Goal: Communication & Community: Answer question/provide support

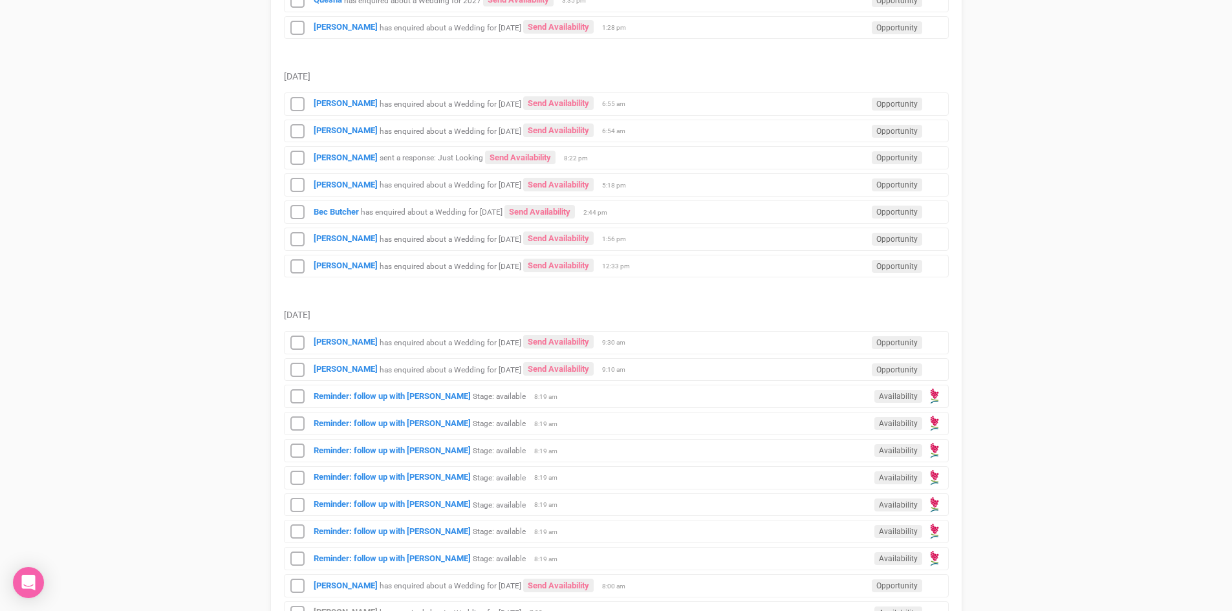
scroll to position [1294, 0]
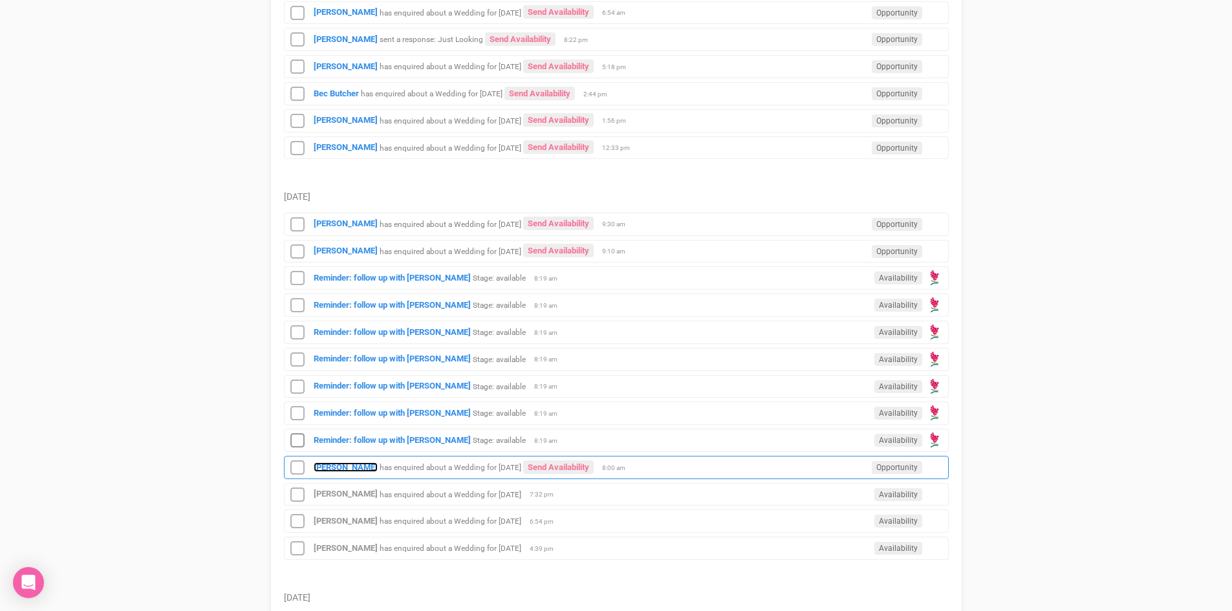
click at [336, 463] on strong "[PERSON_NAME]" at bounding box center [346, 468] width 64 height 10
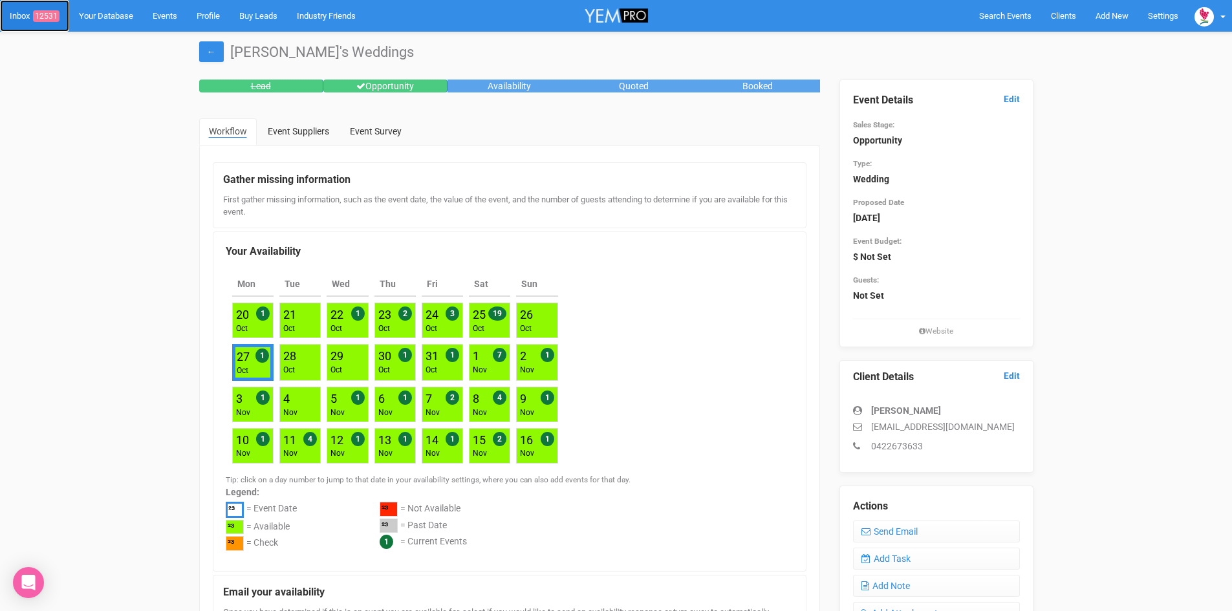
click at [52, 12] on span "12531" at bounding box center [46, 16] width 27 height 12
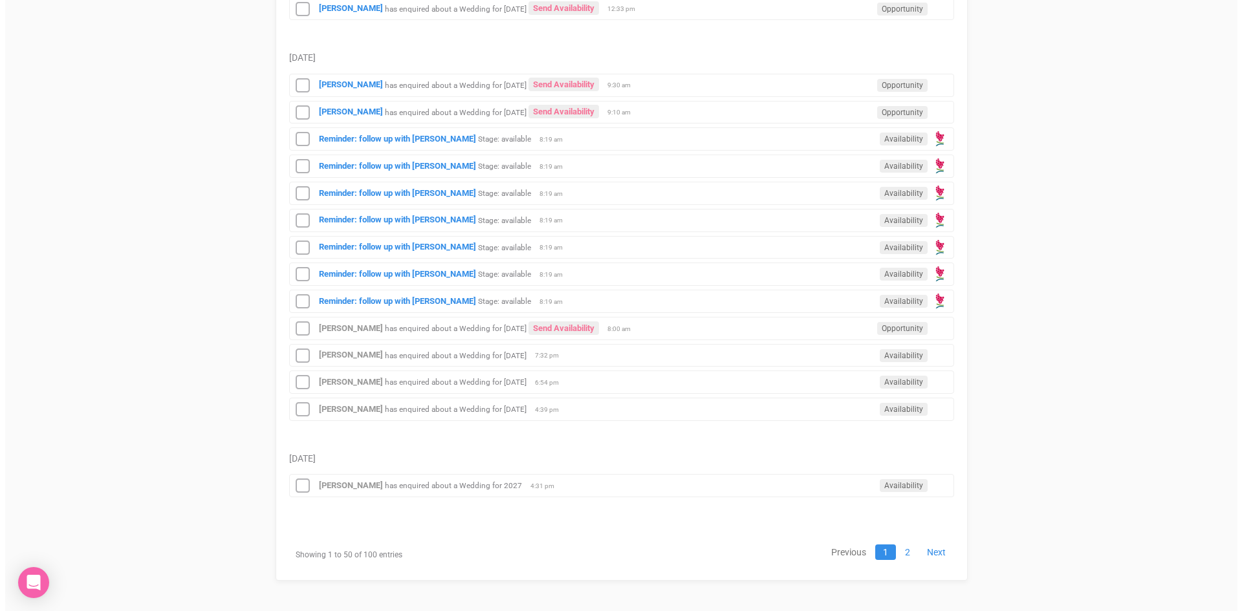
scroll to position [1435, 0]
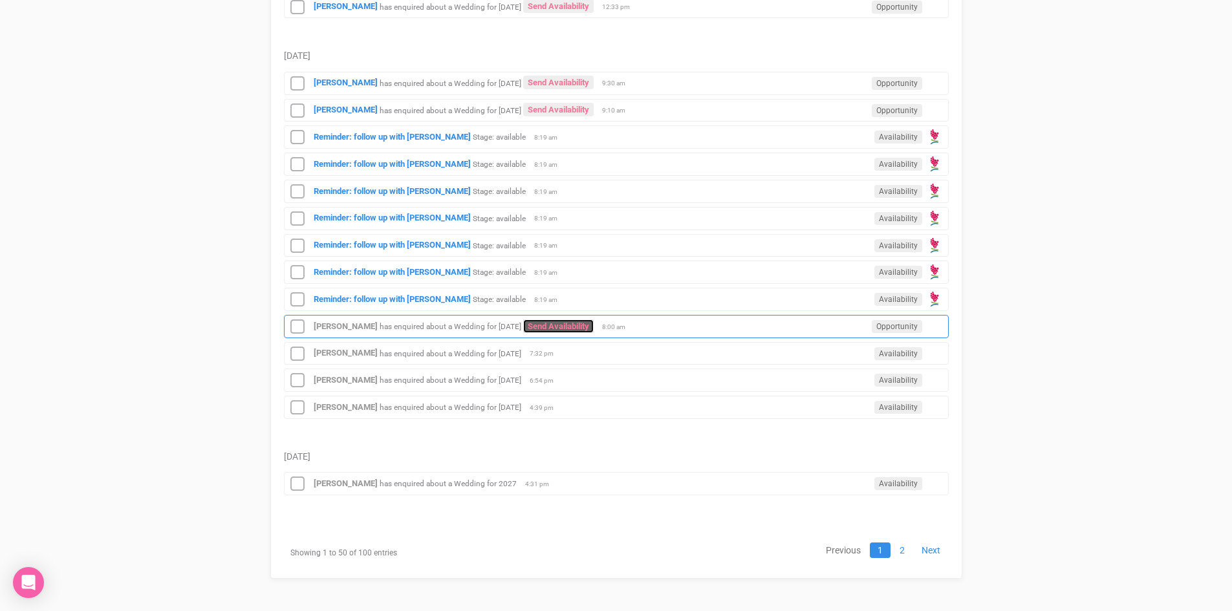
click at [584, 322] on link "Send Availability" at bounding box center [558, 327] width 71 height 14
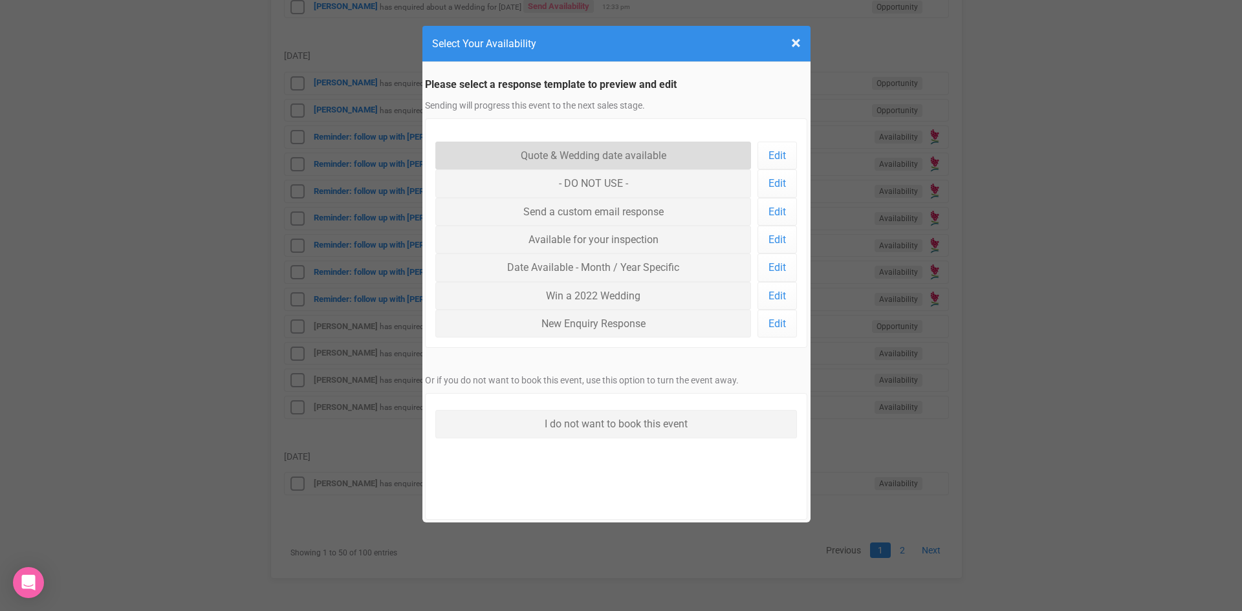
click at [575, 149] on link "Quote & Wedding date available" at bounding box center [593, 156] width 316 height 28
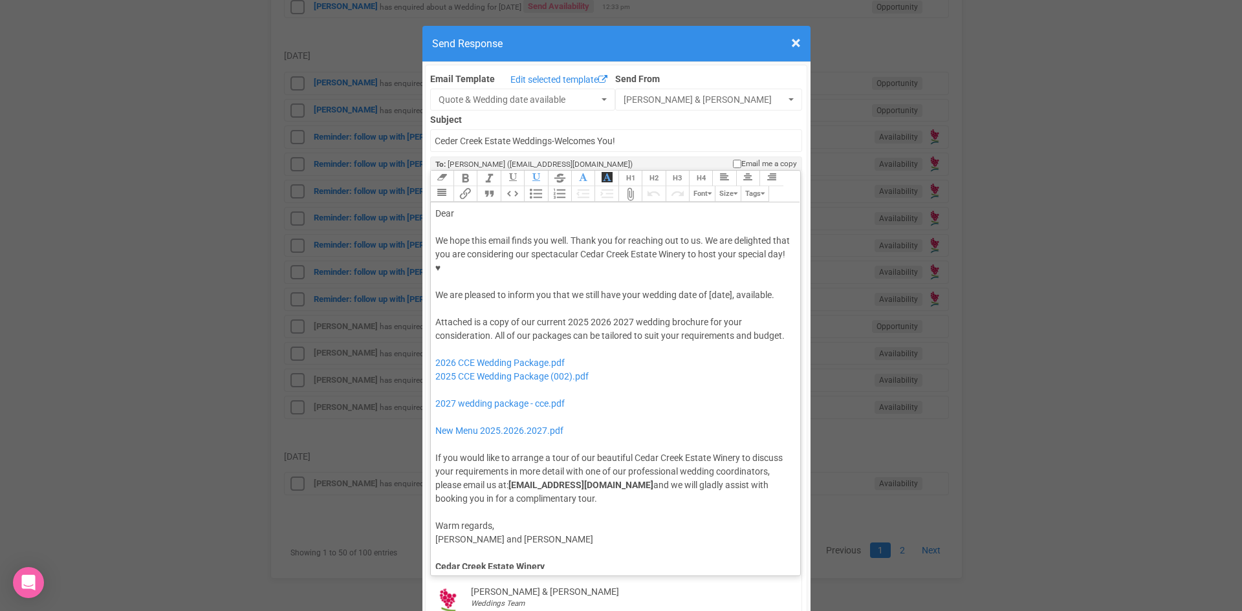
click at [470, 207] on div "Dear" at bounding box center [613, 214] width 356 height 14
click at [461, 256] on div "We hope this email finds you well. Thank you for reaching out to us. We are del…" at bounding box center [613, 268] width 356 height 68
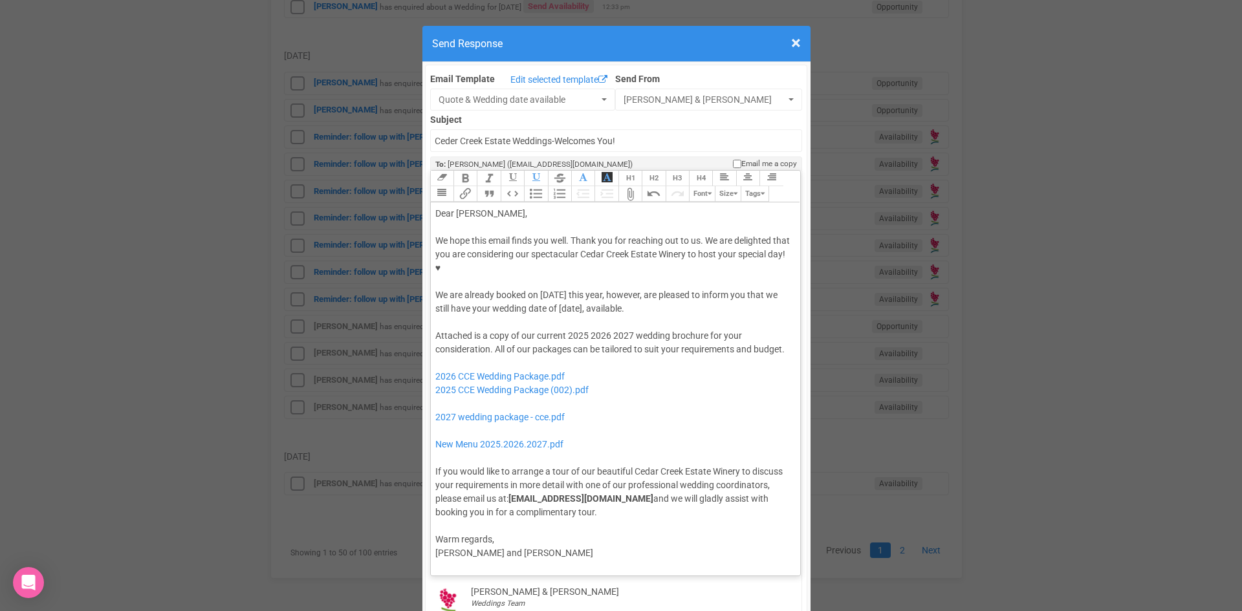
click at [516, 268] on div "We hope this email finds you well. Thank you for reaching out to us. We are del…" at bounding box center [613, 275] width 356 height 82
click at [633, 329] on div "Attached is a copy of our current 2025 2026 2027 wedding brochure for your cons…" at bounding box center [613, 424] width 356 height 190
drag, startPoint x: 571, startPoint y: 330, endPoint x: 446, endPoint y: 329, distance: 124.9
click at [446, 329] on div "Attached is a copy of our current 2025 wedding brochure for your consideration.…" at bounding box center [613, 424] width 356 height 190
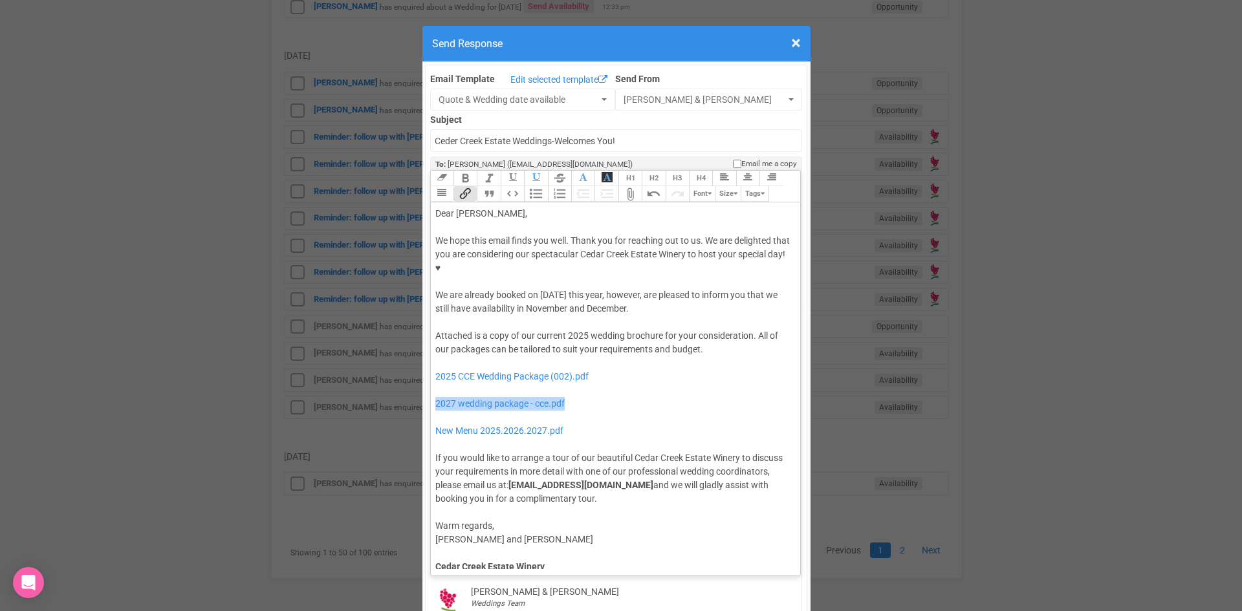
drag, startPoint x: 592, startPoint y: 369, endPoint x: 427, endPoint y: 368, distance: 165.0
click at [431, 368] on trix-editor "Dear Jaimi, We hope this email finds you well. Thank you for reaching out to us…" at bounding box center [616, 385] width 370 height 367
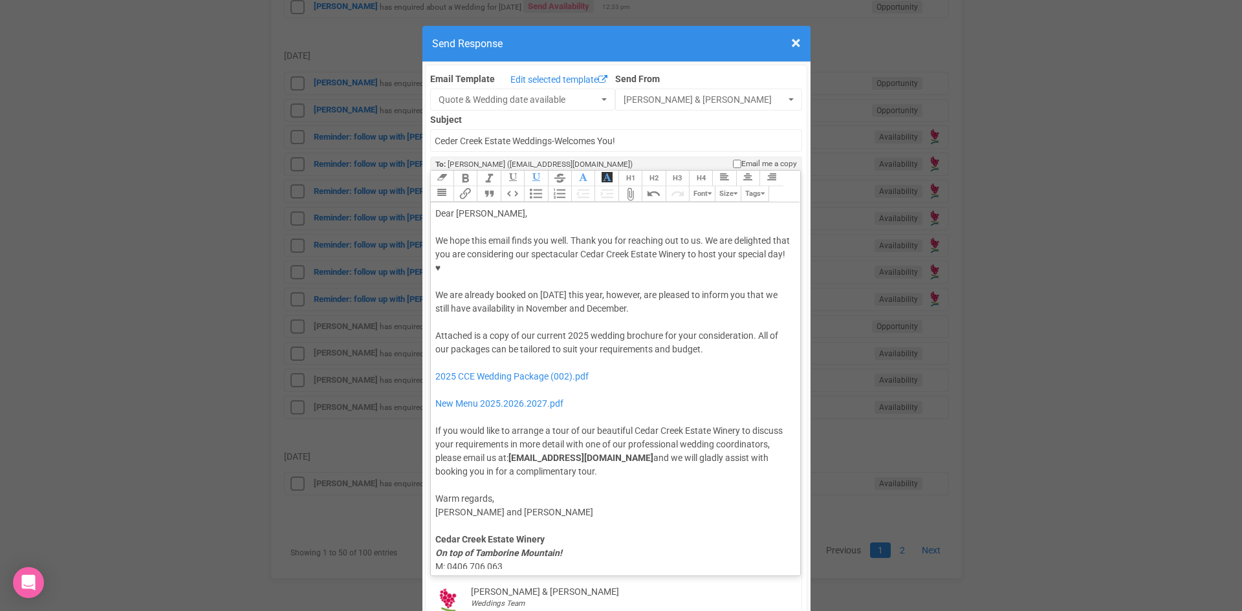
type trix-editor "<div>Dear Jaimi,</div><div><strong>&nbsp;</strong></div><div>We hope this email…"
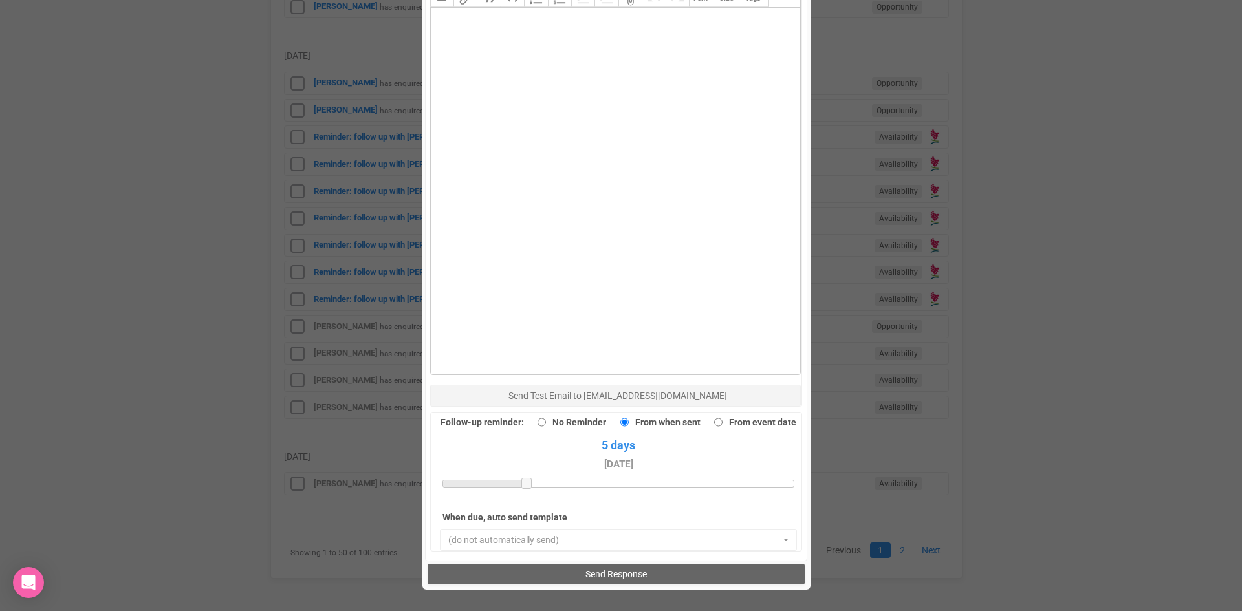
scroll to position [896, 0]
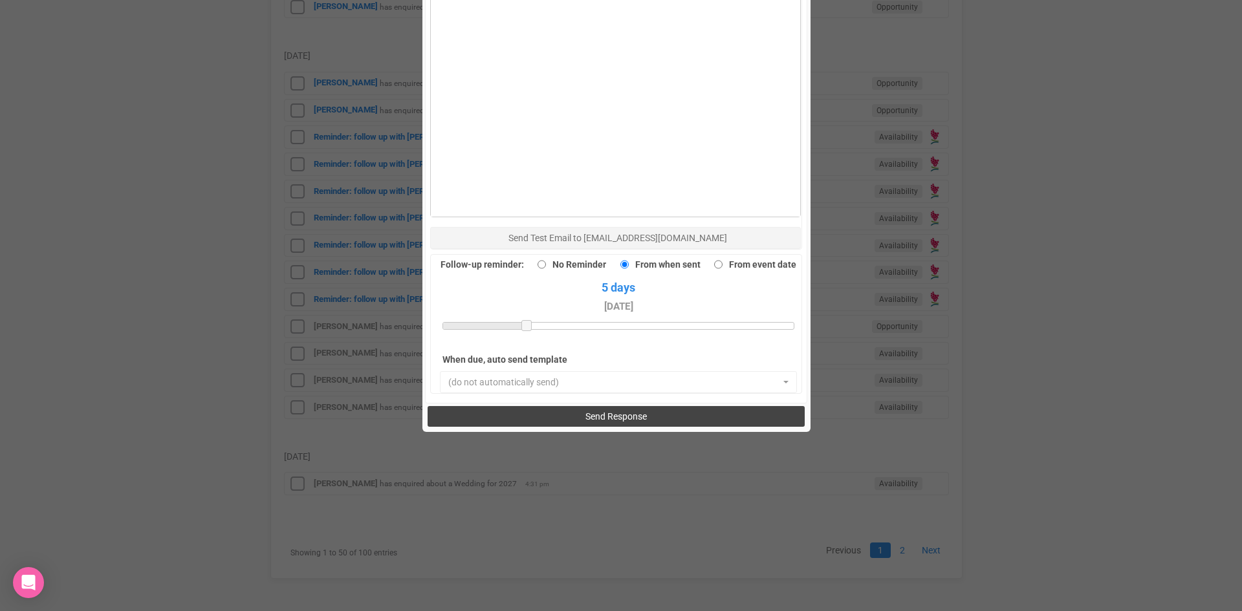
click at [554, 406] on button "Send Response" at bounding box center [616, 416] width 377 height 21
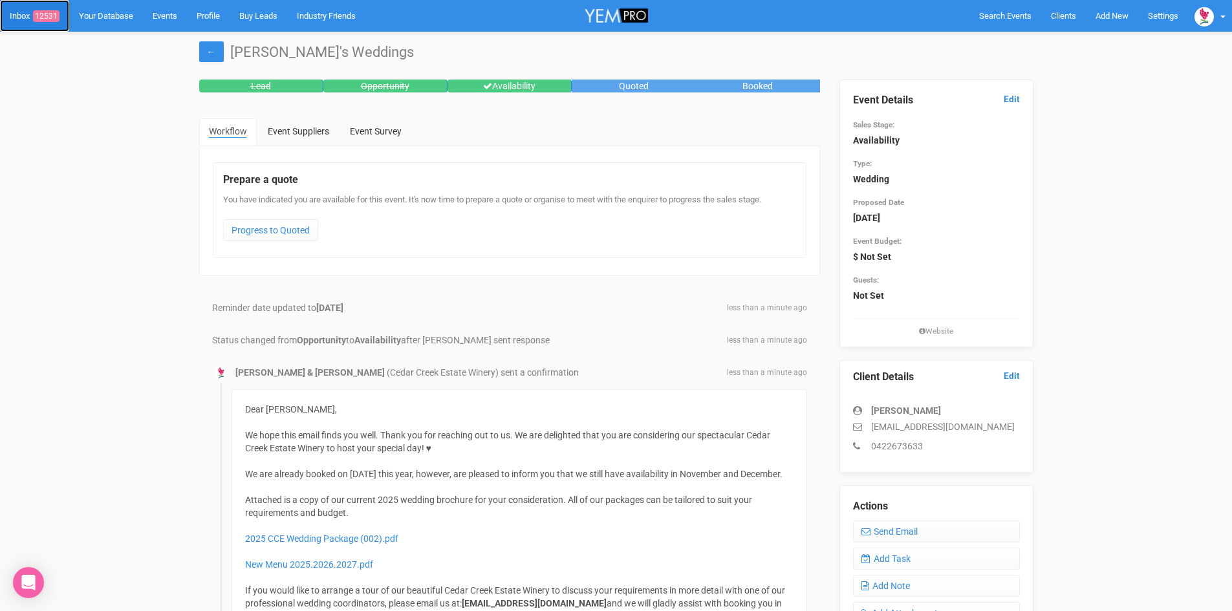
click at [52, 15] on span "12531" at bounding box center [46, 16] width 27 height 12
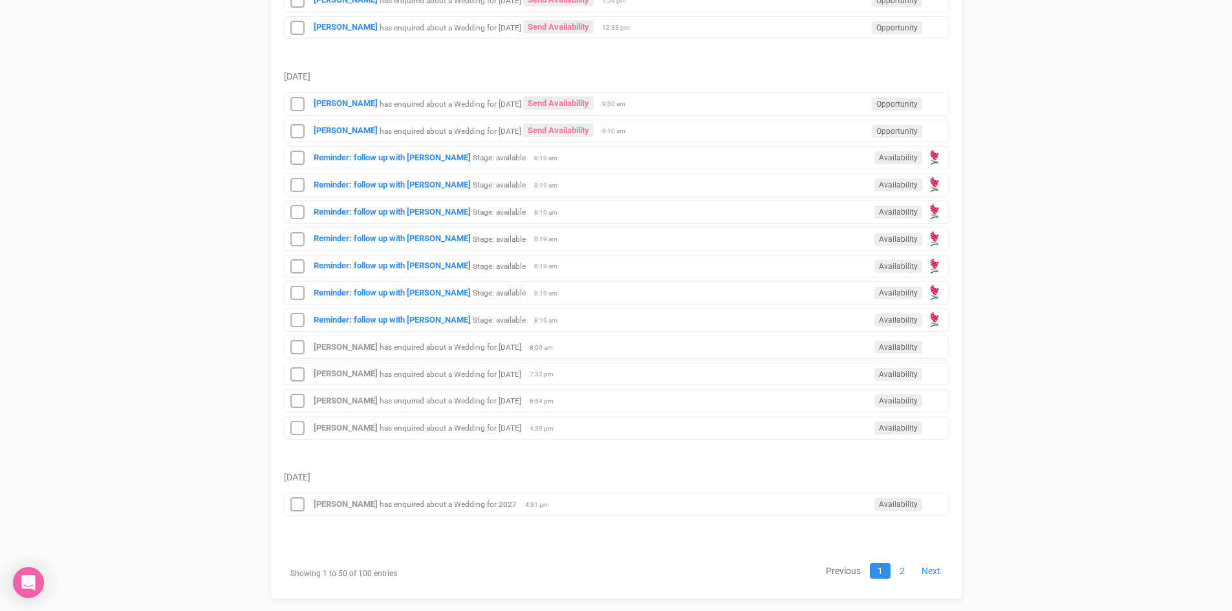
scroll to position [1435, 0]
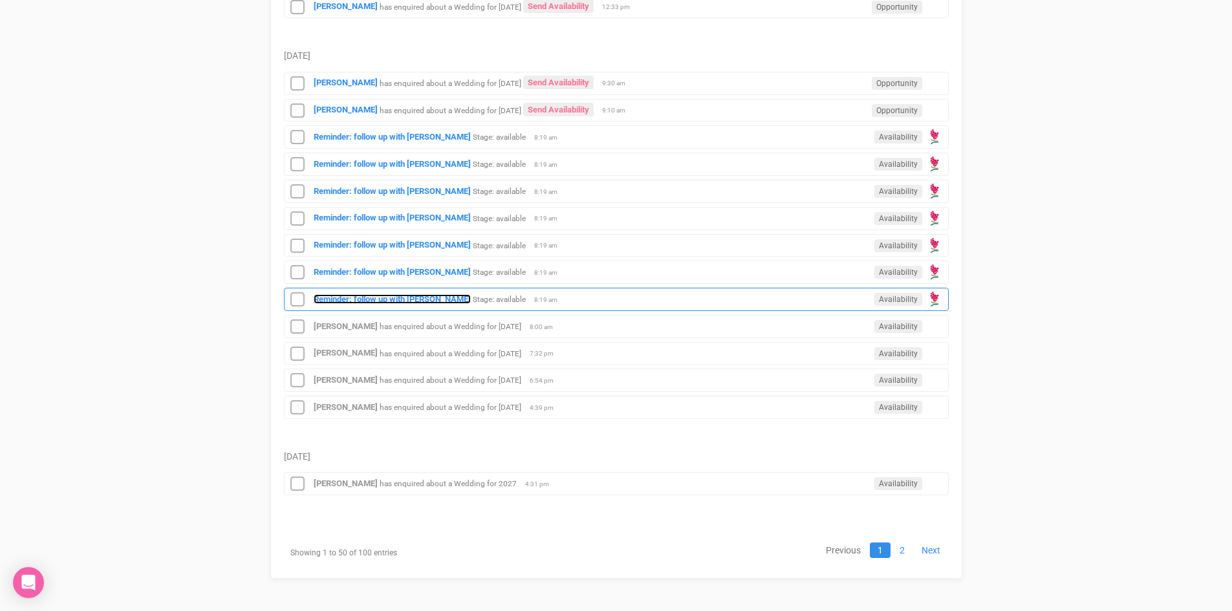
click at [418, 296] on strong "Reminder: follow up with [PERSON_NAME]" at bounding box center [392, 299] width 157 height 10
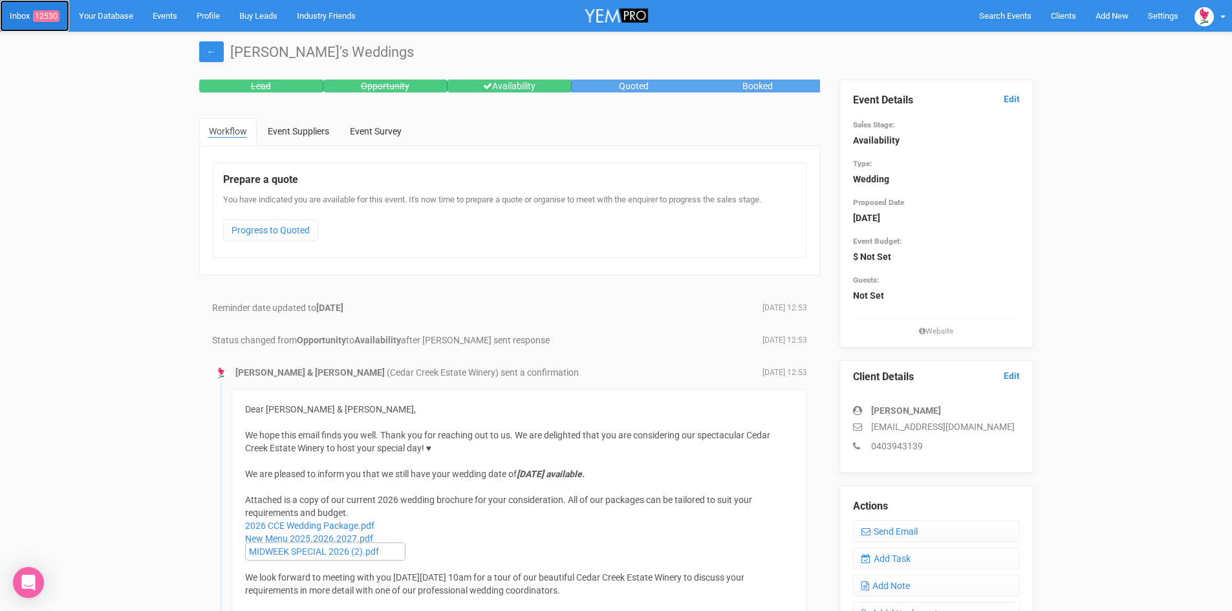
click at [45, 11] on span "12530" at bounding box center [46, 16] width 27 height 12
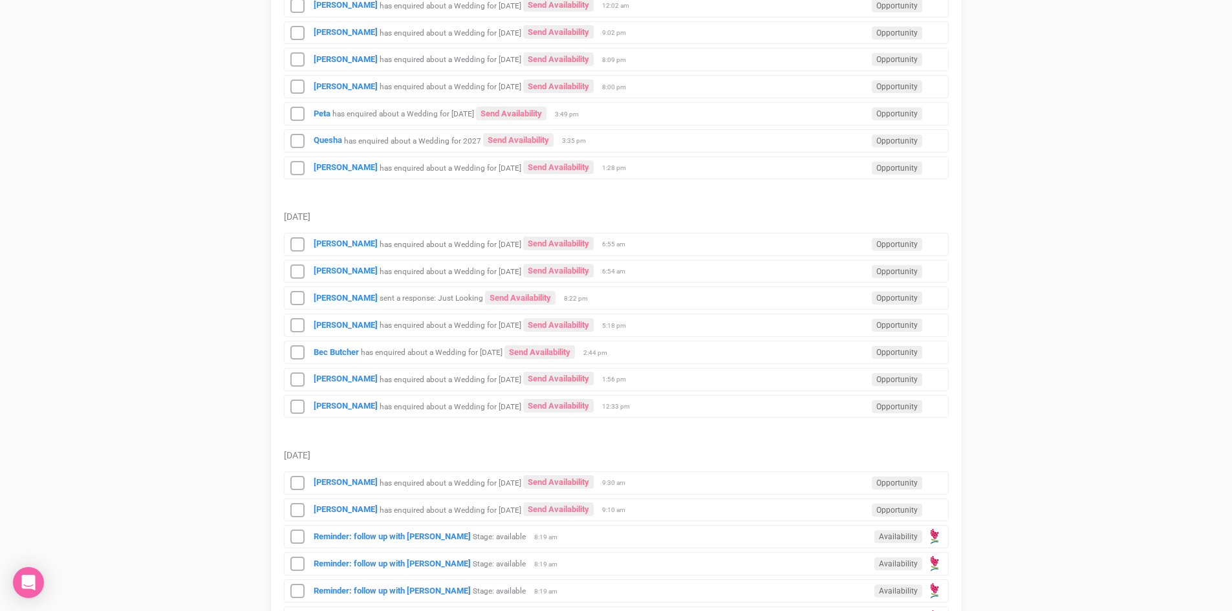
scroll to position [1294, 0]
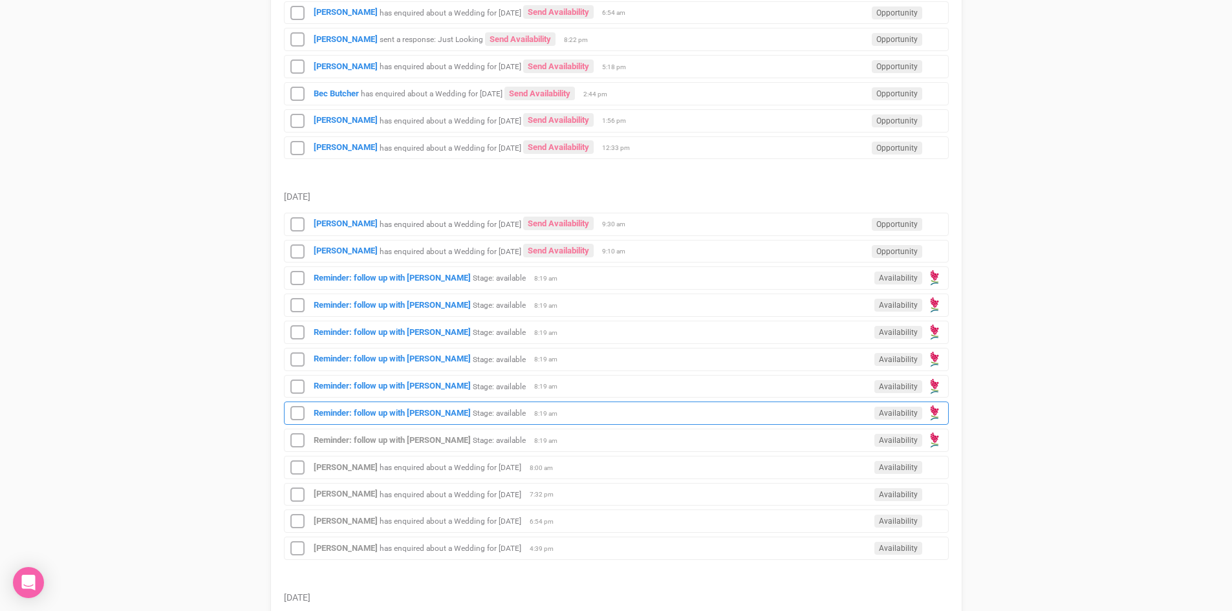
click at [393, 407] on div "Reminder: follow up with Casey Smith Stage: available Availability 8:19 am" at bounding box center [616, 413] width 665 height 23
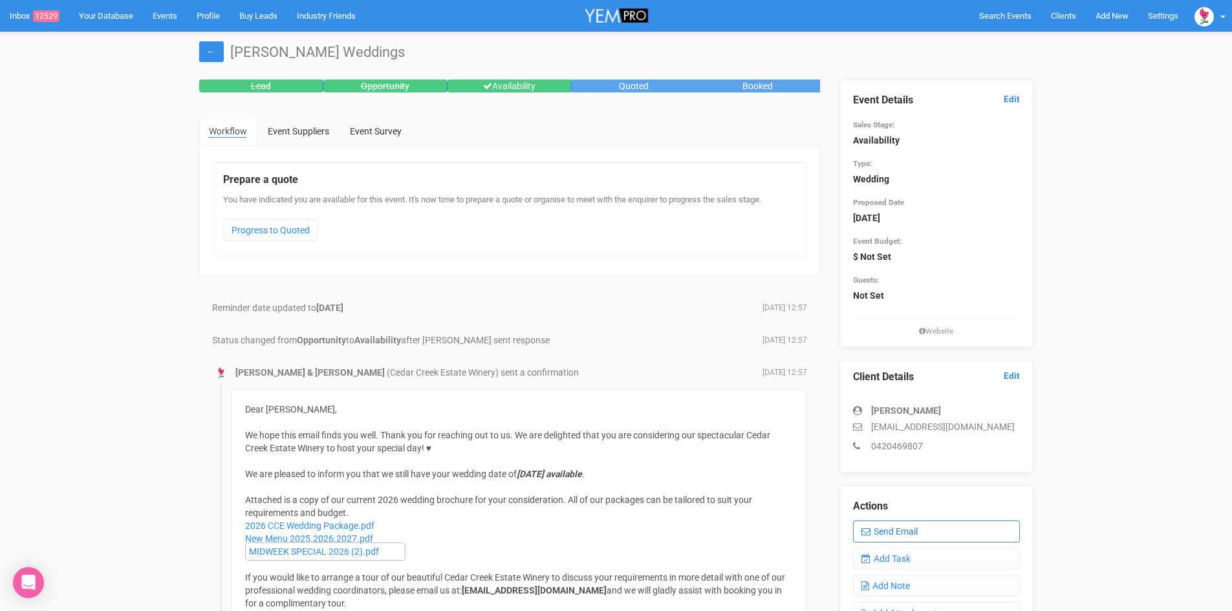
click at [906, 530] on link "Send Email" at bounding box center [936, 532] width 167 height 22
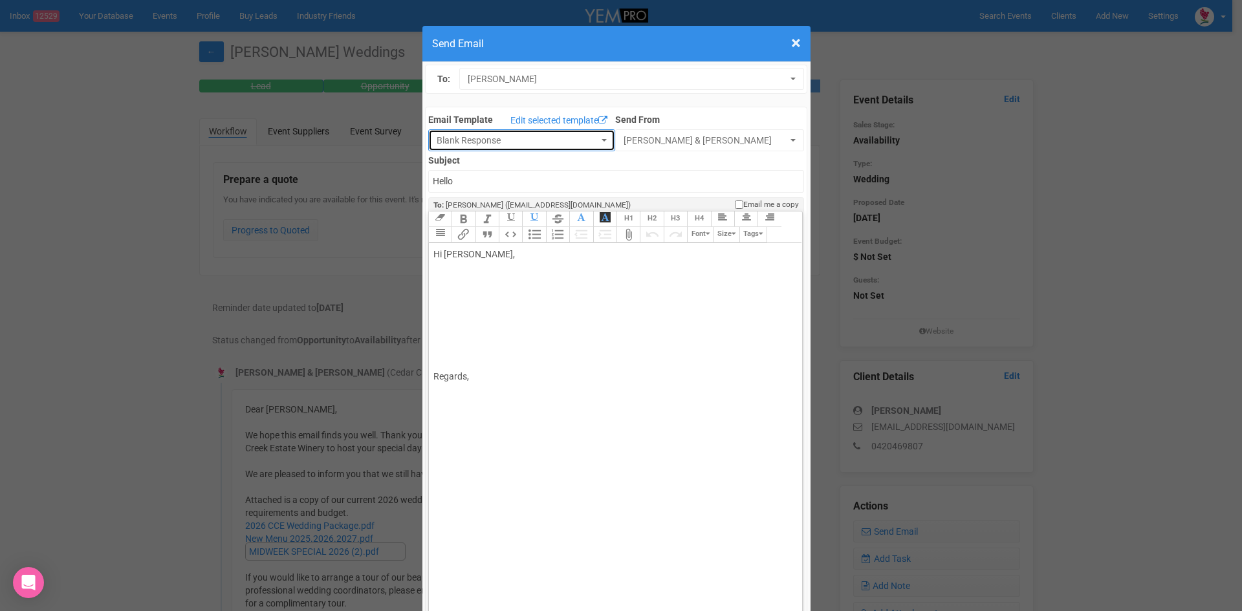
click at [598, 137] on button "Blank Response" at bounding box center [521, 140] width 187 height 22
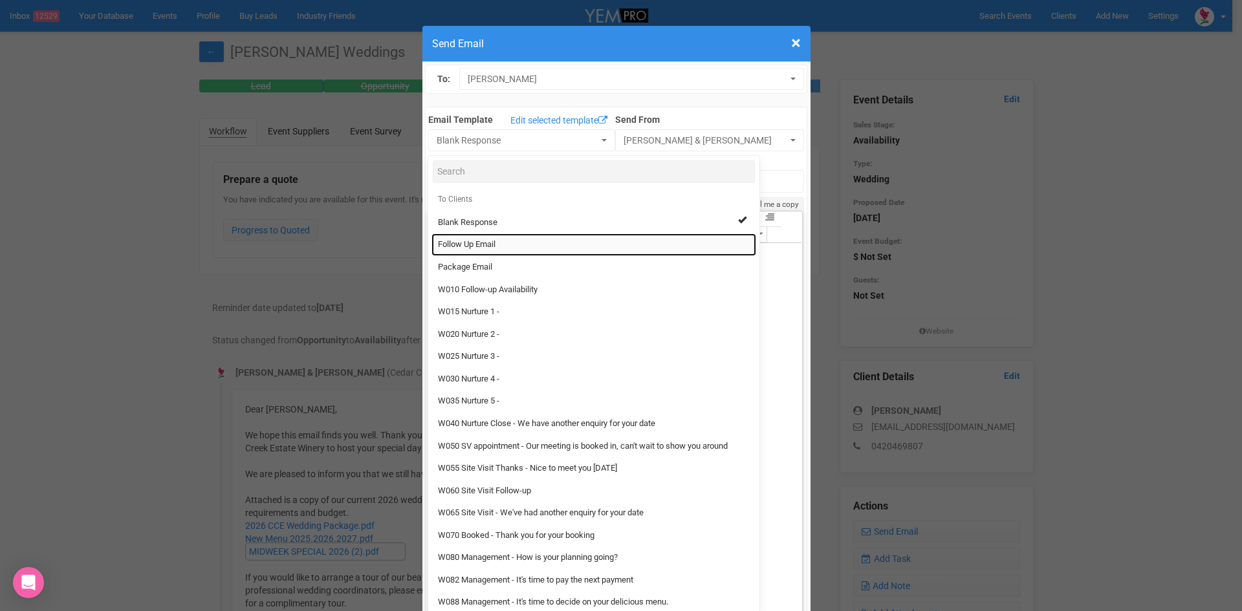
click at [474, 243] on span "Follow Up Email" at bounding box center [467, 245] width 58 height 12
select select "88639"
type input "Cedar Creek Estate - Follow Up"
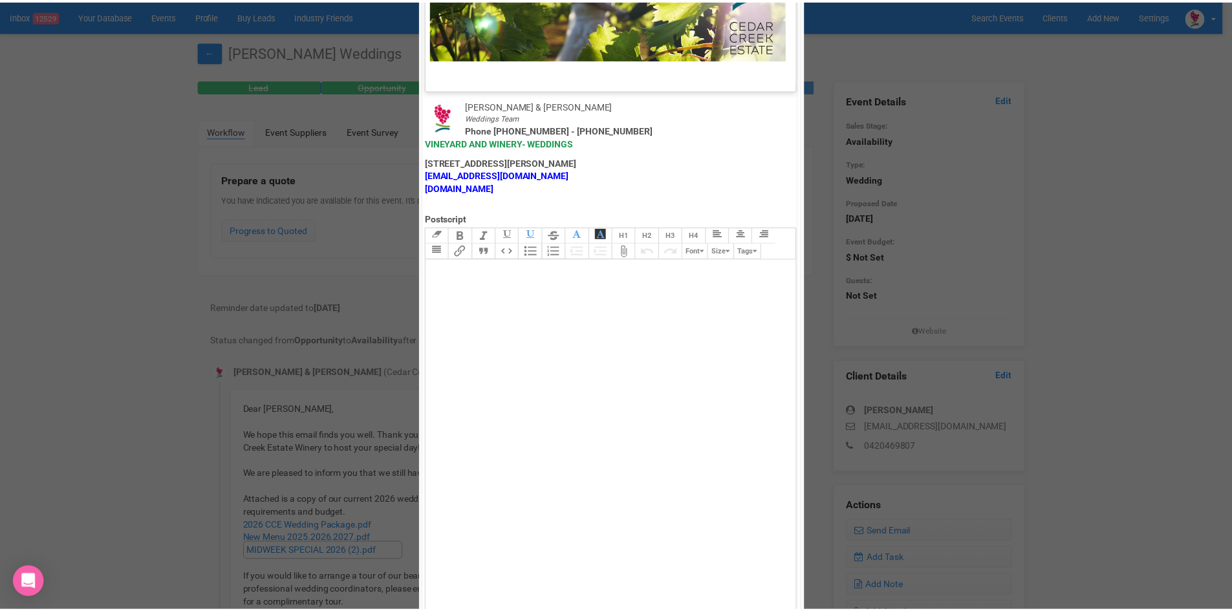
scroll to position [641, 0]
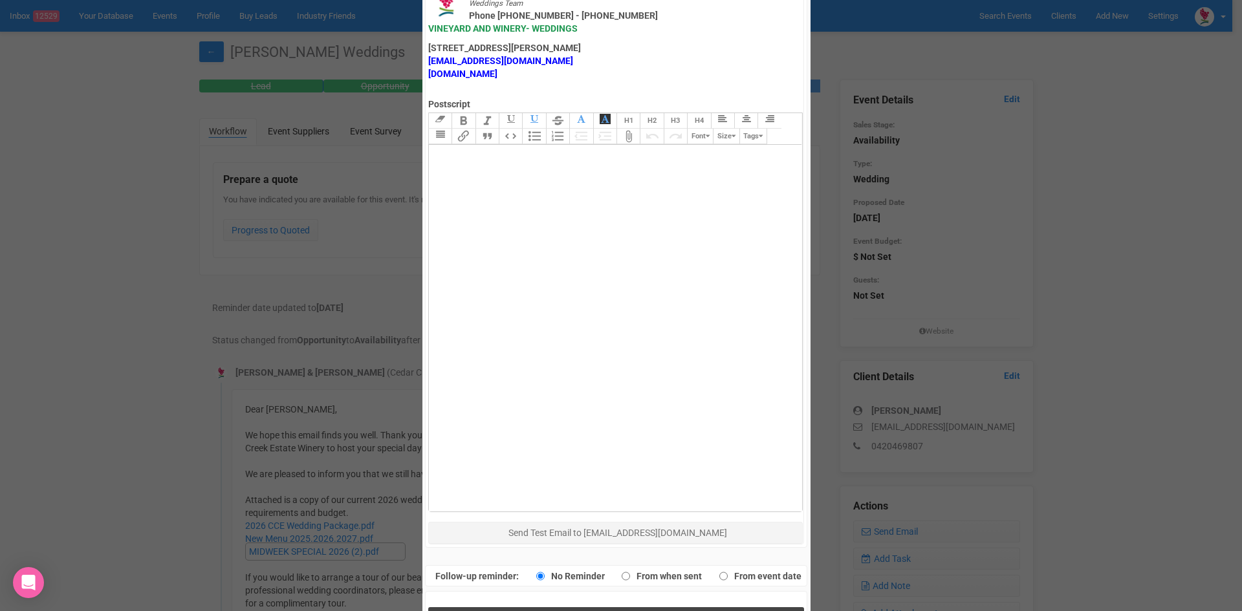
click at [540, 607] on button "Send Response" at bounding box center [616, 620] width 376 height 27
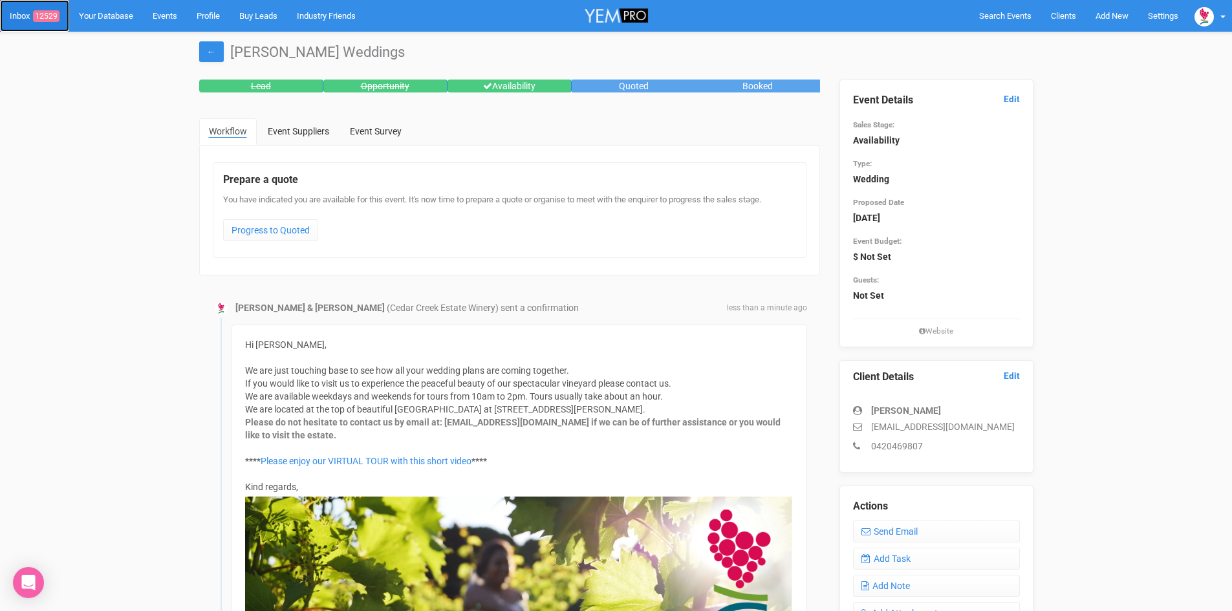
click at [41, 9] on link "Inbox 12529" at bounding box center [34, 16] width 69 height 32
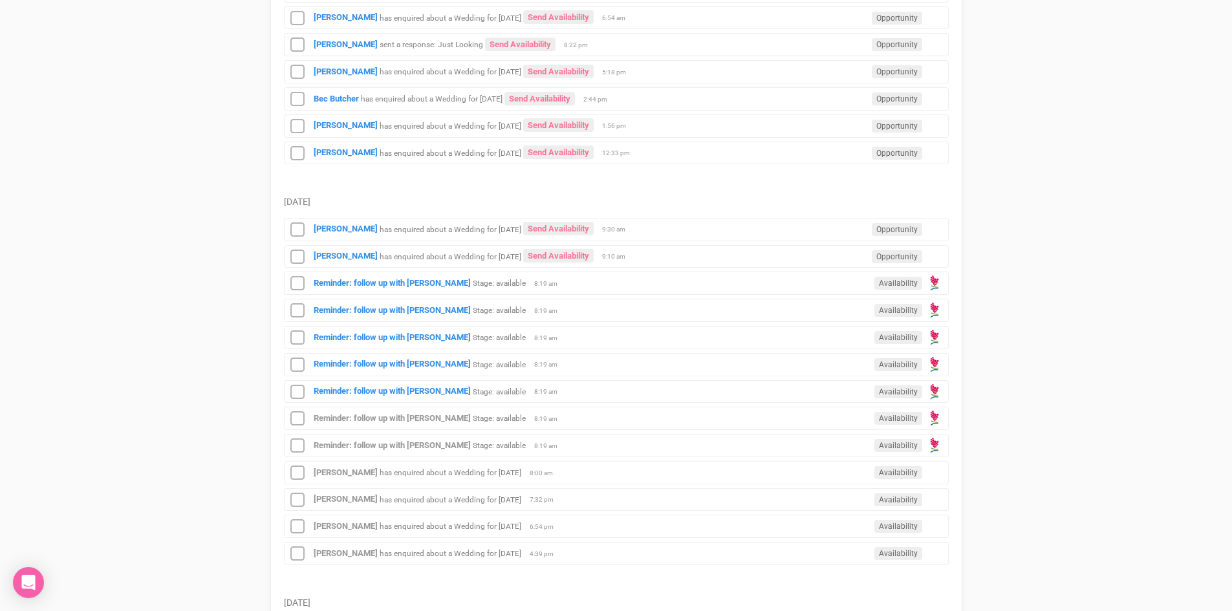
scroll to position [1435, 0]
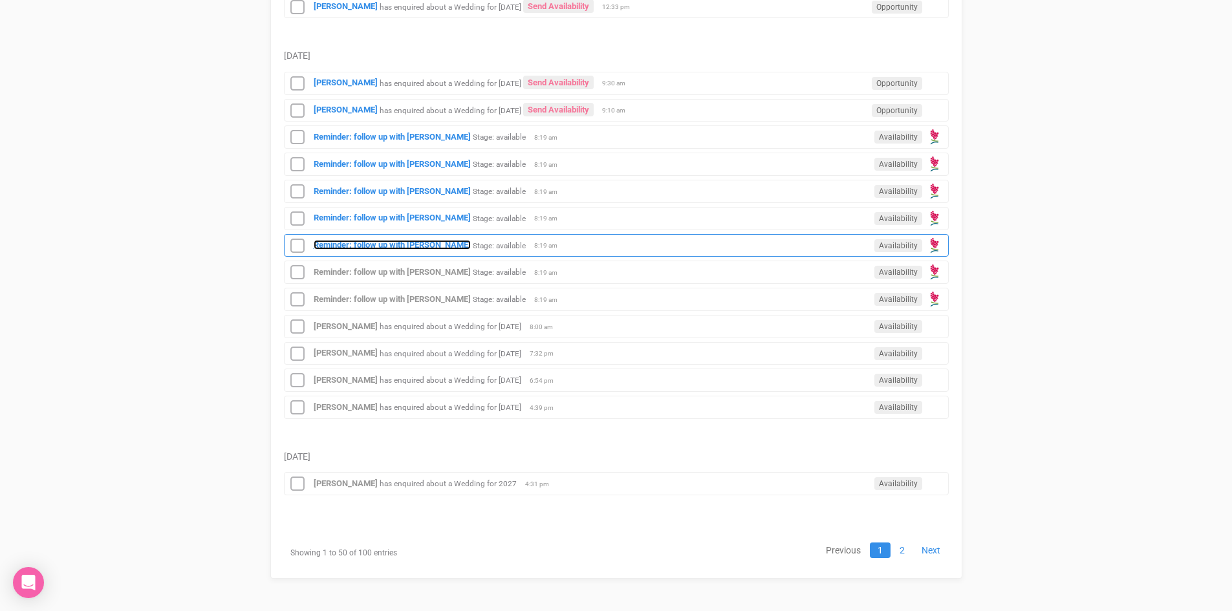
click at [373, 242] on strong "Reminder: follow up with [PERSON_NAME]" at bounding box center [392, 245] width 157 height 10
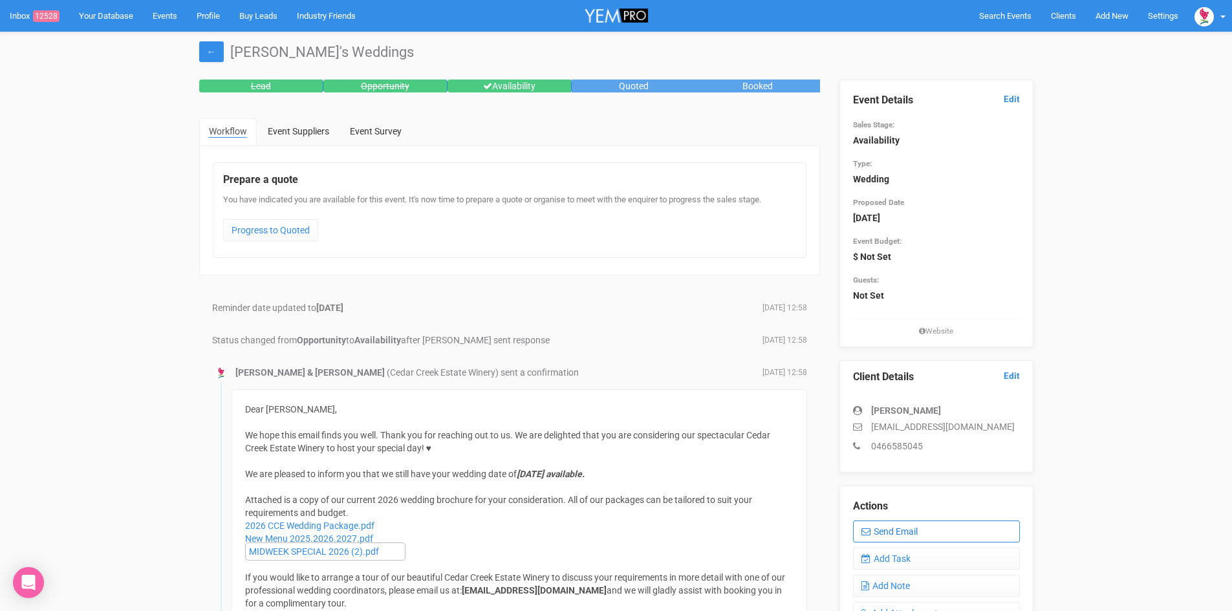
click at [917, 529] on link "Send Email" at bounding box center [936, 532] width 167 height 22
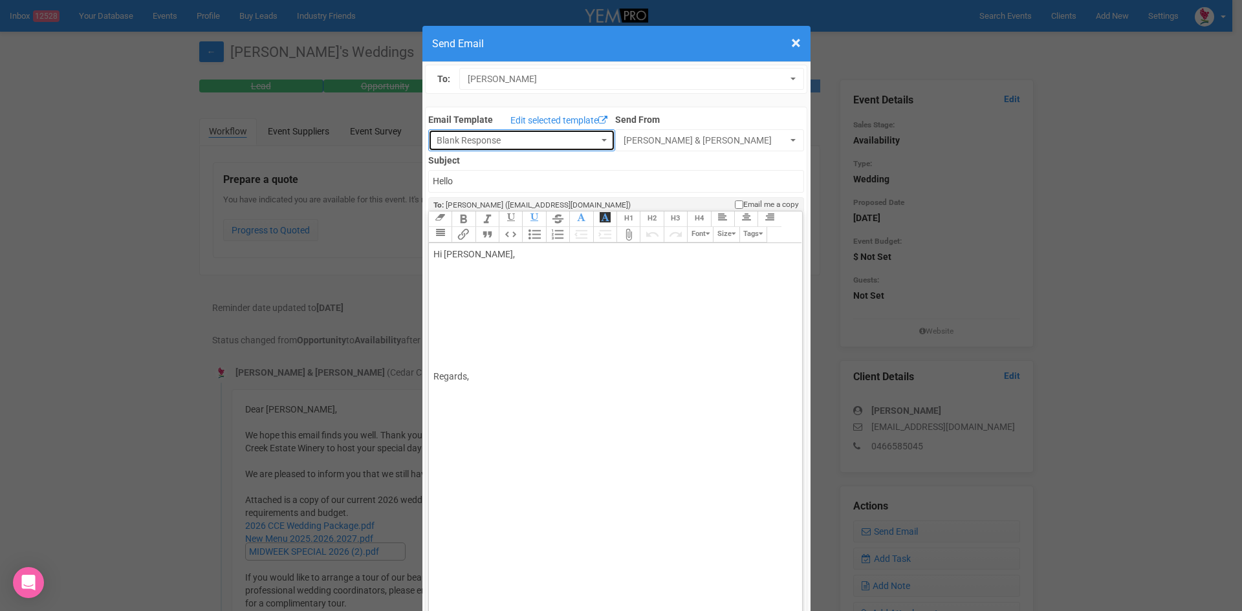
click at [593, 138] on button "Blank Response" at bounding box center [521, 140] width 187 height 22
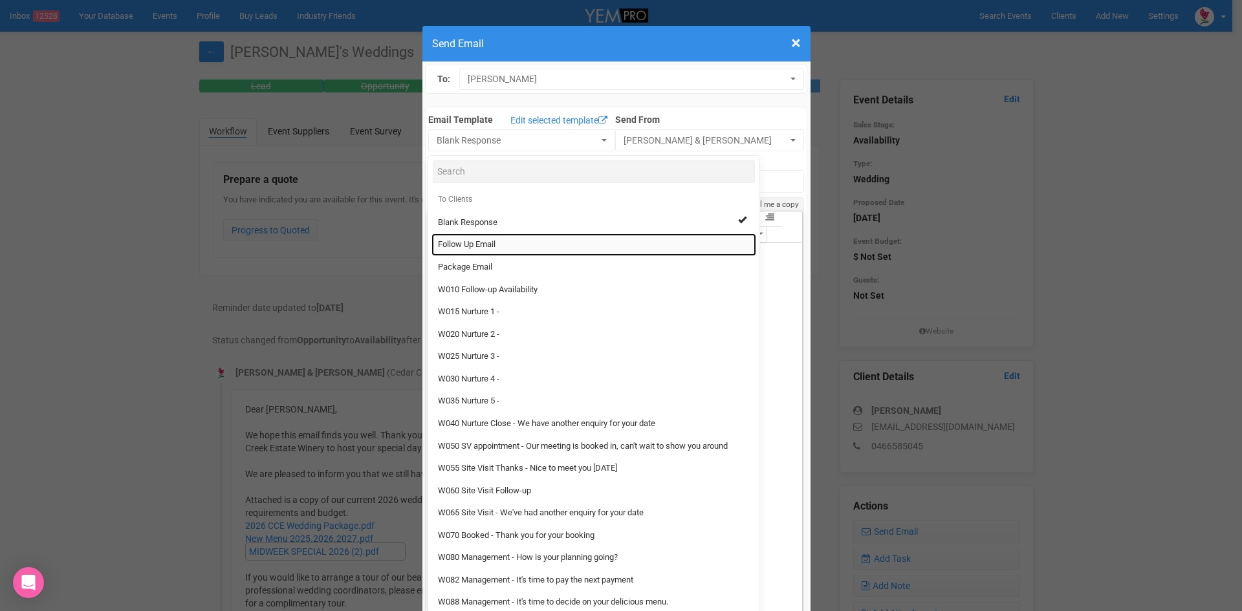
click at [449, 244] on span "Follow Up Email" at bounding box center [467, 245] width 58 height 12
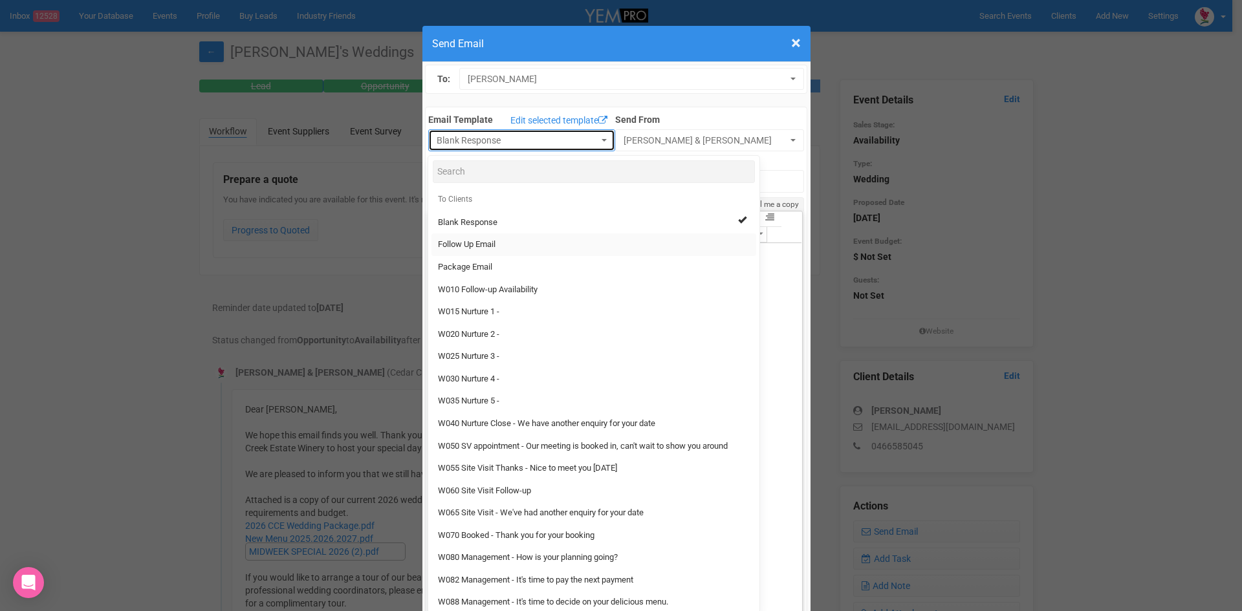
select select "88639"
type input "Cedar Creek Estate - Follow Up"
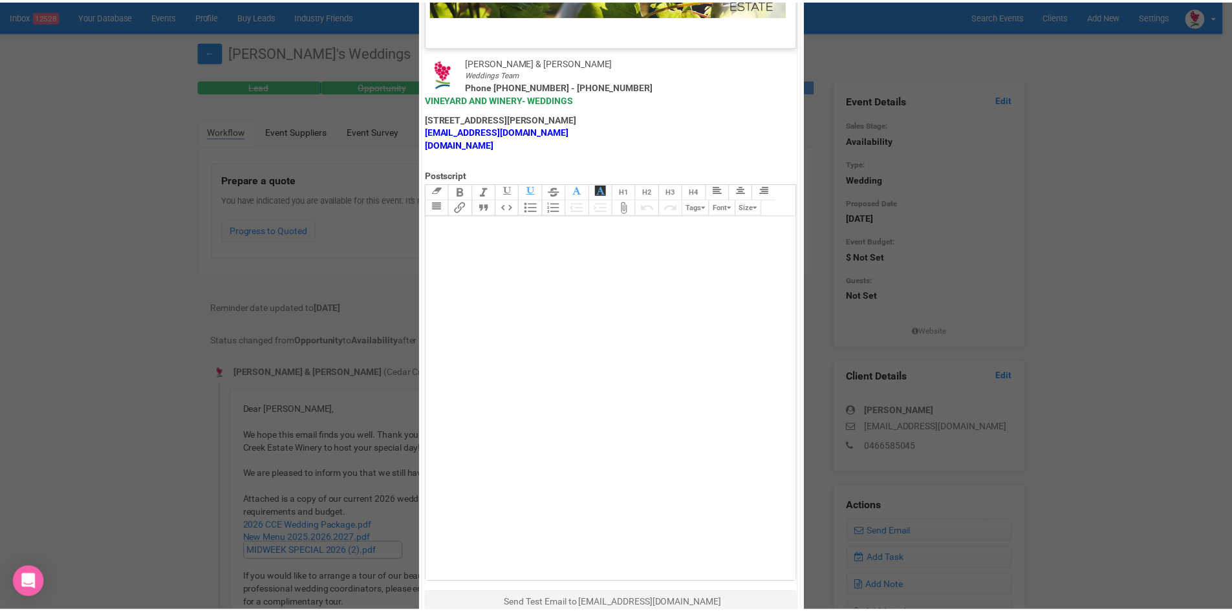
scroll to position [641, 0]
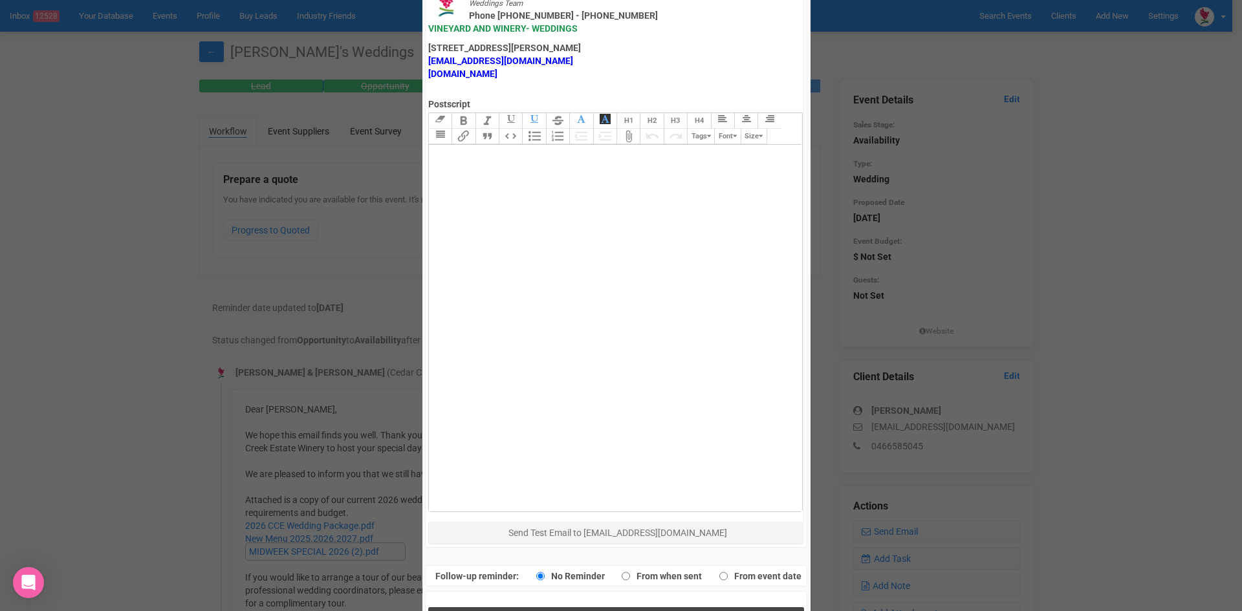
click at [514, 607] on button "Send Response" at bounding box center [616, 620] width 376 height 27
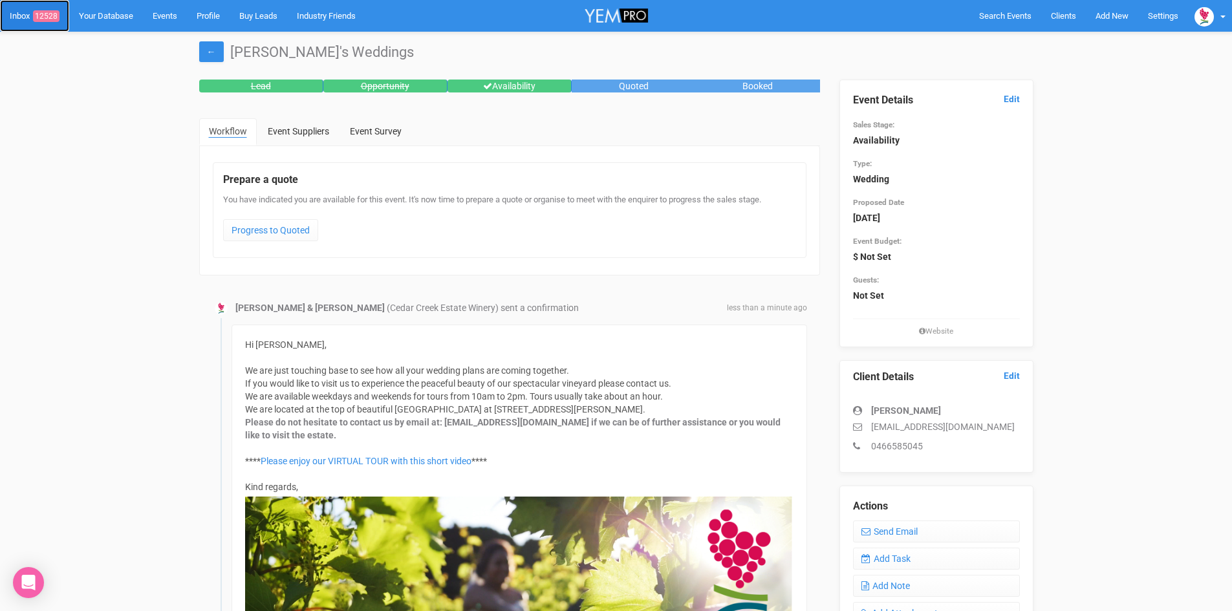
click at [43, 7] on link "Inbox 12528" at bounding box center [34, 16] width 69 height 32
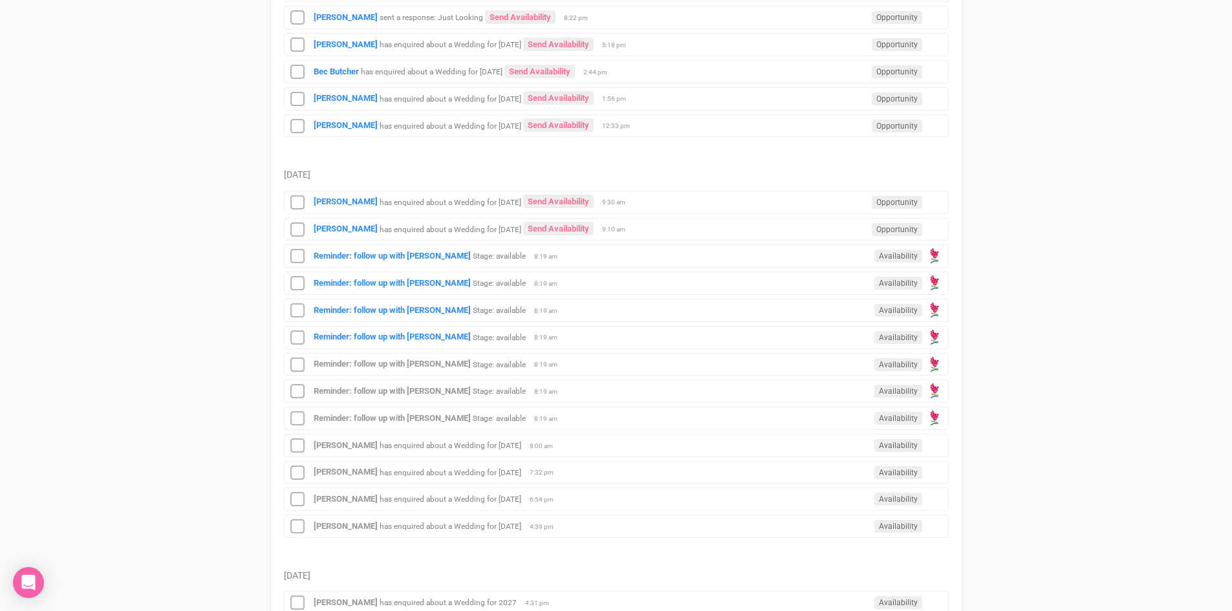
scroll to position [1435, 0]
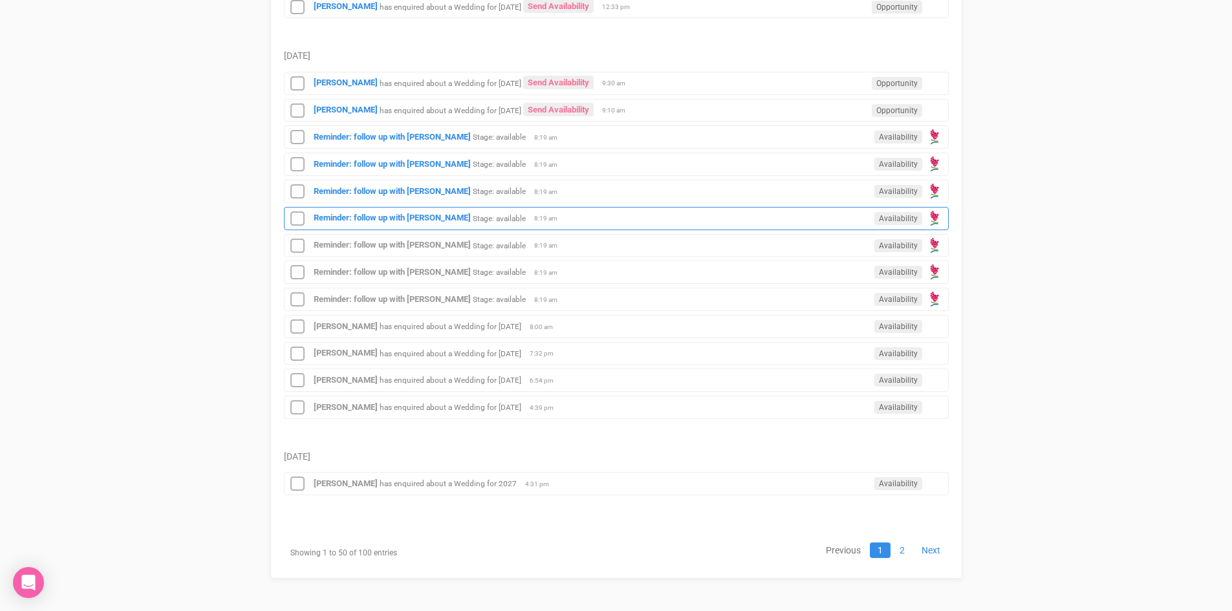
click at [394, 211] on div "Reminder: follow up with Alexa Borja Stage: available Availability 8:19 am" at bounding box center [616, 218] width 665 height 23
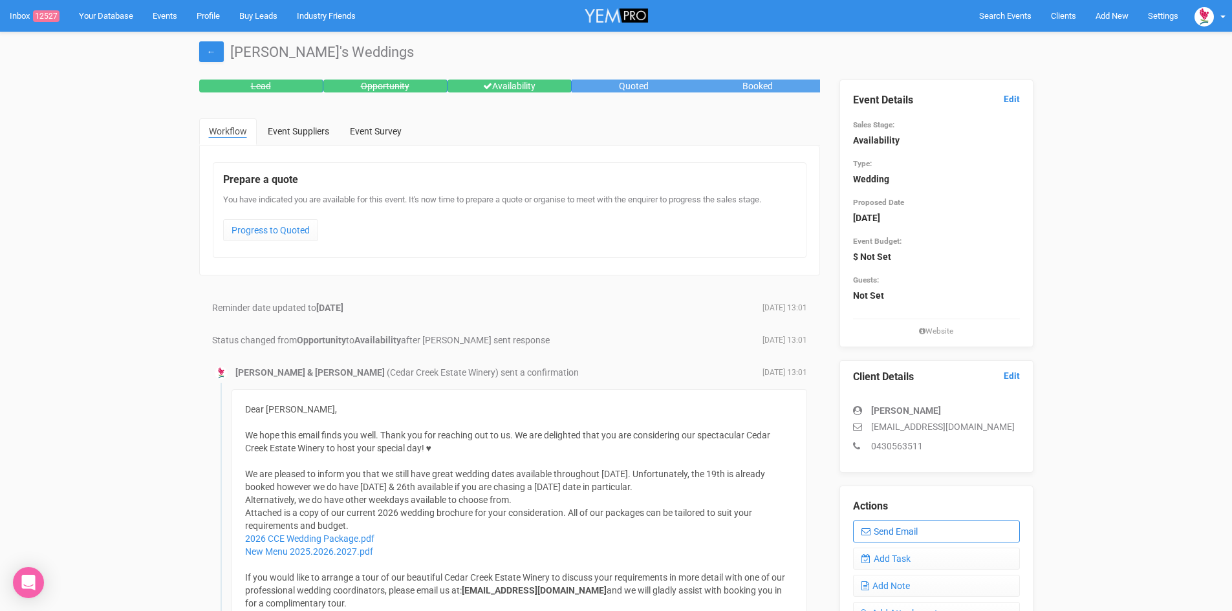
click at [908, 523] on link "Send Email" at bounding box center [936, 532] width 167 height 22
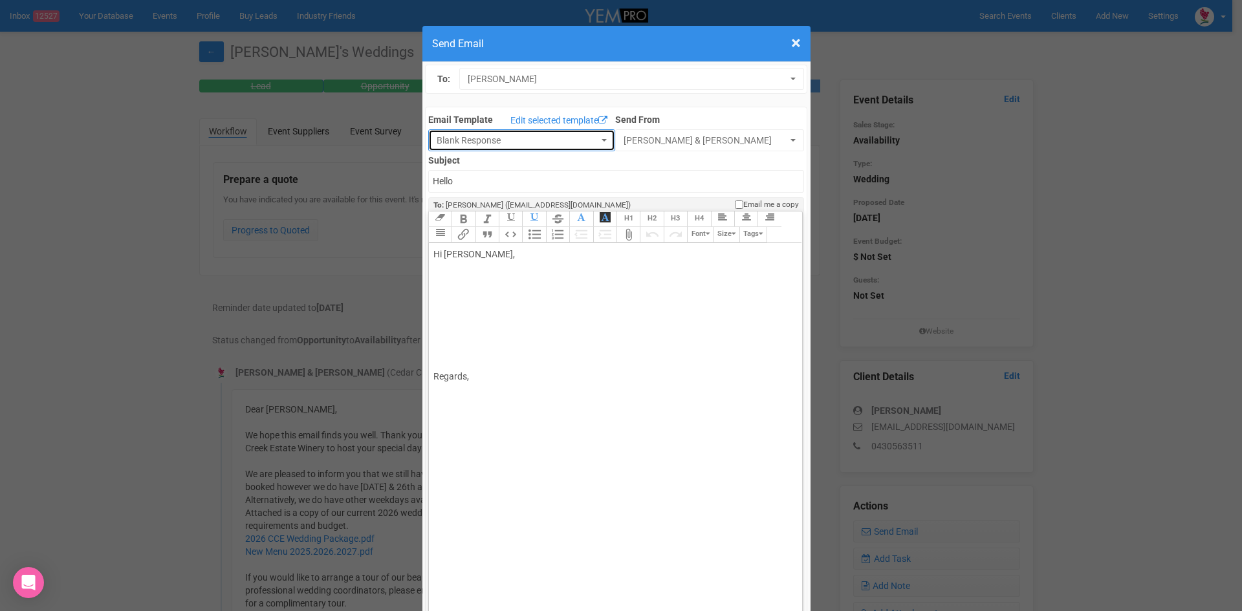
click at [598, 140] on button "Blank Response" at bounding box center [521, 140] width 187 height 22
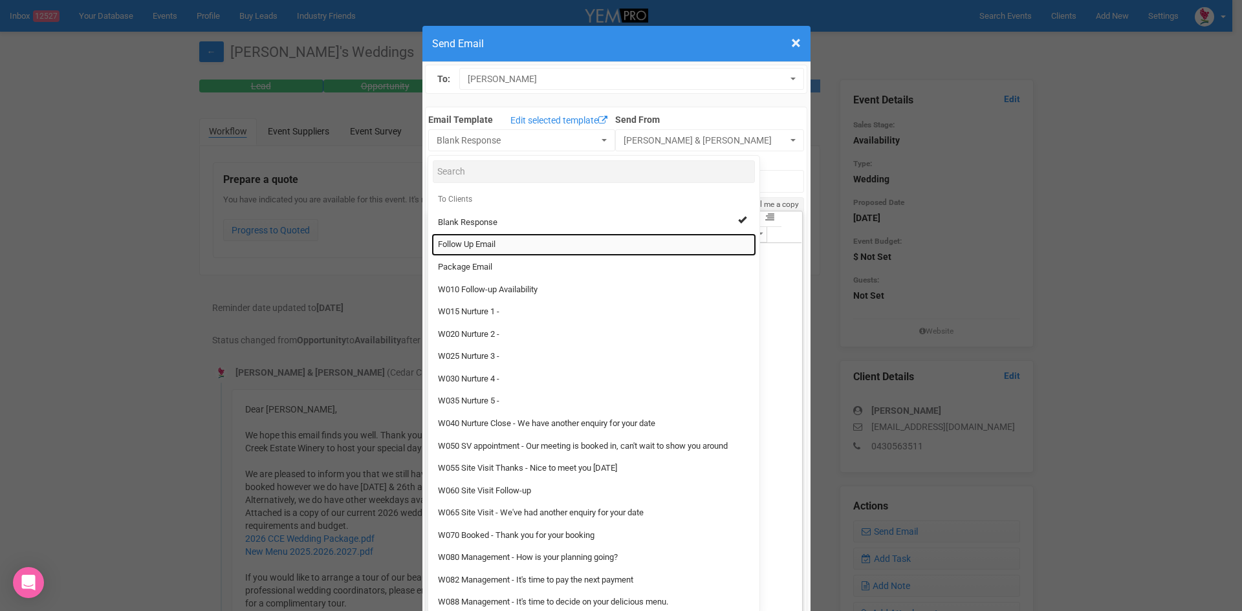
click at [488, 243] on span "Follow Up Email" at bounding box center [467, 245] width 58 height 12
select select "88639"
type input "Cedar Creek Estate - Follow Up"
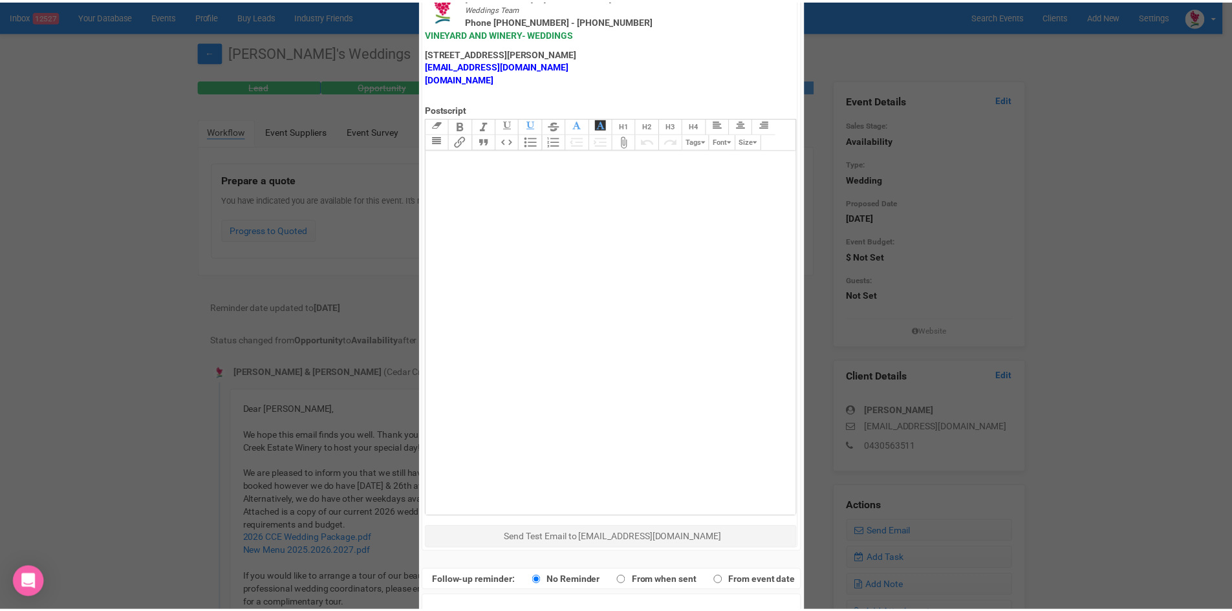
scroll to position [641, 0]
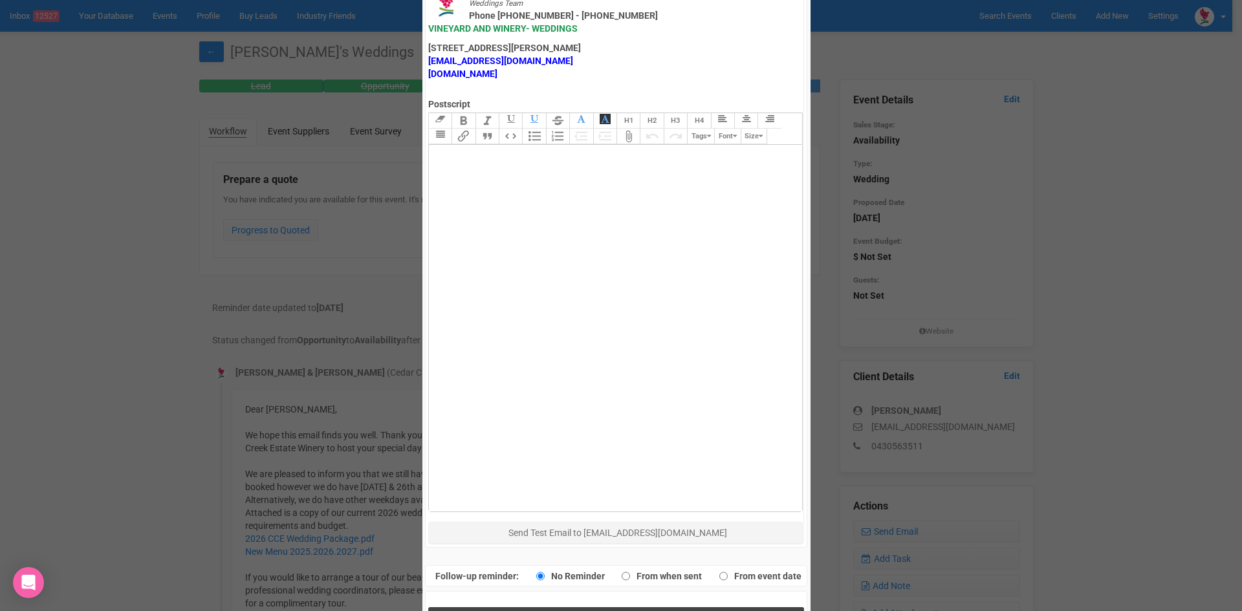
click at [591, 611] on span "Send Response" at bounding box center [619, 621] width 71 height 12
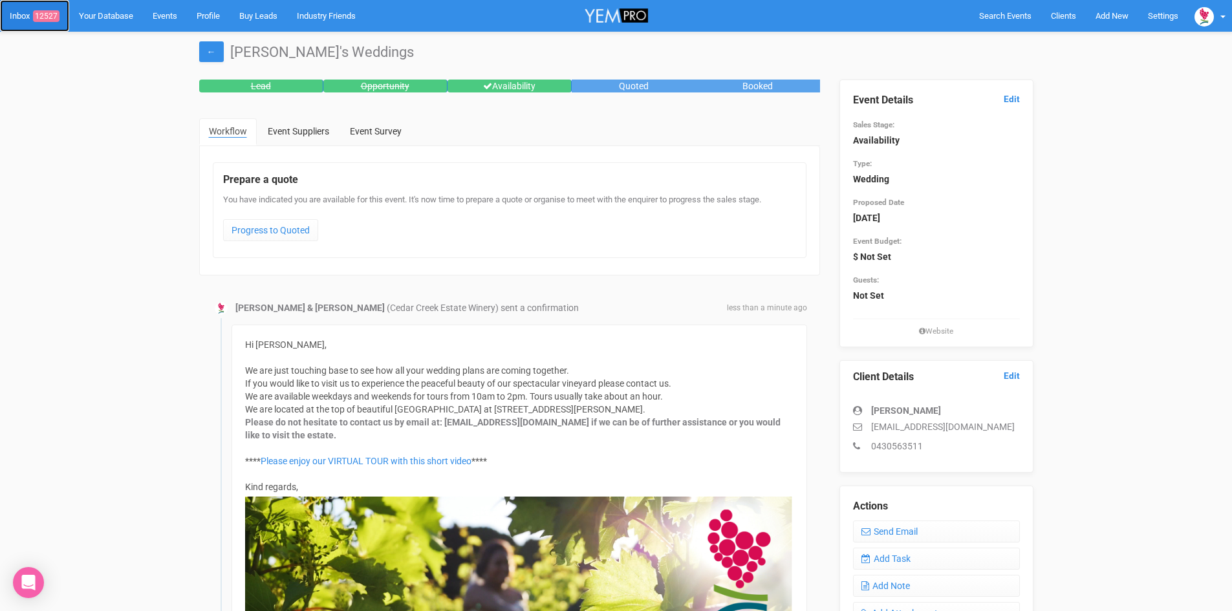
click at [47, 8] on link "Inbox 12527" at bounding box center [34, 16] width 69 height 32
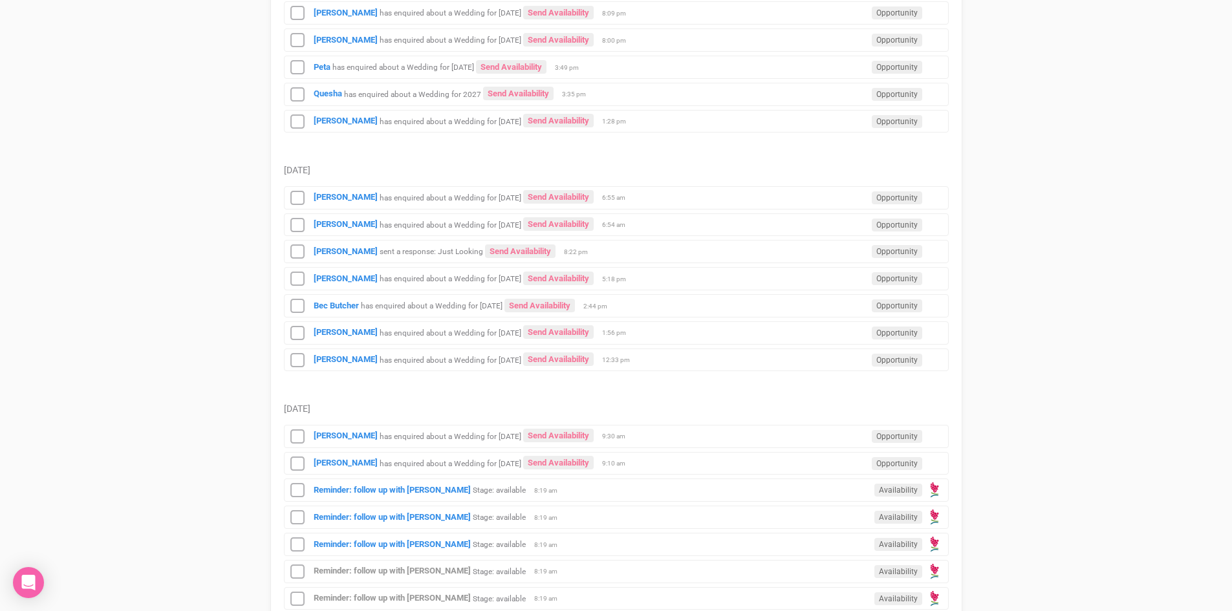
scroll to position [1294, 0]
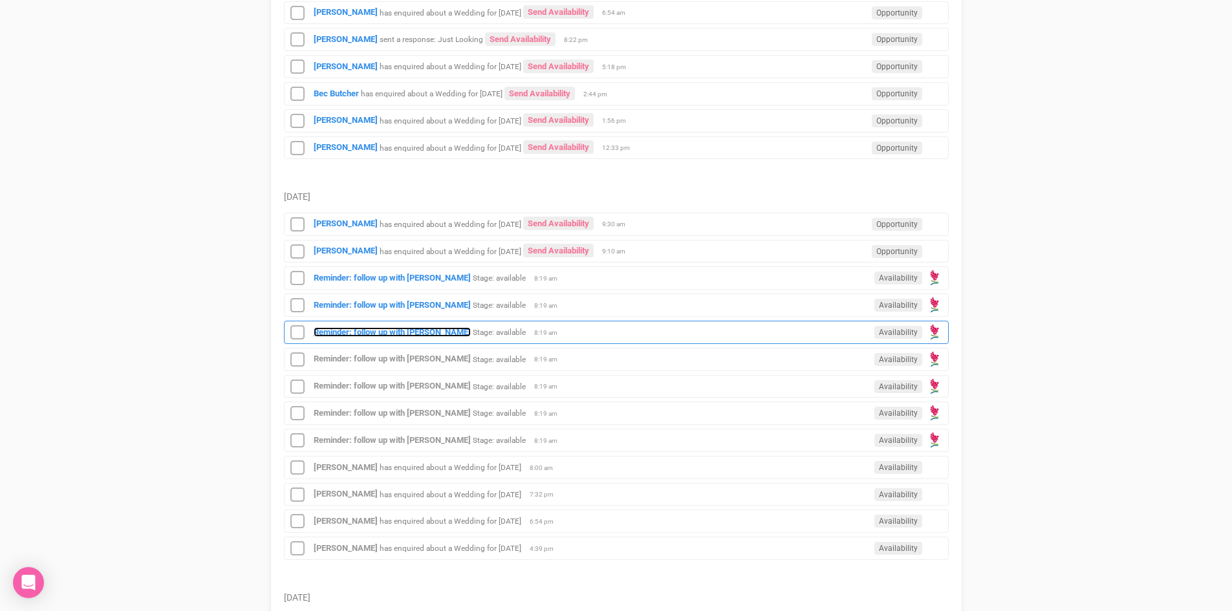
click at [396, 329] on strong "Reminder: follow up with [PERSON_NAME]" at bounding box center [392, 332] width 157 height 10
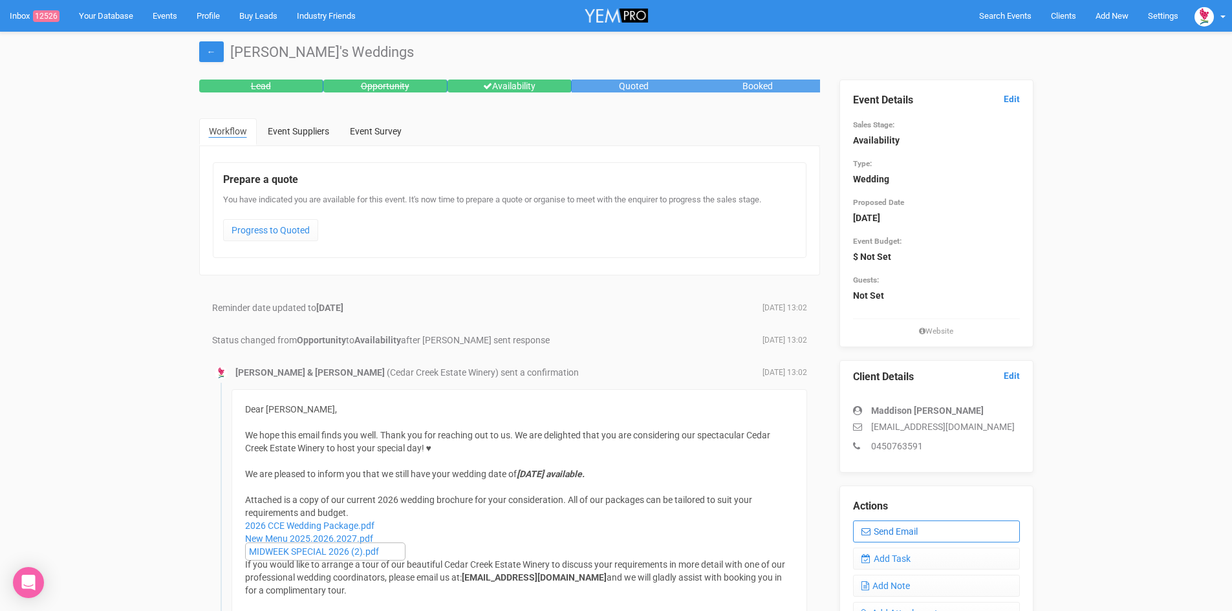
click at [911, 525] on link "Send Email" at bounding box center [936, 532] width 167 height 22
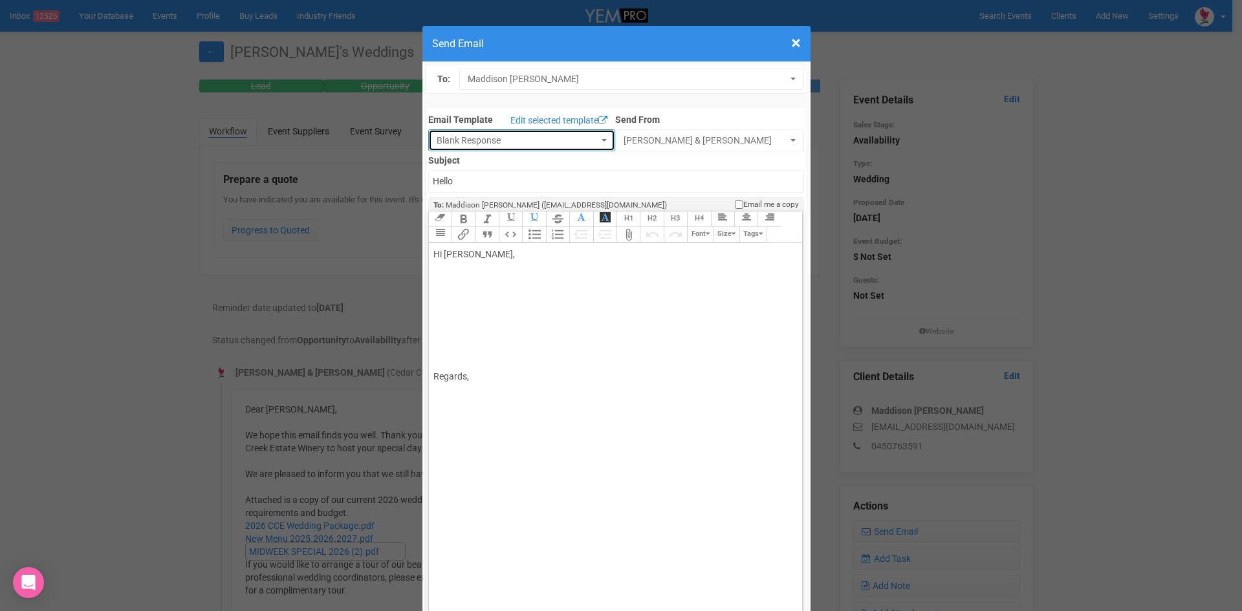
click at [598, 140] on button "Blank Response" at bounding box center [521, 140] width 187 height 22
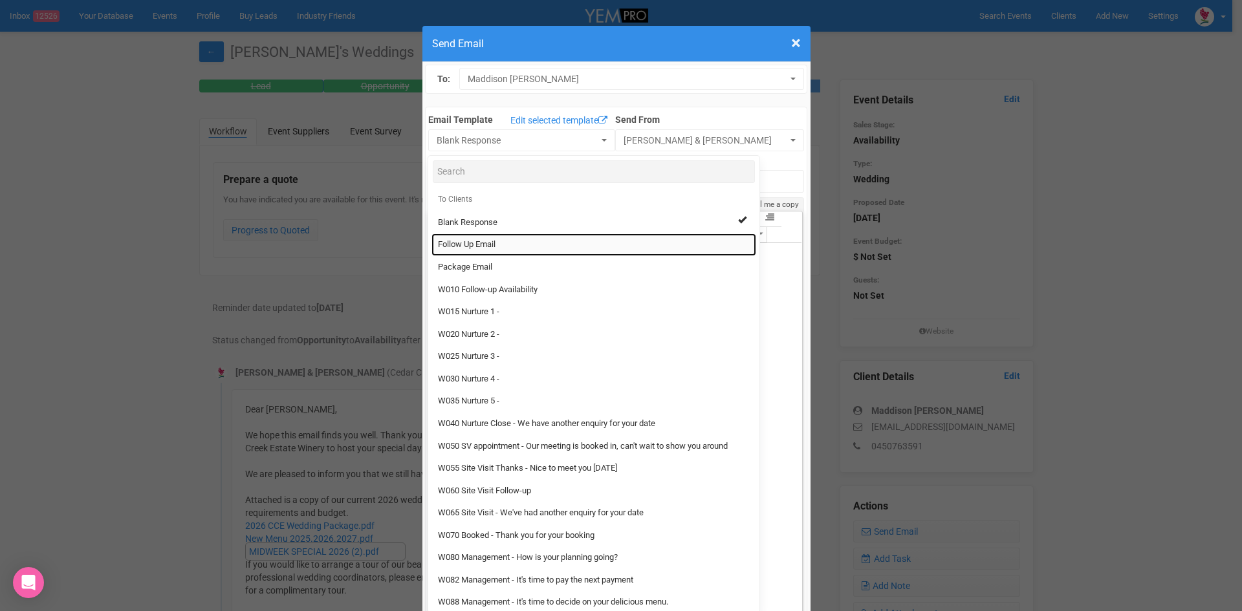
click at [481, 245] on span "Follow Up Email" at bounding box center [467, 245] width 58 height 12
select select "88639"
type input "Cedar Creek Estate - Follow Up"
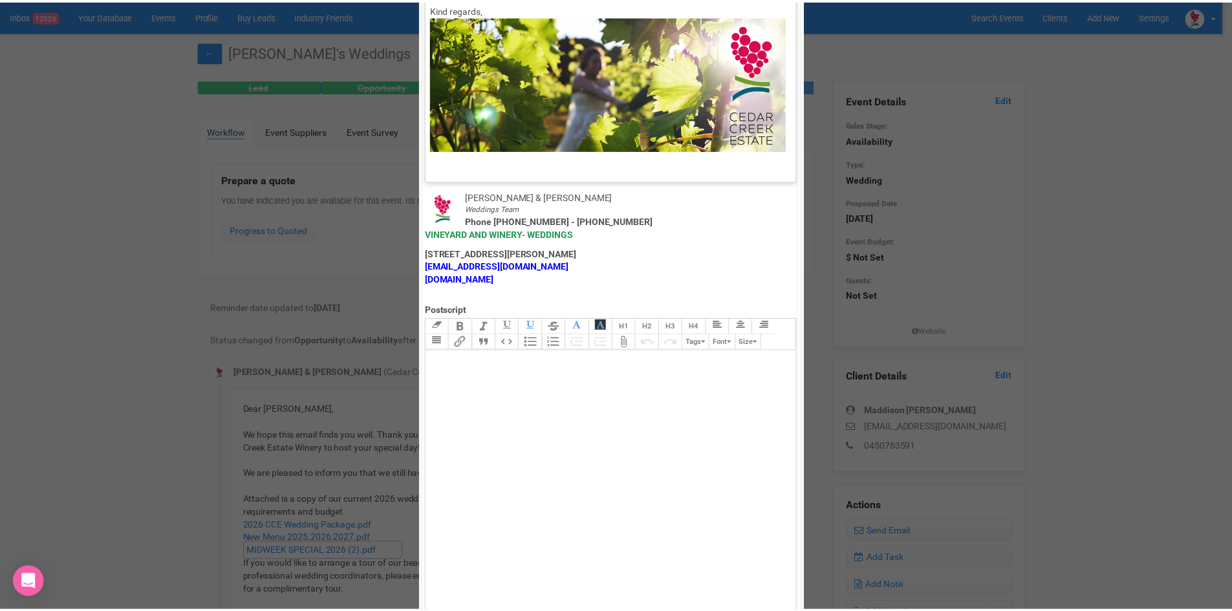
scroll to position [641, 0]
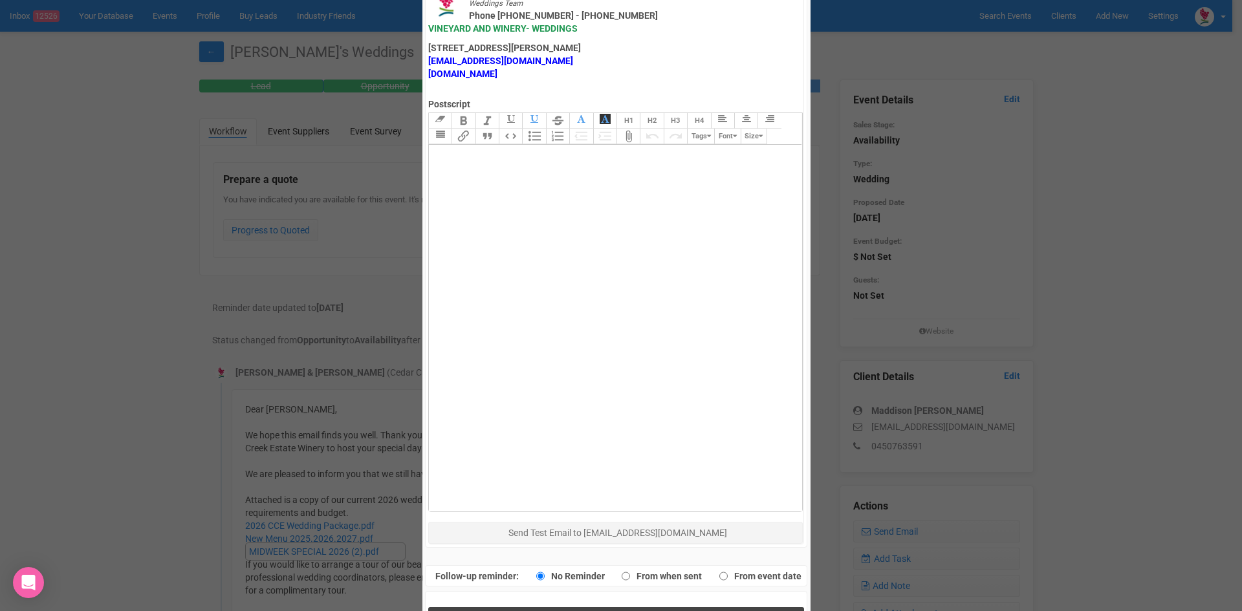
click at [595, 611] on span "Send Response" at bounding box center [619, 621] width 71 height 12
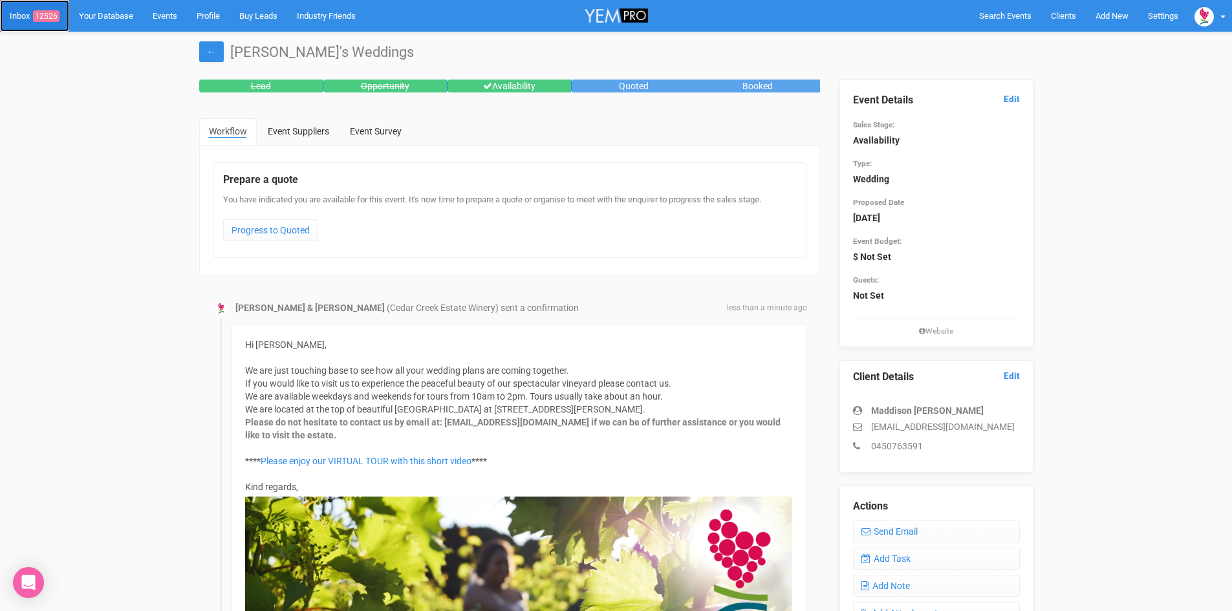
click at [45, 10] on link "Inbox 12526" at bounding box center [34, 16] width 69 height 32
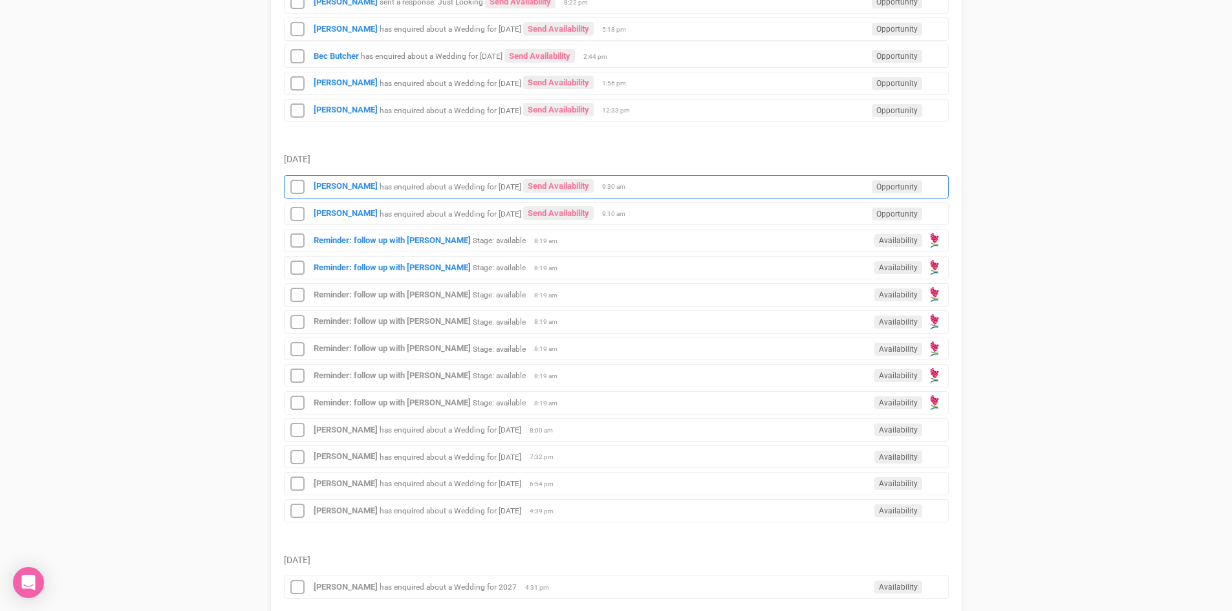
scroll to position [1435, 0]
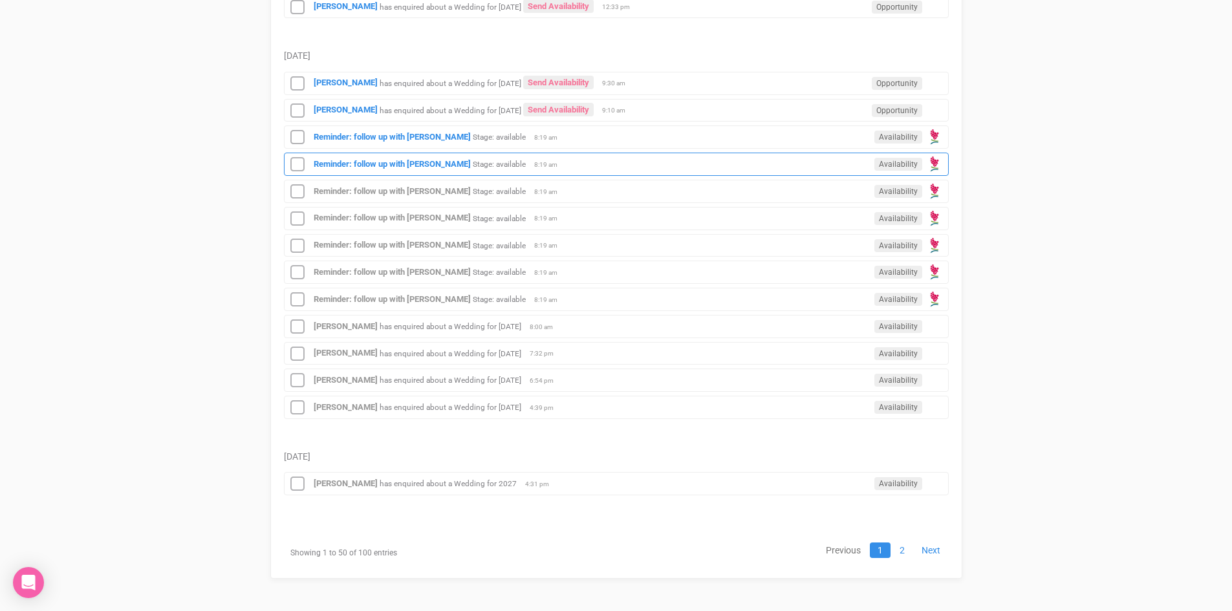
click at [390, 158] on div "Reminder: follow up with Adam Ibell Stage: available Availability 8:19 am" at bounding box center [616, 164] width 665 height 23
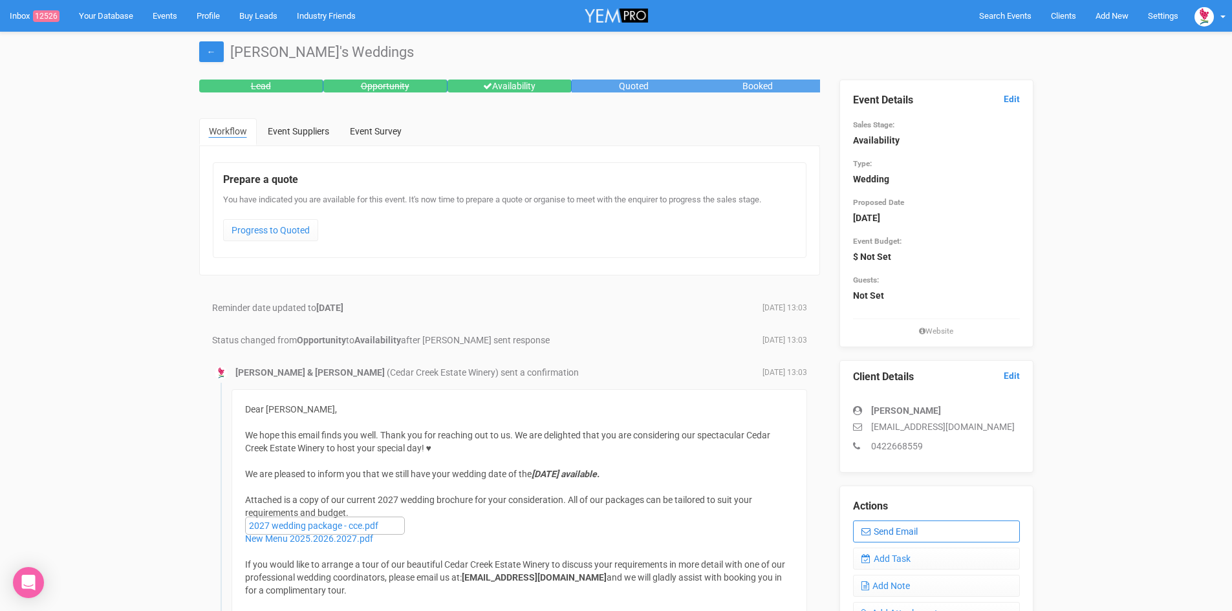
click at [903, 525] on link "Send Email" at bounding box center [936, 532] width 167 height 22
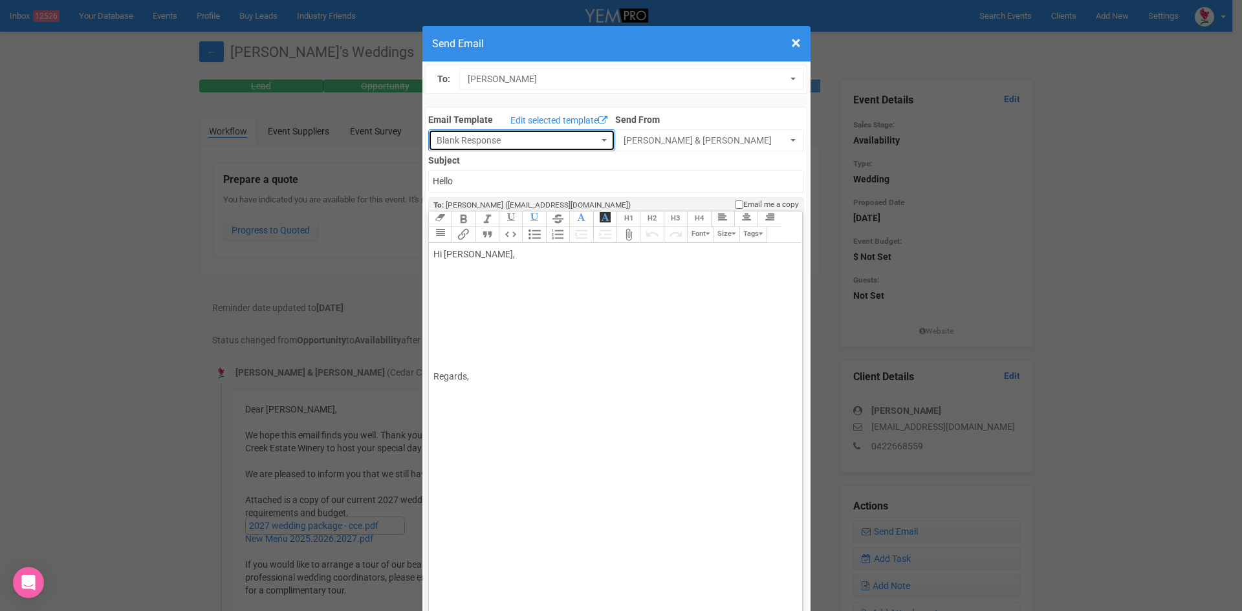
click at [592, 135] on button "Blank Response" at bounding box center [521, 140] width 187 height 22
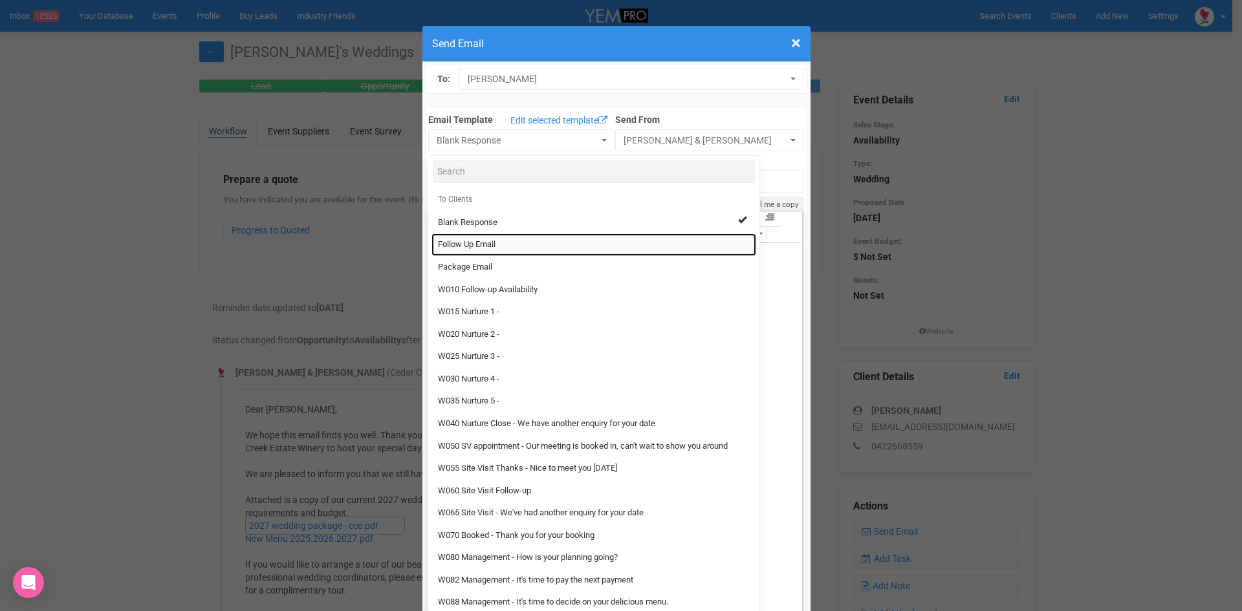
click at [454, 246] on span "Follow Up Email" at bounding box center [467, 245] width 58 height 12
select select "88639"
type input "Cedar Creek Estate - Follow Up"
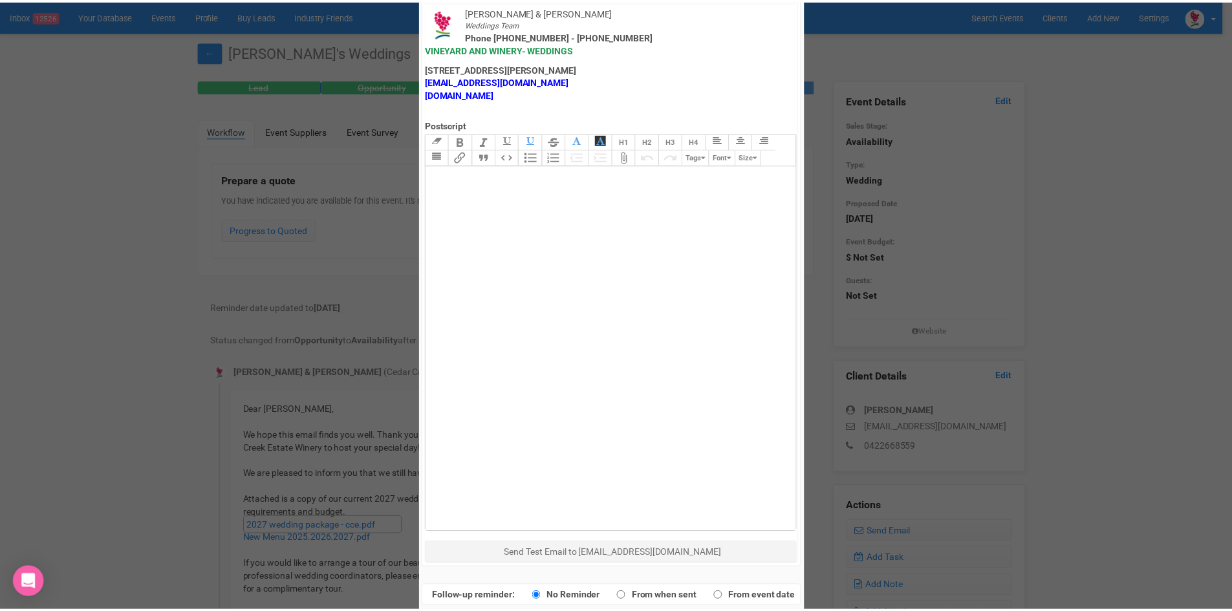
scroll to position [641, 0]
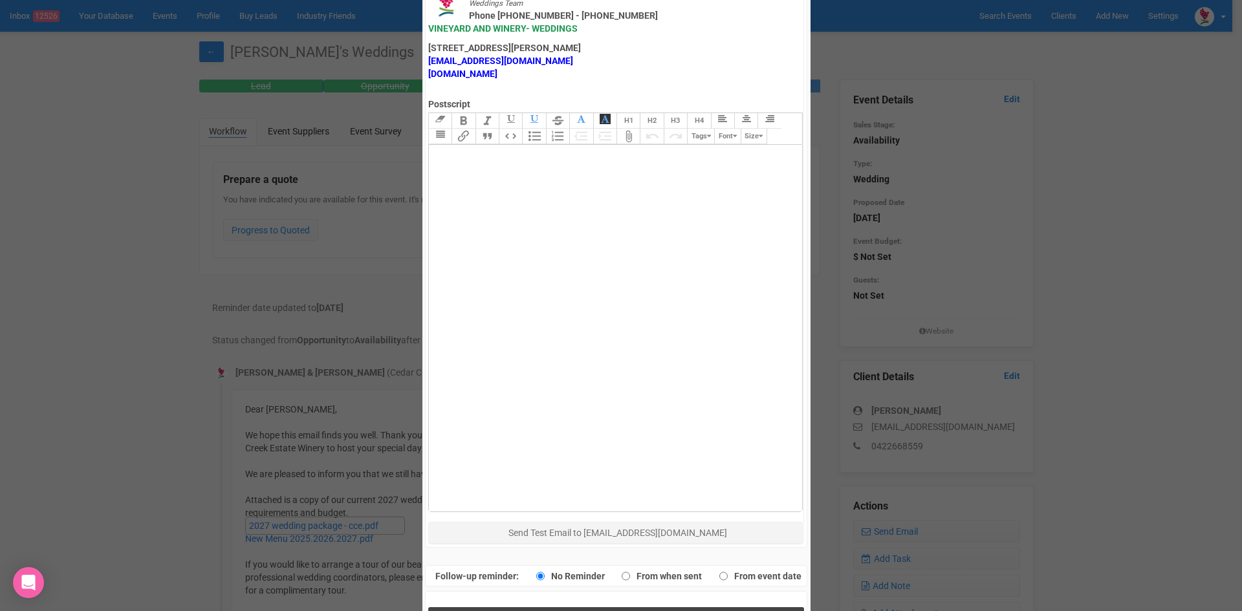
click at [537, 607] on button "Send Response" at bounding box center [616, 620] width 376 height 27
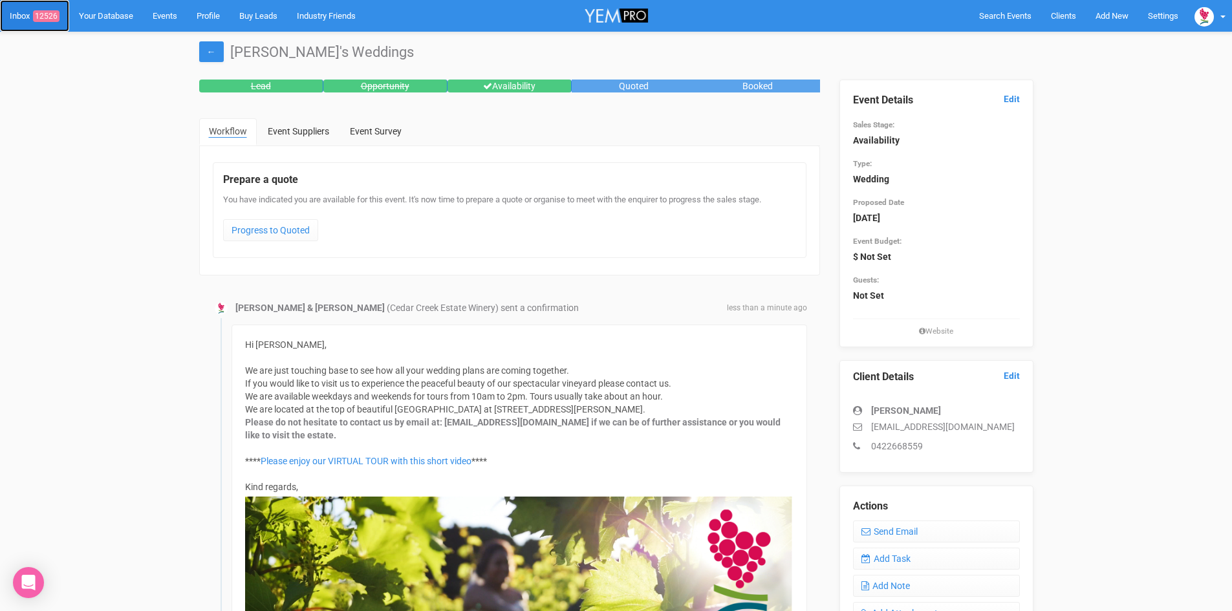
click at [52, 12] on span "12526" at bounding box center [46, 16] width 27 height 12
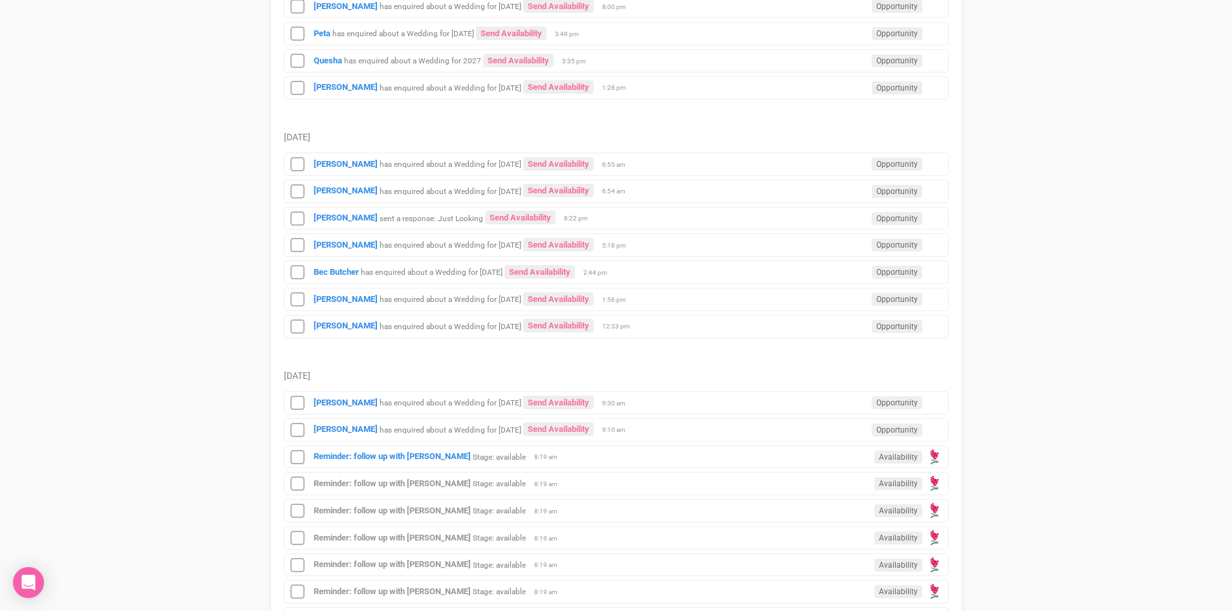
scroll to position [1359, 0]
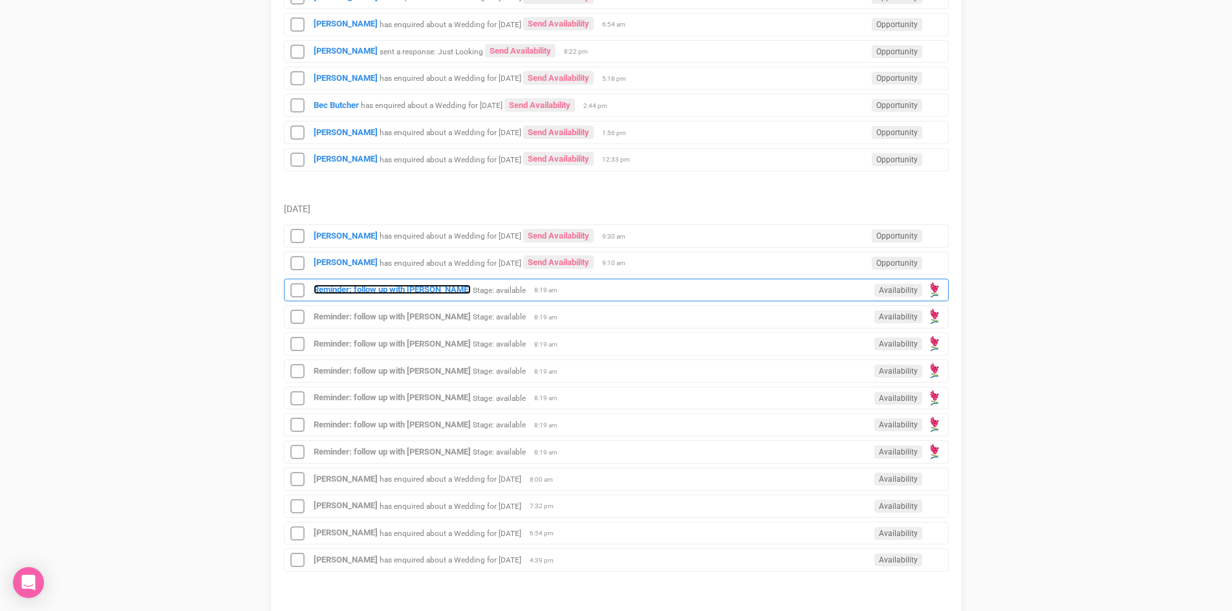
click at [395, 284] on div "Reminder: follow up with Natalie Stage: available Availability 8:19 am" at bounding box center [616, 290] width 665 height 23
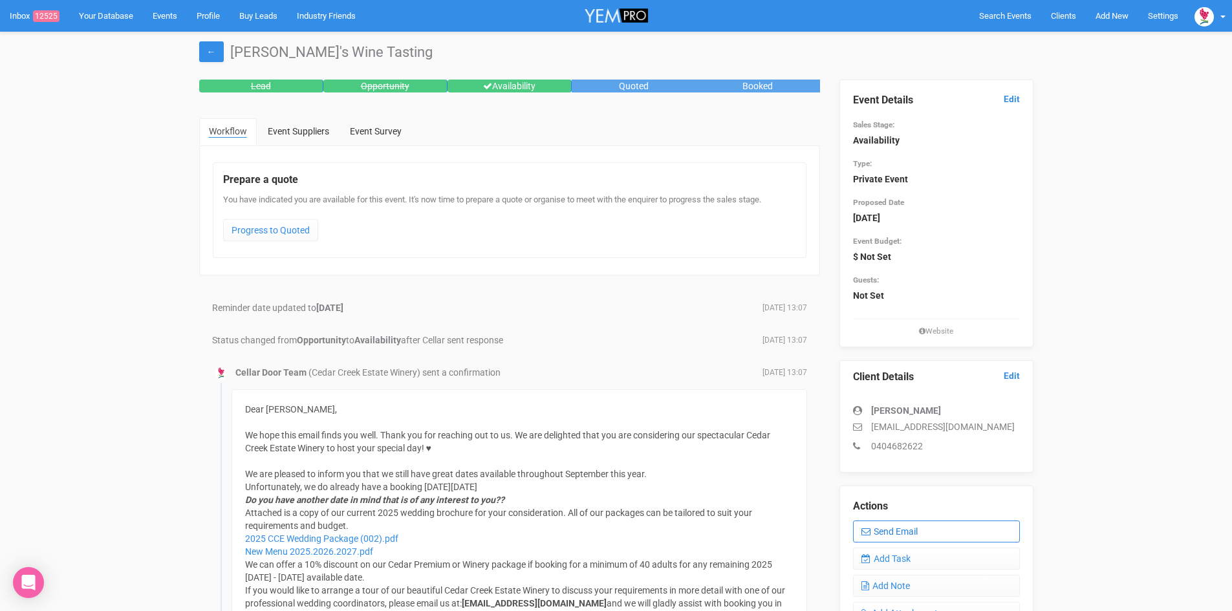
click at [916, 529] on link "Send Email" at bounding box center [936, 532] width 167 height 22
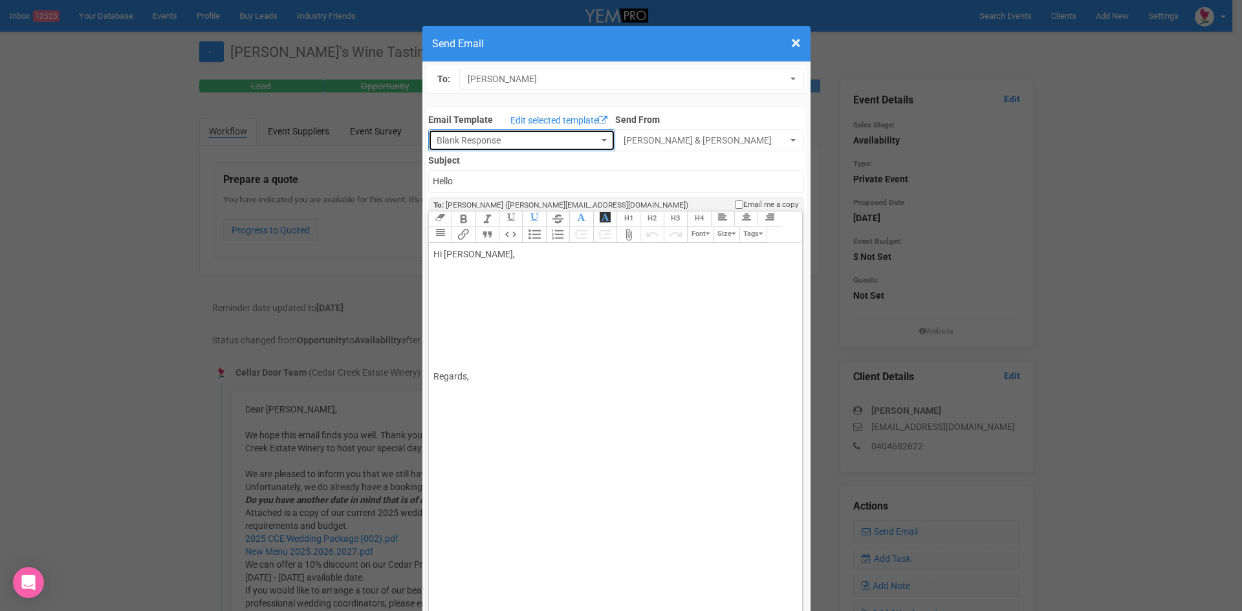
click at [594, 137] on button "Blank Response" at bounding box center [521, 140] width 187 height 22
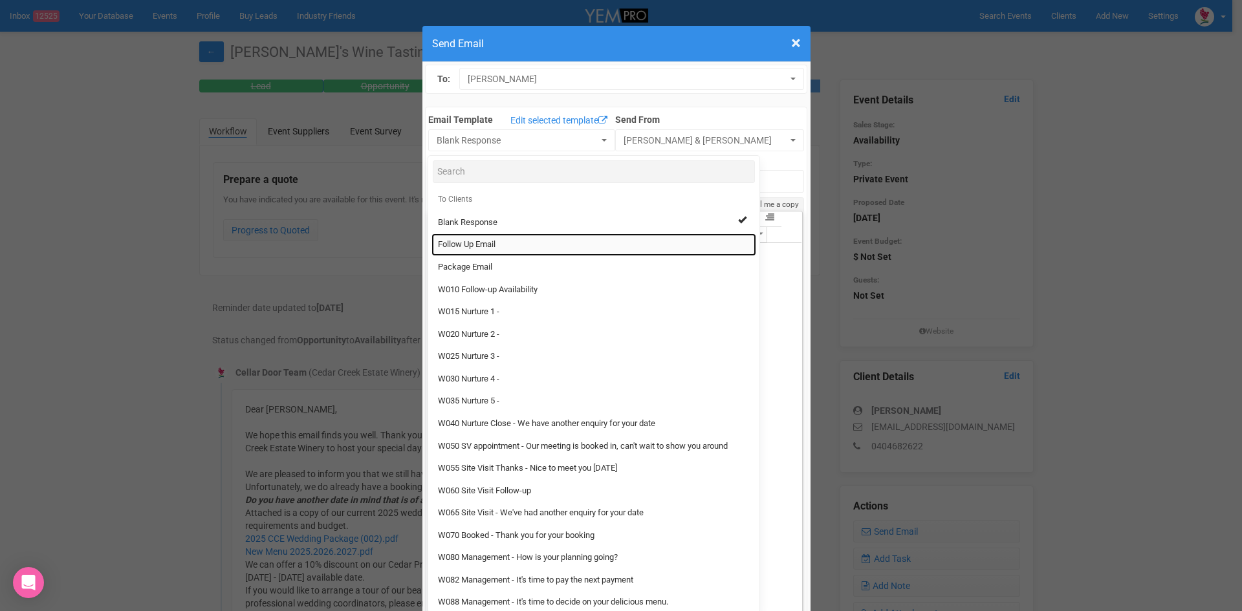
click at [483, 245] on span "Follow Up Email" at bounding box center [467, 245] width 58 height 12
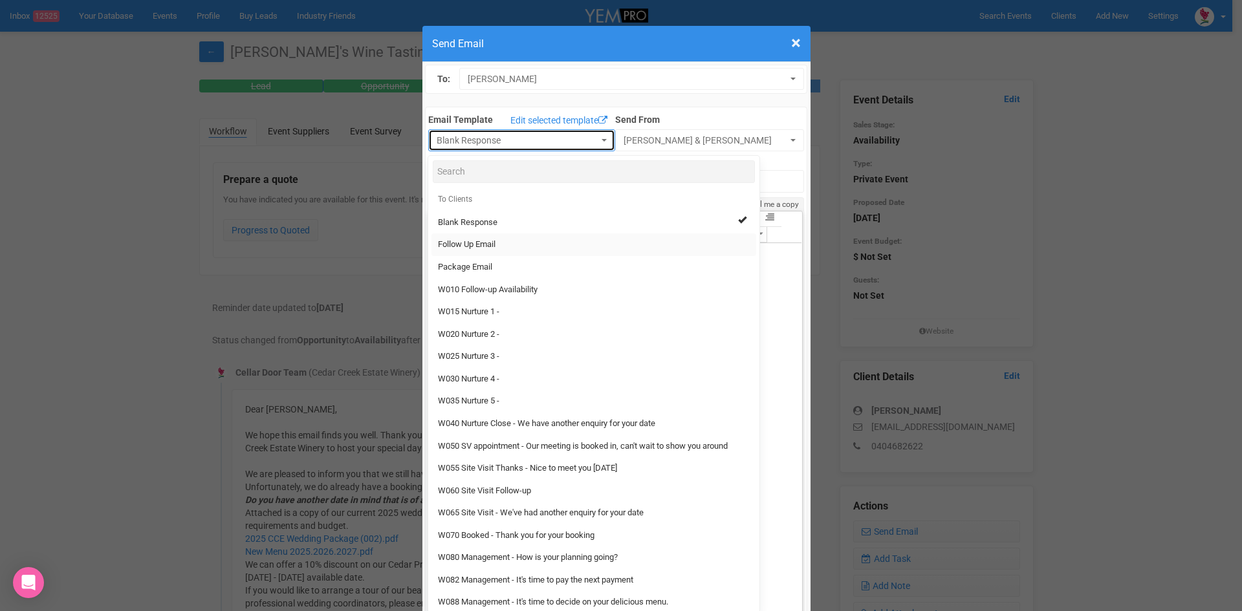
select select "88639"
type input "Cedar Creek Estate - Follow Up"
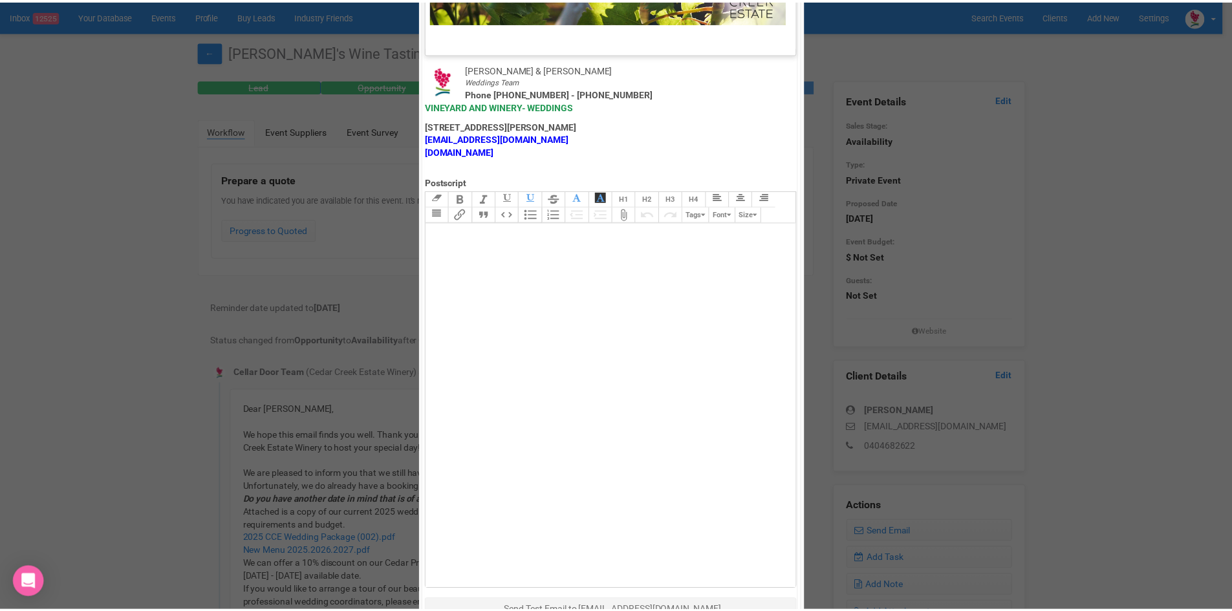
scroll to position [641, 0]
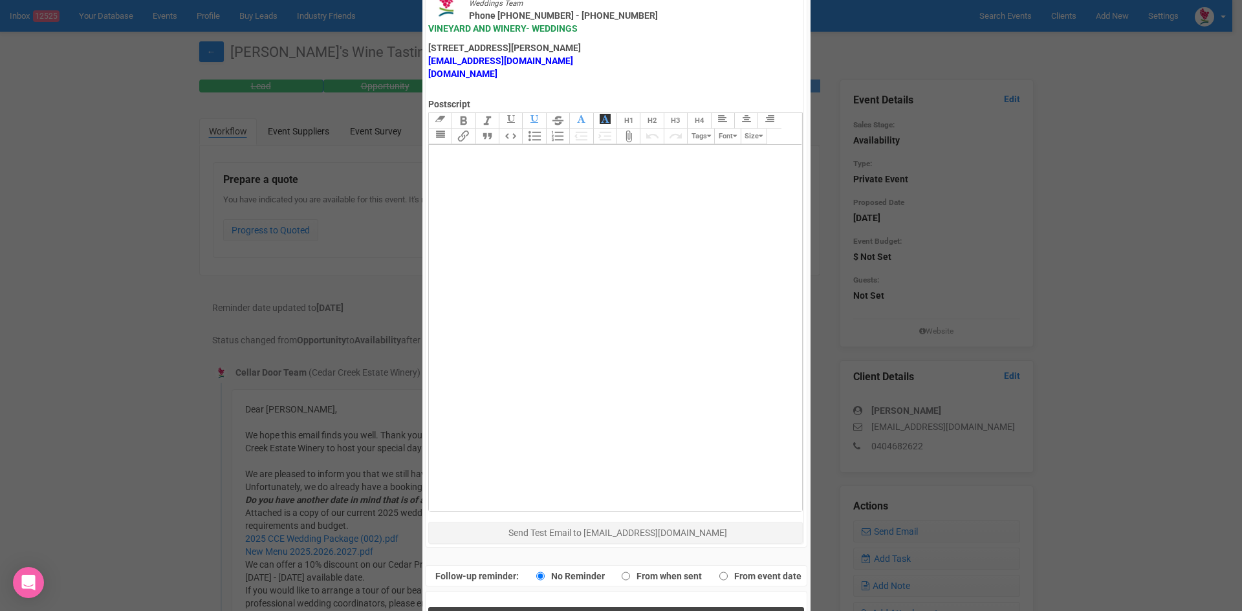
click at [607, 611] on span "Send Response" at bounding box center [619, 621] width 71 height 12
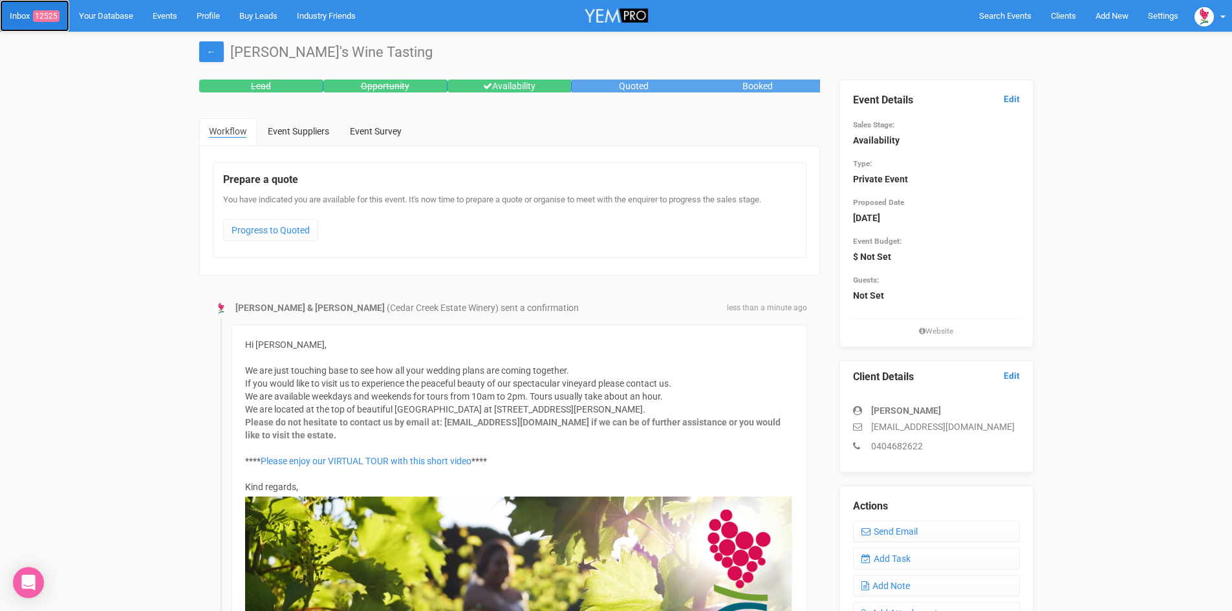
click at [49, 12] on span "12525" at bounding box center [46, 16] width 27 height 12
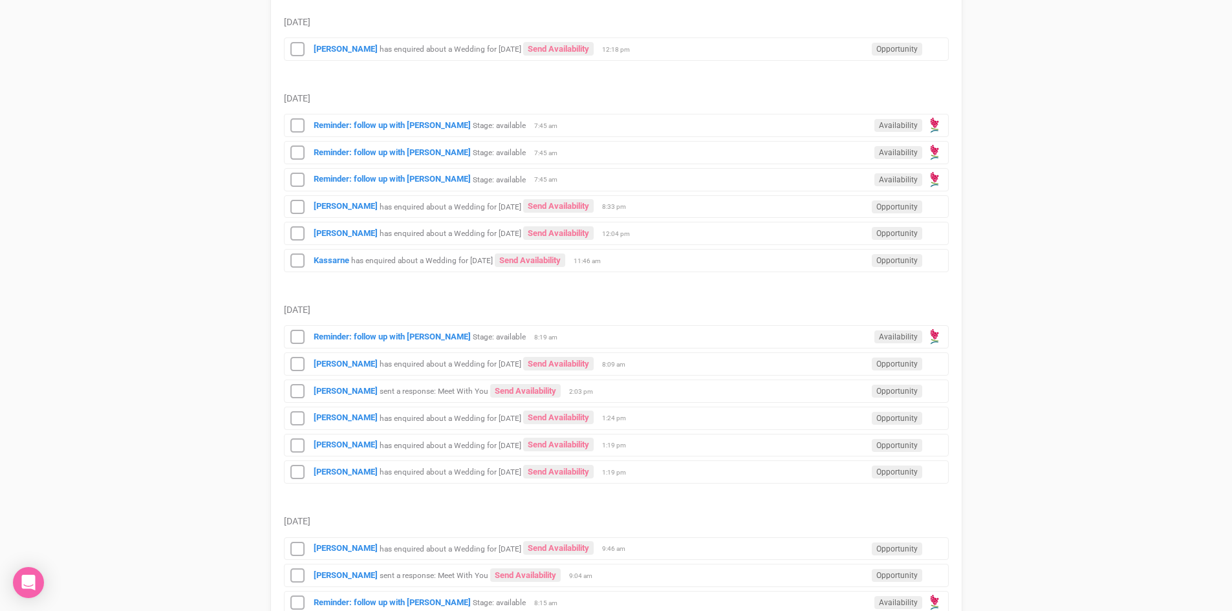
scroll to position [323, 0]
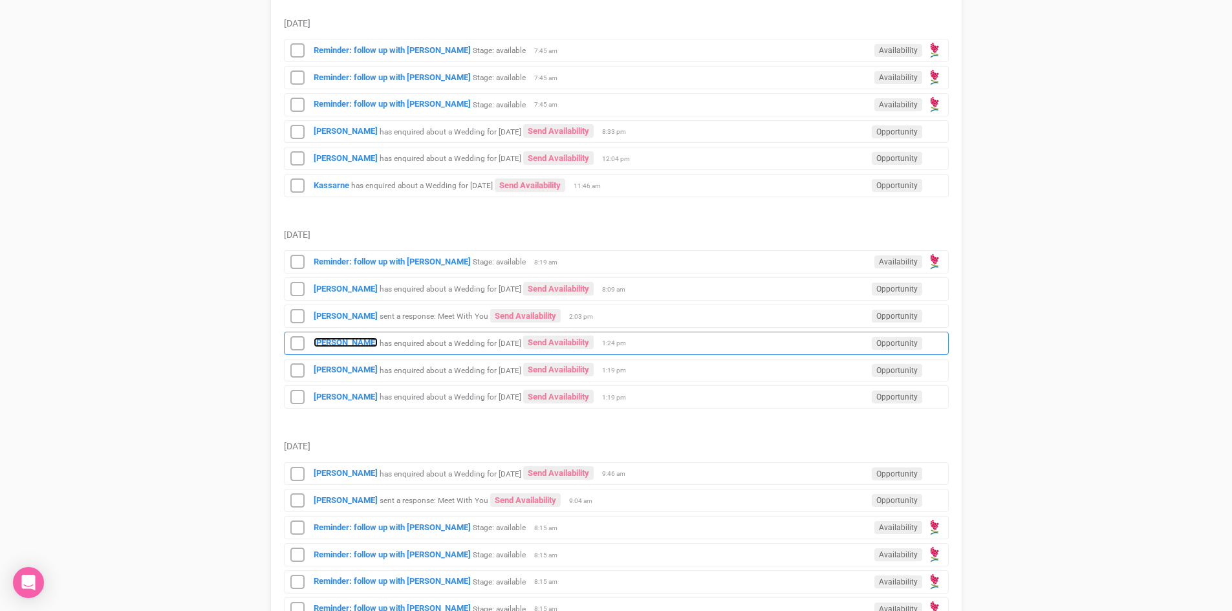
click at [341, 338] on strong "[PERSON_NAME]" at bounding box center [346, 343] width 64 height 10
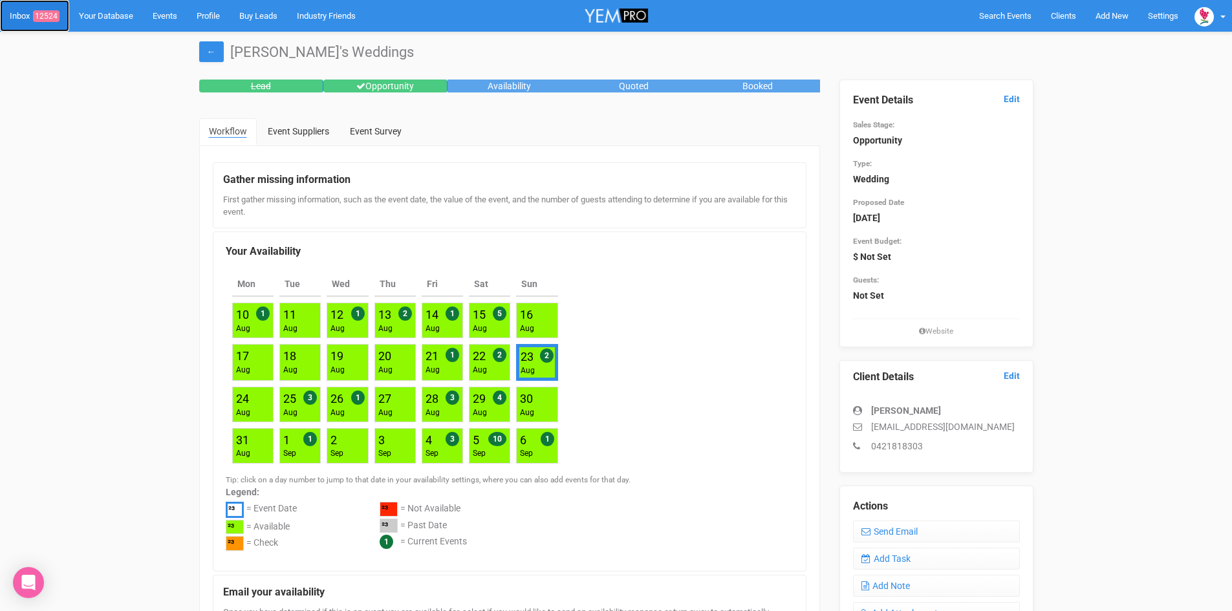
click at [52, 12] on span "12524" at bounding box center [46, 16] width 27 height 12
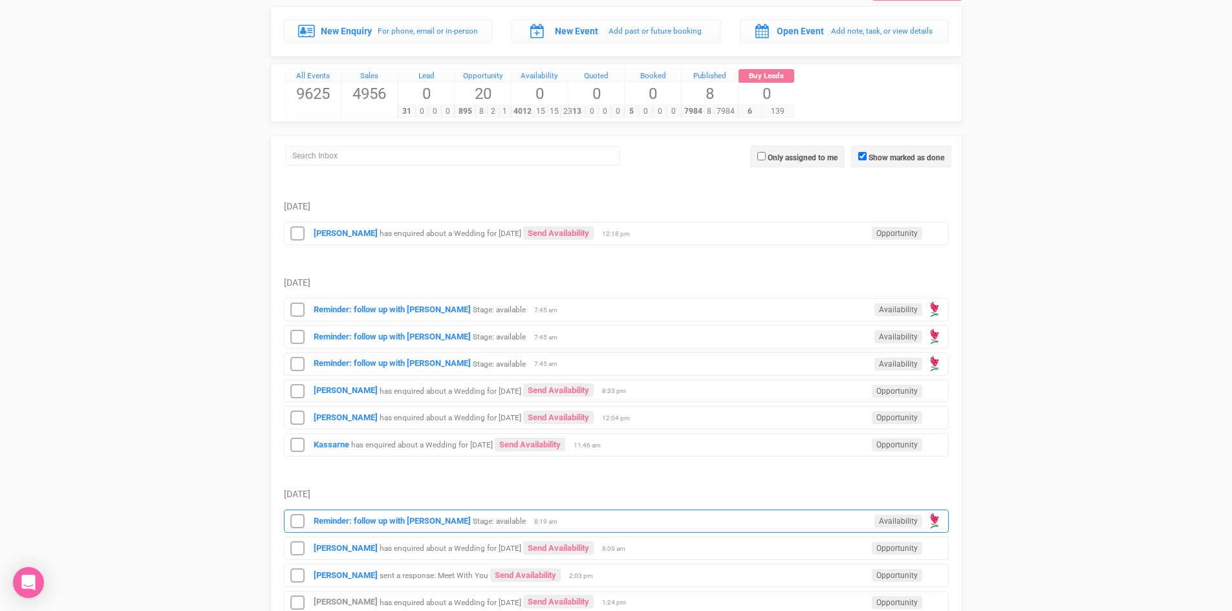
scroll to position [323, 0]
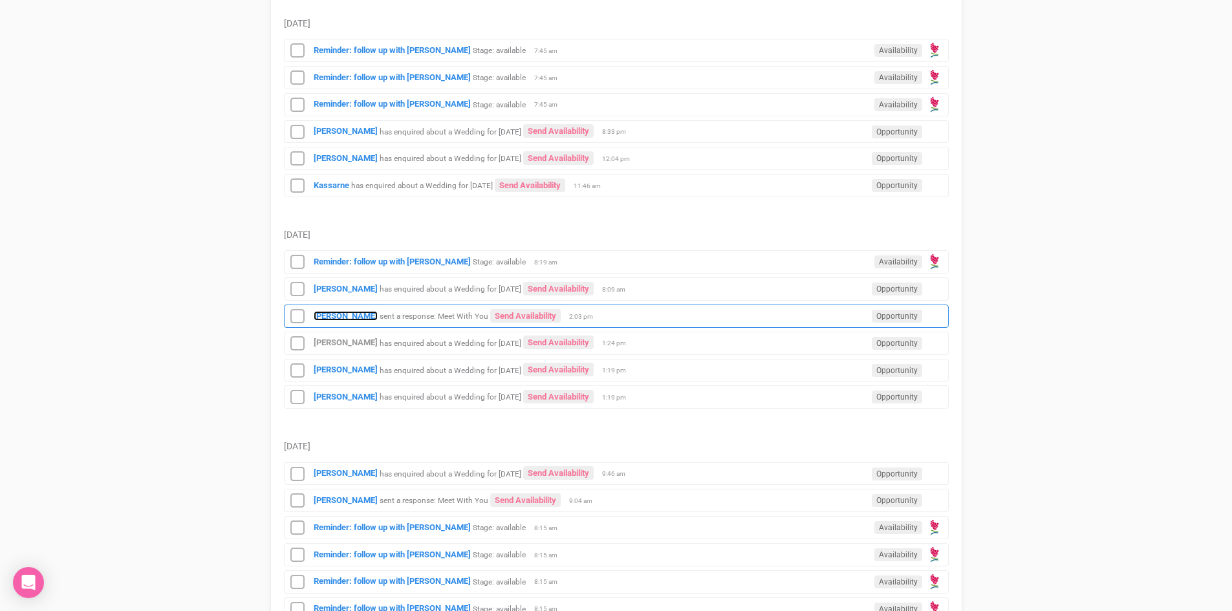
click at [351, 313] on strong "[PERSON_NAME]" at bounding box center [346, 316] width 64 height 10
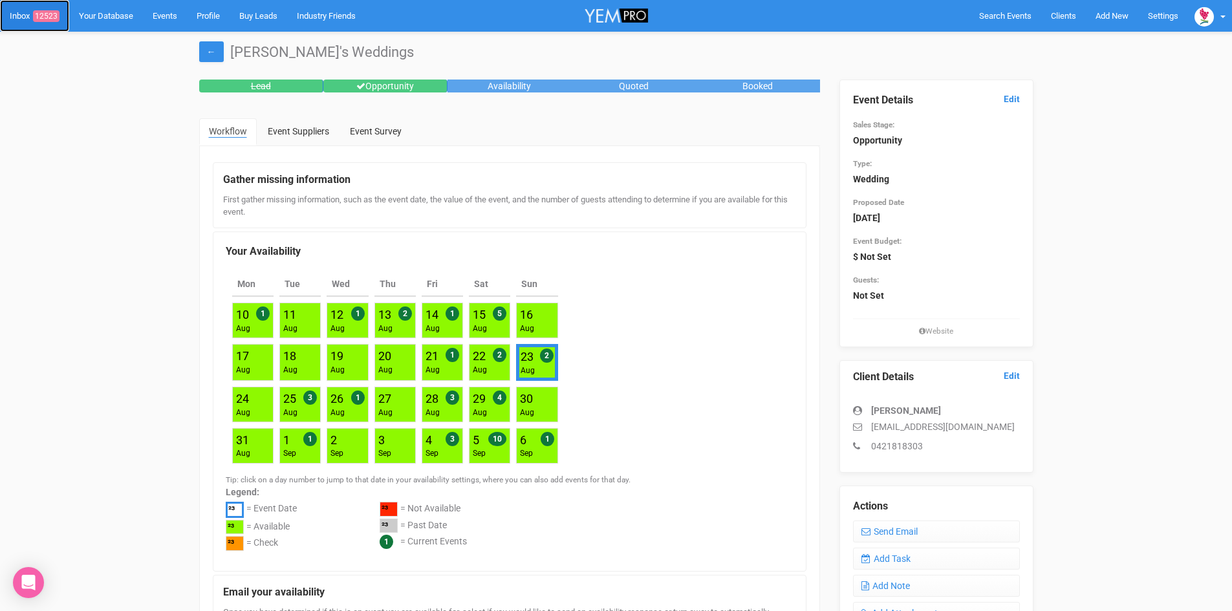
click at [51, 11] on span "12523" at bounding box center [46, 16] width 27 height 12
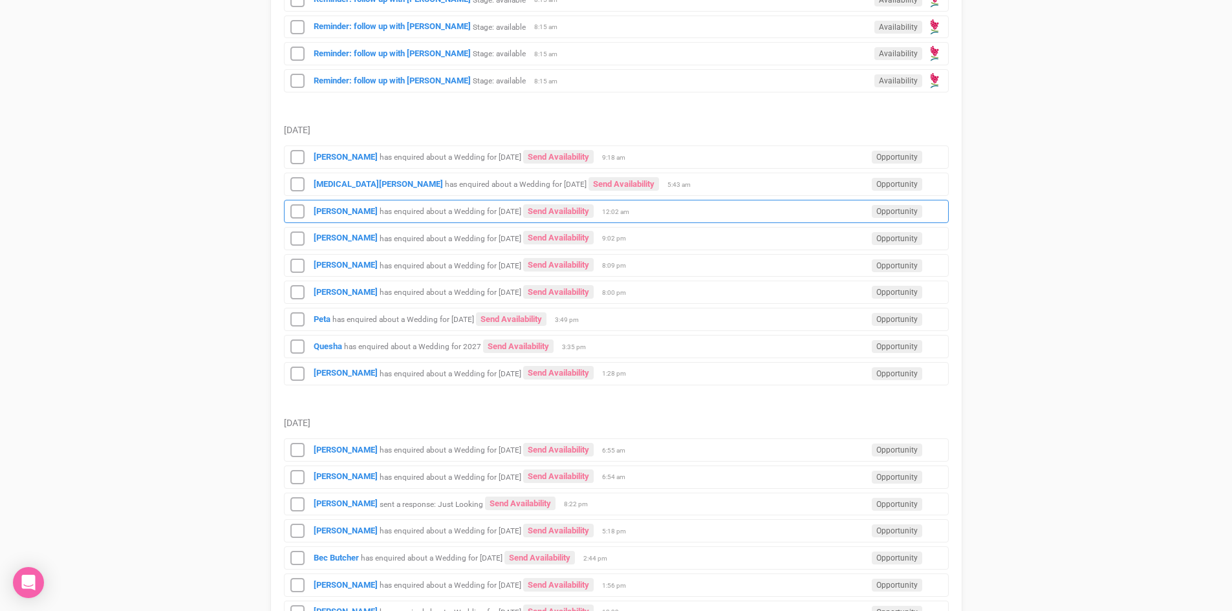
scroll to position [1229, 0]
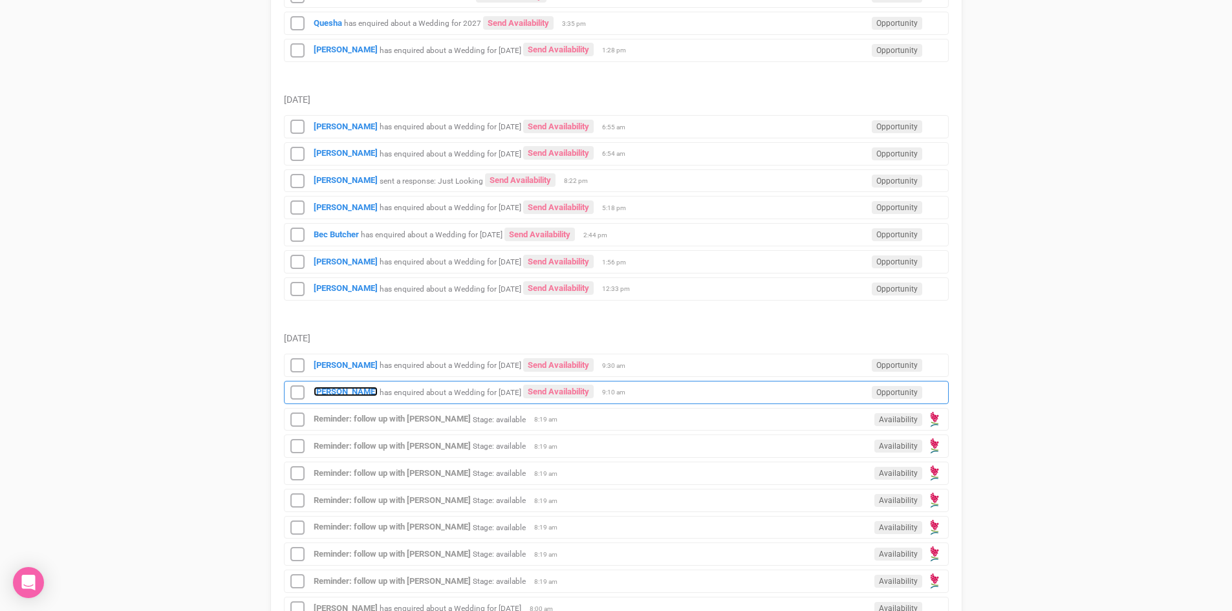
click at [333, 390] on strong "[PERSON_NAME]" at bounding box center [346, 392] width 64 height 10
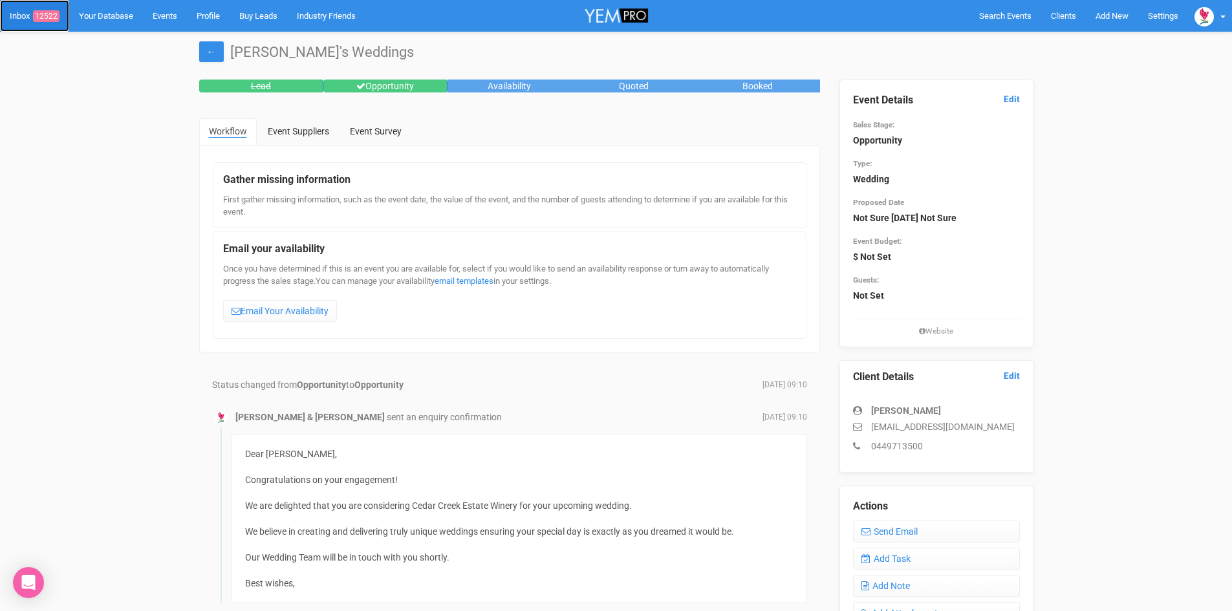
click at [47, 13] on span "12522" at bounding box center [46, 16] width 27 height 12
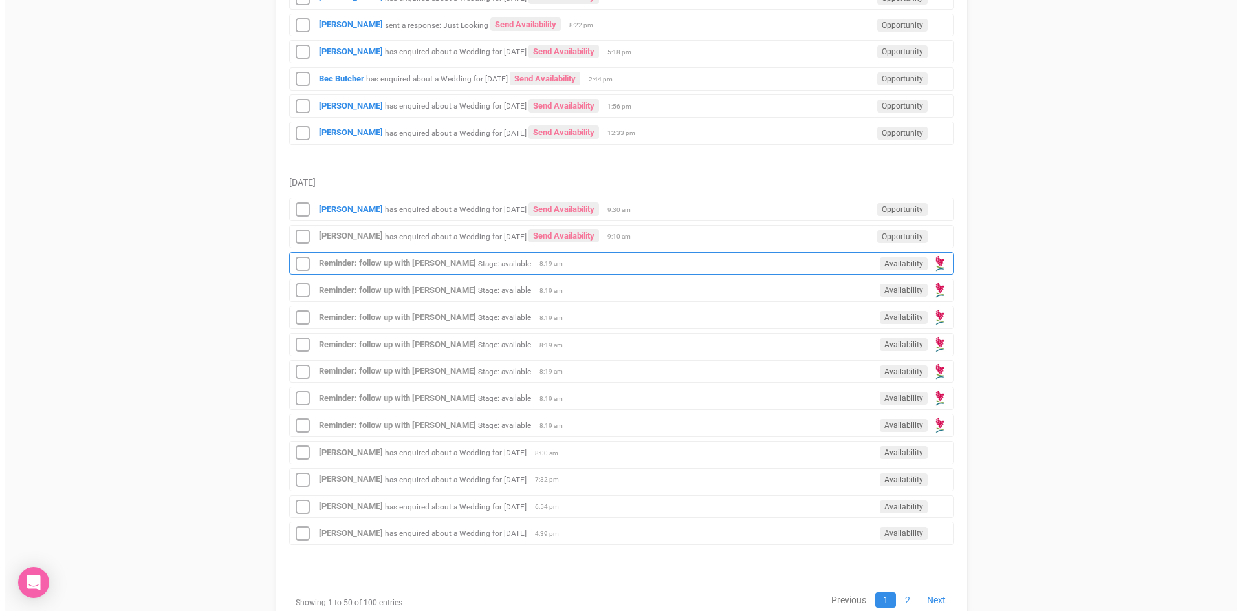
scroll to position [1370, 0]
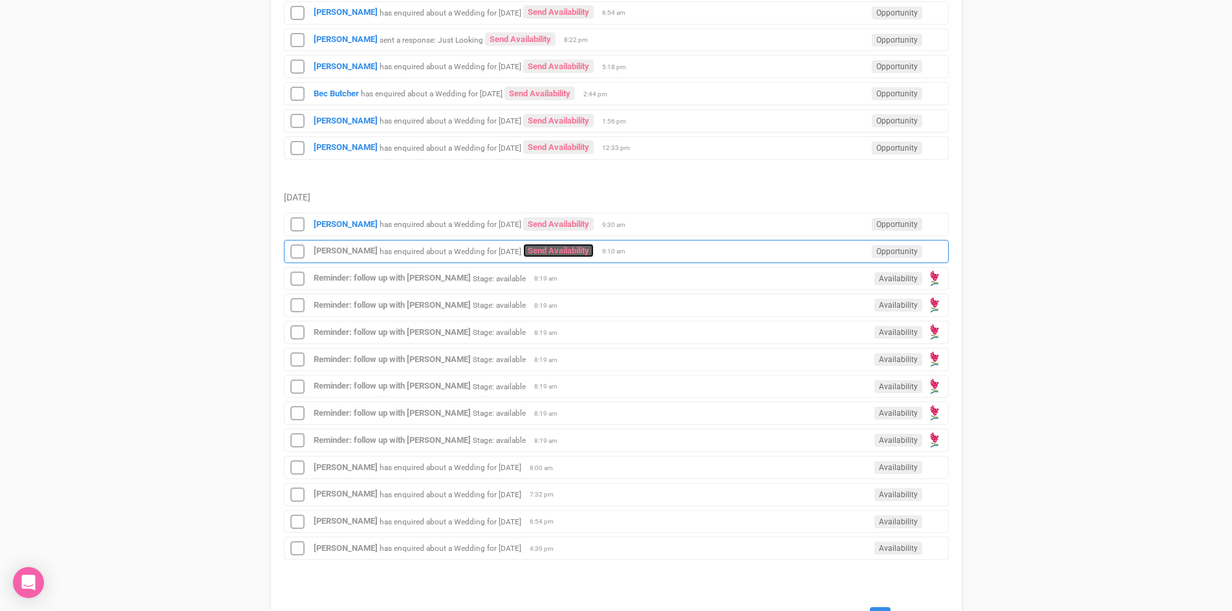
click at [554, 245] on link "Send Availability" at bounding box center [558, 251] width 71 height 14
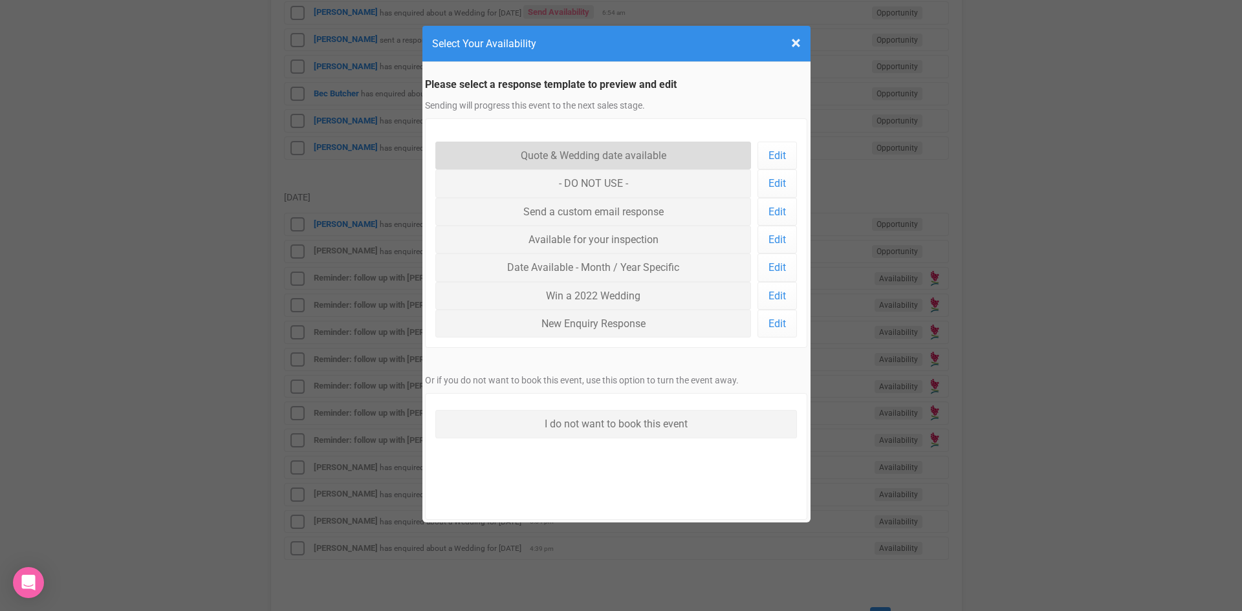
click at [574, 151] on link "Quote & Wedding date available" at bounding box center [593, 156] width 316 height 28
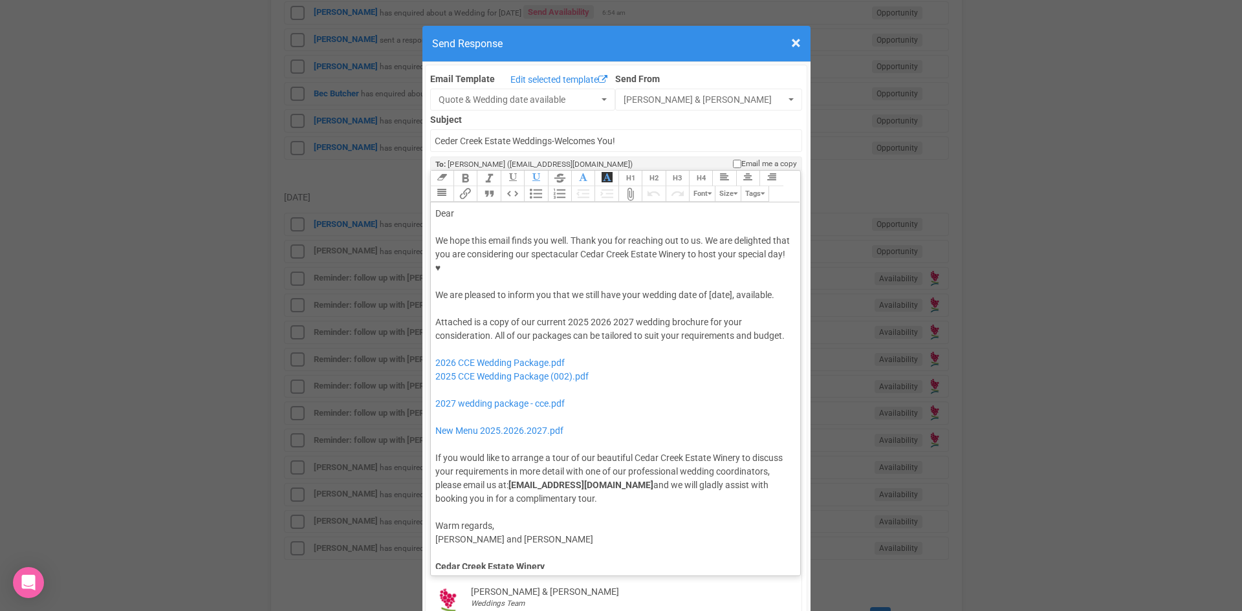
click at [487, 207] on div "Dear" at bounding box center [613, 214] width 356 height 14
click at [620, 252] on div "We hope this email finds you well. Thank you for reaching out to us. We are del…" at bounding box center [613, 268] width 356 height 68
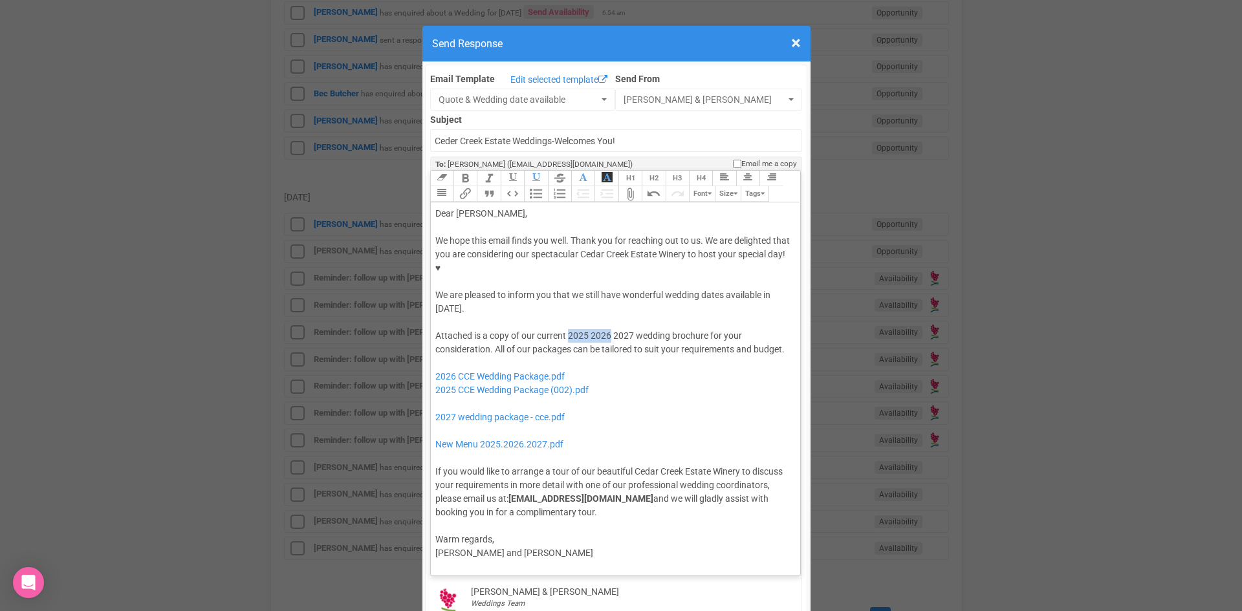
drag, startPoint x: 607, startPoint y: 296, endPoint x: 564, endPoint y: 292, distance: 43.5
click at [564, 329] on div "Attached is a copy of our current 2025 2026 2027 wedding brochure for your cons…" at bounding box center [613, 424] width 356 height 190
drag, startPoint x: 597, startPoint y: 351, endPoint x: 450, endPoint y: 325, distance: 148.5
click at [450, 329] on div "Attached is a copy of our current 2027 wedding brochure for your consideration.…" at bounding box center [613, 424] width 356 height 190
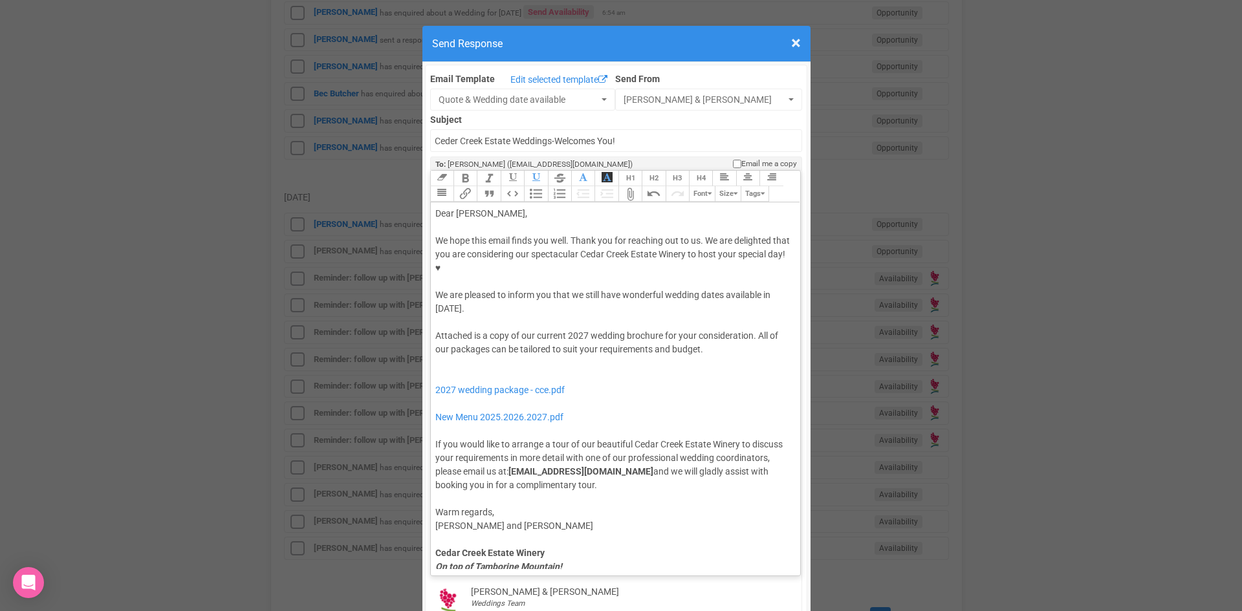
type trix-editor "<div>Dear Jacqui,</div><div><strong>&nbsp;</strong></div><div>We hope this emai…"
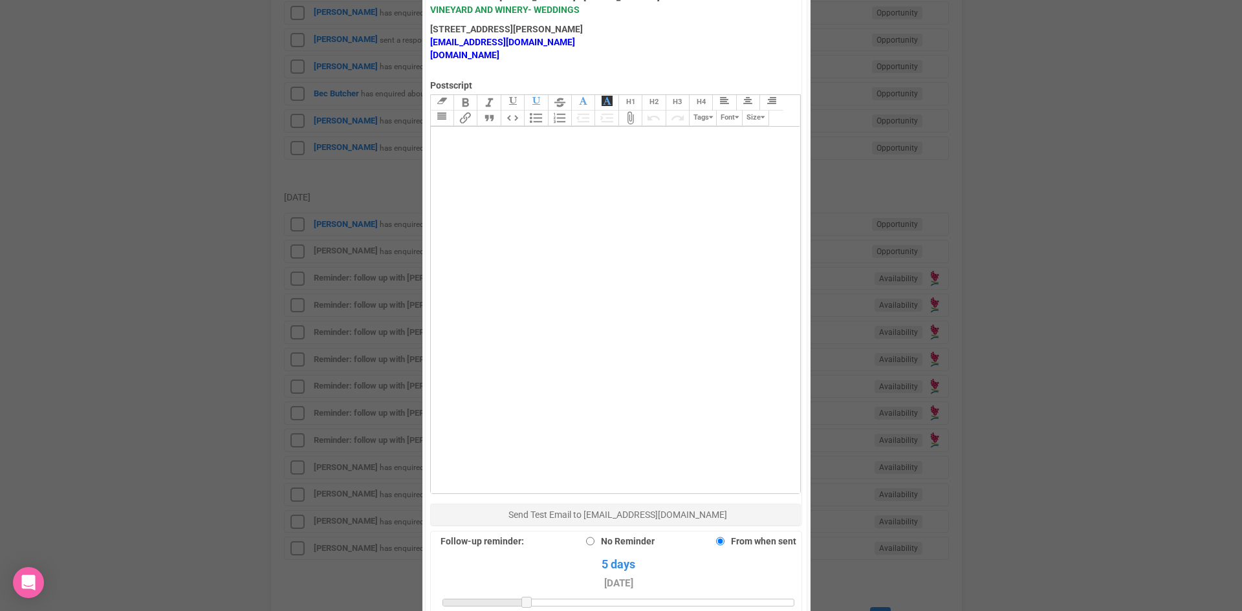
scroll to position [776, 0]
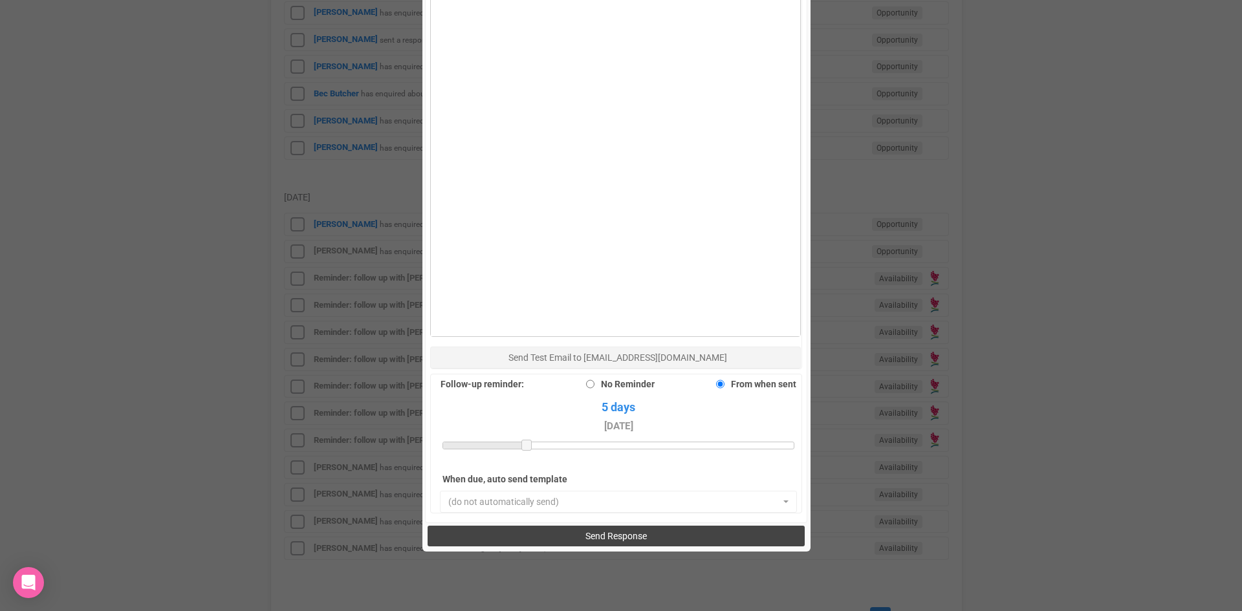
click at [556, 526] on button "Send Response" at bounding box center [616, 536] width 377 height 21
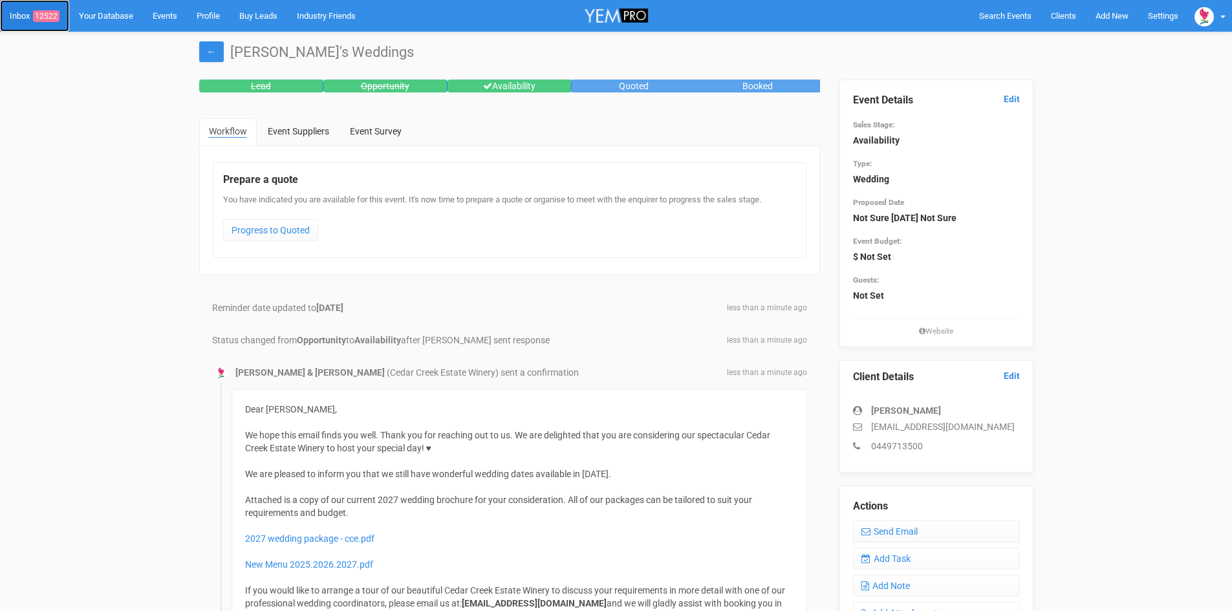
click at [45, 12] on span "12522" at bounding box center [46, 16] width 27 height 12
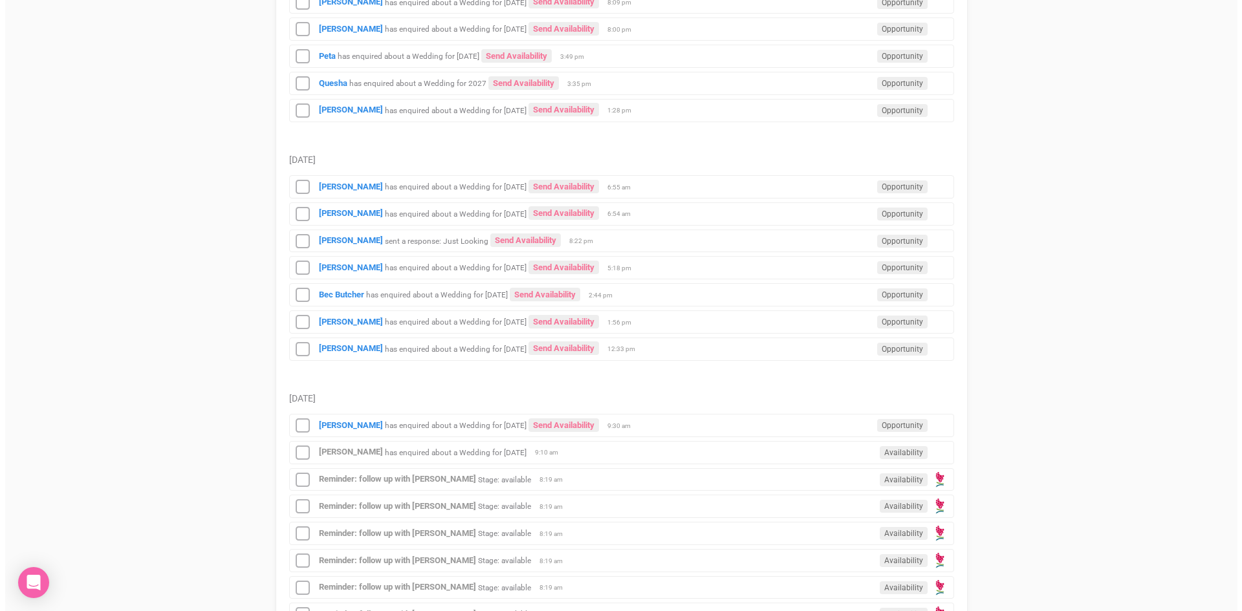
scroll to position [1435, 0]
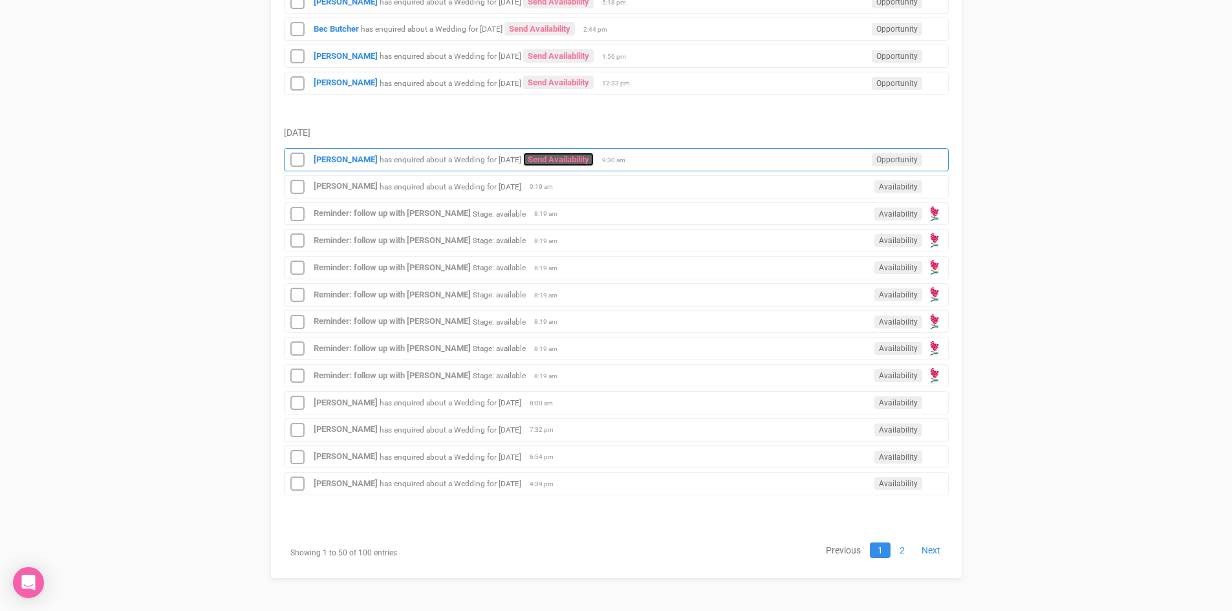
click at [574, 153] on link "Send Availability" at bounding box center [558, 160] width 71 height 14
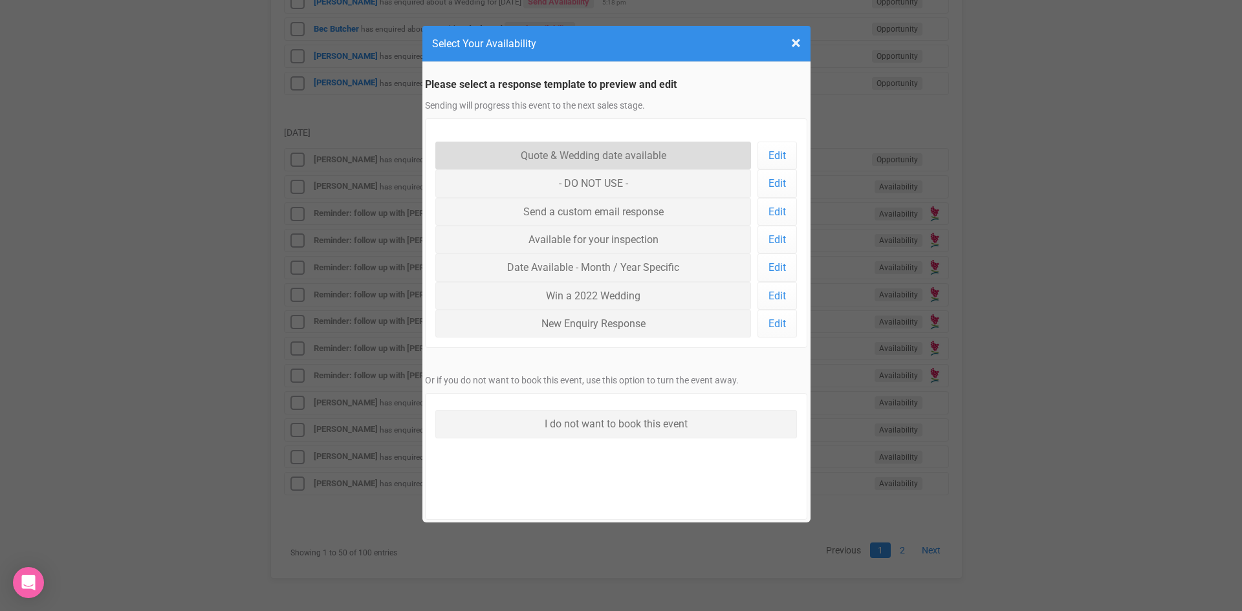
click at [573, 152] on link "Quote & Wedding date available" at bounding box center [593, 156] width 316 height 28
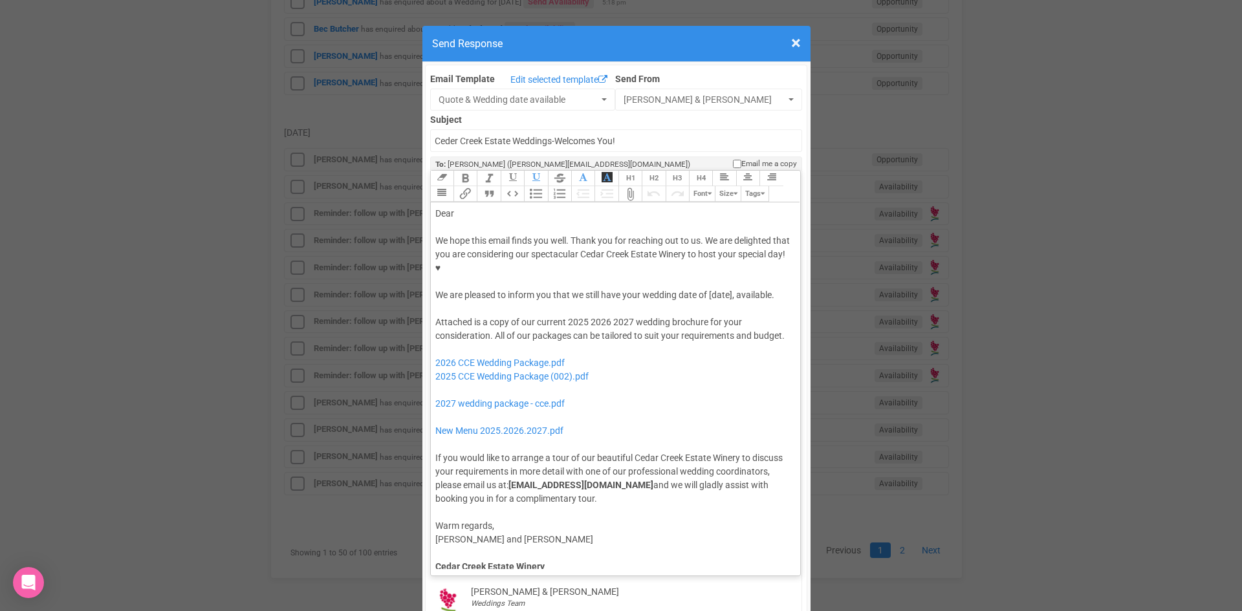
click at [707, 254] on div "We hope this email finds you well. Thank you for reaching out to us. We are del…" at bounding box center [613, 268] width 356 height 68
click at [629, 316] on div "Attached is a copy of our current 2025 2026 2027 wedding brochure for your cons…" at bounding box center [613, 411] width 356 height 190
click at [582, 316] on div "Attached is a copy of our current 2025 2026 wedding brochure for your considera…" at bounding box center [613, 411] width 356 height 190
click at [715, 316] on div "Attached is a copy of our current 2026 wedding brochure for your consideration.…" at bounding box center [613, 411] width 356 height 190
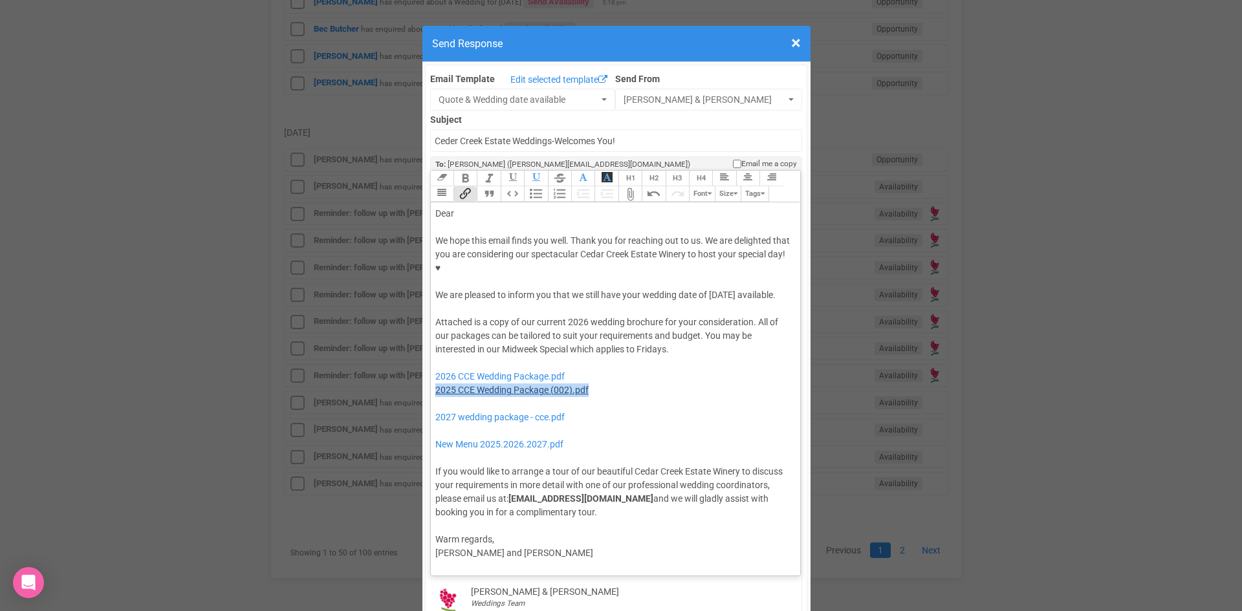
drag, startPoint x: 595, startPoint y: 361, endPoint x: 432, endPoint y: 367, distance: 163.2
click at [435, 367] on div "Attached is a copy of our current 2026 wedding brochure for your consideration.…" at bounding box center [613, 418] width 356 height 204
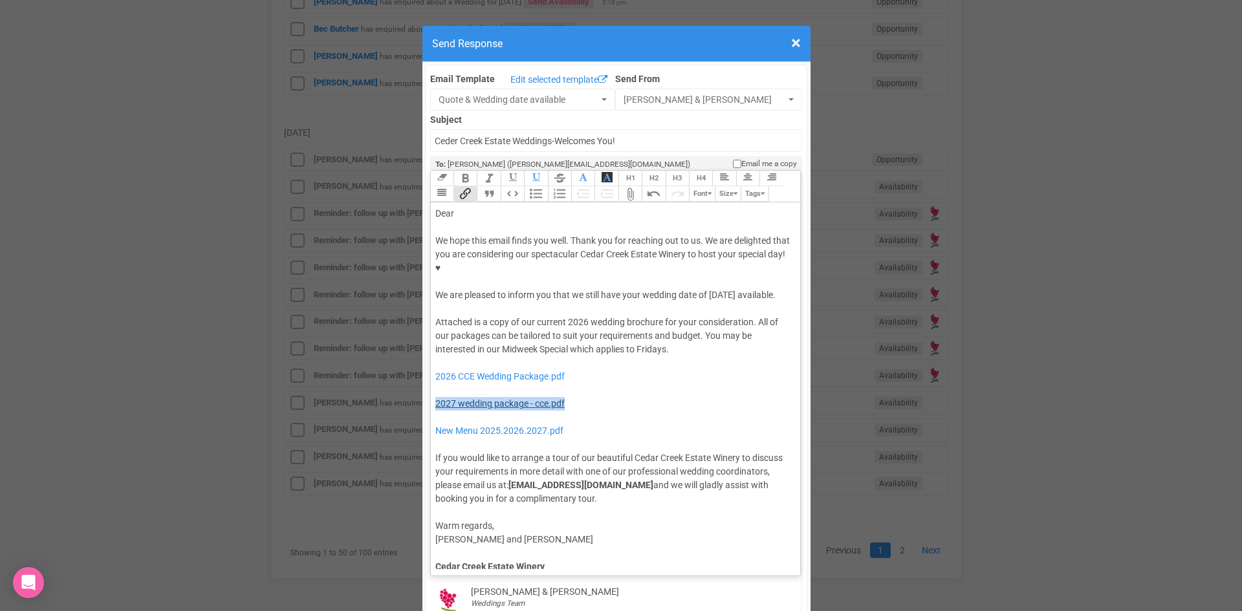
drag, startPoint x: 578, startPoint y: 375, endPoint x: 432, endPoint y: 382, distance: 146.4
click at [435, 382] on div "Attached is a copy of our current 2026 wedding brochure for your consideration.…" at bounding box center [613, 411] width 356 height 190
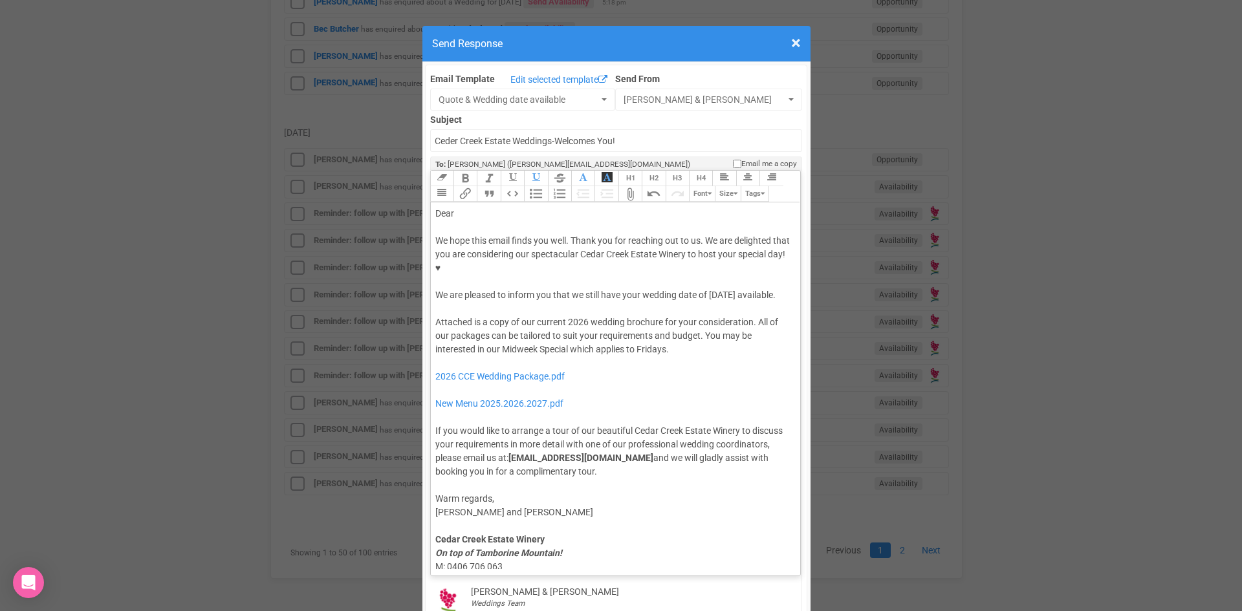
click at [675, 325] on div "Attached is a copy of our current 2026 wedding brochure for your consideration.…" at bounding box center [613, 397] width 356 height 163
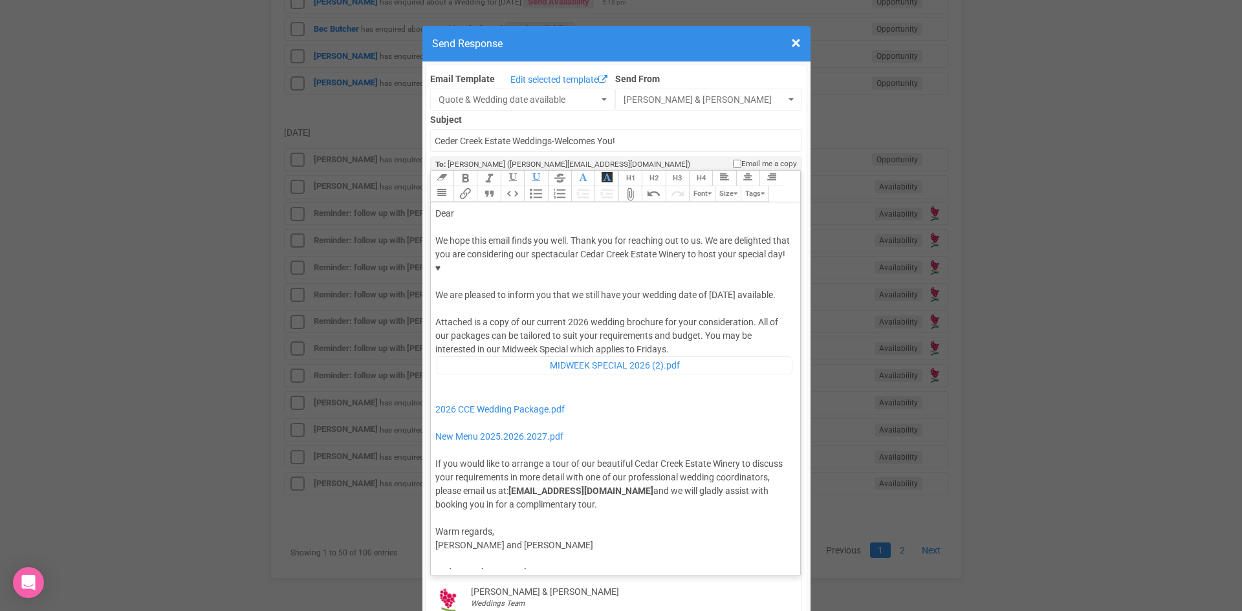
click at [463, 207] on div "Dear" at bounding box center [613, 214] width 356 height 14
type trix-editor "<div>Dear Stella,</div><div><strong>&nbsp;</strong></div><div>We hope this emai…"
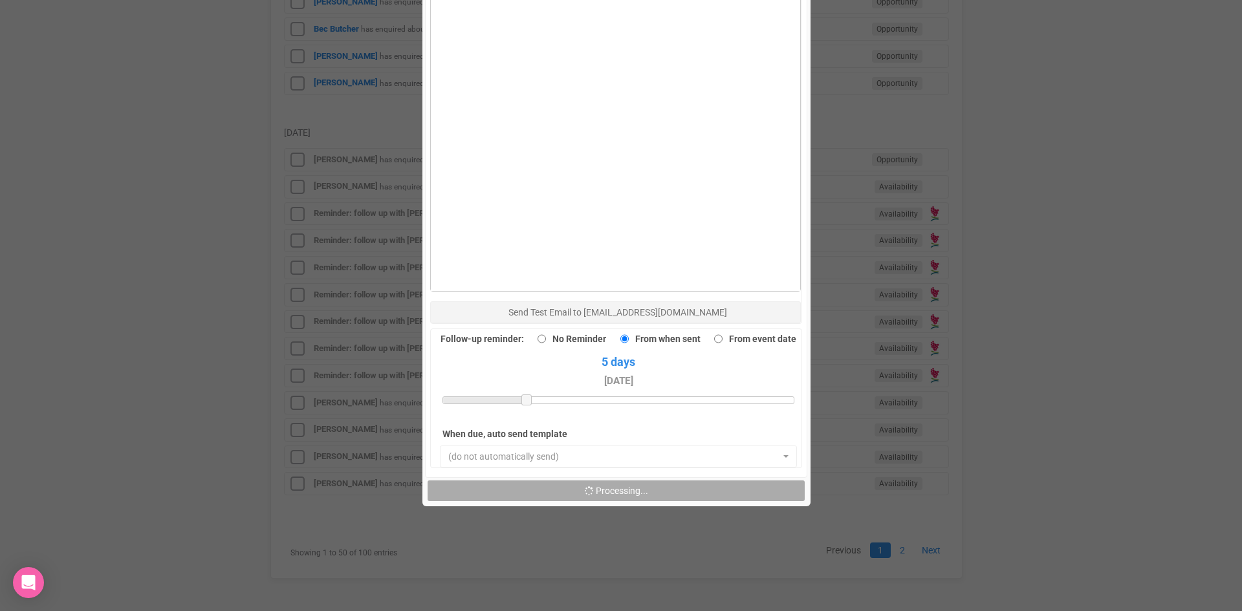
scroll to position [841, 0]
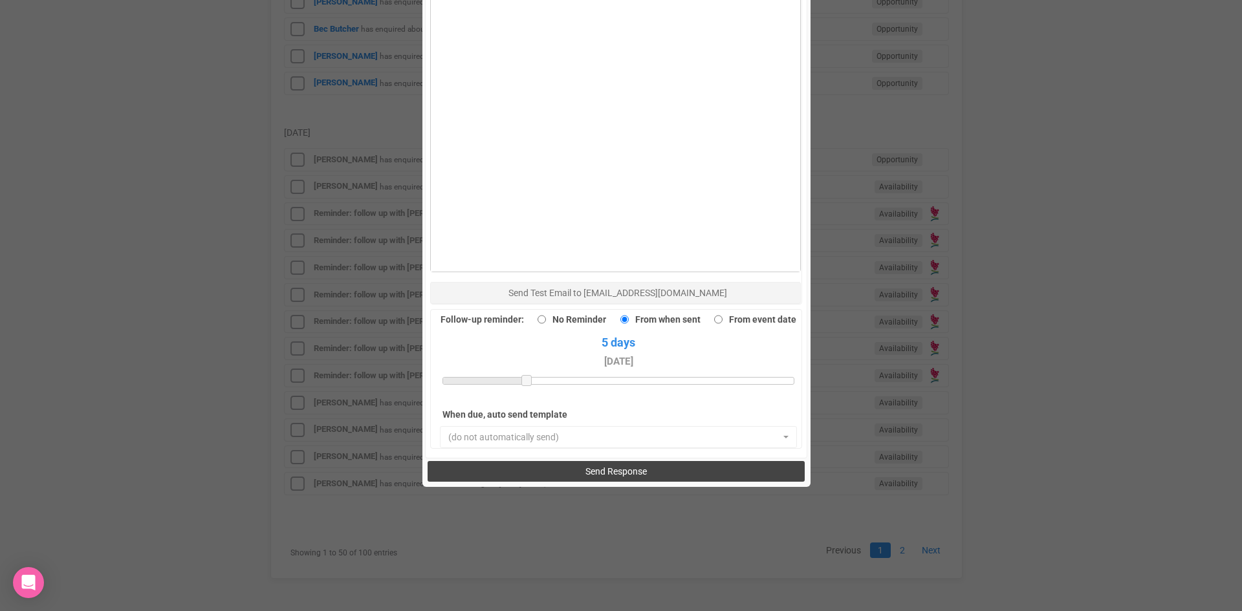
click at [626, 466] on span "Send Response" at bounding box center [616, 471] width 61 height 10
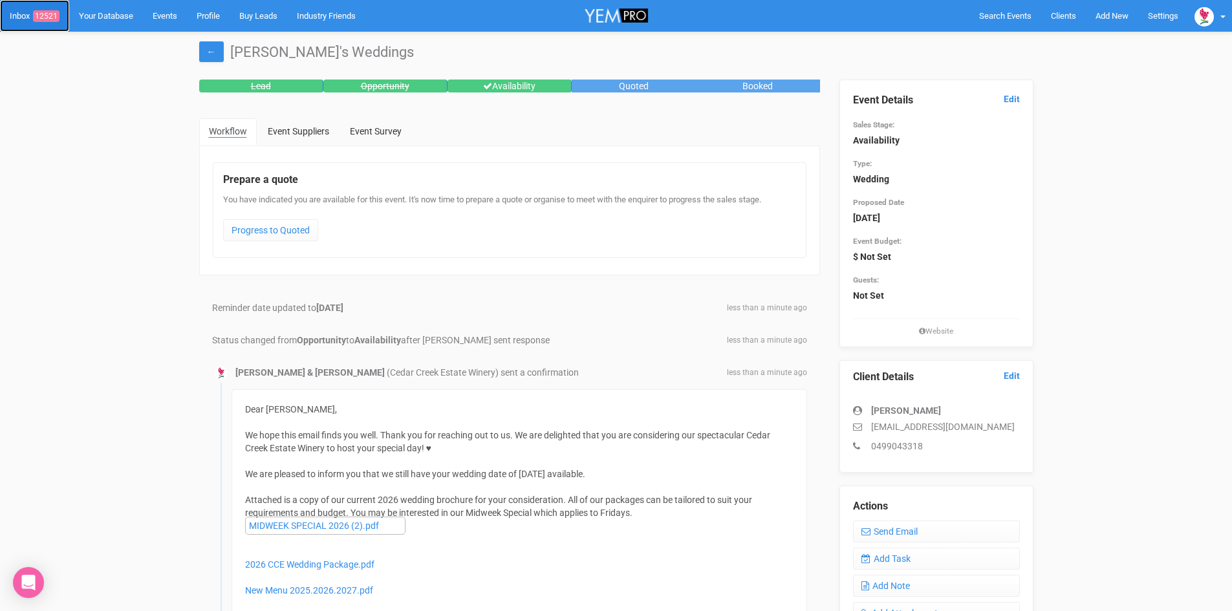
click at [43, 9] on link "Inbox 12521" at bounding box center [34, 16] width 69 height 32
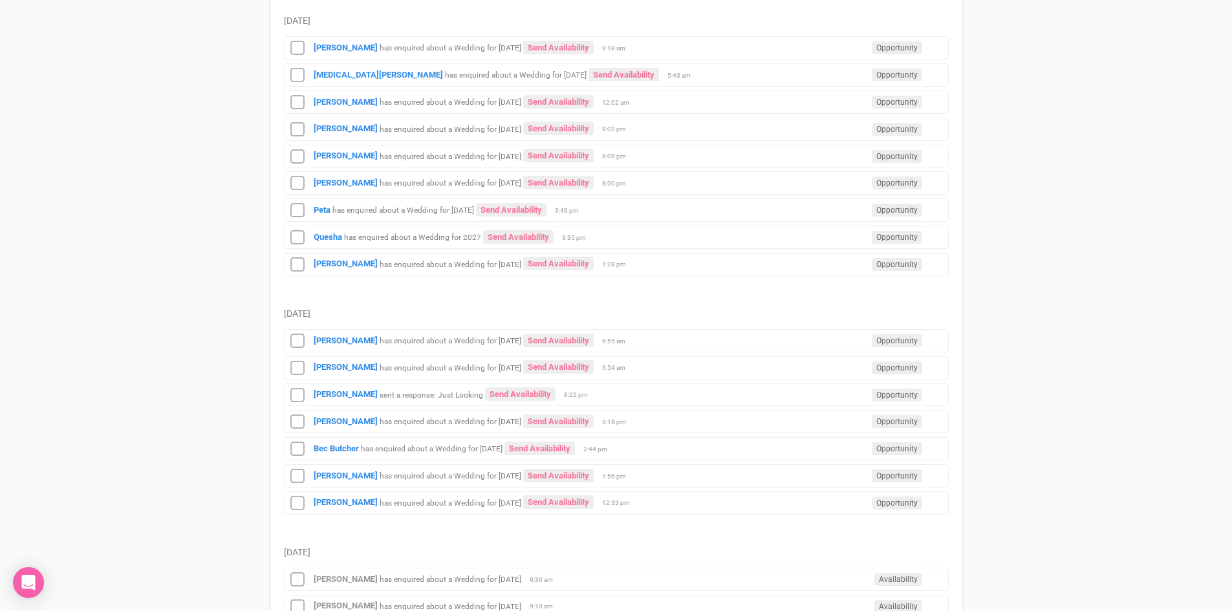
scroll to position [1229, 0]
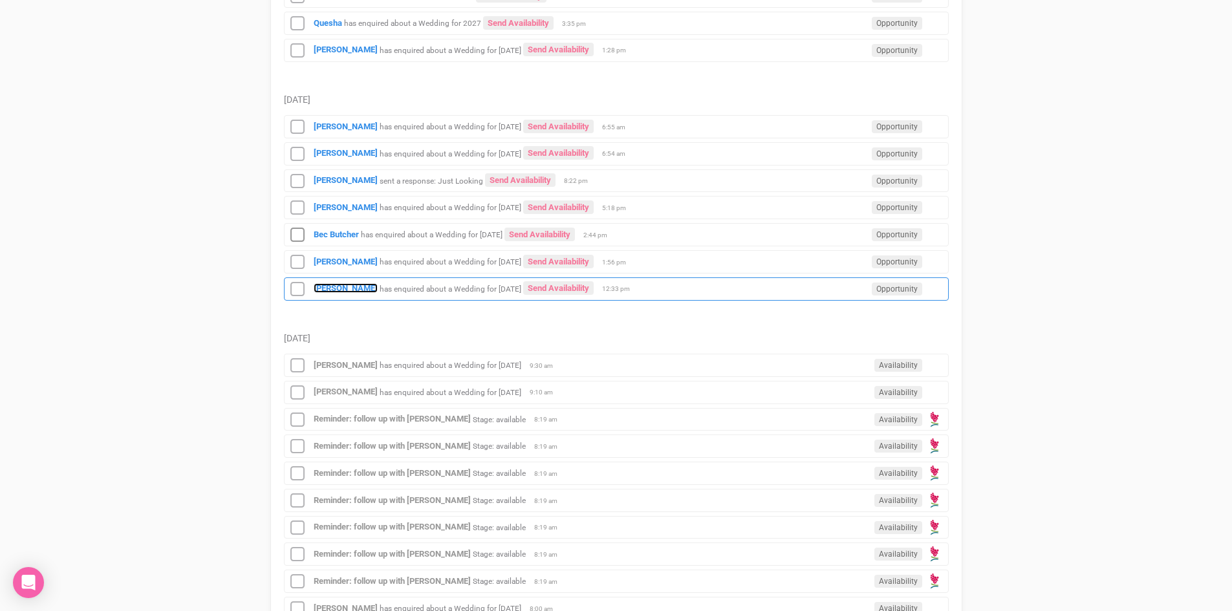
click at [326, 283] on div "Rebecca has enquired about a Wedding for 26th August 2026 Send Availability Opp…" at bounding box center [616, 289] width 665 height 23
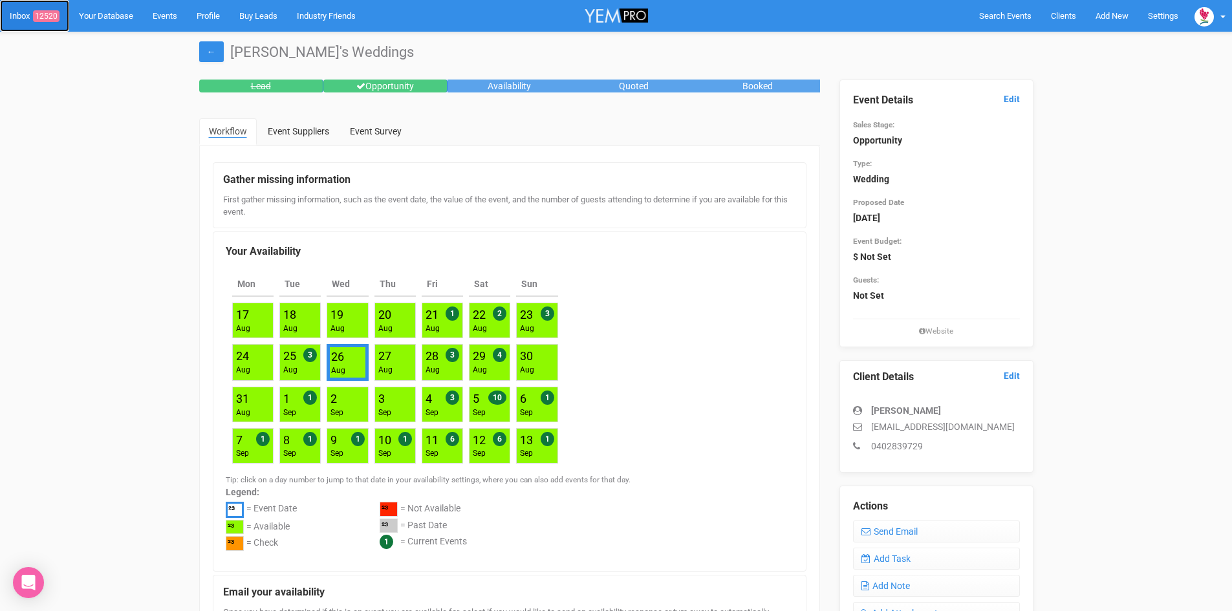
click at [51, 11] on span "12520" at bounding box center [46, 16] width 27 height 12
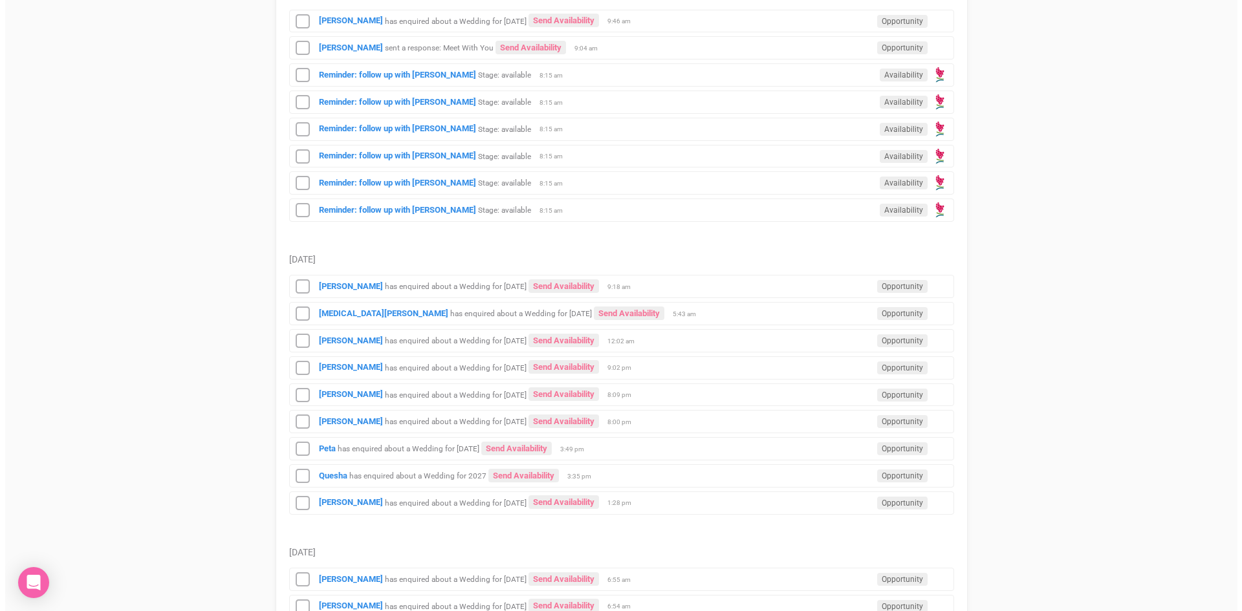
scroll to position [1165, 0]
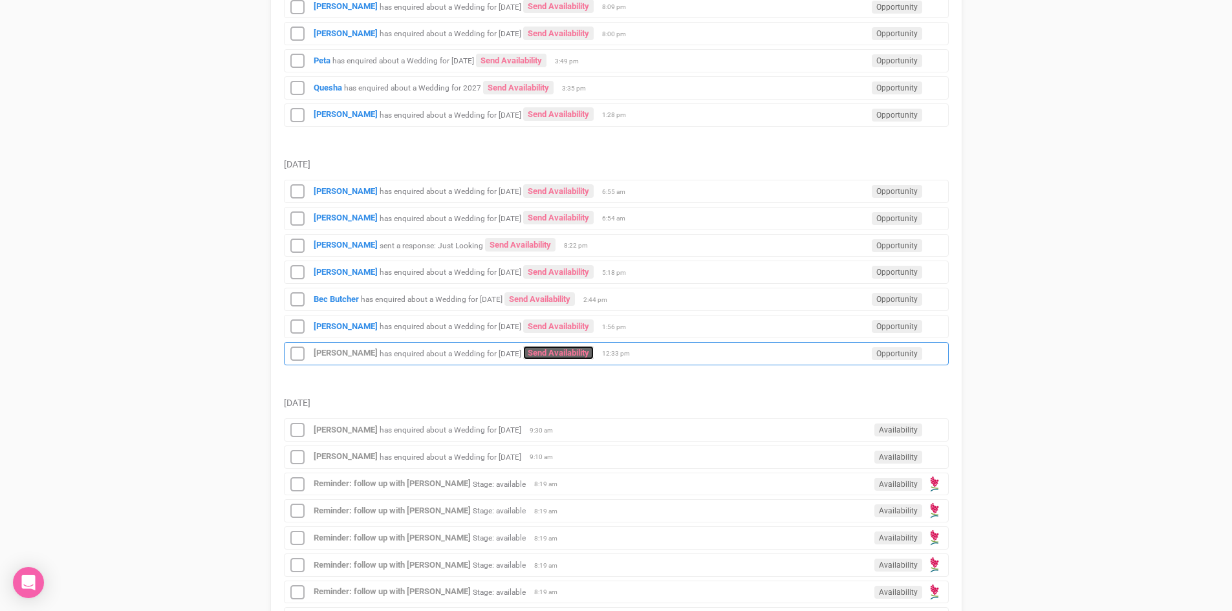
click at [559, 348] on link "Send Availability" at bounding box center [558, 353] width 71 height 14
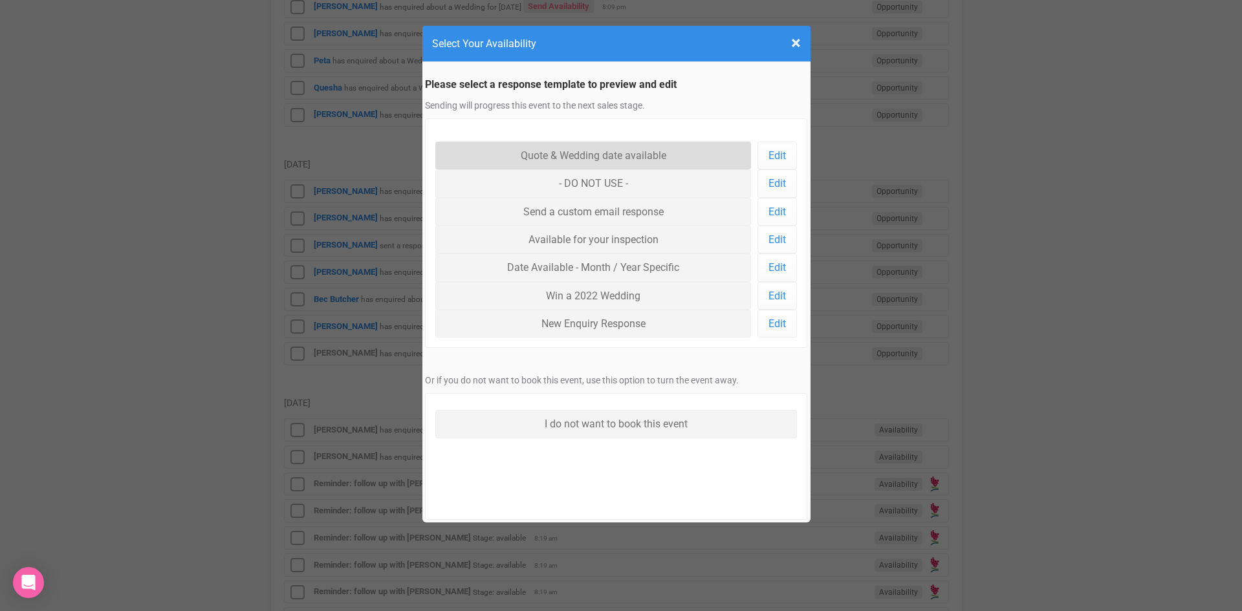
click at [553, 150] on link "Quote & Wedding date available" at bounding box center [593, 156] width 316 height 28
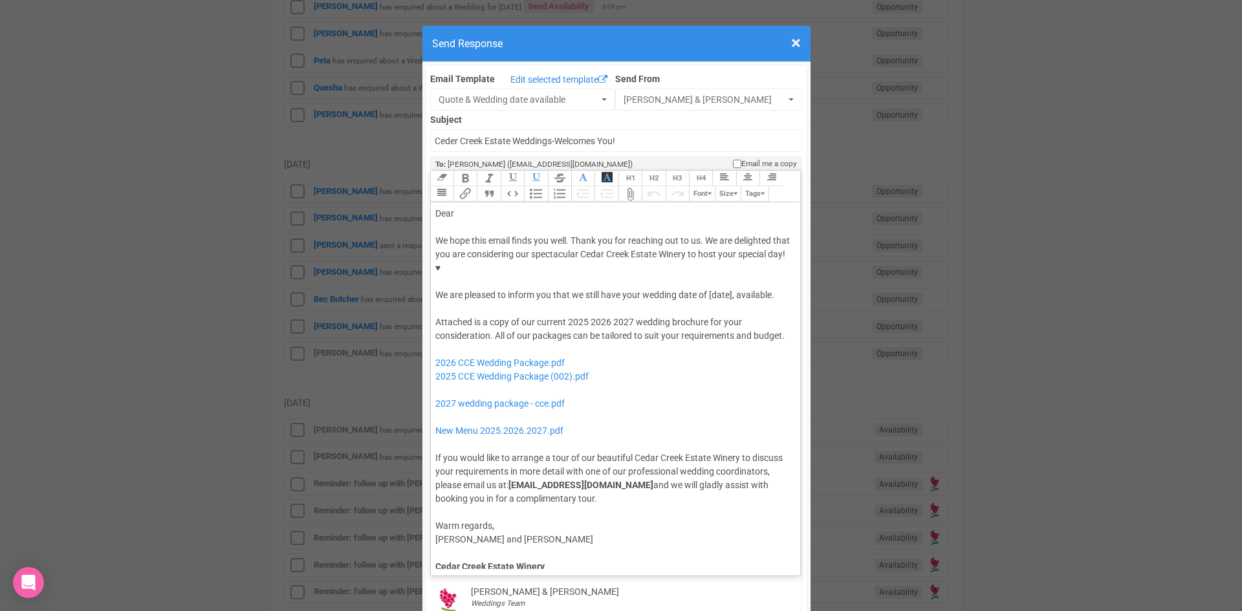
click at [470, 207] on div "Dear" at bounding box center [613, 214] width 356 height 14
click at [706, 255] on div "We hope this email finds you well. Thank you for reaching out to us. We are del…" at bounding box center [613, 268] width 356 height 68
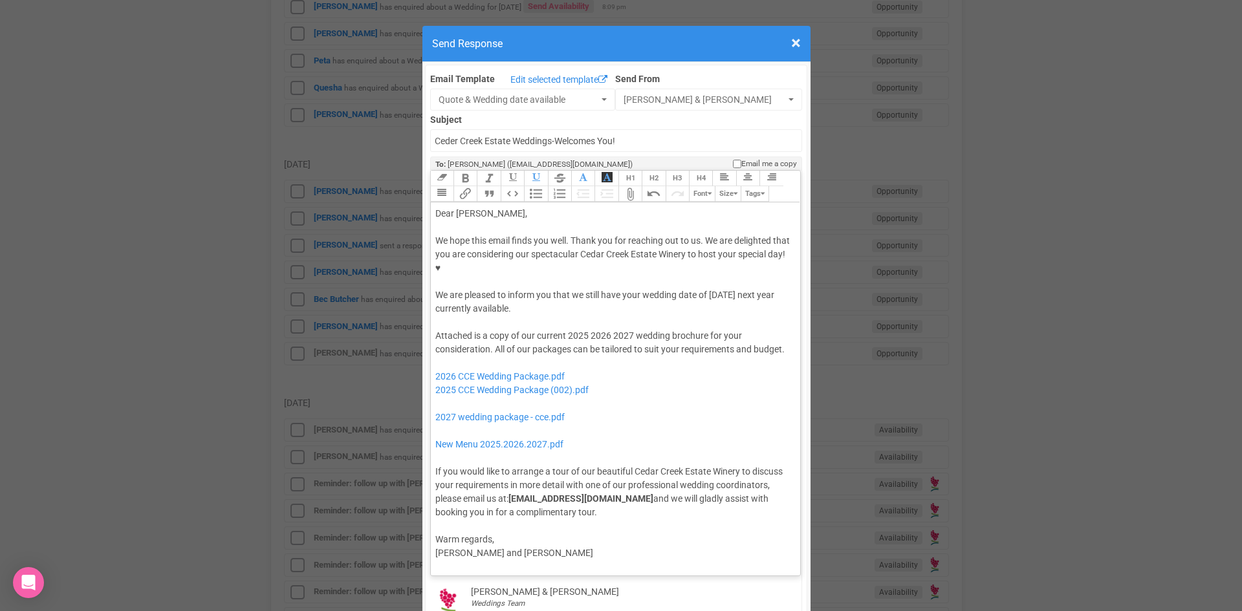
click at [631, 329] on div "Attached is a copy of our current 2025 2026 2027 wedding brochure for your cons…" at bounding box center [613, 424] width 356 height 190
click at [586, 329] on div "Attached is a copy of our current 2025 2026 wedding brochure for your considera…" at bounding box center [613, 424] width 356 height 190
drag, startPoint x: 598, startPoint y: 353, endPoint x: 425, endPoint y: 356, distance: 172.8
click at [430, 356] on div "Link Unlink Bold Italic Strikethrough H1 H2 H3 H4 Link Quote Code Bullets Numbe…" at bounding box center [615, 373] width 371 height 406
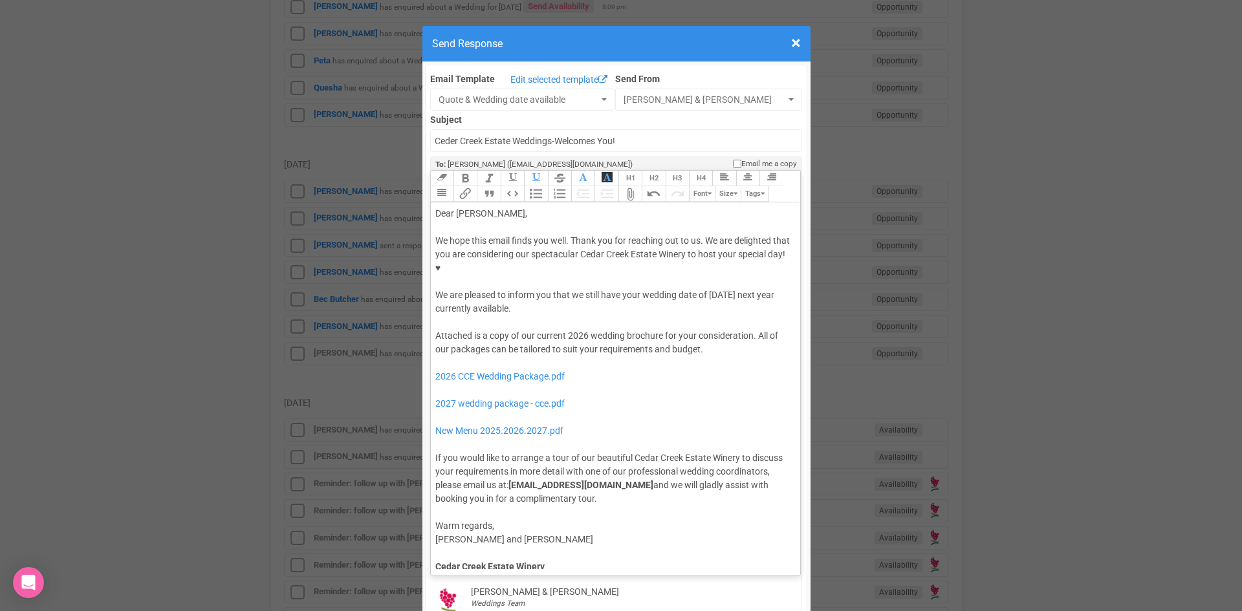
click at [594, 270] on div "We hope this email finds you well. Thank you for reaching out to us. We are del…" at bounding box center [613, 275] width 356 height 82
click at [709, 329] on div "Attached is a copy of our current 2026 wedding brochure for your consideration.…" at bounding box center [613, 417] width 356 height 177
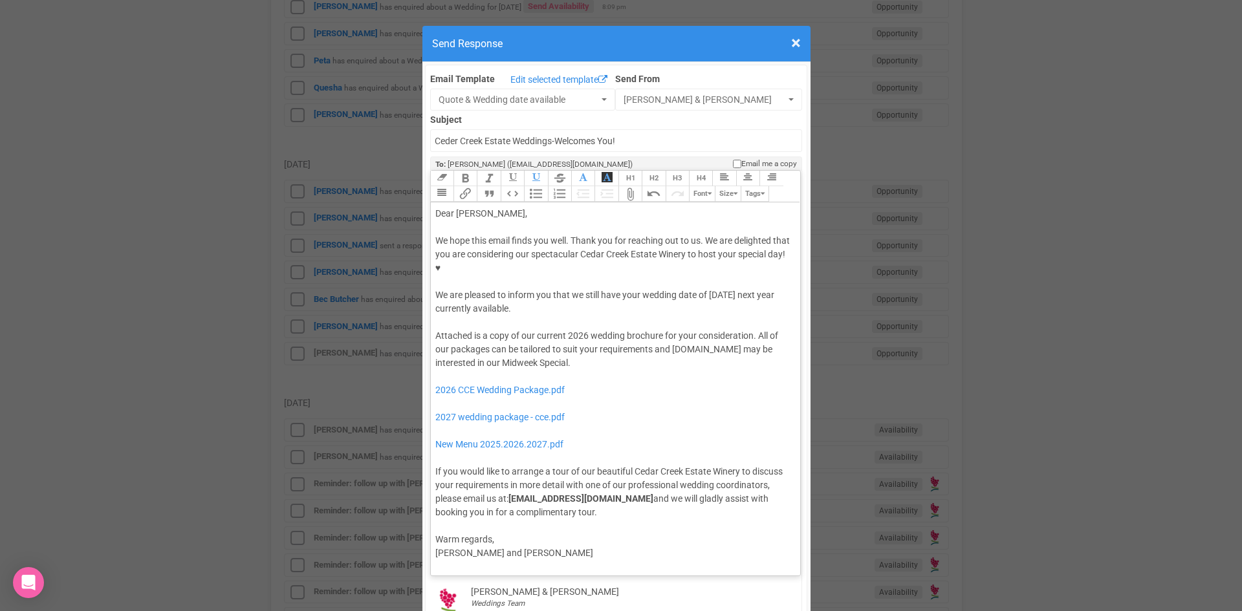
type trix-editor "<div>Dear Rebecca,</div><div><strong>&nbsp;</strong></div><div>We hope this ema…"
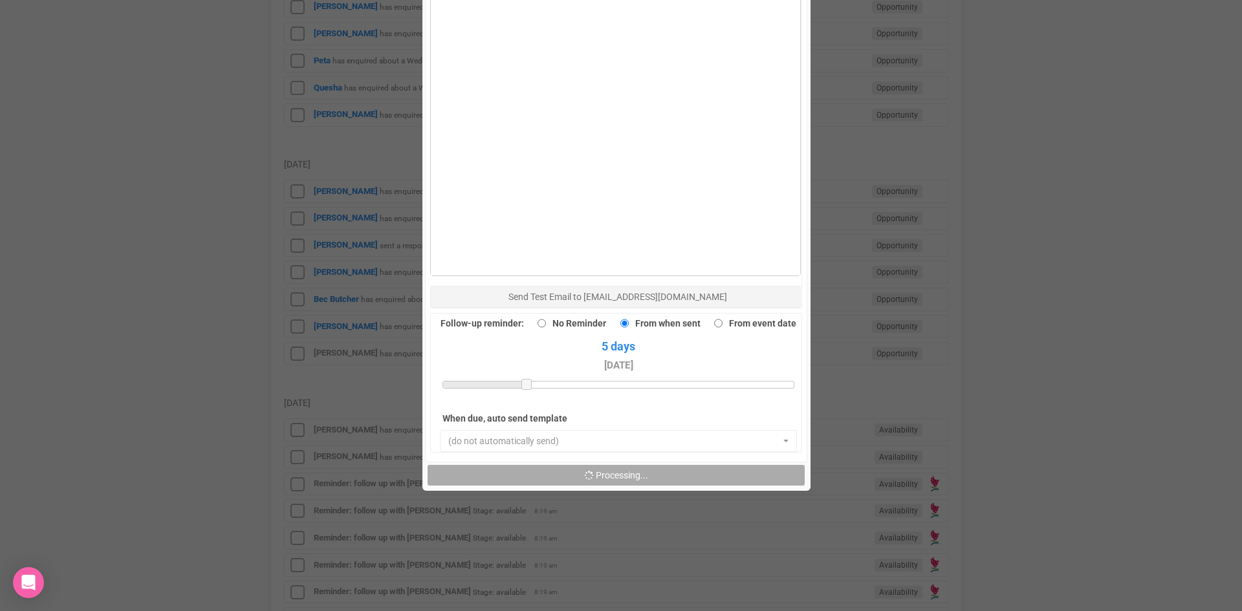
scroll to position [841, 0]
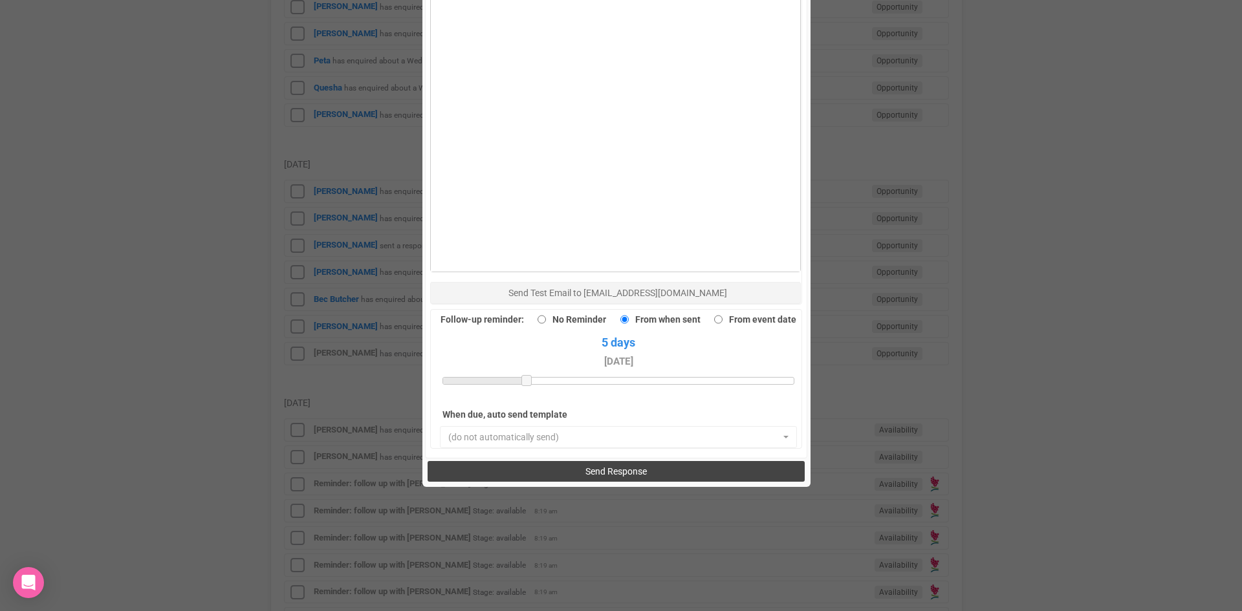
click button "Send Response"
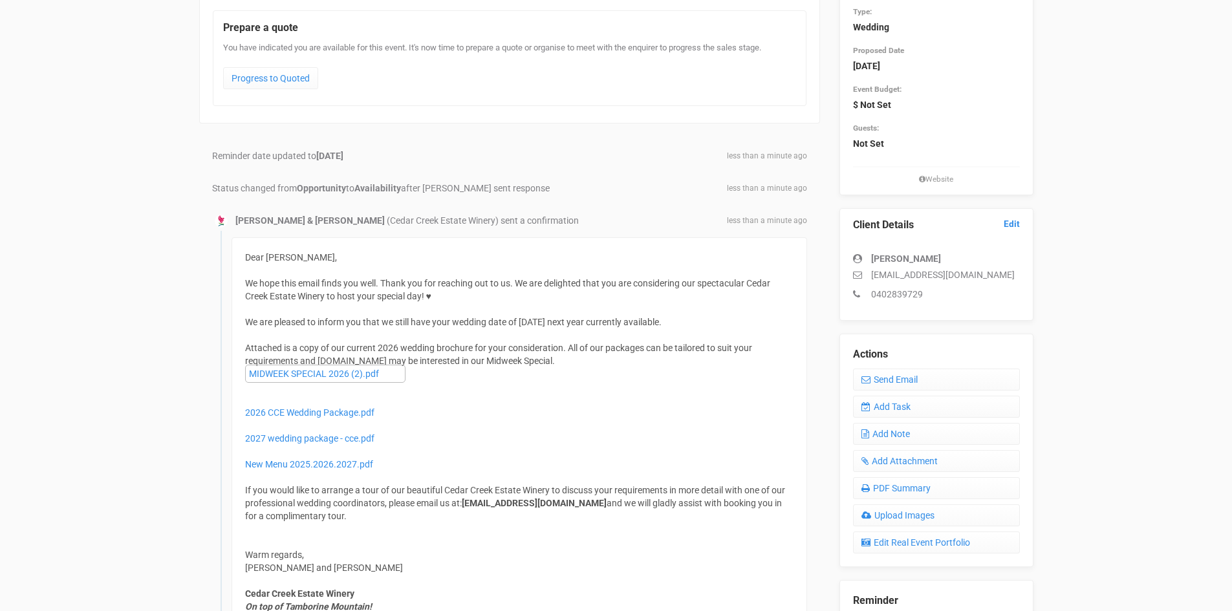
scroll to position [65, 0]
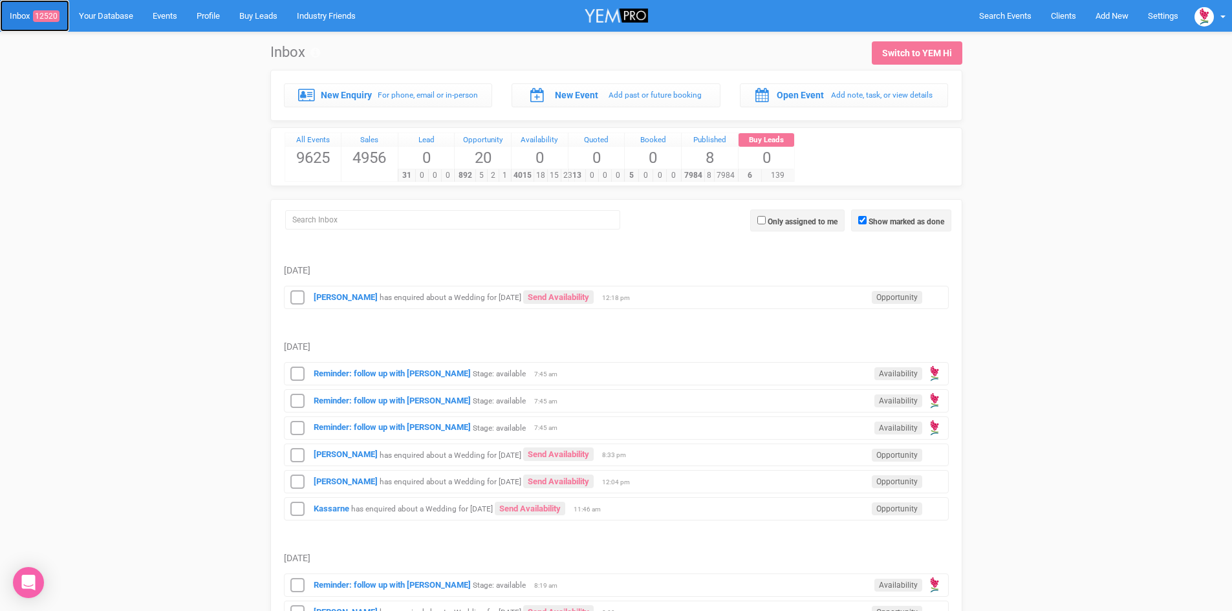
click at [54, 10] on span "12520" at bounding box center [46, 16] width 27 height 12
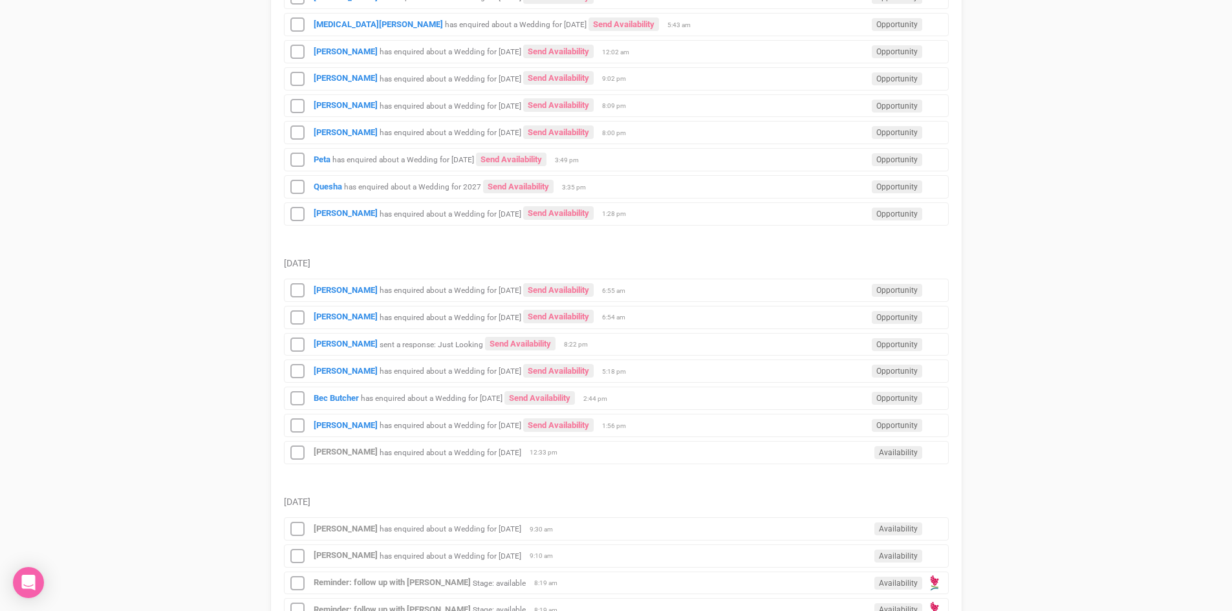
scroll to position [1294, 0]
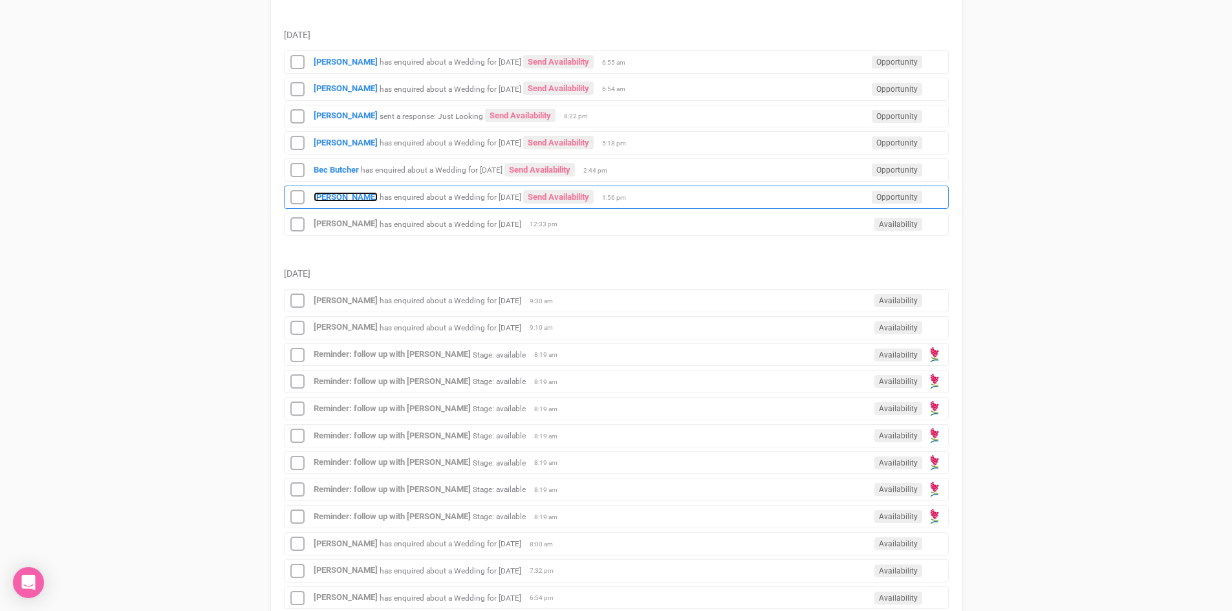
click at [357, 193] on strong "[PERSON_NAME]" at bounding box center [346, 197] width 64 height 10
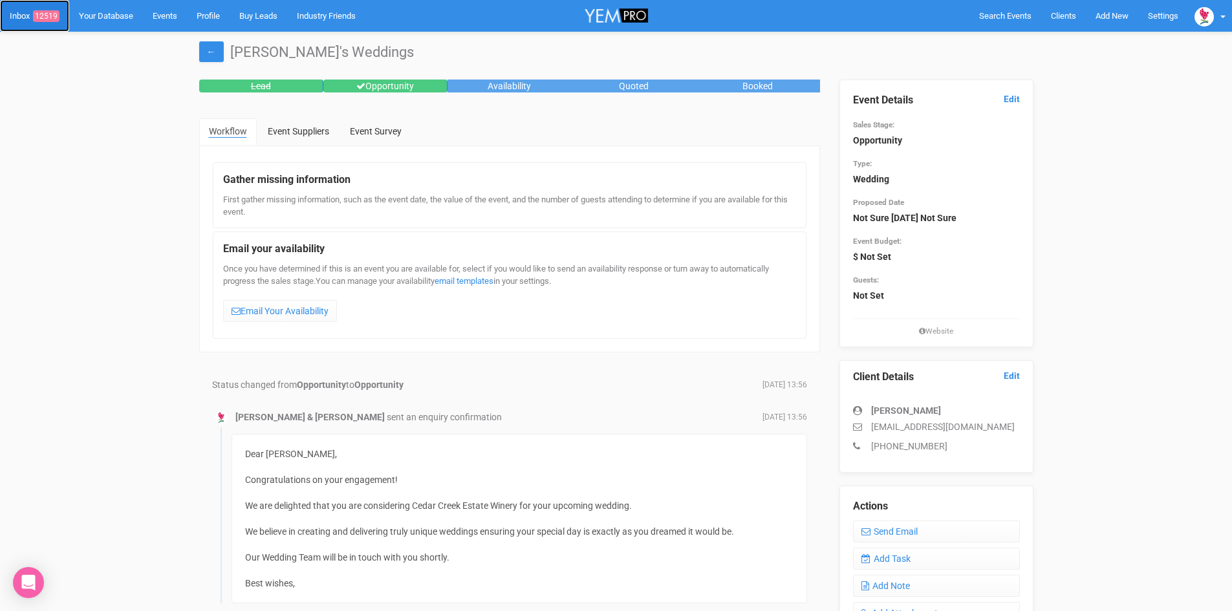
click at [50, 12] on span "12519" at bounding box center [46, 16] width 27 height 12
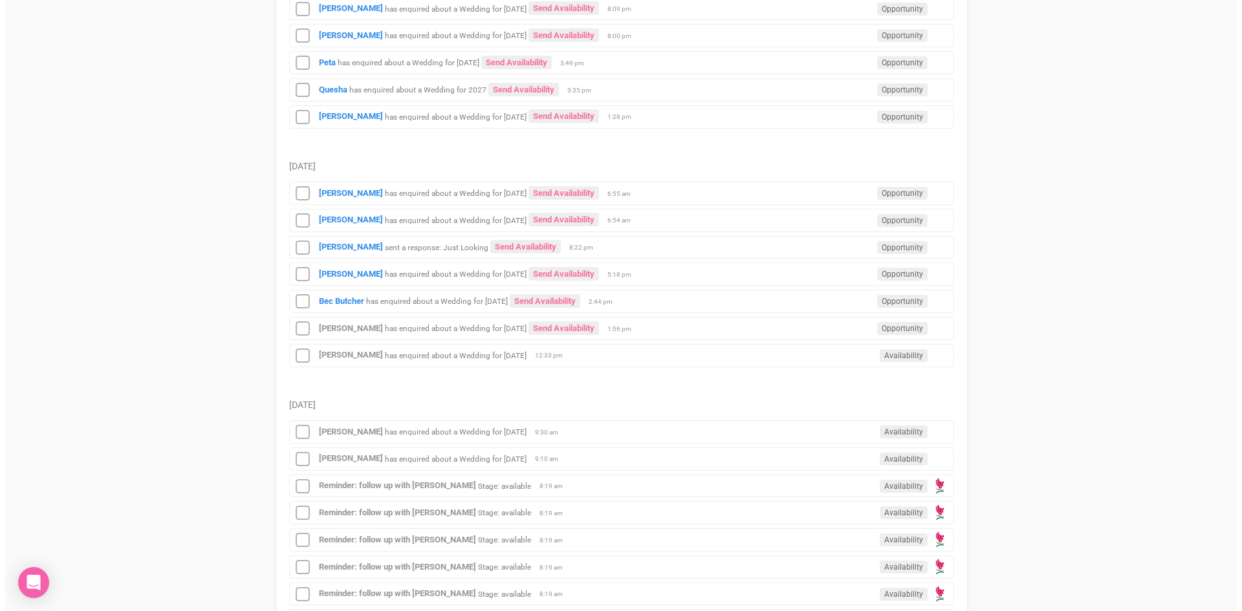
scroll to position [1165, 0]
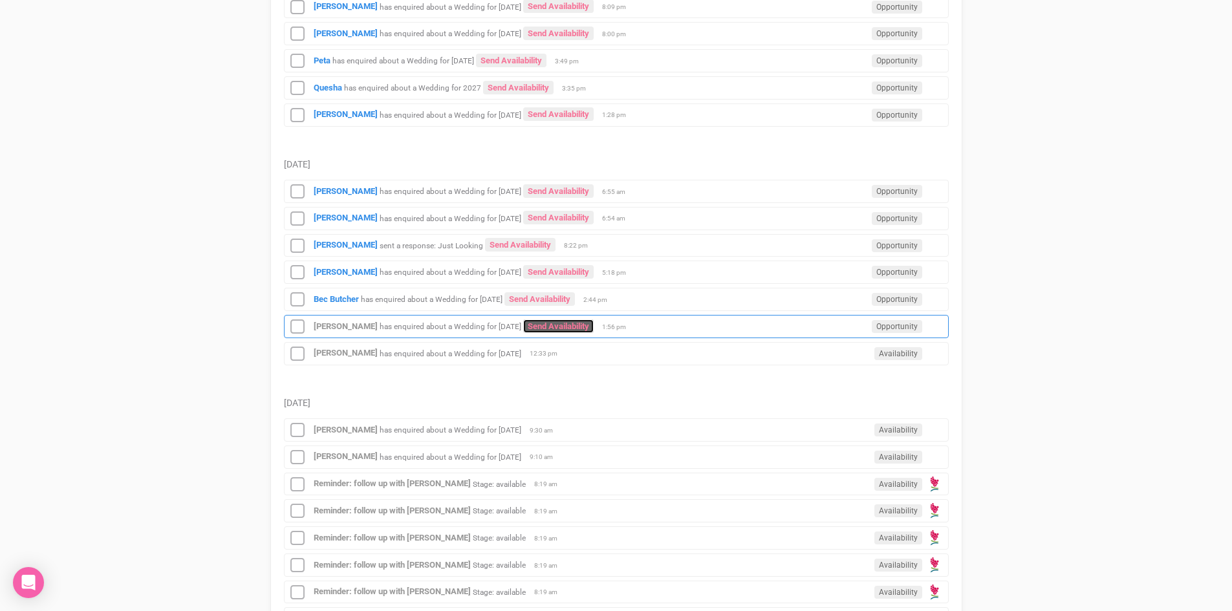
click at [594, 323] on link "Send Availability" at bounding box center [558, 327] width 71 height 14
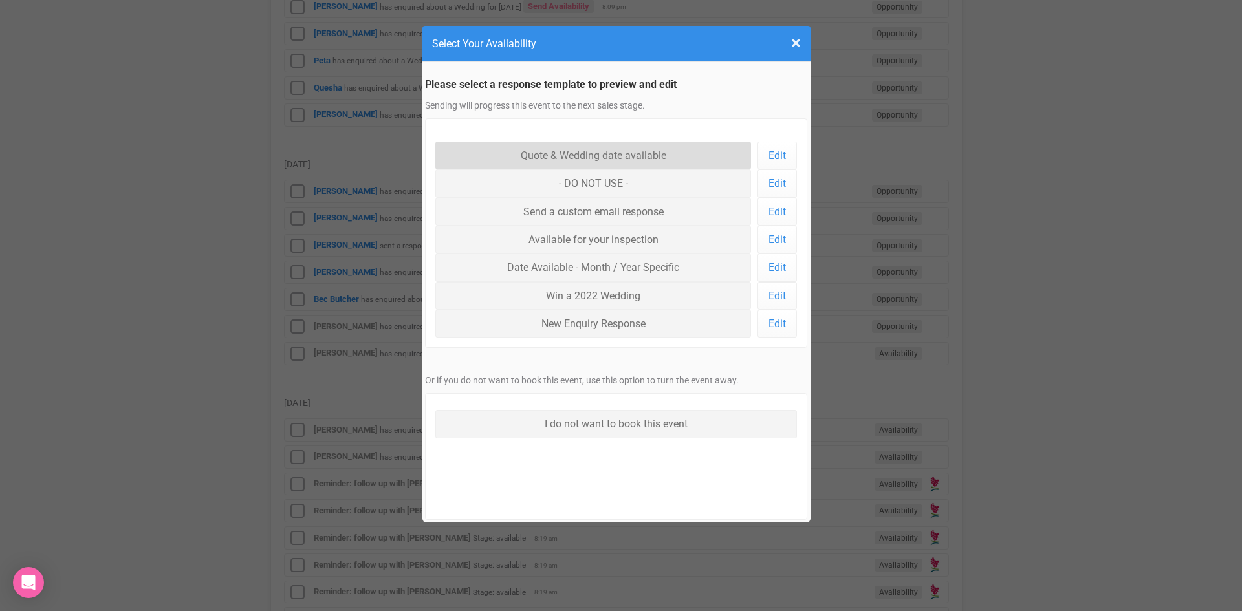
click at [588, 151] on link "Quote & Wedding date available" at bounding box center [593, 156] width 316 height 28
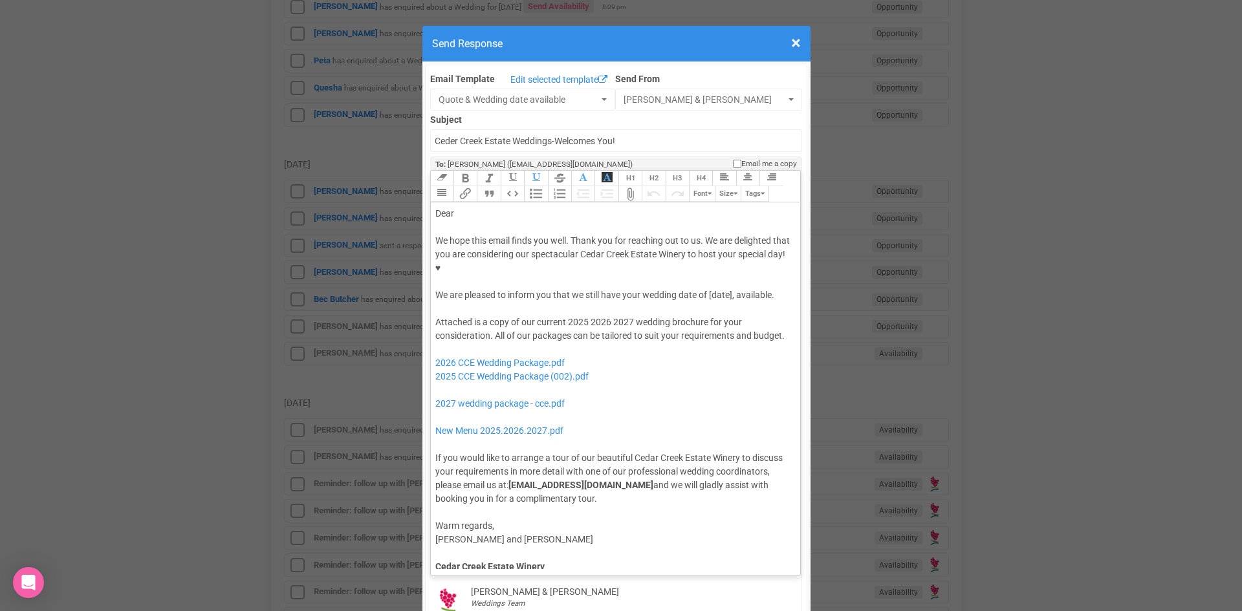
click at [477, 202] on trix-editor "Dear We hope this email finds you well. Thank you for reaching out to us. We ar…" at bounding box center [616, 385] width 370 height 367
click at [621, 251] on div "We hope this email finds you well. Thank you for reaching out to us. We are del…" at bounding box center [613, 268] width 356 height 68
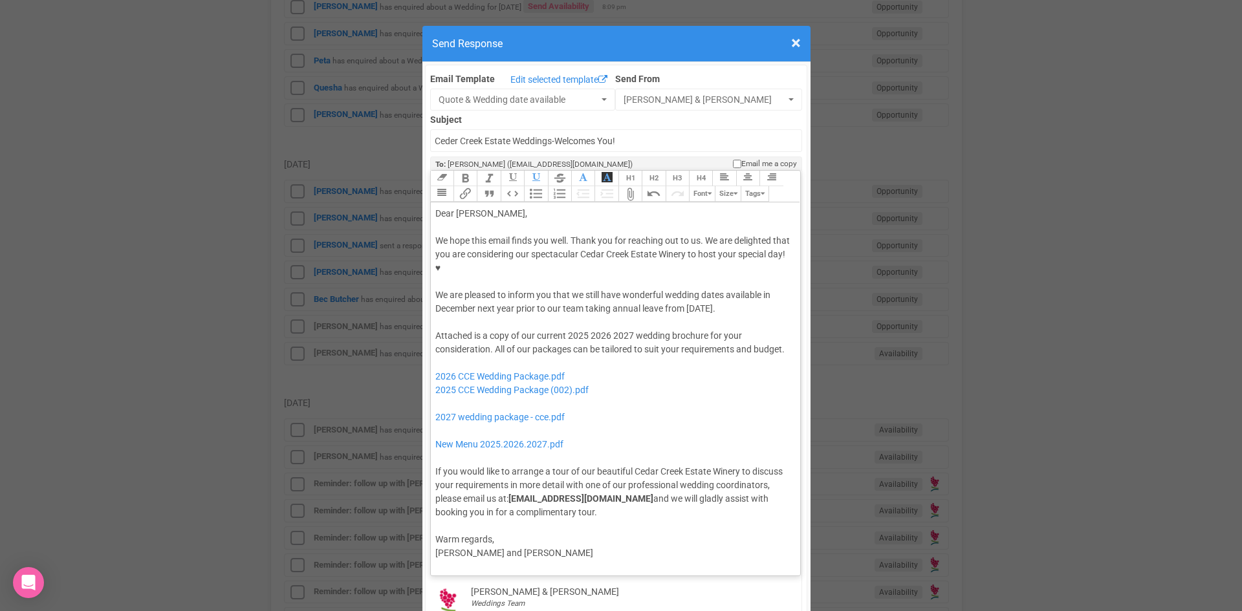
click at [630, 329] on div "Attached is a copy of our current 2025 2026 2027 wedding brochure for your cons…" at bounding box center [613, 424] width 356 height 190
click at [583, 329] on div "Attached is a copy of our current 2025 2026 wedding brochure for your considera…" at bounding box center [613, 424] width 356 height 190
drag, startPoint x: 602, startPoint y: 353, endPoint x: 585, endPoint y: 356, distance: 17.1
click at [598, 352] on div "Attached is a copy of our current 2026 wedding brochure for your consideration.…" at bounding box center [613, 424] width 356 height 190
drag, startPoint x: 593, startPoint y: 349, endPoint x: 432, endPoint y: 349, distance: 161.7
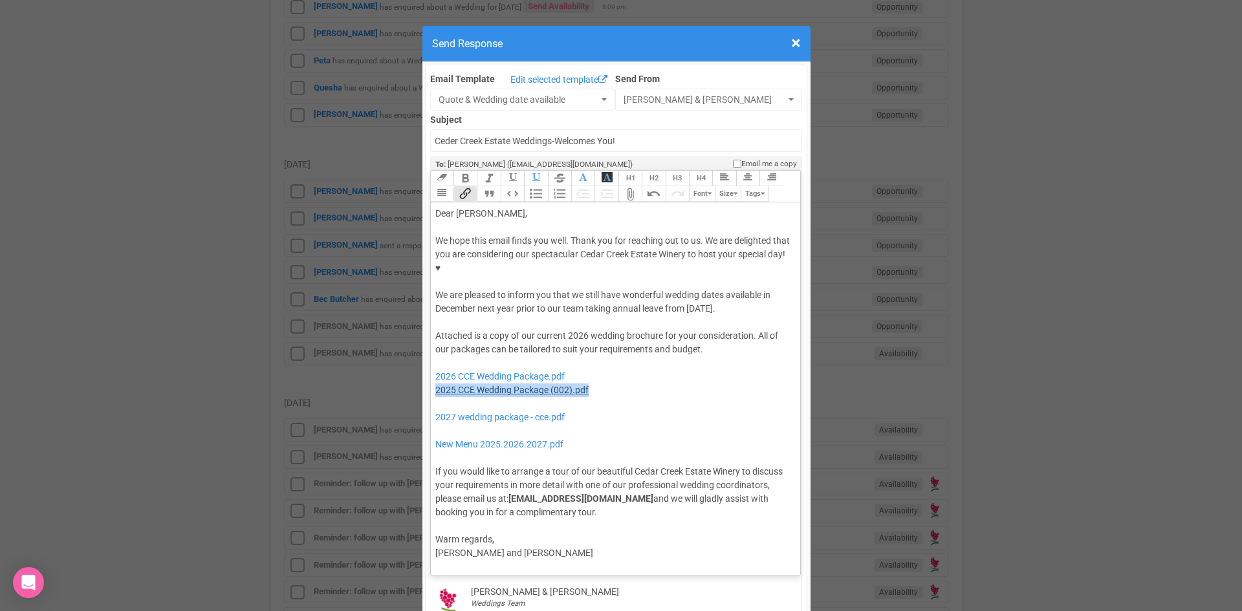
click at [435, 349] on div "Attached is a copy of our current 2026 wedding brochure for your consideration.…" at bounding box center [613, 424] width 356 height 190
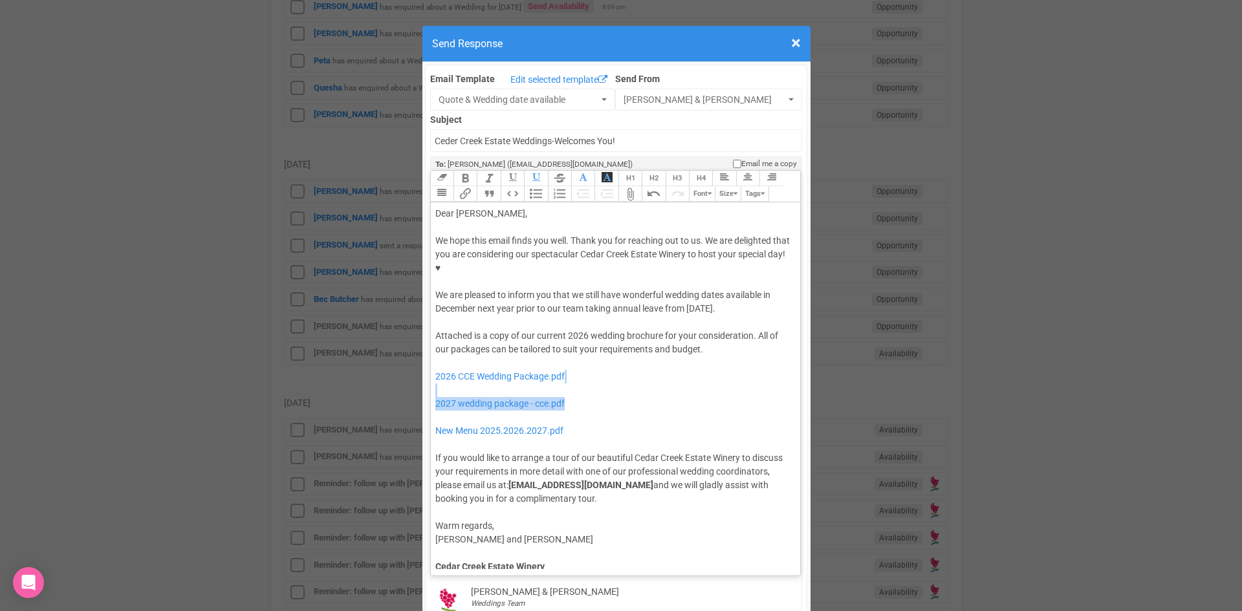
drag, startPoint x: 573, startPoint y: 362, endPoint x: 439, endPoint y: 354, distance: 134.1
click at [439, 354] on div "Attached is a copy of our current 2026 wedding brochure for your consideration.…" at bounding box center [613, 417] width 356 height 177
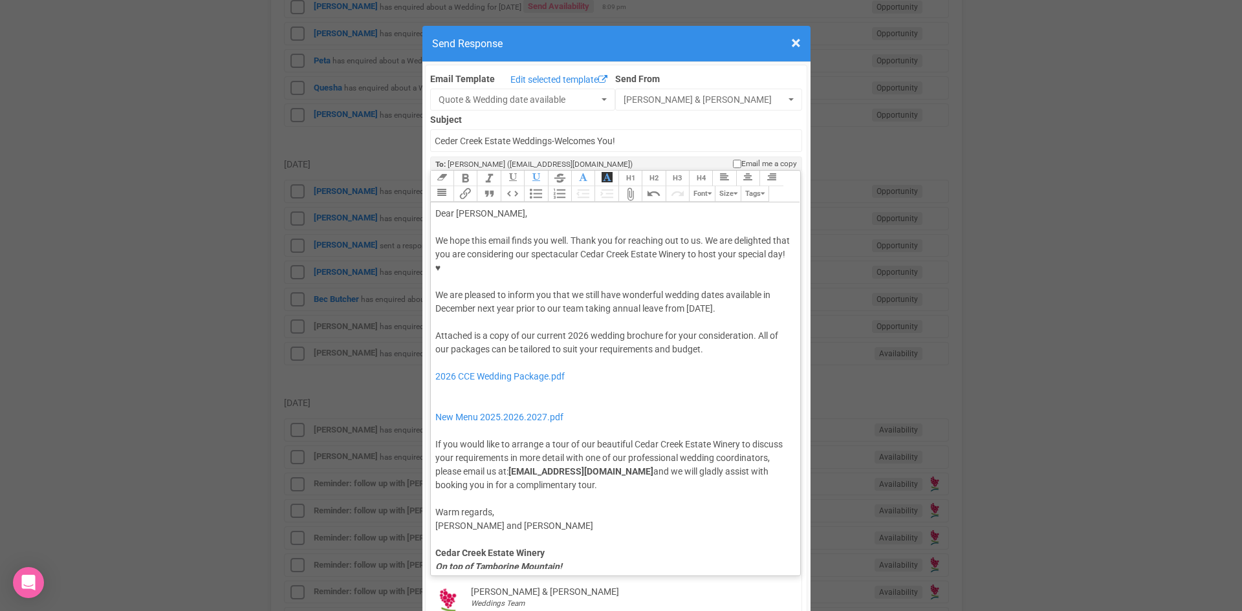
type trix-editor "<lor>Ipsu Dolors,</ame><con><adipis>&elit;</seddoe></tem><inc>Ut labo etdo magn…"
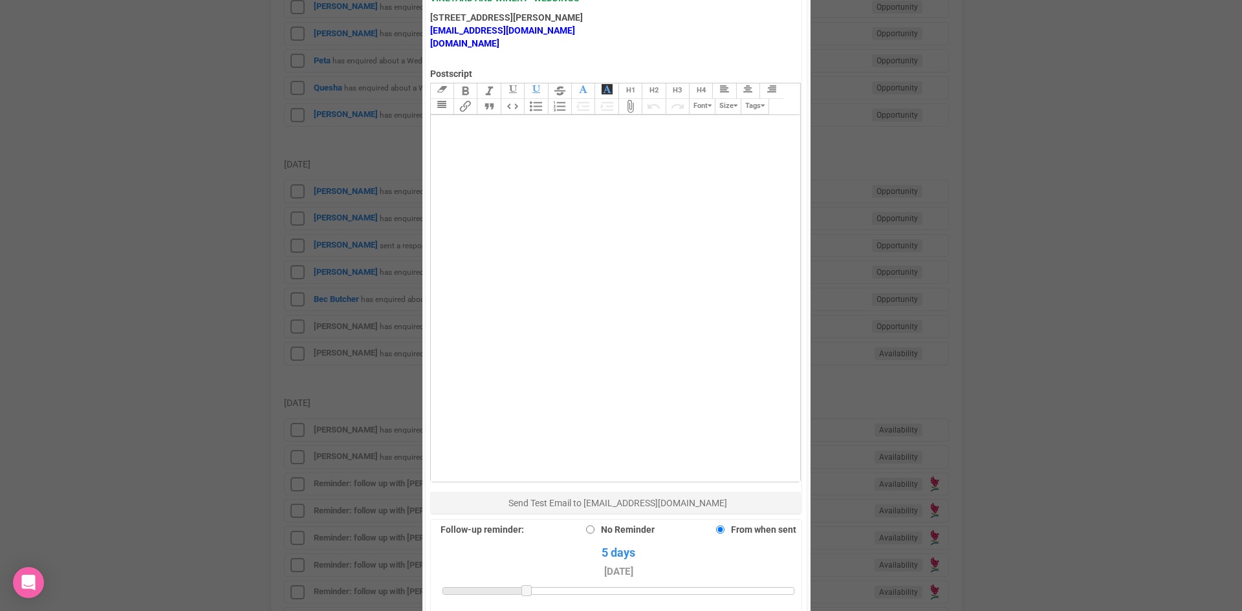
scroll to position [896, 0]
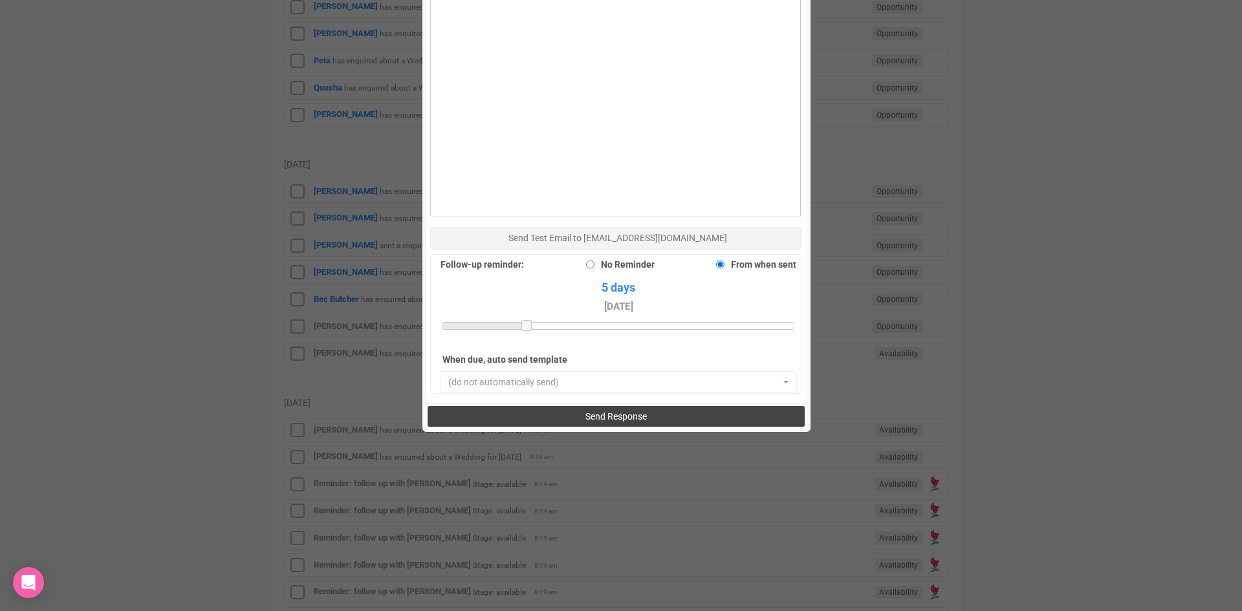
click at [534, 406] on button "Send Response" at bounding box center [616, 416] width 377 height 21
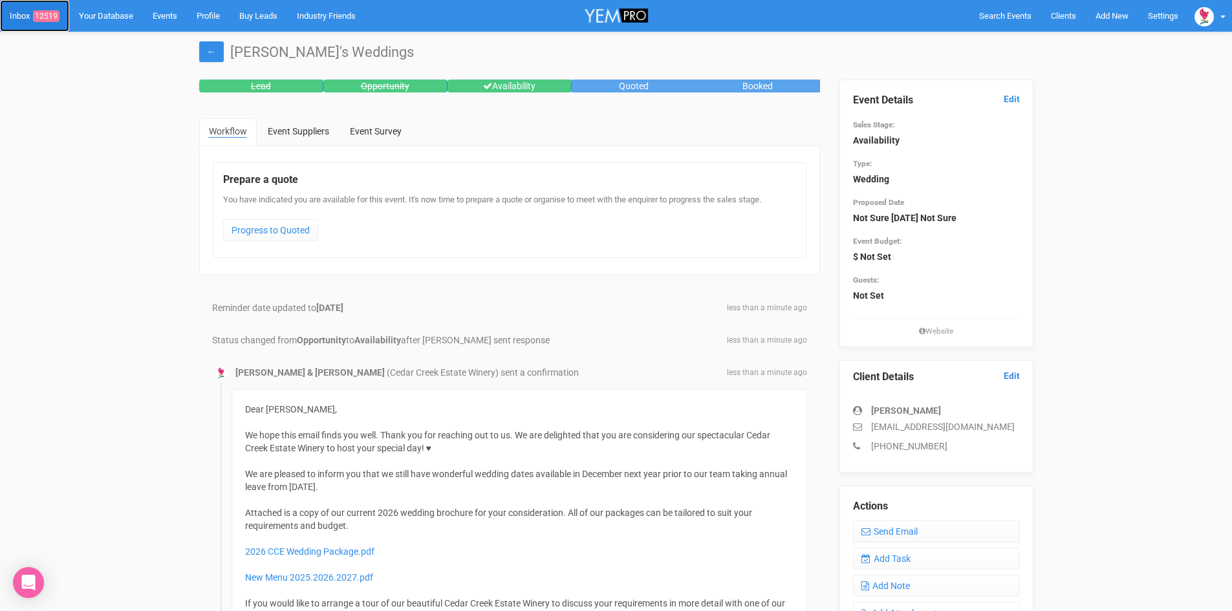
click at [56, 12] on span "12519" at bounding box center [46, 16] width 27 height 12
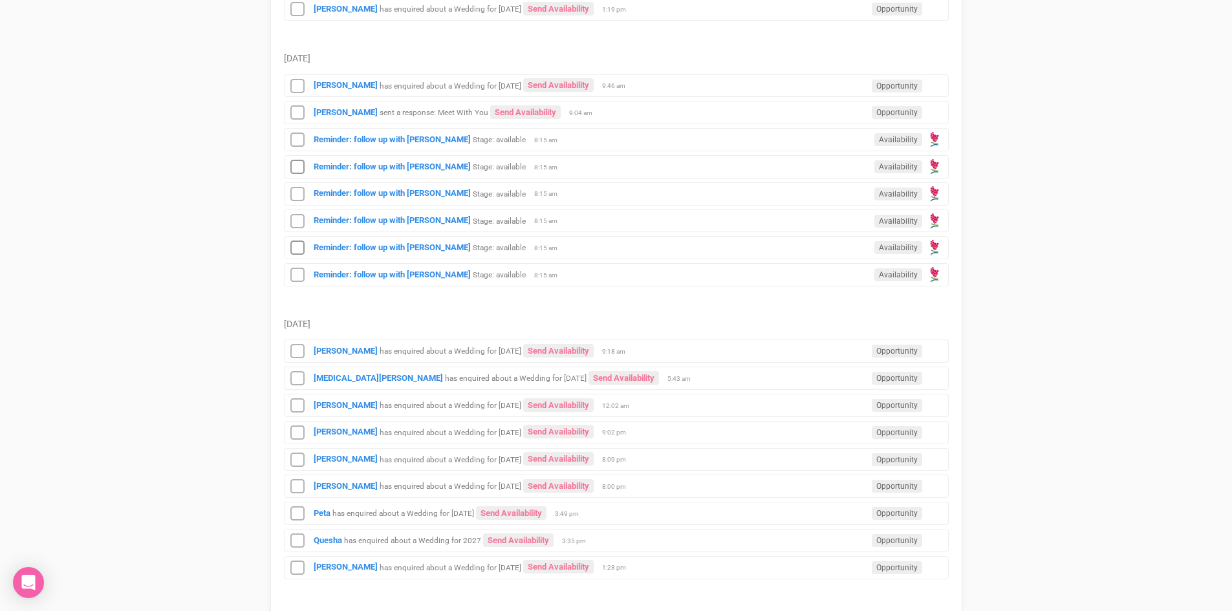
scroll to position [1100, 0]
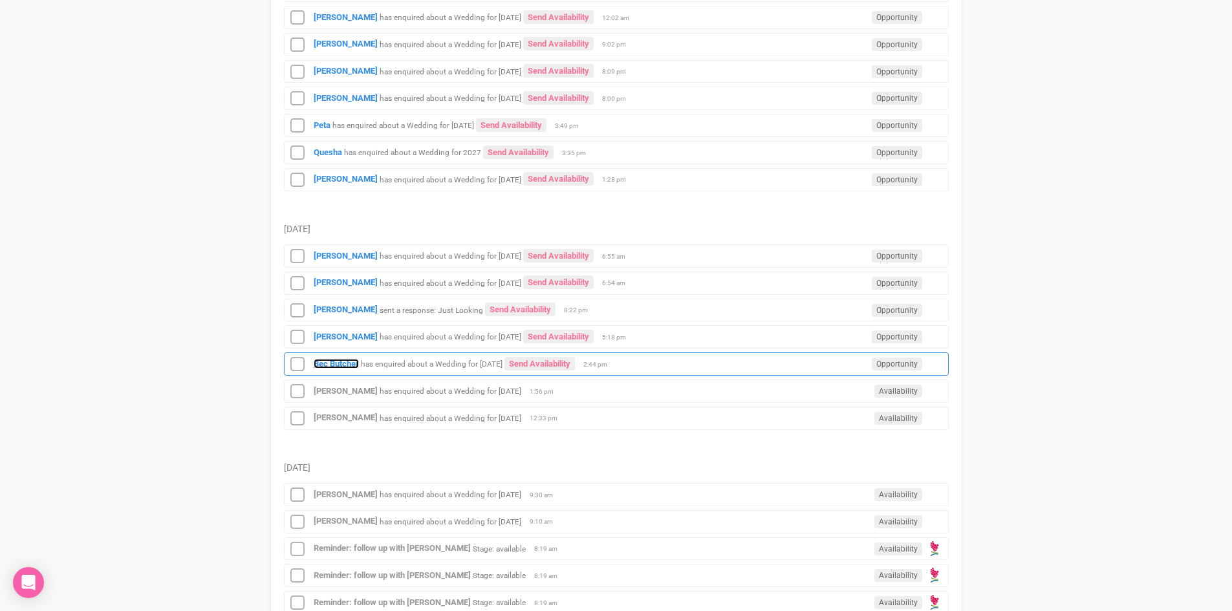
click at [333, 364] on strong "Bec Butcher" at bounding box center [336, 364] width 45 height 10
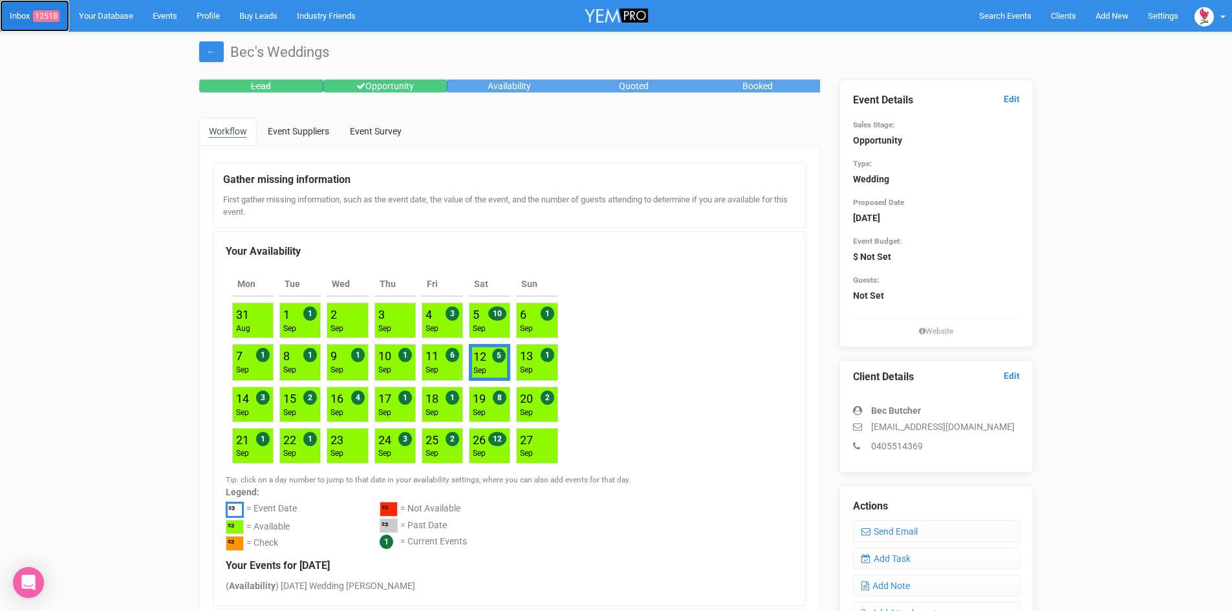
click at [47, 10] on span "12518" at bounding box center [46, 16] width 27 height 12
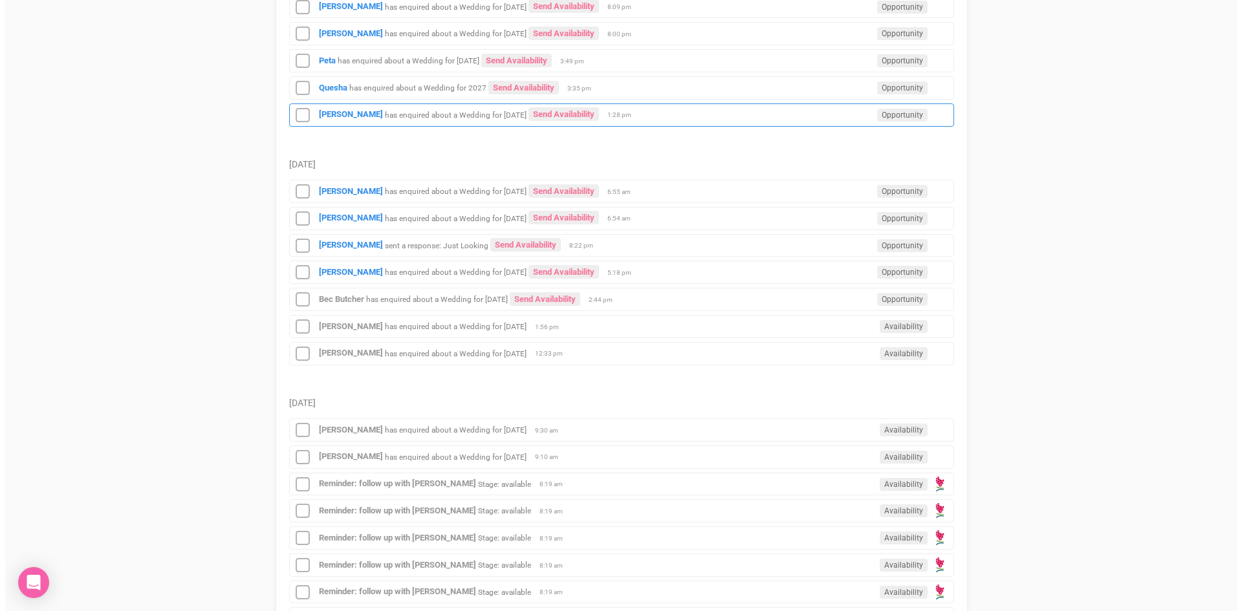
scroll to position [1229, 0]
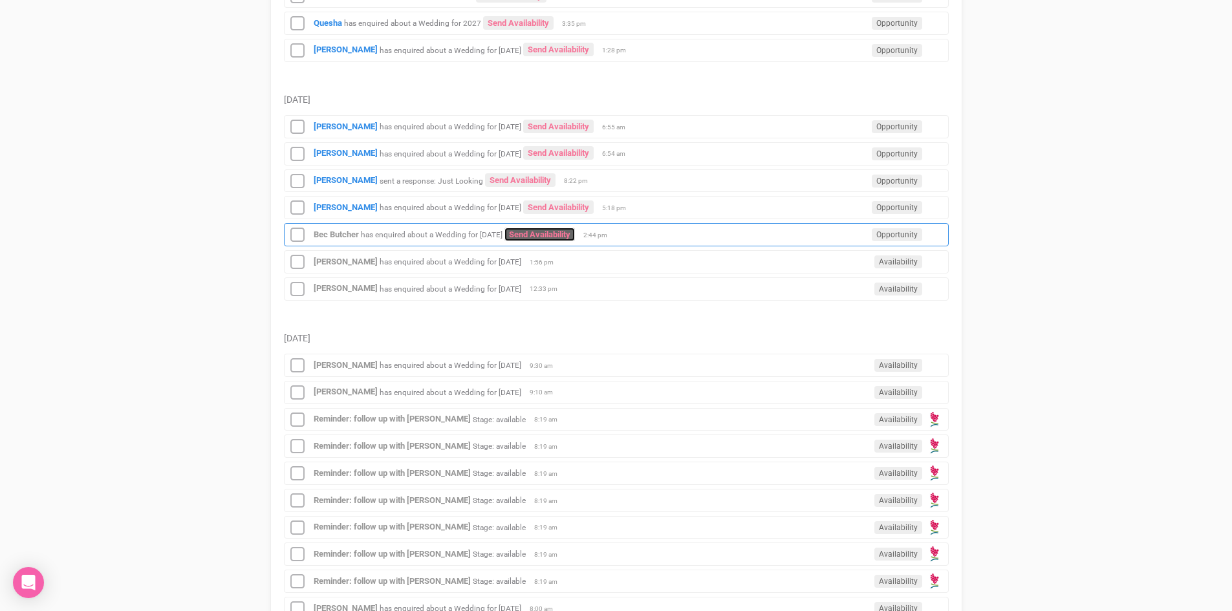
click at [575, 229] on link "Send Availability" at bounding box center [540, 235] width 71 height 14
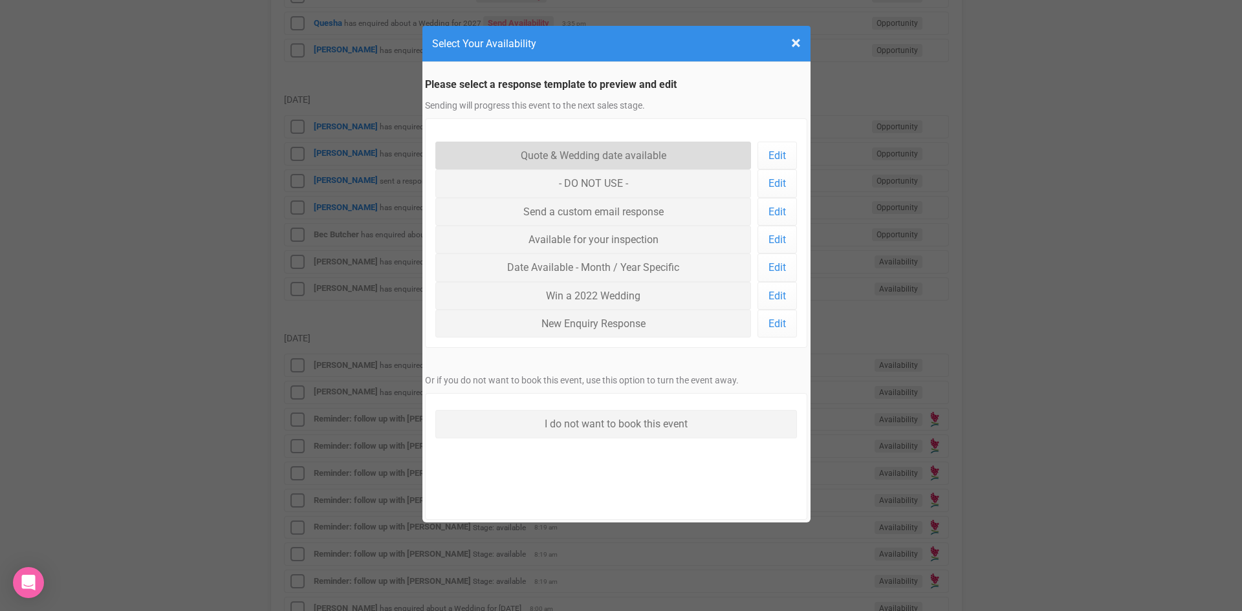
click at [584, 145] on link "Quote & Wedding date available" at bounding box center [593, 156] width 316 height 28
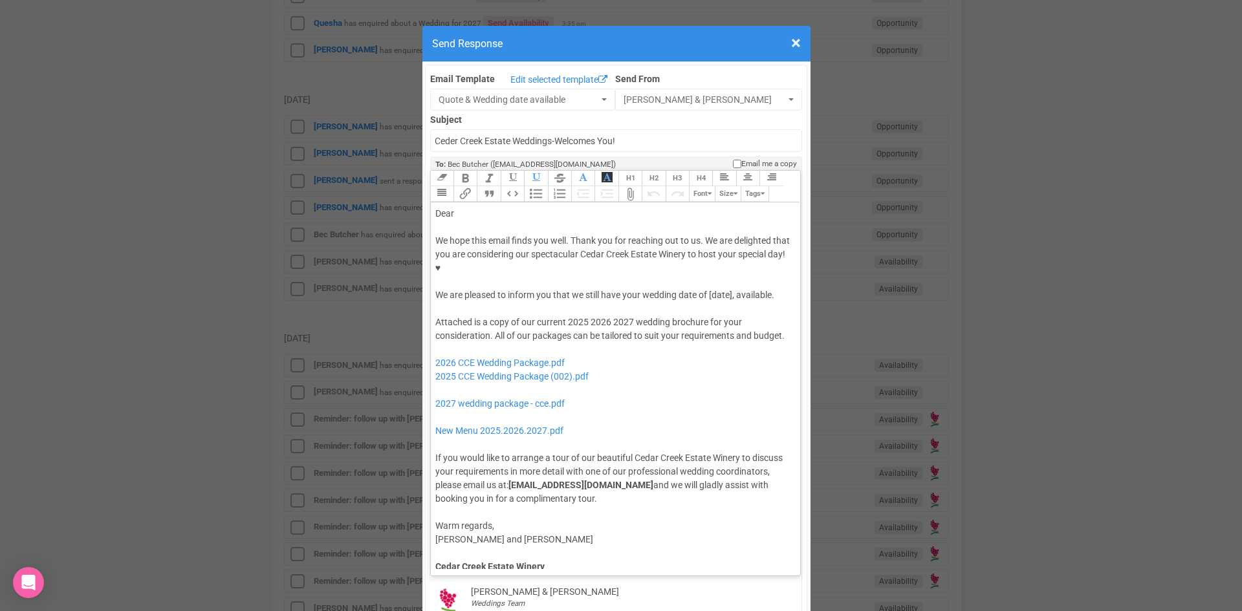
click at [493, 221] on div at bounding box center [613, 228] width 356 height 14
click at [479, 207] on div "Dear" at bounding box center [613, 214] width 356 height 14
click at [707, 250] on div "We hope this email finds you well. Thank you for reaching out to us. We are del…" at bounding box center [613, 268] width 356 height 68
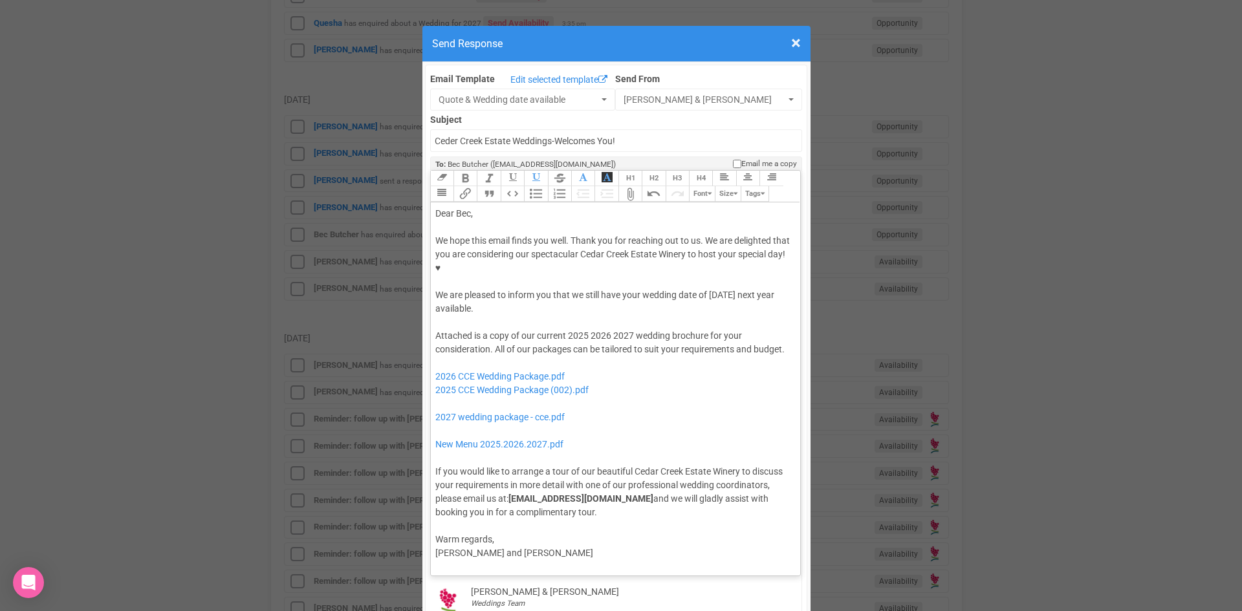
click at [584, 329] on div "Attached is a copy of our current 2025 2026 2027 wedding brochure for your cons…" at bounding box center [613, 424] width 356 height 190
click at [607, 329] on div "Attached is a copy of our current 2026 2027 wedding brochure for your considera…" at bounding box center [613, 424] width 356 height 190
click at [709, 329] on div "Attached is a copy of our current 2026 wedding brochure for your consideration.…" at bounding box center [613, 424] width 356 height 190
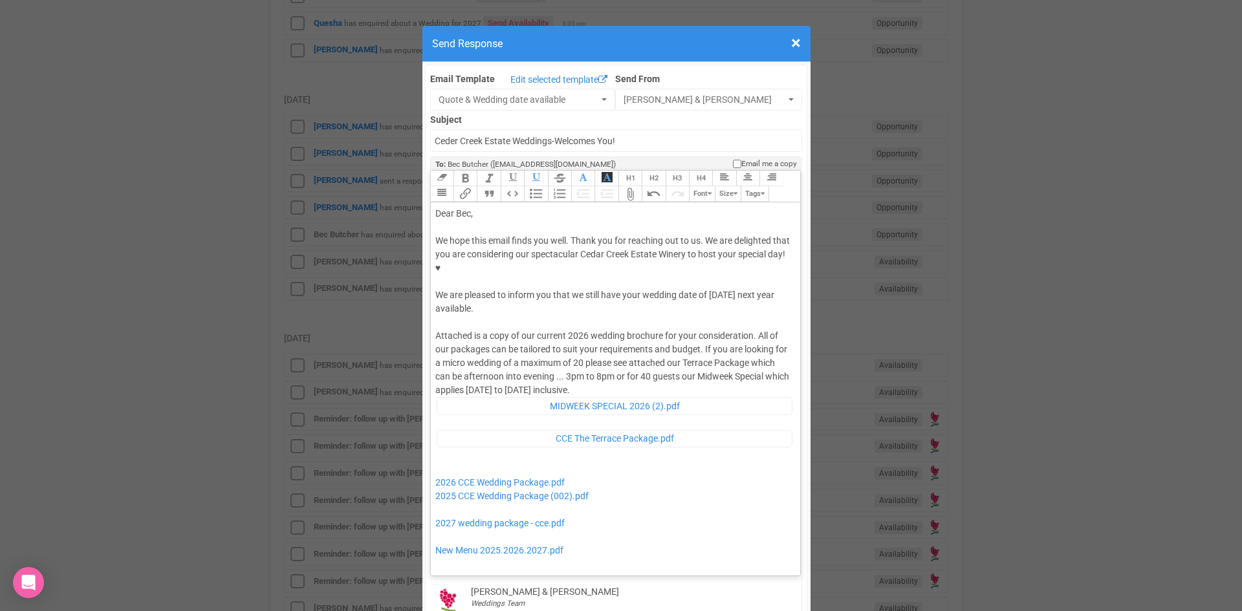
click div "Attached is a copy of our current 2026 wedding brochure for your consideration.…"
drag, startPoint x: 597, startPoint y: 456, endPoint x: 429, endPoint y: 459, distance: 168.2
click trix-editor "Dear Bec, We hope this email finds you well. Thank you for reaching out to us. …"
drag, startPoint x: 578, startPoint y: 481, endPoint x: 432, endPoint y: 470, distance: 147.3
click div "Attached is a copy of our current 2026 wedding brochure for your consideration.…"
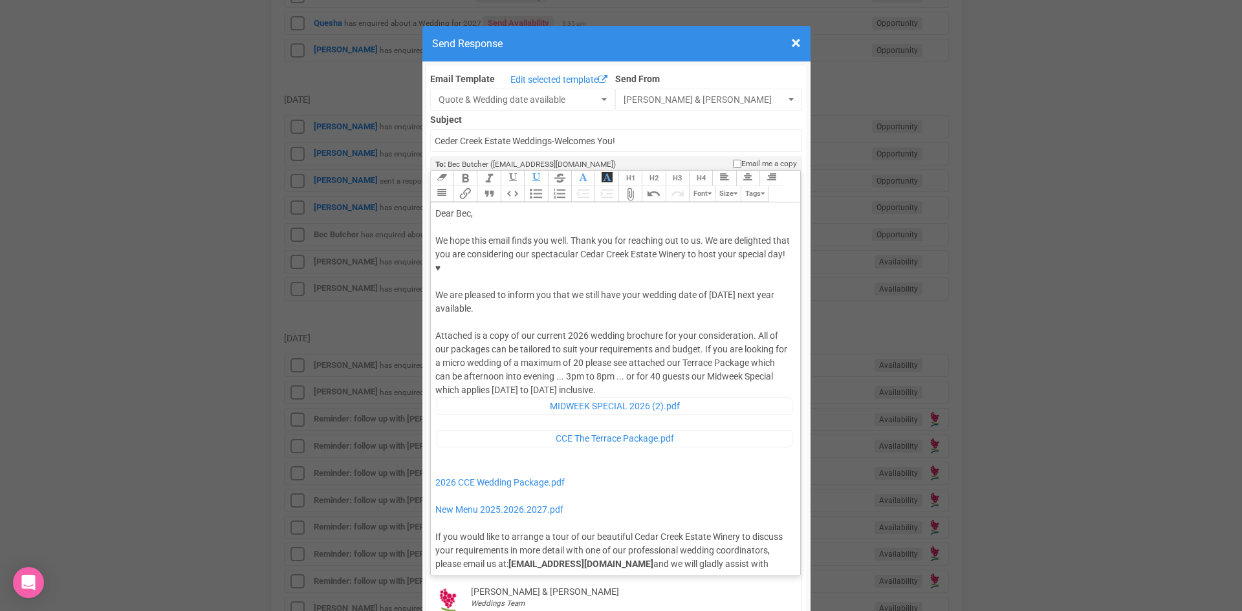
type trix-editor "<div>Dear Bec,</div><div><strong>&nbsp;</strong></div><div>We hope this email f…"
drag, startPoint x: 706, startPoint y: 254, endPoint x: 707, endPoint y: 265, distance: 11.7
click div "We hope this email finds you well. Thank you for reaching out to us. We are del…"
click button "Bold"
click div "We hope this email finds you well. Thank you for reaching out to us. We are del…"
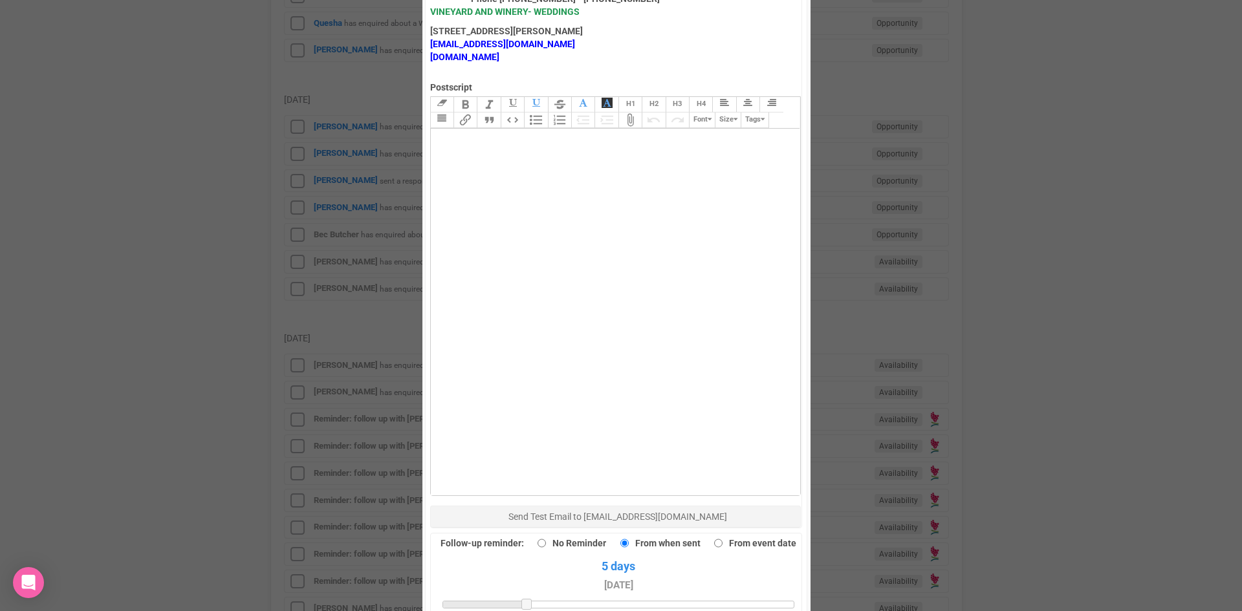
scroll to position [712, 0]
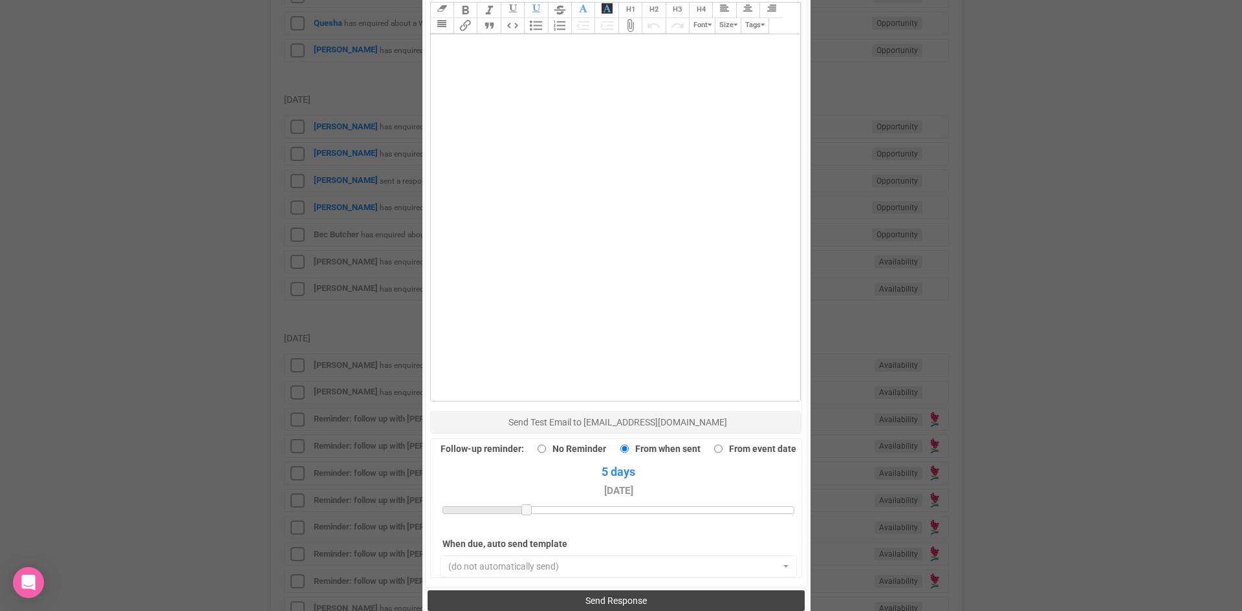
click button "Send Response"
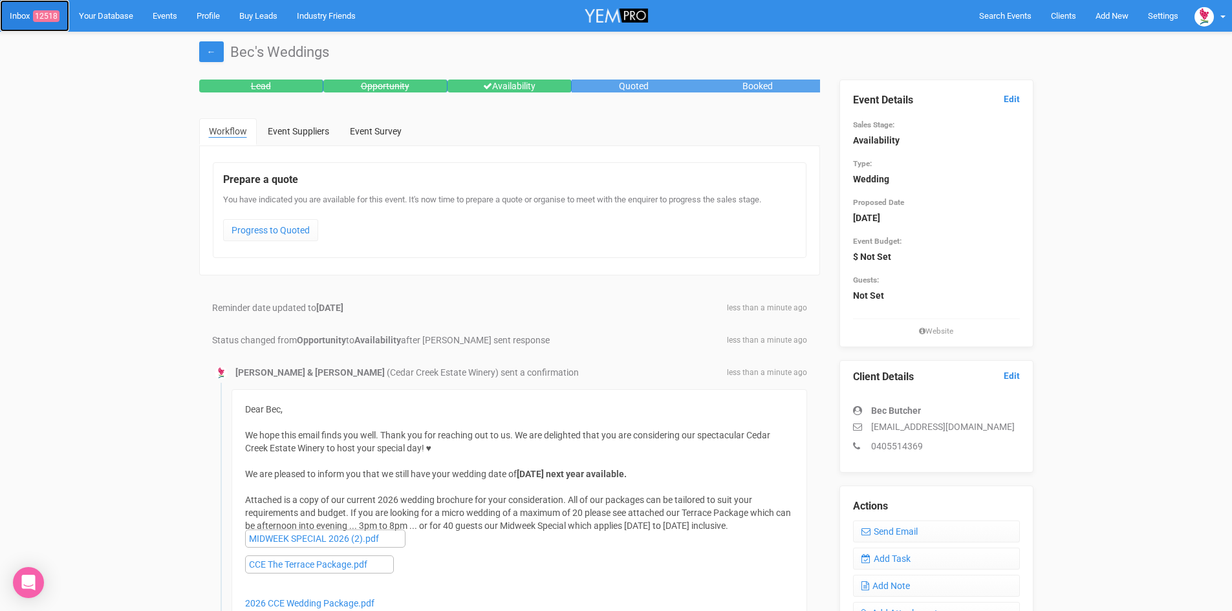
click at [49, 12] on span "12518" at bounding box center [46, 16] width 27 height 12
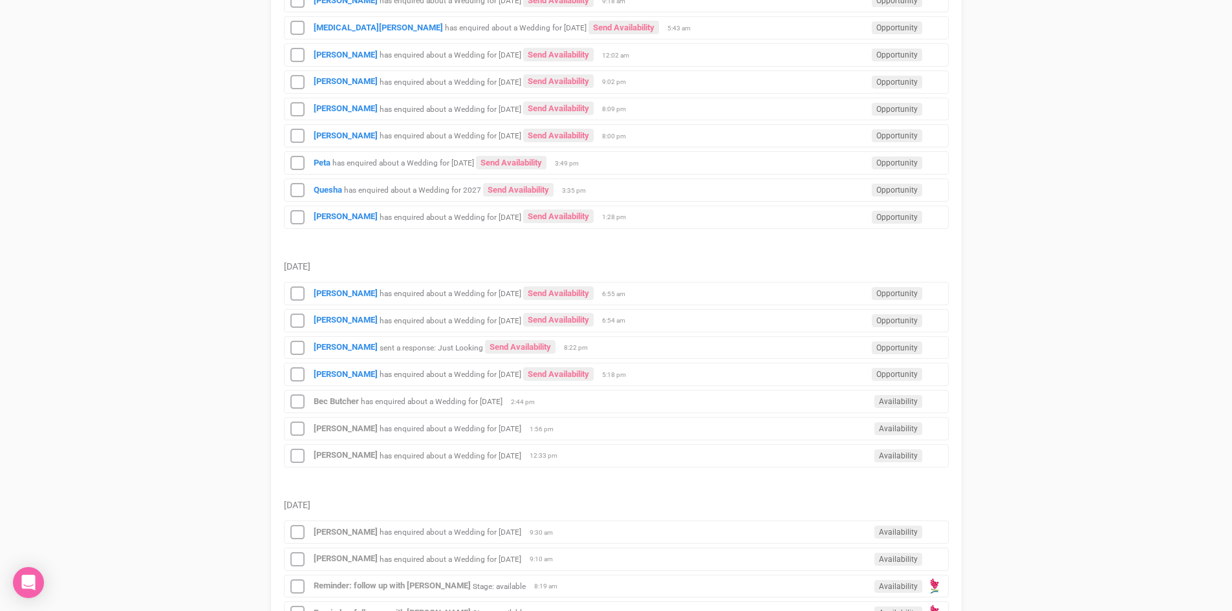
scroll to position [1100, 0]
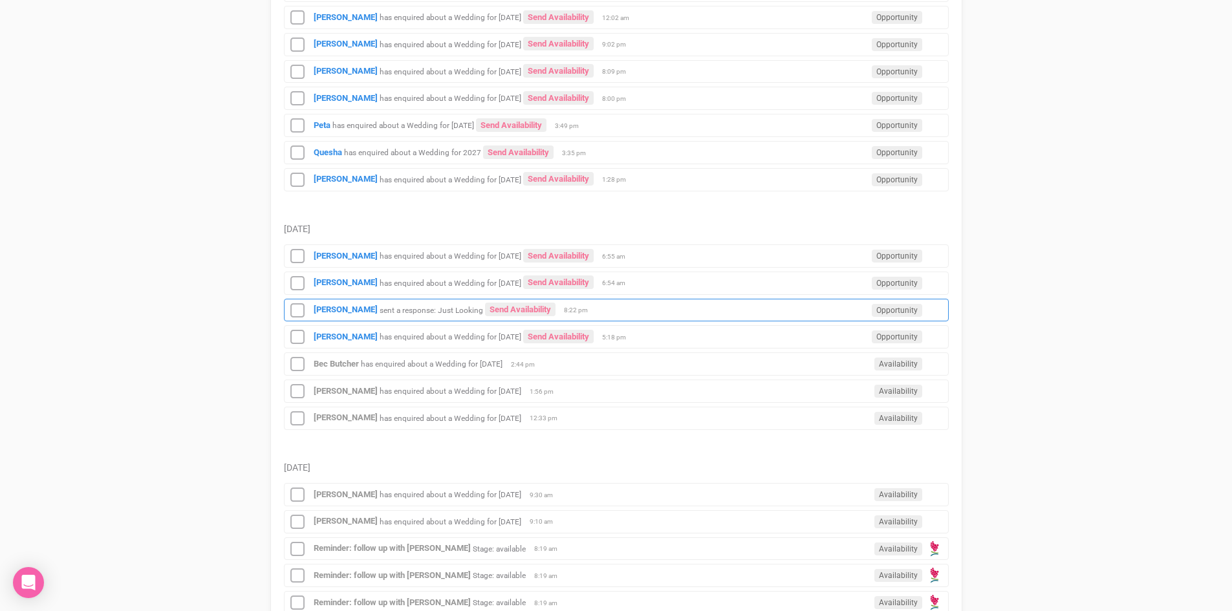
click at [323, 304] on div "[PERSON_NAME] sent a response: Just Looking Send Availability Opportunity 8:22 …" at bounding box center [616, 310] width 665 height 23
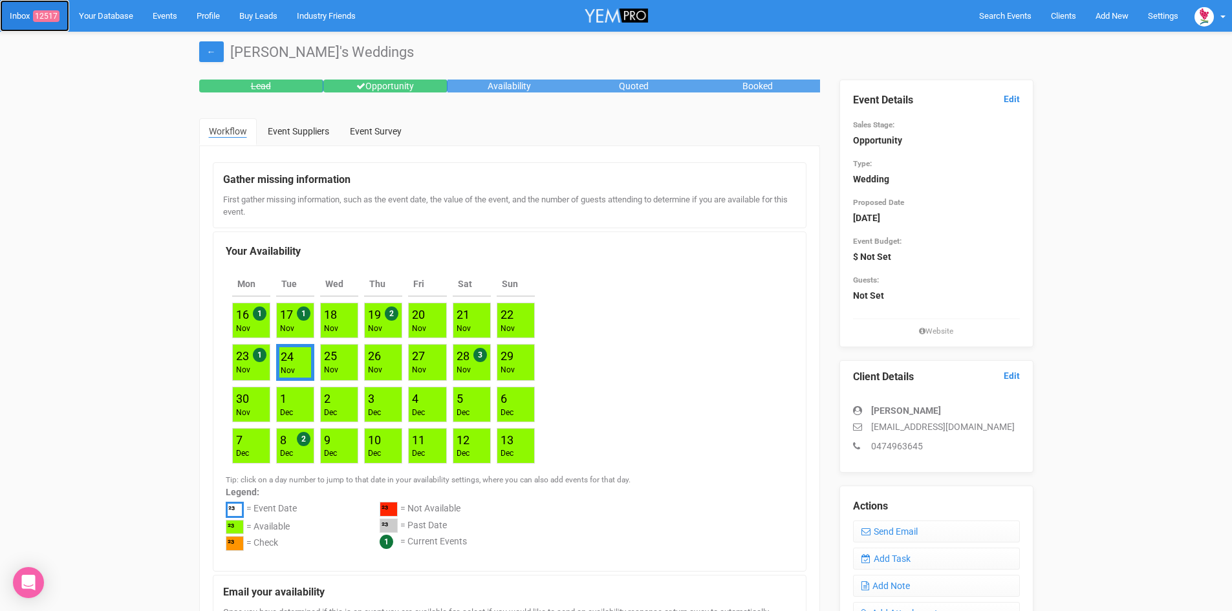
click at [43, 10] on span "12517" at bounding box center [46, 16] width 27 height 12
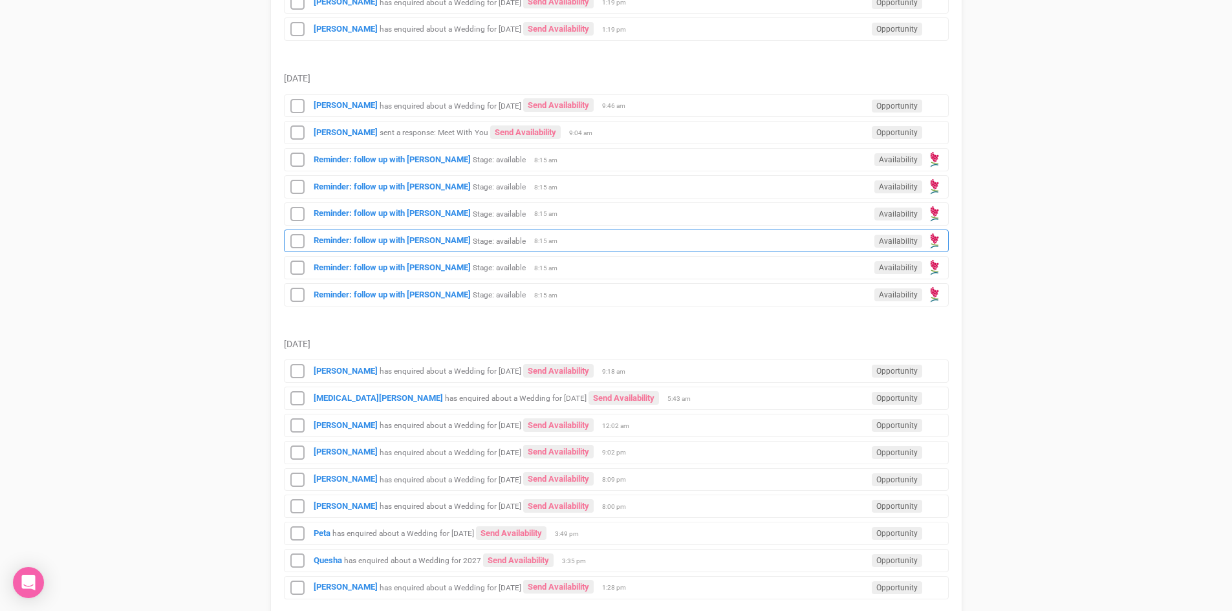
scroll to position [970, 0]
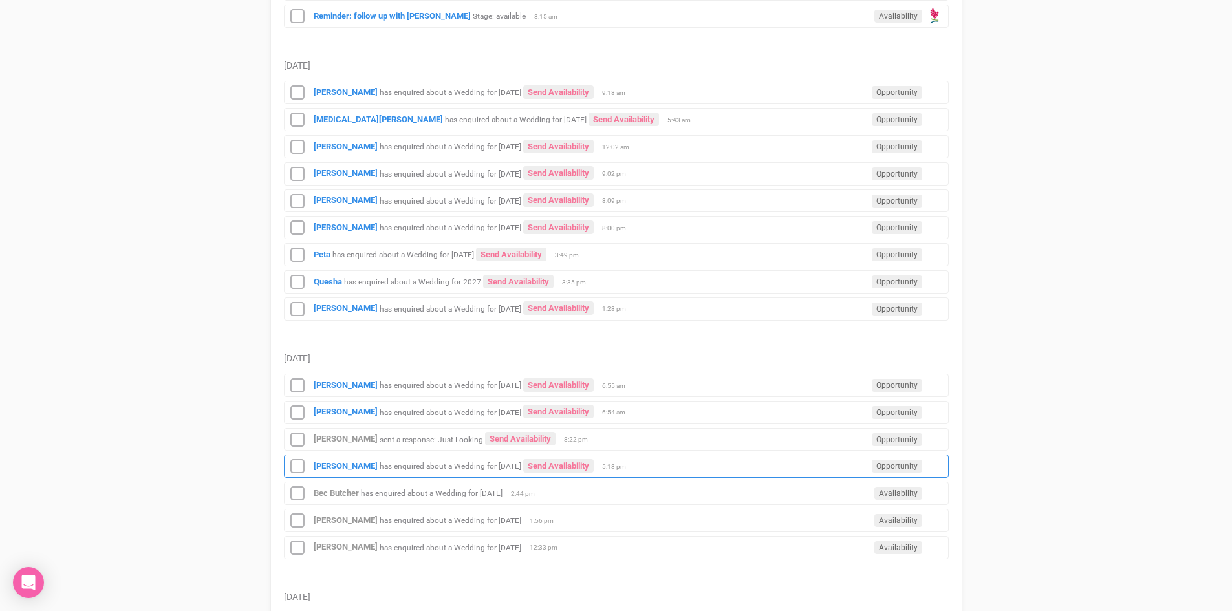
click at [578, 458] on div "[PERSON_NAME] has enquired about a Wedding for [DATE] Send Availability Opportu…" at bounding box center [616, 466] width 665 height 23
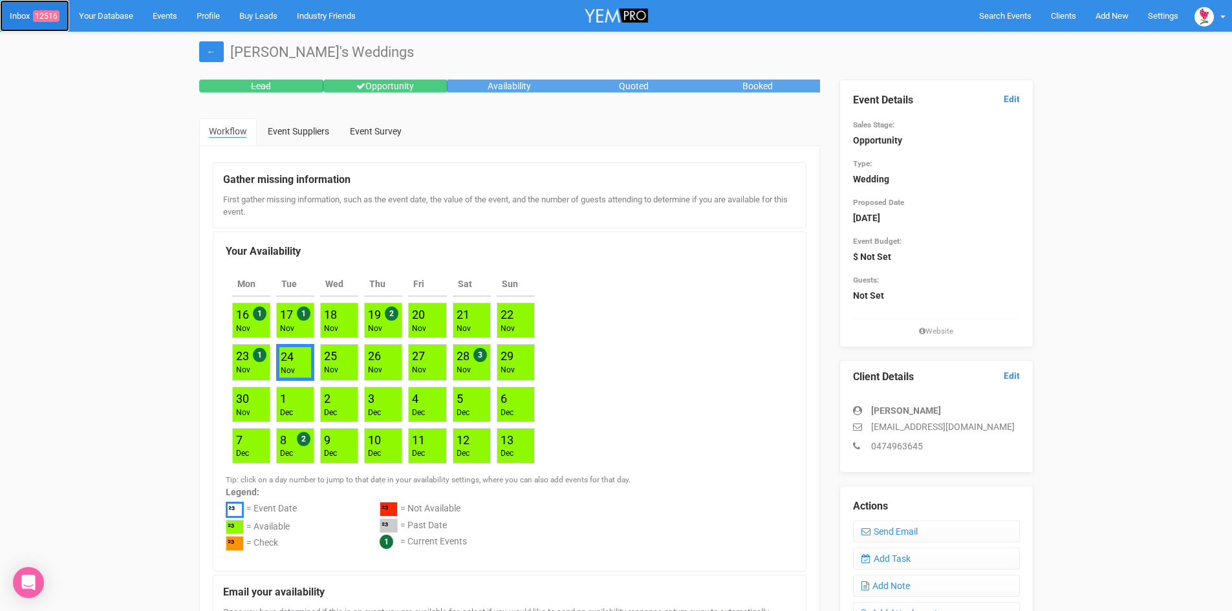
click at [46, 16] on span "12516" at bounding box center [46, 16] width 27 height 12
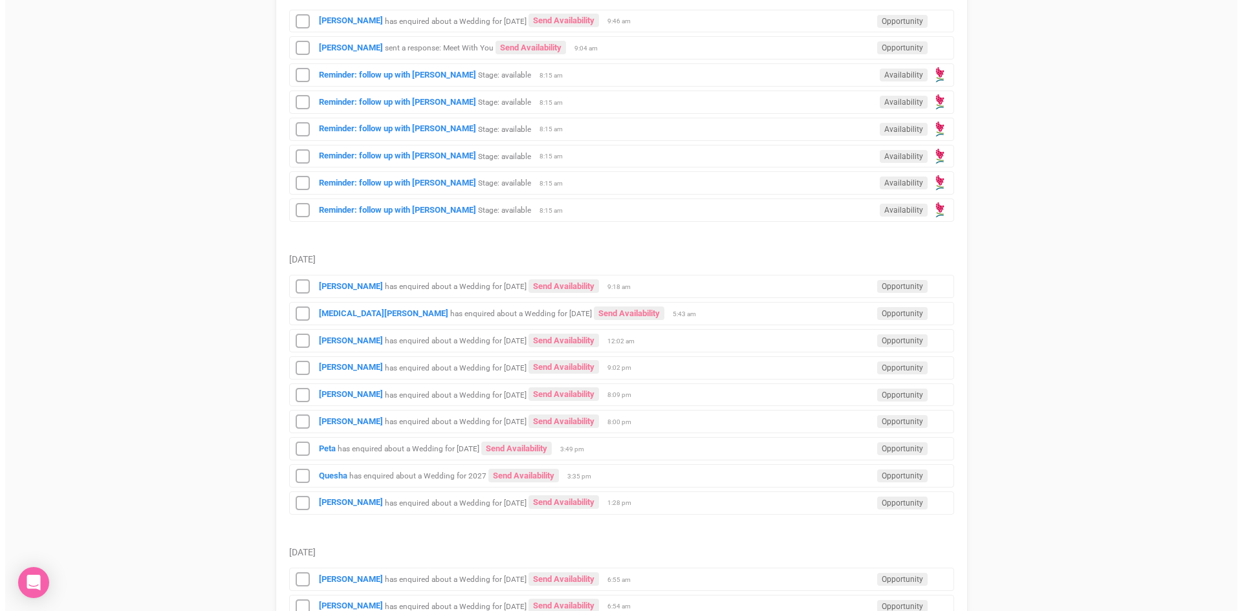
scroll to position [1165, 0]
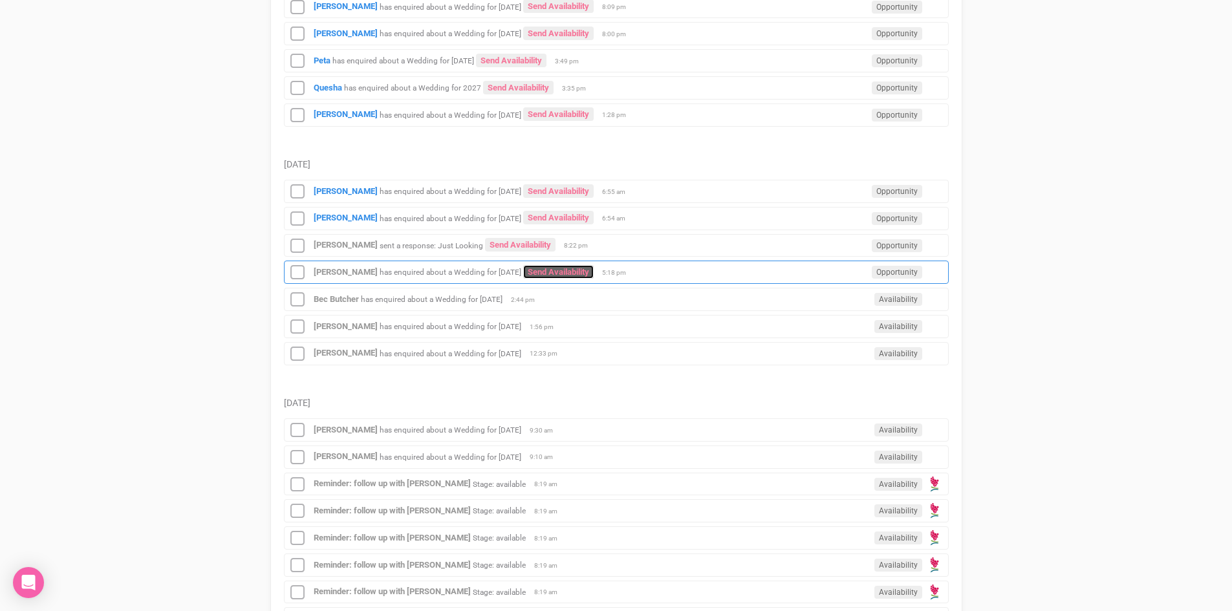
click at [558, 267] on link "Send Availability" at bounding box center [558, 272] width 71 height 14
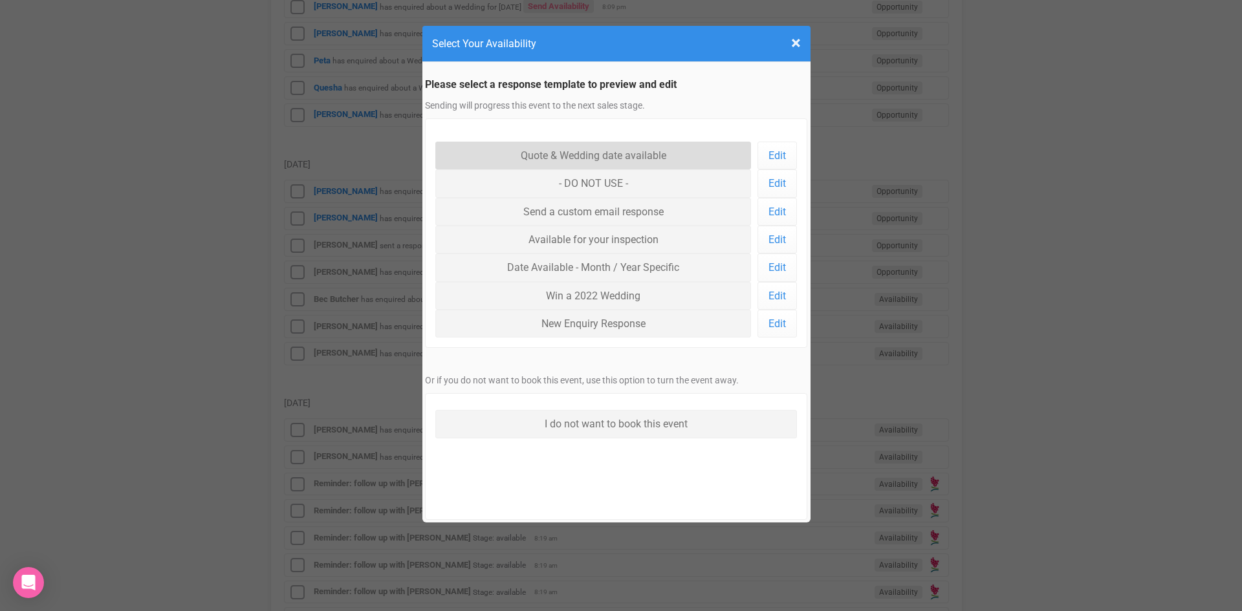
click at [558, 151] on link "Quote & Wedding date available" at bounding box center [593, 156] width 316 height 28
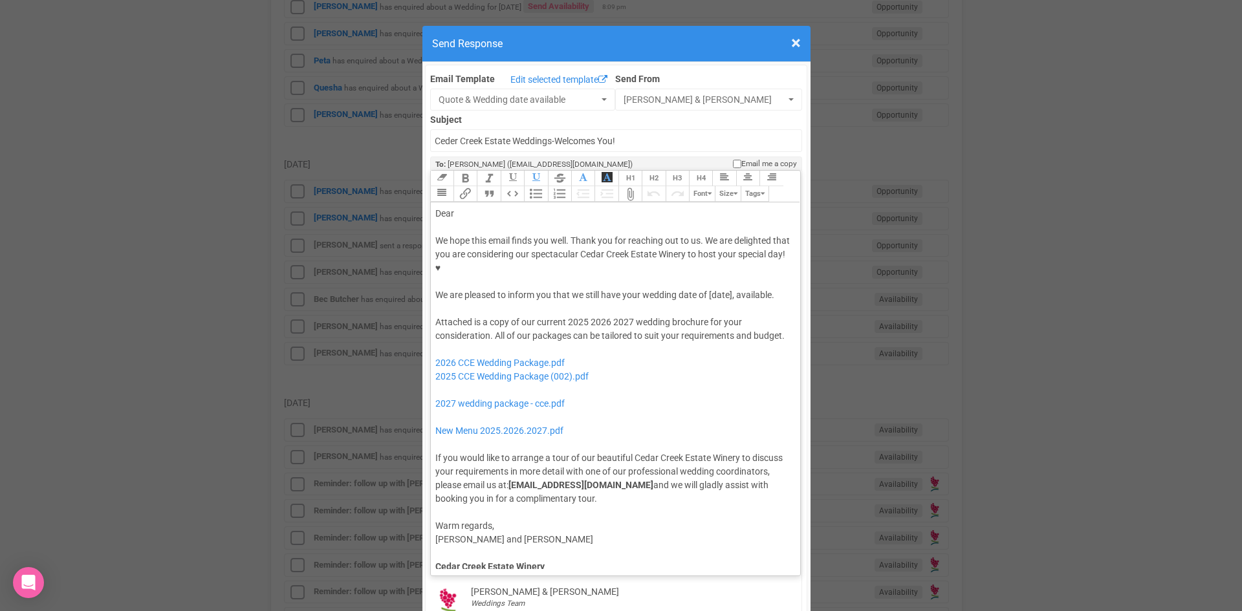
click at [467, 221] on div at bounding box center [613, 228] width 356 height 14
click at [465, 207] on div "Dear" at bounding box center [613, 214] width 356 height 14
click at [705, 253] on div "We hope this email finds you well. Thank you for reaching out to us. We are del…" at bounding box center [613, 268] width 356 height 68
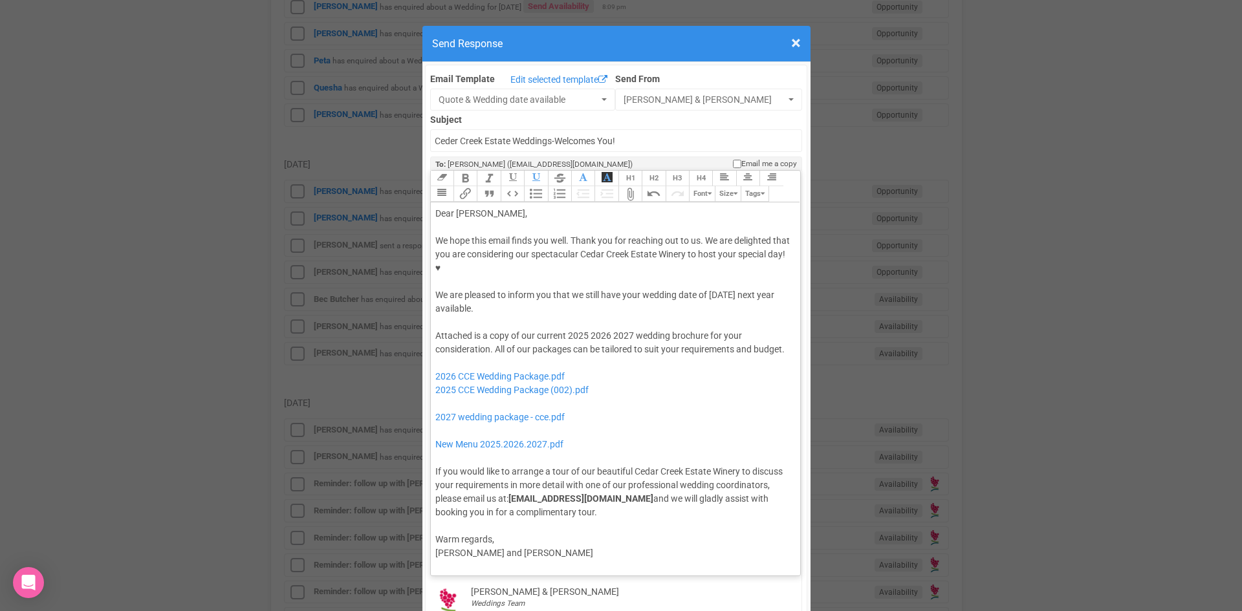
click at [584, 329] on div "Attached is a copy of our current 2025 2026 2027 wedding brochure for your cons…" at bounding box center [613, 424] width 356 height 190
click at [606, 329] on div "Attached is a copy of our current 2026 2027 wedding brochure for your considera…" at bounding box center [613, 424] width 356 height 190
click at [703, 329] on div "Attached is a copy of our current 2026 wedding brochure for your consideration.…" at bounding box center [613, 424] width 356 height 190
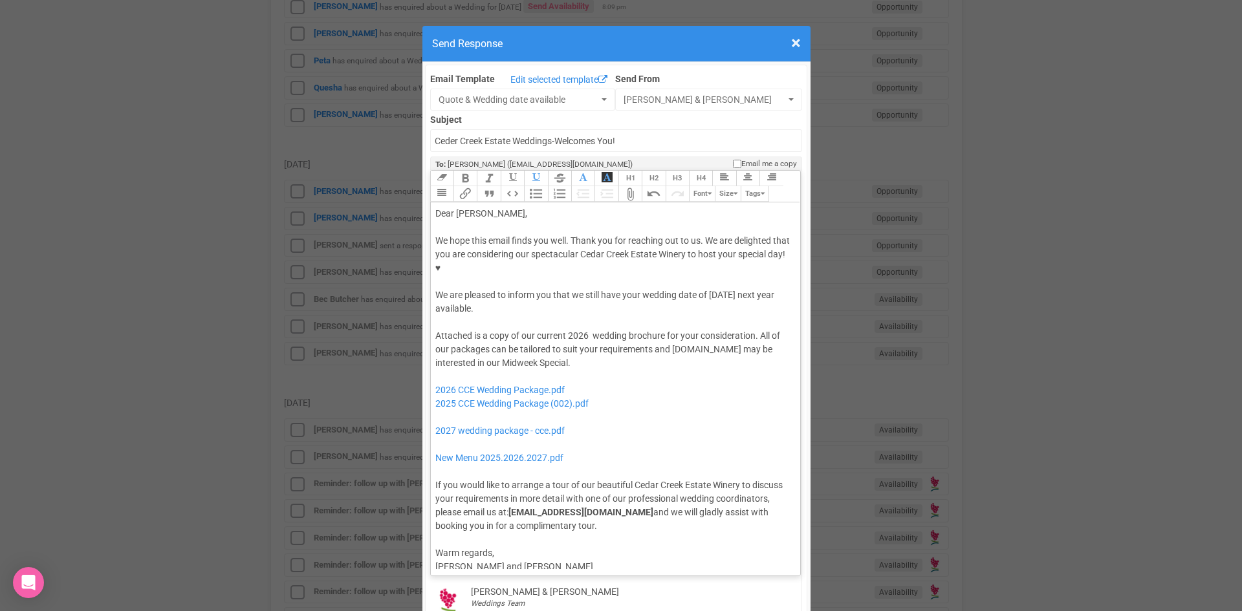
click div "Attached is a copy of our current 2026 wedding brochure for your consideration.…"
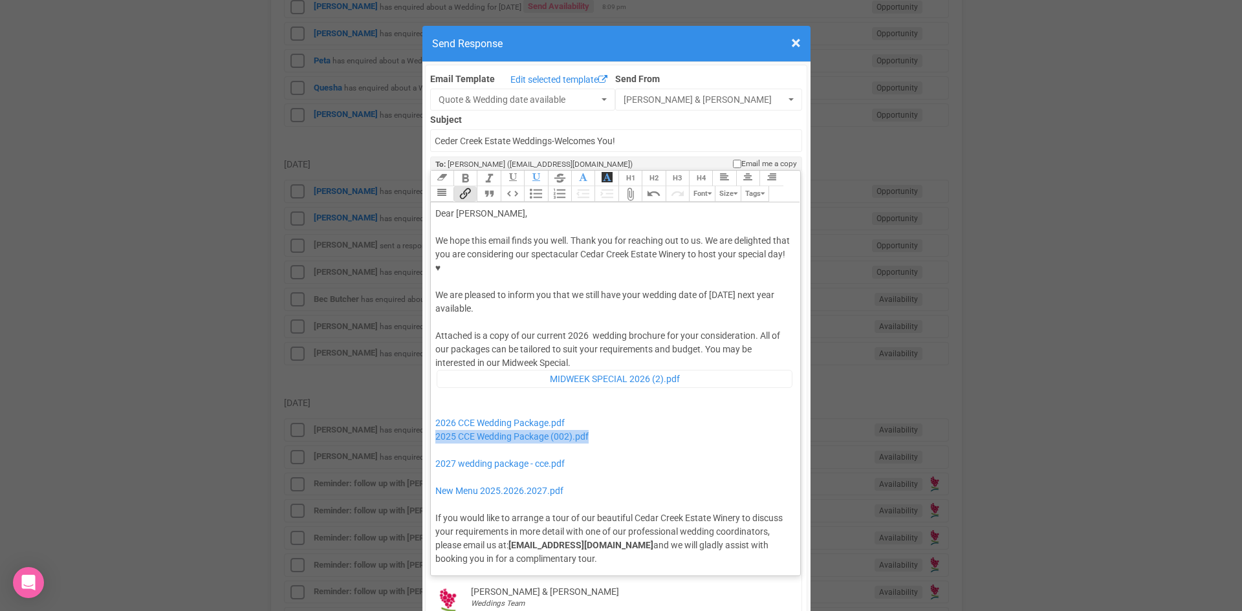
drag, startPoint x: 597, startPoint y: 395, endPoint x: 428, endPoint y: 391, distance: 168.2
click trix-editor "Dear [PERSON_NAME], We hope this email finds you well. Thank you for reaching o…"
drag, startPoint x: 584, startPoint y: 422, endPoint x: 420, endPoint y: 408, distance: 164.3
click div "Email Template Edit selected template Quote & Wedding date available Available …"
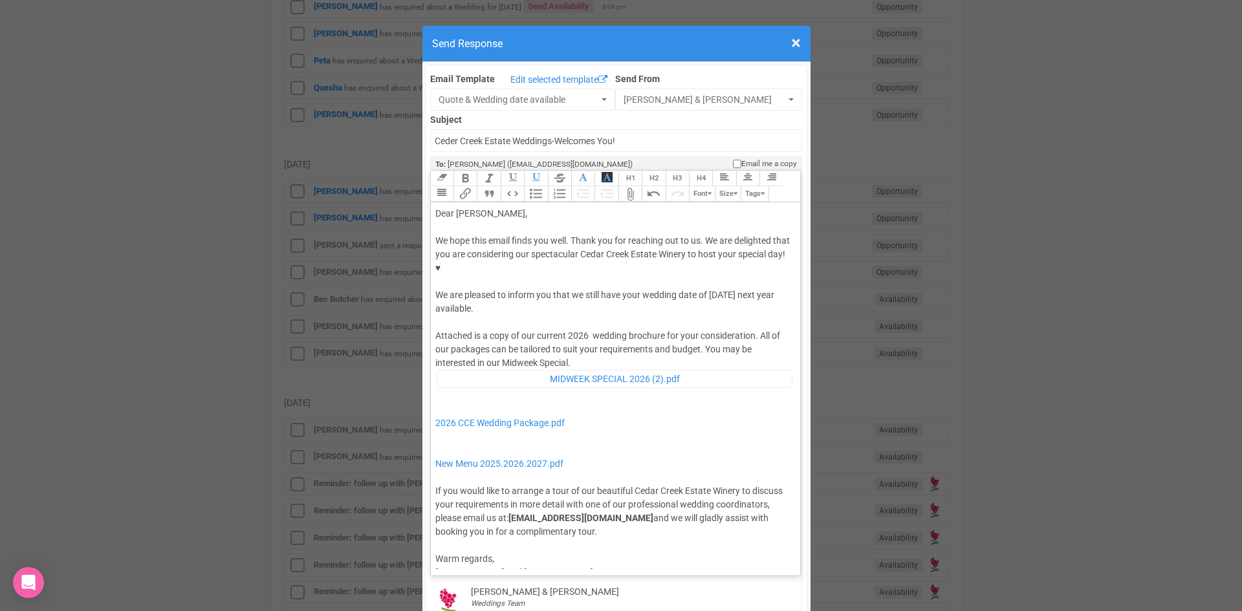
type trix-editor "<lor>Ipsu Dolor,</sit><ame><consec>&adip;</elitse></doe><tem>In utla etdo magna…"
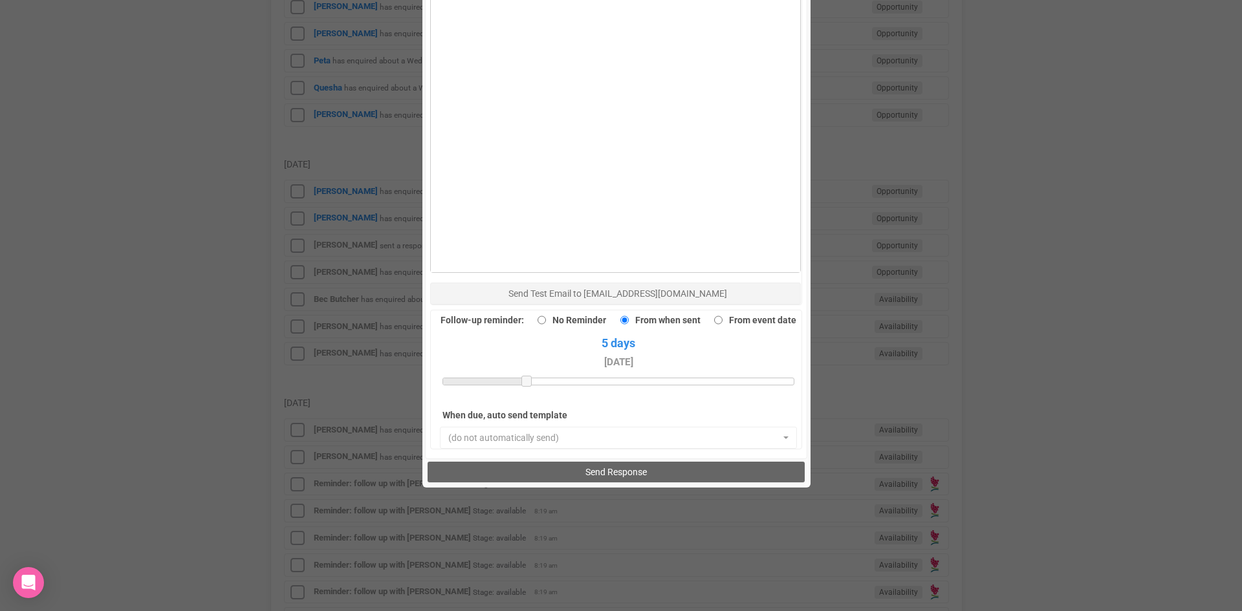
scroll to position [841, 0]
click button "Send Response"
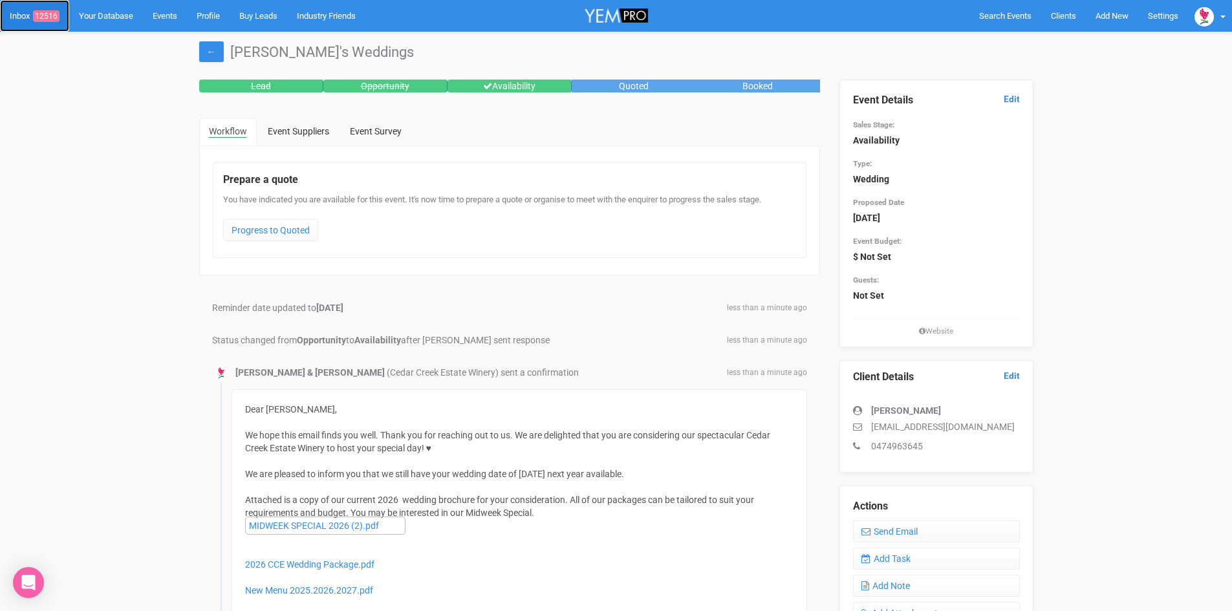
click at [50, 10] on span "12516" at bounding box center [46, 16] width 27 height 12
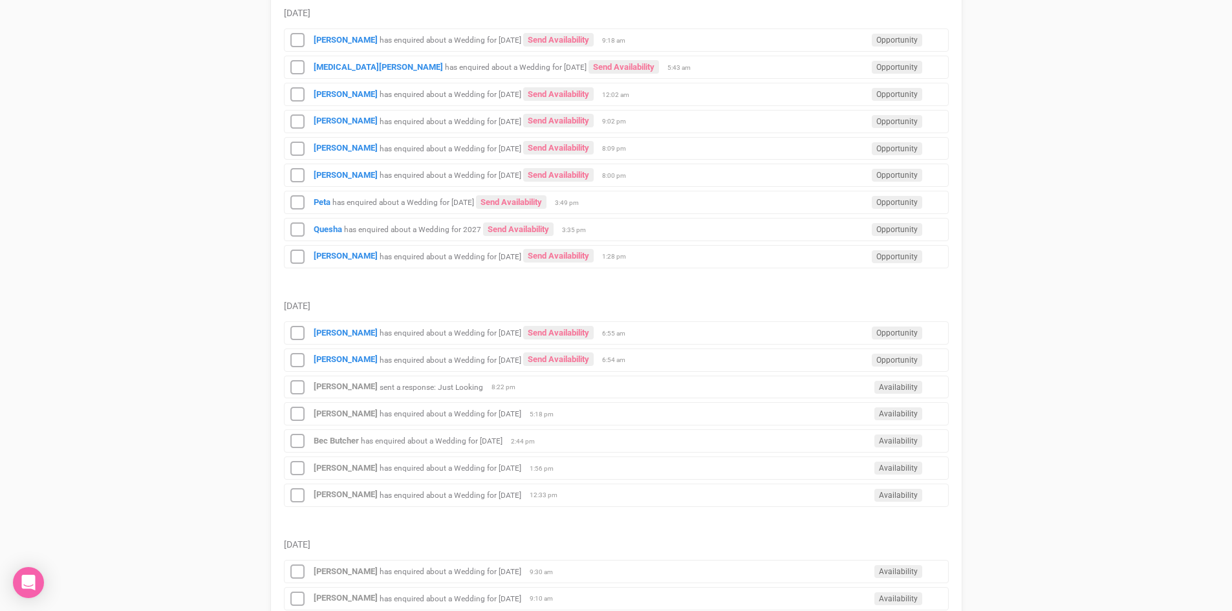
scroll to position [1035, 0]
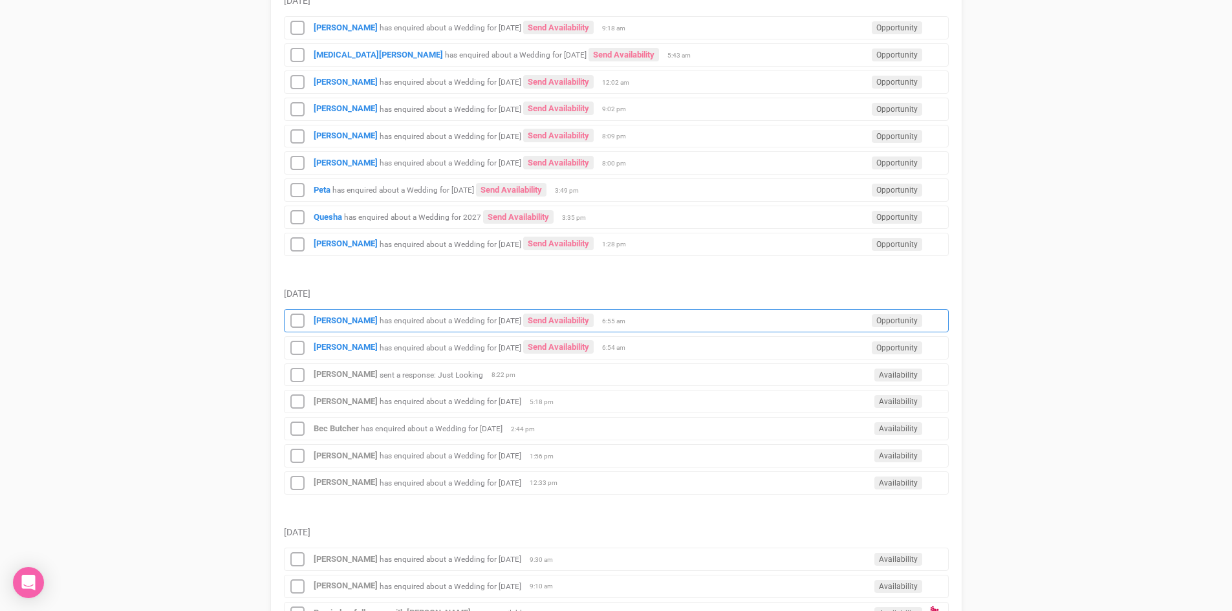
click at [328, 312] on div "[PERSON_NAME] has enquired about a Wedding for [DATE] Send Availability Opportu…" at bounding box center [616, 320] width 665 height 23
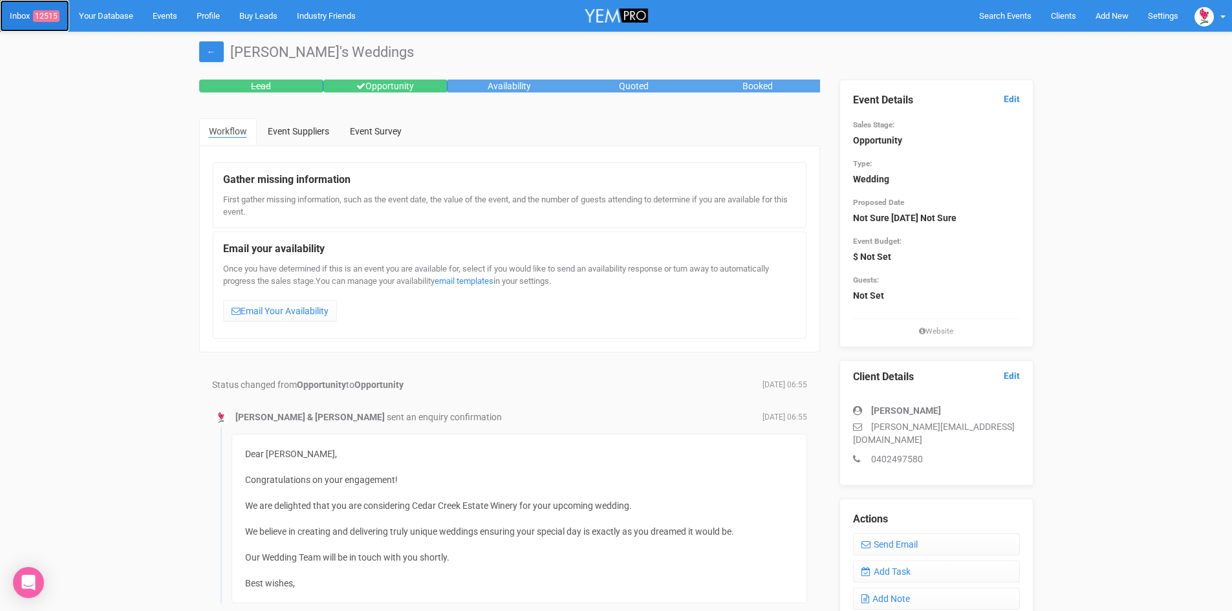
click at [53, 14] on span "12515" at bounding box center [46, 16] width 27 height 12
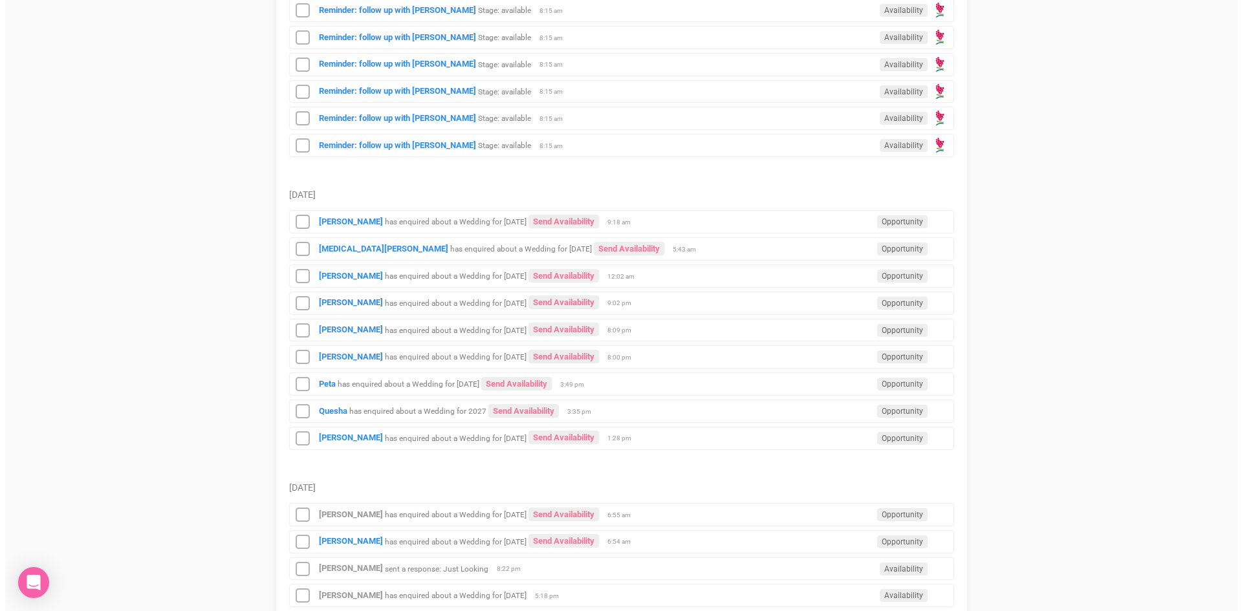
scroll to position [1165, 0]
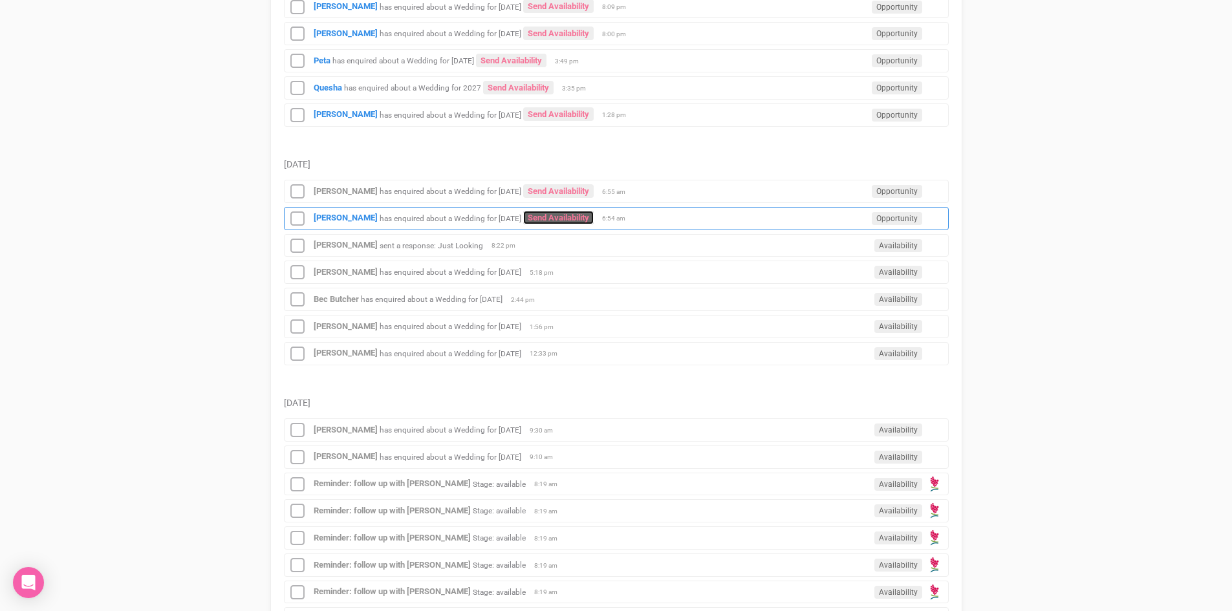
click at [571, 215] on link "Send Availability" at bounding box center [558, 218] width 71 height 14
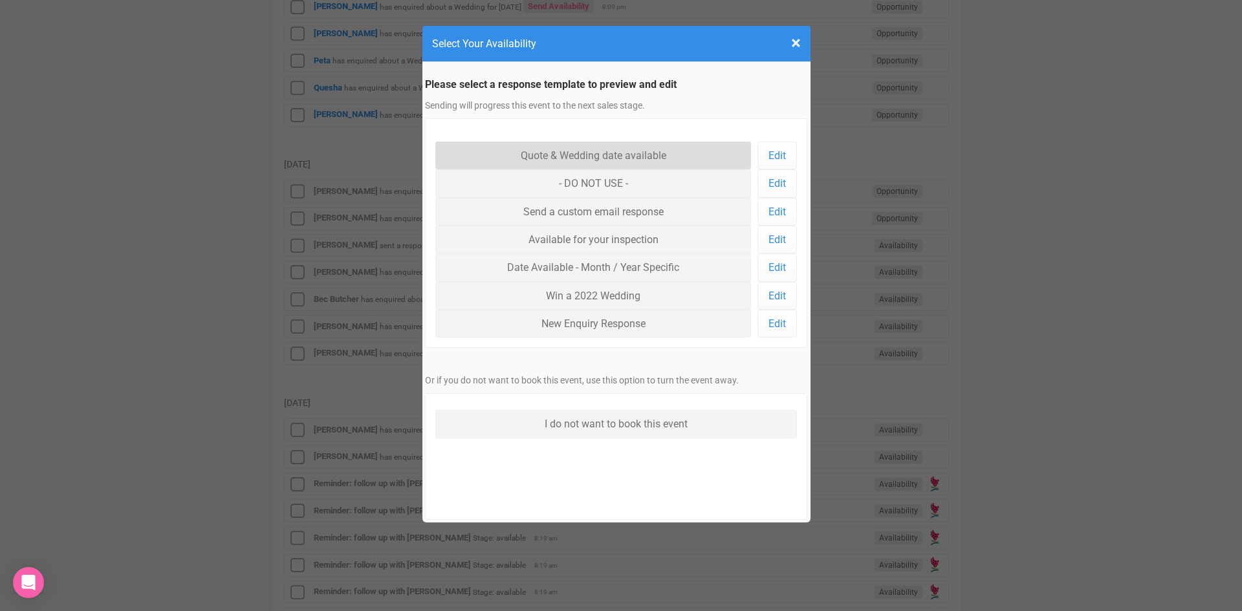
click at [560, 148] on link "Quote & Wedding date available" at bounding box center [593, 156] width 316 height 28
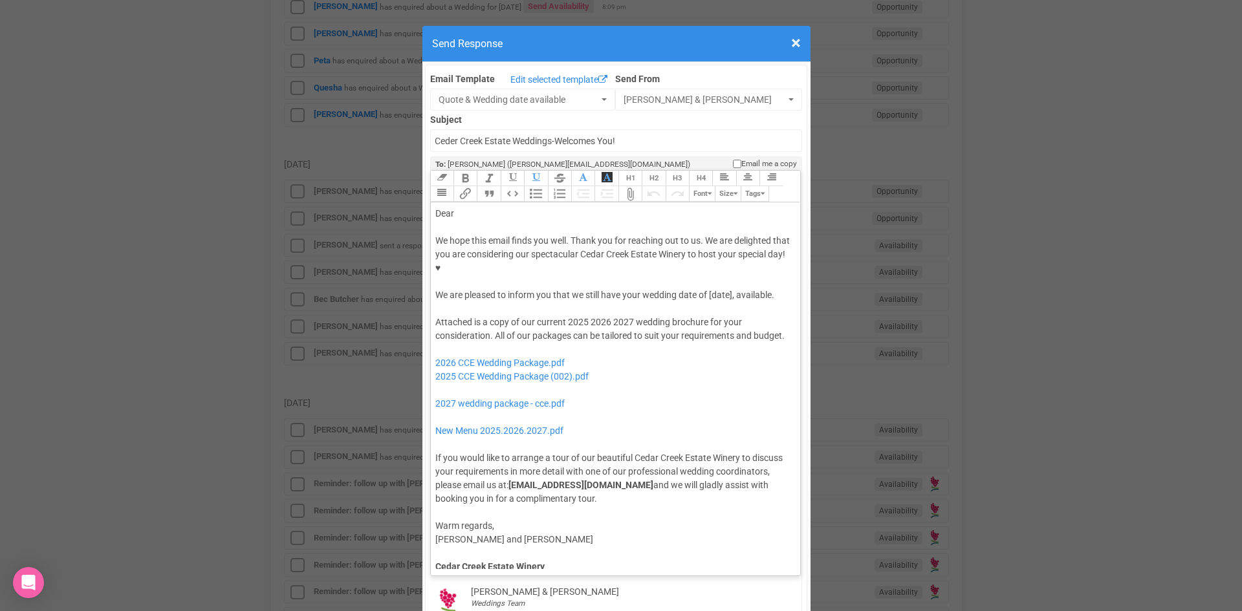
click at [459, 207] on div "Dear" at bounding box center [613, 214] width 356 height 14
click at [621, 254] on div "We hope this email finds you well. Thank you for reaching out to us. We are del…" at bounding box center [613, 268] width 356 height 68
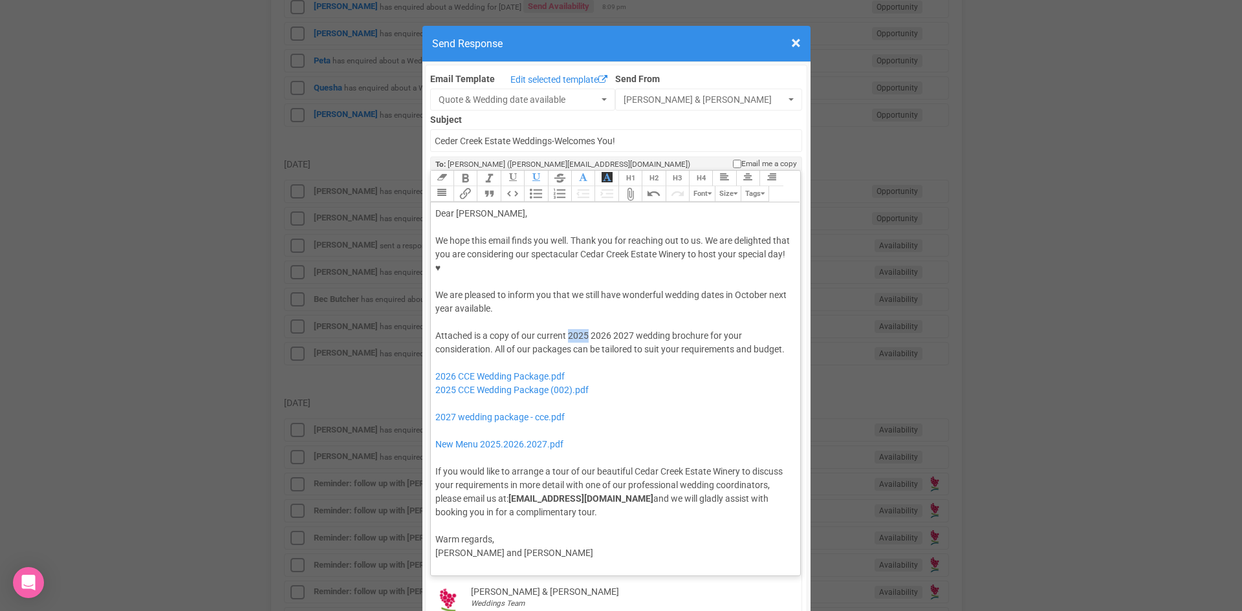
drag, startPoint x: 584, startPoint y: 295, endPoint x: 565, endPoint y: 296, distance: 18.2
click at [565, 329] on div "Attached is a copy of our current 2025 2026 2027 wedding brochure for your cons…" at bounding box center [613, 424] width 356 height 190
drag, startPoint x: 611, startPoint y: 294, endPoint x: 589, endPoint y: 294, distance: 22.0
click at [589, 329] on div "Attached is a copy of our current 2026 2027 wedding brochure for your considera…" at bounding box center [613, 424] width 356 height 190
click at [703, 329] on div "Attached is a copy of our current 2026 wedding brochure for your consideration.…" at bounding box center [613, 424] width 356 height 190
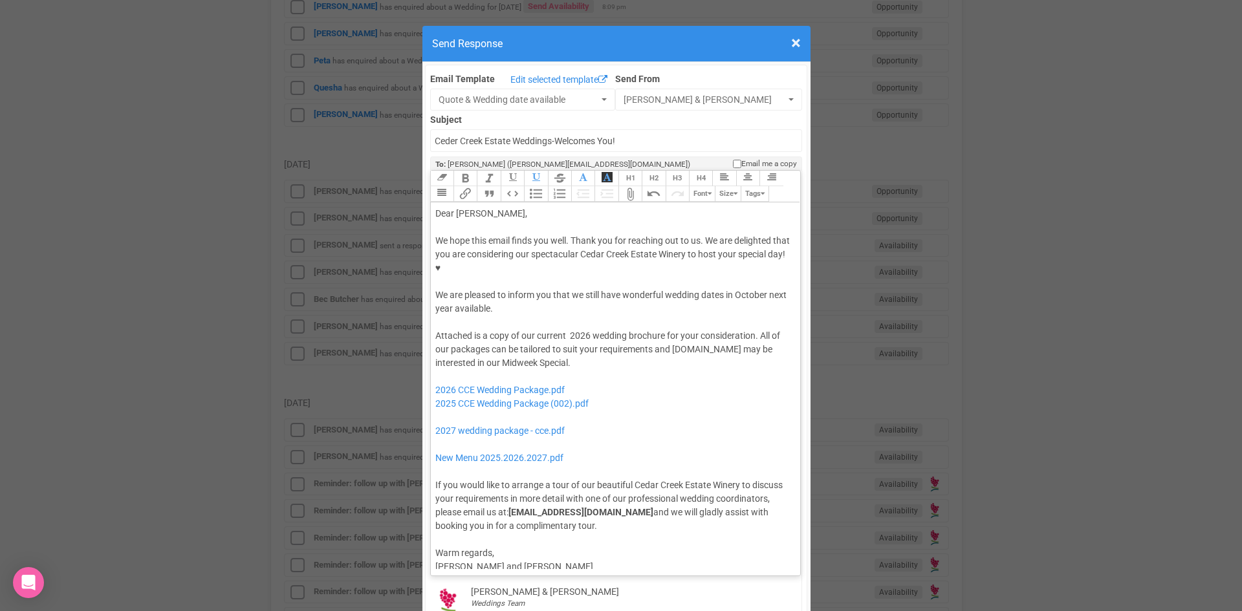
click at [701, 329] on div "Attached is a copy of our current 2026 wedding brochure for your consideration.…" at bounding box center [613, 431] width 356 height 204
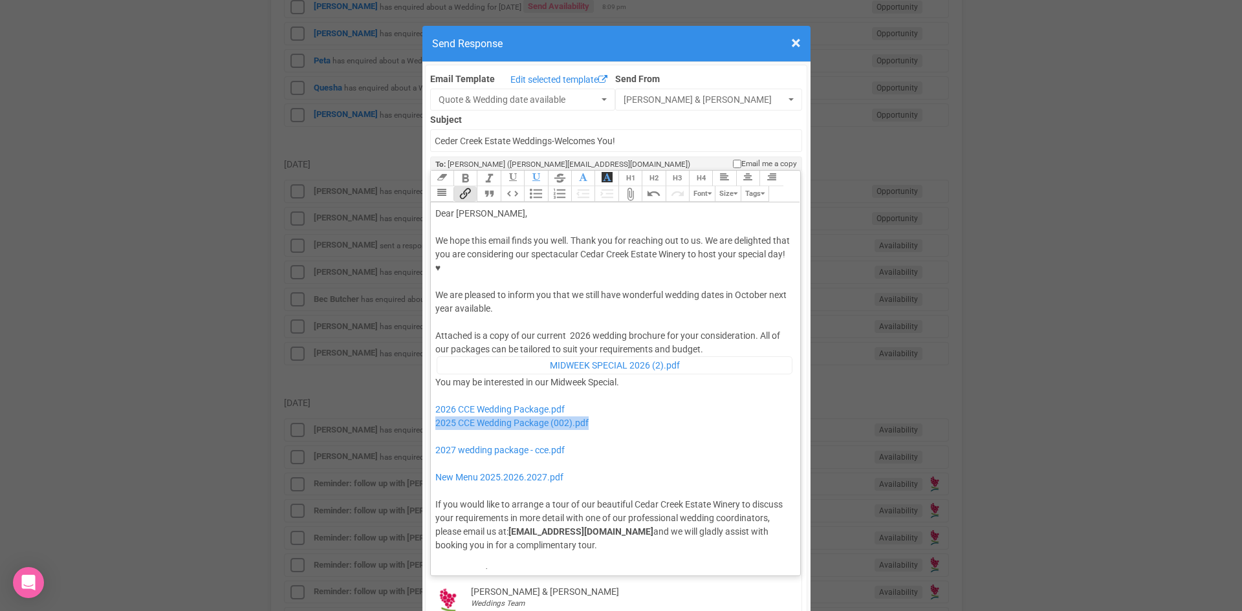
drag, startPoint x: 595, startPoint y: 377, endPoint x: 430, endPoint y: 384, distance: 165.1
click at [431, 384] on trix-editor "Dear [PERSON_NAME], We hope this email finds you well. Thank you for reaching o…" at bounding box center [616, 385] width 370 height 367
drag, startPoint x: 576, startPoint y: 406, endPoint x: 452, endPoint y: 387, distance: 125.7
click at [452, 387] on div "Attached is a copy of our current 2026 wedding brochure for your consideration.…" at bounding box center [613, 440] width 356 height 223
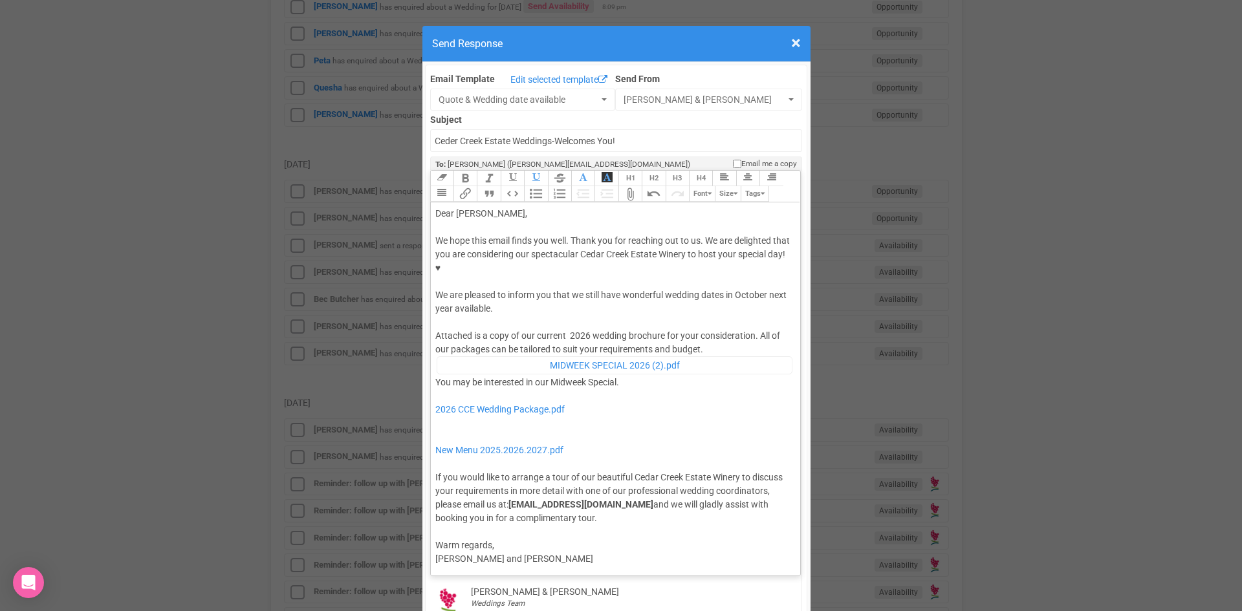
click at [703, 329] on div "Attached is a copy of our current 2026 wedding brochure for your consideration.…" at bounding box center [613, 426] width 356 height 195
type trix-editor "<lor>Ipsu Dolors,</ame><con><adipis>&elit;</seddoe></tem><inc>Ut labo etdo magn…"
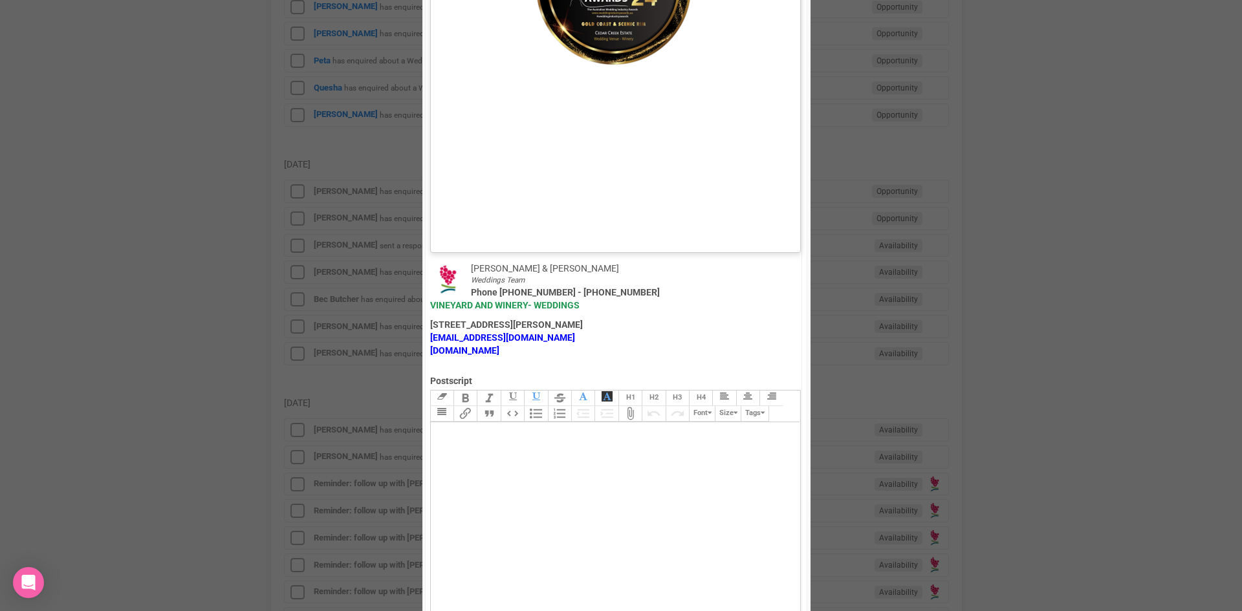
scroll to position [712, 0]
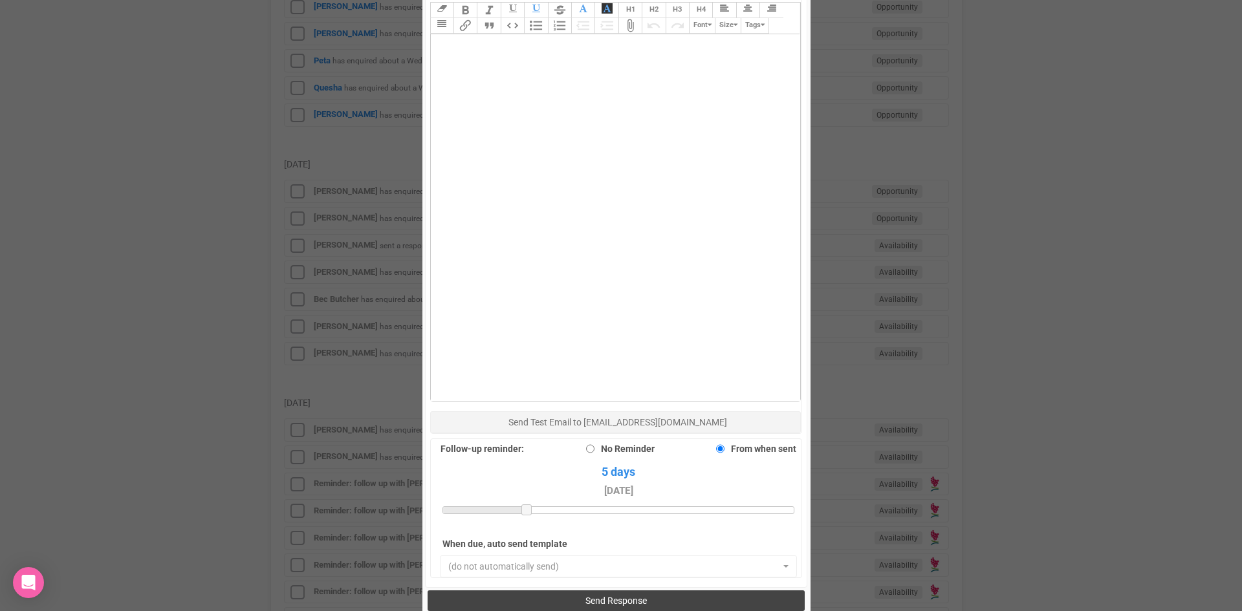
click at [563, 591] on button "Send Response" at bounding box center [616, 601] width 377 height 21
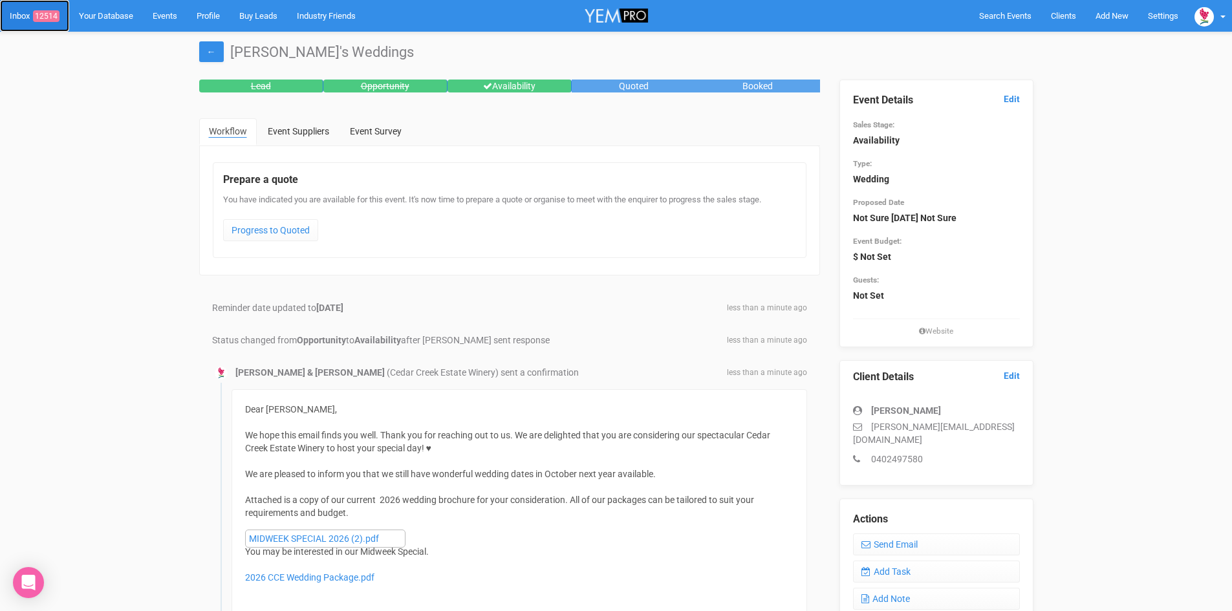
click at [46, 11] on span "12514" at bounding box center [46, 16] width 27 height 12
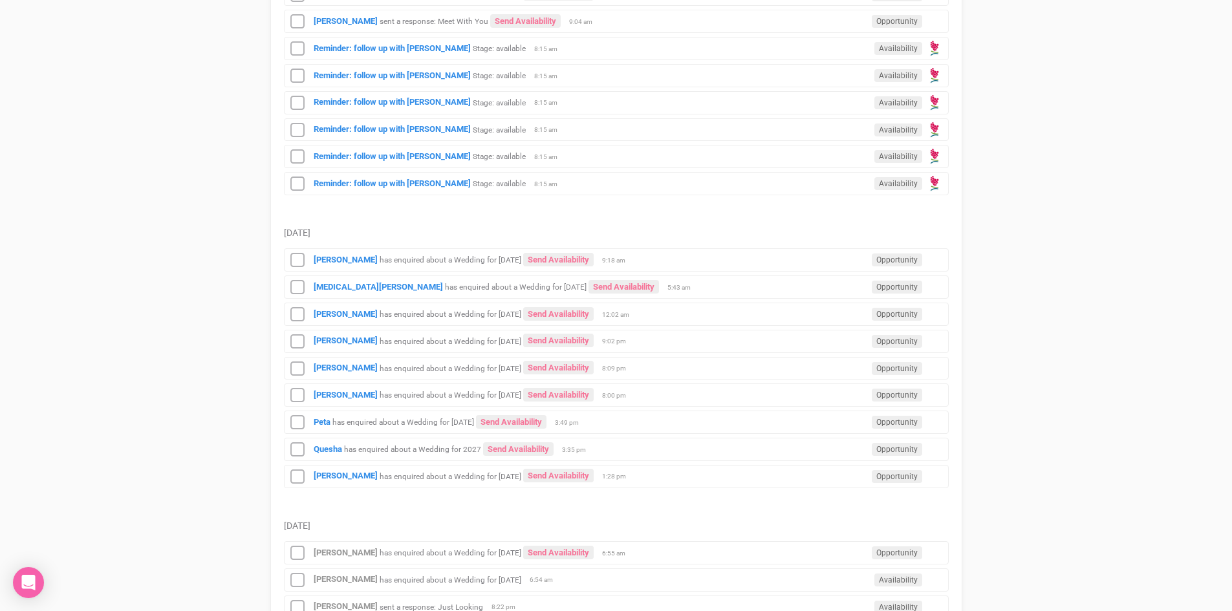
scroll to position [1035, 0]
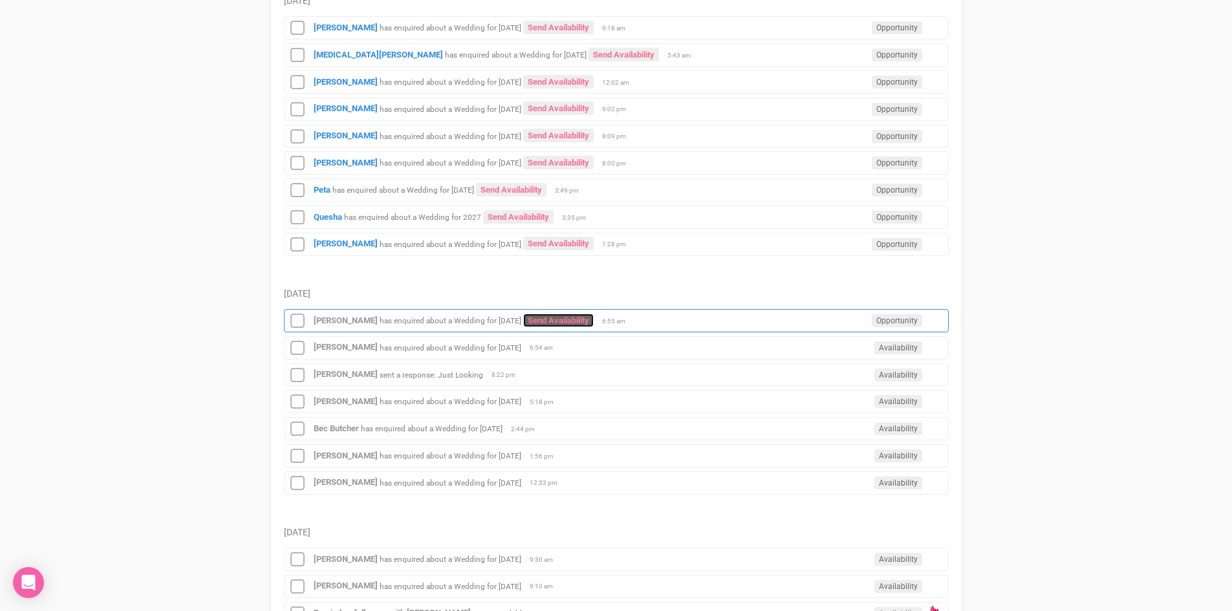
click at [571, 318] on link "Send Availability" at bounding box center [558, 321] width 71 height 14
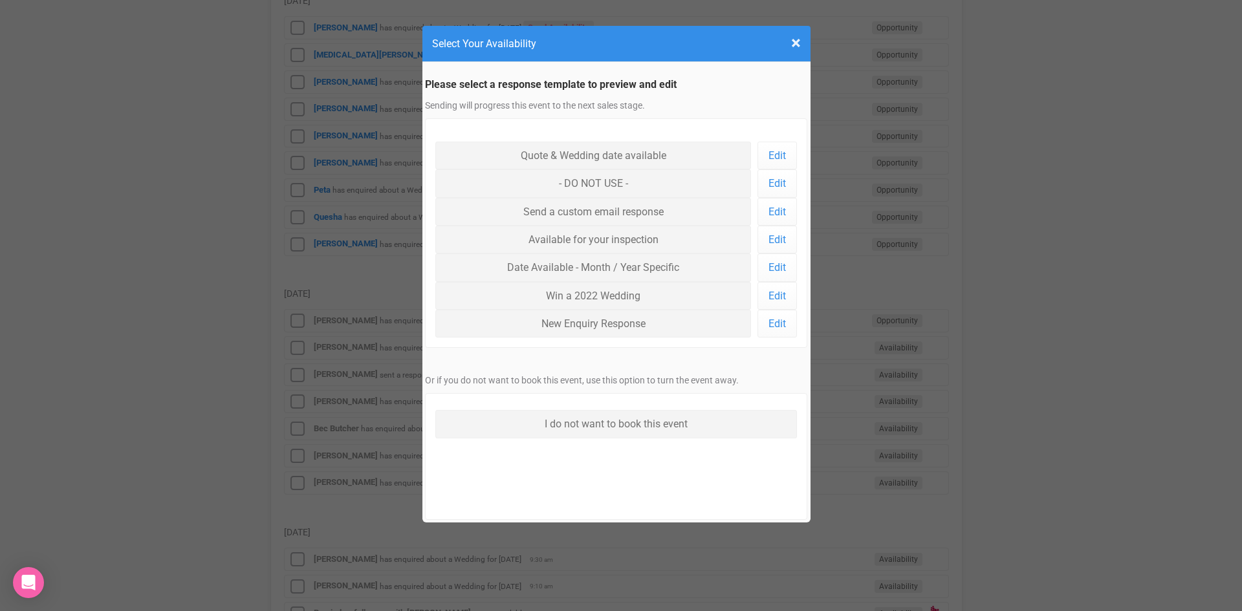
click at [233, 299] on div "× Close Select Your Availability Please select a response template to preview a…" at bounding box center [621, 305] width 1242 height 611
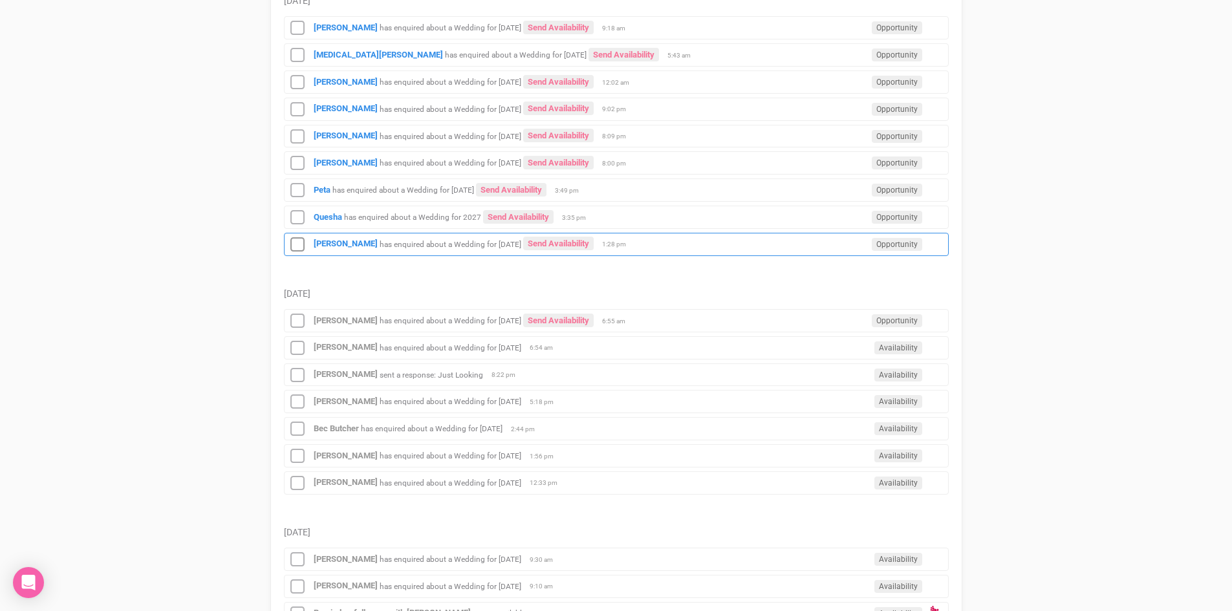
click at [331, 235] on div "Nicky Rogers has enquired about a Wedding for September 2026 Send Availability …" at bounding box center [616, 244] width 665 height 23
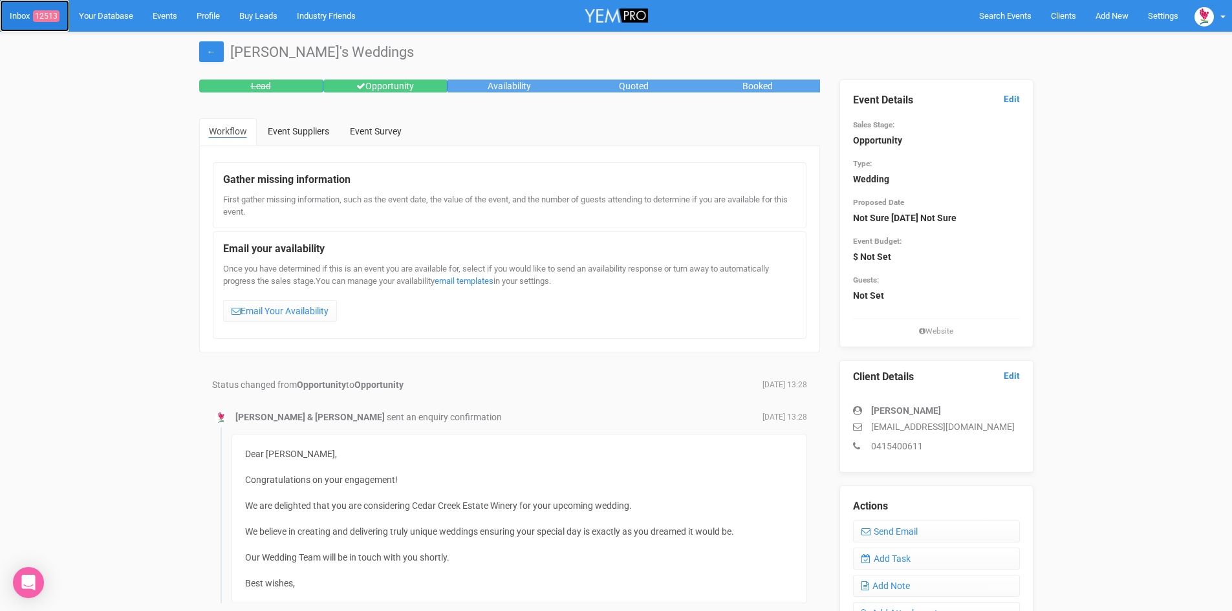
click at [41, 12] on span "12513" at bounding box center [46, 16] width 27 height 12
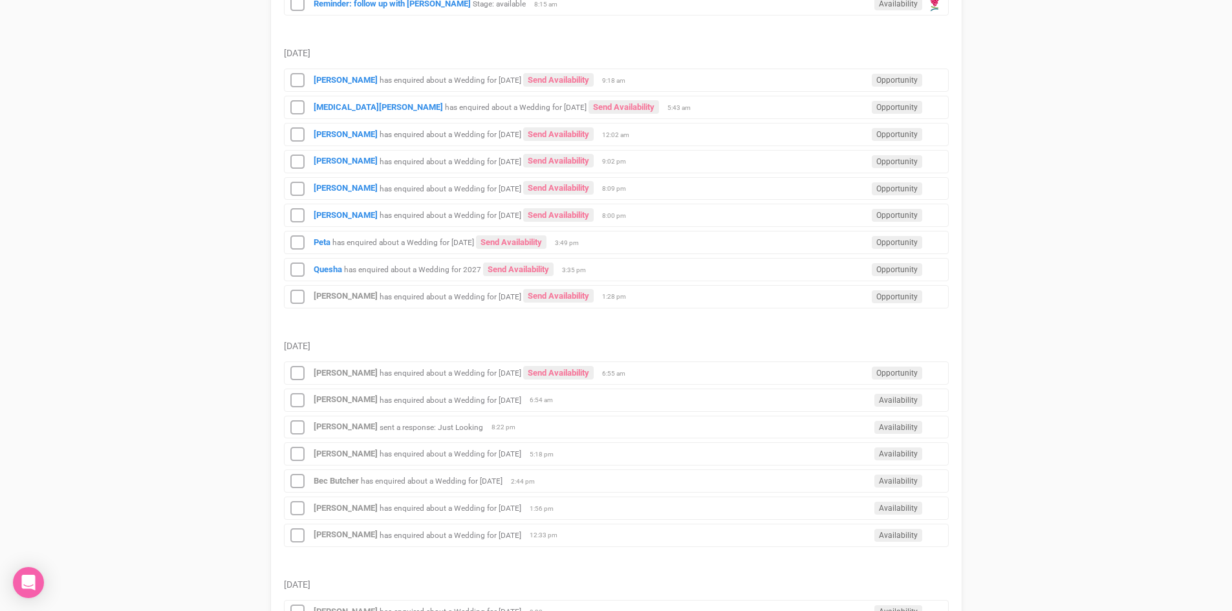
scroll to position [1165, 0]
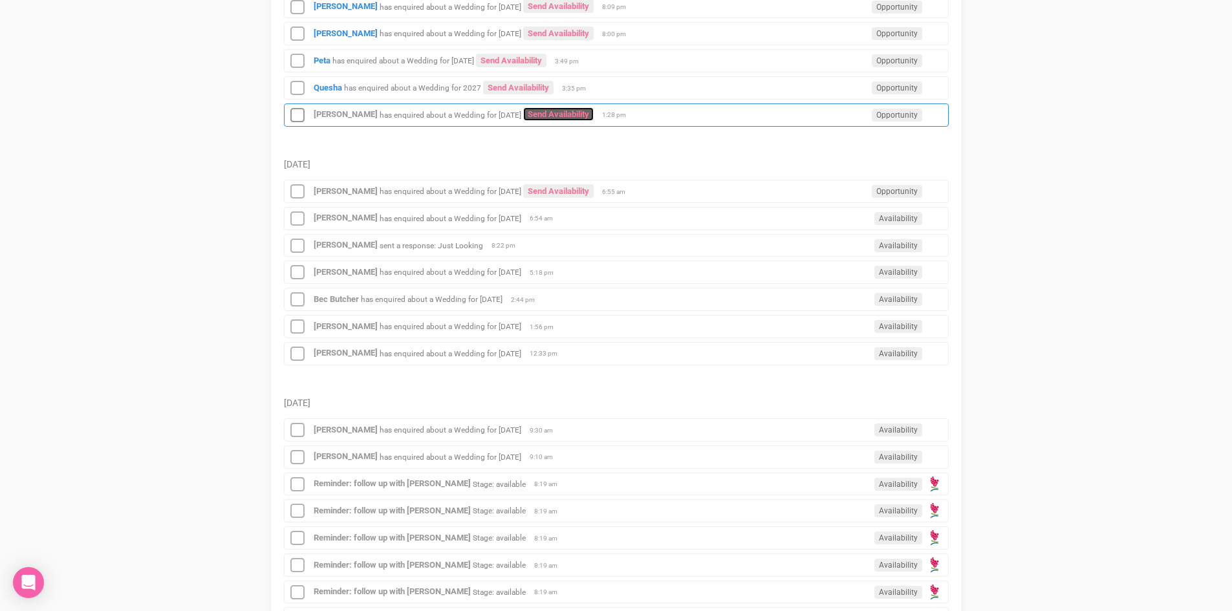
click at [574, 109] on link "Send Availability" at bounding box center [558, 114] width 71 height 14
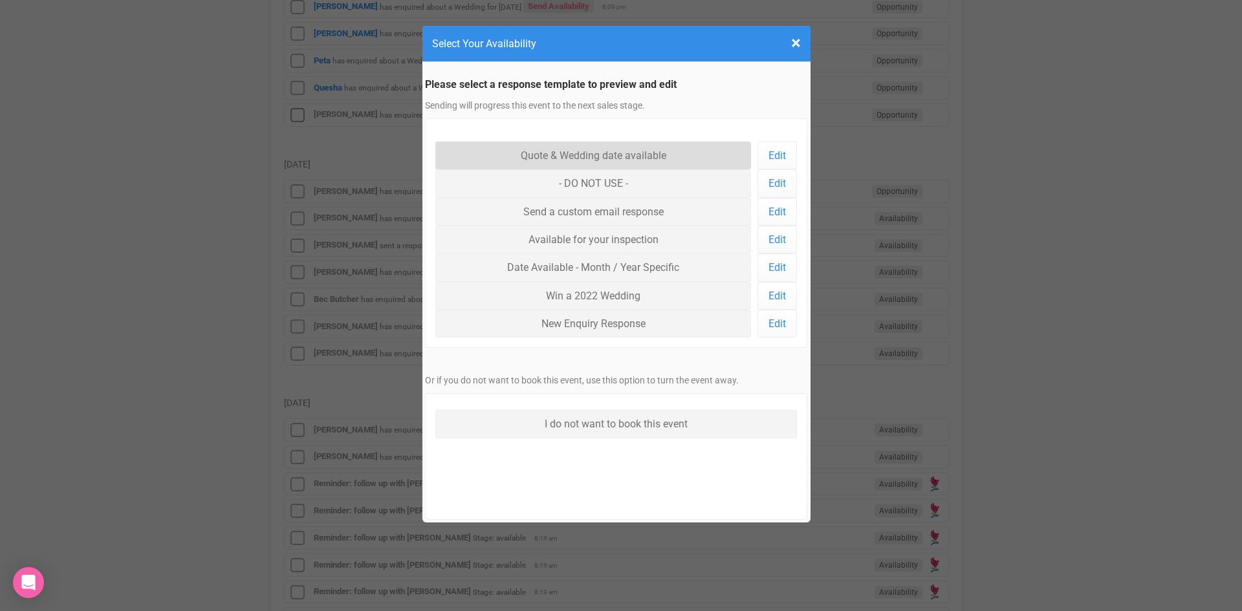
click at [543, 150] on link "Quote & Wedding date available" at bounding box center [593, 156] width 316 height 28
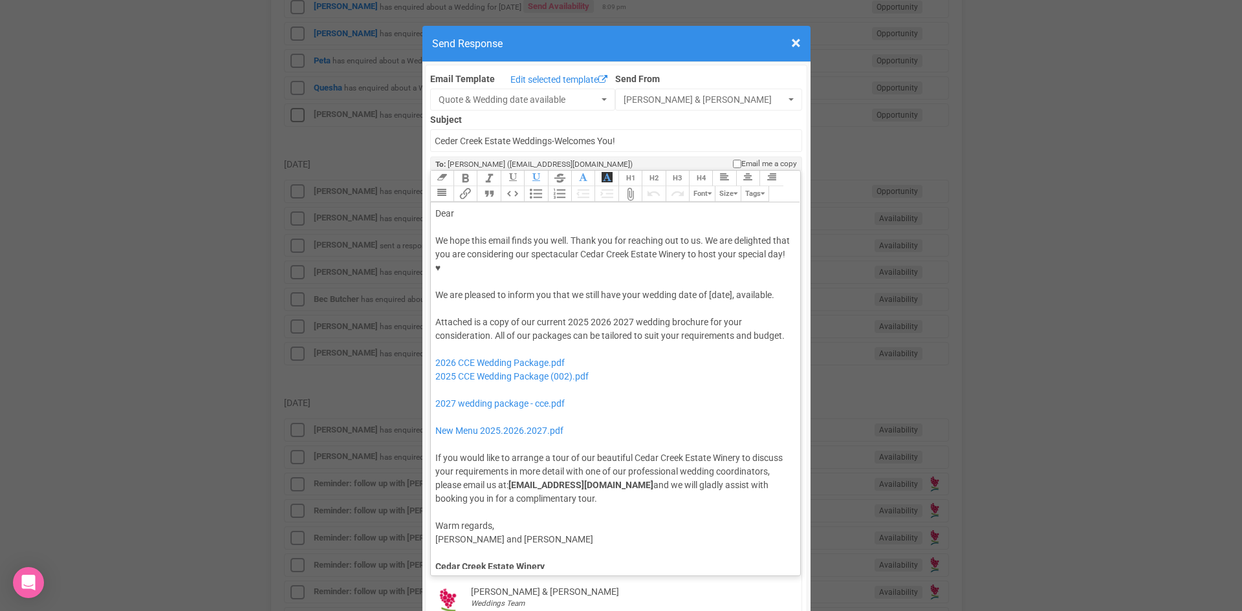
click at [469, 207] on div "Dear" at bounding box center [613, 214] width 356 height 14
click at [620, 251] on div "We hope this email finds you well. Thank you for reaching out to us. We are del…" at bounding box center [613, 268] width 356 height 68
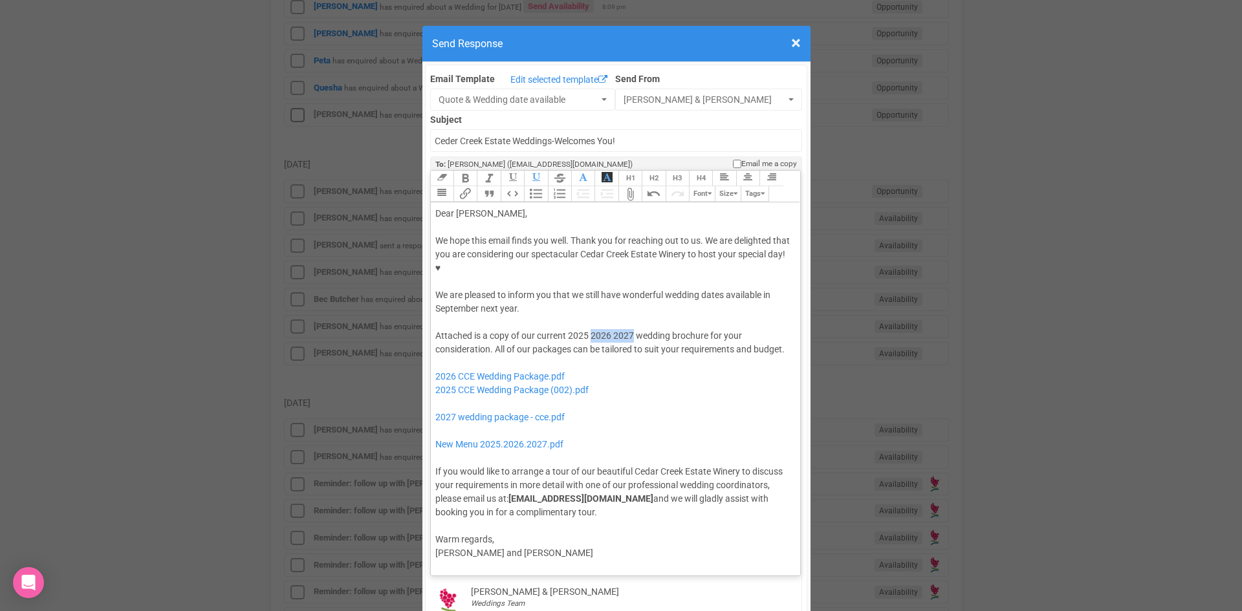
drag, startPoint x: 629, startPoint y: 294, endPoint x: 587, endPoint y: 298, distance: 42.8
click at [587, 329] on div "Attached is a copy of our current 2025 2026 2027 wedding brochure for your cons…" at bounding box center [613, 424] width 356 height 190
drag, startPoint x: 619, startPoint y: 347, endPoint x: 421, endPoint y: 356, distance: 198.2
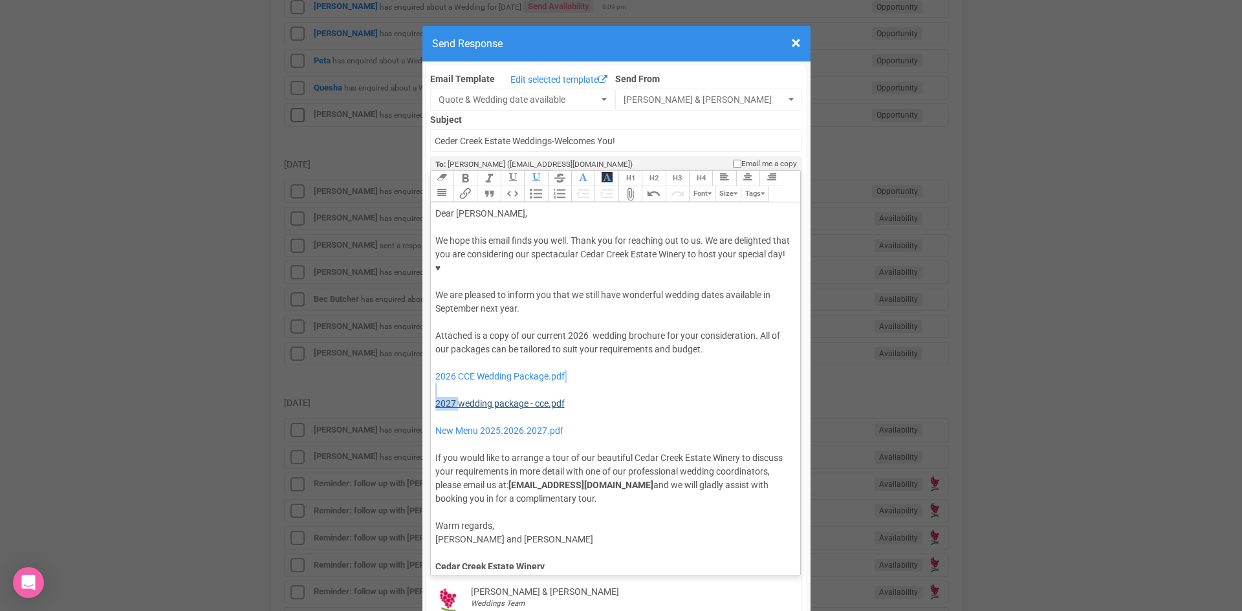
drag, startPoint x: 577, startPoint y: 356, endPoint x: 454, endPoint y: 366, distance: 124.0
click at [454, 366] on div "Attached is a copy of our current 2026 wedding brochure for your consideration.…" at bounding box center [613, 417] width 356 height 177
type trix-editor "<div>Dear Nicky,</div><div><strong>&nbsp;</strong></div><div>We hope this email…"
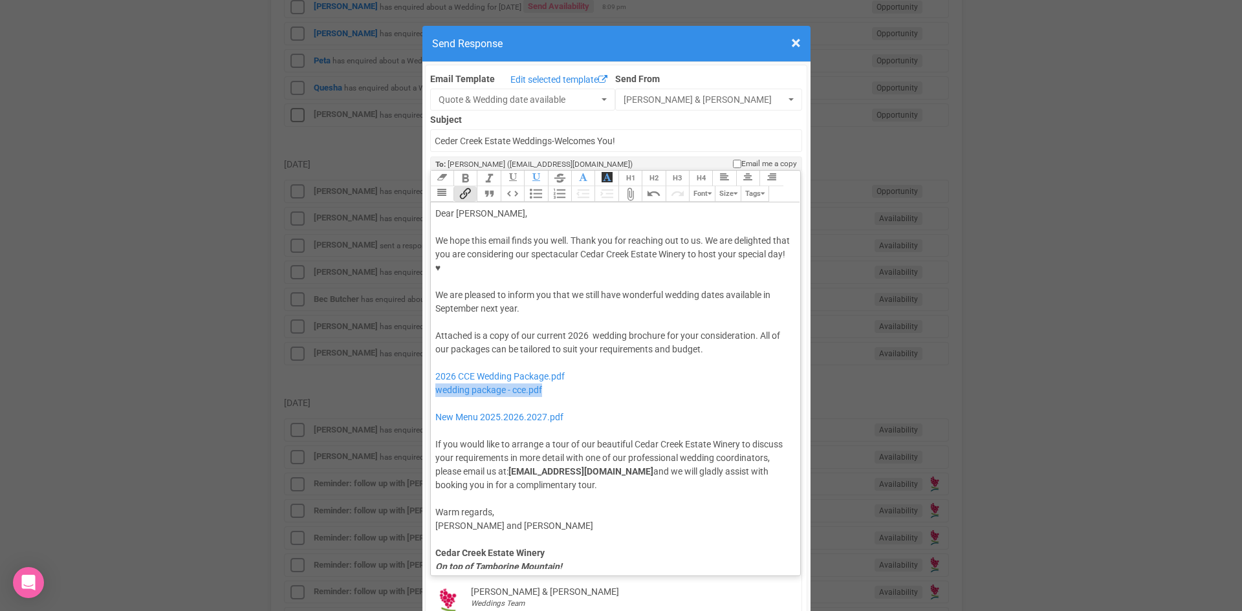
drag, startPoint x: 546, startPoint y: 348, endPoint x: 416, endPoint y: 349, distance: 130.0
click at [416, 349] on div "× Close Send Response Email Template Edit selected template Quote & Wedding dat…" at bounding box center [621, 305] width 1242 height 611
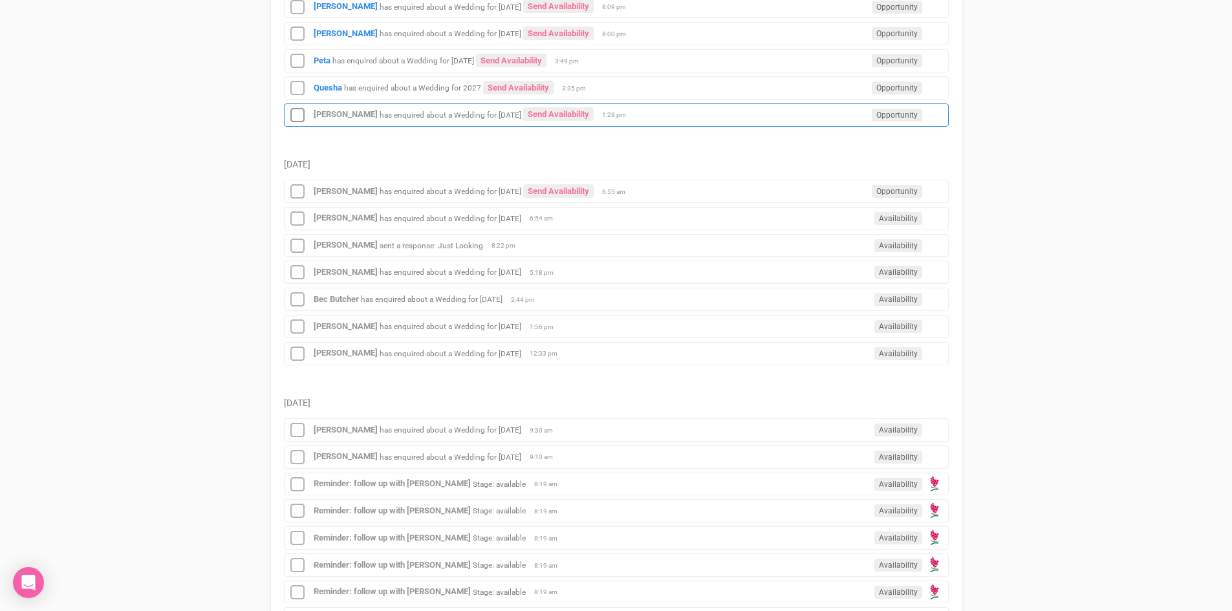
click at [579, 106] on div "Nicky Rogers has enquired about a Wedding for September 2026 Send Availability …" at bounding box center [616, 115] width 665 height 23
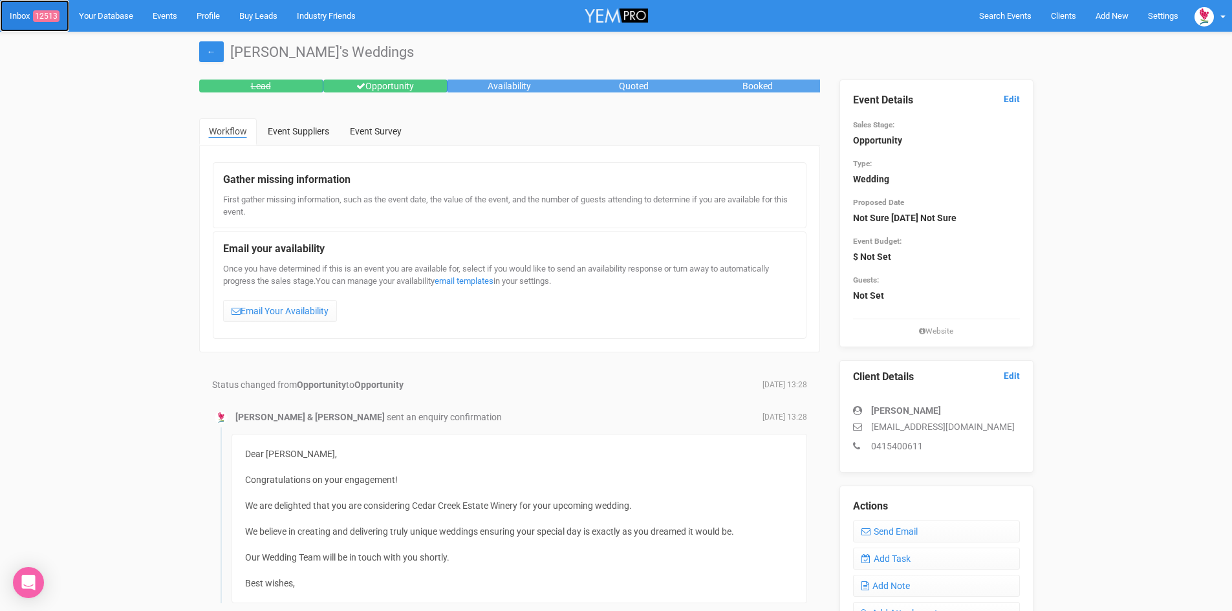
click at [52, 13] on span "12513" at bounding box center [46, 16] width 27 height 12
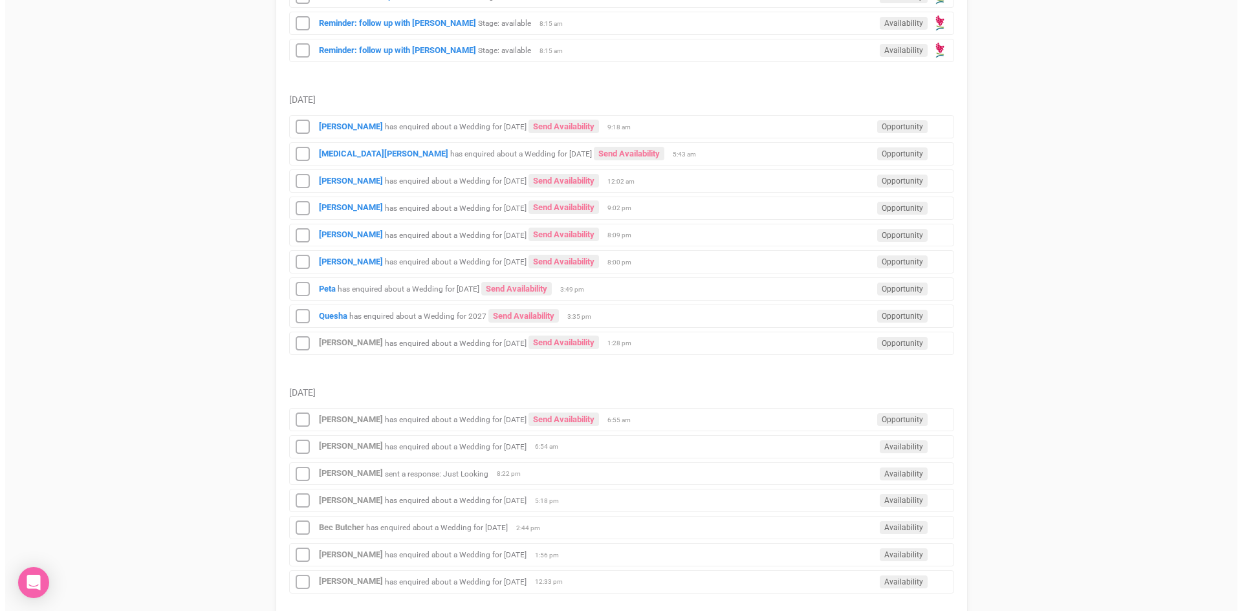
scroll to position [1035, 0]
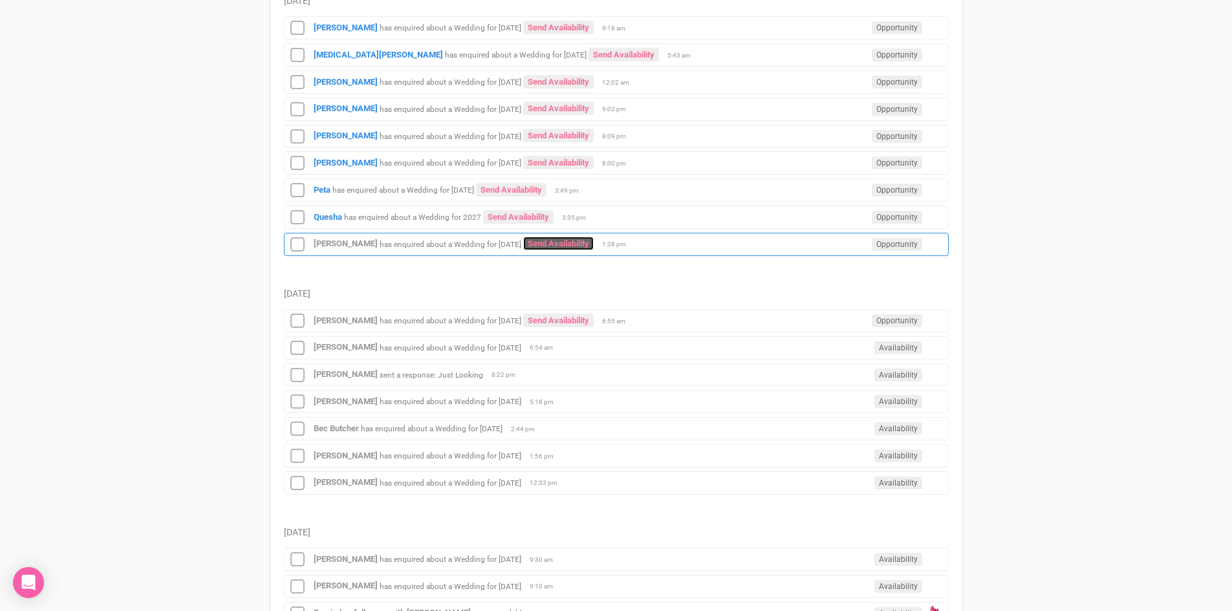
click at [574, 241] on link "Send Availability" at bounding box center [558, 244] width 71 height 14
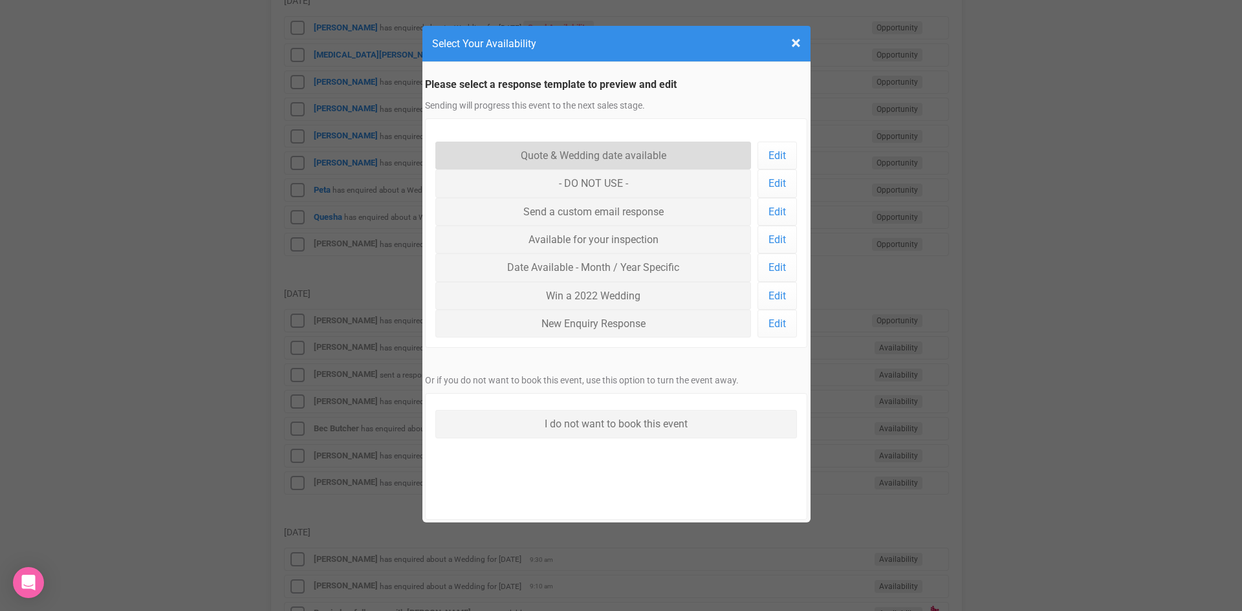
click at [551, 148] on link "Quote & Wedding date available" at bounding box center [593, 156] width 316 height 28
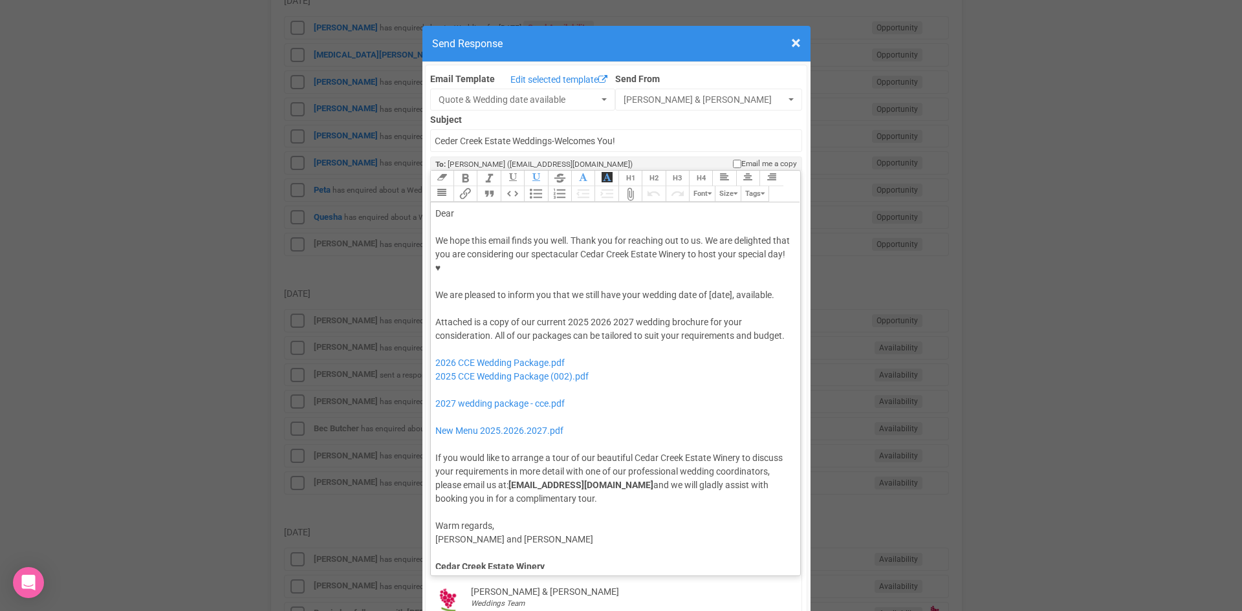
click at [481, 207] on div "Dear" at bounding box center [613, 214] width 356 height 14
click at [622, 257] on div "We hope this email finds you well. Thank you for reaching out to us. We are del…" at bounding box center [613, 268] width 356 height 68
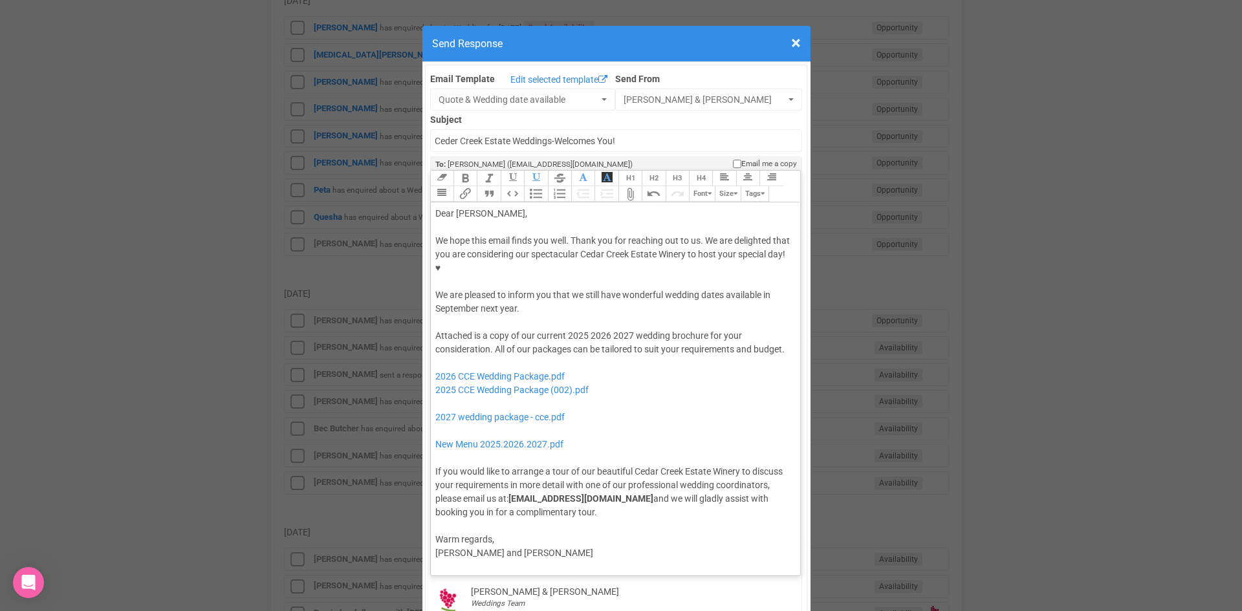
click at [476, 329] on div "Attached is a copy of our current 2025 2026 2027 wedding brochure for your cons…" at bounding box center [613, 424] width 356 height 190
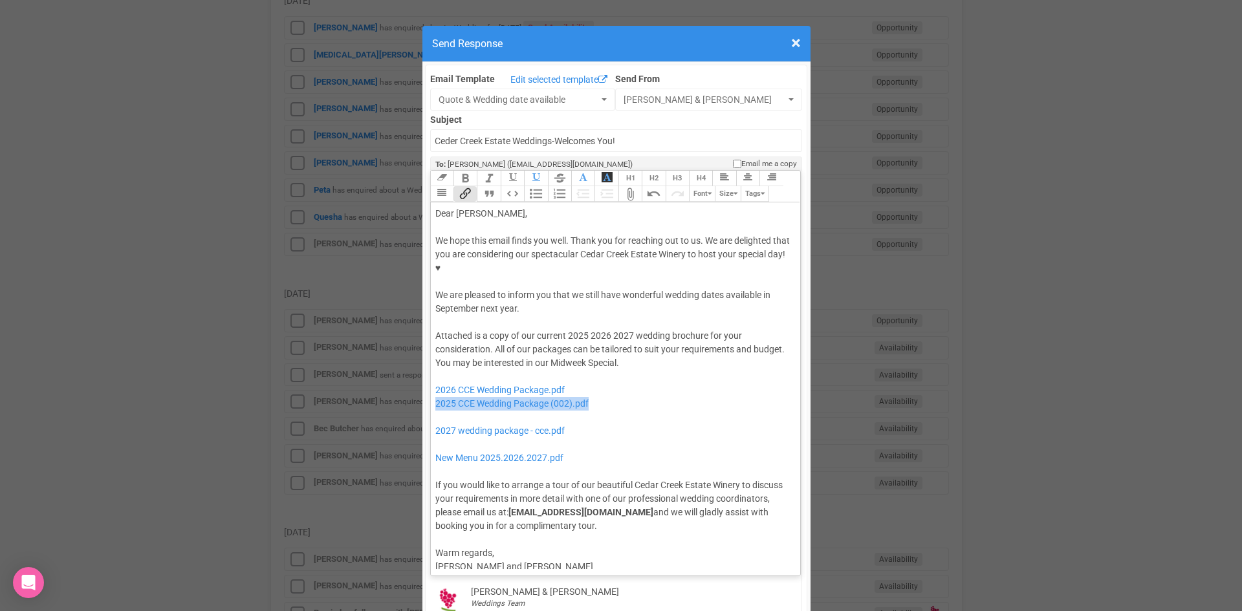
drag, startPoint x: 598, startPoint y: 363, endPoint x: 421, endPoint y: 368, distance: 176.7
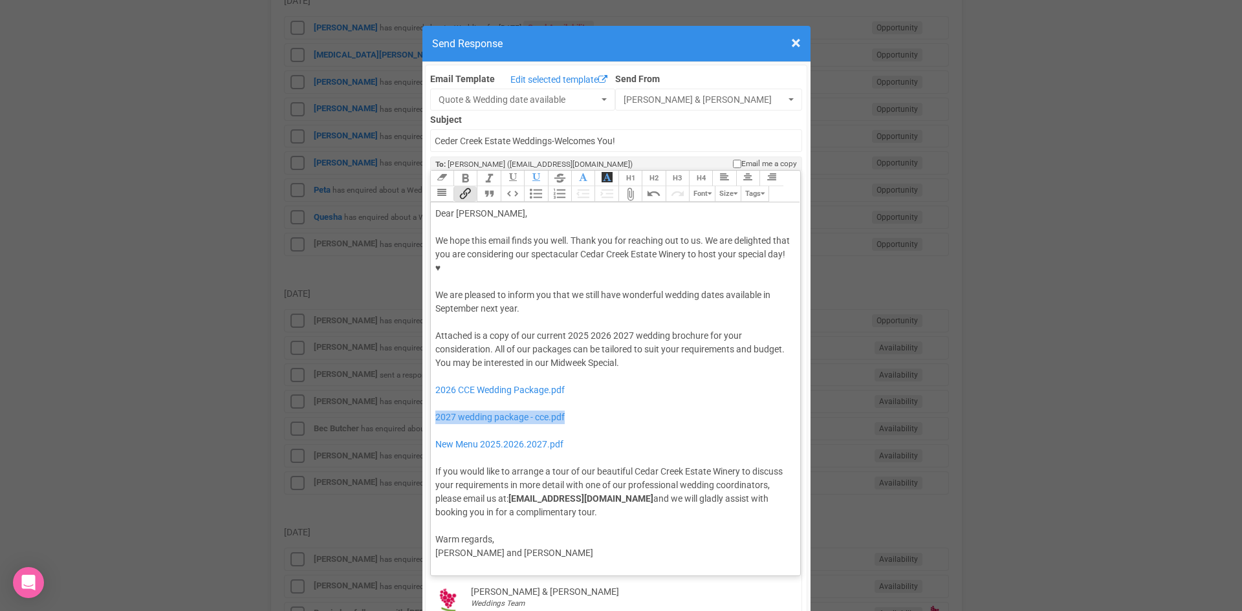
drag, startPoint x: 568, startPoint y: 371, endPoint x: 429, endPoint y: 383, distance: 139.6
click at [431, 383] on trix-editor "Dear Nicky, We hope this email finds you well. Thank you for reaching out to us…" at bounding box center [616, 385] width 370 height 367
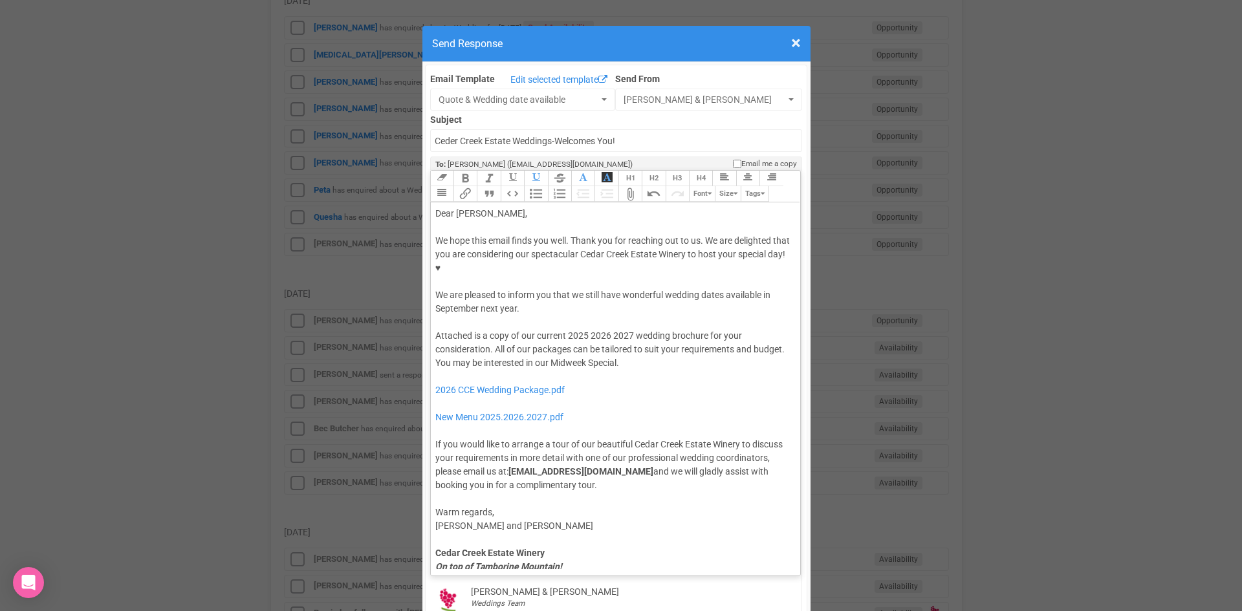
click at [629, 329] on div "Attached is a copy of our current 2025 2026 2027 wedding brochure for your cons…" at bounding box center [613, 410] width 356 height 163
click at [582, 329] on div "Attached is a copy of our current 2025 2026 wedding brochure for your considera…" at bounding box center [613, 410] width 356 height 163
type trix-editor "<div>Dear Nicky,</div><div><strong>&nbsp;</strong></div><div>We hope this email…"
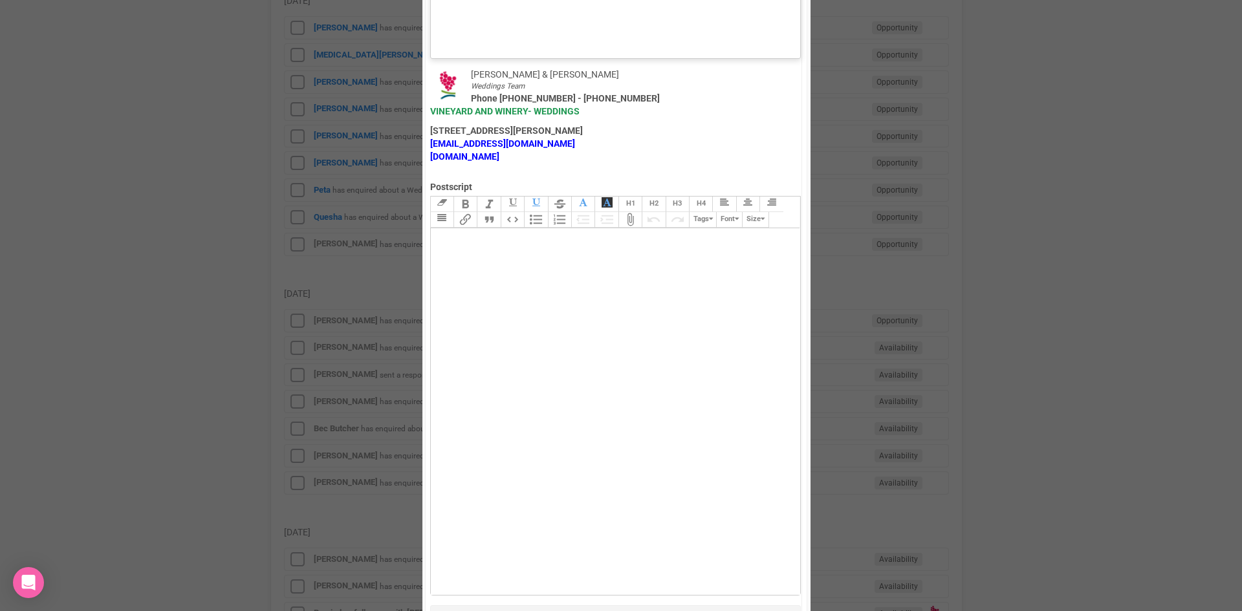
scroll to position [896, 0]
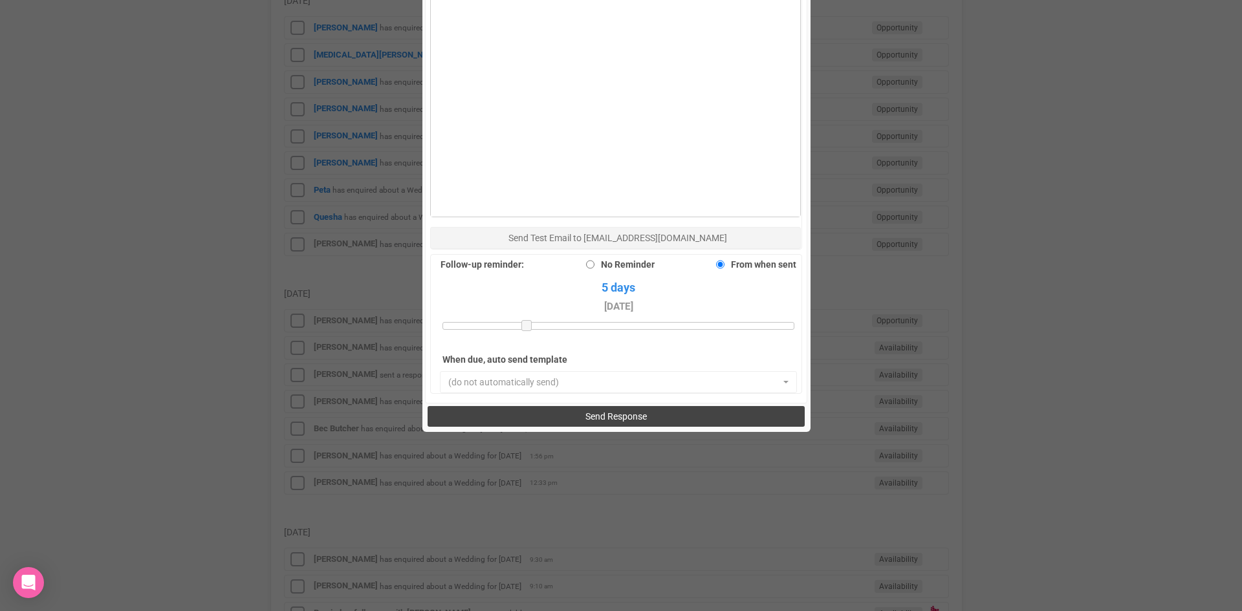
click at [556, 406] on button "Send Response" at bounding box center [616, 416] width 377 height 21
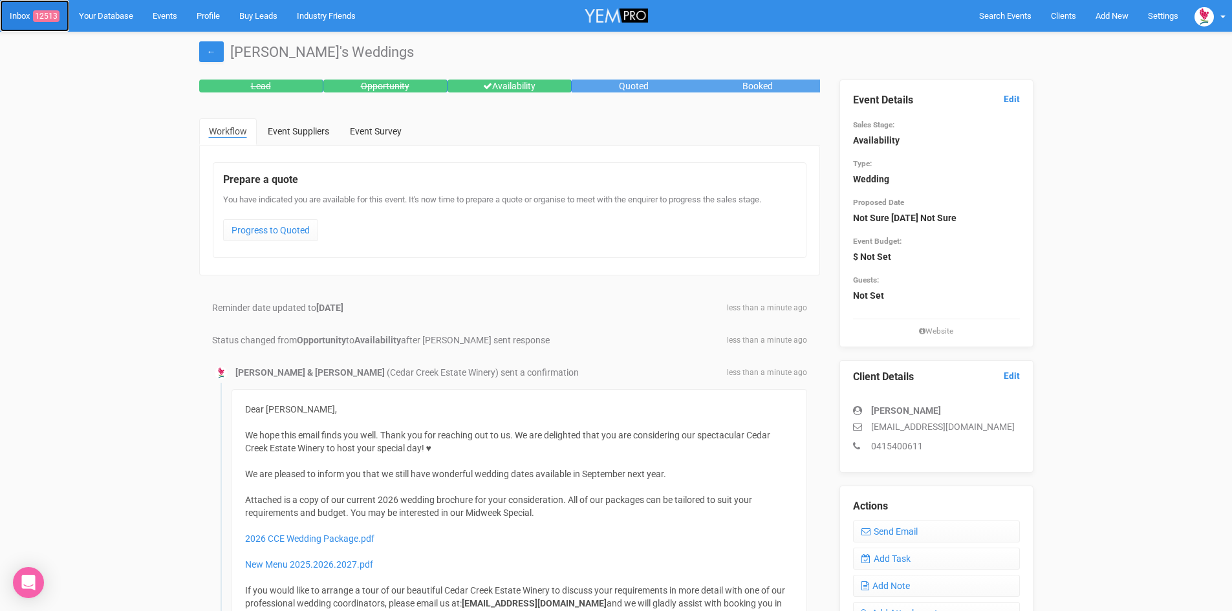
click at [57, 12] on span "12513" at bounding box center [46, 16] width 27 height 12
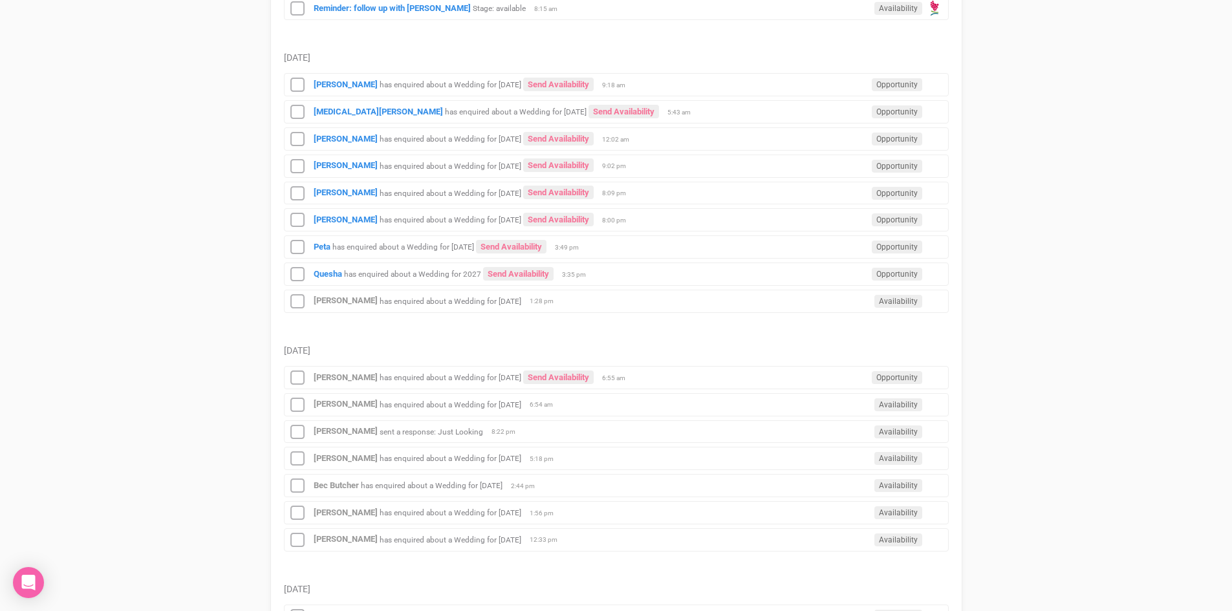
scroll to position [1165, 0]
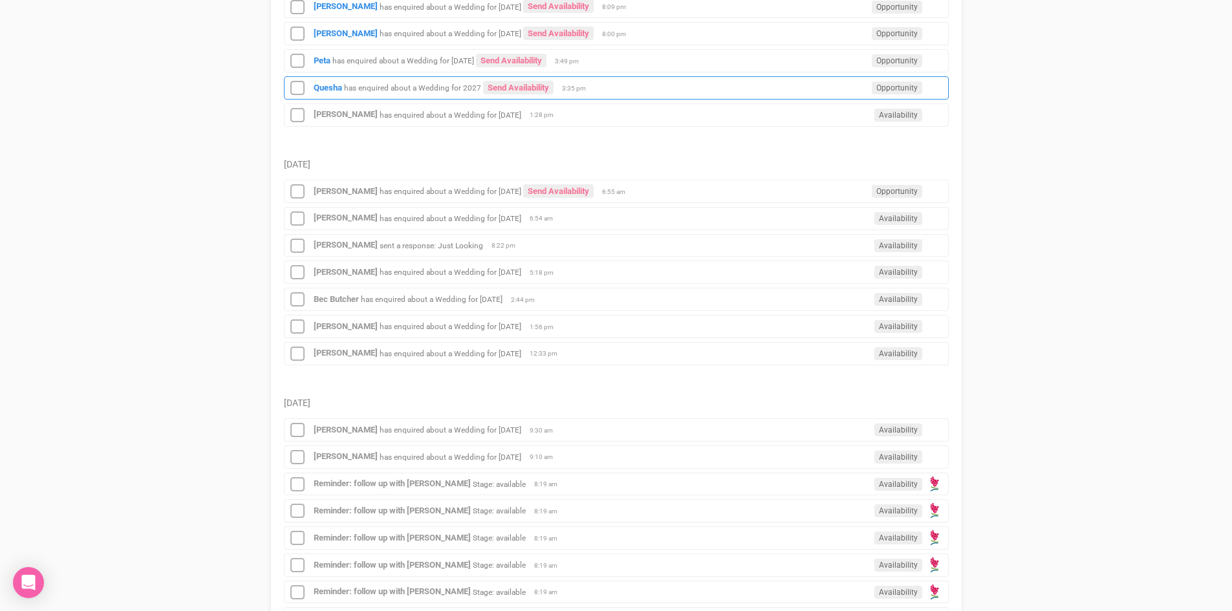
click at [324, 81] on div "Quesha has enquired about a Wedding for 2027 Send Availability Opportunity 3:35…" at bounding box center [616, 87] width 665 height 23
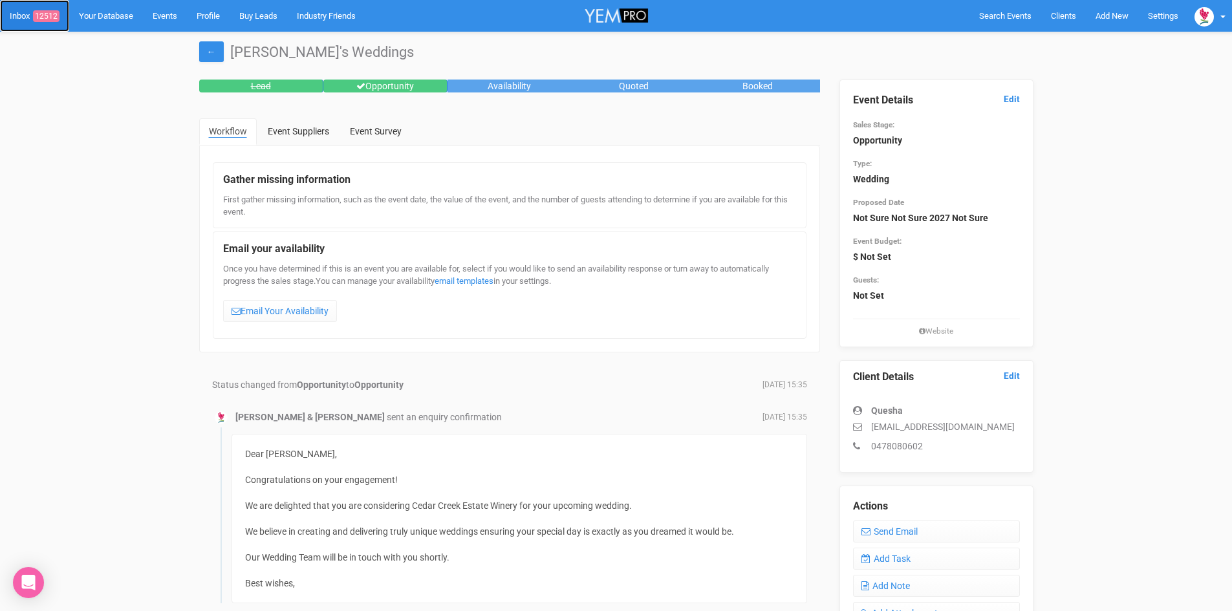
click at [53, 15] on span "12512" at bounding box center [46, 16] width 27 height 12
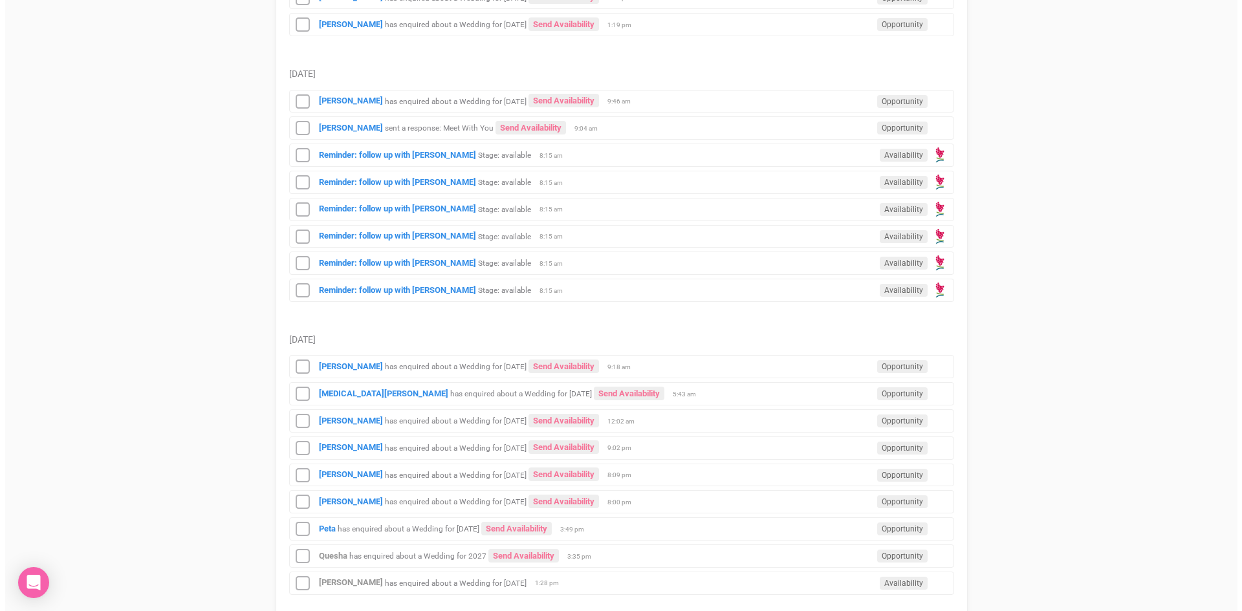
scroll to position [906, 0]
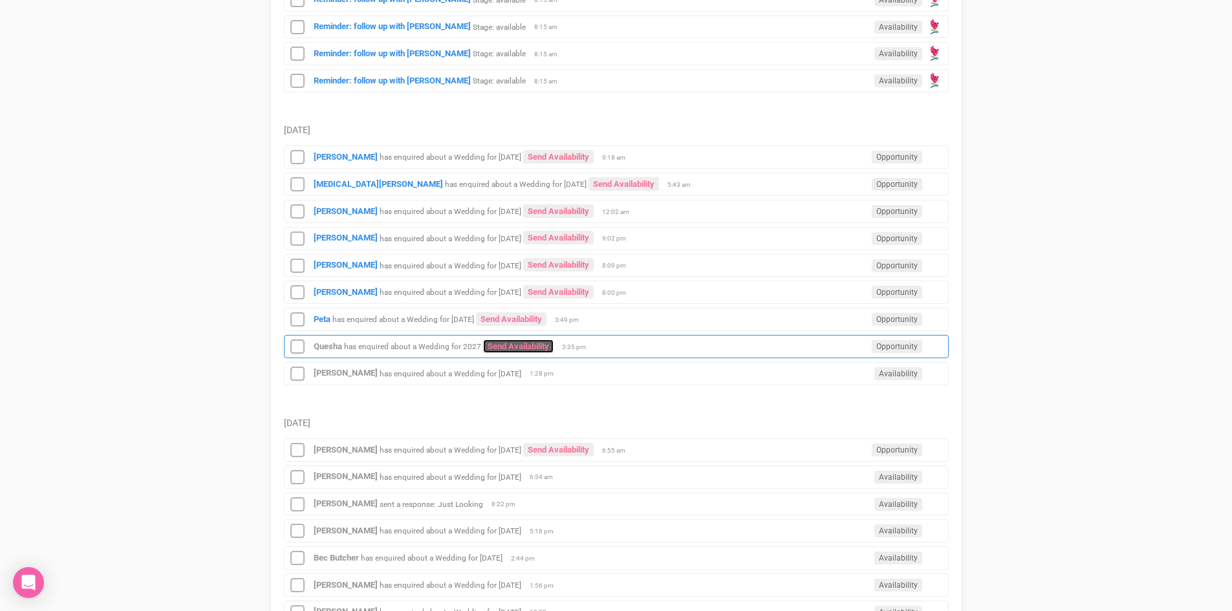
click at [501, 342] on link "Send Availability" at bounding box center [518, 347] width 71 height 14
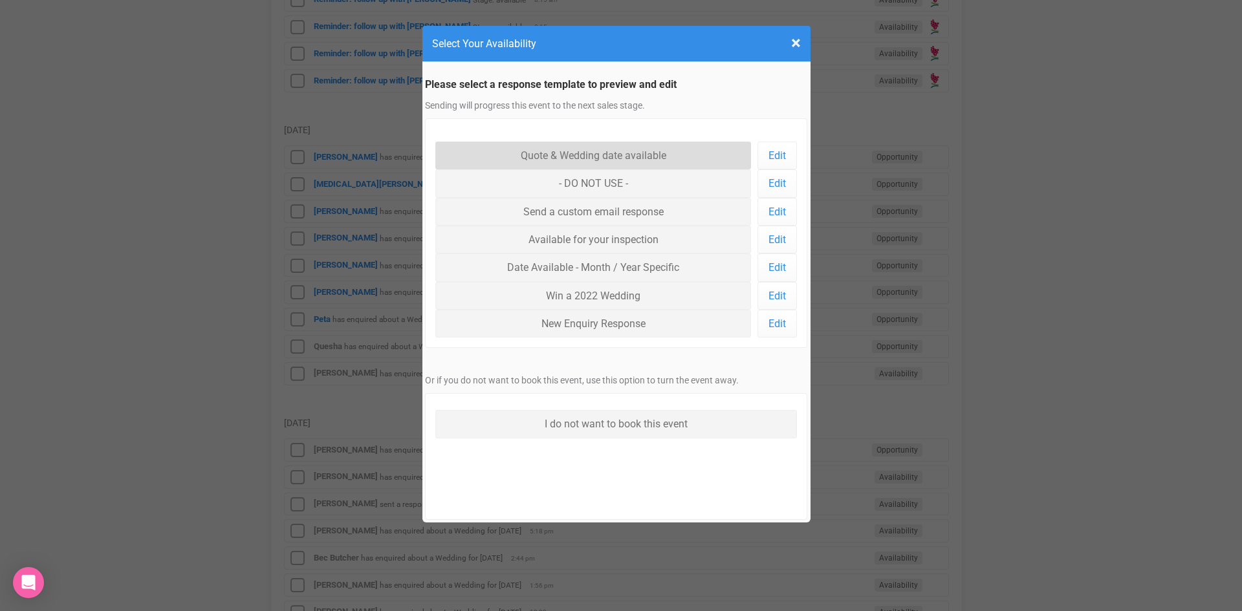
click at [553, 156] on link "Quote & Wedding date available" at bounding box center [593, 156] width 316 height 28
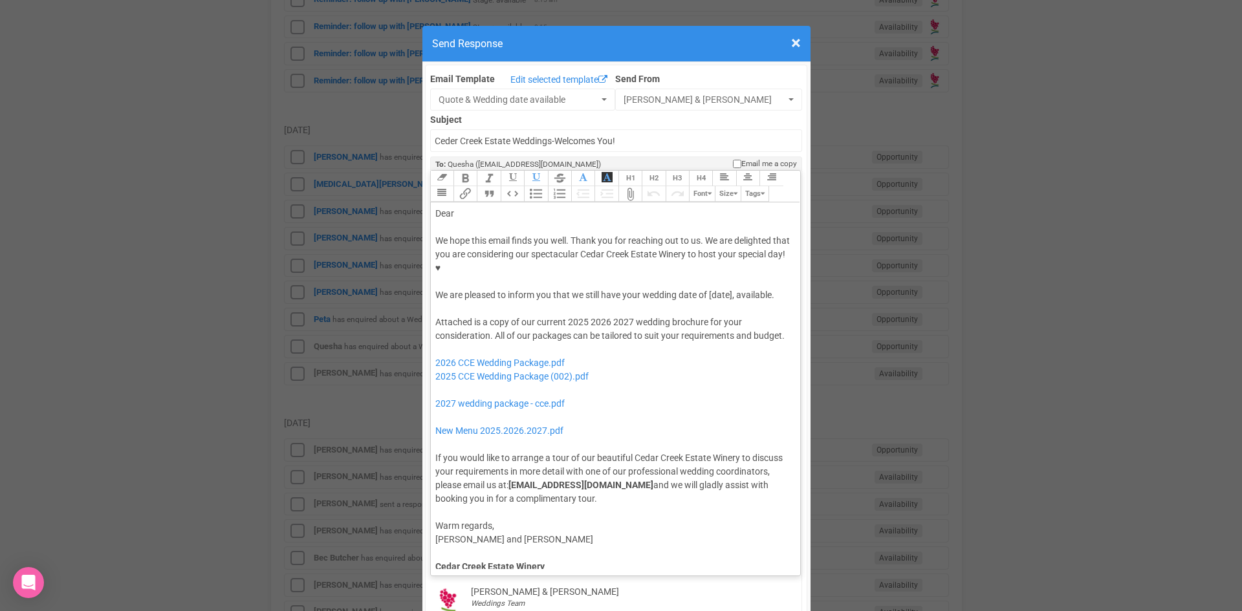
click at [478, 207] on div "Dear" at bounding box center [613, 214] width 356 height 14
click at [622, 254] on div "We hope this email finds you well. Thank you for reaching out to us. We are del…" at bounding box center [613, 268] width 356 height 68
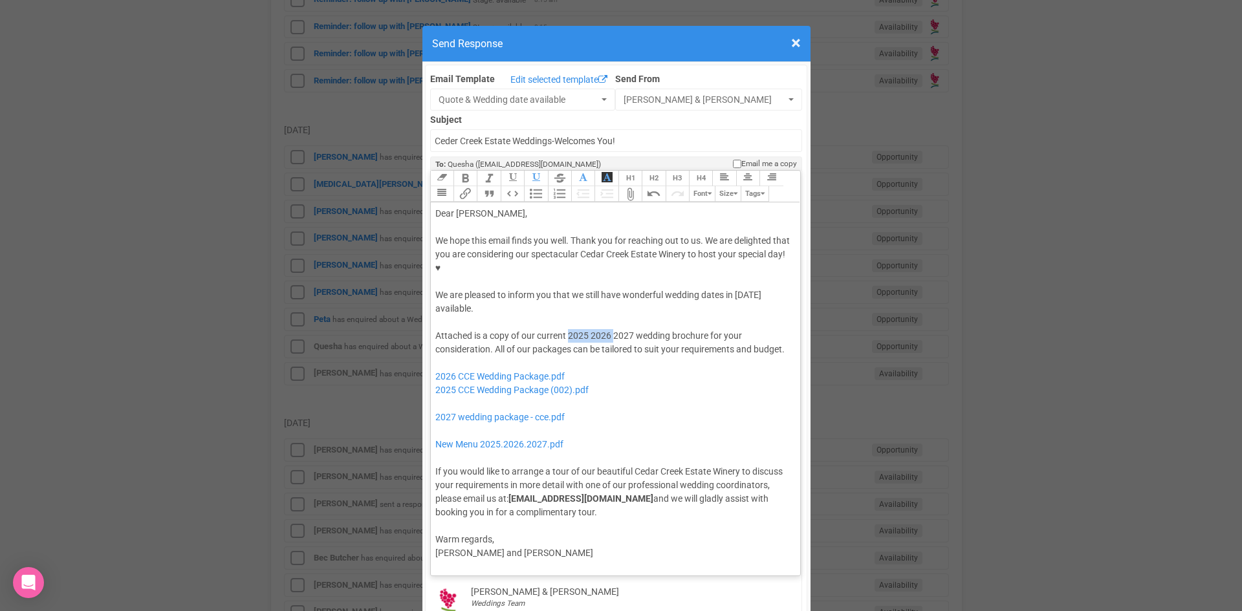
drag, startPoint x: 609, startPoint y: 293, endPoint x: 564, endPoint y: 296, distance: 46.0
click at [565, 329] on div "Attached is a copy of our current 2025 2026 2027 wedding brochure for your cons…" at bounding box center [613, 424] width 356 height 190
drag, startPoint x: 605, startPoint y: 351, endPoint x: 428, endPoint y: 329, distance: 178.6
click at [431, 329] on trix-editor "Dear [PERSON_NAME], We hope this email finds you well. Thank you for reaching o…" at bounding box center [616, 385] width 370 height 367
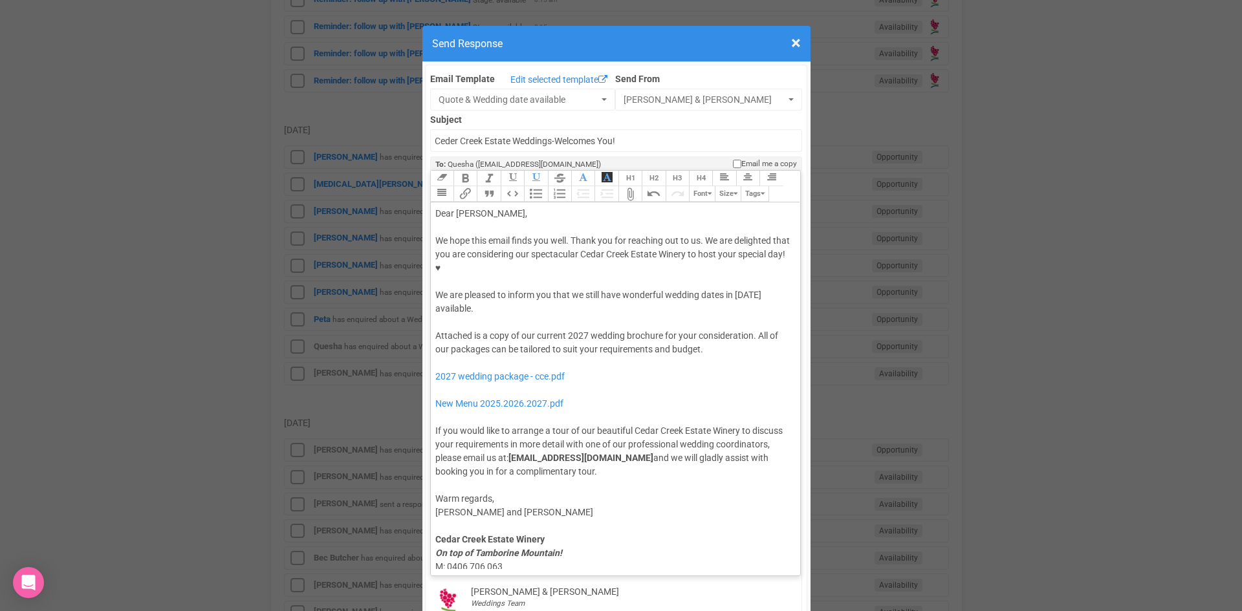
type trix-editor "<lor>Ipsu Dolors,</ame><con><adipis>&elit;</seddoe></tem><inc>Ut labo etdo magn…"
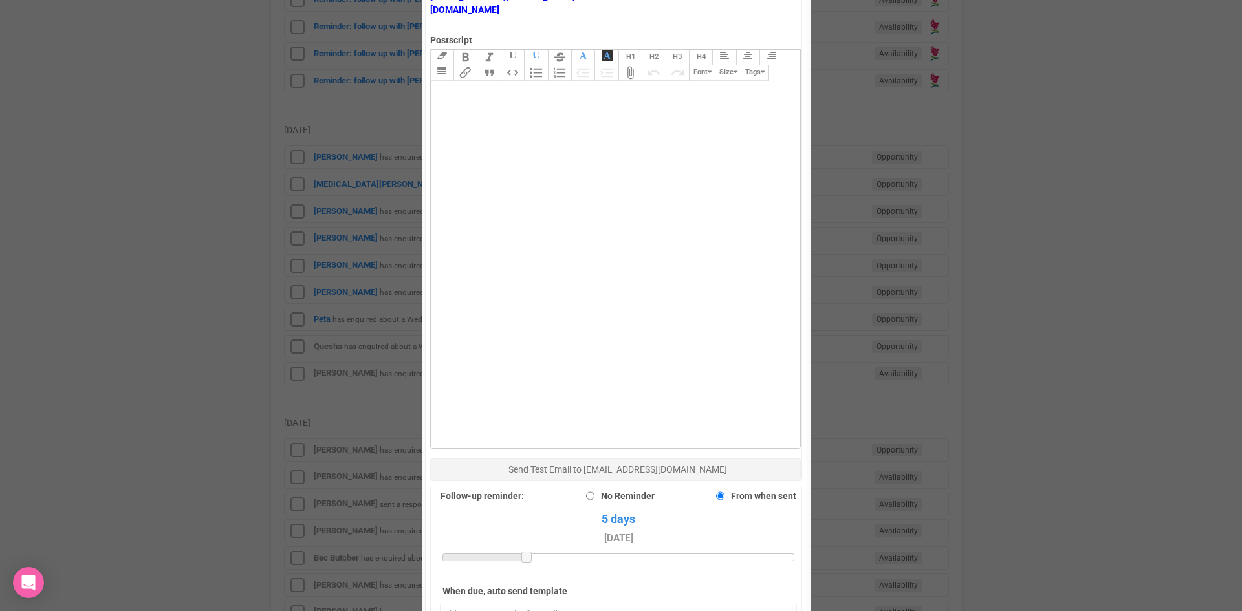
scroll to position [776, 0]
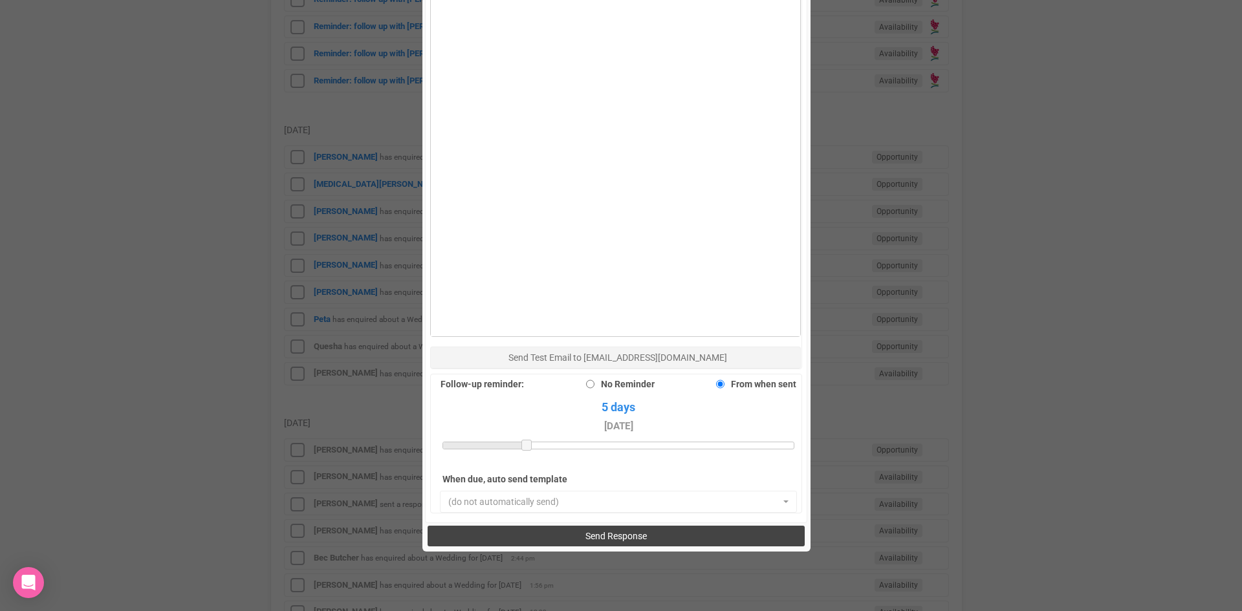
click at [598, 531] on span "Send Response" at bounding box center [616, 536] width 61 height 10
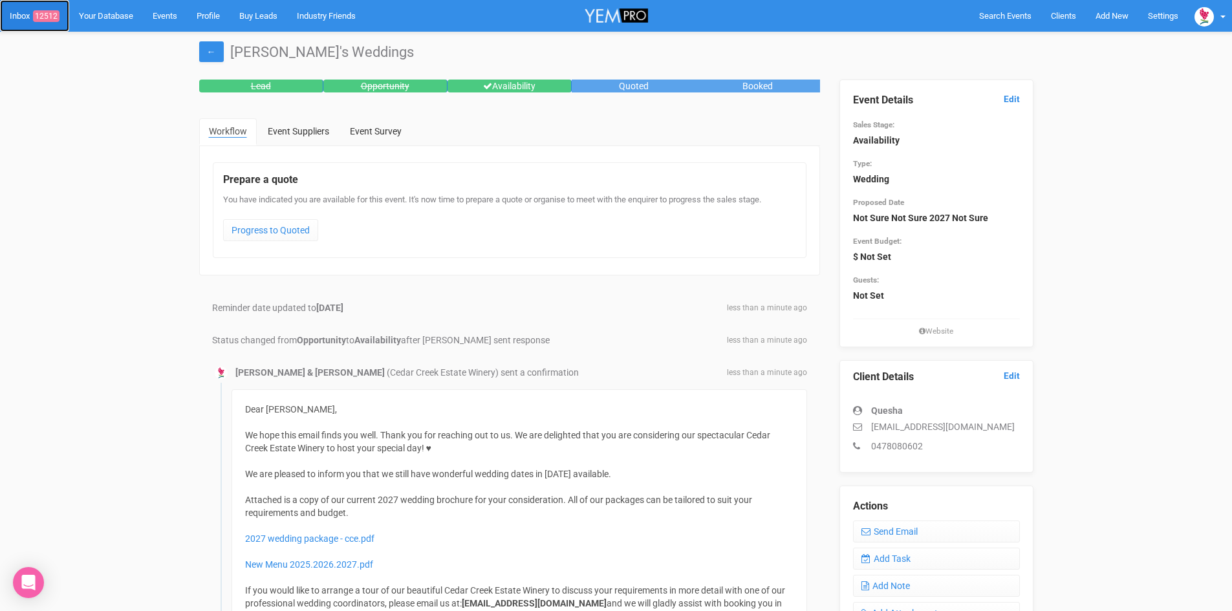
click at [54, 14] on span "12512" at bounding box center [46, 16] width 27 height 12
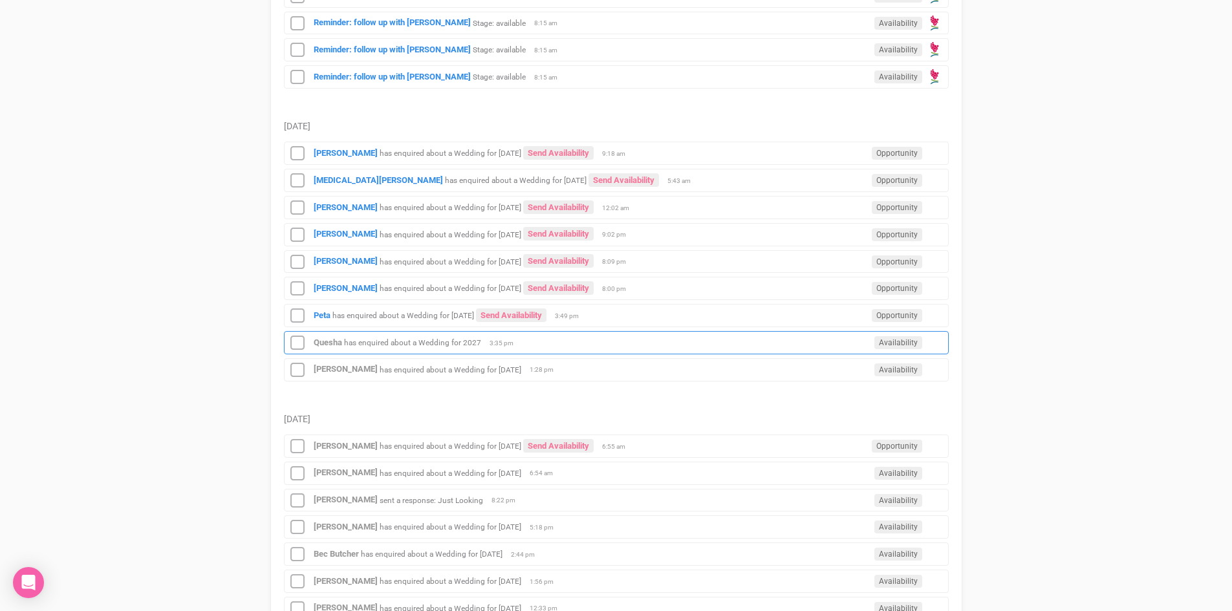
scroll to position [906, 0]
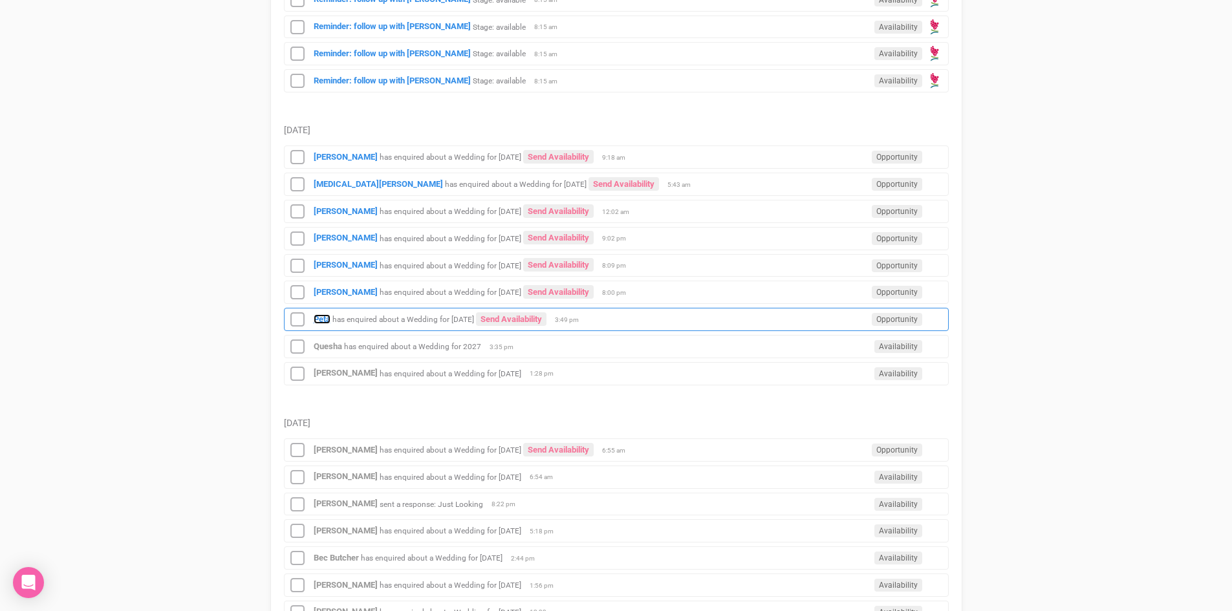
click at [318, 314] on strong "Peta" at bounding box center [322, 319] width 17 height 10
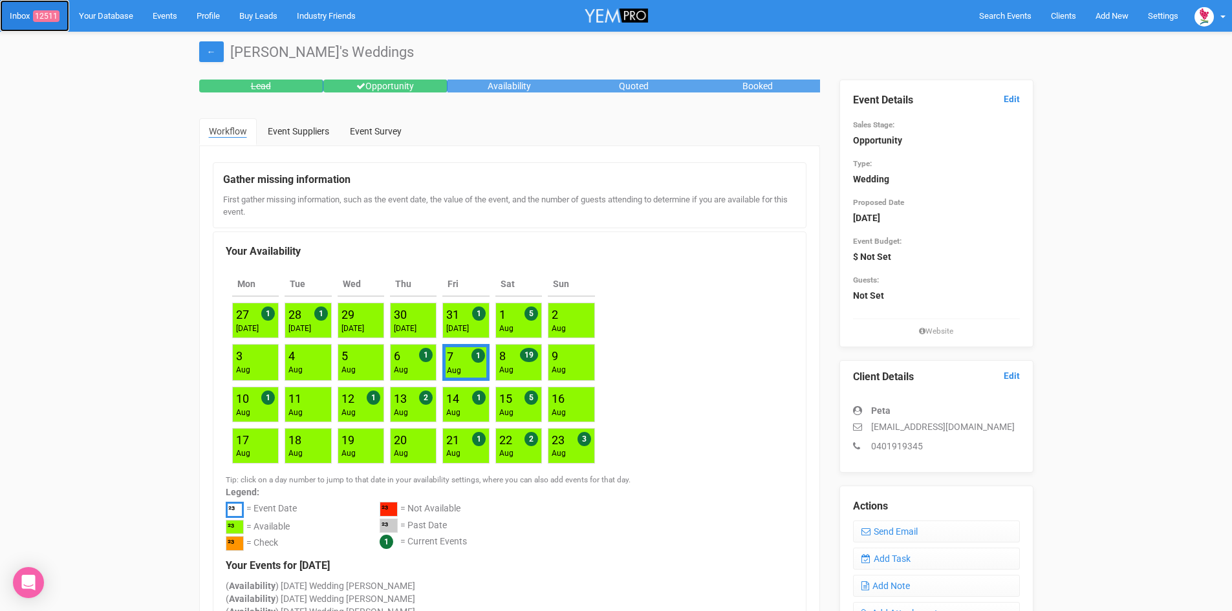
click at [49, 13] on span "12511" at bounding box center [46, 16] width 27 height 12
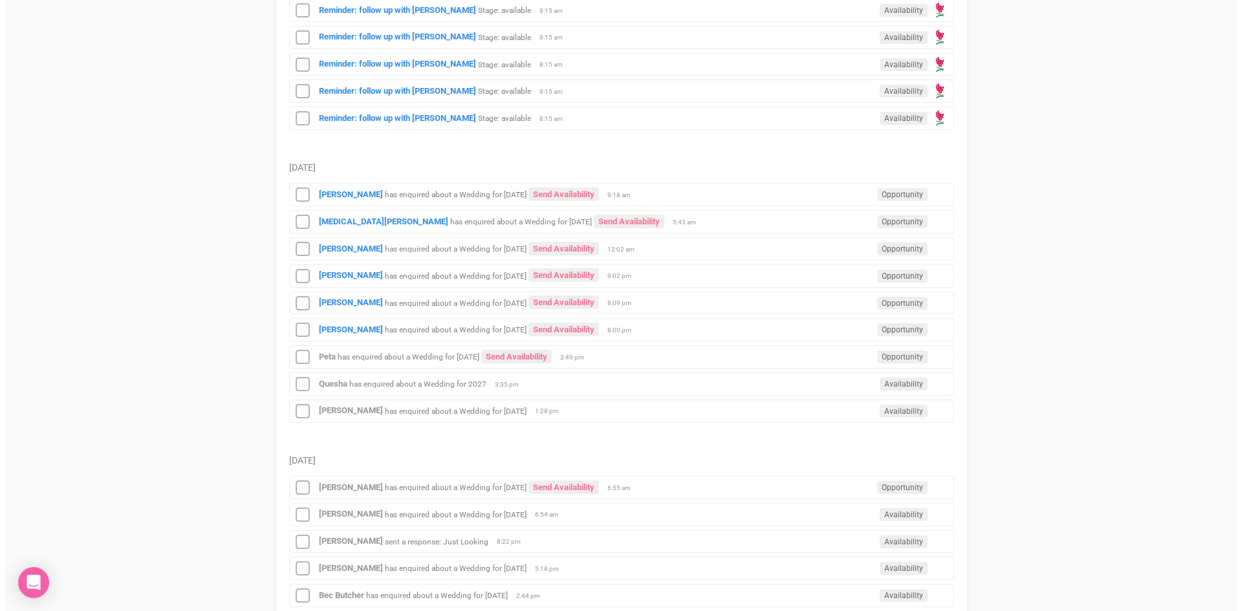
scroll to position [1035, 0]
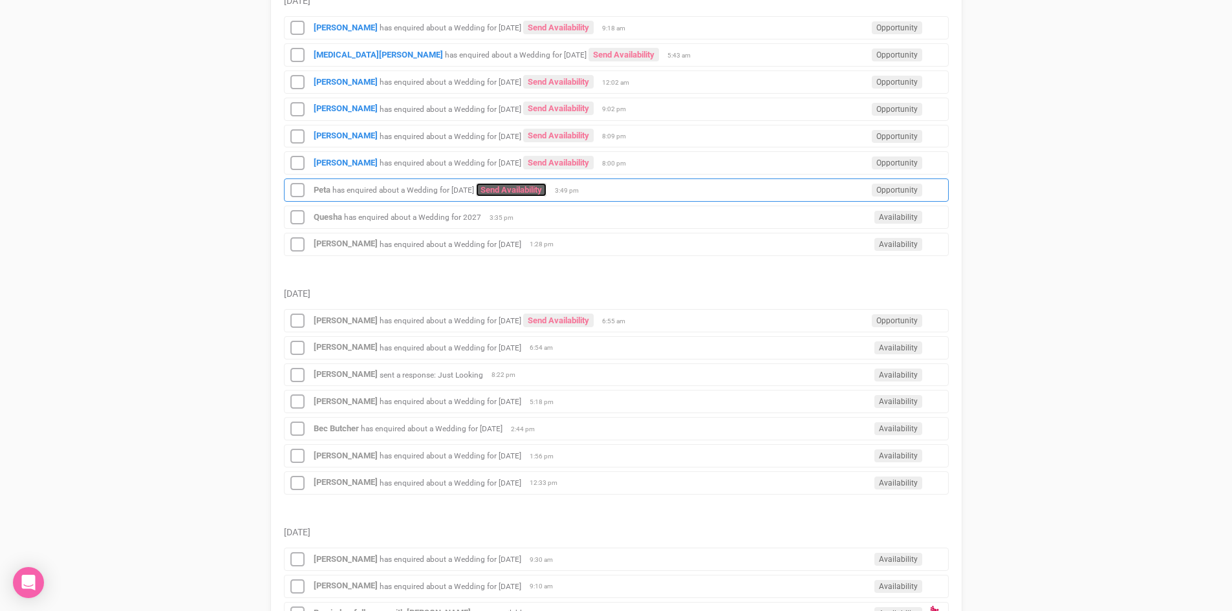
click at [547, 186] on link "Send Availability" at bounding box center [511, 190] width 71 height 14
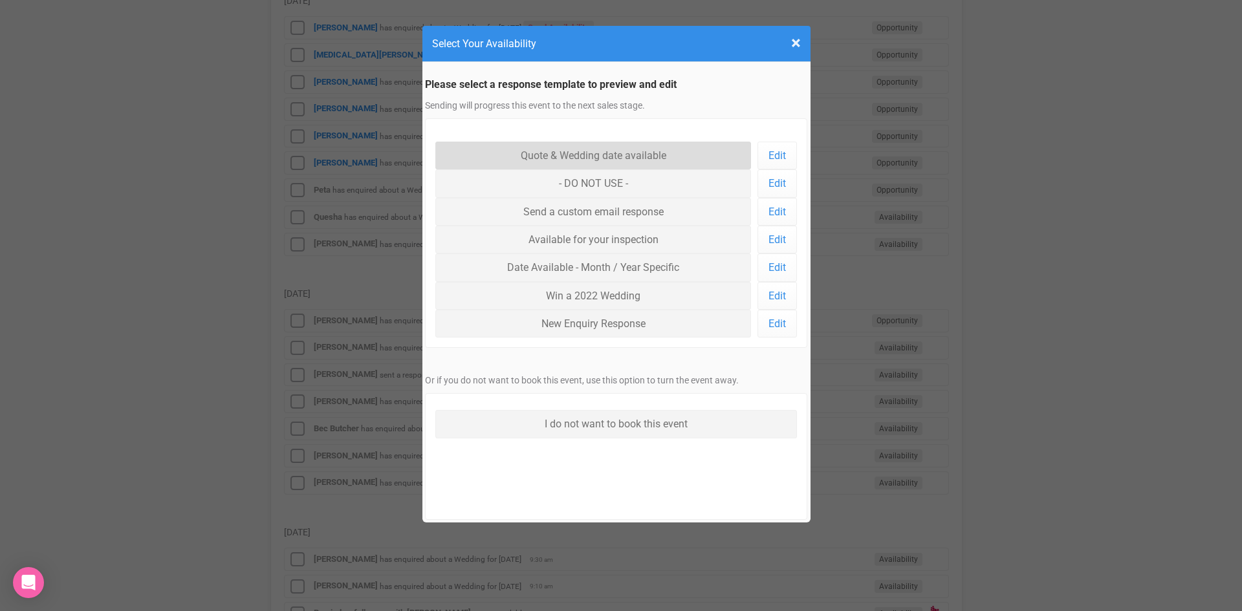
click at [565, 150] on link "Quote & Wedding date available" at bounding box center [593, 156] width 316 height 28
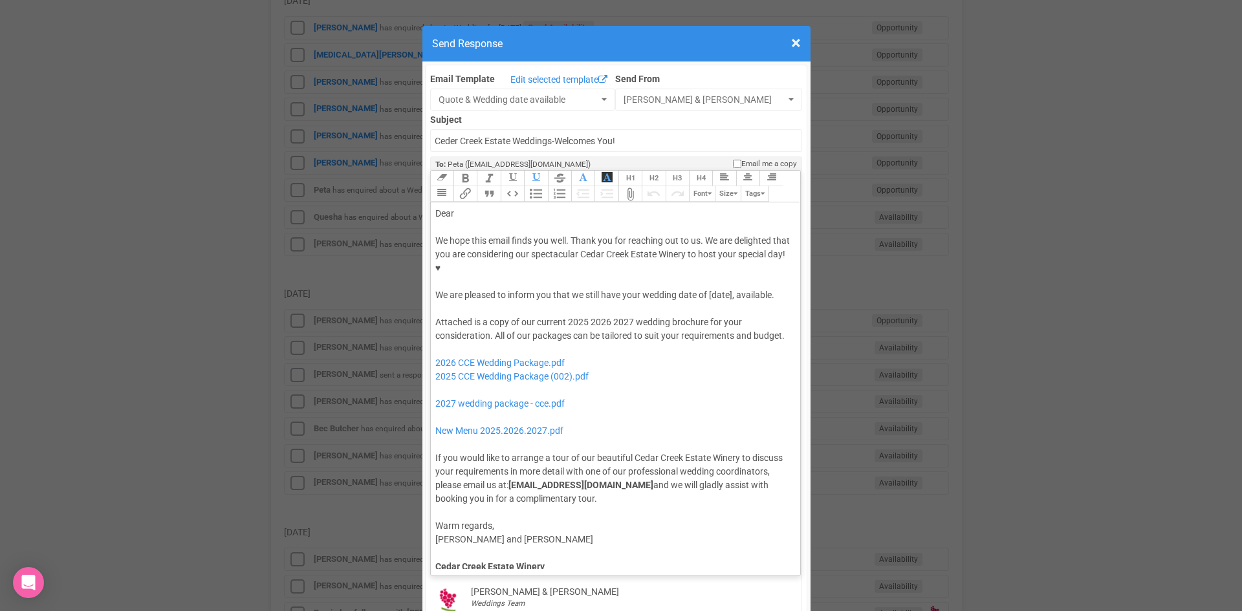
click at [475, 207] on div "Dear" at bounding box center [613, 214] width 356 height 14
click at [706, 250] on div "We hope this email finds you well. Thank you for reaching out to us. We are del…" at bounding box center [613, 268] width 356 height 68
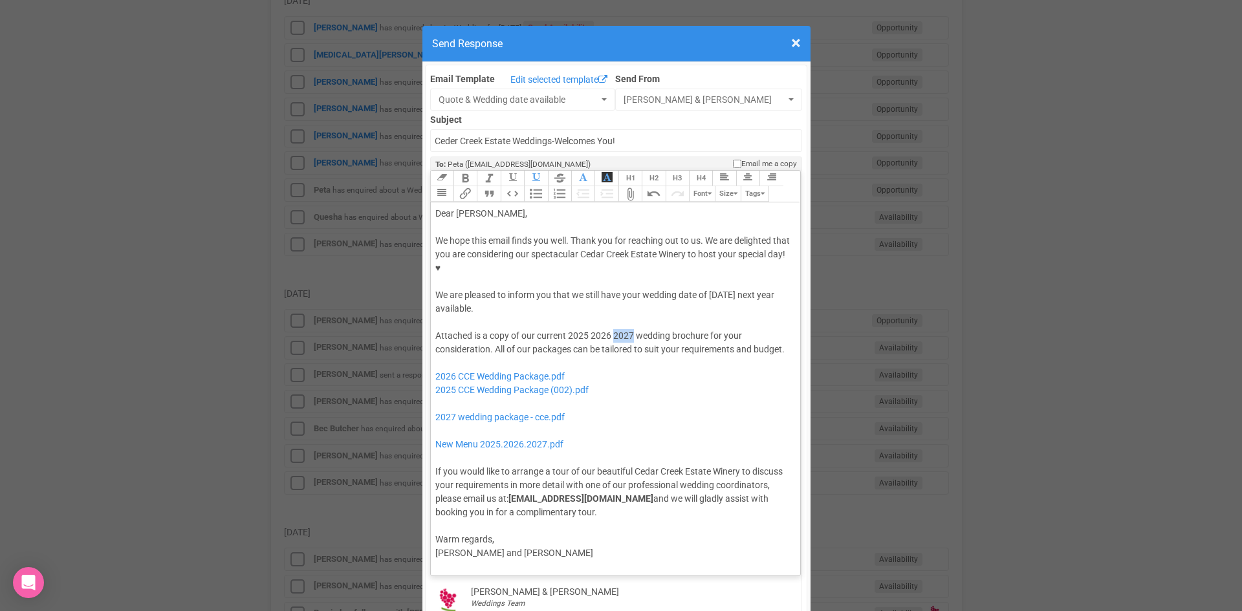
drag, startPoint x: 629, startPoint y: 296, endPoint x: 609, endPoint y: 299, distance: 20.2
click at [609, 329] on div "Attached is a copy of our current 2025 2026 2027 wedding brochure for your cons…" at bounding box center [613, 424] width 356 height 190
drag, startPoint x: 584, startPoint y: 294, endPoint x: 563, endPoint y: 296, distance: 21.5
click at [563, 329] on div "Attached is a copy of our current 2025 2026 wedding brochure for your considera…" at bounding box center [613, 424] width 356 height 190
click at [710, 329] on div "Attached is a copy of our current 2026 wedding brochure for your consideration.…" at bounding box center [613, 424] width 356 height 190
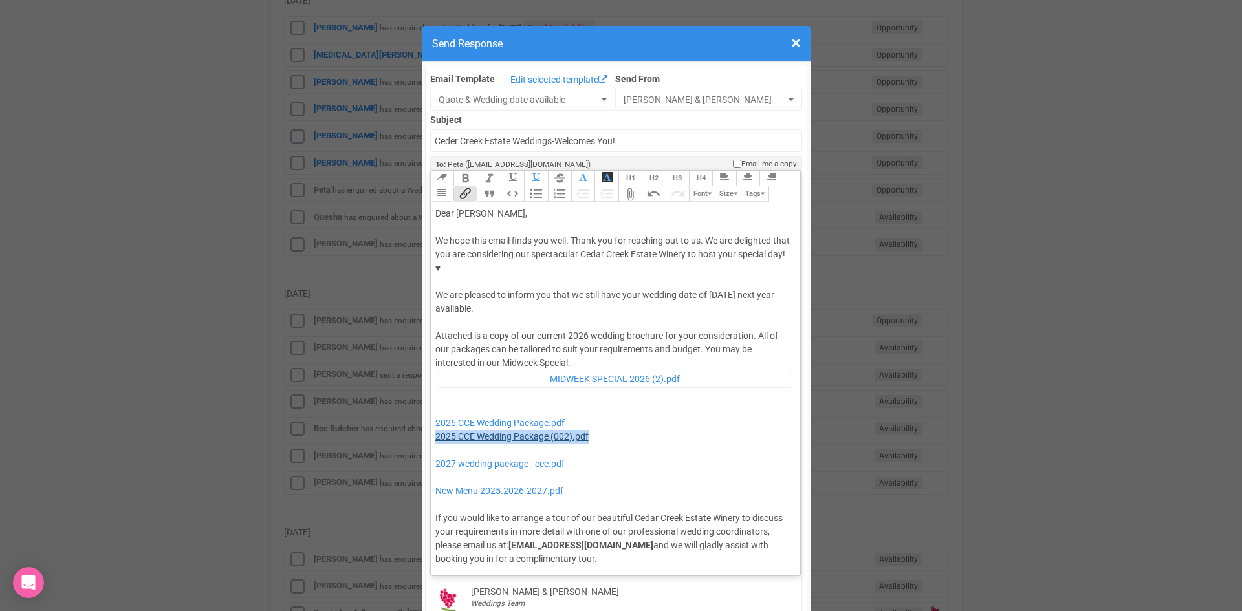
drag, startPoint x: 607, startPoint y: 399, endPoint x: 432, endPoint y: 400, distance: 175.3
click at [435, 400] on div "Attached is a copy of our current 2026 wedding brochure for your consideration.…" at bounding box center [613, 447] width 356 height 236
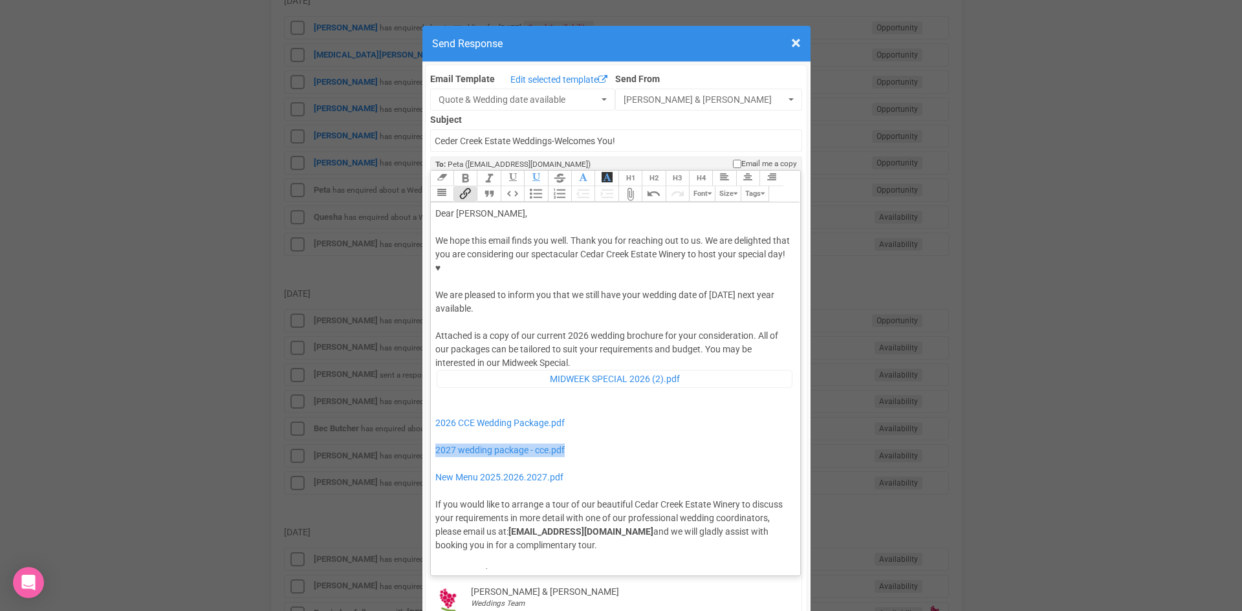
drag, startPoint x: 595, startPoint y: 408, endPoint x: 428, endPoint y: 411, distance: 167.6
click at [431, 411] on trix-editor "Dear [PERSON_NAME], We hope this email finds you well. Thank you for reaching o…" at bounding box center [616, 385] width 370 height 367
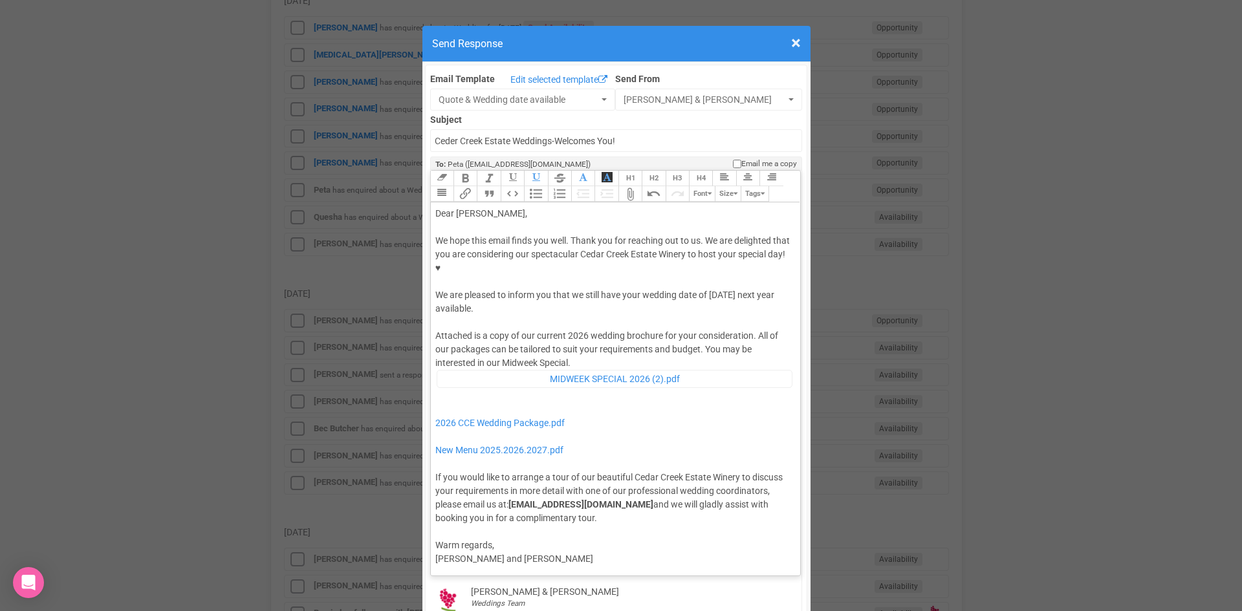
click at [580, 329] on div "Attached is a copy of our current 2026 wedding brochure for your consideration.…" at bounding box center [613, 426] width 356 height 195
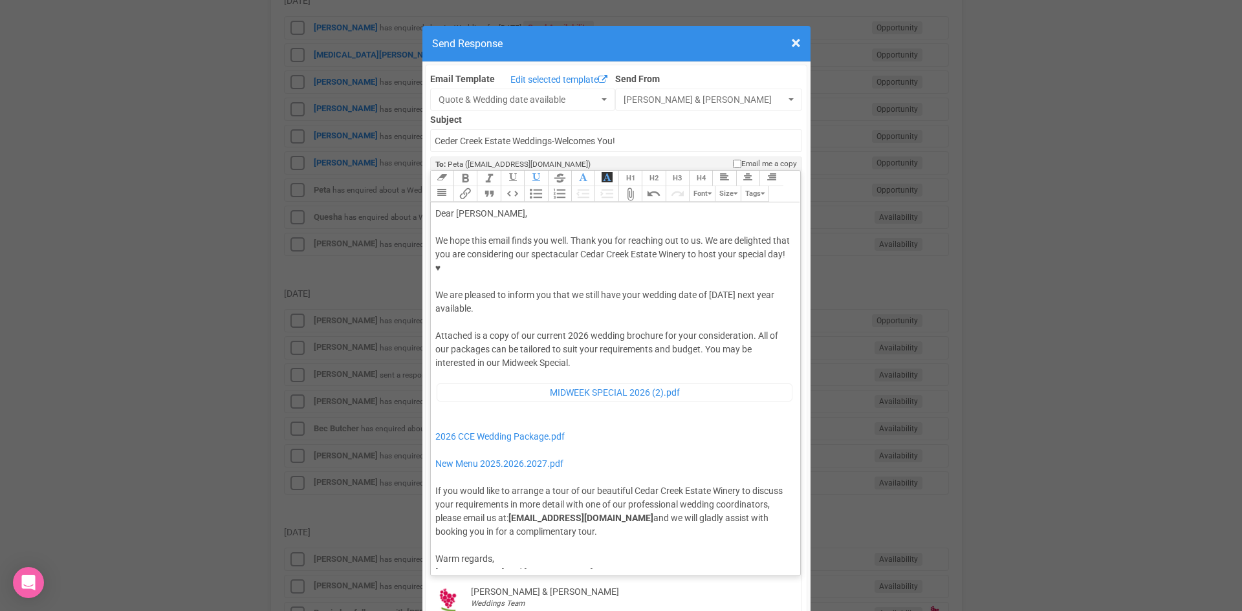
type trix-editor "<lor>Ipsu Dolo,</sit><ame><consec>&adip;</elitse></doe><tem>In utla etdo magna …"
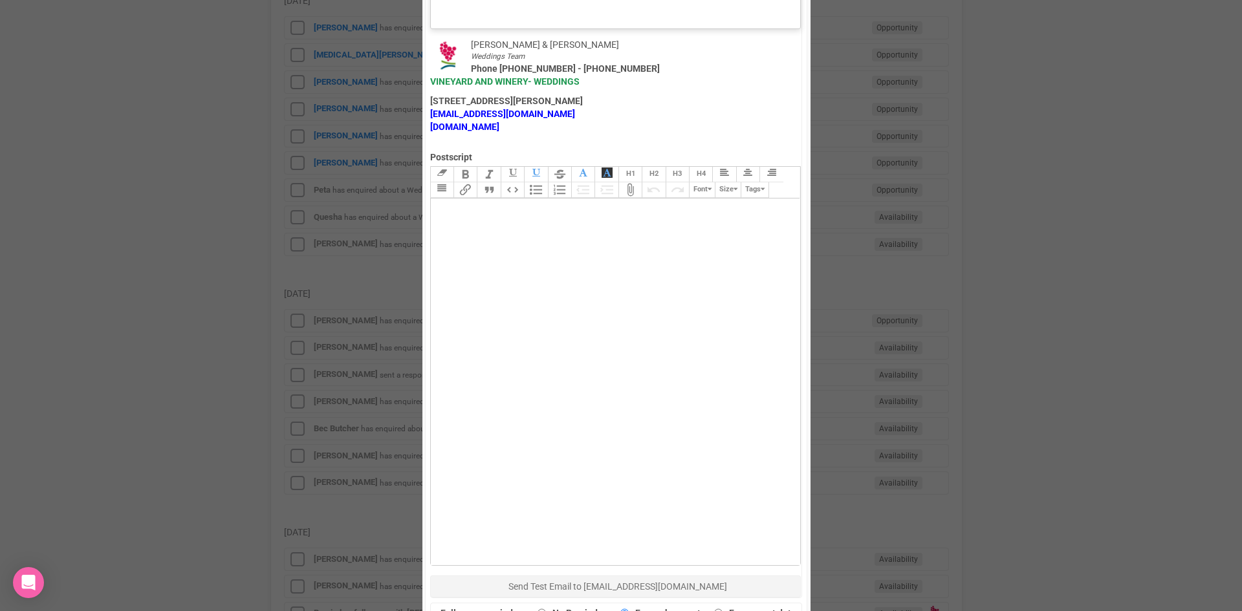
scroll to position [712, 0]
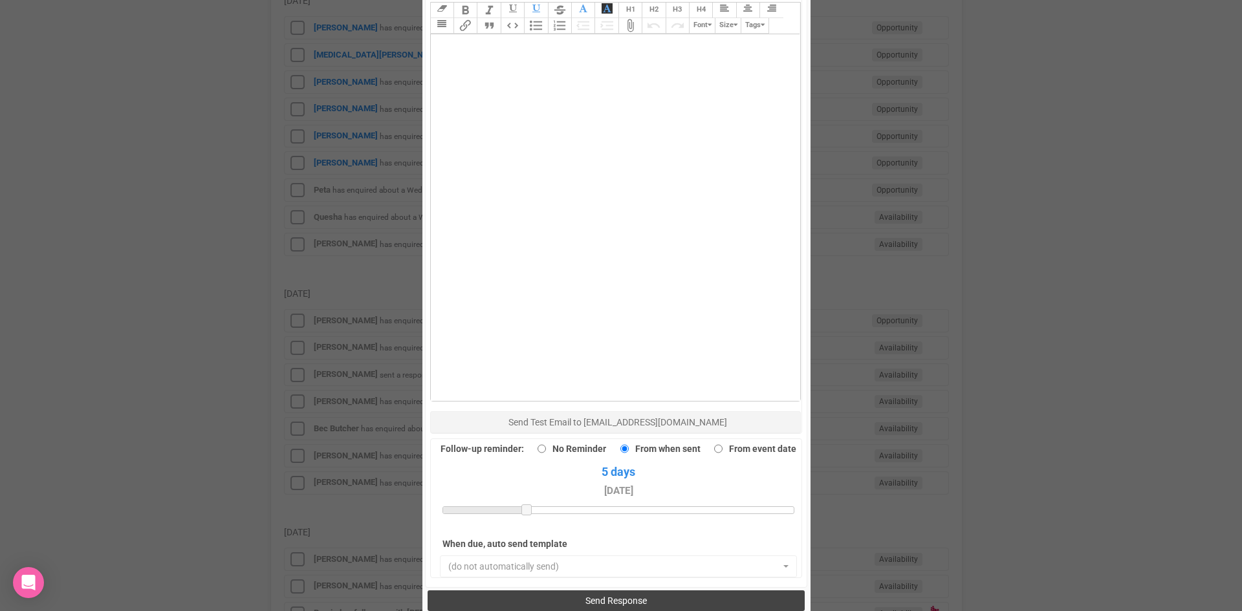
click at [593, 596] on span "Send Response" at bounding box center [616, 601] width 61 height 10
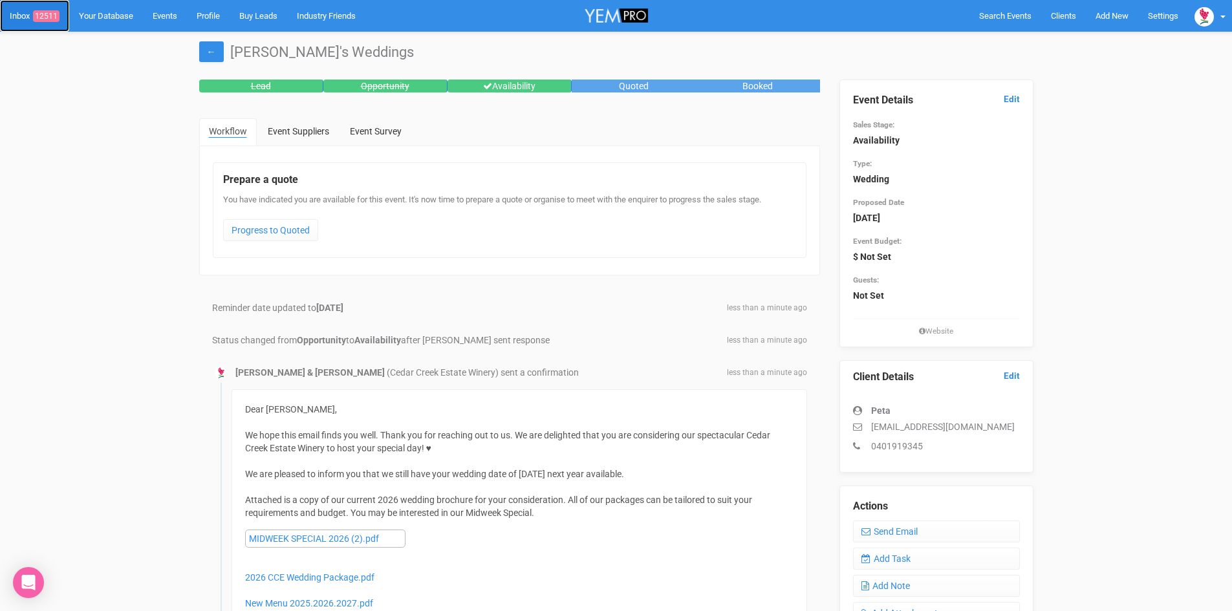
click at [54, 7] on link "Inbox 12511" at bounding box center [34, 16] width 69 height 32
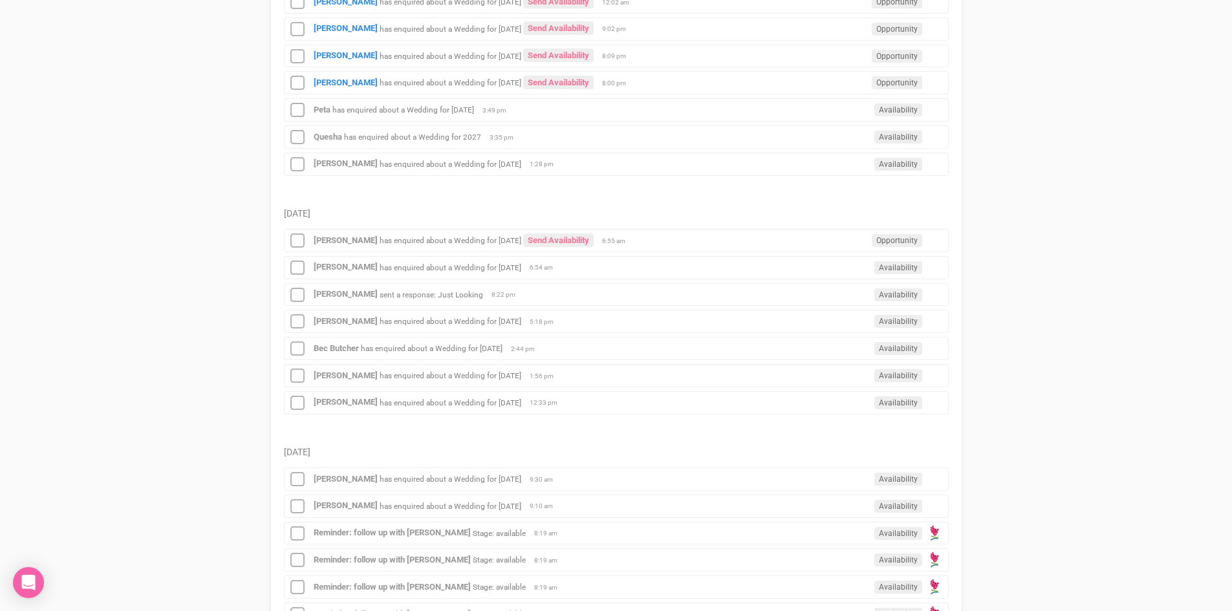
scroll to position [1035, 0]
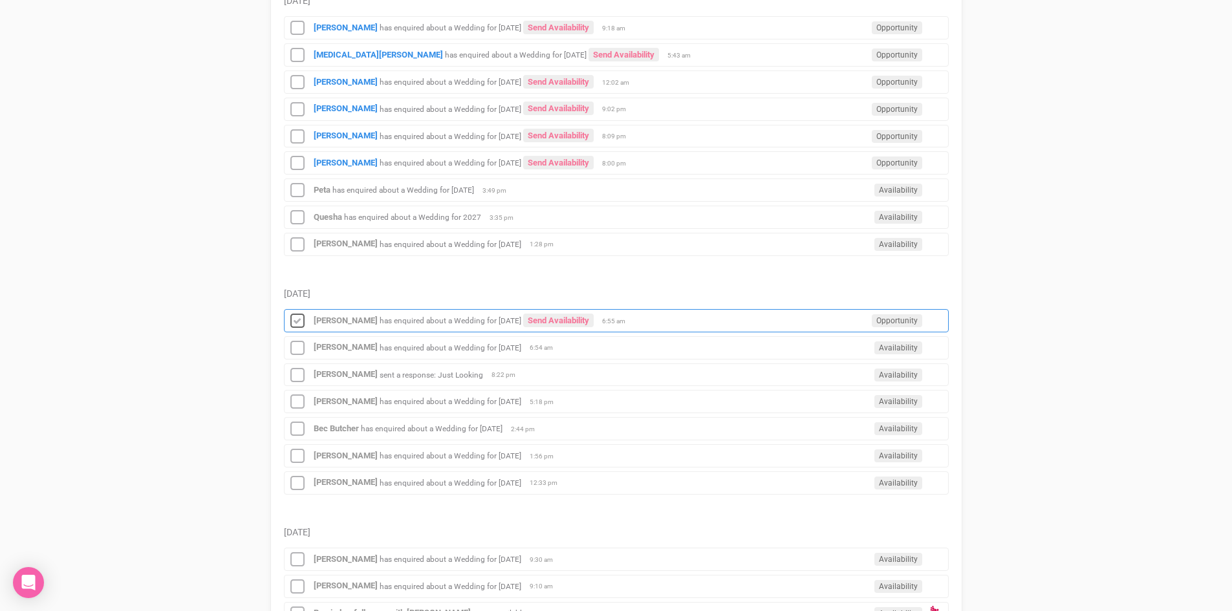
click at [294, 316] on icon at bounding box center [297, 321] width 19 height 17
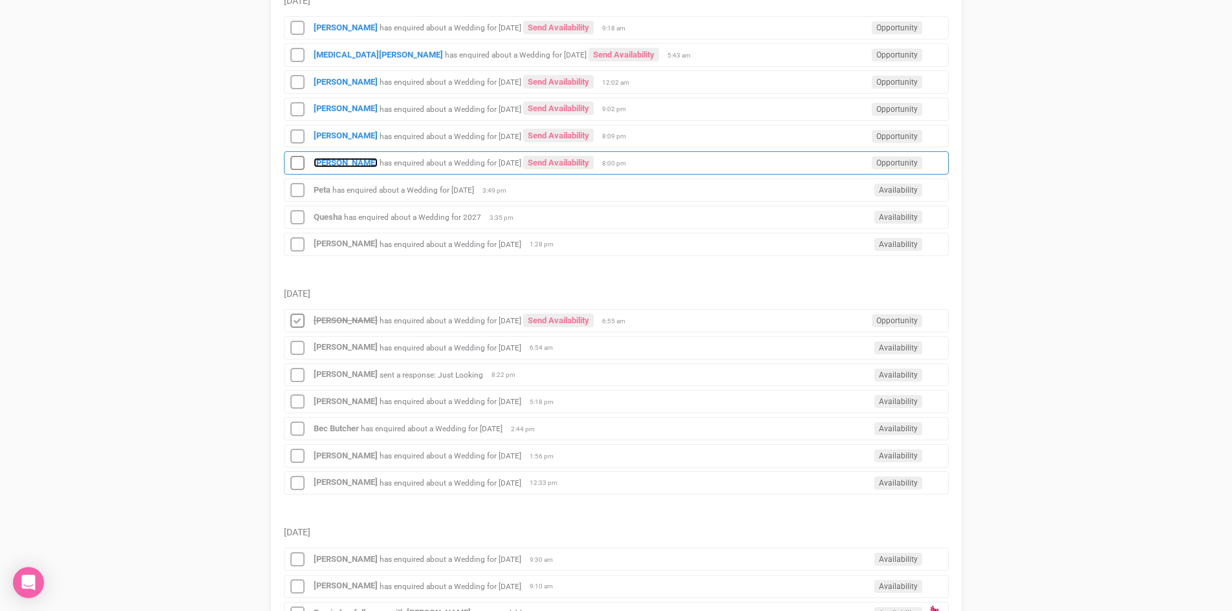
click at [334, 162] on strong "[PERSON_NAME]" at bounding box center [346, 163] width 64 height 10
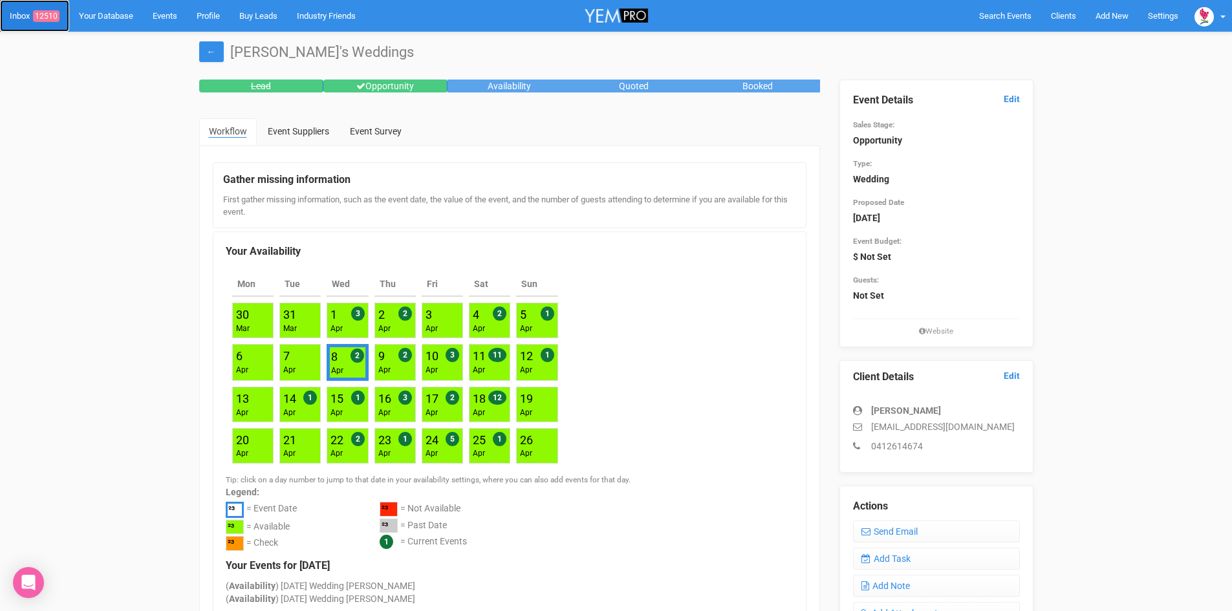
click at [49, 12] on span "12510" at bounding box center [46, 16] width 27 height 12
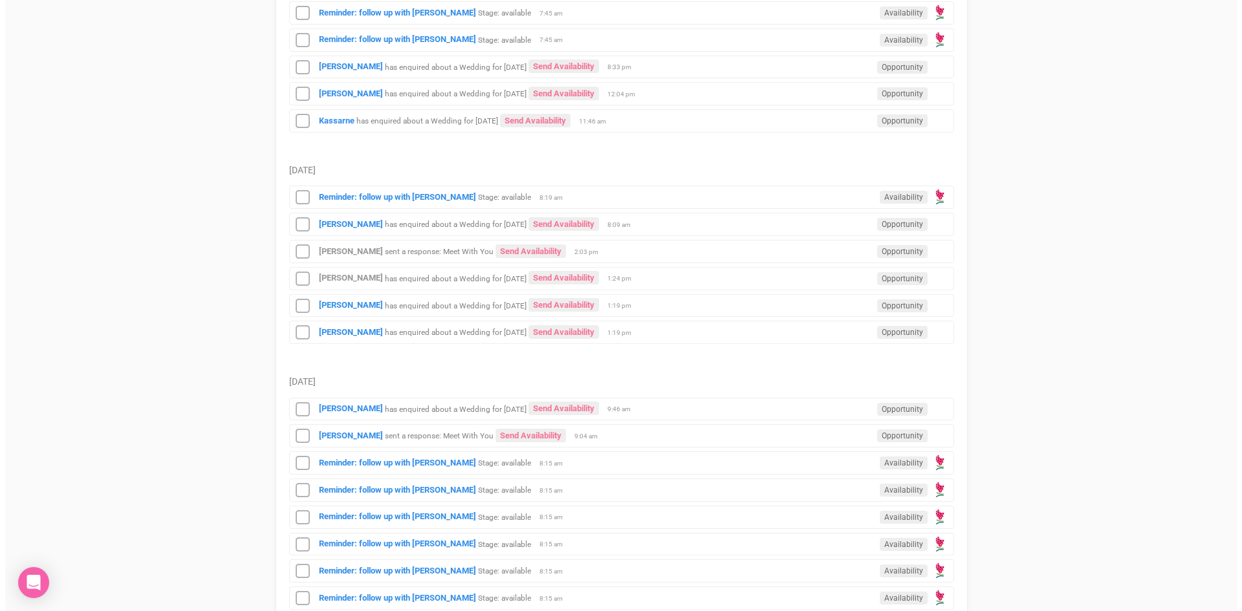
scroll to position [712, 0]
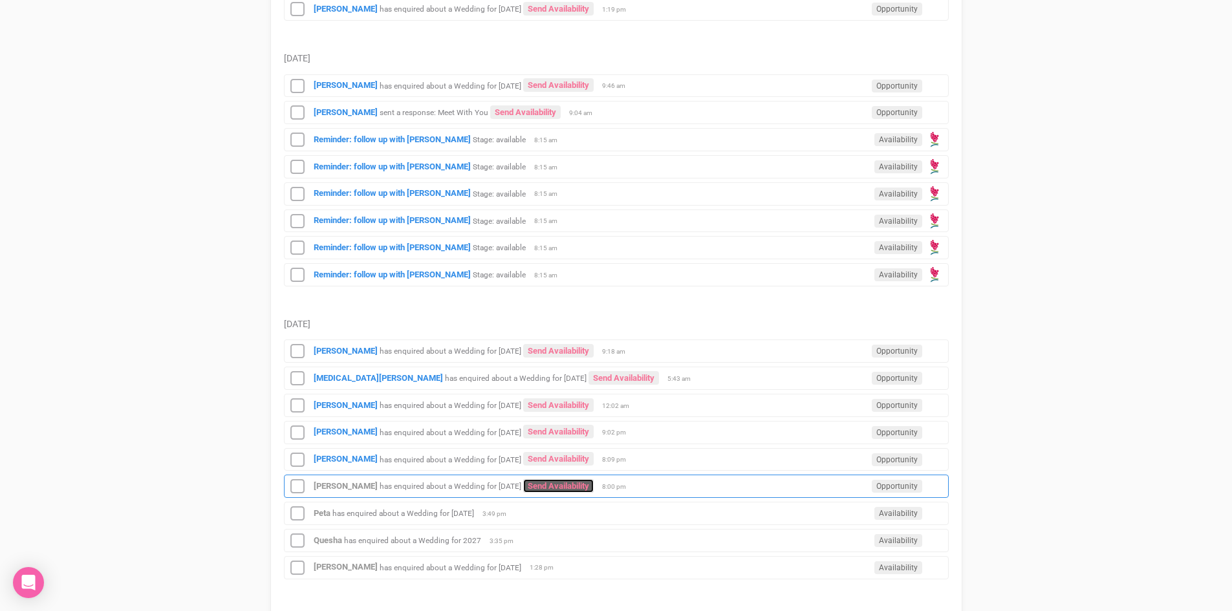
click at [545, 482] on link "Send Availability" at bounding box center [558, 486] width 71 height 14
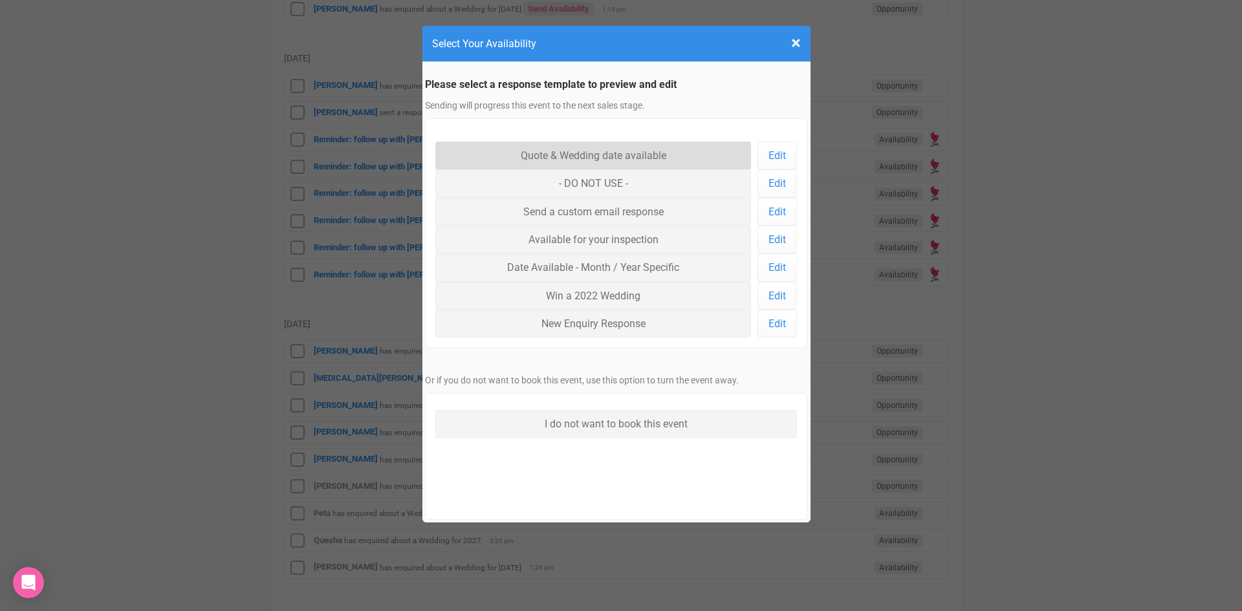
click at [560, 149] on link "Quote & Wedding date available" at bounding box center [593, 156] width 316 height 28
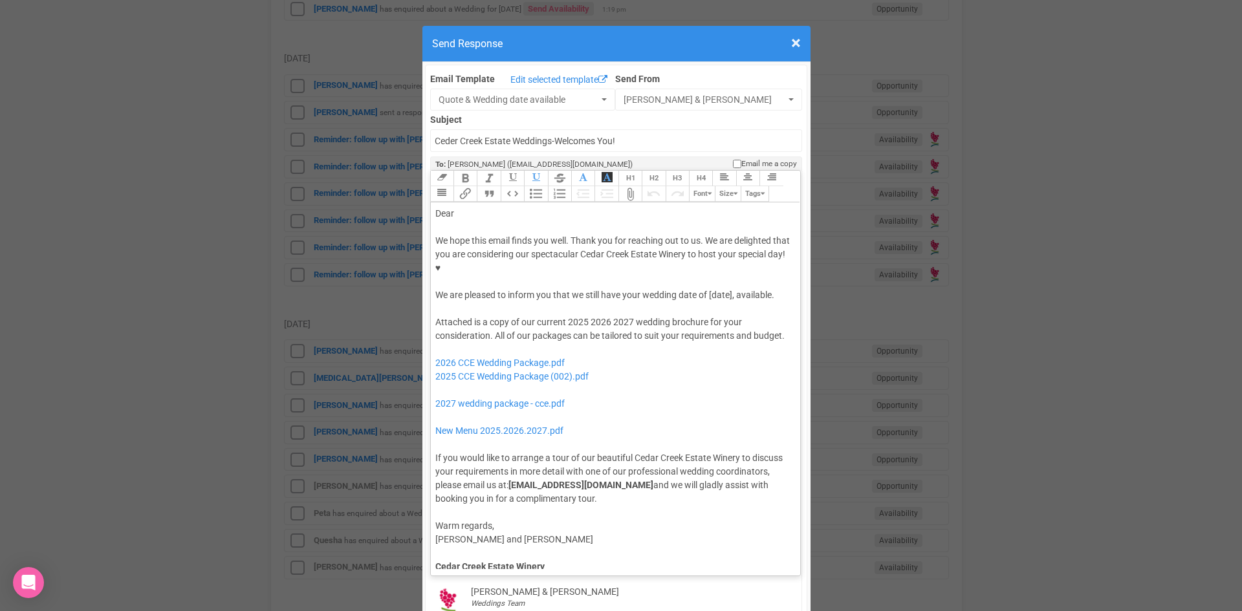
click at [706, 252] on div "We hope this email finds you well. Thank you for reaching out to us. We are del…" at bounding box center [613, 268] width 356 height 68
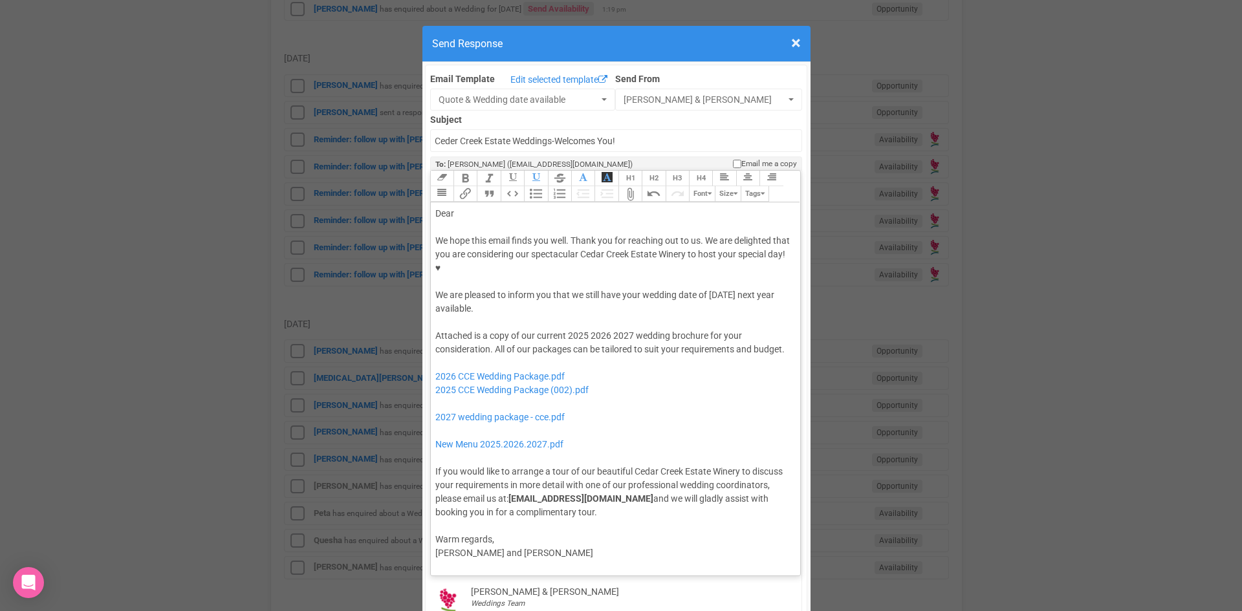
click at [494, 234] on div "We hope this email finds you well. Thank you for reaching out to us. We are del…" at bounding box center [613, 275] width 356 height 82
click at [629, 329] on div "Attached is a copy of our current 2025 2026 2027 wedding brochure for your cons…" at bounding box center [613, 424] width 356 height 190
click at [586, 329] on div "Attached is a copy of our current 2025 2026 wedding brochure for your considera…" at bounding box center [613, 424] width 356 height 190
click at [722, 234] on div "We hope this email finds you well. Thank you for reaching out to us. We are del…" at bounding box center [613, 275] width 356 height 82
click at [712, 329] on div "Attached is a copy of our current 2026 wedding brochure for your consideration.…" at bounding box center [613, 424] width 356 height 190
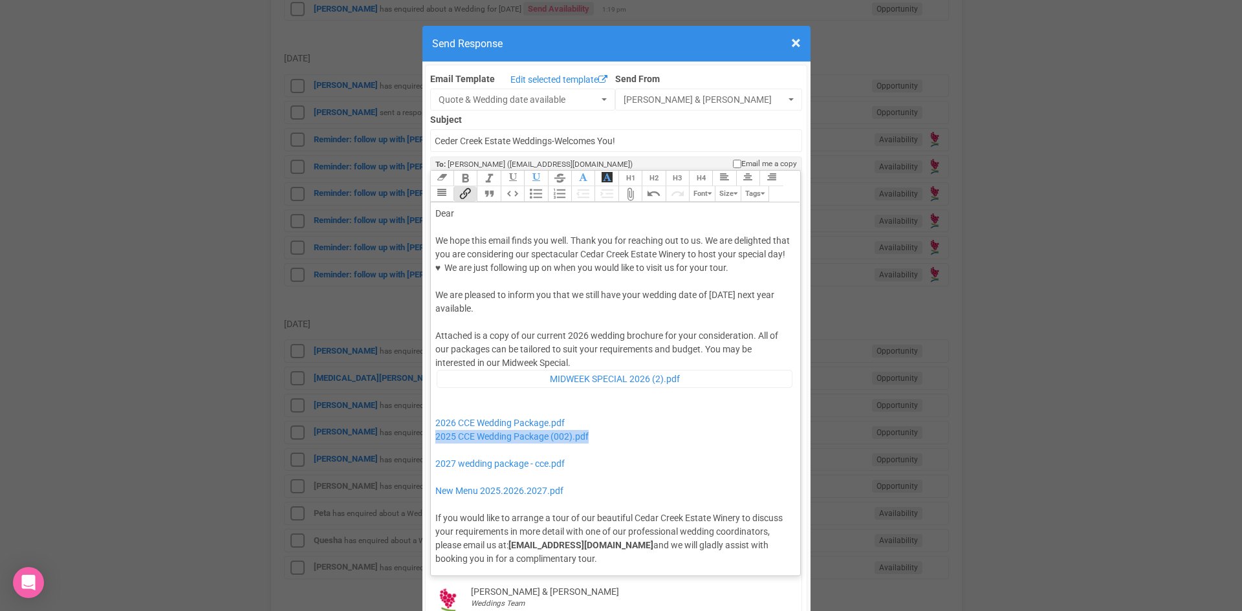
drag, startPoint x: 587, startPoint y: 397, endPoint x: 422, endPoint y: 399, distance: 165.0
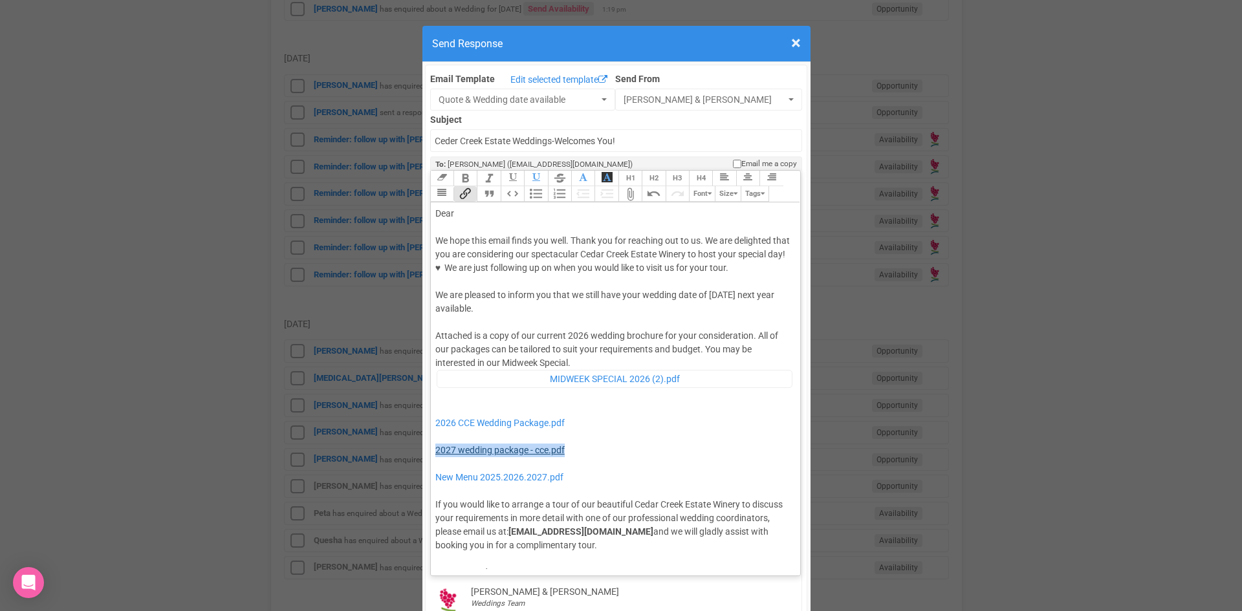
drag, startPoint x: 571, startPoint y: 410, endPoint x: 432, endPoint y: 409, distance: 139.7
click at [435, 409] on div "Attached is a copy of our current 2026 wedding brochure for your consideration.…" at bounding box center [613, 440] width 356 height 223
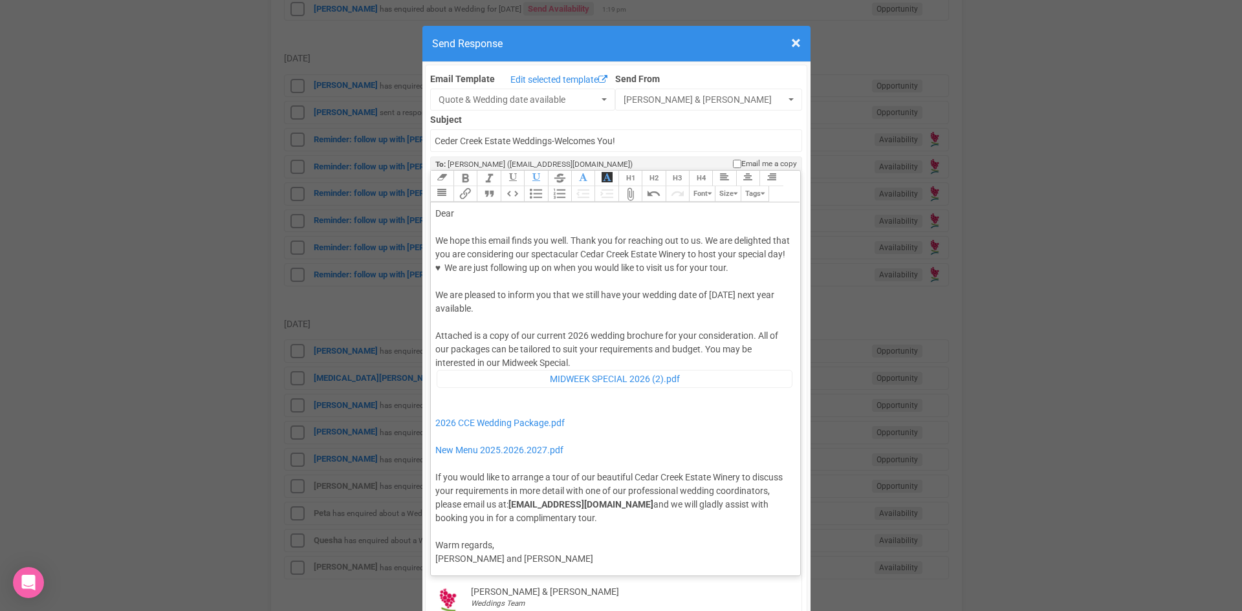
click at [435, 435] on div "Attached is a copy of our current 2026 wedding brochure for your consideration.…" at bounding box center [613, 426] width 356 height 195
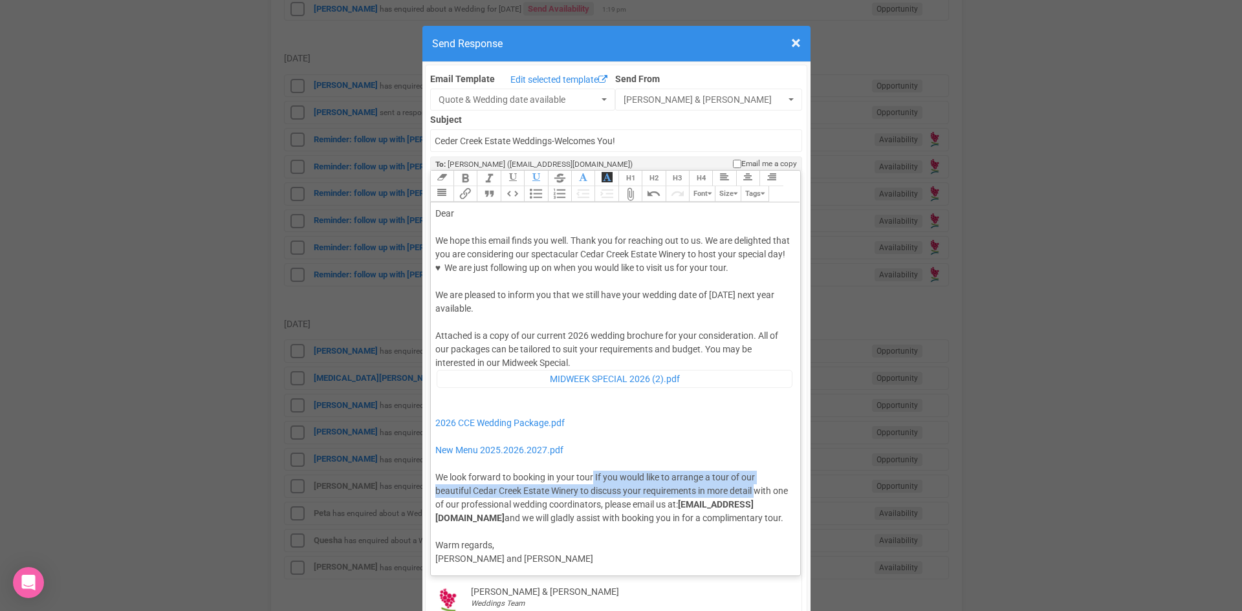
drag, startPoint x: 752, startPoint y: 447, endPoint x: 587, endPoint y: 430, distance: 165.8
click at [587, 430] on div "Attached is a copy of our current 2026 wedding brochure for your consideration.…" at bounding box center [613, 426] width 356 height 195
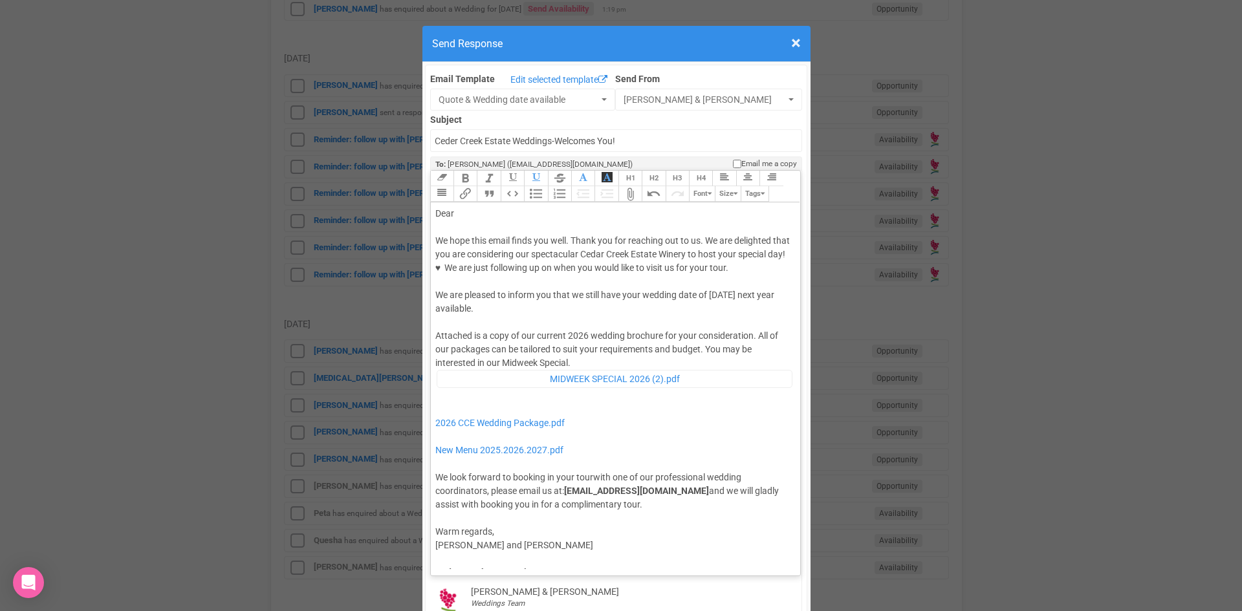
type trix-editor "<div>Dear&nbsp;</div><div><strong>&nbsp;</strong></div><div>We hope this email …"
click at [670, 467] on div "Attached is a copy of our current 2026 wedding brochure for your consideration.…" at bounding box center [613, 420] width 356 height 182
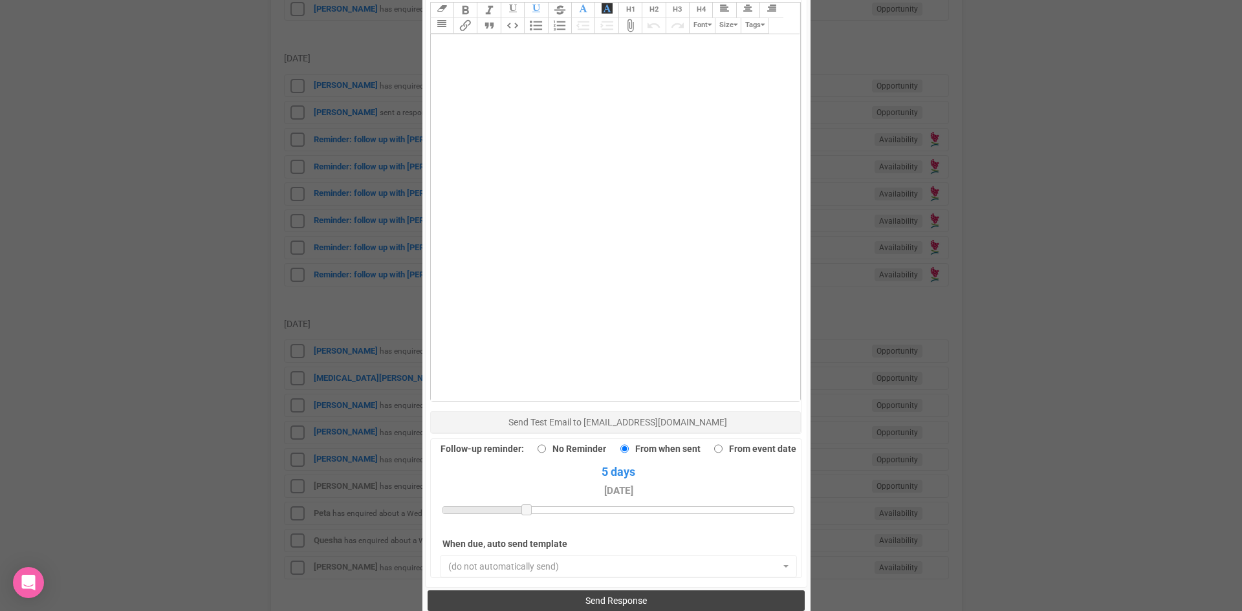
click at [564, 591] on button "Send Response" at bounding box center [616, 601] width 377 height 21
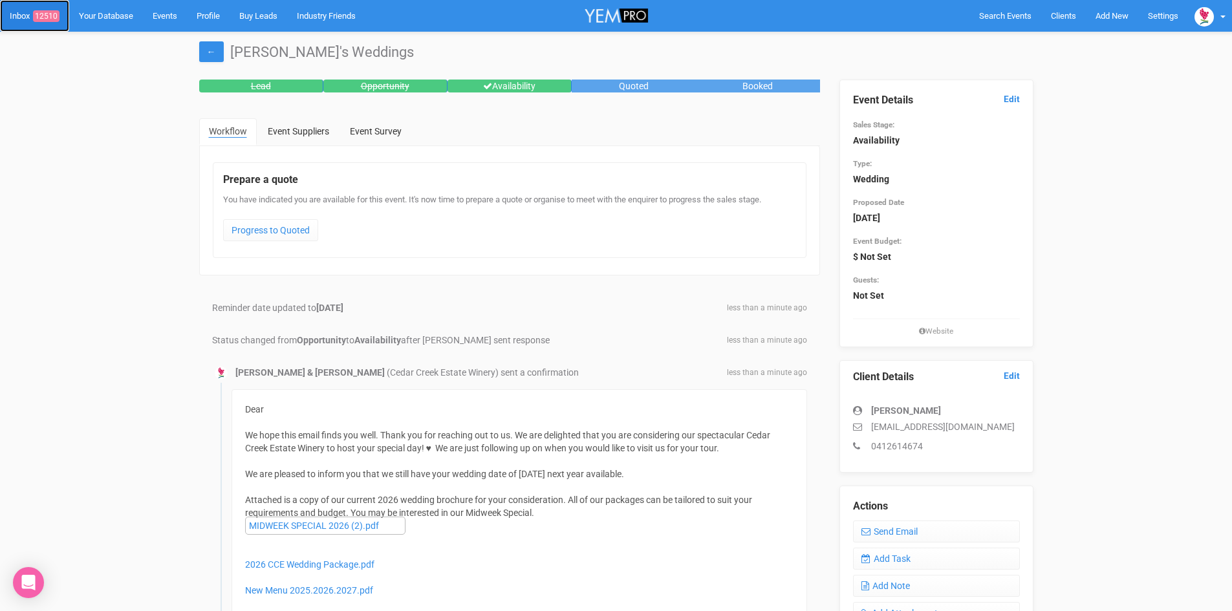
click at [50, 8] on link "Inbox 12510" at bounding box center [34, 16] width 69 height 32
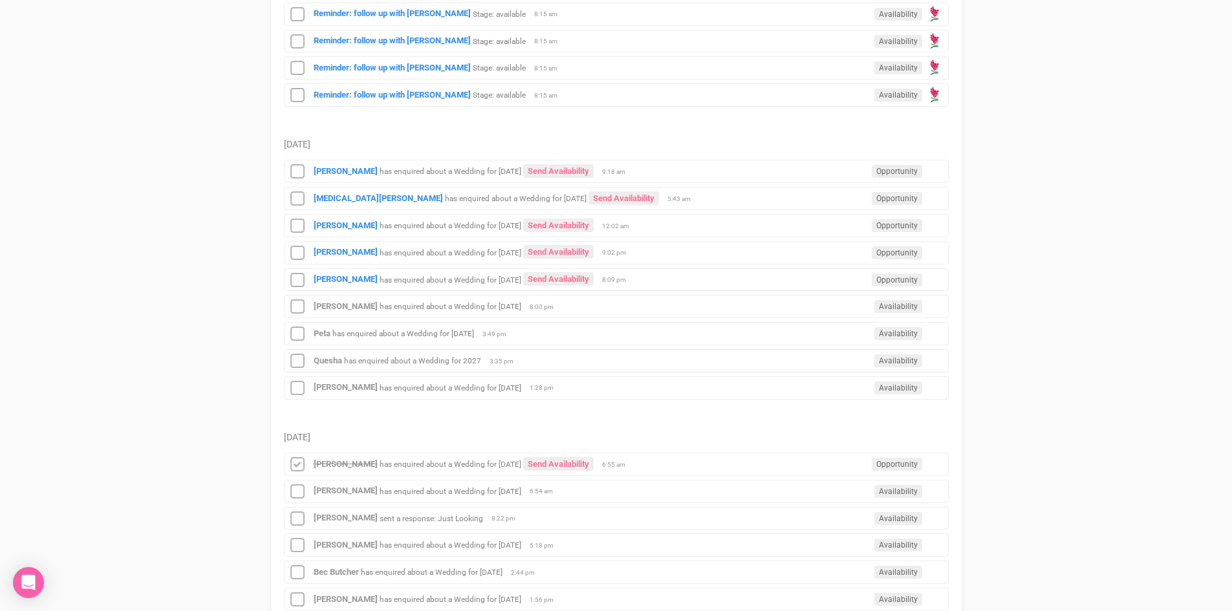
scroll to position [906, 0]
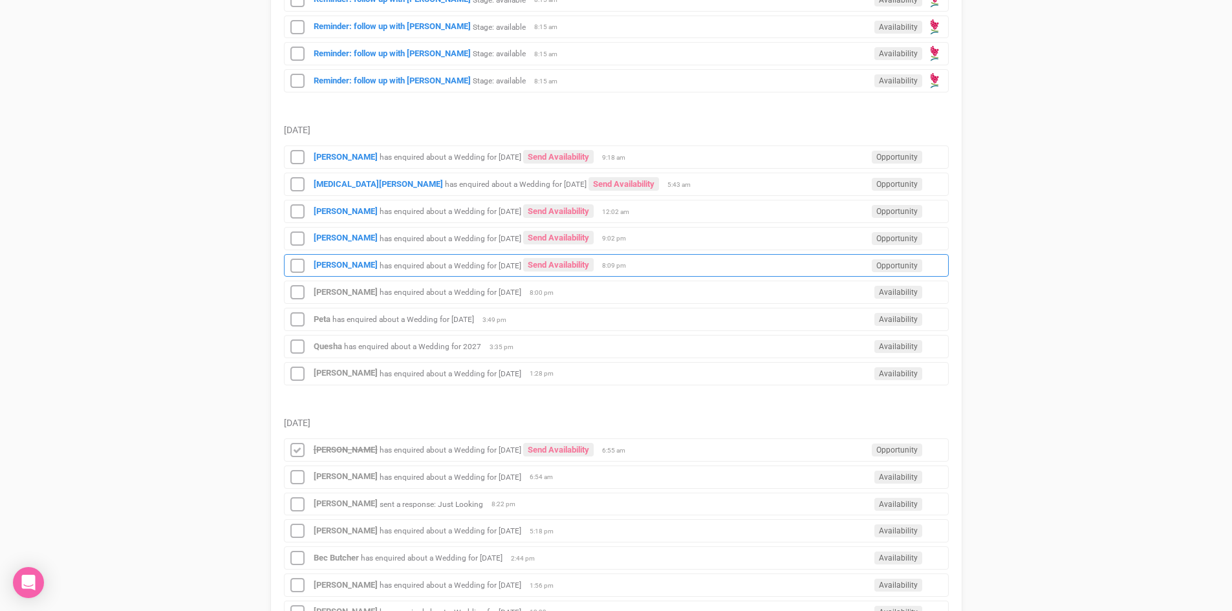
click at [356, 259] on div "Chloe Holzheimer has enquired about a Wedding for 21st August 2026 Send Availab…" at bounding box center [616, 265] width 665 height 23
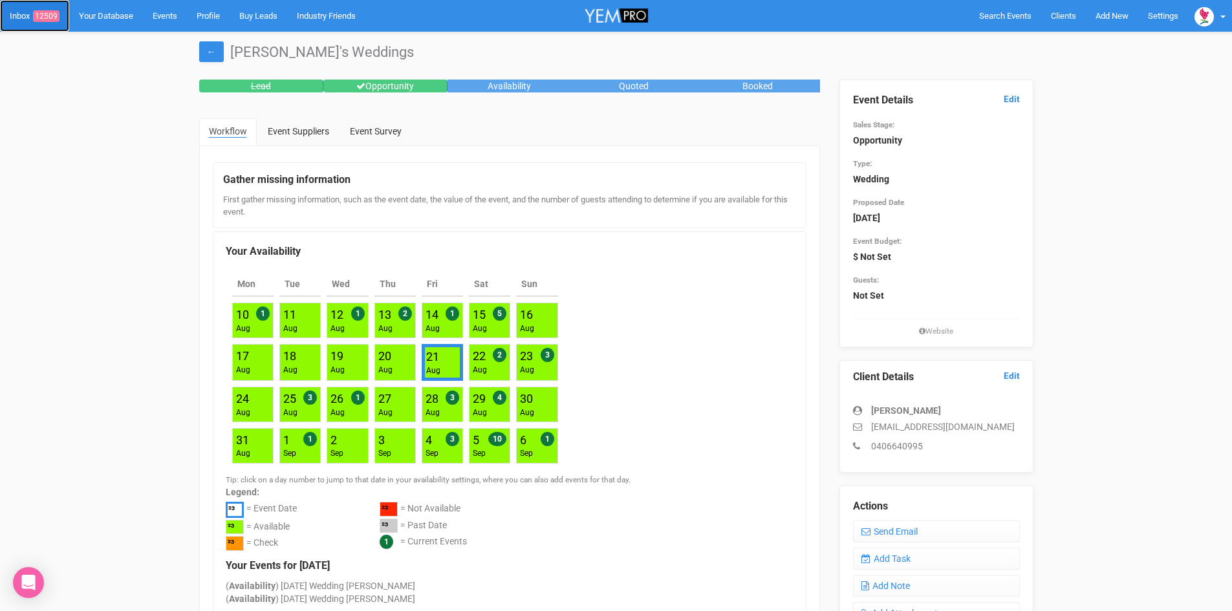
click at [44, 10] on span "12509" at bounding box center [46, 16] width 27 height 12
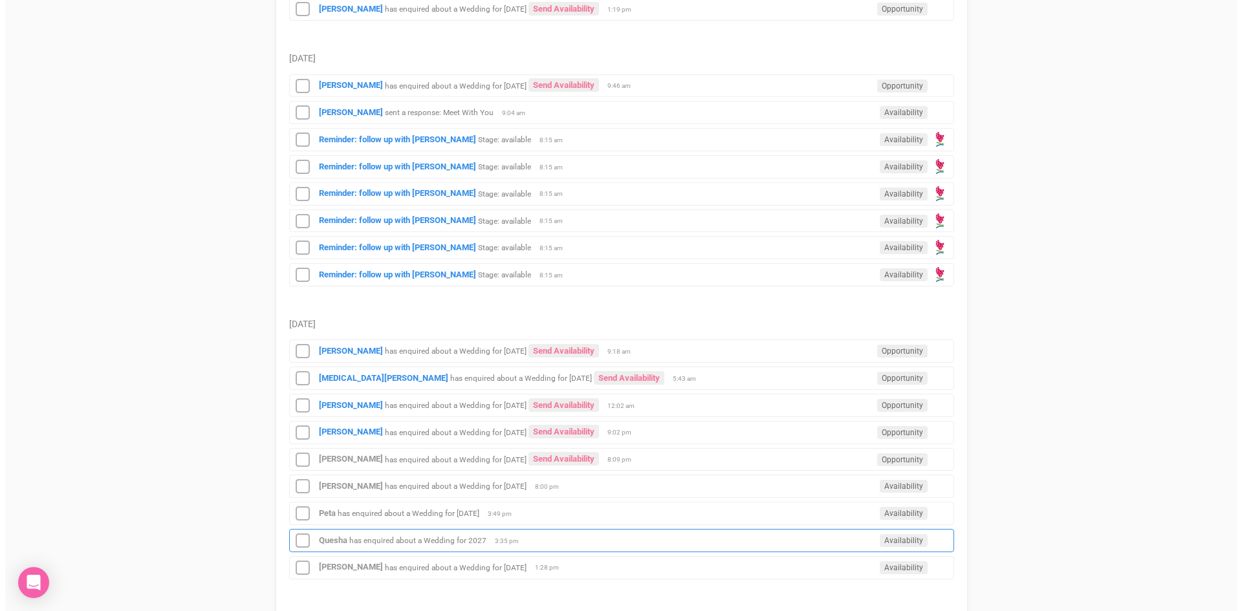
scroll to position [1100, 0]
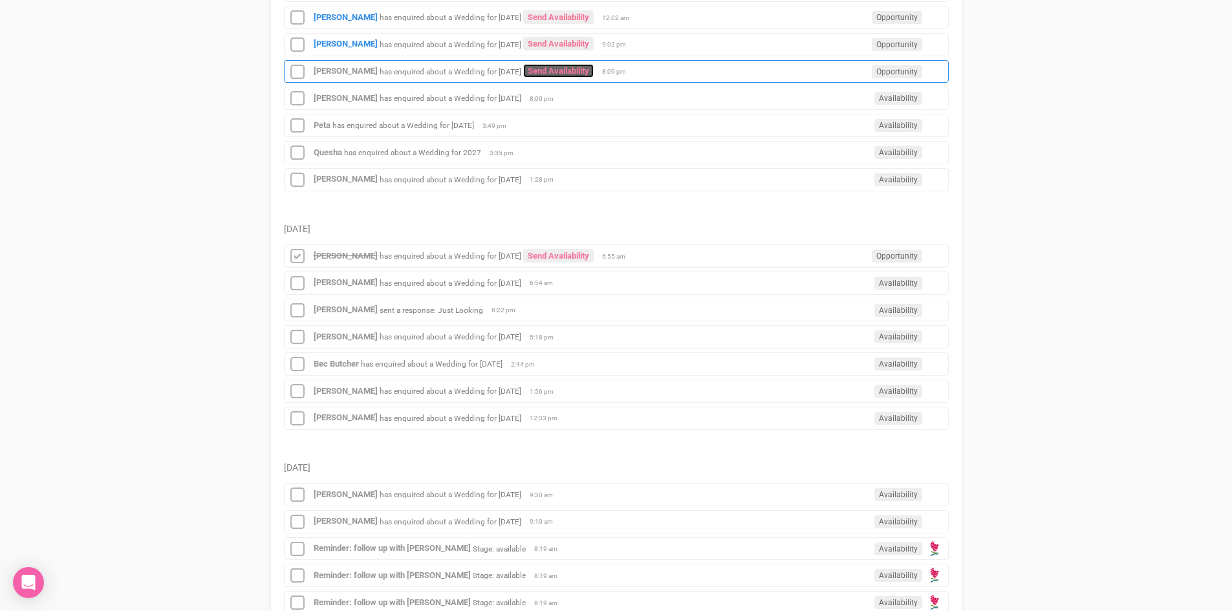
click at [591, 65] on link "Send Availability" at bounding box center [558, 71] width 71 height 14
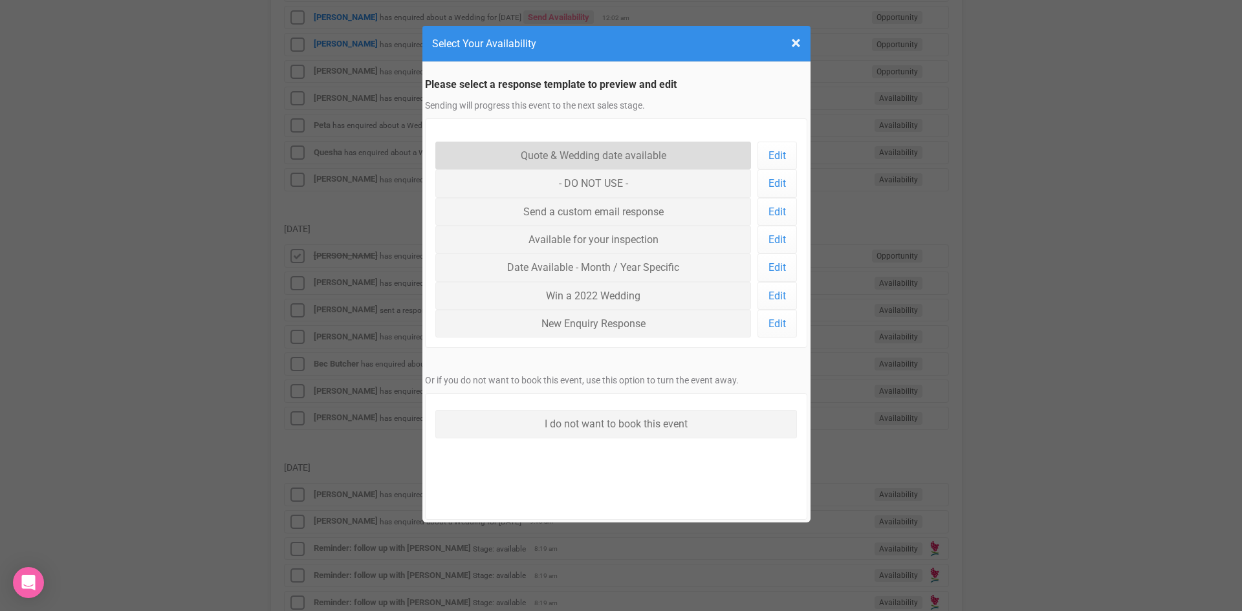
click at [559, 150] on link "Quote & Wedding date available" at bounding box center [593, 156] width 316 height 28
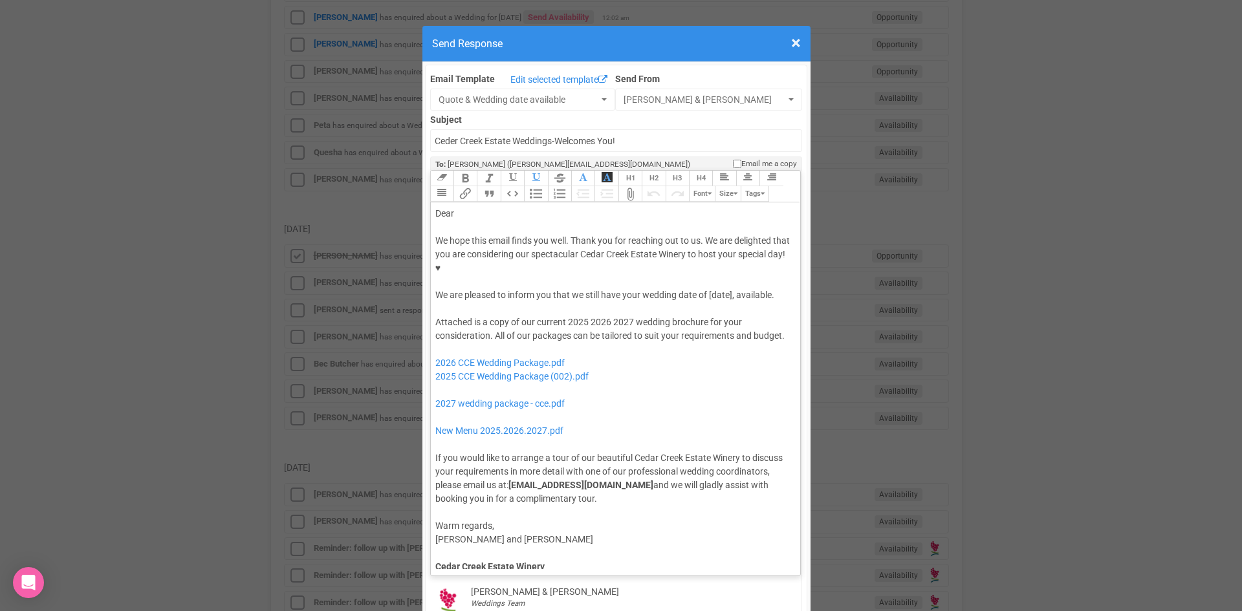
click at [454, 207] on div "Dear" at bounding box center [613, 214] width 356 height 14
click at [464, 252] on div "We hope this email finds you well. Thank you for reaching out to us. We are del…" at bounding box center [613, 268] width 356 height 68
click at [461, 255] on div "We hope this email finds you well. Thank you for reaching out to us. We are del…" at bounding box center [613, 268] width 356 height 68
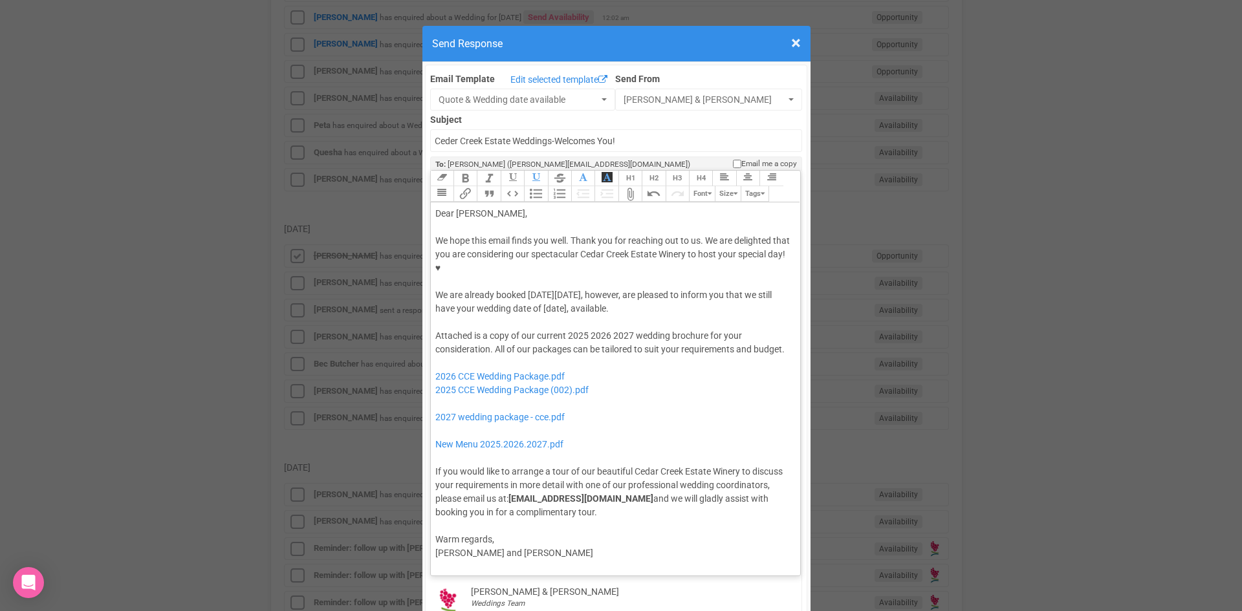
click at [500, 267] on div "We hope this email finds you well. Thank you for reaching out to us. We are del…" at bounding box center [613, 275] width 356 height 82
click at [582, 329] on div "Attached is a copy of our current 2025 2026 2027 wedding brochure for your cons…" at bounding box center [613, 424] width 356 height 190
drag, startPoint x: 609, startPoint y: 292, endPoint x: 586, endPoint y: 295, distance: 23.4
click at [586, 329] on div "Attached is a copy of our current 2026 2027 wedding brochure for your considera…" at bounding box center [613, 424] width 356 height 190
click at [706, 329] on div "Attached is a copy of our current 2026 wedding brochure for your consideration.…" at bounding box center [613, 424] width 356 height 190
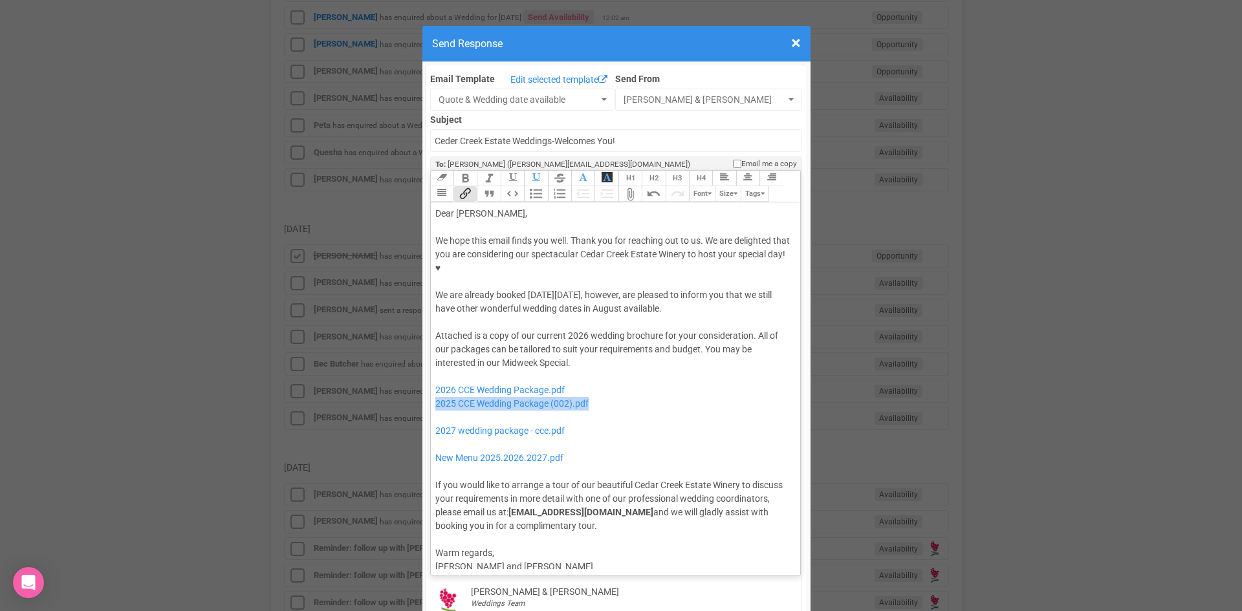
drag, startPoint x: 598, startPoint y: 361, endPoint x: 427, endPoint y: 368, distance: 171.6
click at [431, 369] on trix-editor "Dear Chloe, We hope this email finds you well. Thank you for reaching out to us…" at bounding box center [616, 385] width 370 height 367
drag, startPoint x: 572, startPoint y: 393, endPoint x: 441, endPoint y: 379, distance: 131.5
click at [441, 379] on div "Attached is a copy of our current 2026 wedding brochure for your consideration.…" at bounding box center [613, 431] width 356 height 204
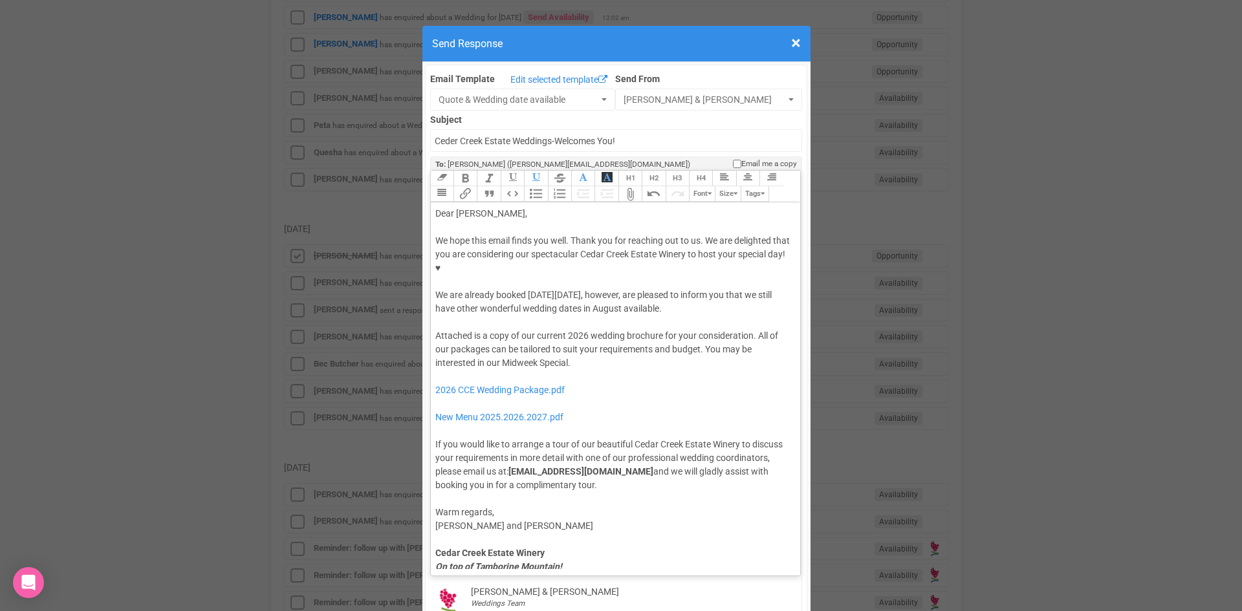
type trix-editor "<div>Dear Chloe,</div><div><strong>&nbsp;</strong></div><div>We hope this email…"
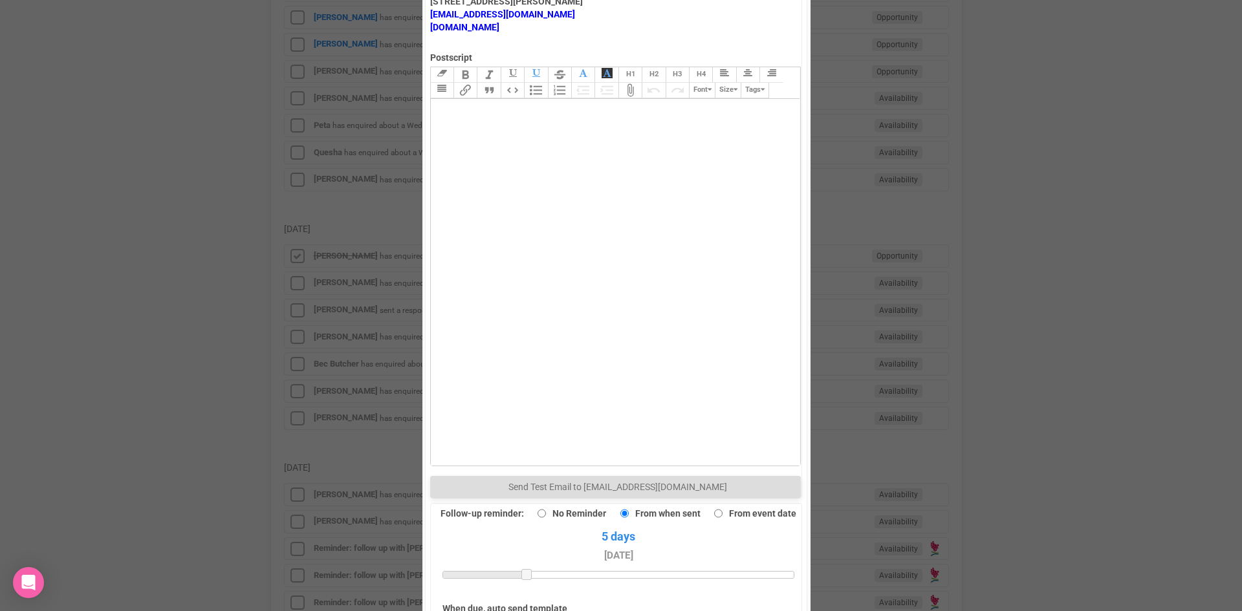
scroll to position [896, 0]
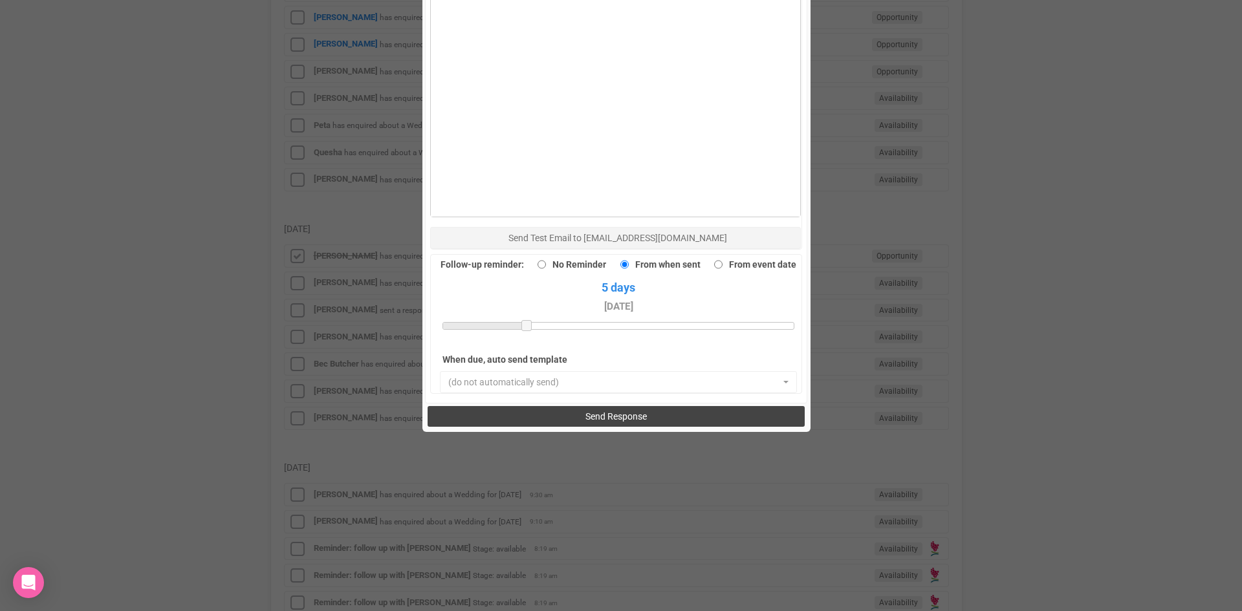
click at [586, 411] on span "Send Response" at bounding box center [616, 416] width 61 height 10
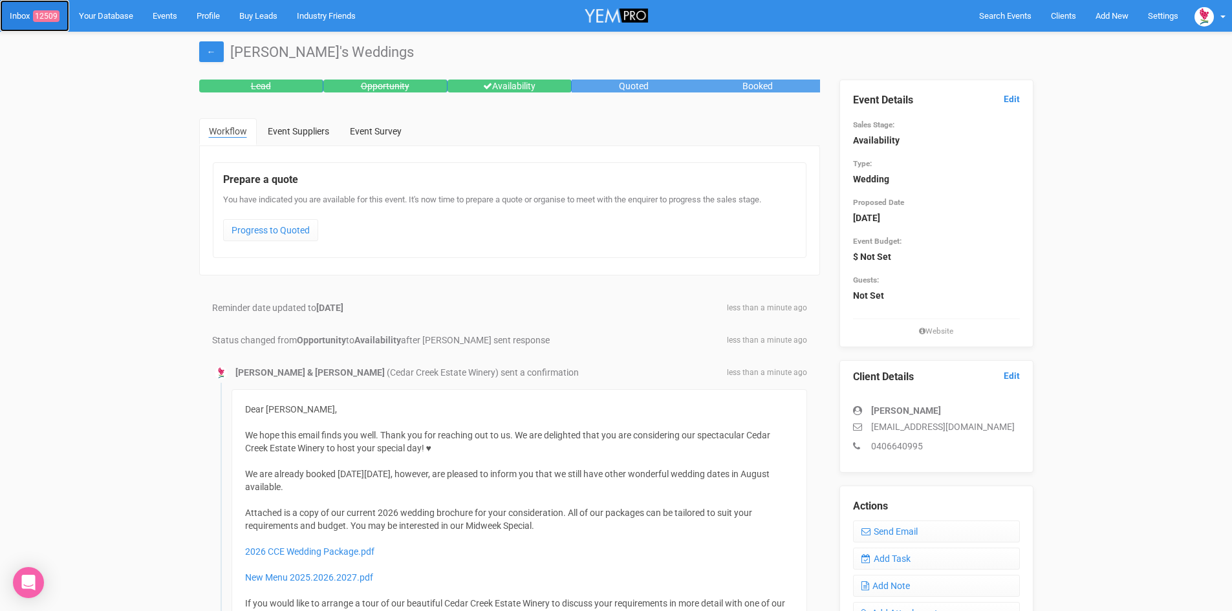
click at [51, 5] on link "Inbox 12509" at bounding box center [34, 16] width 69 height 32
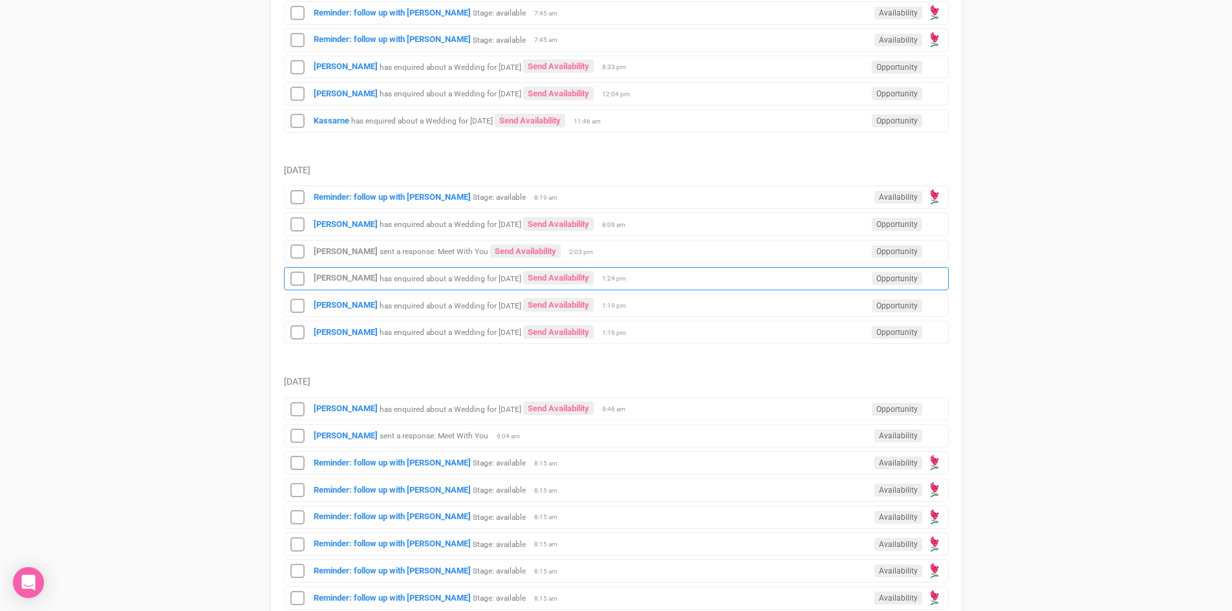
scroll to position [776, 0]
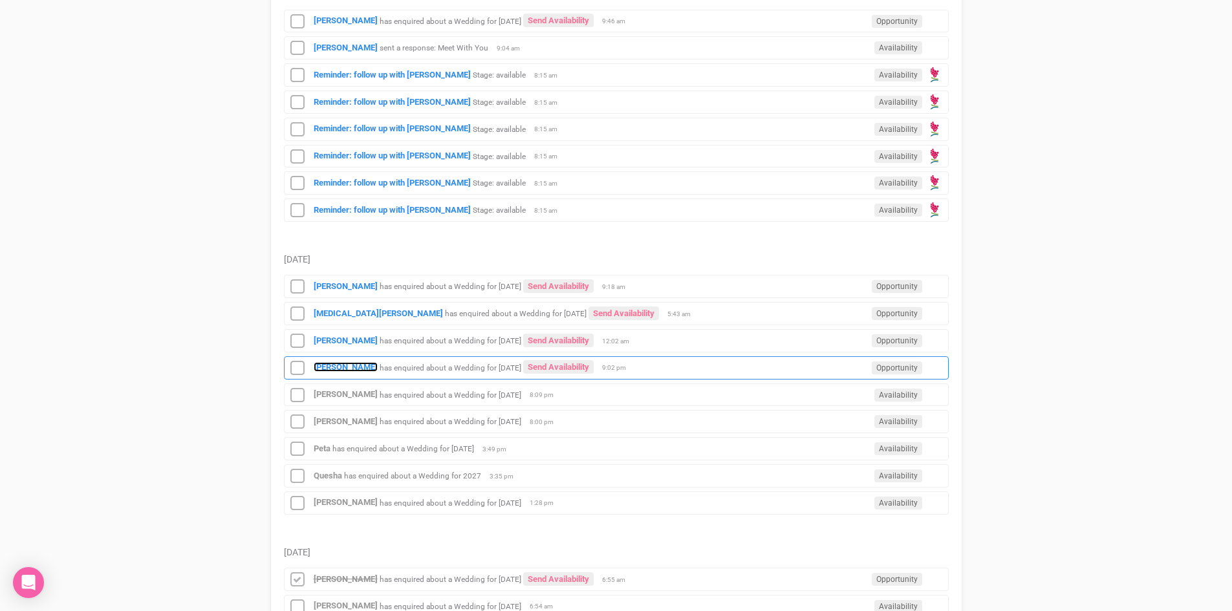
click at [355, 363] on strong "[PERSON_NAME]" at bounding box center [346, 367] width 64 height 10
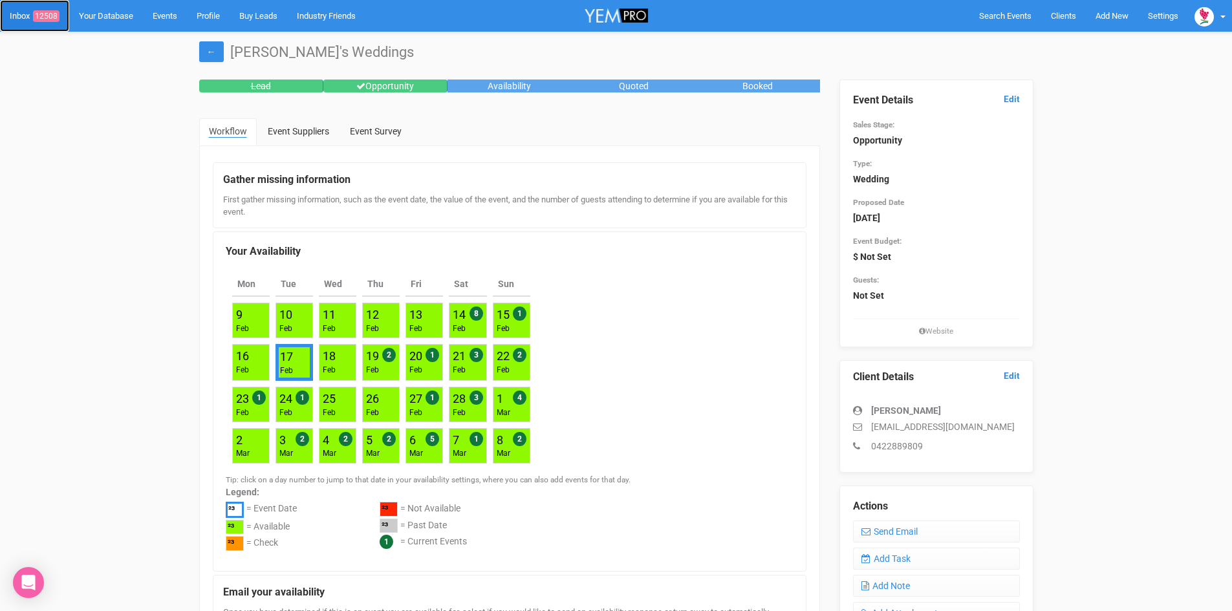
click at [52, 12] on span "12508" at bounding box center [46, 16] width 27 height 12
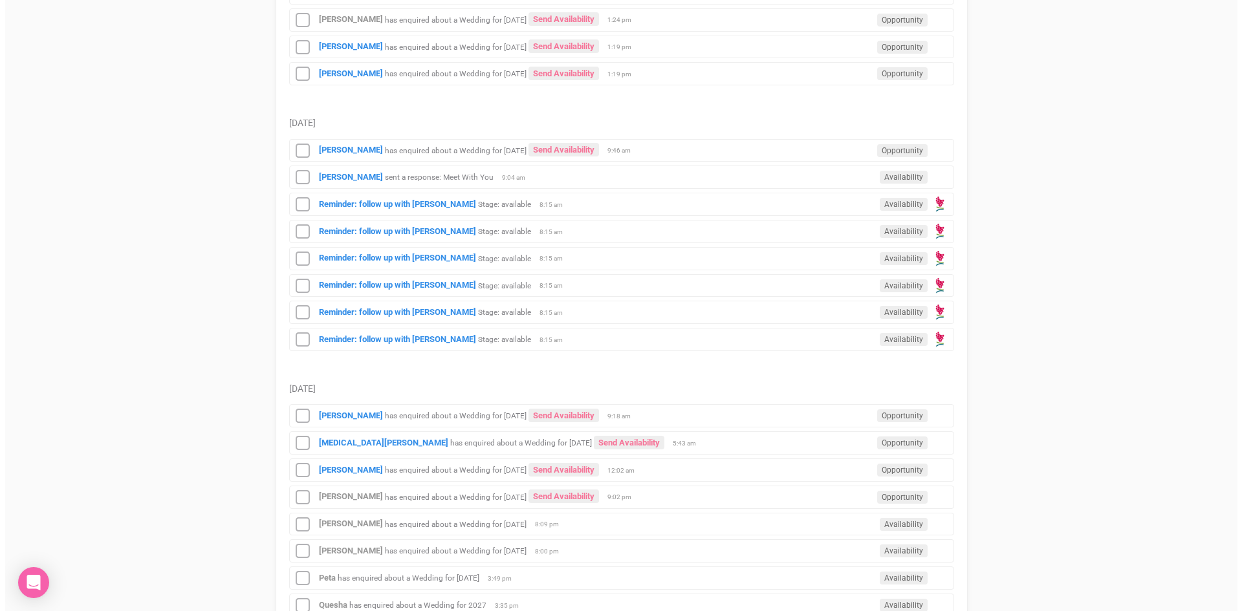
scroll to position [841, 0]
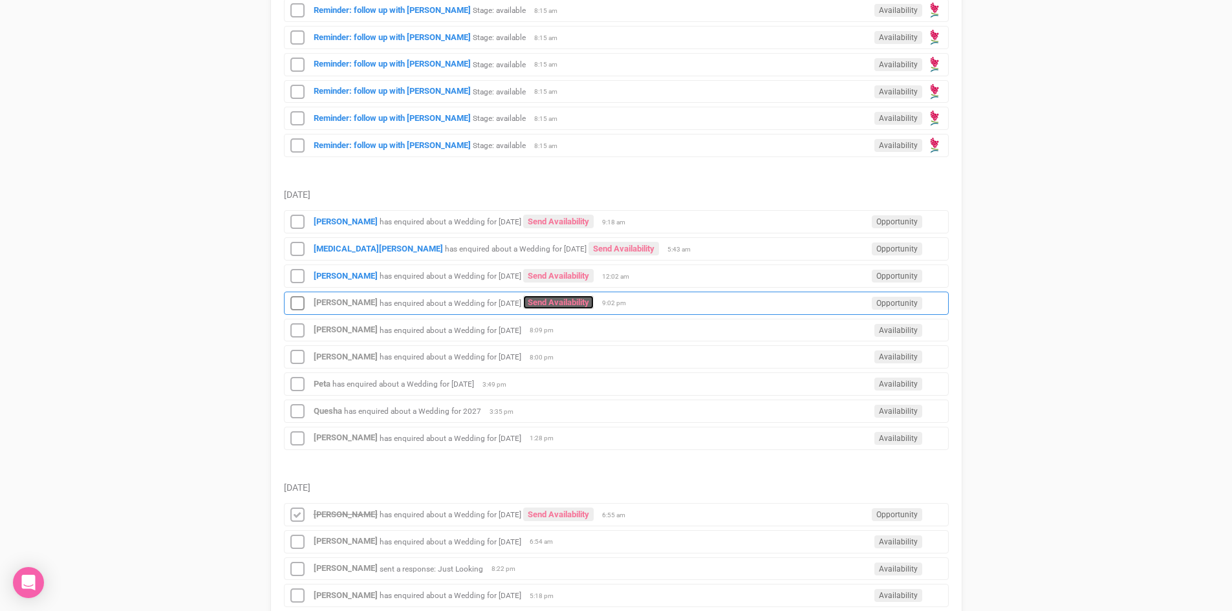
click at [591, 296] on link "Send Availability" at bounding box center [558, 303] width 71 height 14
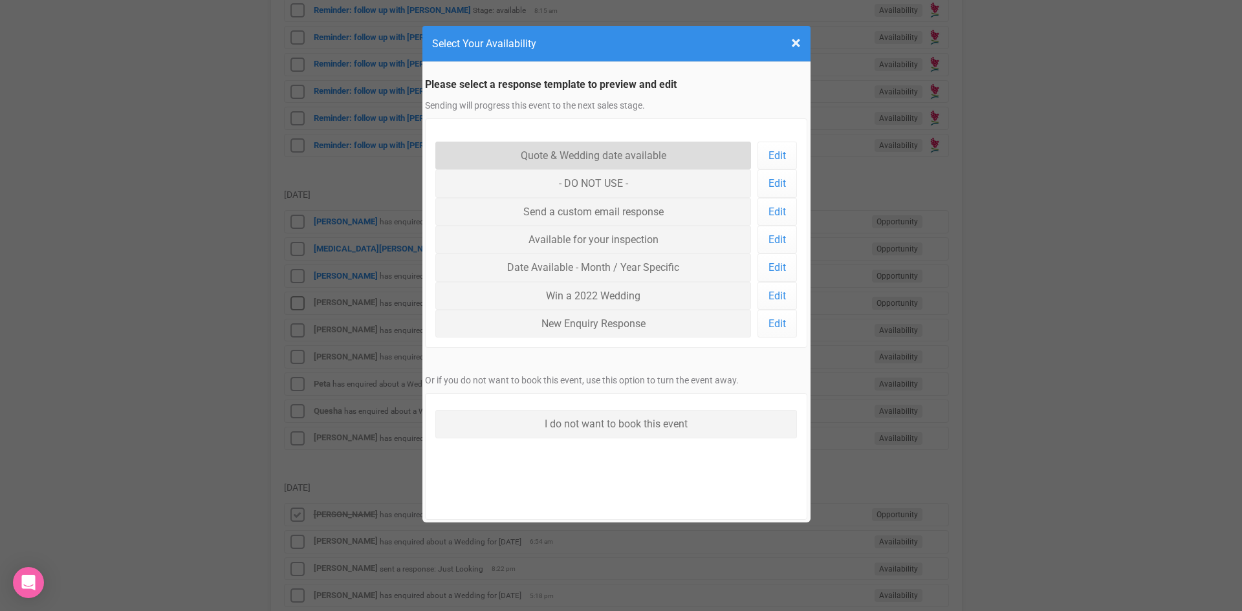
click at [536, 151] on link "Quote & Wedding date available" at bounding box center [593, 156] width 316 height 28
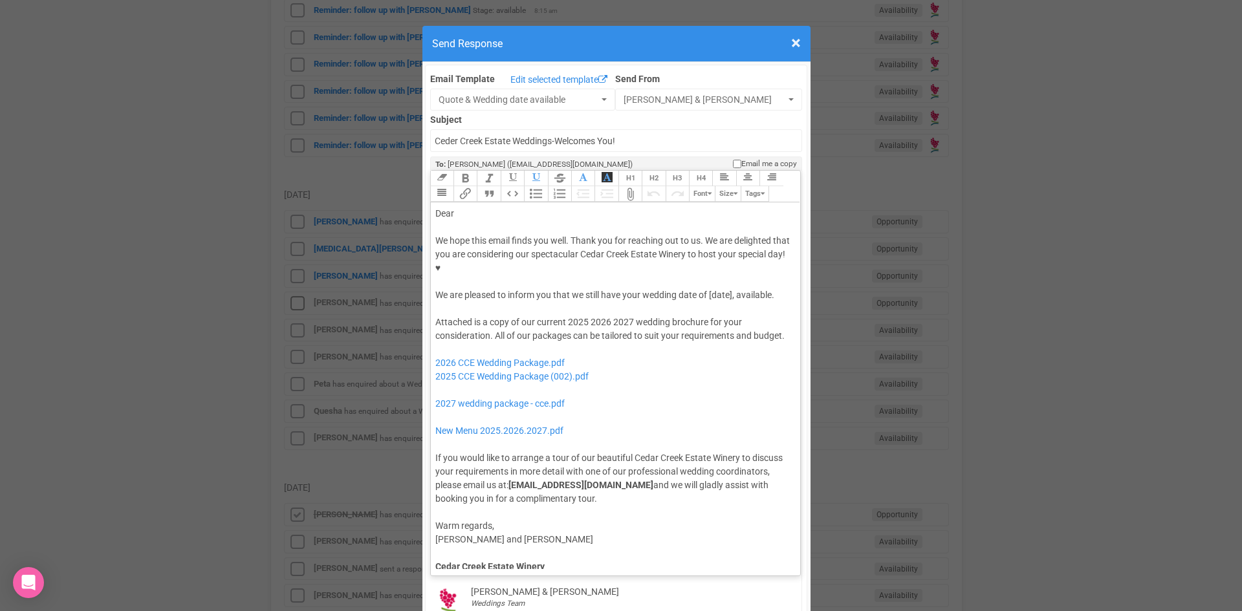
click at [477, 207] on div "Dear" at bounding box center [613, 214] width 356 height 14
click at [706, 251] on div "We hope this email finds you well. Thank you for reaching out to us. We are del…" at bounding box center [613, 268] width 356 height 68
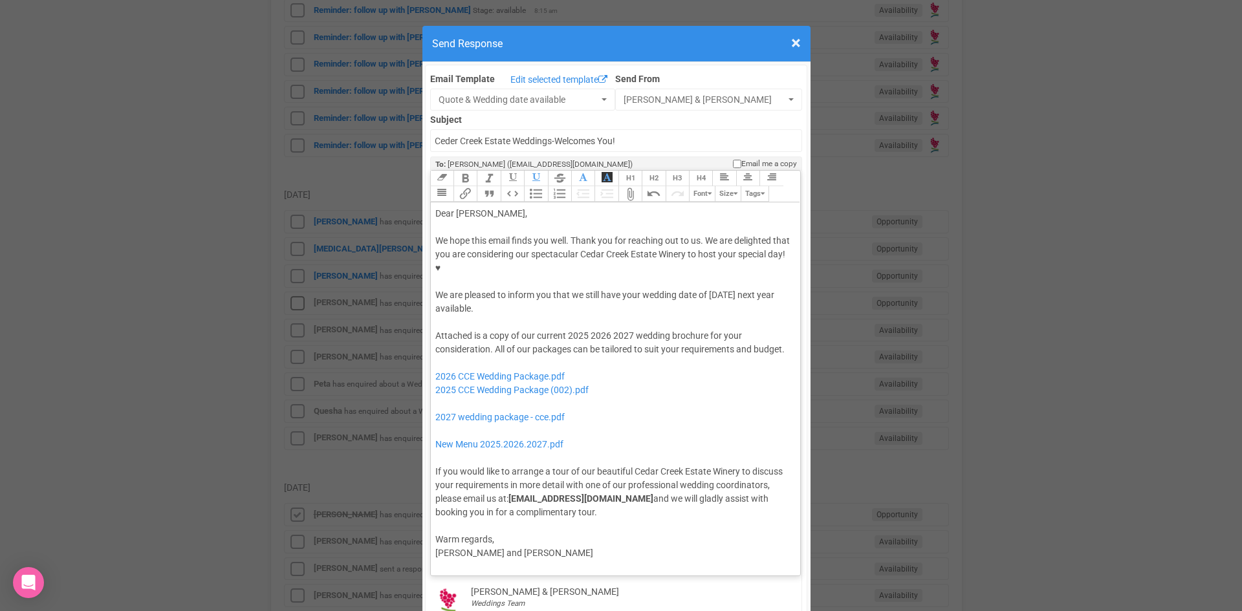
click at [590, 316] on div at bounding box center [613, 323] width 356 height 14
drag, startPoint x: 634, startPoint y: 292, endPoint x: 609, endPoint y: 298, distance: 25.9
click at [609, 329] on div "Attached is a copy of our current 2025 2026 2027 wedding brochure for your cons…" at bounding box center [613, 424] width 356 height 190
drag, startPoint x: 587, startPoint y: 296, endPoint x: 561, endPoint y: 296, distance: 25.9
click at [561, 329] on div "Attached is a copy of our current 2025 2026 wedding brochure for your considera…" at bounding box center [613, 424] width 356 height 190
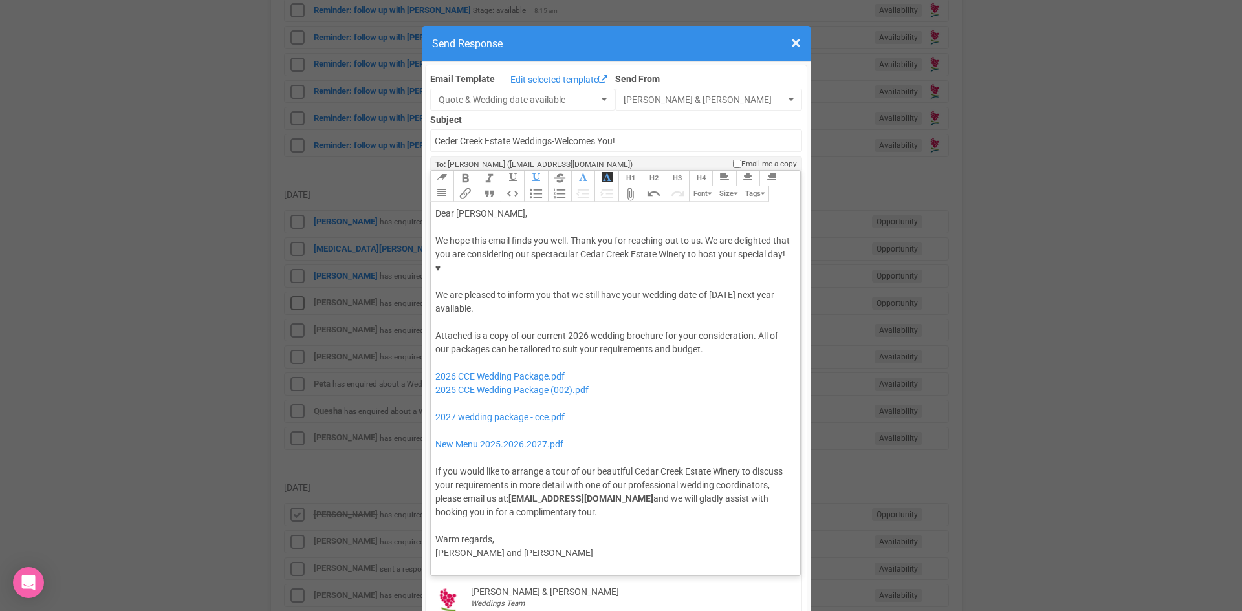
click at [703, 329] on div "Attached is a copy of our current 2026 wedding brochure for your consideration.…" at bounding box center [613, 424] width 356 height 190
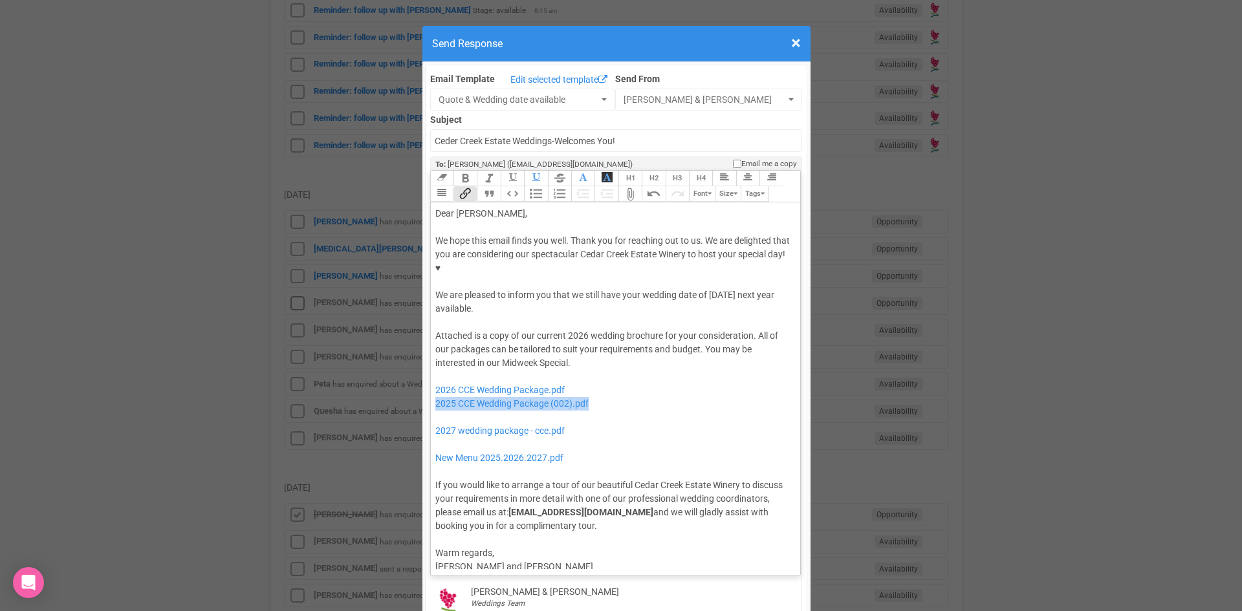
drag, startPoint x: 598, startPoint y: 361, endPoint x: 424, endPoint y: 364, distance: 173.4
drag, startPoint x: 573, startPoint y: 393, endPoint x: 426, endPoint y: 381, distance: 147.4
click at [431, 381] on trix-editor "Dear Jessica, We hope this email finds you well. Thank you for reaching out to …" at bounding box center [616, 385] width 370 height 367
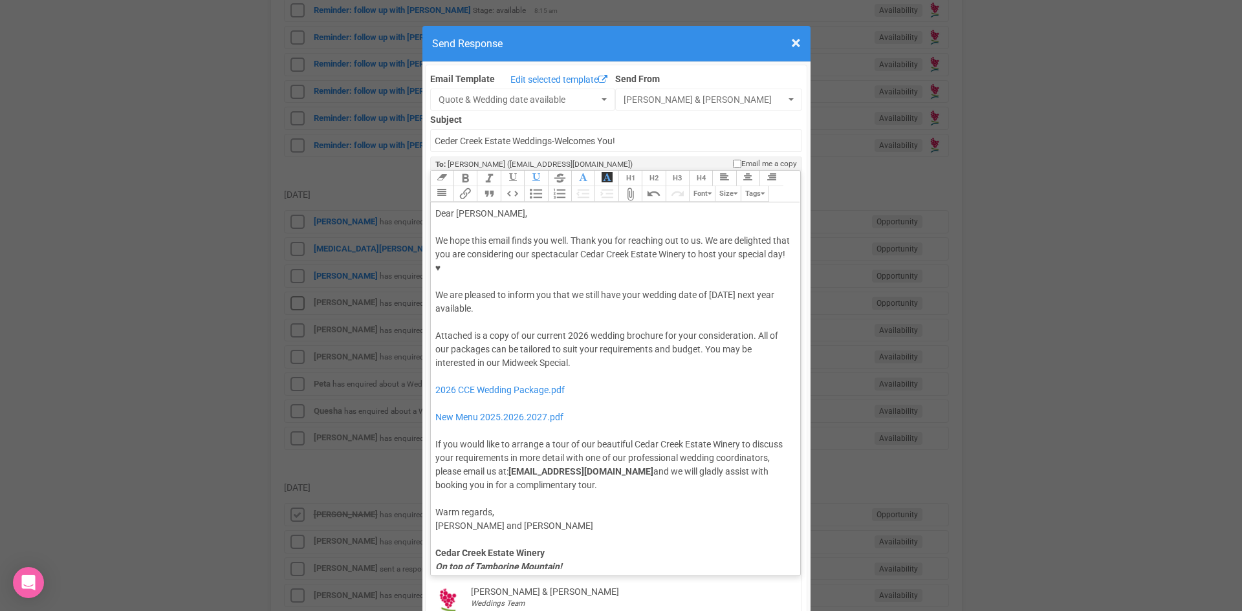
click at [550, 270] on div "We hope this email finds you well. Thank you for reaching out to us. We are del…" at bounding box center [613, 275] width 356 height 82
click at [581, 340] on div "Attached is a copy of our current 2026 wedding brochure for your consideration.…" at bounding box center [613, 410] width 356 height 163
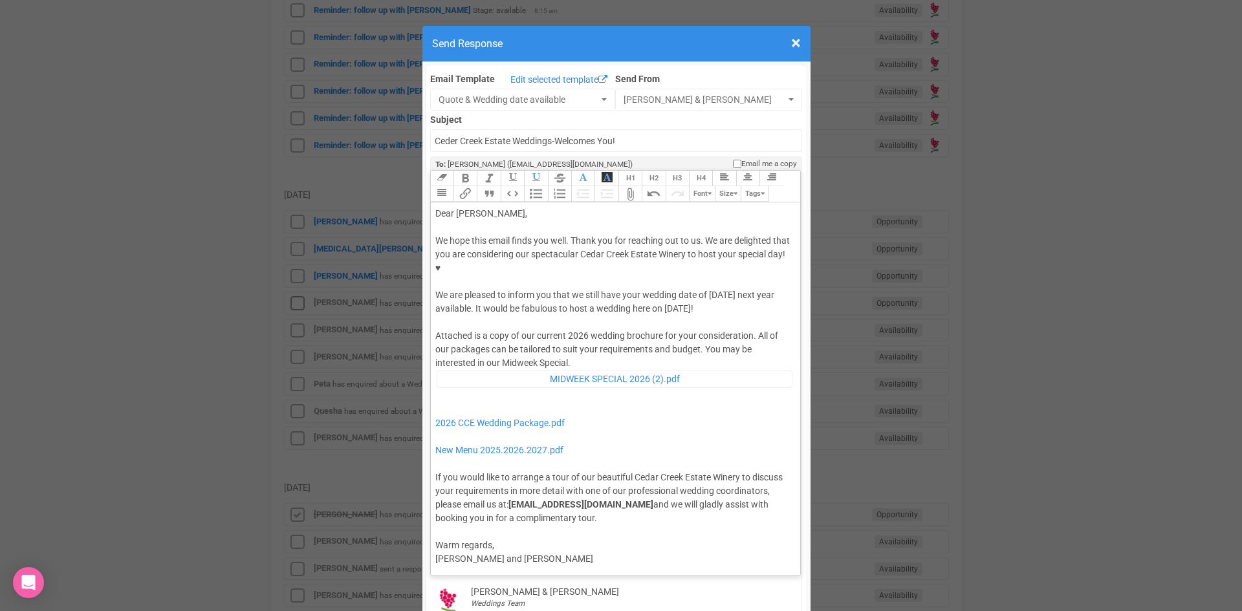
click at [585, 334] on div "Attached is a copy of our current 2026 wedding brochure for your consideration.…" at bounding box center [613, 426] width 356 height 195
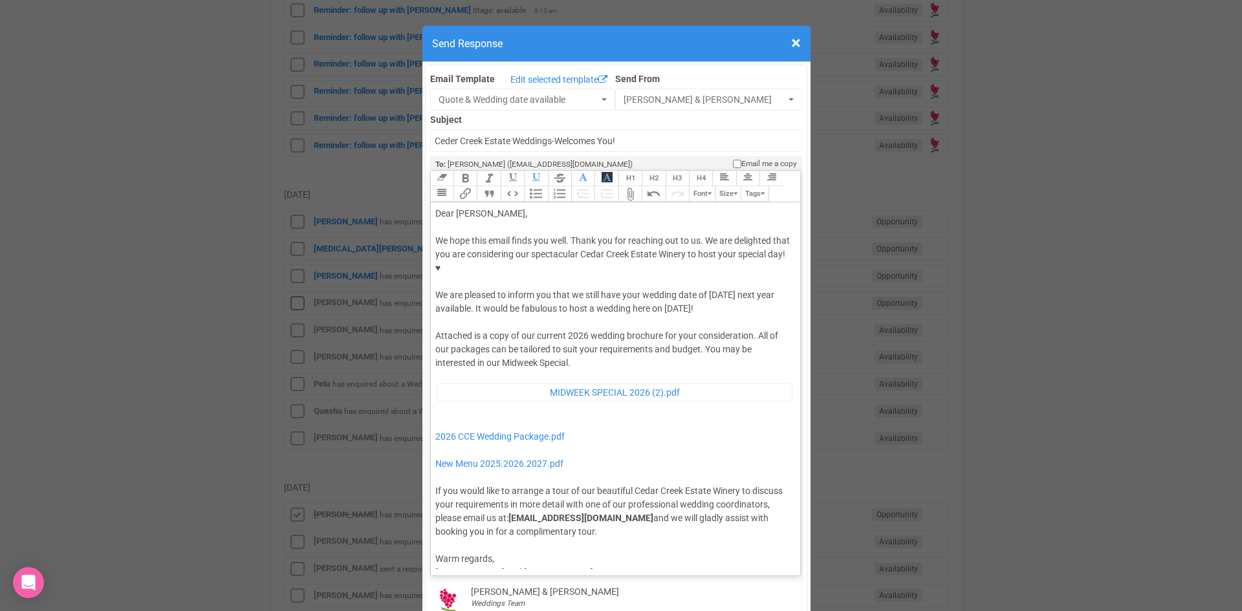
click at [444, 388] on div "Attached is a copy of our current 2026 wedding brochure for your consideration.…" at bounding box center [613, 433] width 356 height 209
type trix-editor "<div>Dear Jessica,</div><div><strong>&nbsp;</strong></div><div>We hope this ema…"
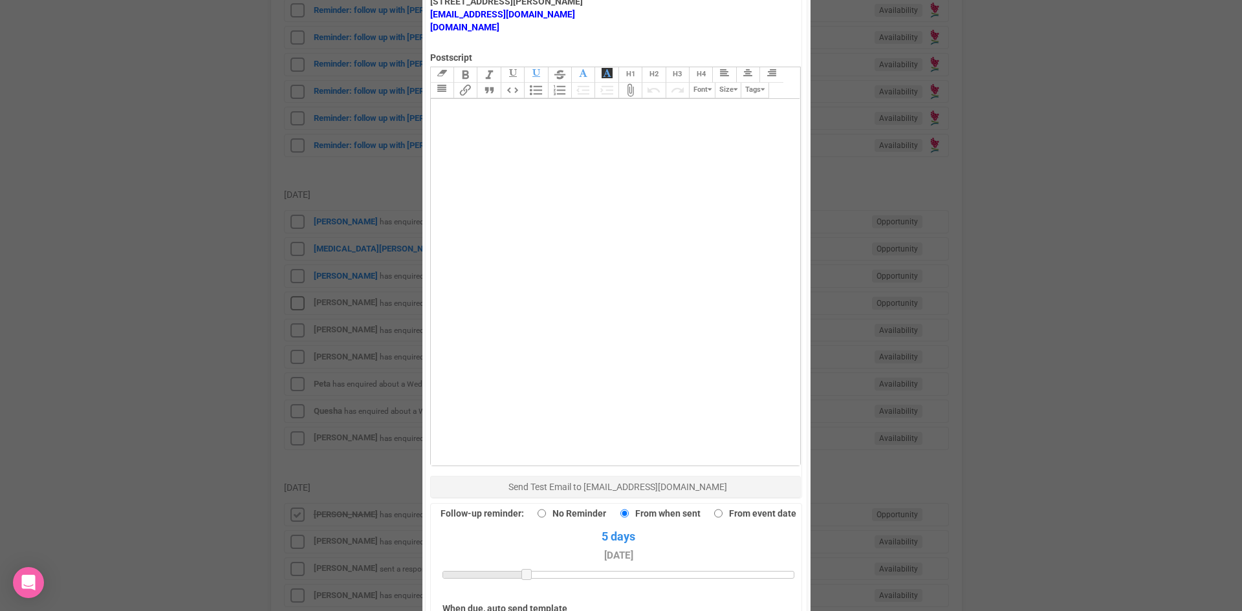
scroll to position [896, 0]
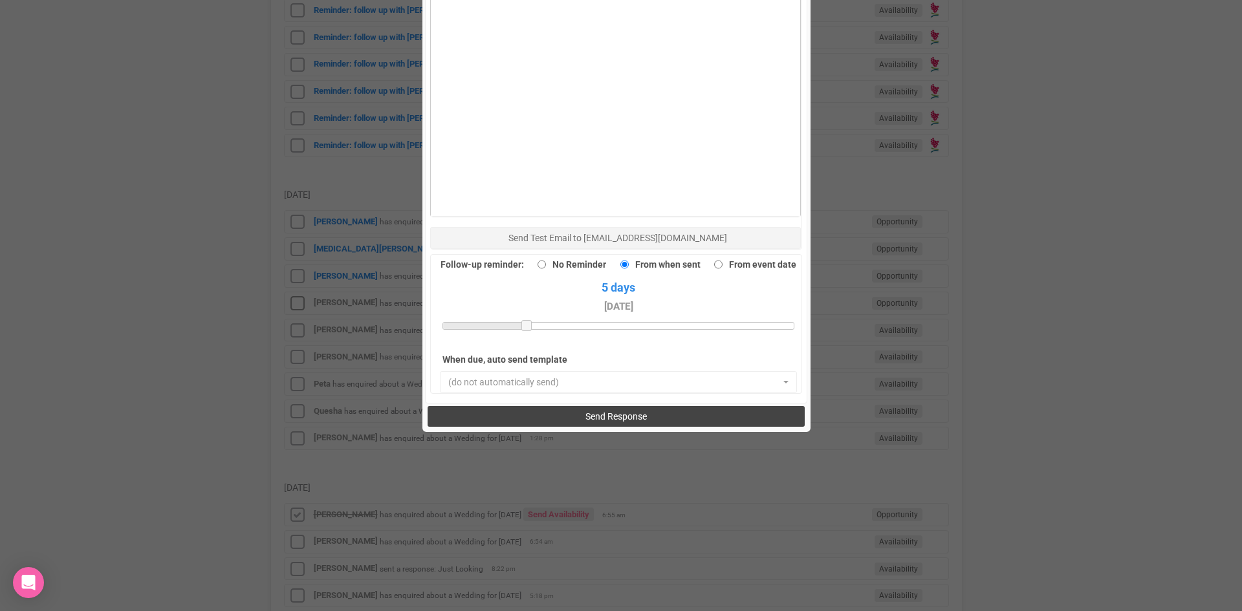
click at [610, 411] on span "Send Response" at bounding box center [616, 416] width 61 height 10
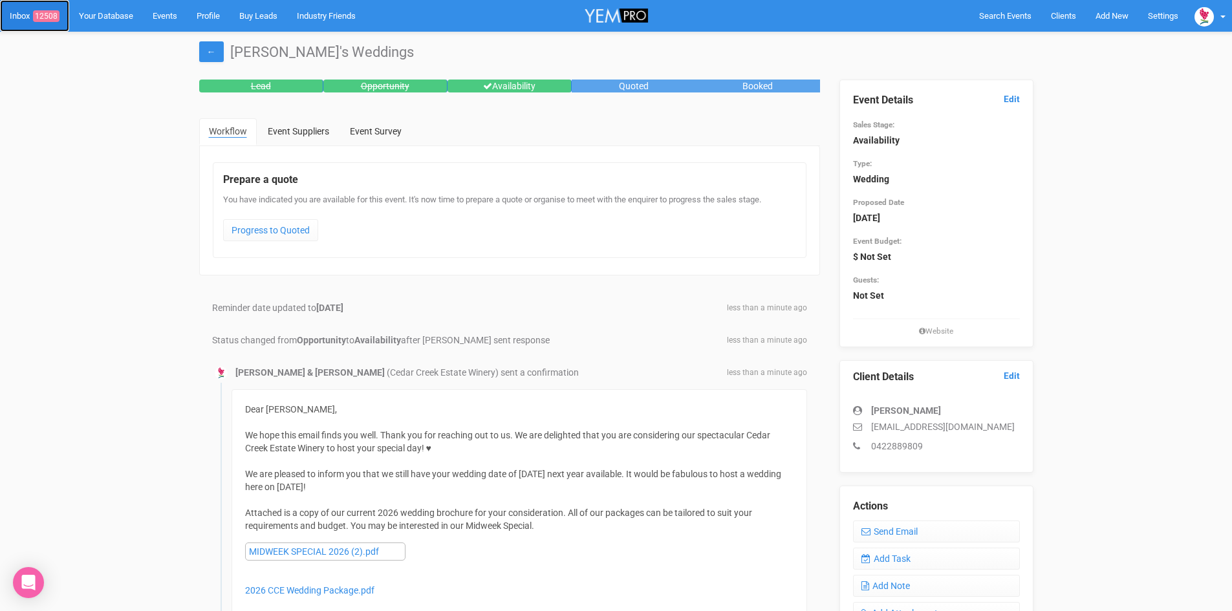
click at [50, 13] on span "12508" at bounding box center [46, 16] width 27 height 12
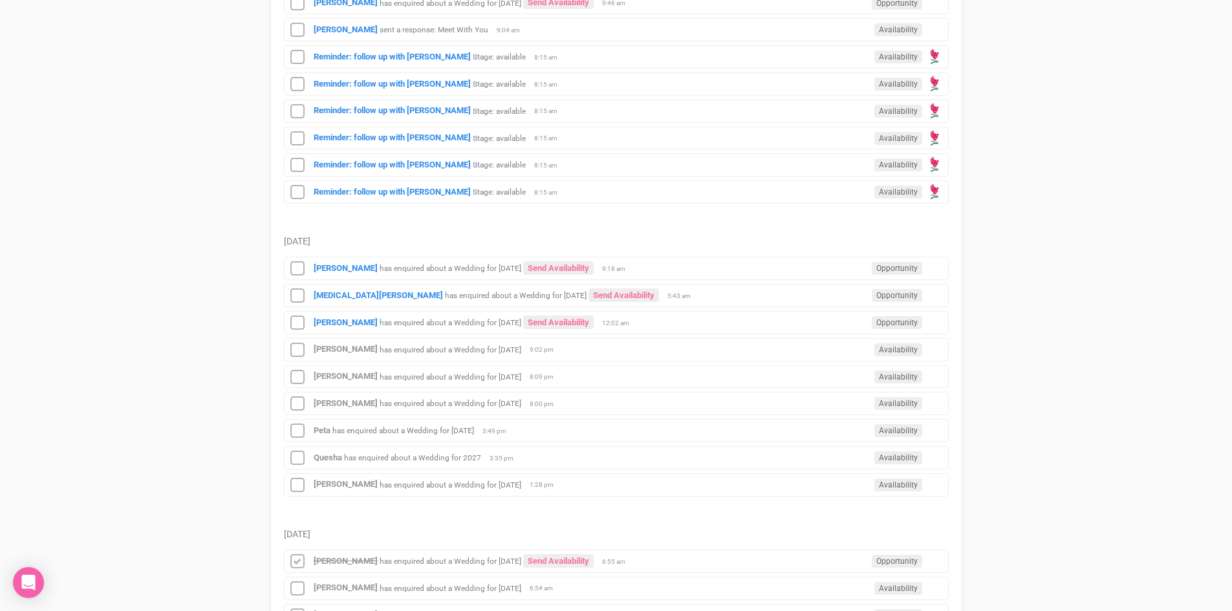
scroll to position [970, 0]
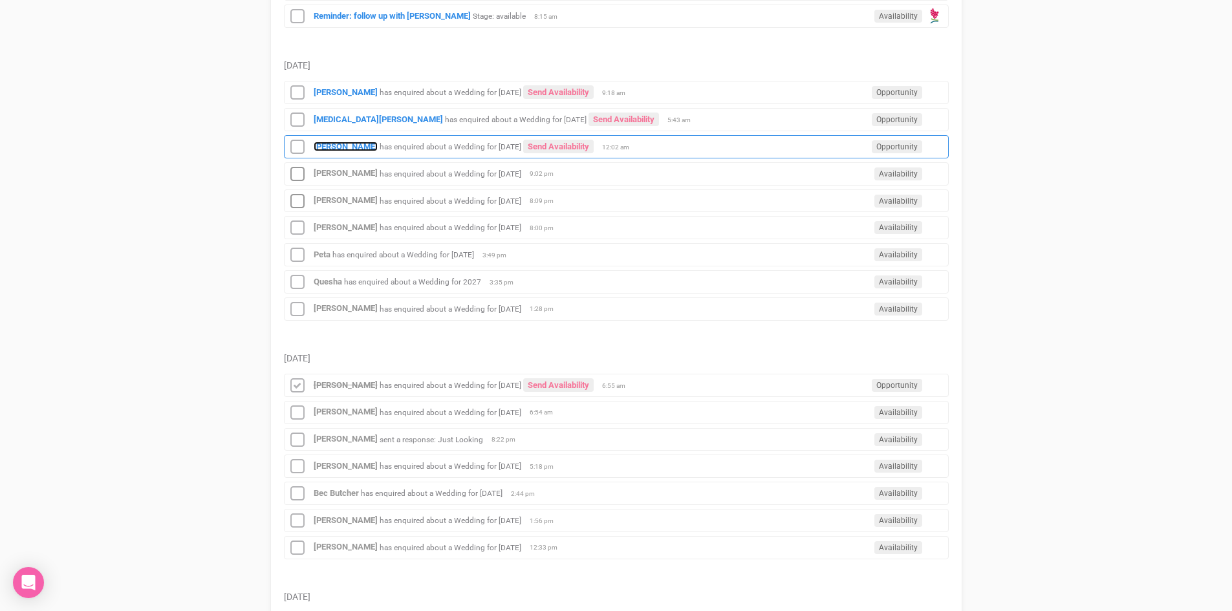
click at [334, 142] on strong "[PERSON_NAME]" at bounding box center [346, 147] width 64 height 10
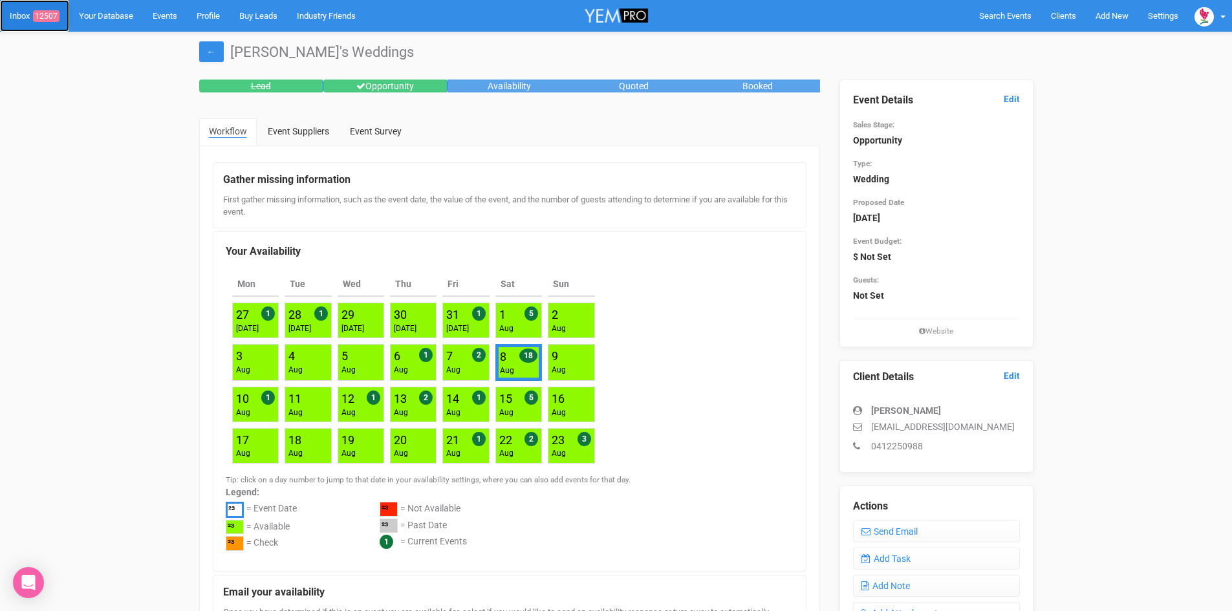
click at [55, 9] on link "Inbox 12507" at bounding box center [34, 16] width 69 height 32
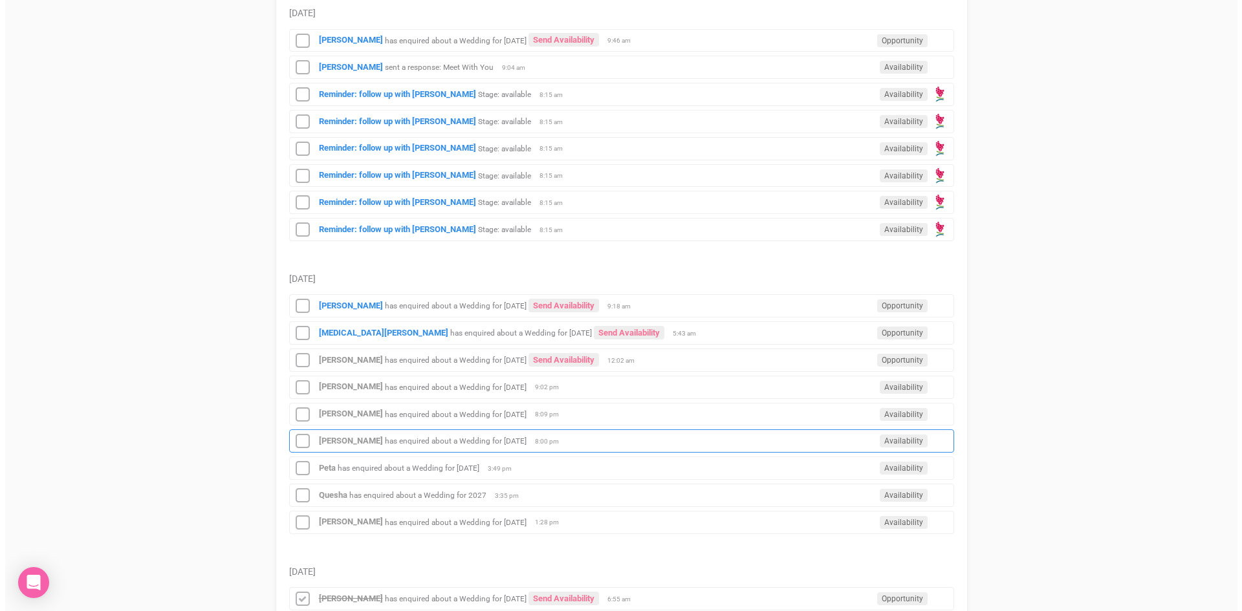
scroll to position [776, 0]
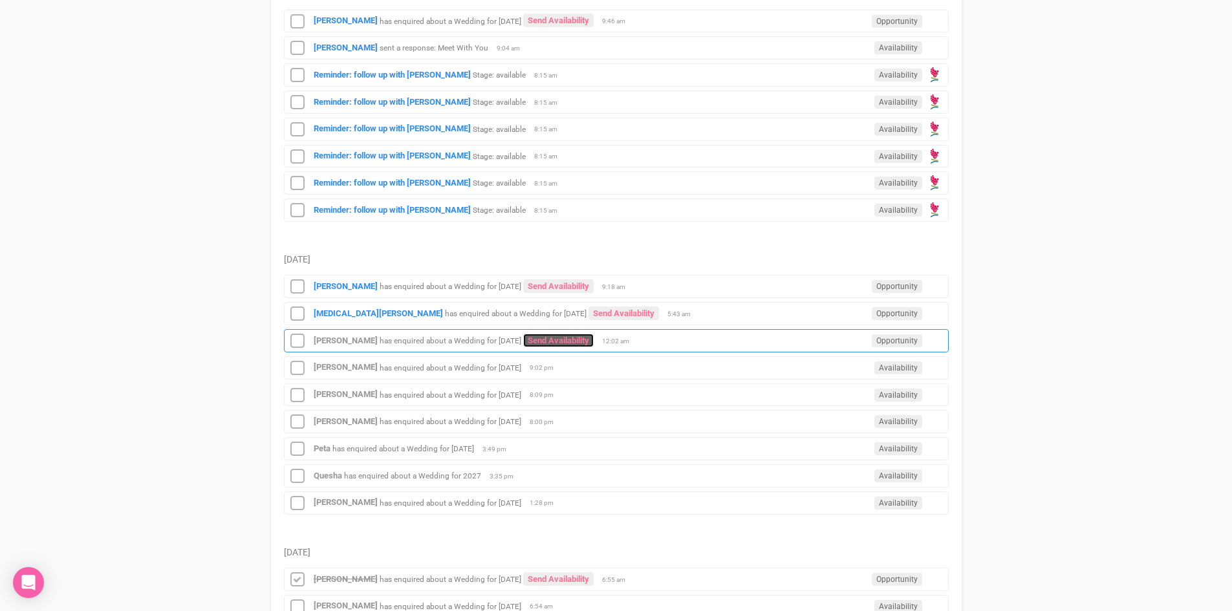
click at [560, 334] on link "Send Availability" at bounding box center [558, 341] width 71 height 14
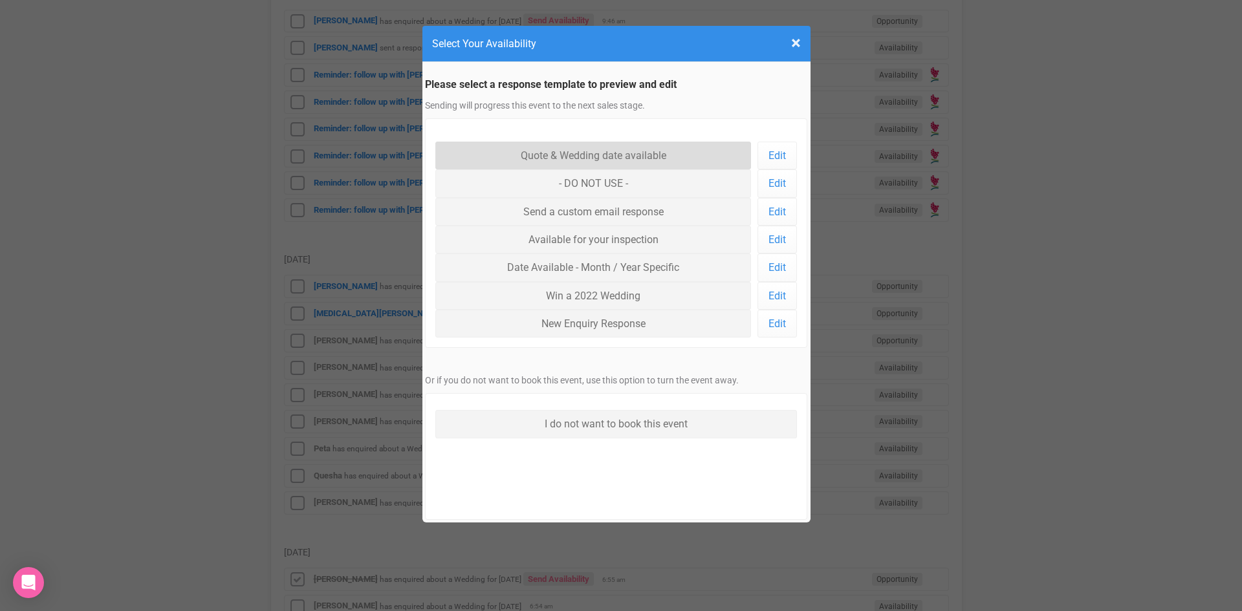
click at [553, 149] on link "Quote & Wedding date available" at bounding box center [593, 156] width 316 height 28
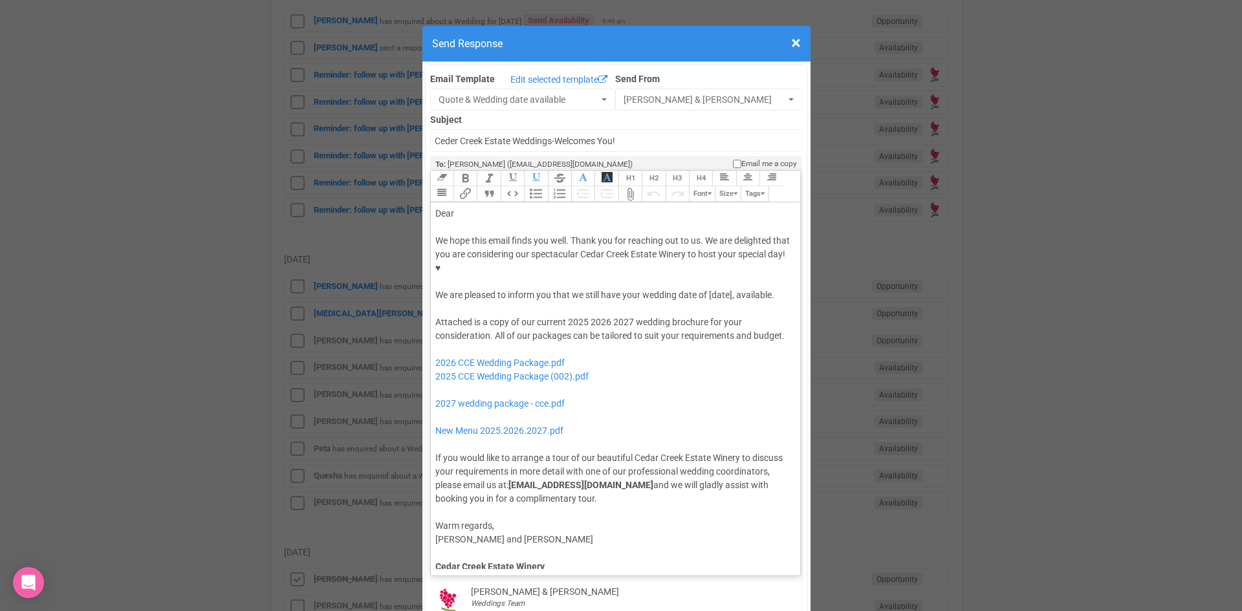
click at [490, 207] on div "Dear" at bounding box center [613, 214] width 356 height 14
click at [705, 250] on div "We hope this email finds you well. Thank you for reaching out to us. We are del…" at bounding box center [613, 268] width 356 height 68
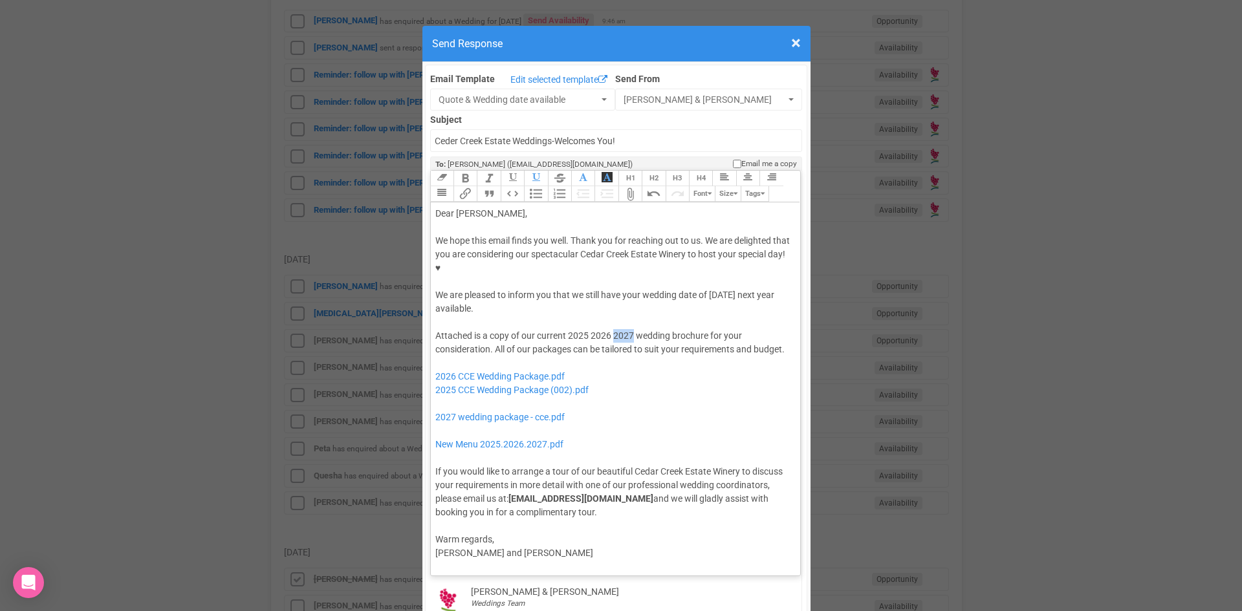
drag, startPoint x: 630, startPoint y: 294, endPoint x: 608, endPoint y: 294, distance: 22.0
click at [608, 329] on div "Attached is a copy of our current 2025 2026 2027 wedding brochure for your cons…" at bounding box center [613, 424] width 356 height 190
drag, startPoint x: 584, startPoint y: 293, endPoint x: 561, endPoint y: 296, distance: 23.4
click at [562, 329] on div "Attached is a copy of our current 2025 2026 wedding brochure for your considera…" at bounding box center [613, 424] width 356 height 190
click at [584, 329] on div "Attached is a copy of our current 2026 wedding brochure for your consideration.…" at bounding box center [613, 424] width 356 height 190
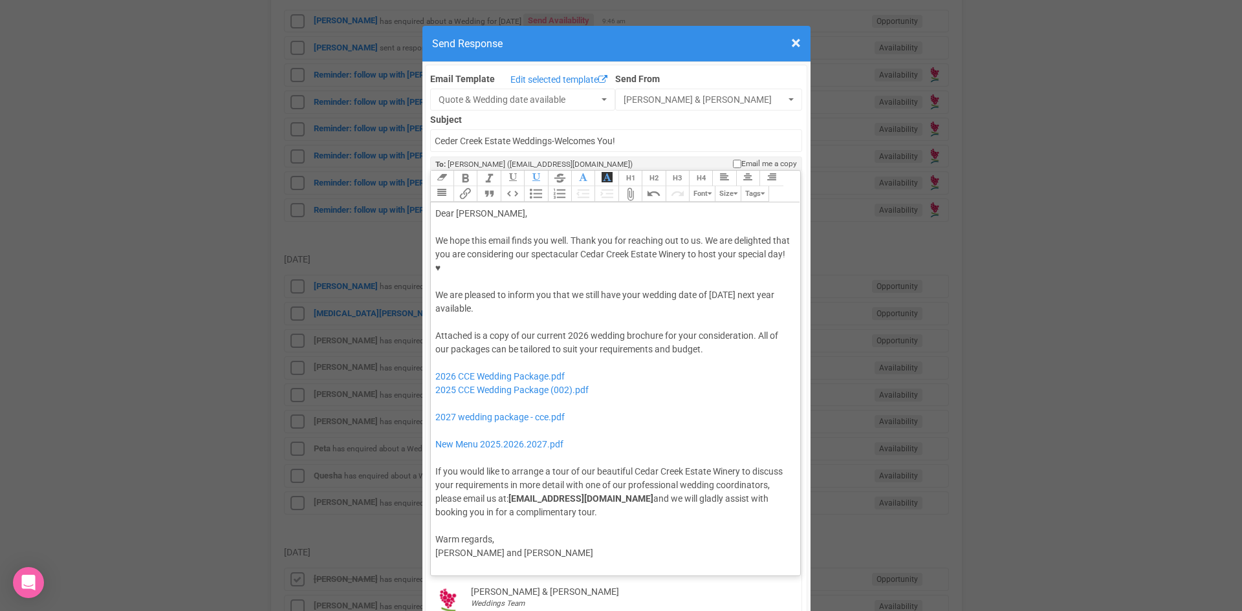
click at [705, 329] on div "Attached is a copy of our current 2026 wedding brochure for your consideration.…" at bounding box center [613, 424] width 356 height 190
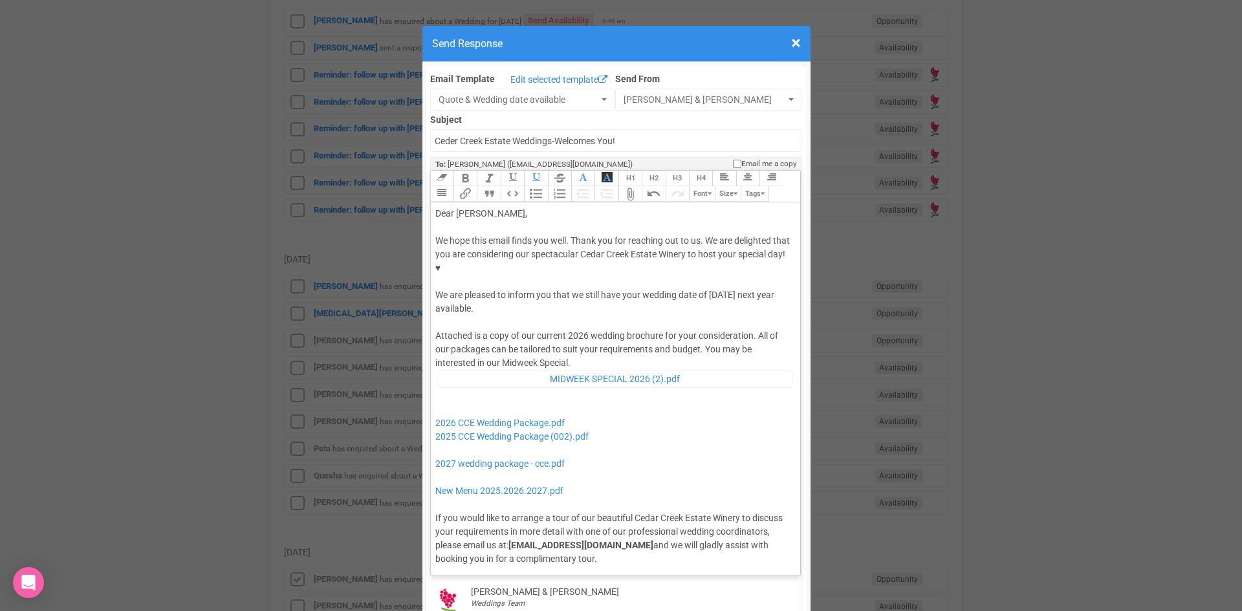
click at [571, 329] on div "Attached is a copy of our current 2026 wedding brochure for your consideration.…" at bounding box center [613, 447] width 356 height 236
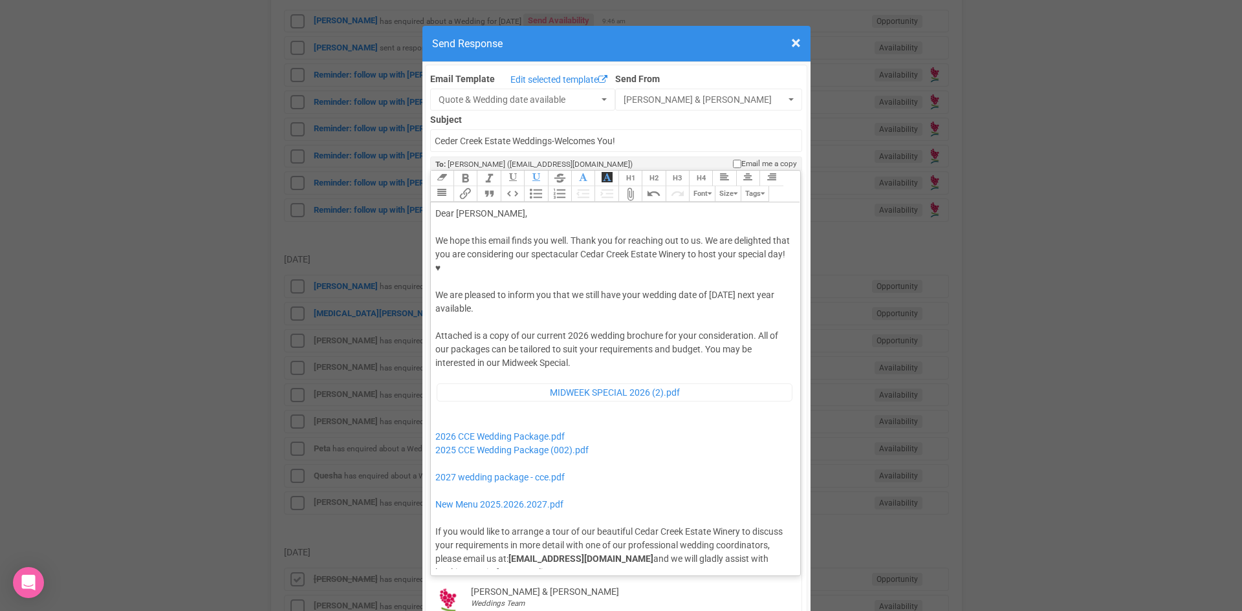
click at [738, 329] on div "Attached is a copy of our current 2026 wedding brochure for your consideration.…" at bounding box center [613, 454] width 356 height 250
drag, startPoint x: 614, startPoint y: 411, endPoint x: 432, endPoint y: 410, distance: 182.4
click at [435, 410] on div "Attached is a copy of our current 2026 wedding brochure for your consideration.…" at bounding box center [613, 454] width 356 height 250
drag, startPoint x: 577, startPoint y: 437, endPoint x: 455, endPoint y: 428, distance: 122.7
click at [455, 428] on div "Attached is a copy of our current 2026 wedding brochure for your consideration.…" at bounding box center [613, 454] width 356 height 250
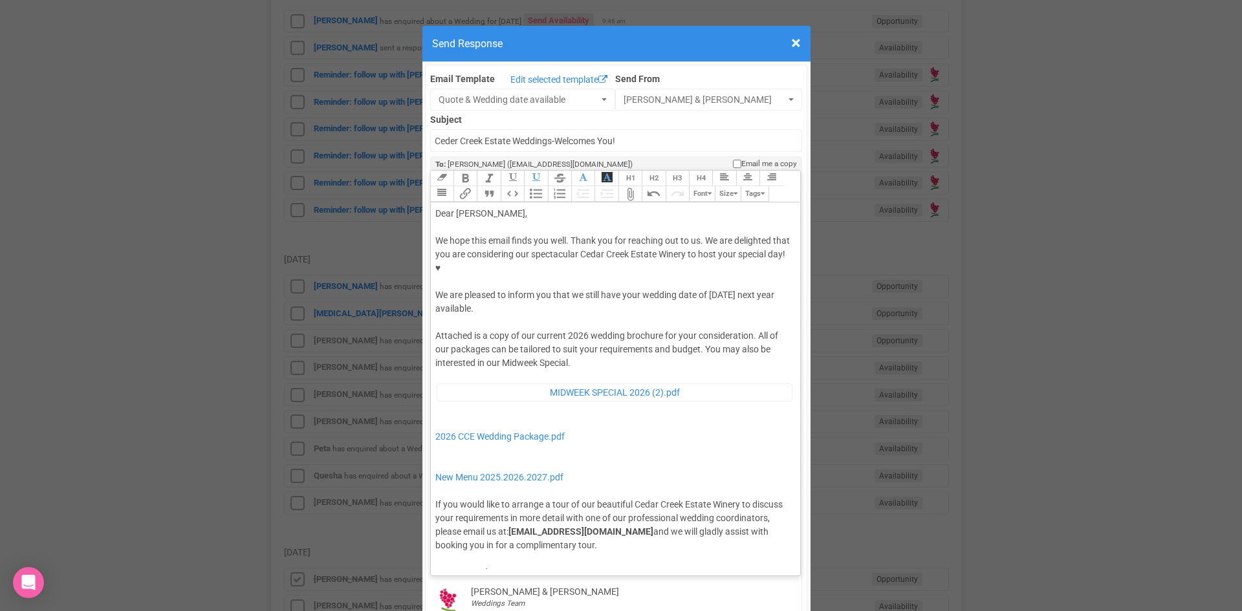
type trix-editor "<lor>Ipsu Dolor,</sit><ame><consec>&adip;</elitse></doe><tem>In utla etdo magna…"
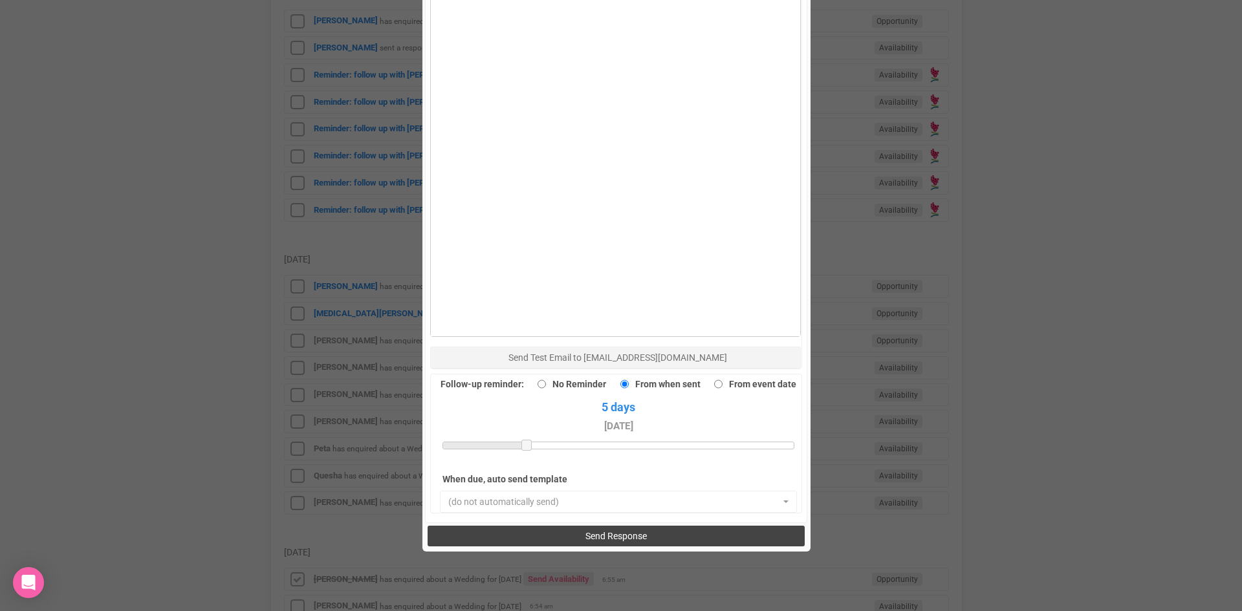
click at [594, 531] on span "Send Response" at bounding box center [616, 536] width 61 height 10
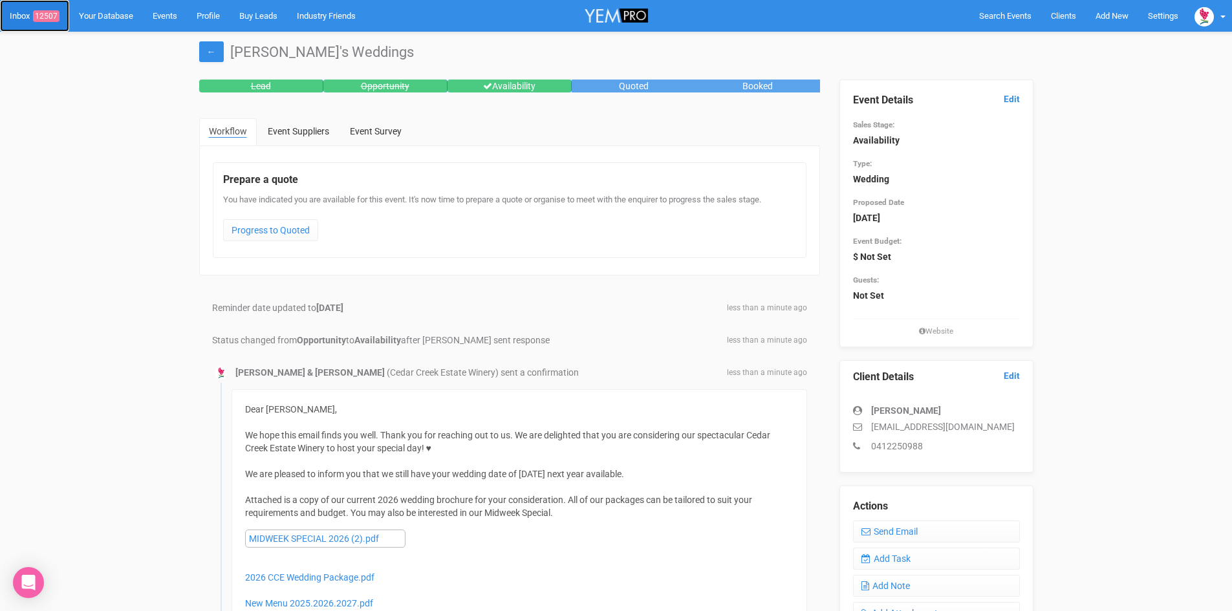
click at [49, 13] on span "12507" at bounding box center [46, 16] width 27 height 12
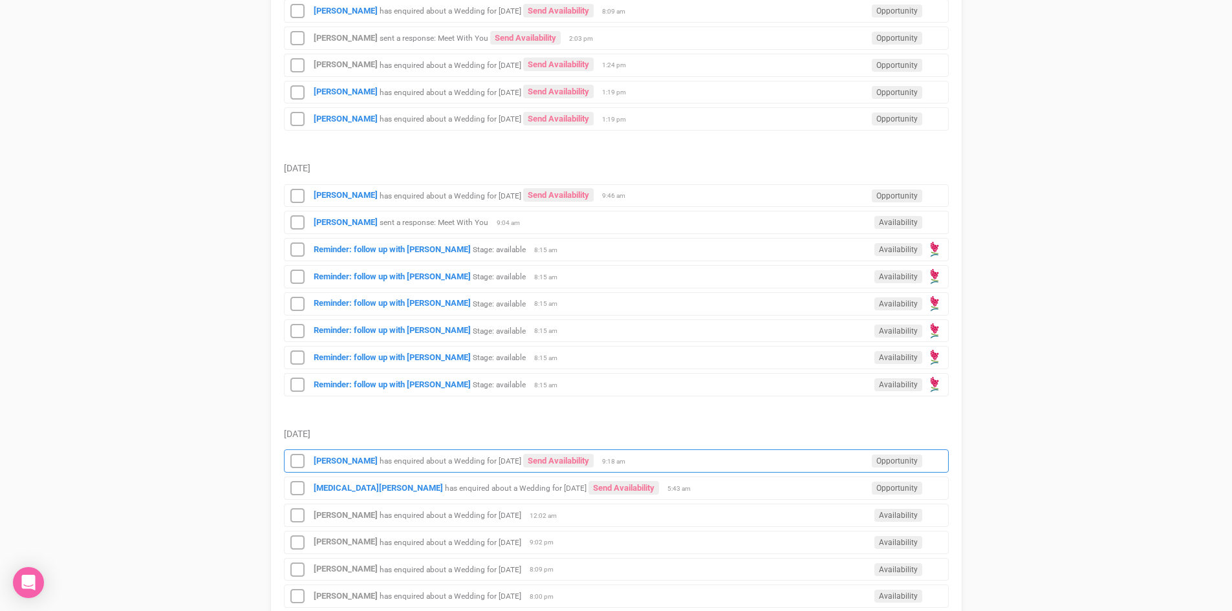
scroll to position [776, 0]
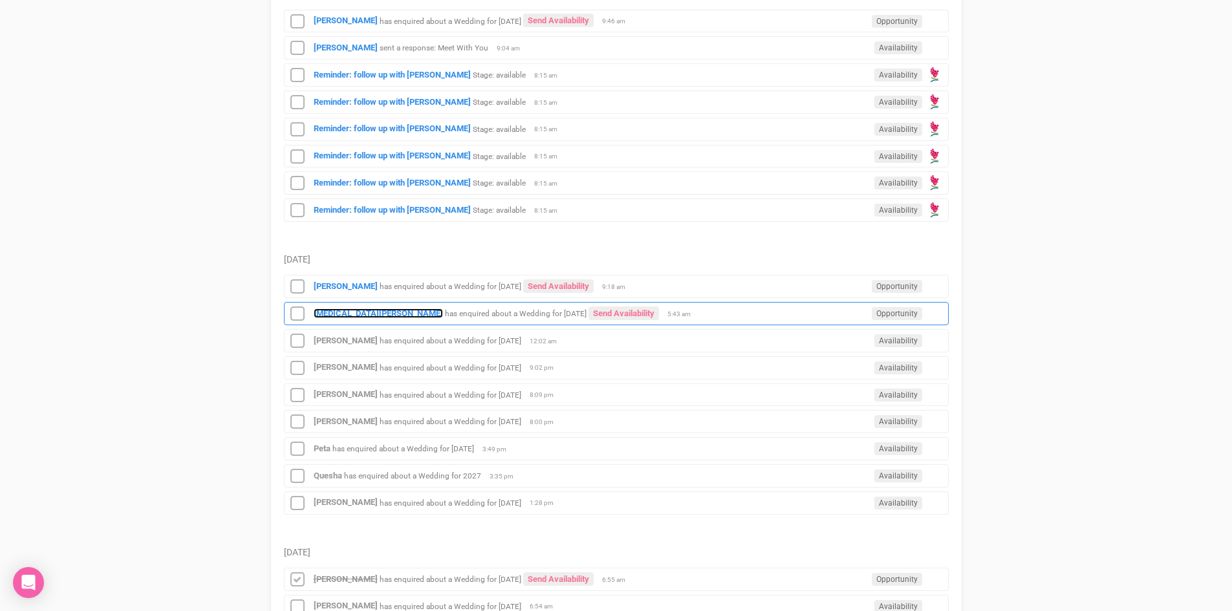
click at [340, 310] on strong "[MEDICAL_DATA][PERSON_NAME]" at bounding box center [378, 314] width 129 height 10
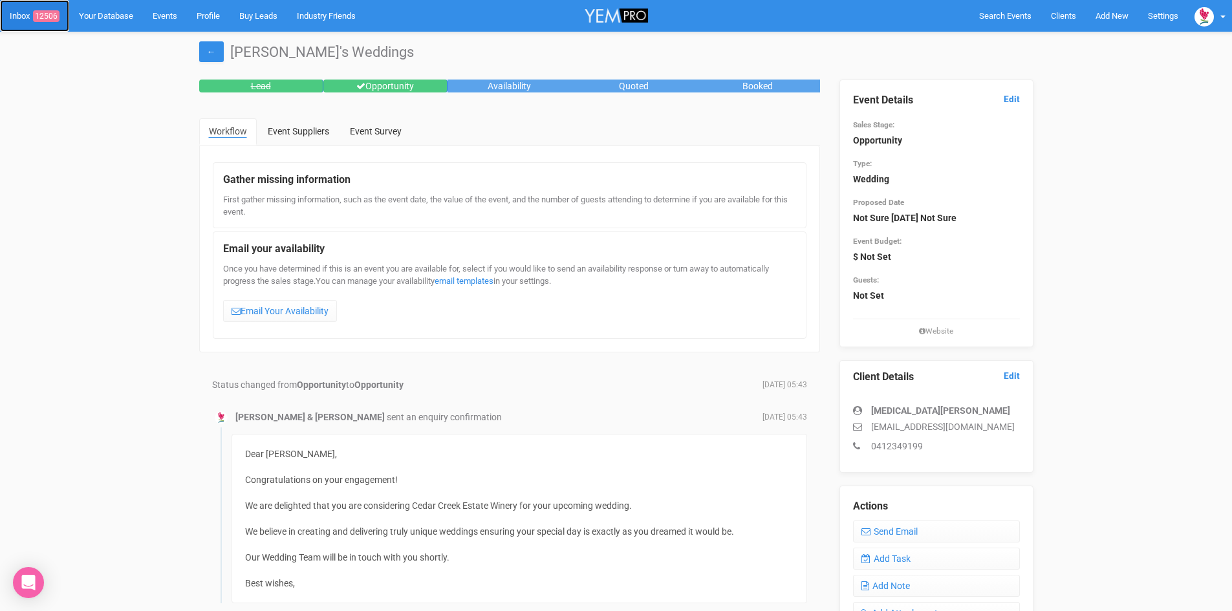
click at [43, 11] on span "12506" at bounding box center [46, 16] width 27 height 12
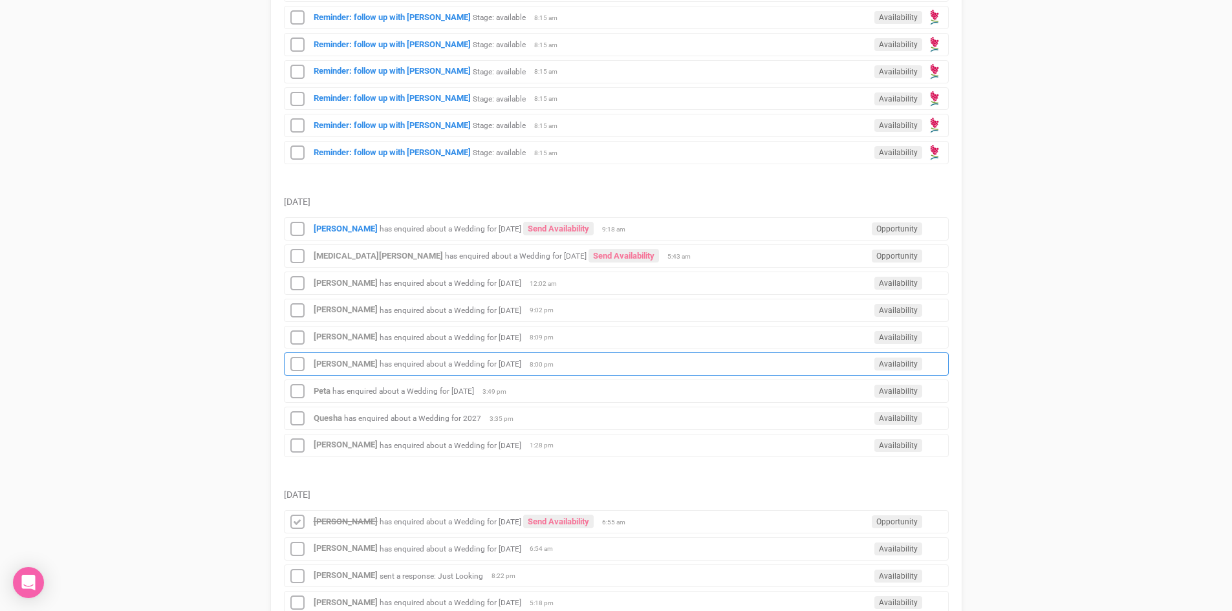
scroll to position [841, 0]
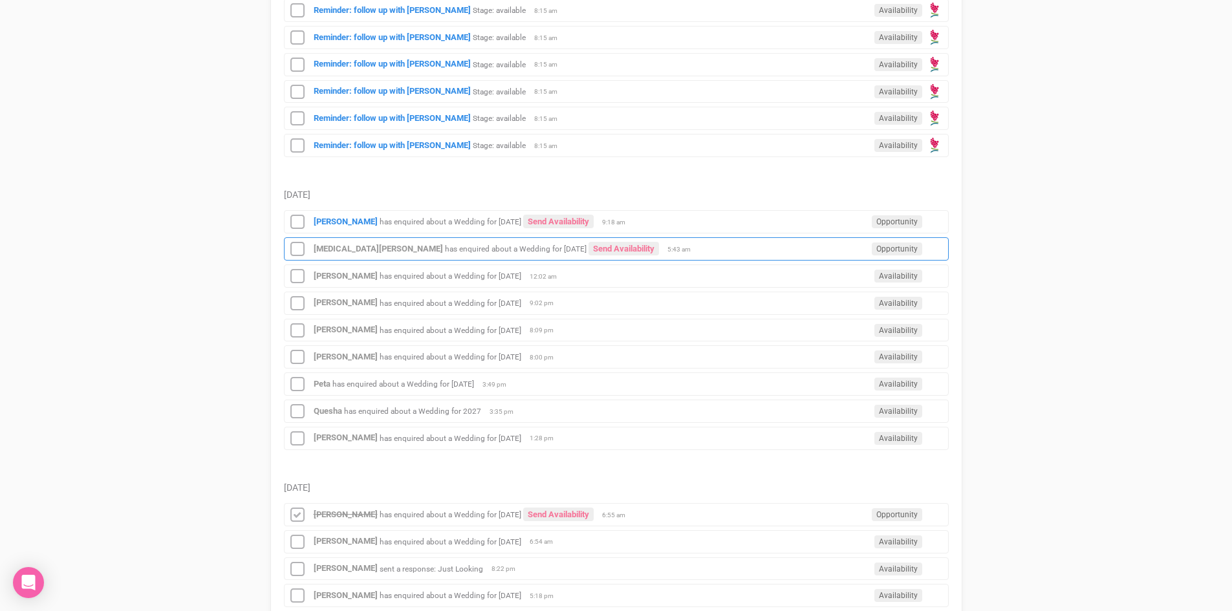
click at [552, 241] on div "[MEDICAL_DATA][PERSON_NAME] has enquired about a Wedding for [DATE] Send Availa…" at bounding box center [616, 248] width 665 height 23
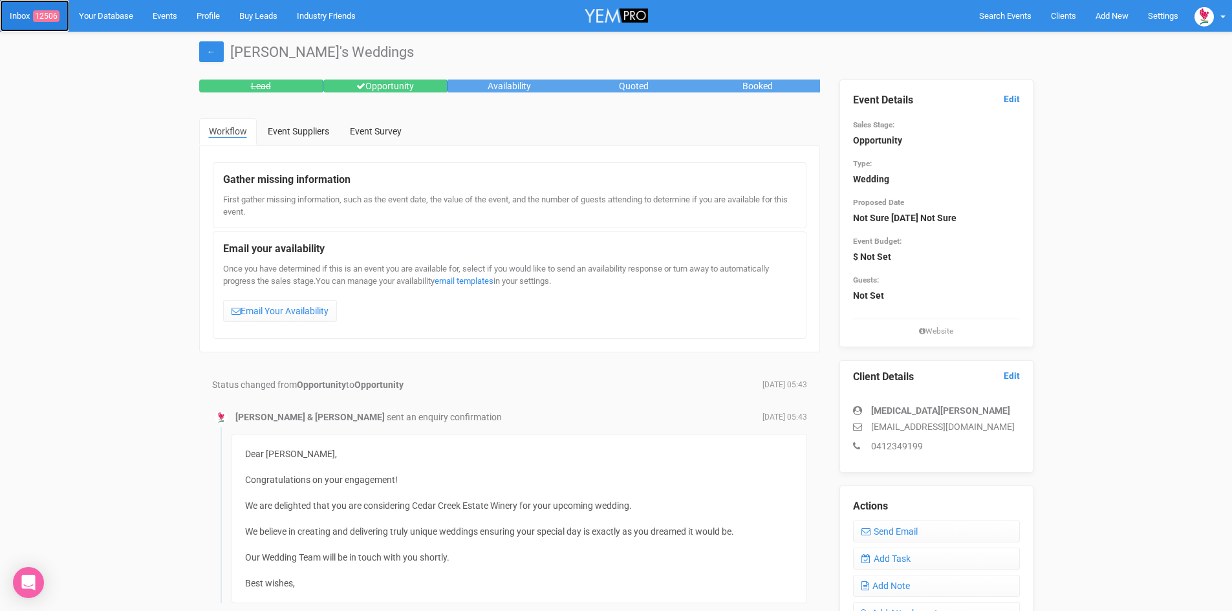
click at [51, 11] on span "12506" at bounding box center [46, 16] width 27 height 12
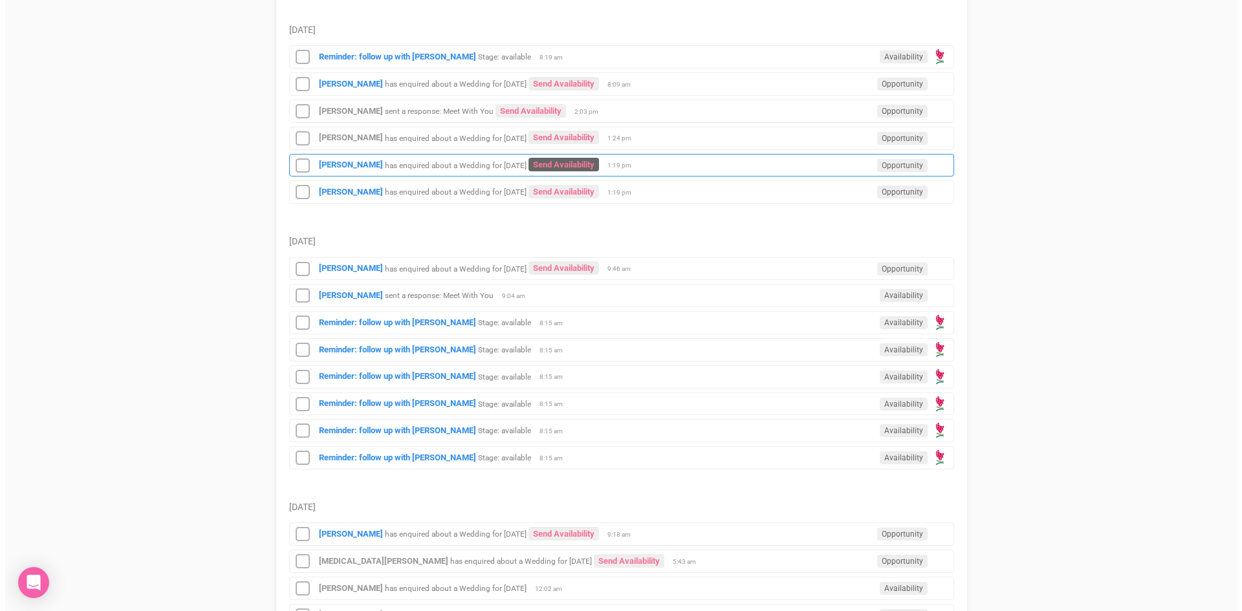
scroll to position [712, 0]
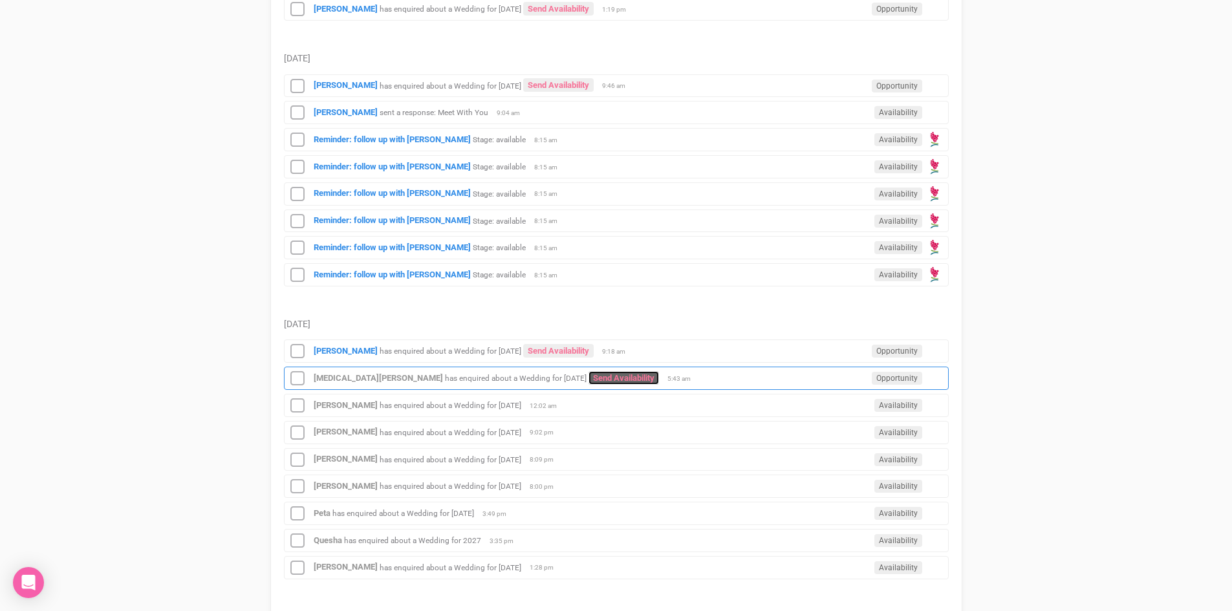
click at [589, 372] on link "Send Availability" at bounding box center [624, 378] width 71 height 14
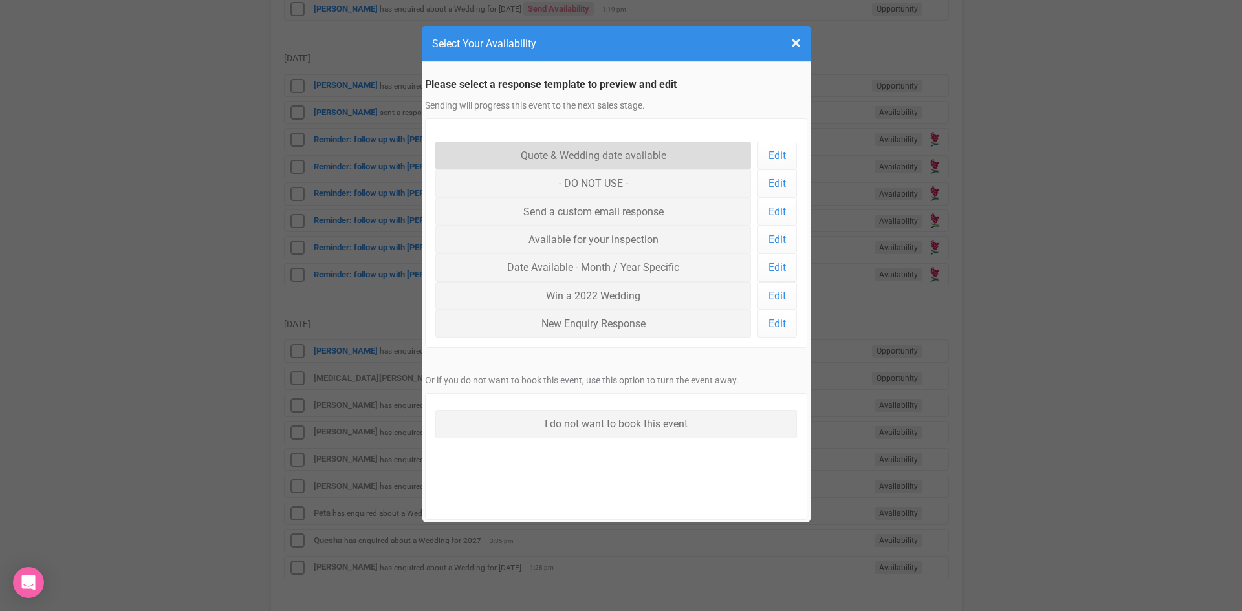
click at [547, 147] on link "Quote & Wedding date available" at bounding box center [593, 156] width 316 height 28
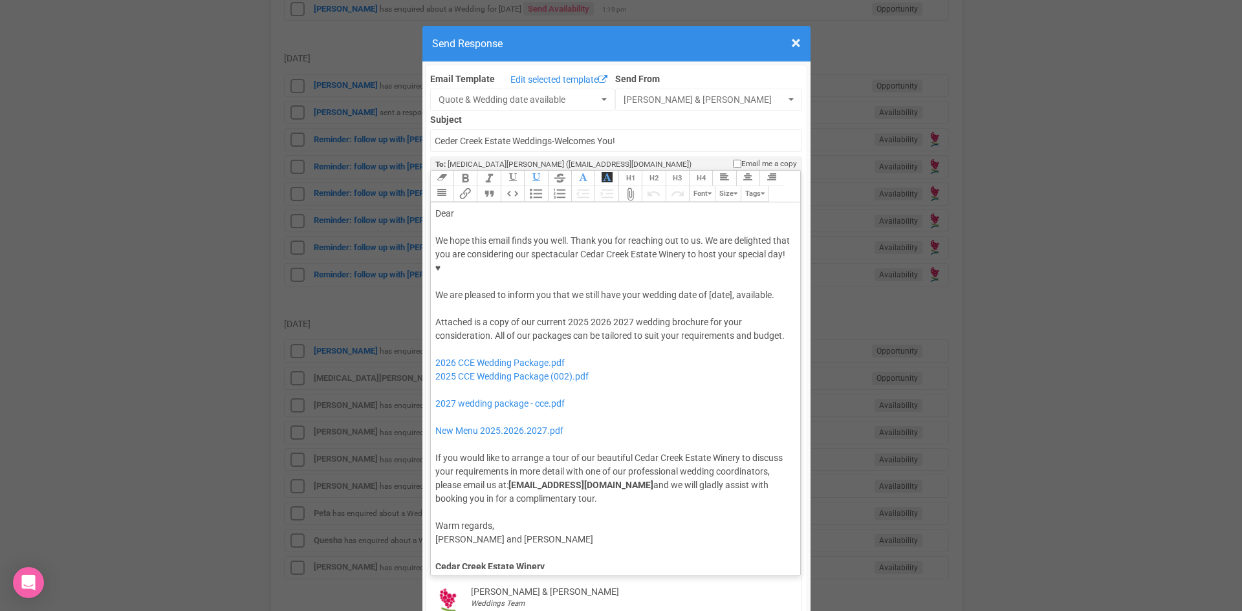
click at [496, 207] on div "Dear" at bounding box center [613, 214] width 356 height 14
click at [621, 252] on div "We hope this email finds you well. Thank you for reaching out to us. We are del…" at bounding box center [613, 268] width 356 height 68
drag, startPoint x: 586, startPoint y: 281, endPoint x: 565, endPoint y: 282, distance: 20.7
click at [565, 316] on div "Attached is a copy of our current 2025 2026 2027 wedding brochure for your cons…" at bounding box center [613, 411] width 356 height 190
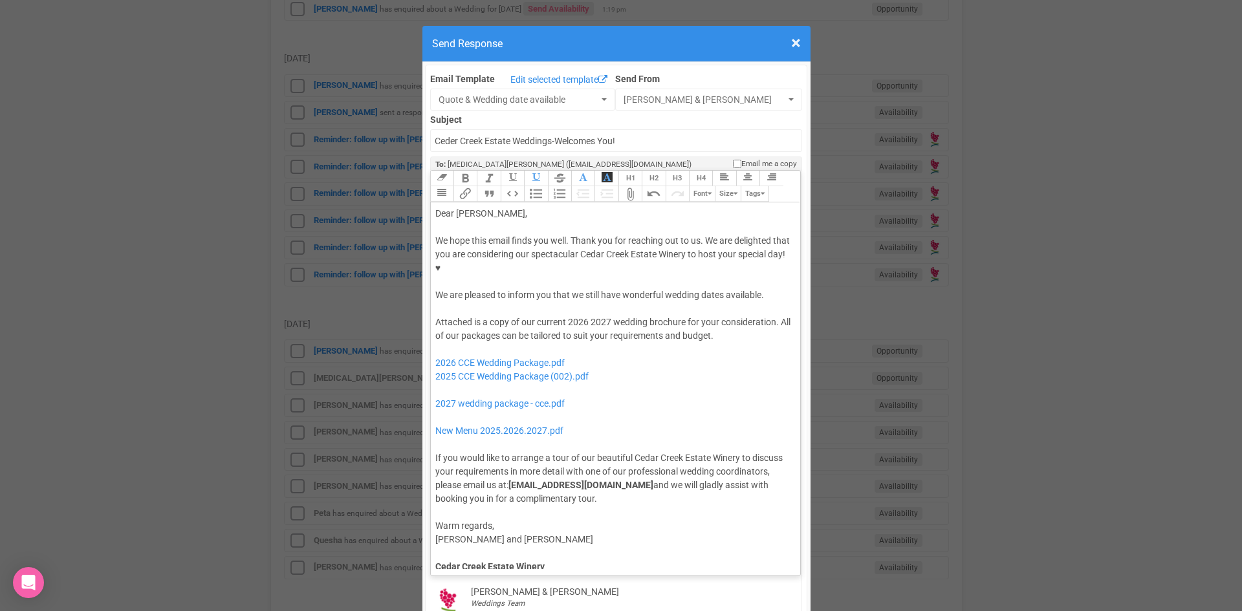
click at [604, 316] on div "Attached is a copy of our current 2026 2027 wedding brochure for your considera…" at bounding box center [613, 411] width 356 height 190
drag, startPoint x: 604, startPoint y: 280, endPoint x: 587, endPoint y: 282, distance: 17.6
click at [587, 316] on div "Attached is a copy of our current 2026 2027 wedding brochure for your considera…" at bounding box center [613, 411] width 356 height 190
click at [714, 316] on div "Attached is a copy of our current 2026 wedding brochure for your consideration.…" at bounding box center [613, 411] width 356 height 190
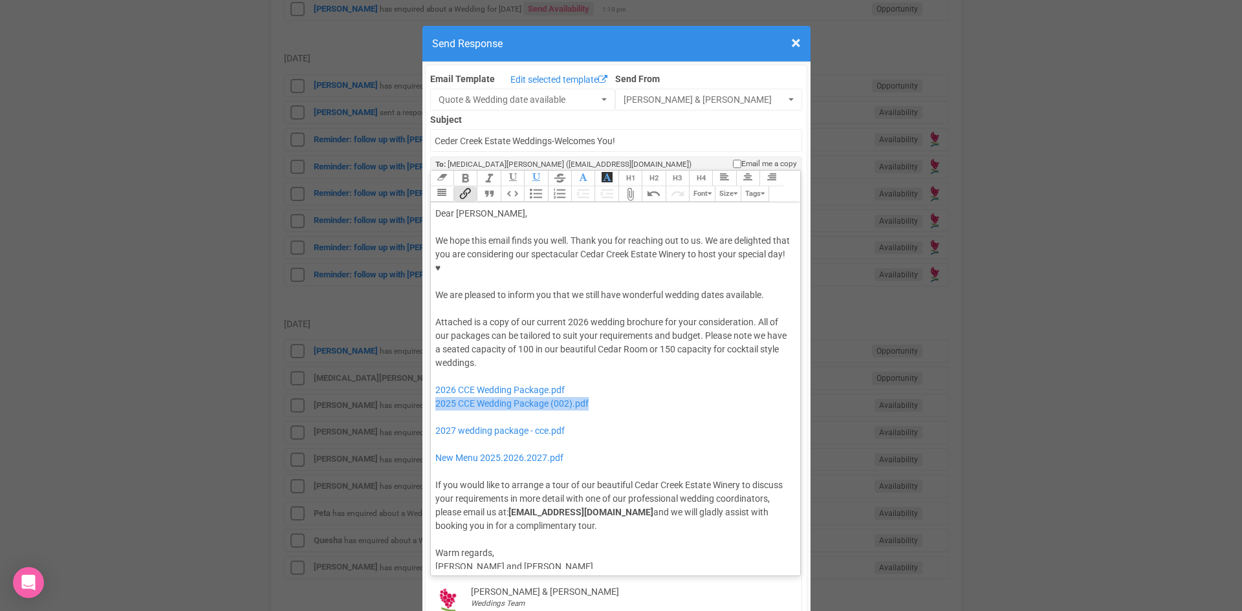
drag, startPoint x: 604, startPoint y: 360, endPoint x: 425, endPoint y: 364, distance: 179.3
click at [430, 364] on div "Link Unlink Bold Italic Strikethrough H1 H2 H3 H4 Link Quote Code Bullets Numbe…" at bounding box center [615, 373] width 371 height 406
drag, startPoint x: 588, startPoint y: 394, endPoint x: 445, endPoint y: 377, distance: 144.0
click at [445, 377] on div "Attached is a copy of our current 2026 wedding brochure for your consideration.…" at bounding box center [613, 424] width 356 height 217
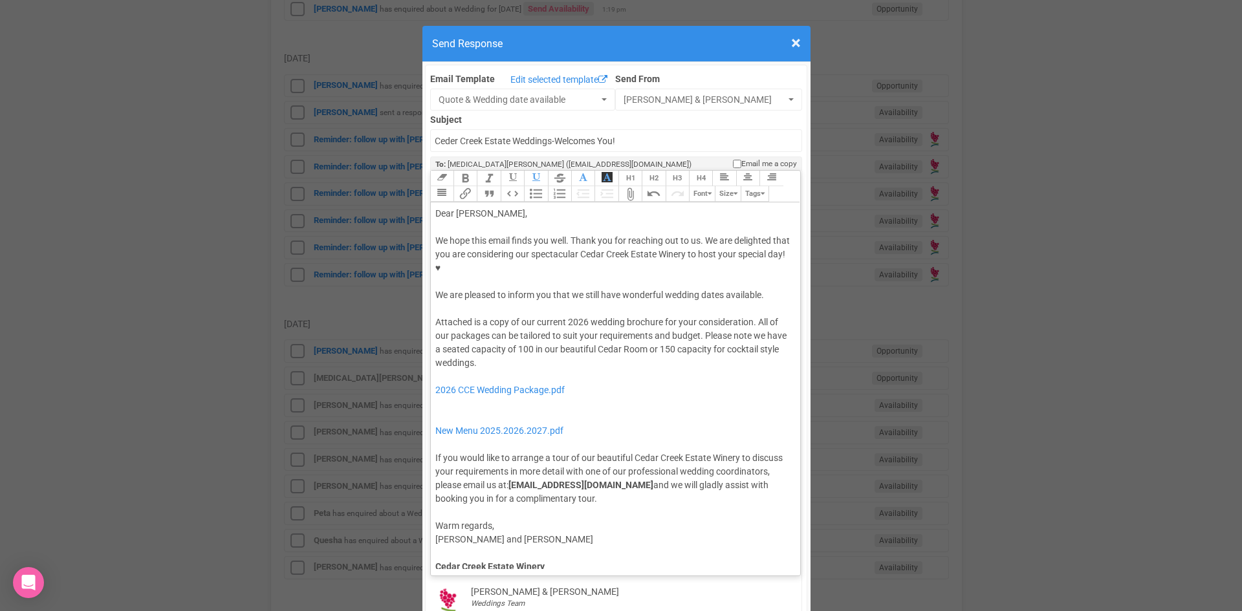
type trix-editor "<div>Dear Nikita,</div><div><strong>&nbsp;</strong></div><div>We hope this emai…"
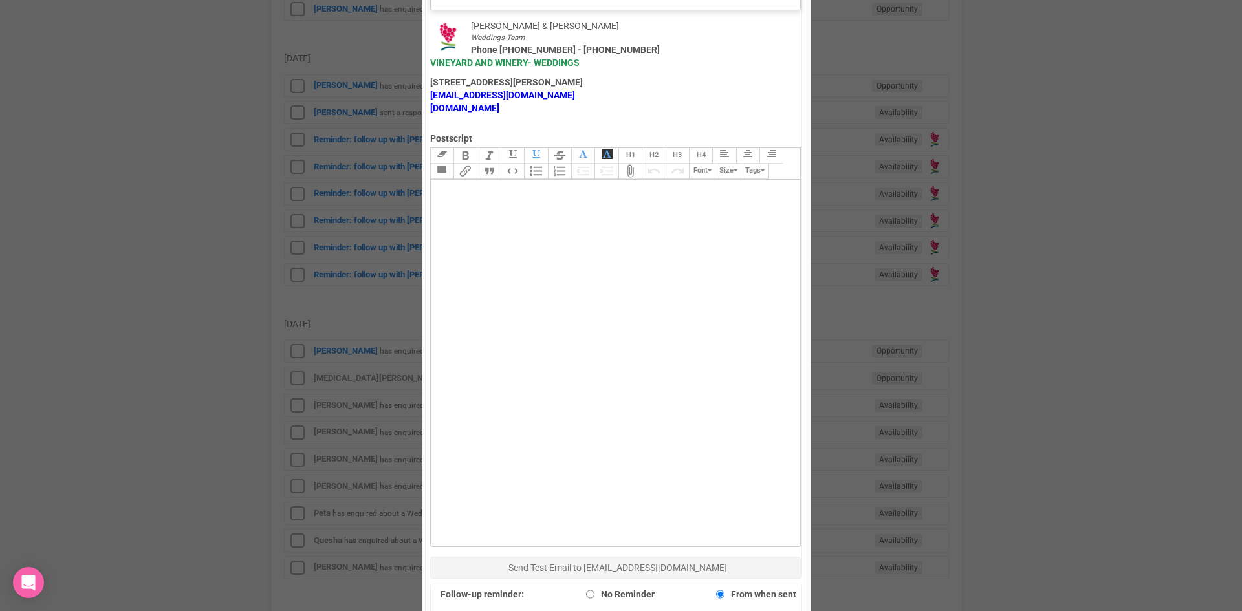
scroll to position [896, 0]
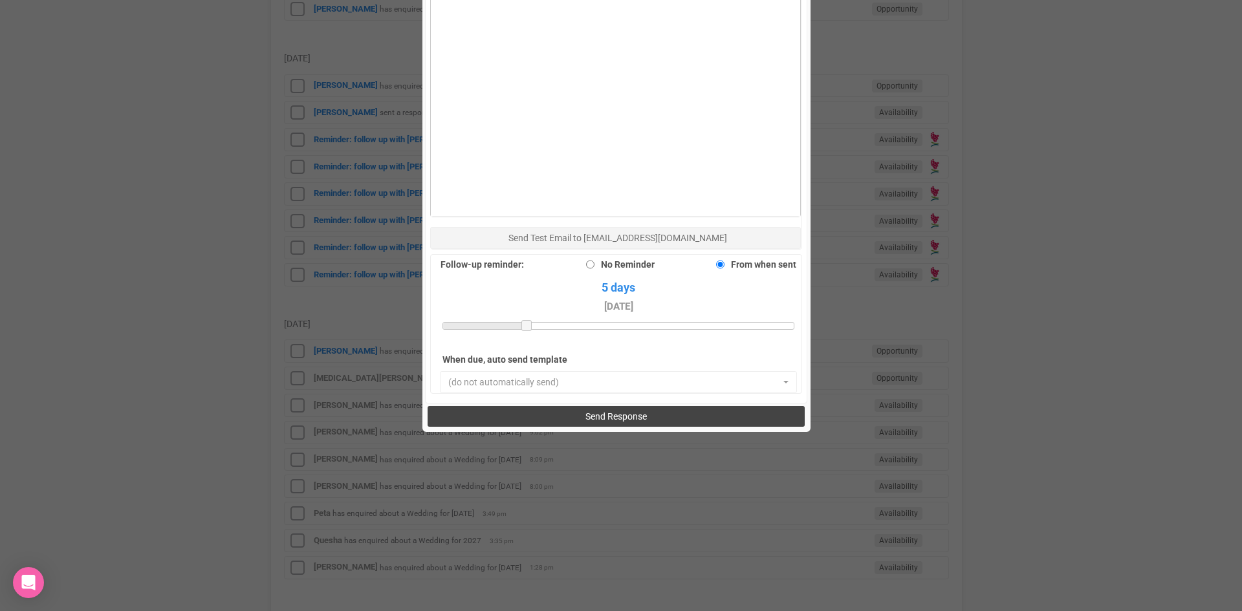
click at [542, 406] on button "Send Response" at bounding box center [616, 416] width 377 height 21
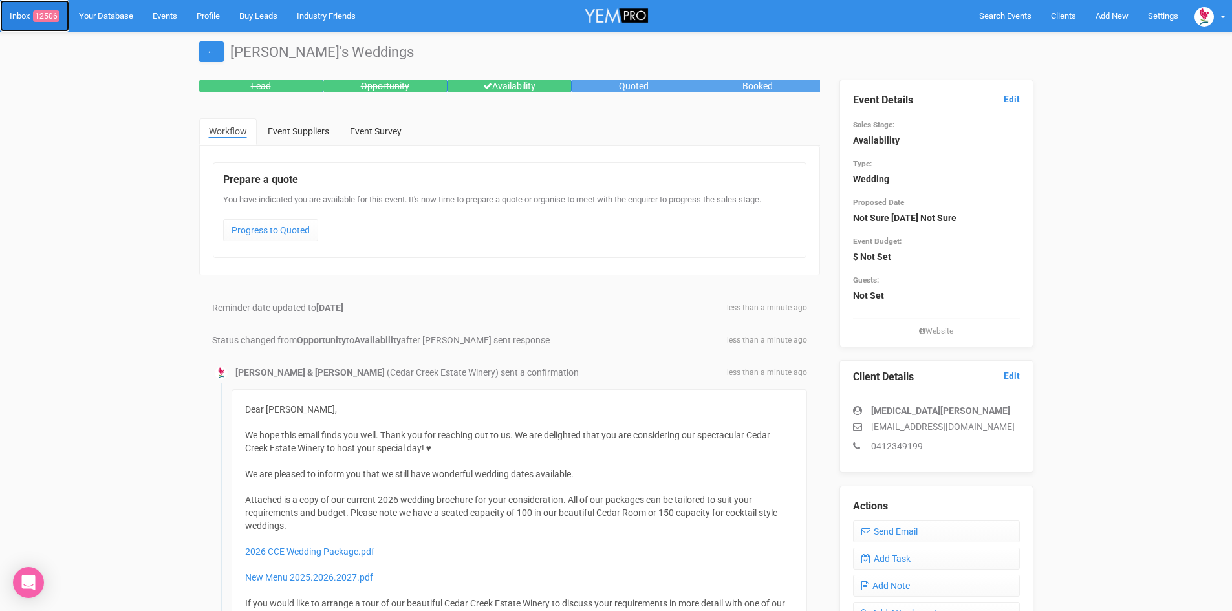
click at [48, 15] on span "12506" at bounding box center [46, 16] width 27 height 12
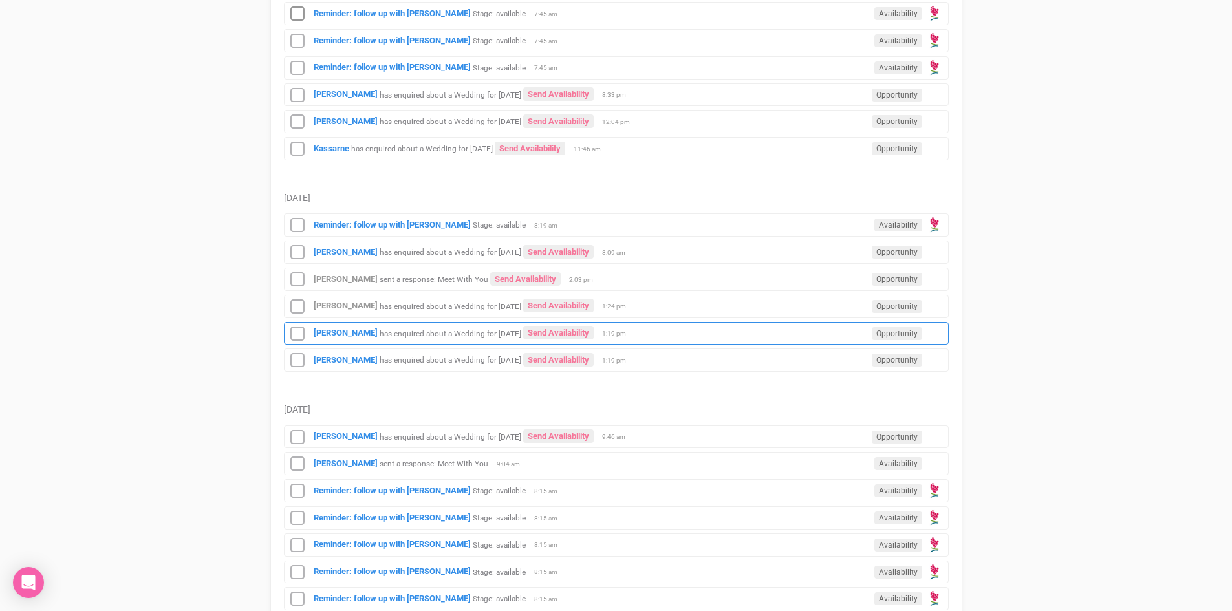
scroll to position [582, 0]
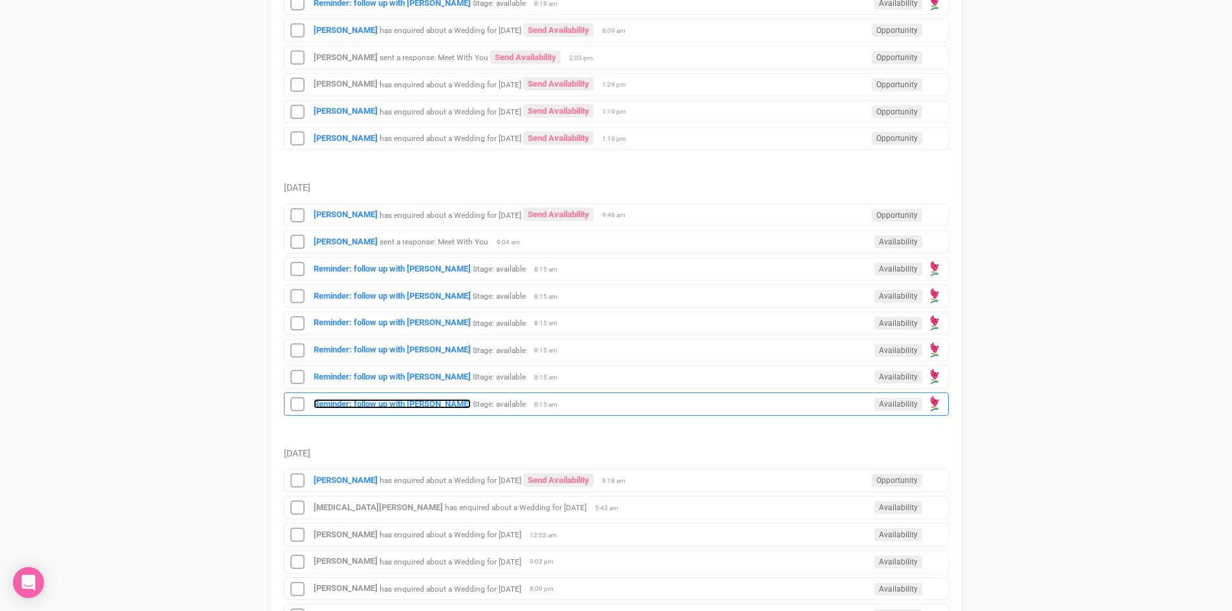
click at [425, 402] on strong "Reminder: follow up with [PERSON_NAME]" at bounding box center [392, 404] width 157 height 10
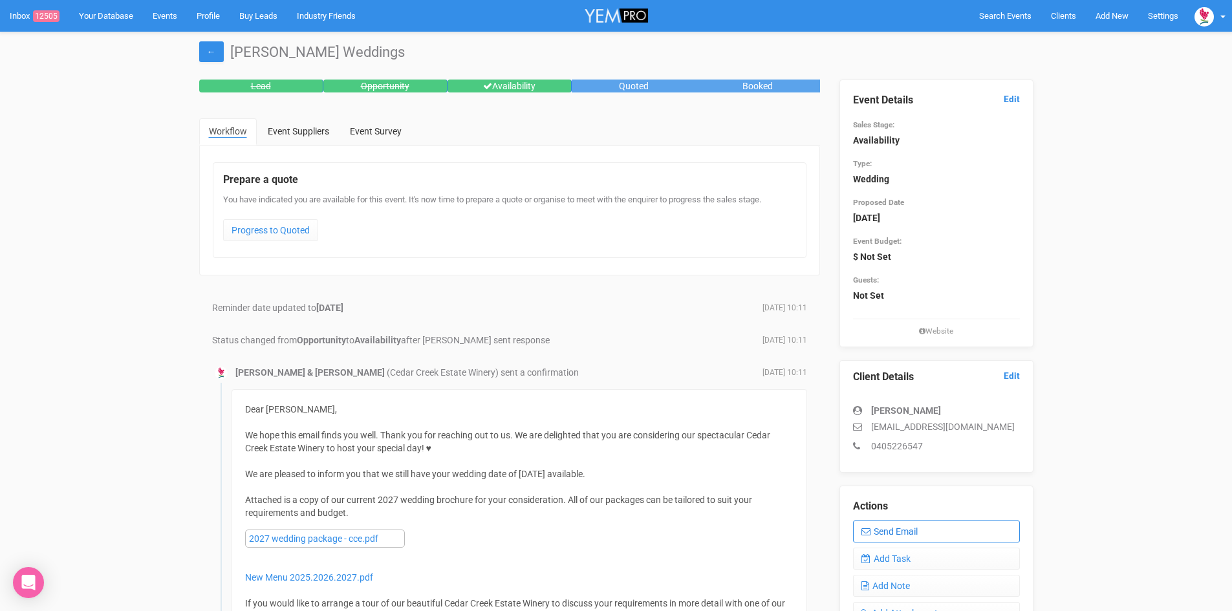
click at [891, 526] on link "Send Email" at bounding box center [936, 532] width 167 height 22
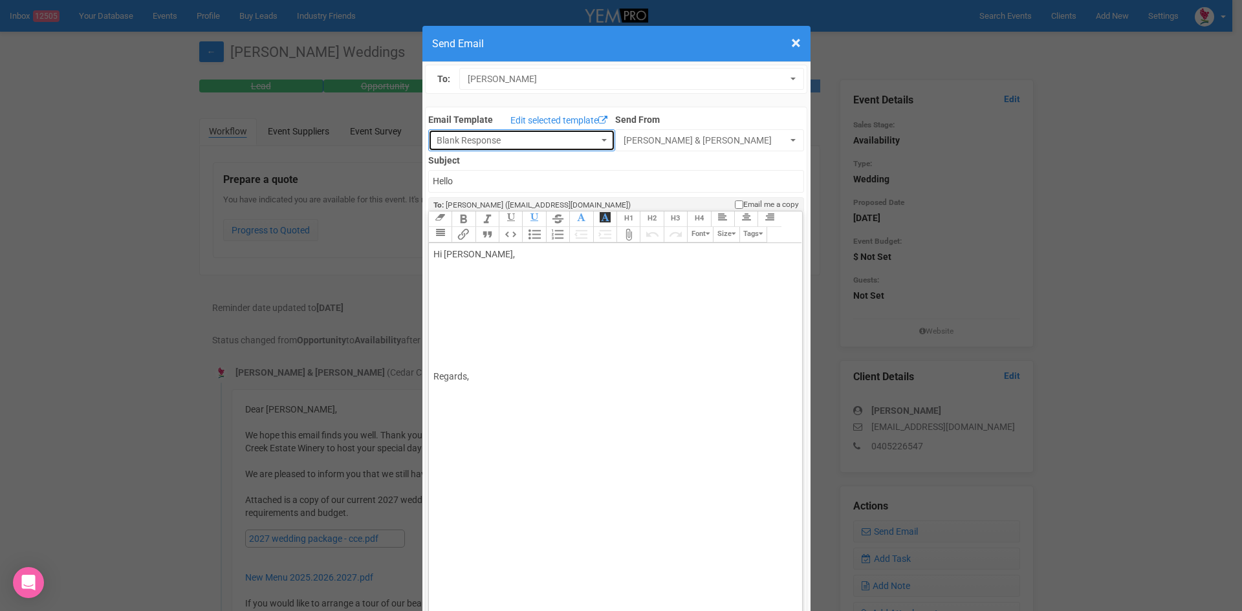
click at [602, 140] on span "button" at bounding box center [604, 140] width 5 height 3
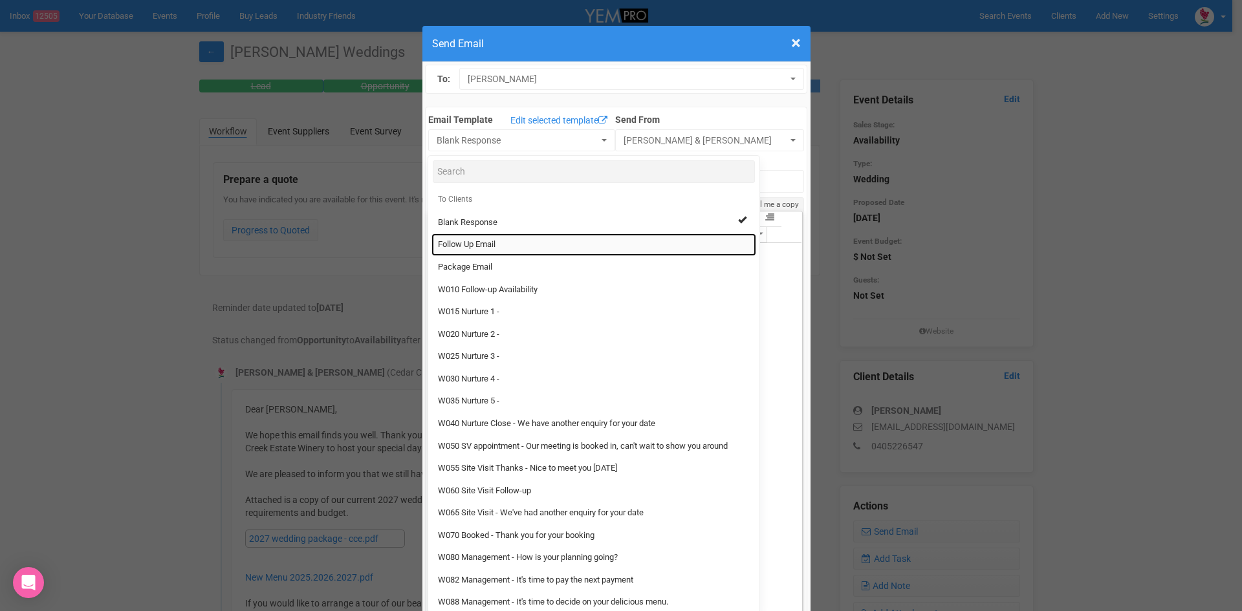
click at [464, 242] on span "Follow Up Email" at bounding box center [467, 245] width 58 height 12
select select "88639"
type input "[GEOGRAPHIC_DATA] - Follow Up"
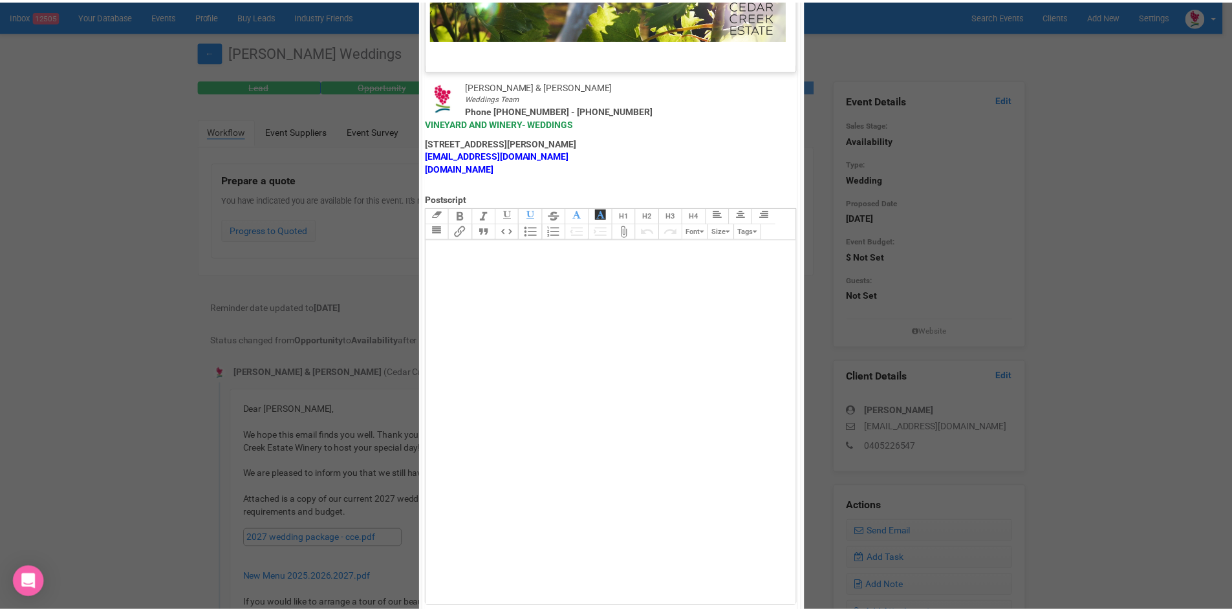
scroll to position [641, 0]
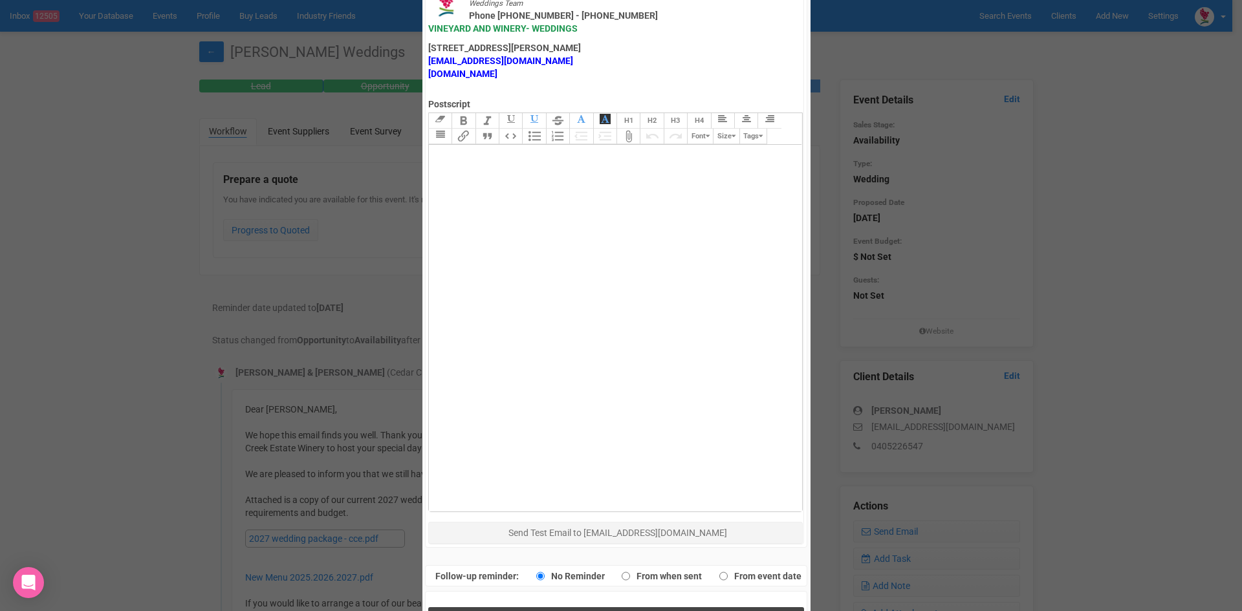
click at [554, 607] on button "Send Response" at bounding box center [616, 620] width 376 height 27
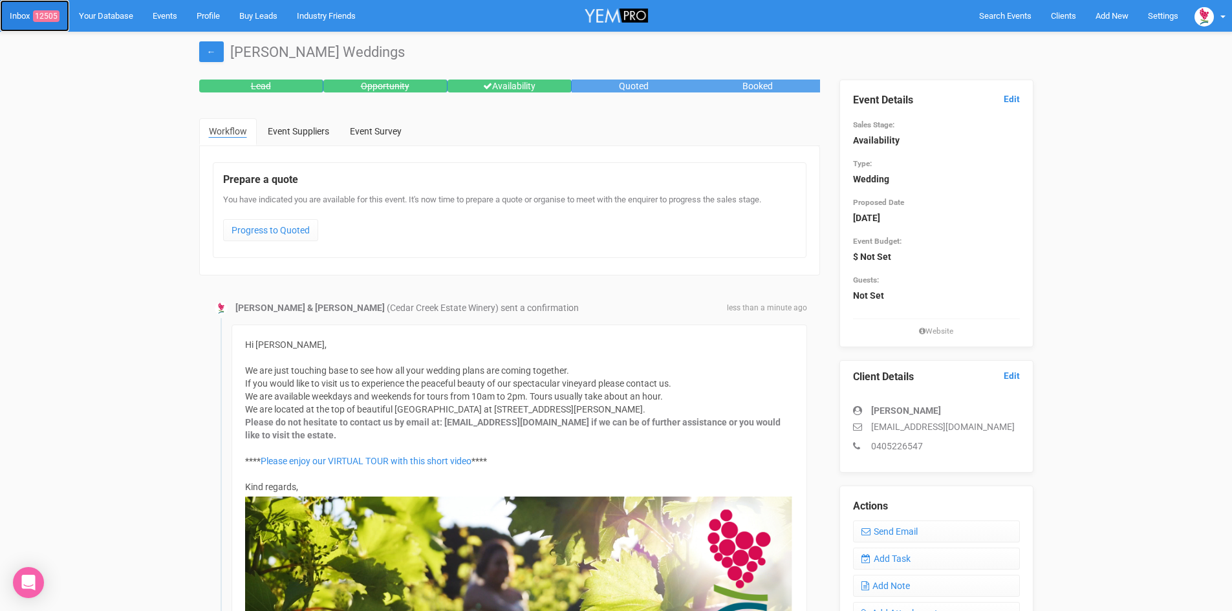
click at [45, 12] on span "12505" at bounding box center [46, 16] width 27 height 12
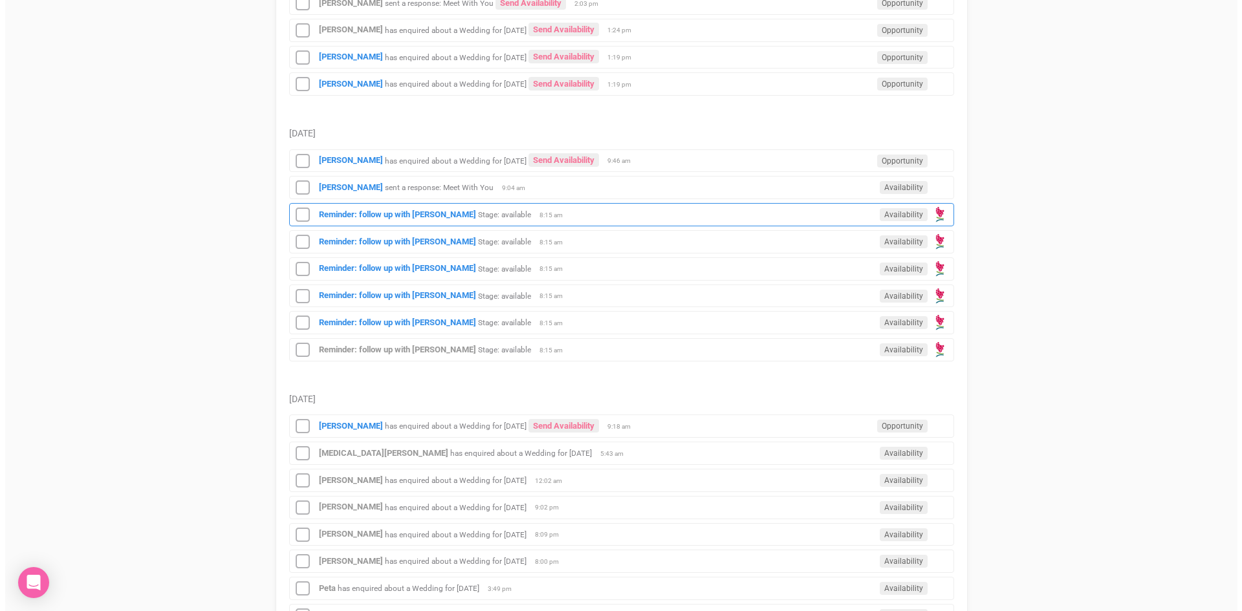
scroll to position [647, 0]
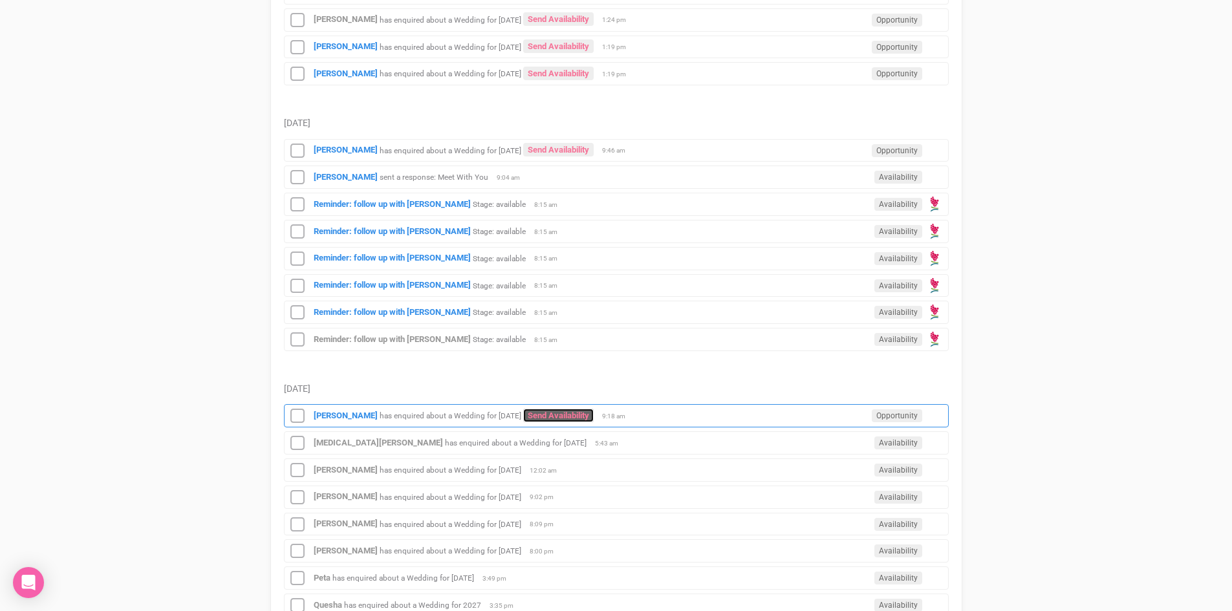
click at [594, 411] on link "Send Availability" at bounding box center [558, 416] width 71 height 14
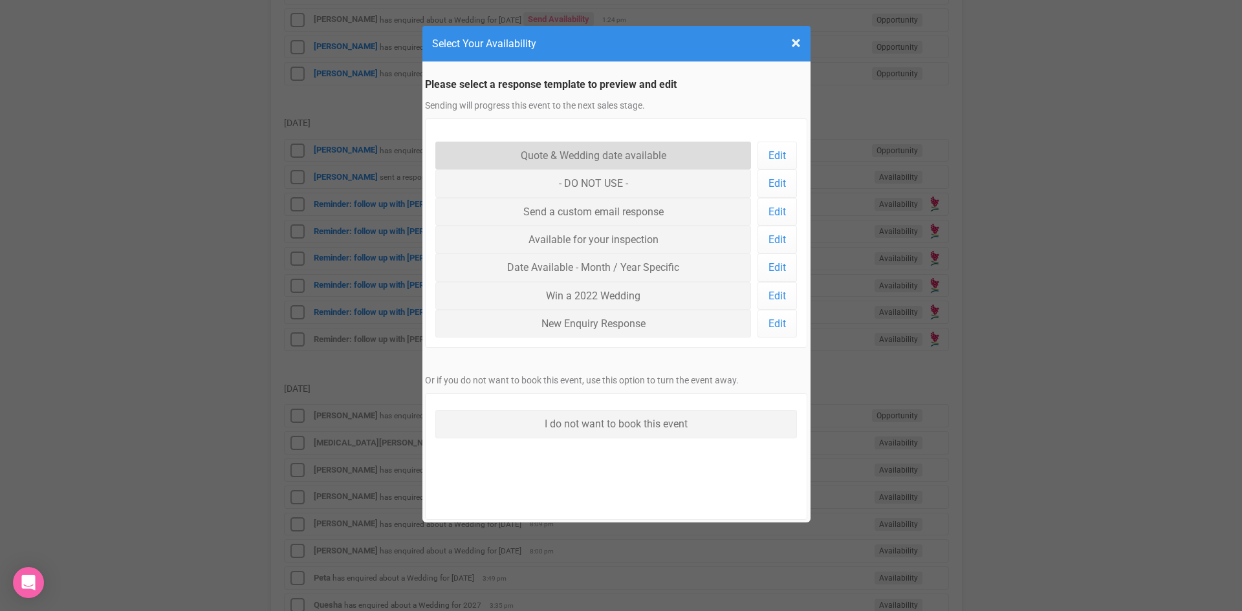
click at [595, 150] on link "Quote & Wedding date available" at bounding box center [593, 156] width 316 height 28
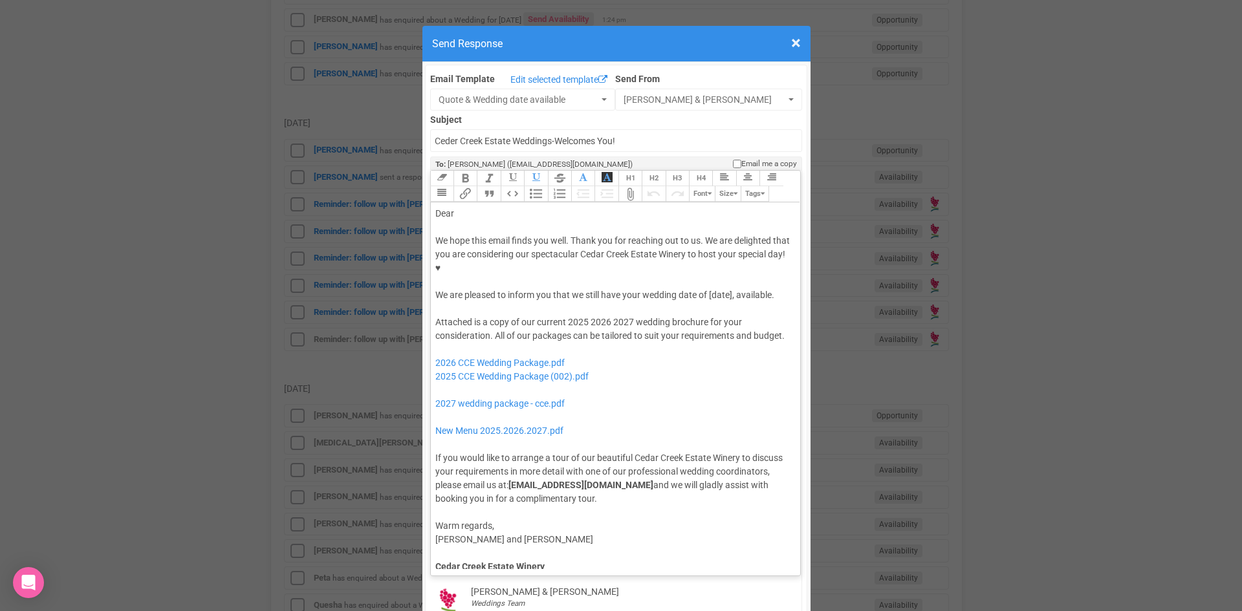
click at [706, 251] on div "We hope this email finds you well. Thank you for reaching out to us. We are del…" at bounding box center [613, 268] width 356 height 68
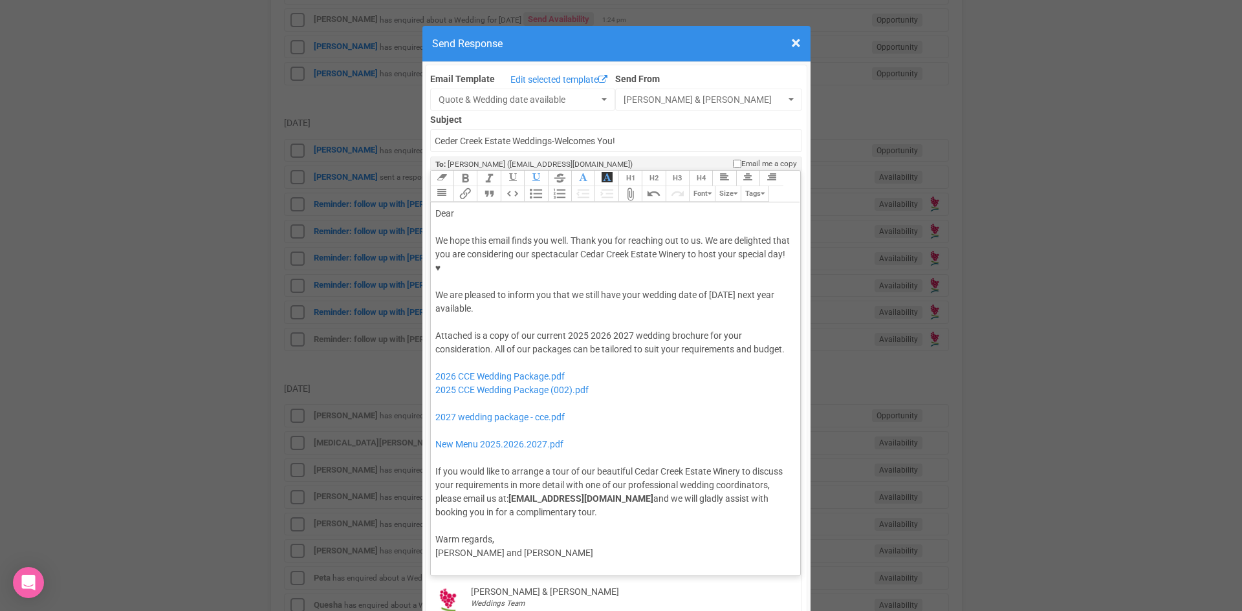
click at [472, 207] on div "Dear" at bounding box center [613, 214] width 356 height 14
drag, startPoint x: 583, startPoint y: 294, endPoint x: 564, endPoint y: 294, distance: 19.4
click at [564, 329] on div "Attached is a copy of our current 2025 2026 2027 wedding brochure for your cons…" at bounding box center [613, 424] width 356 height 190
drag, startPoint x: 610, startPoint y: 296, endPoint x: 586, endPoint y: 295, distance: 24.6
click at [586, 329] on div "Attached is a copy of our current 2026 2027 wedding brochure for your considera…" at bounding box center [613, 424] width 356 height 190
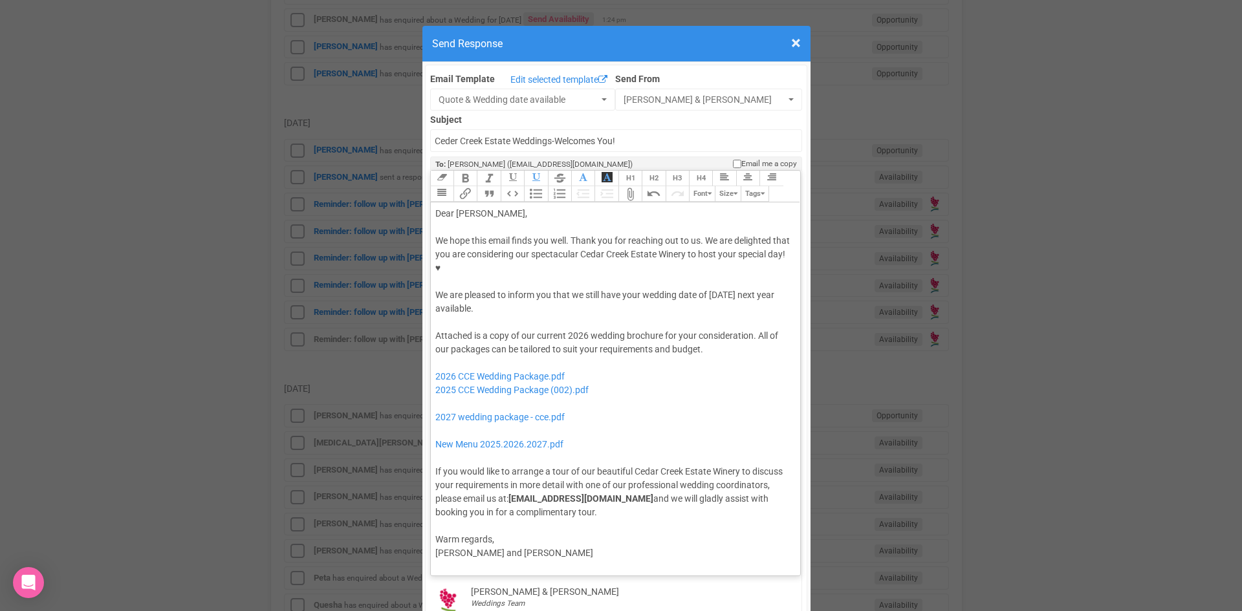
click at [719, 329] on div "Attached is a copy of our current 2026 wedding brochure for your consideration.…" at bounding box center [613, 424] width 356 height 190
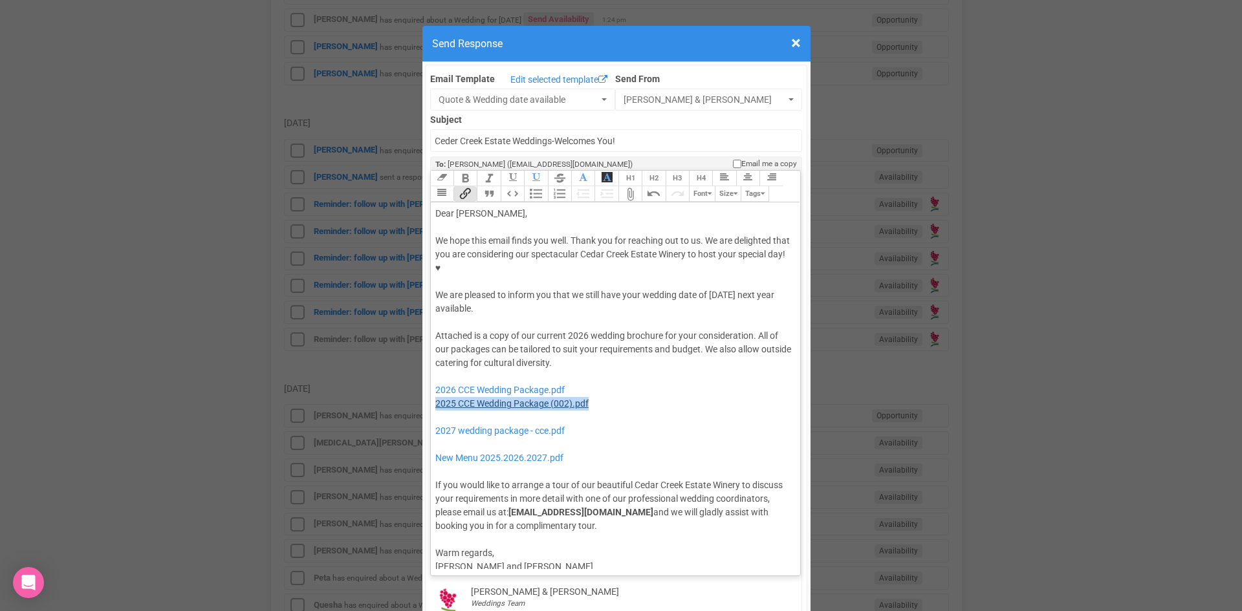
drag, startPoint x: 602, startPoint y: 366, endPoint x: 432, endPoint y: 367, distance: 169.5
click at [435, 367] on div "Attached is a copy of our current 2026 wedding brochure for your consideration.…" at bounding box center [613, 431] width 356 height 204
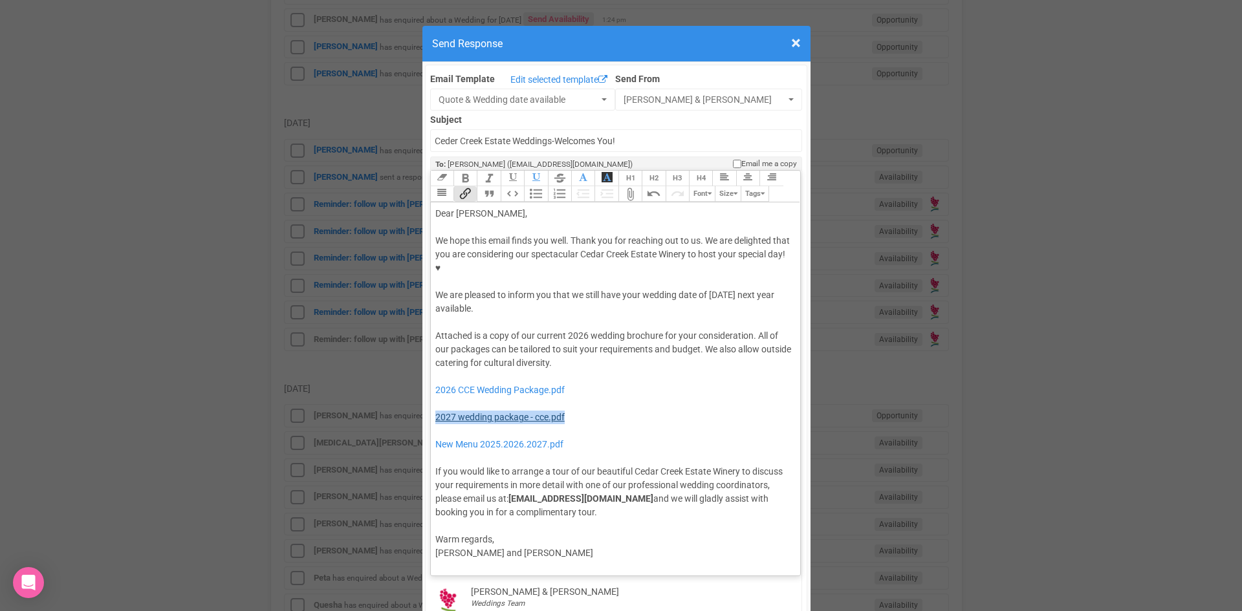
drag, startPoint x: 587, startPoint y: 382, endPoint x: 432, endPoint y: 375, distance: 155.4
click at [435, 375] on div "Attached is a copy of our current 2026 wedding brochure for your consideration.…" at bounding box center [613, 424] width 356 height 190
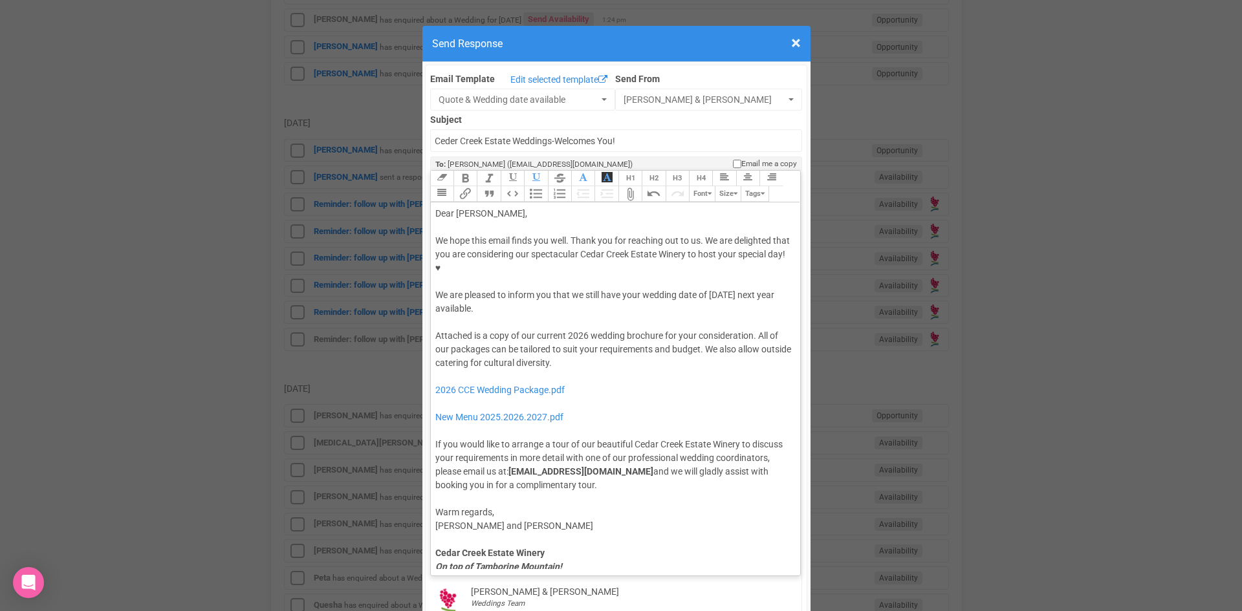
type trix-editor "<div>Dear Prarabdhi,</div><div><strong>&nbsp;</strong></div><div>We hope this e…"
click at [585, 329] on div "Attached is a copy of our current 2026 wedding brochure for your consideration.…" at bounding box center [613, 410] width 356 height 163
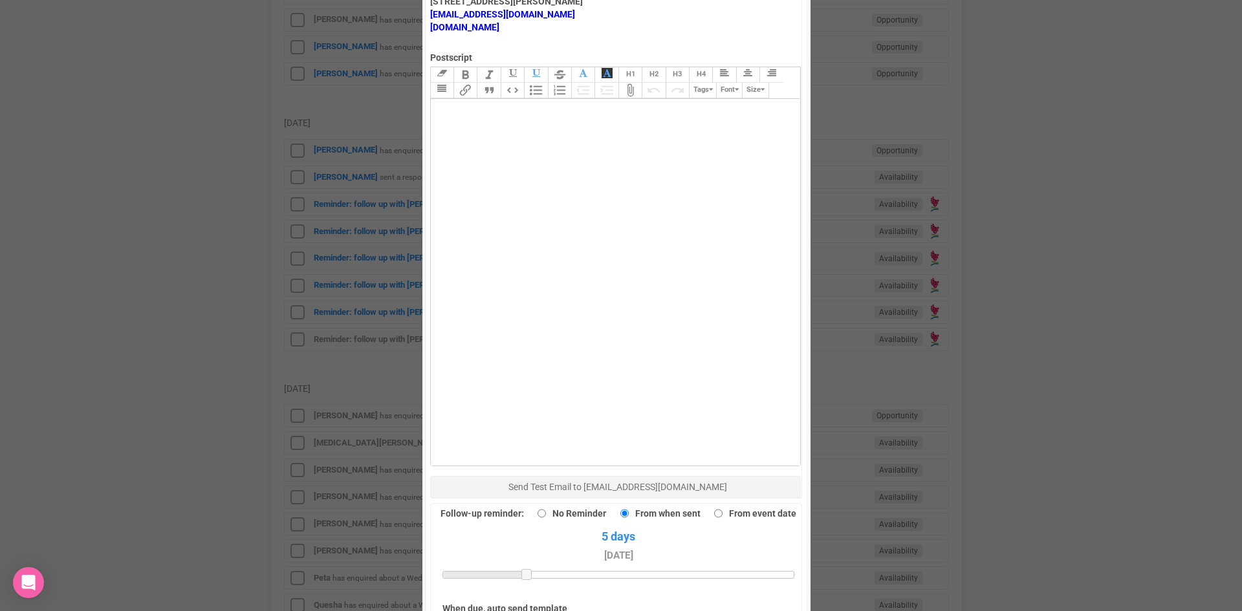
scroll to position [896, 0]
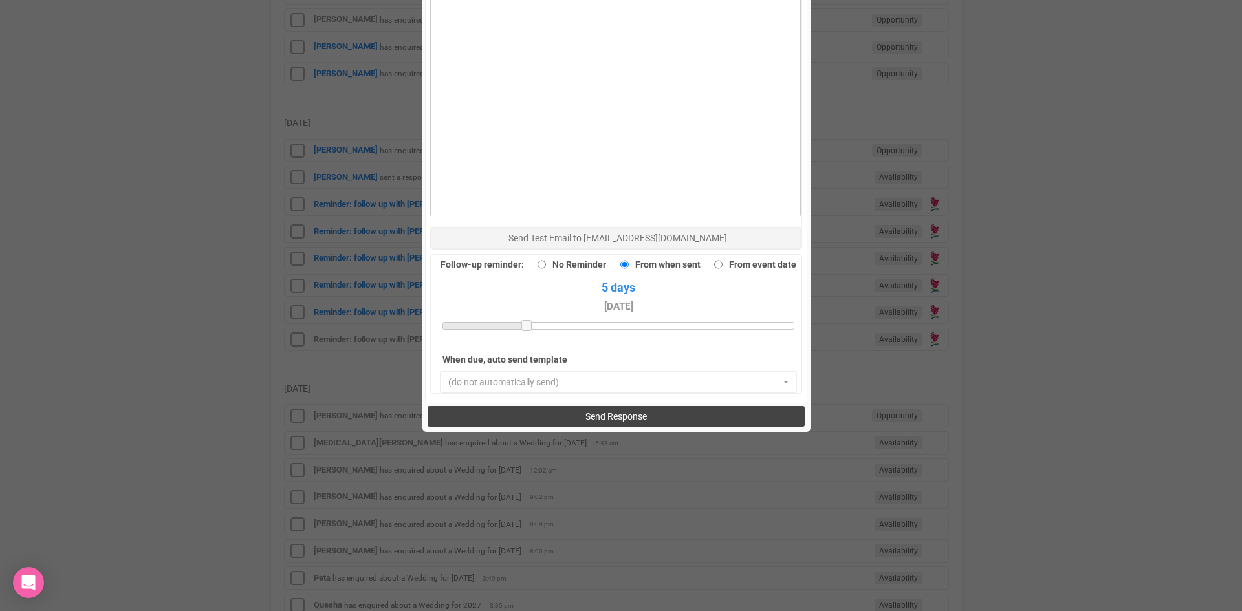
click at [591, 411] on span "Send Response" at bounding box center [616, 416] width 61 height 10
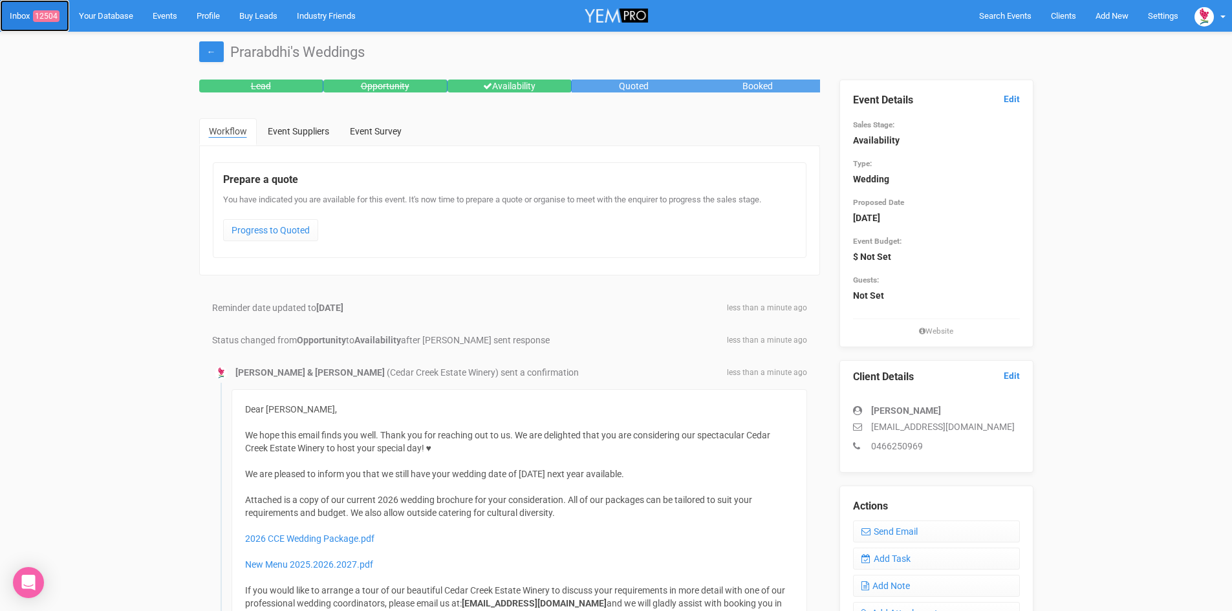
click at [49, 15] on span "12504" at bounding box center [46, 16] width 27 height 12
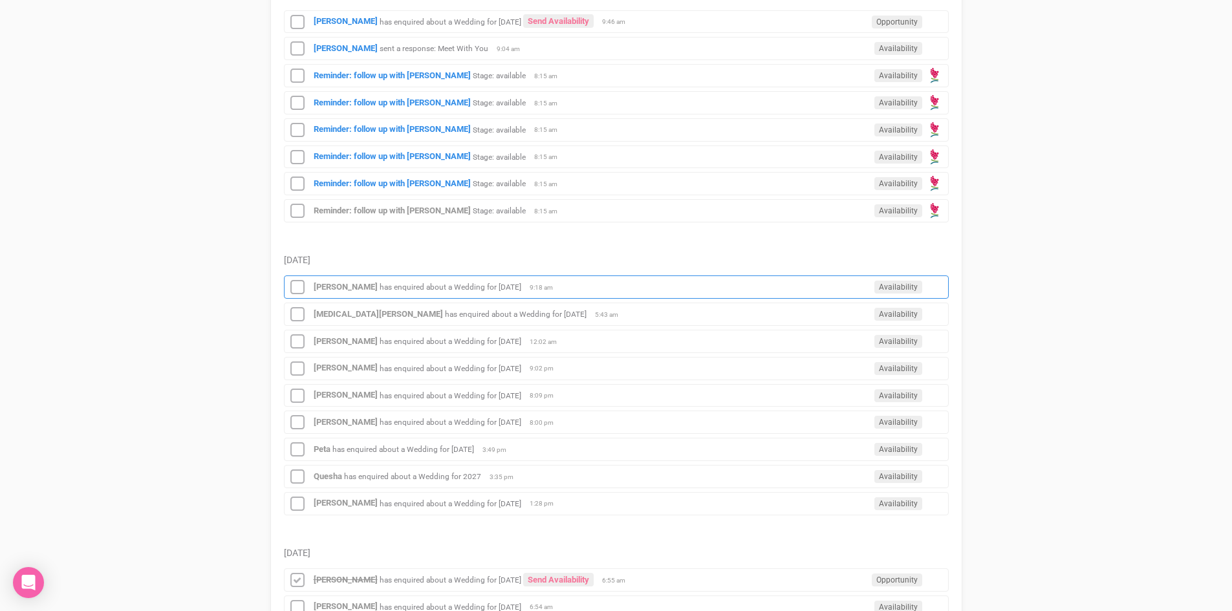
scroll to position [776, 0]
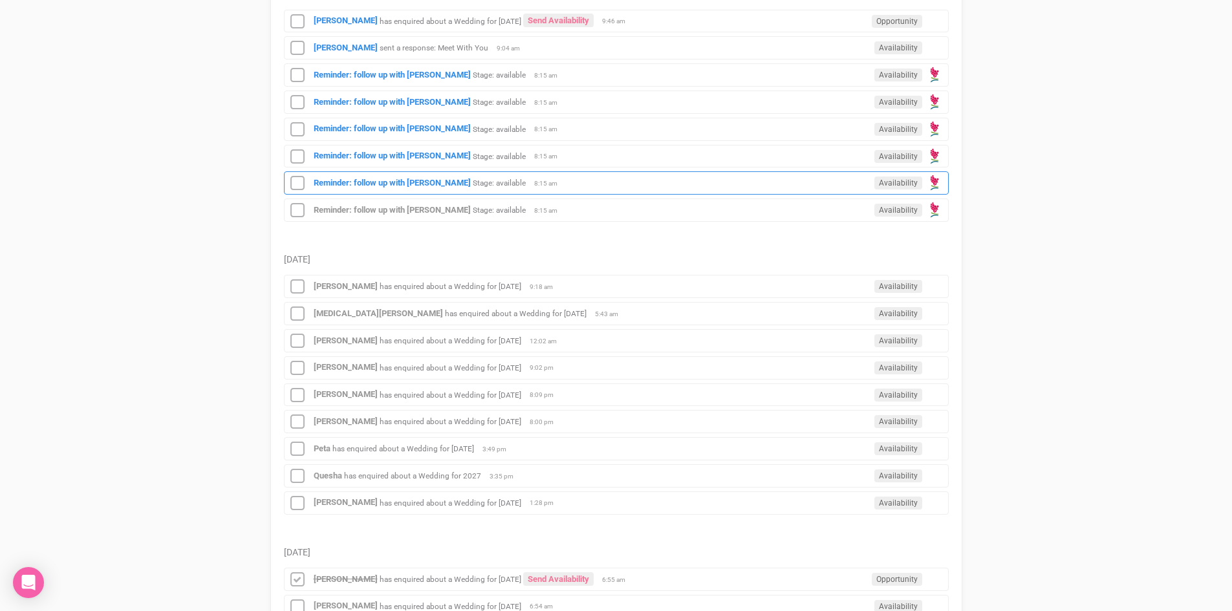
click at [410, 177] on div "Reminder: follow up with Maxim Nikolaev Stage: available Availability 8:15 am" at bounding box center [616, 182] width 665 height 23
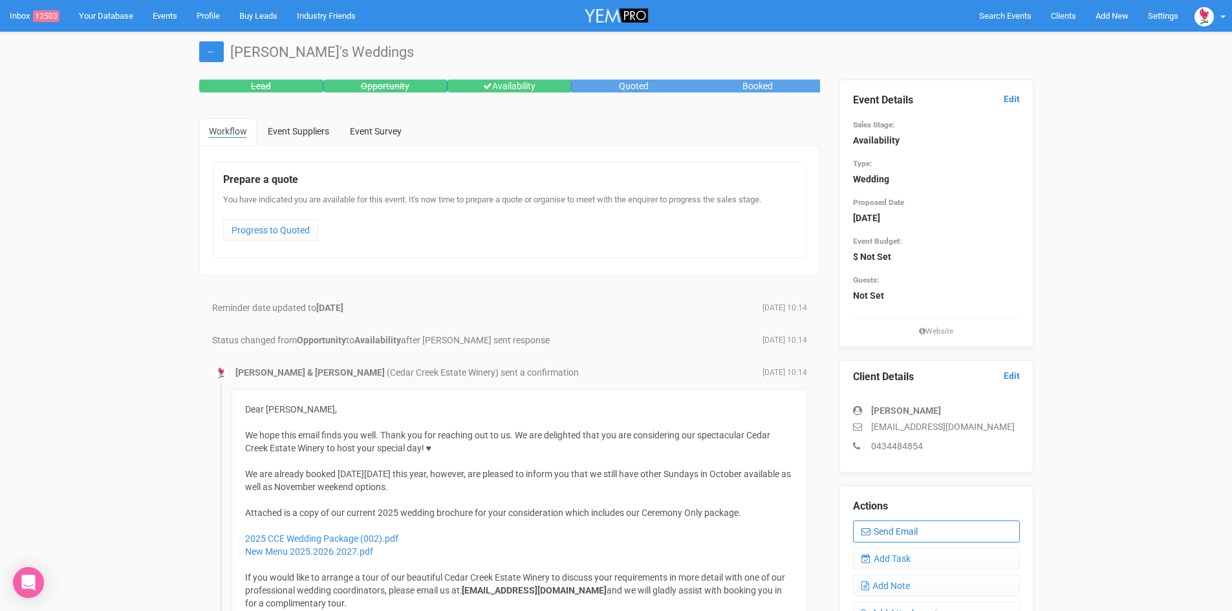
click at [926, 526] on link "Send Email" at bounding box center [936, 532] width 167 height 22
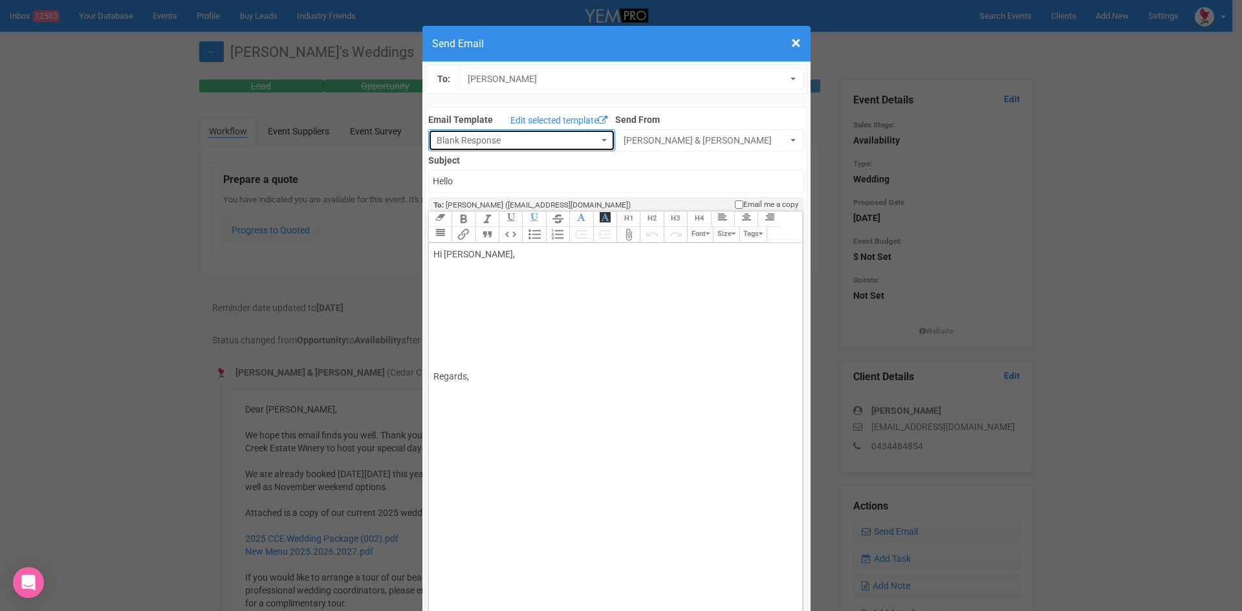
click at [594, 137] on button "Blank Response" at bounding box center [521, 140] width 187 height 22
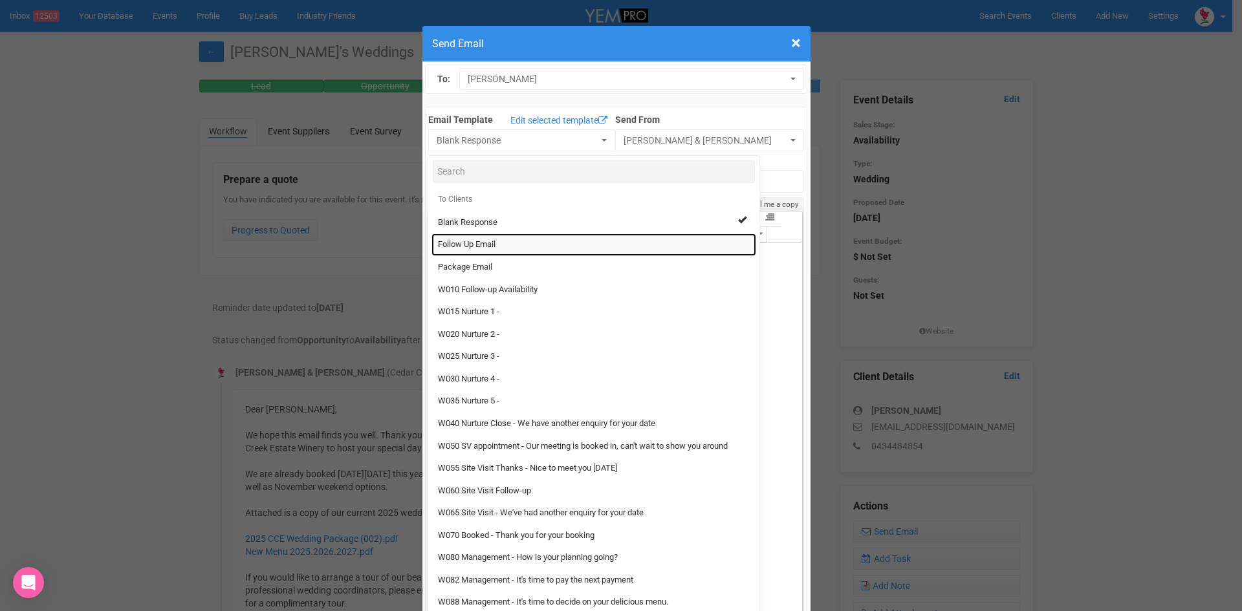
click at [463, 240] on span "Follow Up Email" at bounding box center [467, 245] width 58 height 12
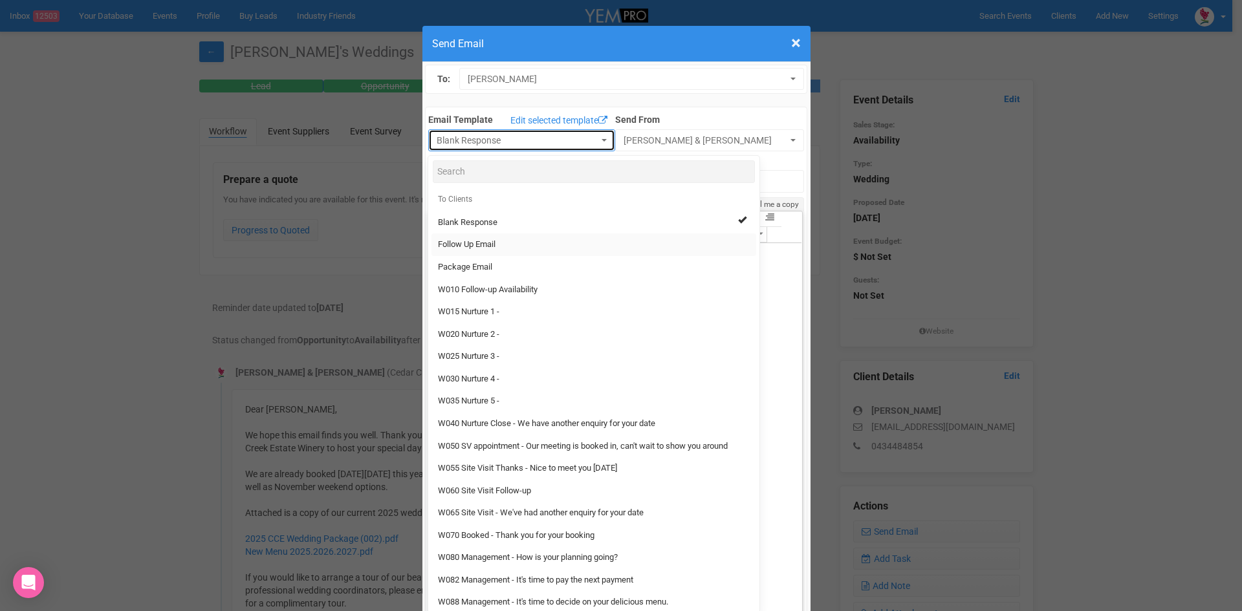
select select "88639"
type input "[GEOGRAPHIC_DATA] - Follow Up"
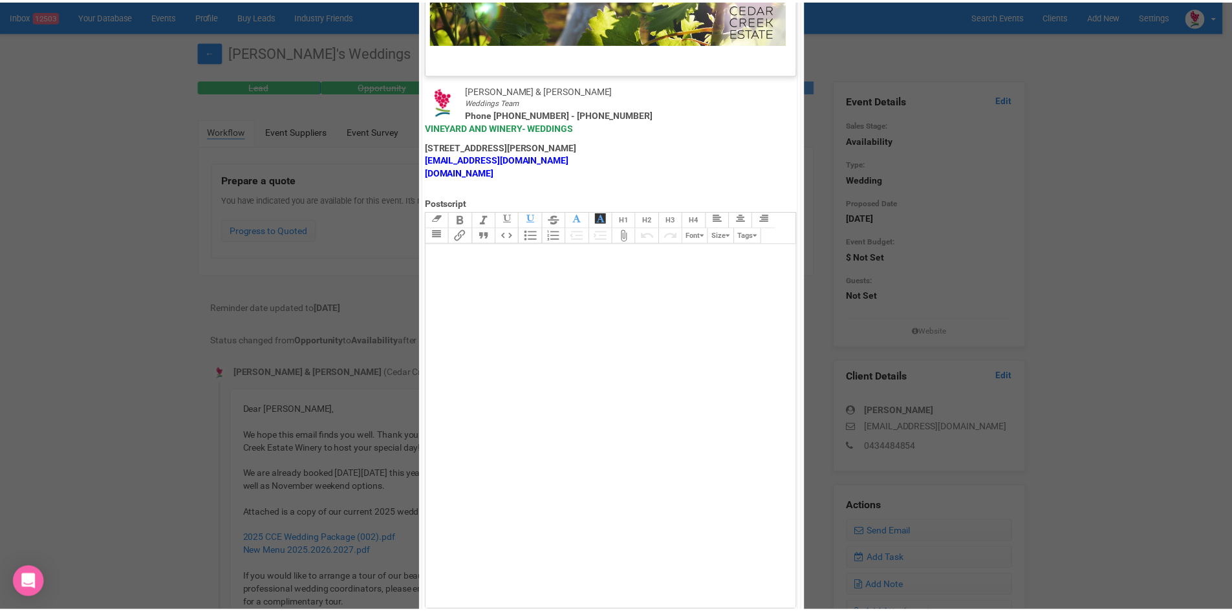
scroll to position [641, 0]
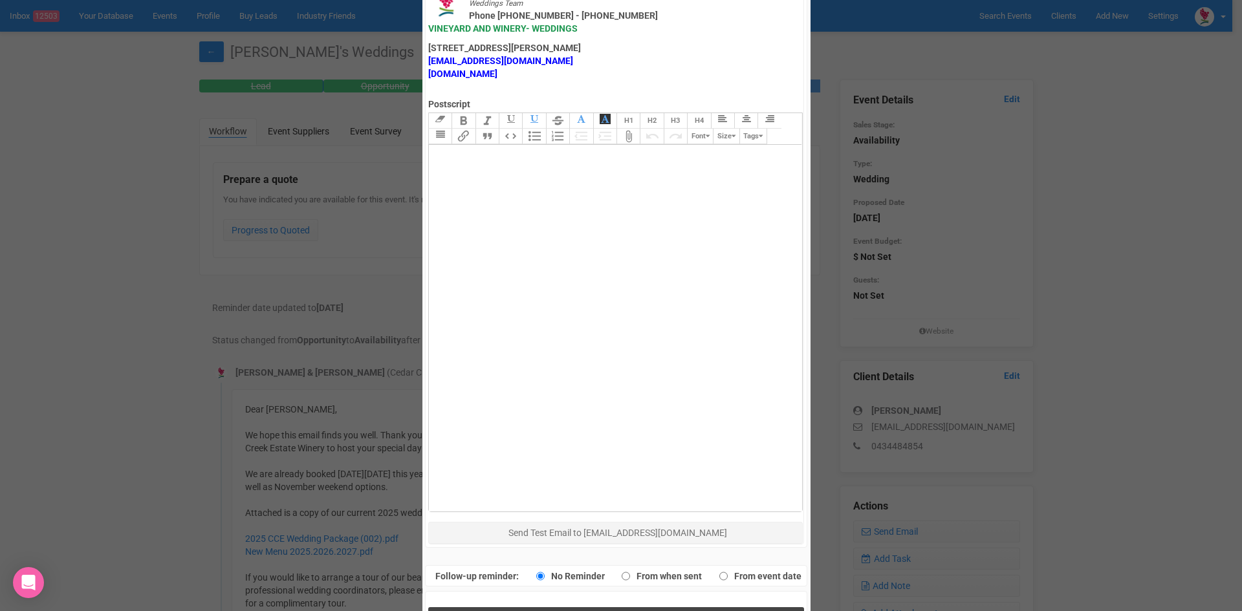
click at [535, 607] on button "Send Response" at bounding box center [616, 620] width 376 height 27
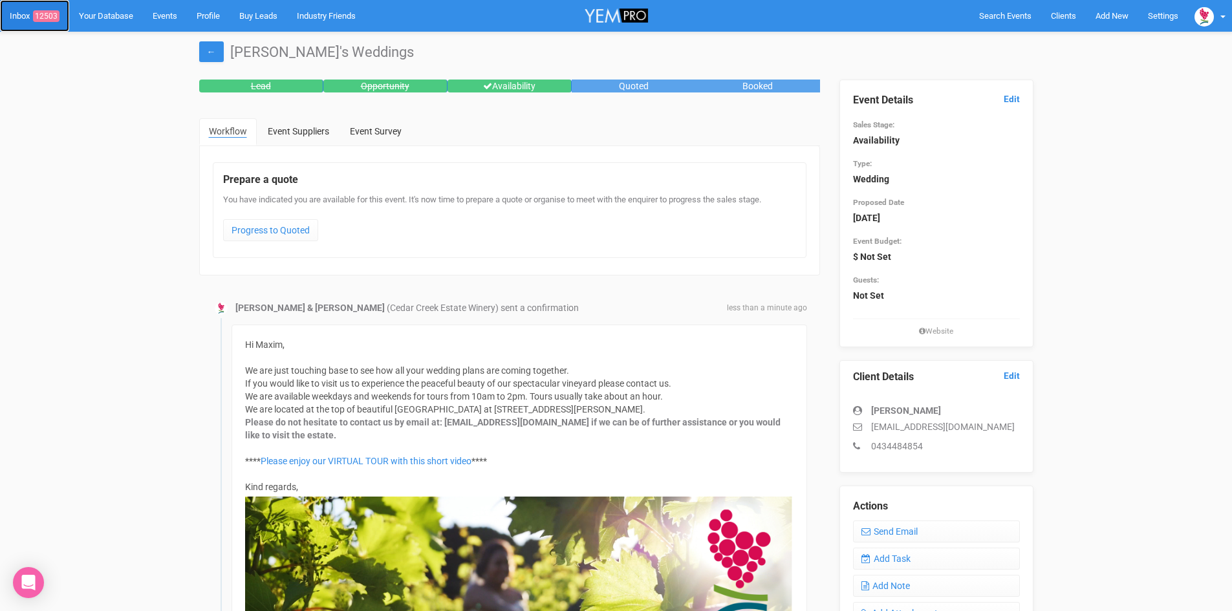
click at [49, 12] on span "12503" at bounding box center [46, 16] width 27 height 12
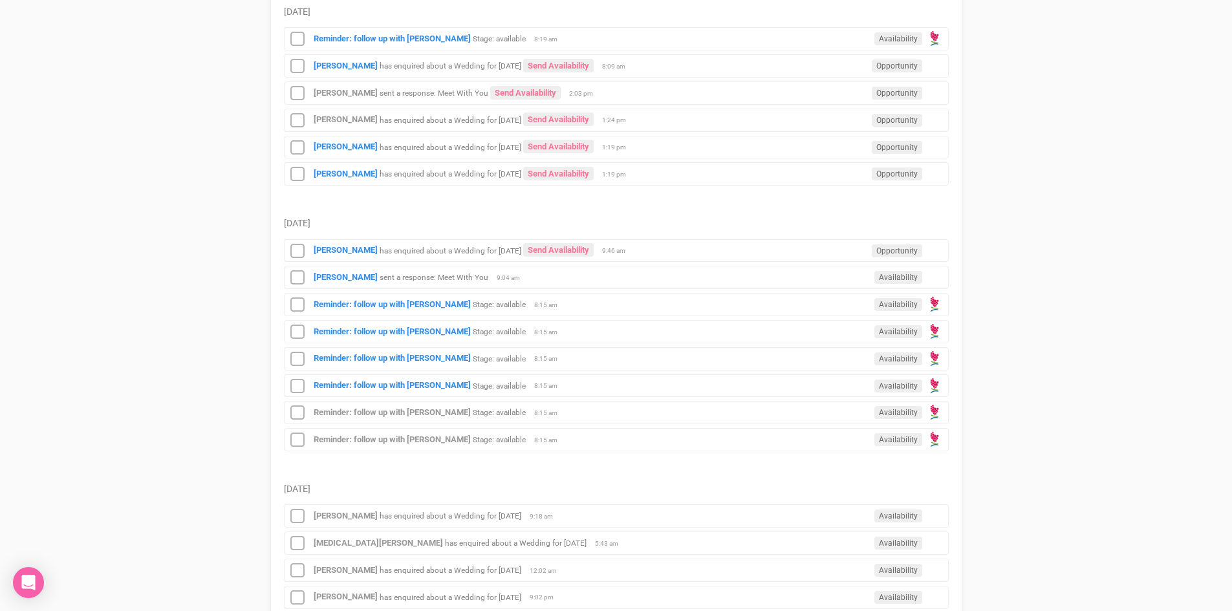
scroll to position [647, 0]
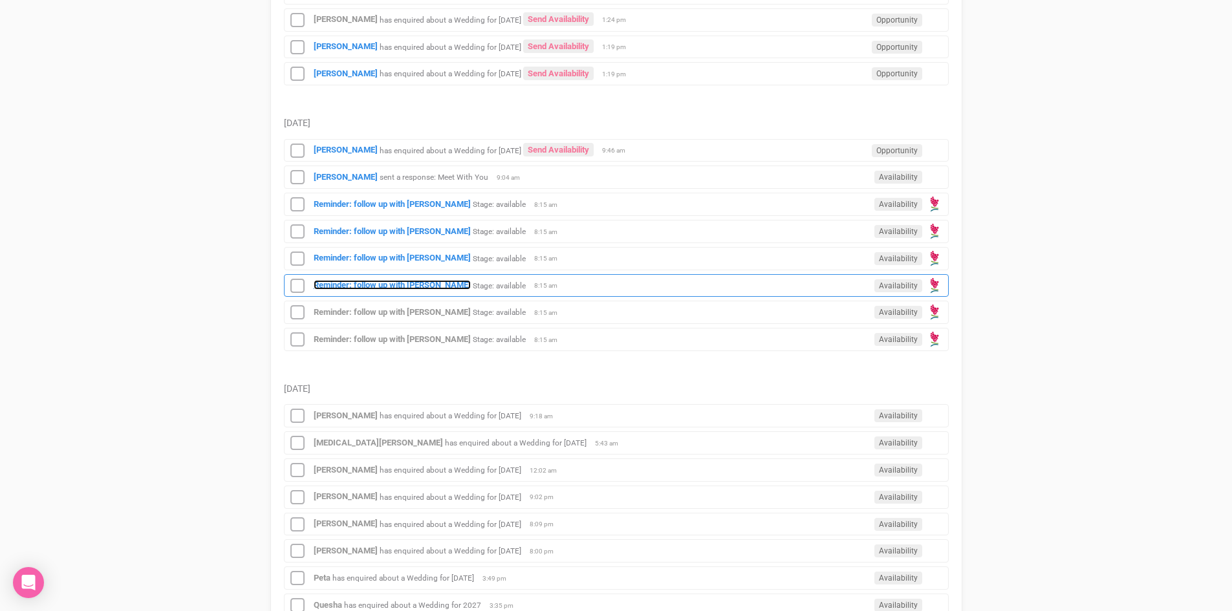
click at [415, 281] on strong "Reminder: follow up with [PERSON_NAME]" at bounding box center [392, 285] width 157 height 10
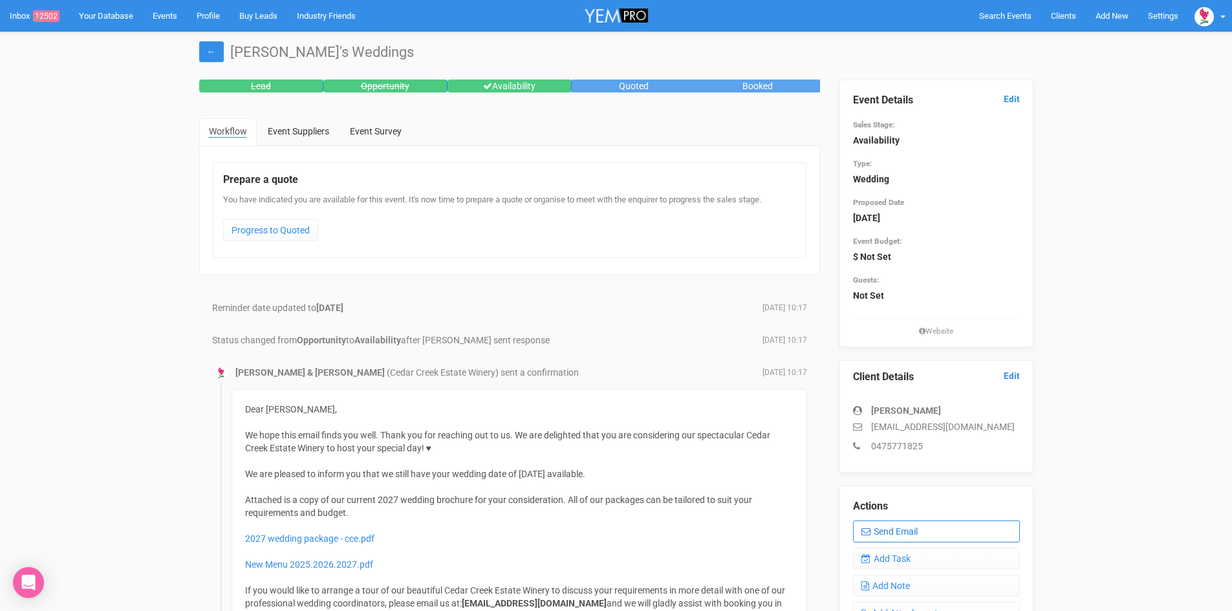
click at [901, 525] on link "Send Email" at bounding box center [936, 532] width 167 height 22
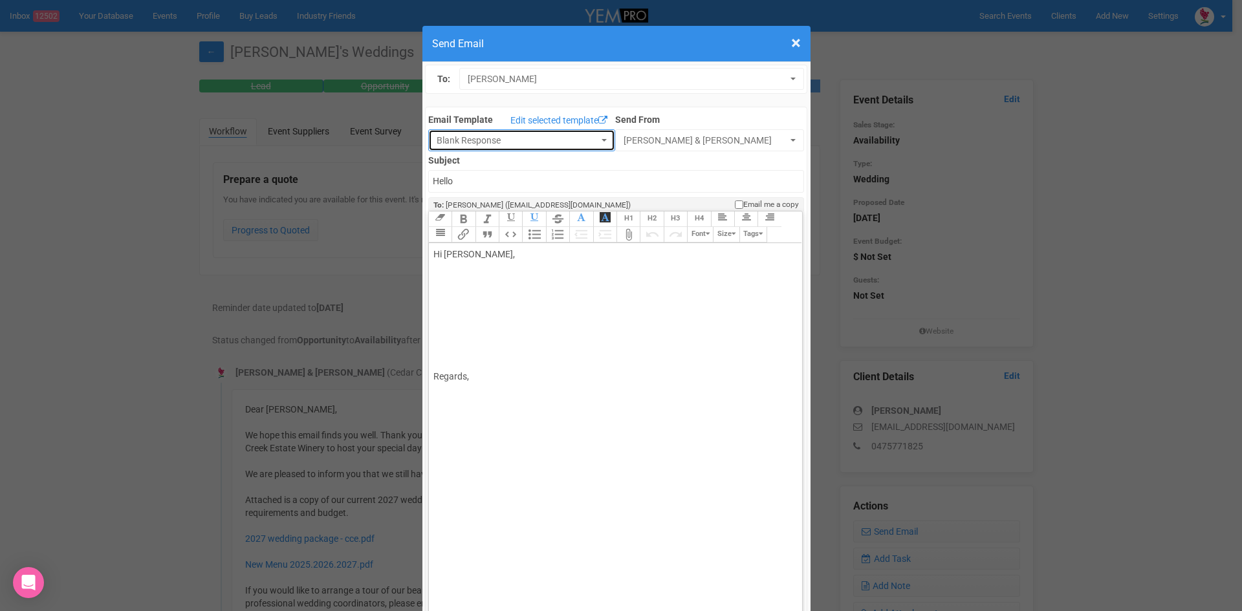
click at [591, 133] on button "Blank Response" at bounding box center [521, 140] width 187 height 22
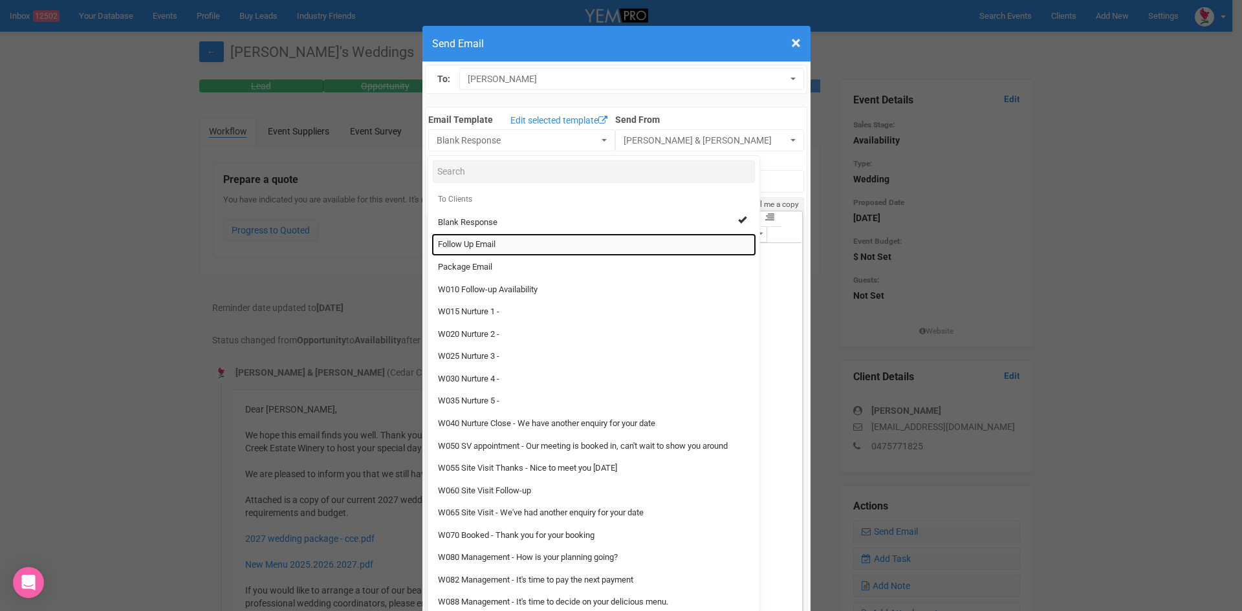
click at [448, 241] on span "Follow Up Email" at bounding box center [467, 245] width 58 height 12
select select "88639"
type input "[GEOGRAPHIC_DATA] - Follow Up"
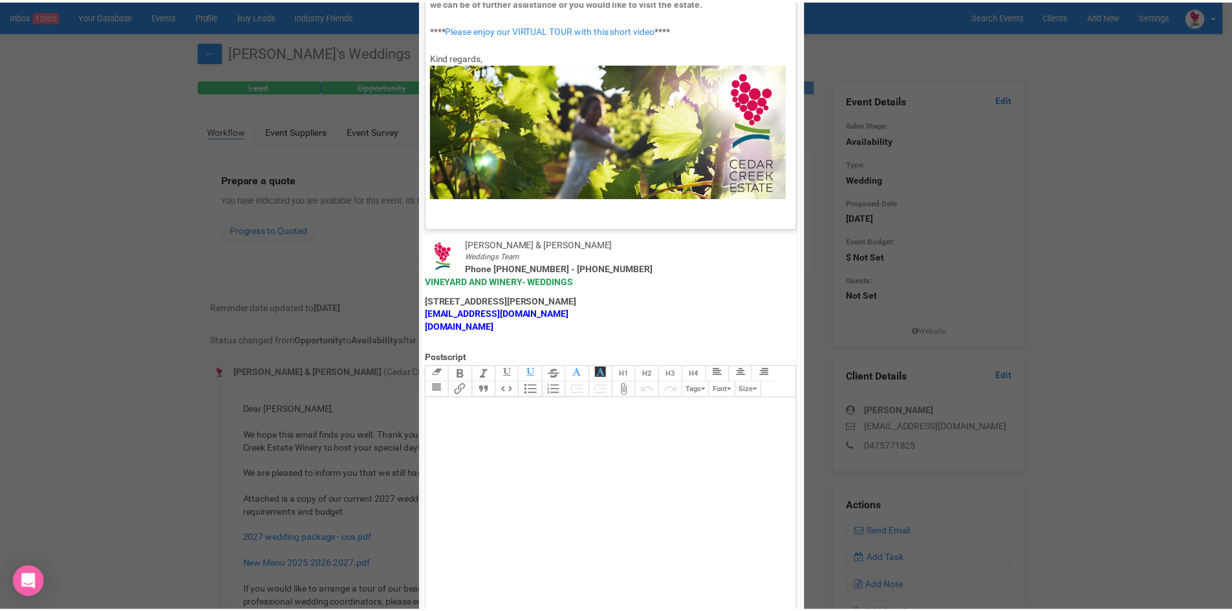
scroll to position [641, 0]
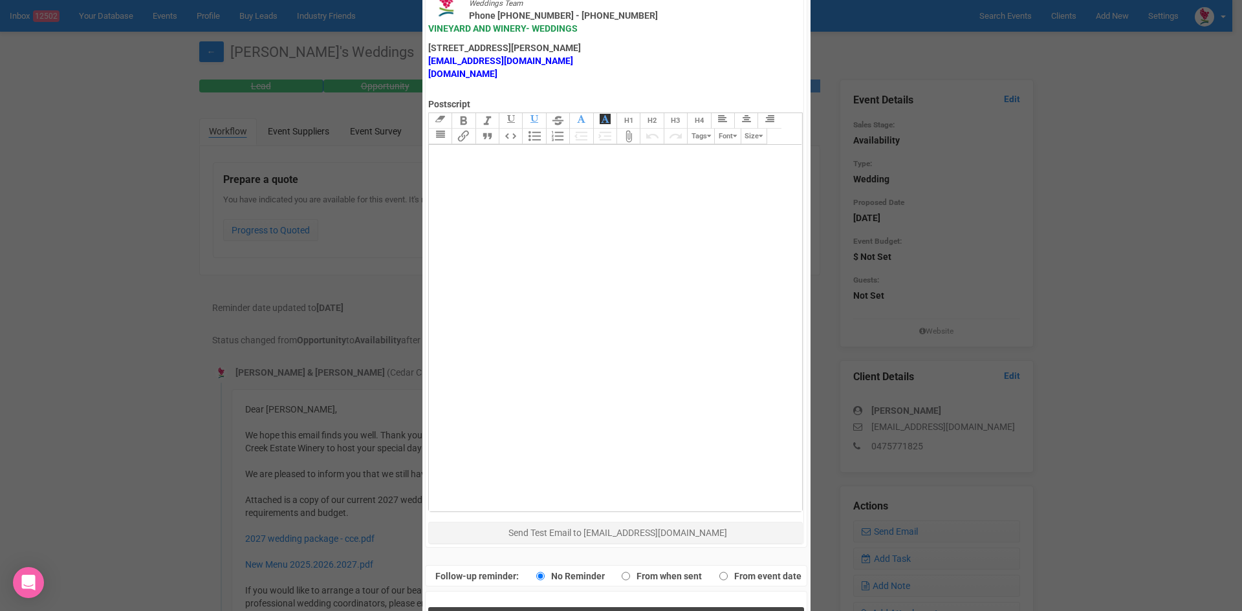
click at [522, 607] on button "Send Response" at bounding box center [616, 620] width 376 height 27
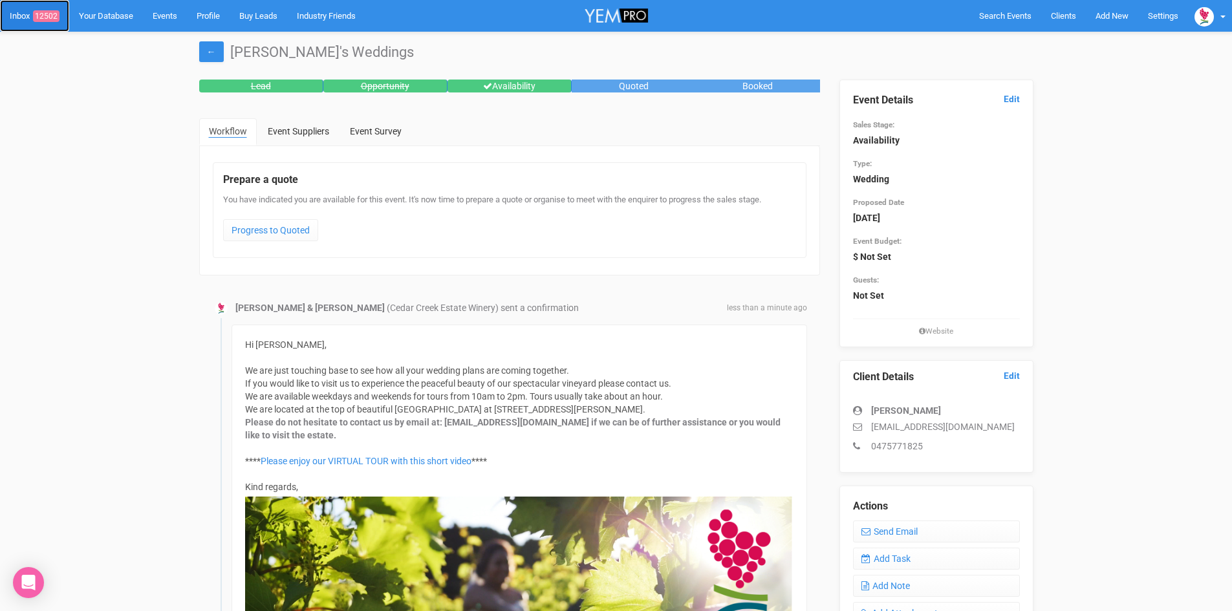
click at [49, 7] on link "Inbox 12502" at bounding box center [34, 16] width 69 height 32
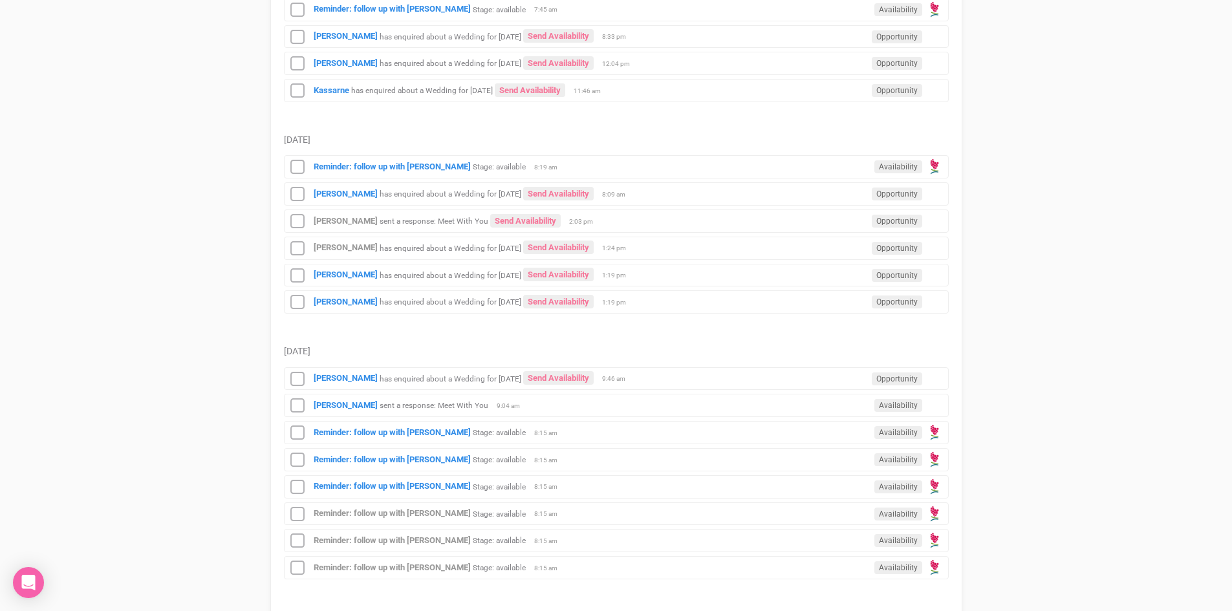
scroll to position [582, 0]
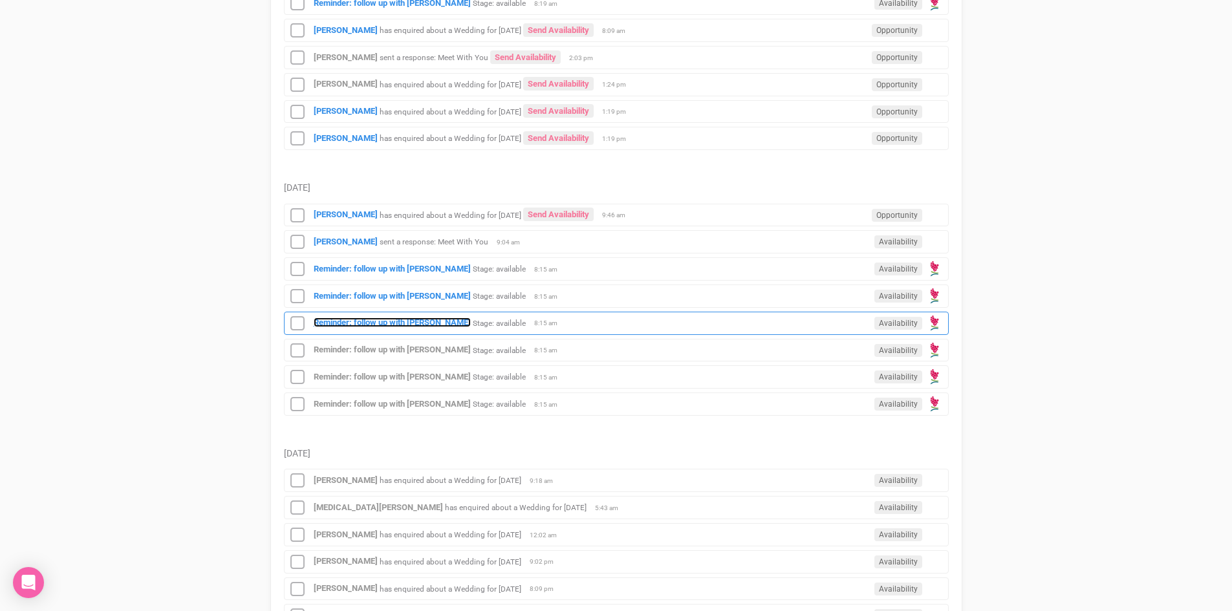
click at [442, 322] on strong "Reminder: follow up with [PERSON_NAME]" at bounding box center [392, 323] width 157 height 10
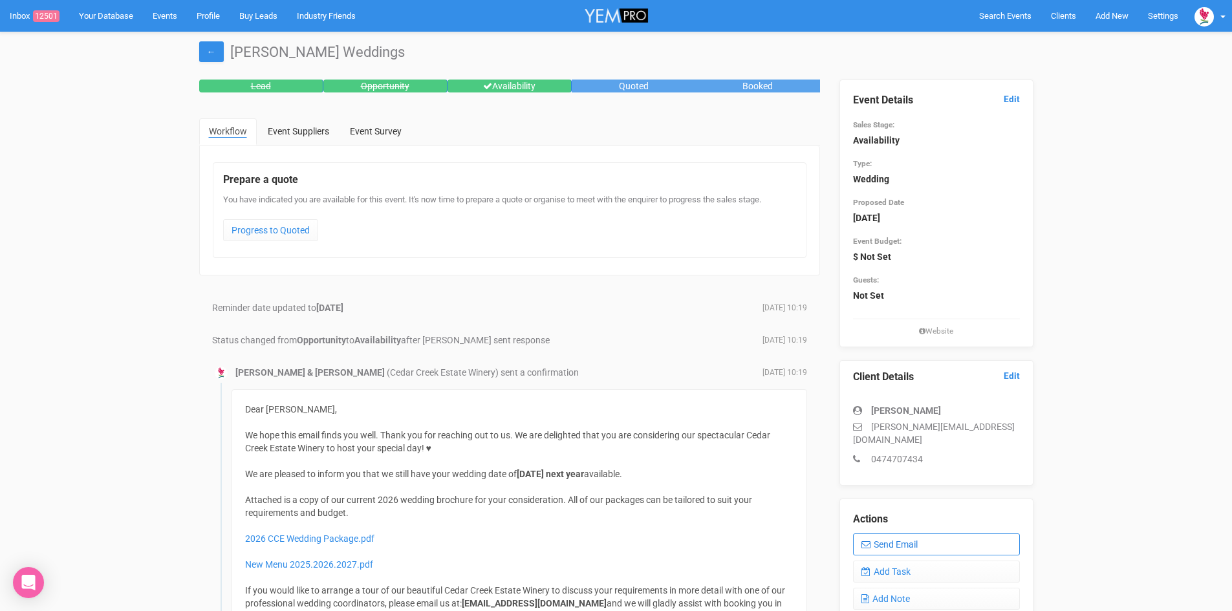
click at [935, 534] on link "Send Email" at bounding box center [936, 545] width 167 height 22
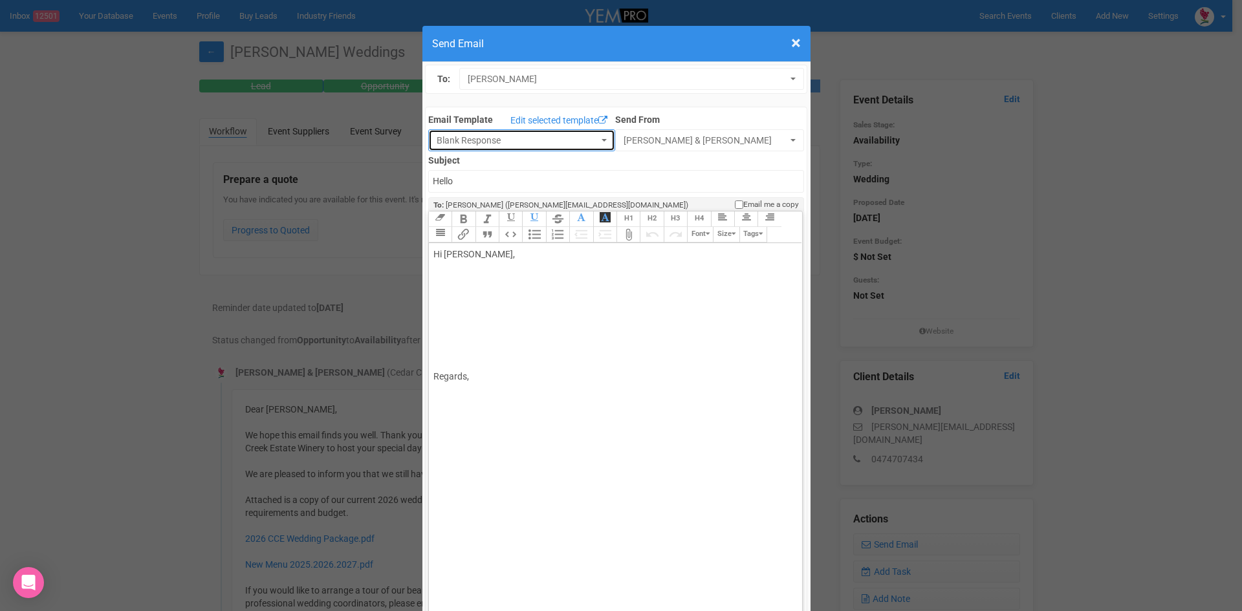
click at [592, 138] on button "Blank Response" at bounding box center [521, 140] width 187 height 22
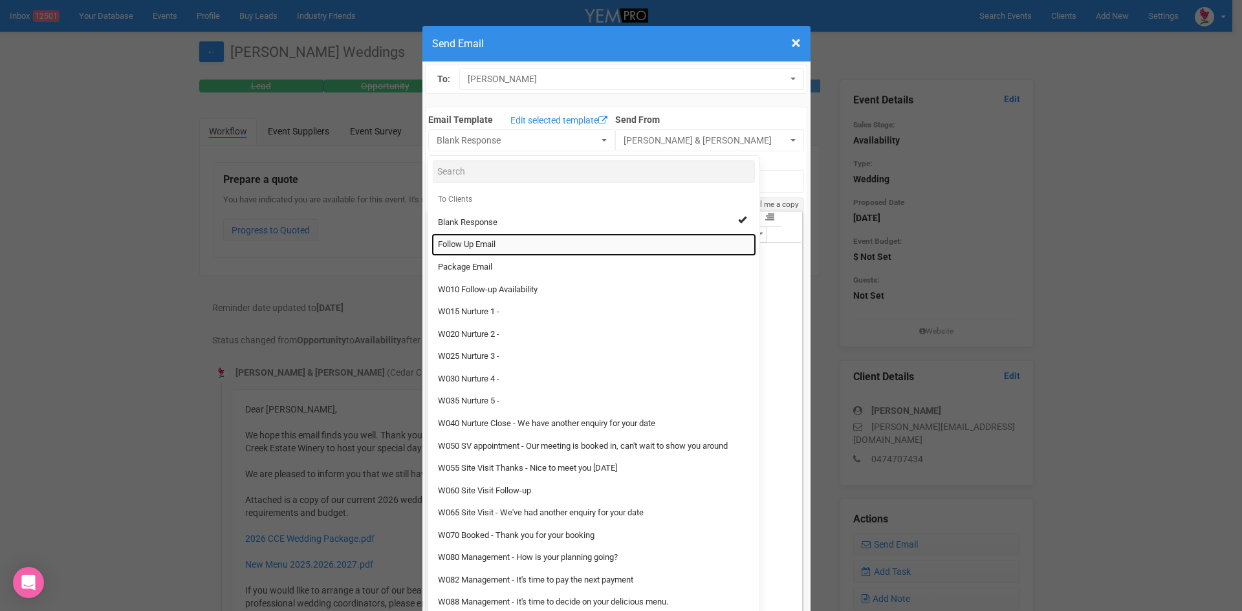
click at [498, 239] on link "Follow Up Email" at bounding box center [594, 245] width 325 height 23
select select "88639"
type input "Cedar Creek Estate - Follow Up"
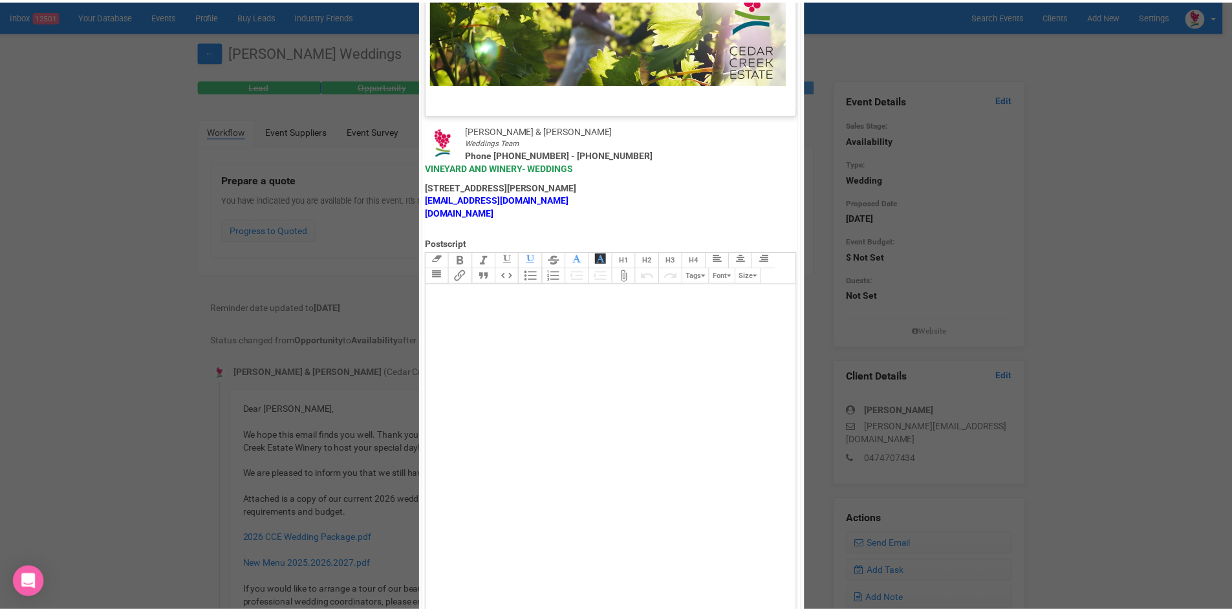
scroll to position [641, 0]
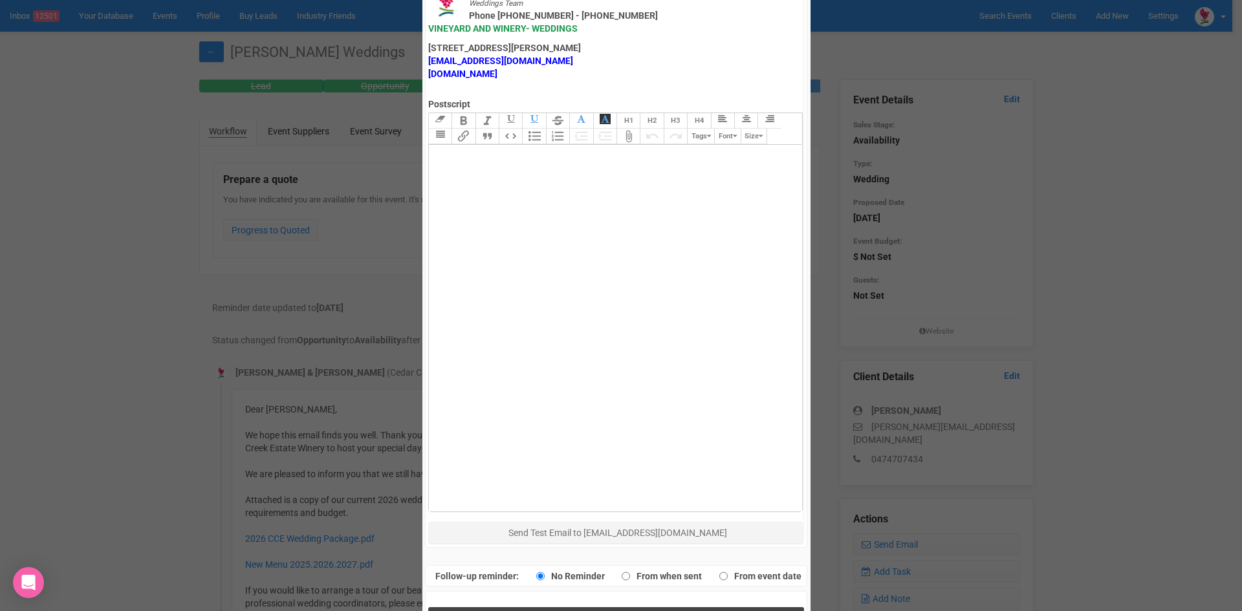
click at [573, 607] on button "Send Response" at bounding box center [616, 620] width 376 height 27
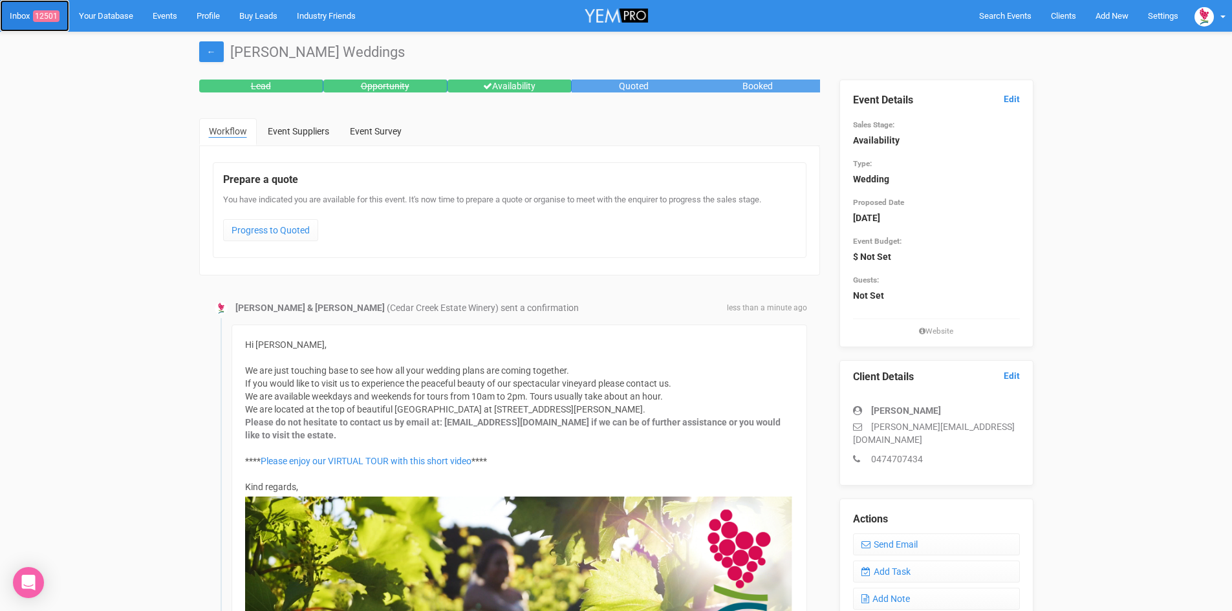
click at [51, 14] on span "12501" at bounding box center [46, 16] width 27 height 12
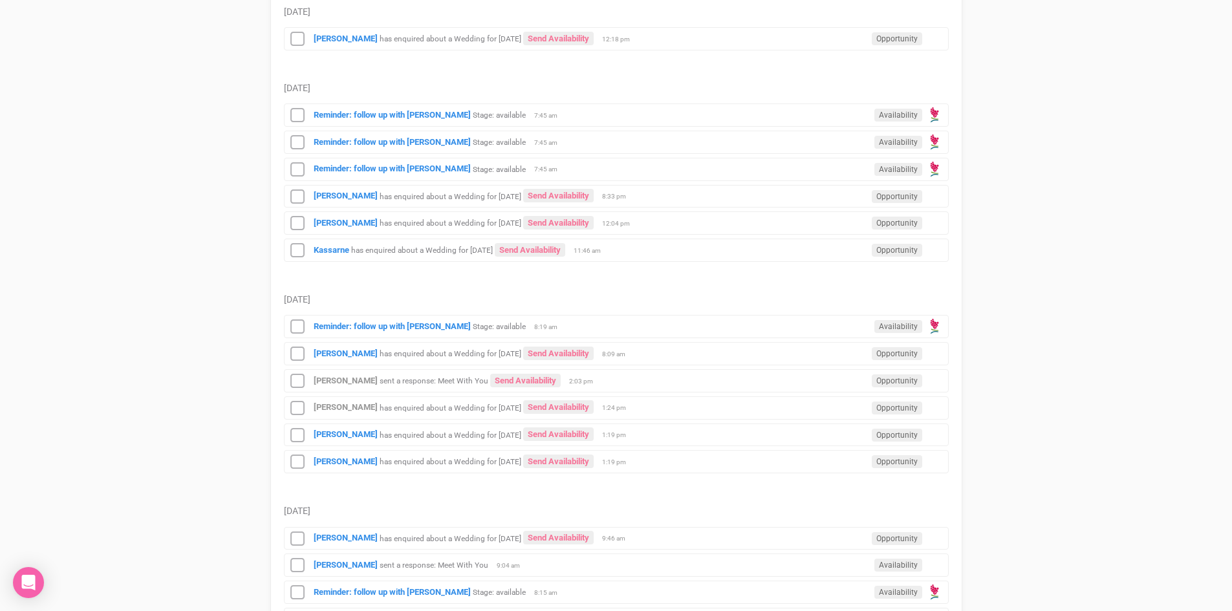
scroll to position [388, 0]
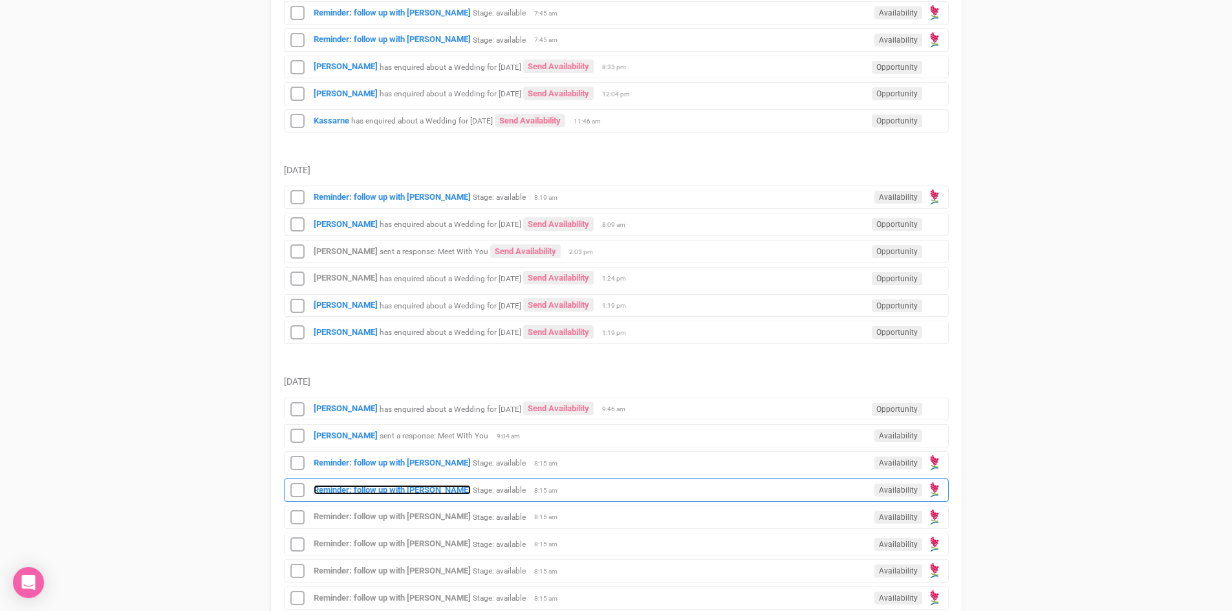
click at [423, 487] on strong "Reminder: follow up with [PERSON_NAME]" at bounding box center [392, 490] width 157 height 10
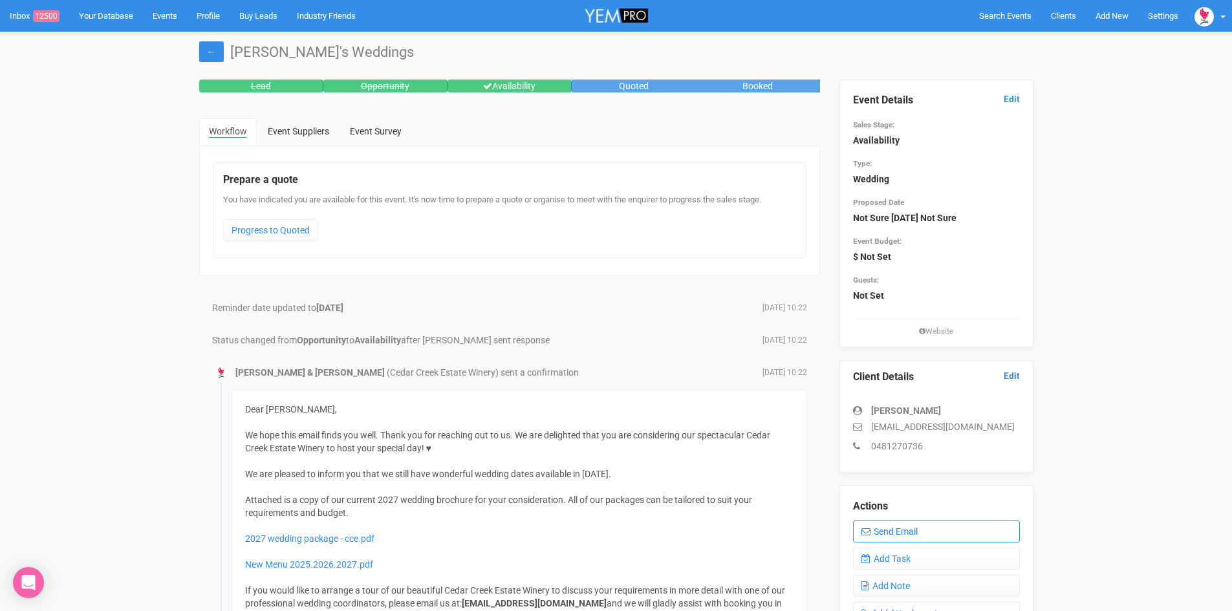
click at [882, 529] on link "Send Email" at bounding box center [936, 532] width 167 height 22
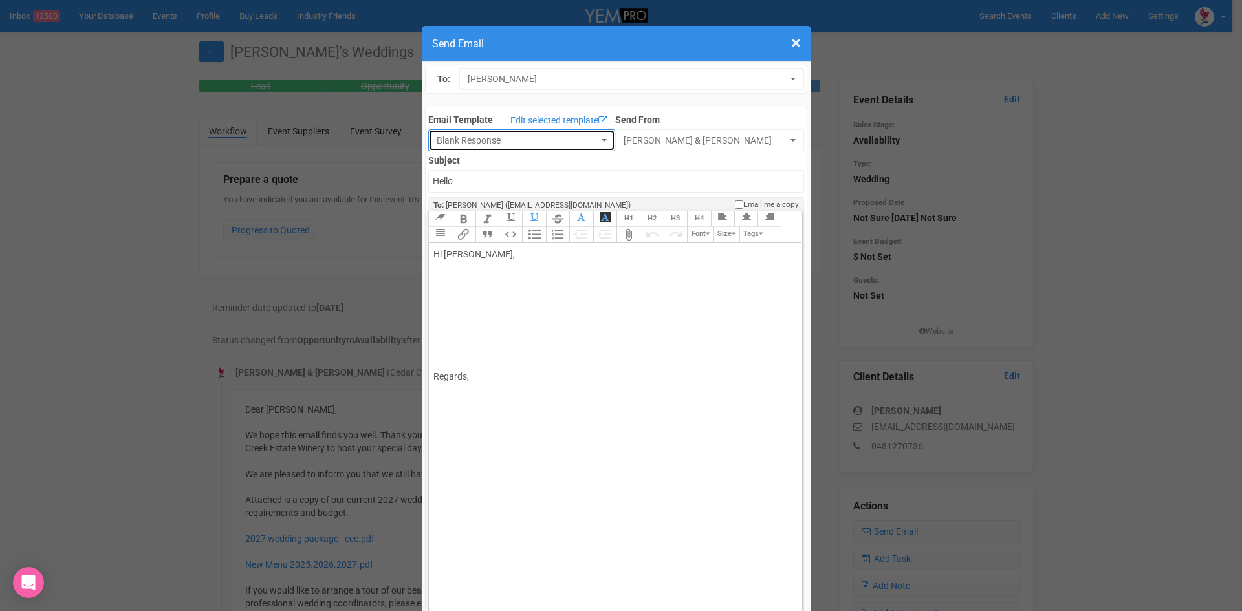
click at [592, 138] on button "Blank Response" at bounding box center [521, 140] width 187 height 22
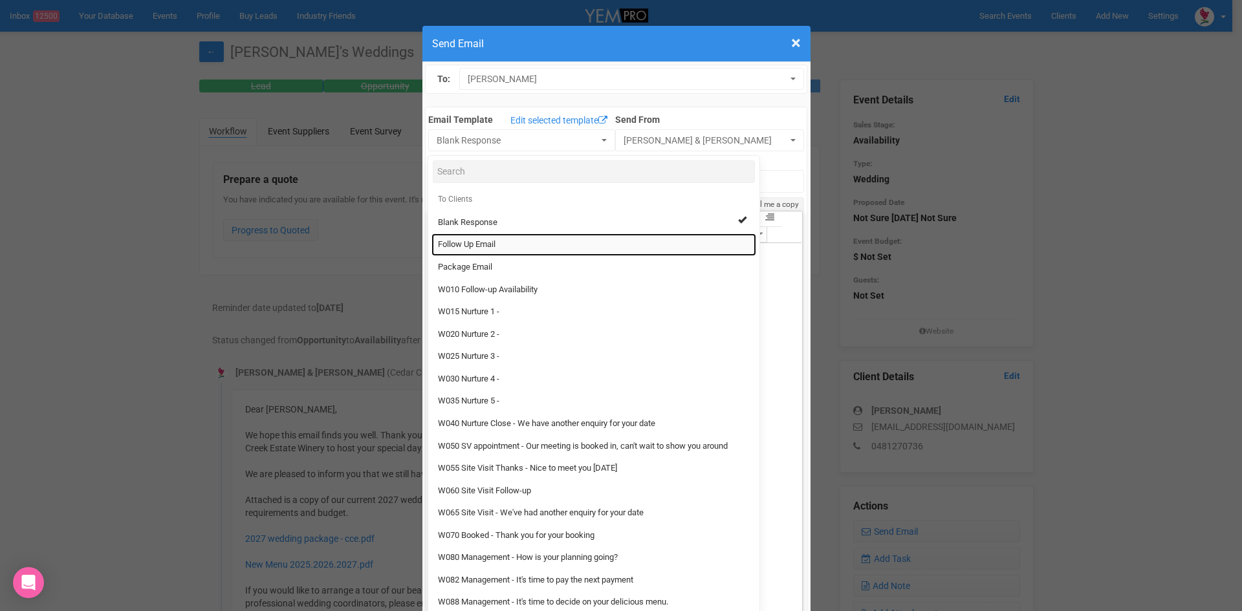
click at [464, 243] on span "Follow Up Email" at bounding box center [467, 245] width 58 height 12
select select "88639"
type input "Cedar Creek Estate - Follow Up"
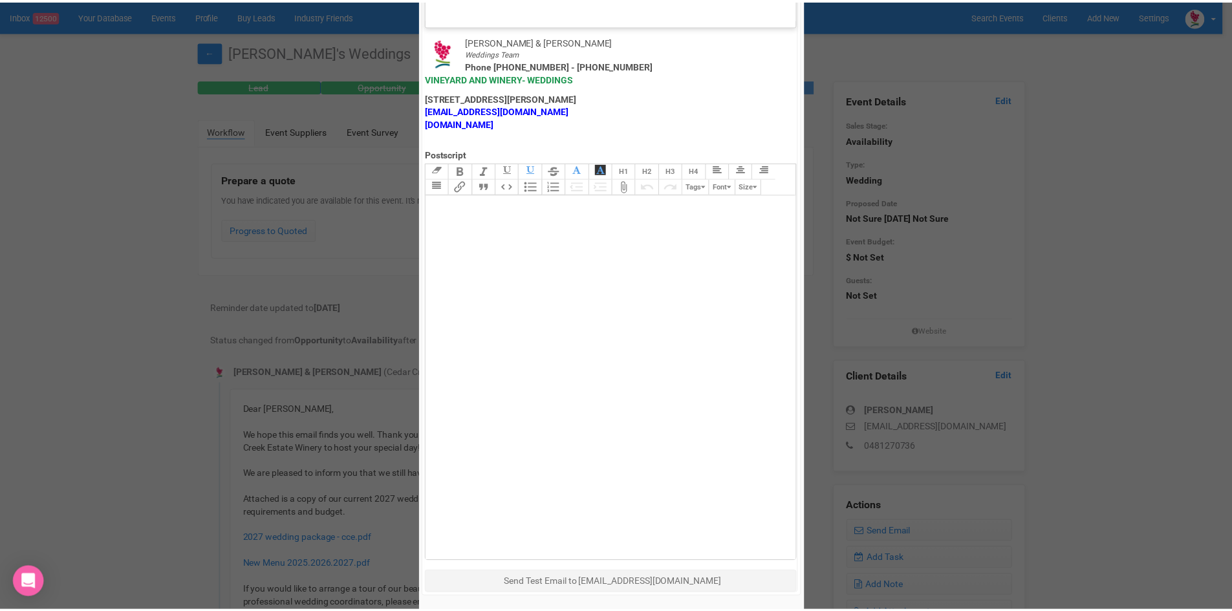
scroll to position [641, 0]
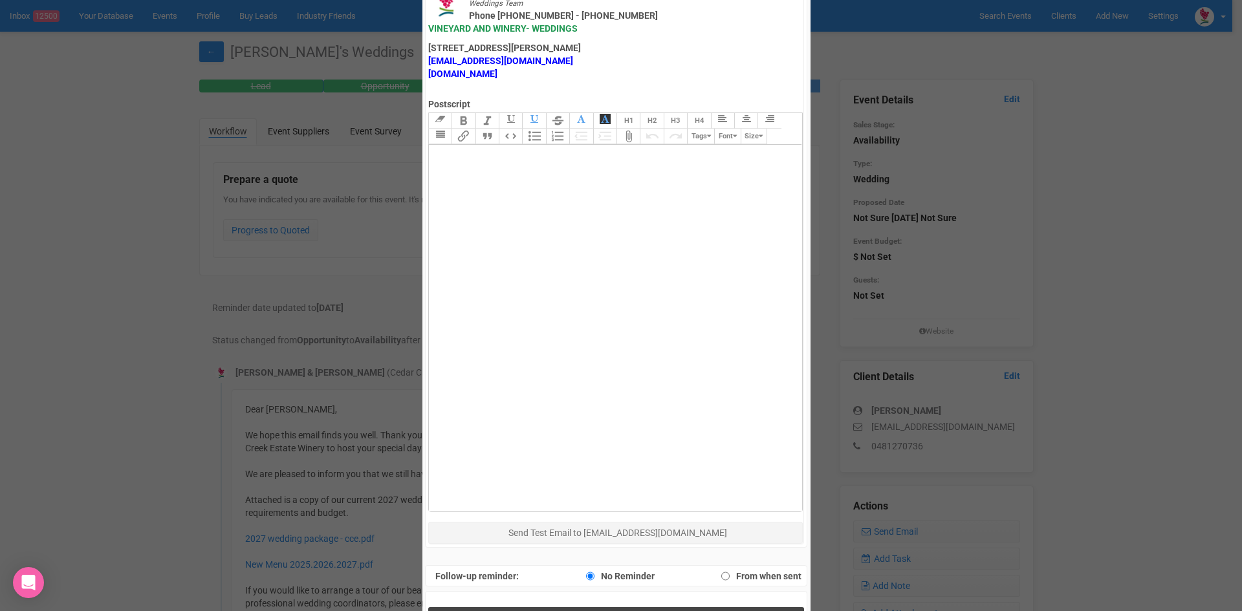
click at [472, 607] on button "Send Response" at bounding box center [616, 620] width 376 height 27
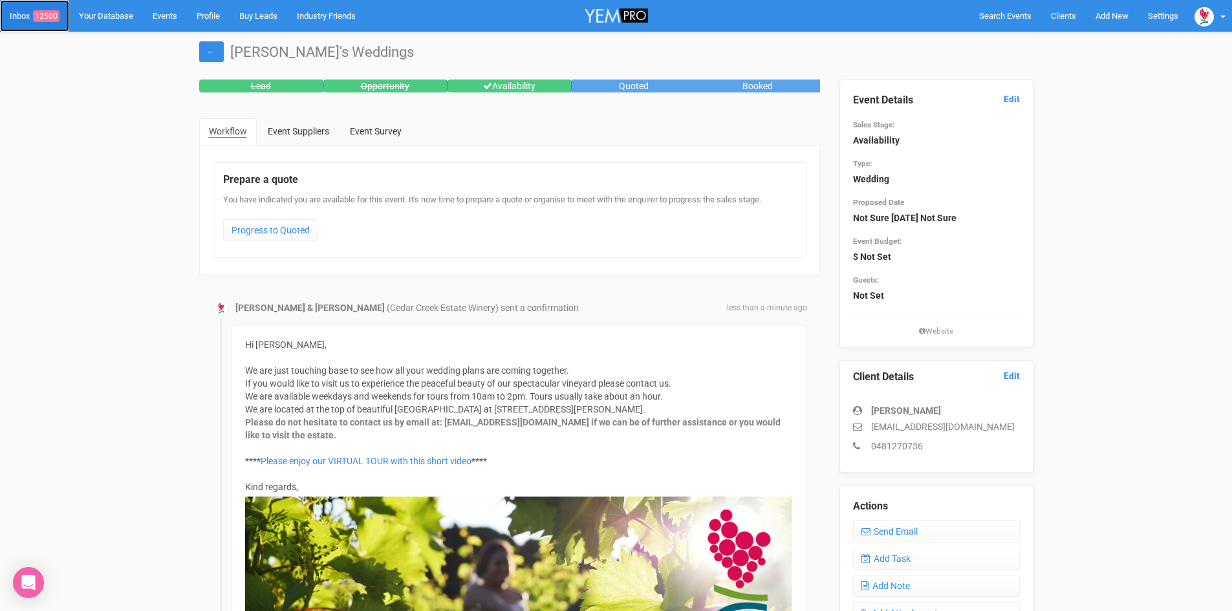
click at [49, 15] on span "12500" at bounding box center [46, 16] width 27 height 12
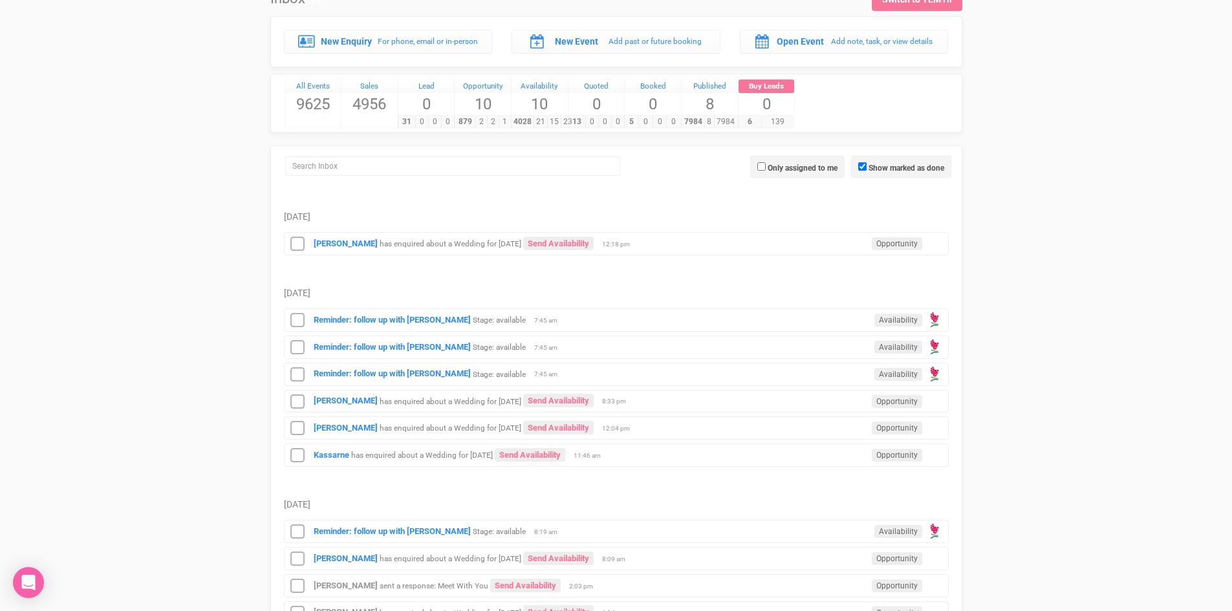
scroll to position [323, 0]
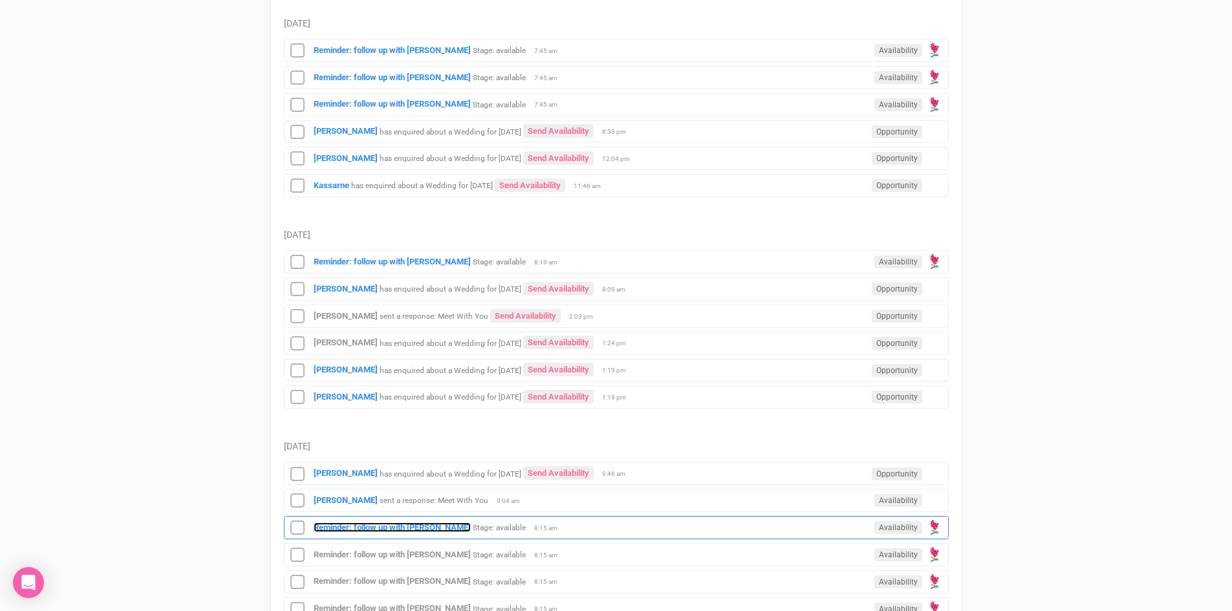
click at [432, 523] on strong "Reminder: follow up with [PERSON_NAME]" at bounding box center [392, 528] width 157 height 10
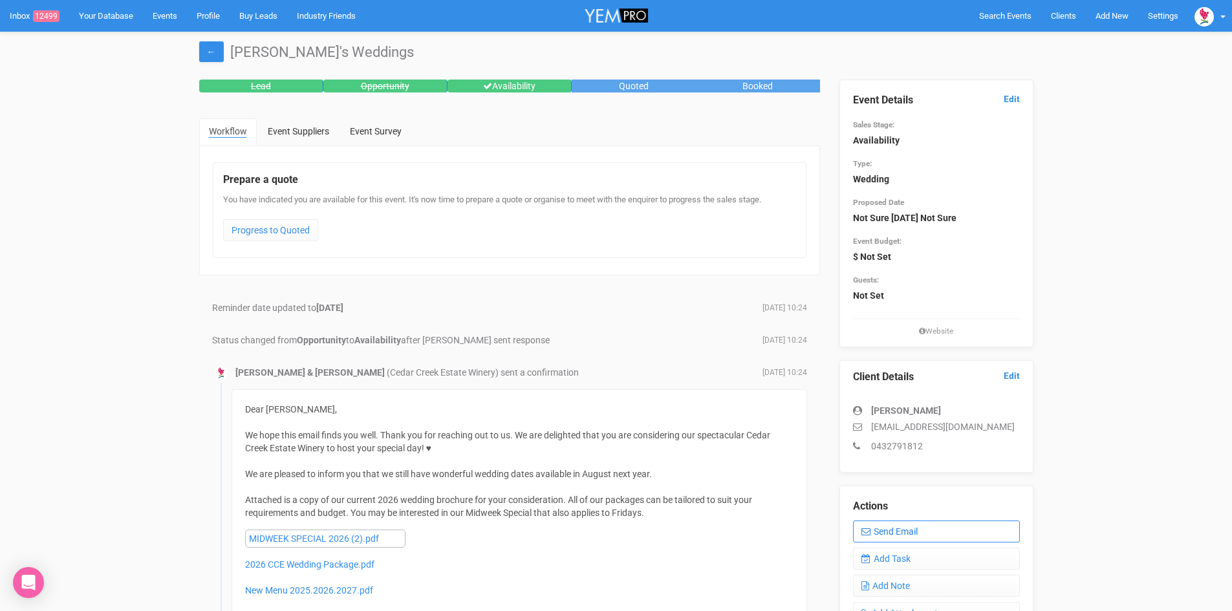
click at [903, 523] on link "Send Email" at bounding box center [936, 532] width 167 height 22
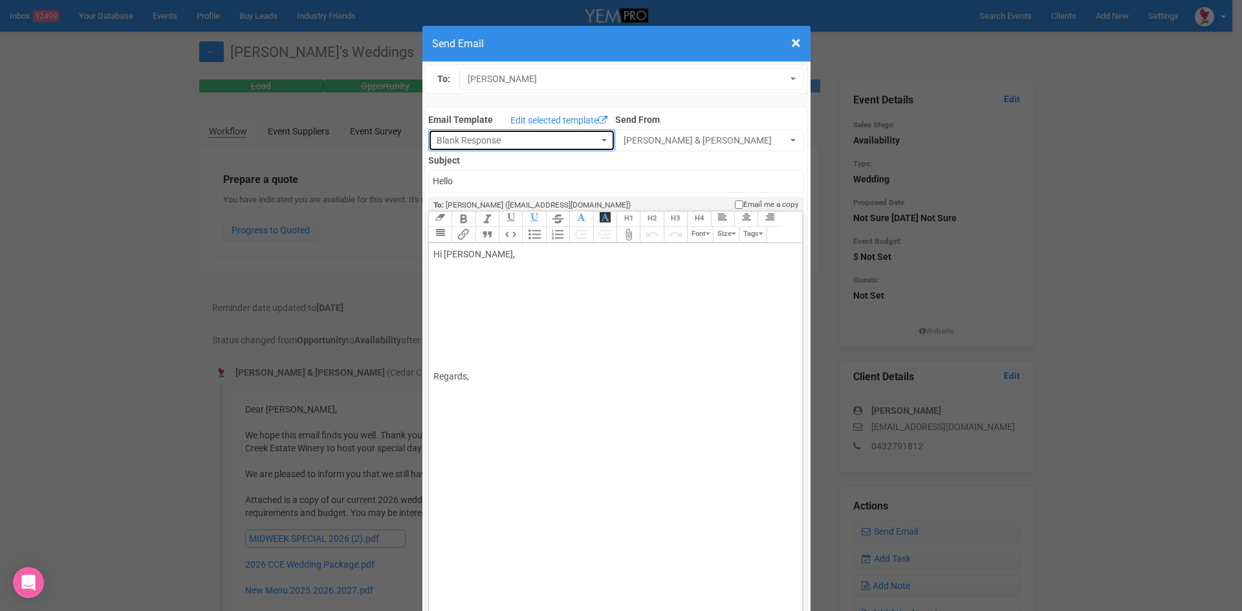
click at [596, 137] on button "Blank Response" at bounding box center [521, 140] width 187 height 22
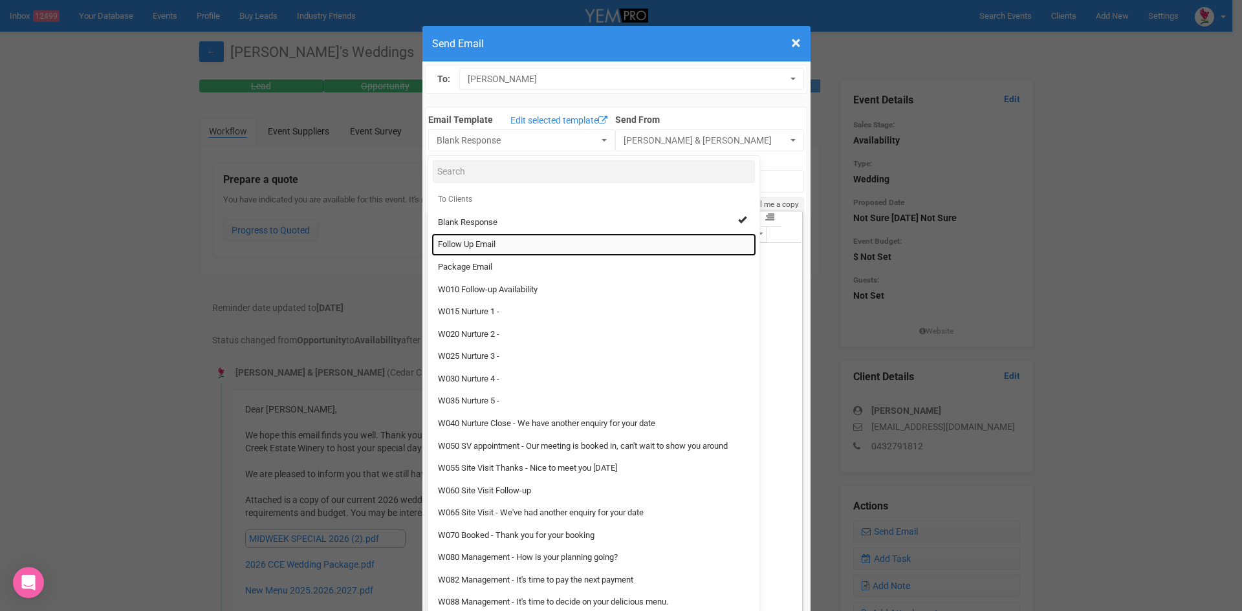
click at [473, 242] on span "Follow Up Email" at bounding box center [467, 245] width 58 height 12
select select "88639"
type input "Cedar Creek Estate - Follow Up"
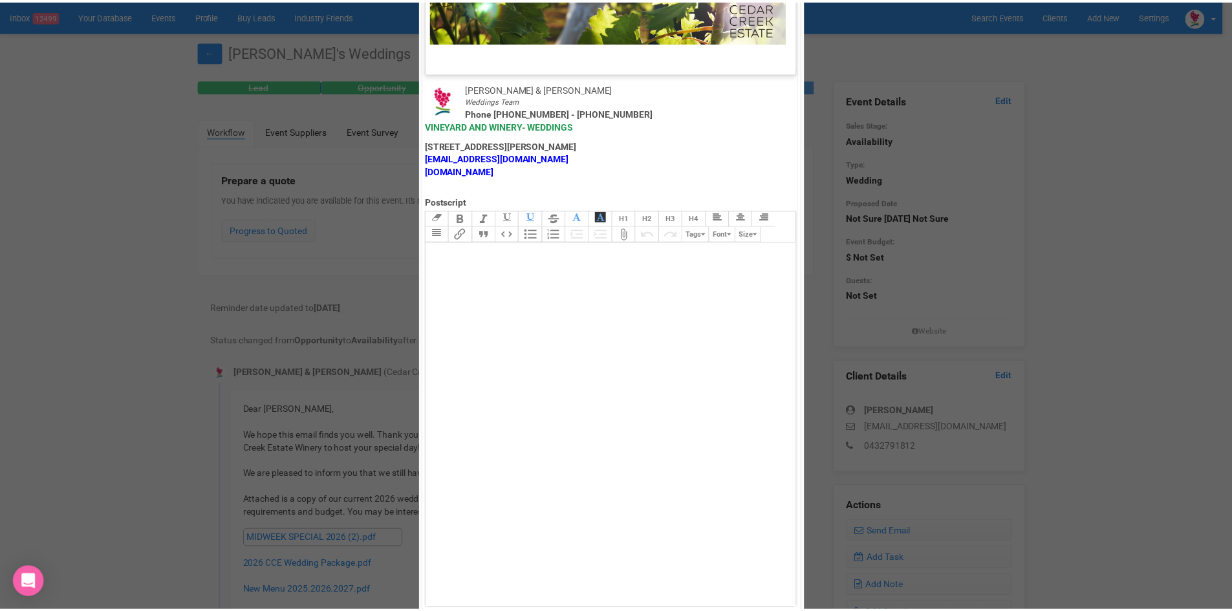
scroll to position [641, 0]
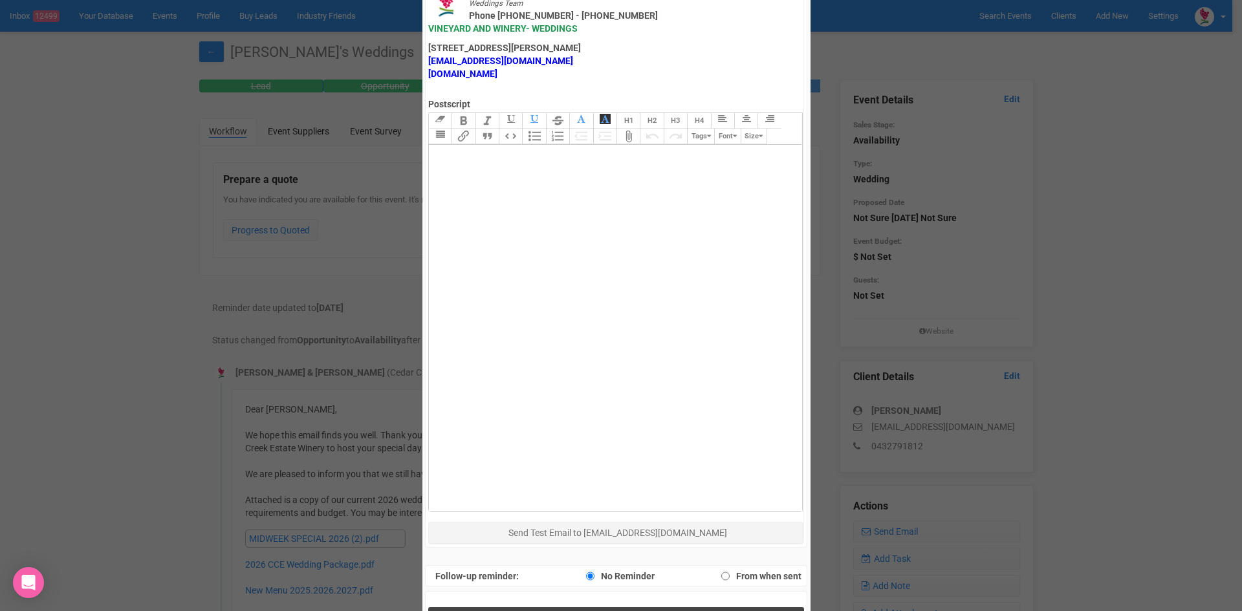
click at [549, 607] on button "Send Response" at bounding box center [616, 620] width 376 height 27
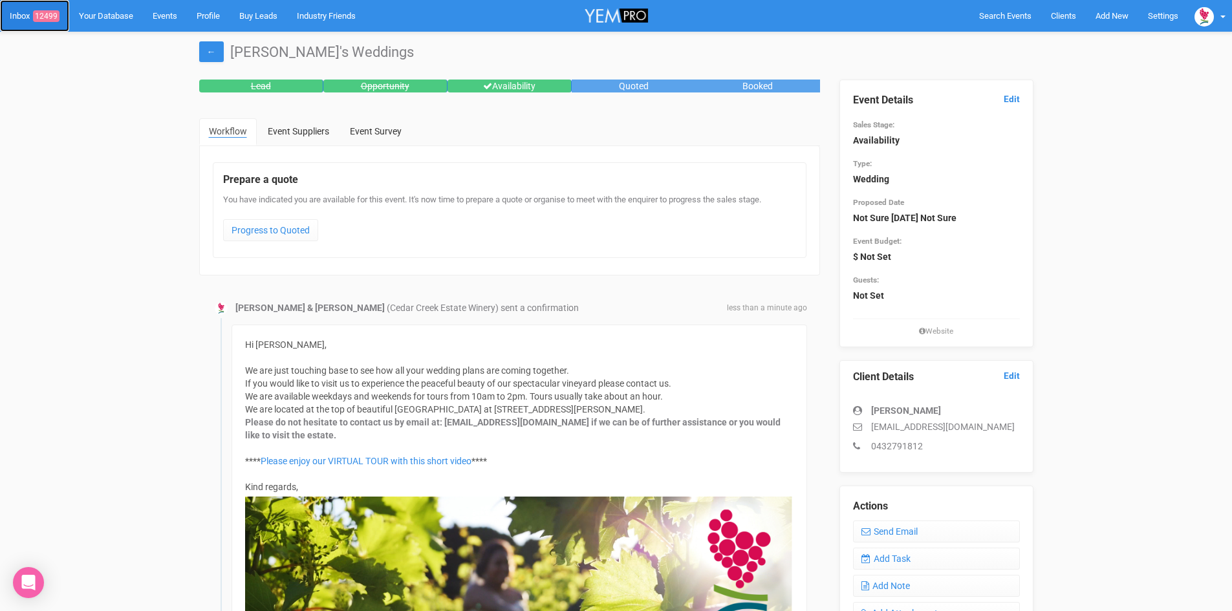
click at [50, 12] on span "12499" at bounding box center [46, 16] width 27 height 12
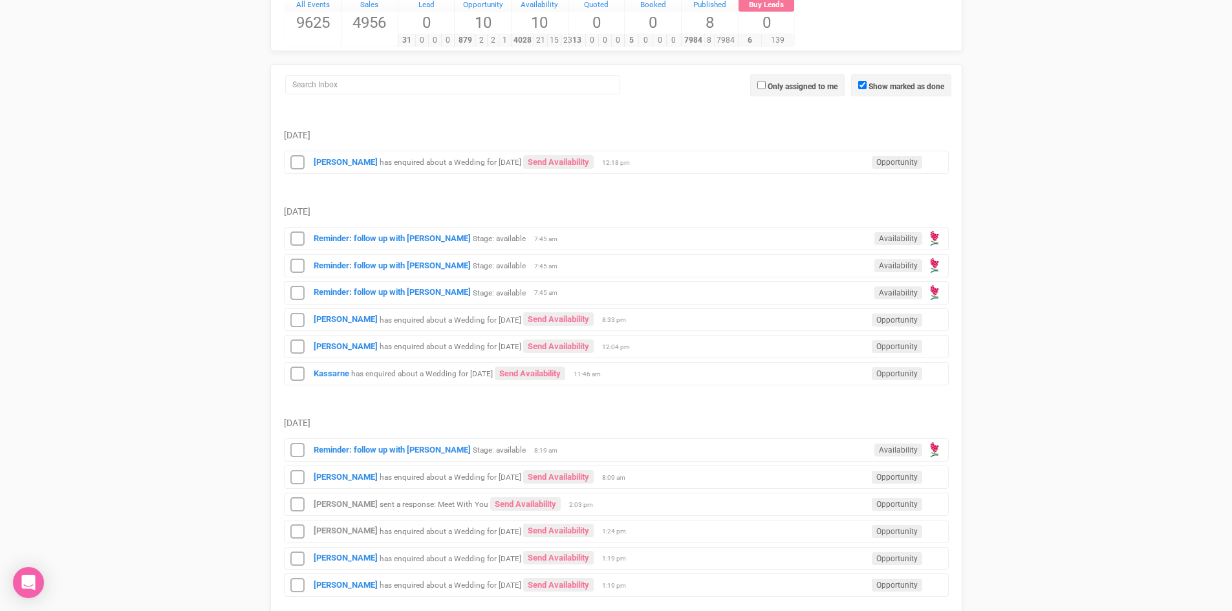
scroll to position [323, 0]
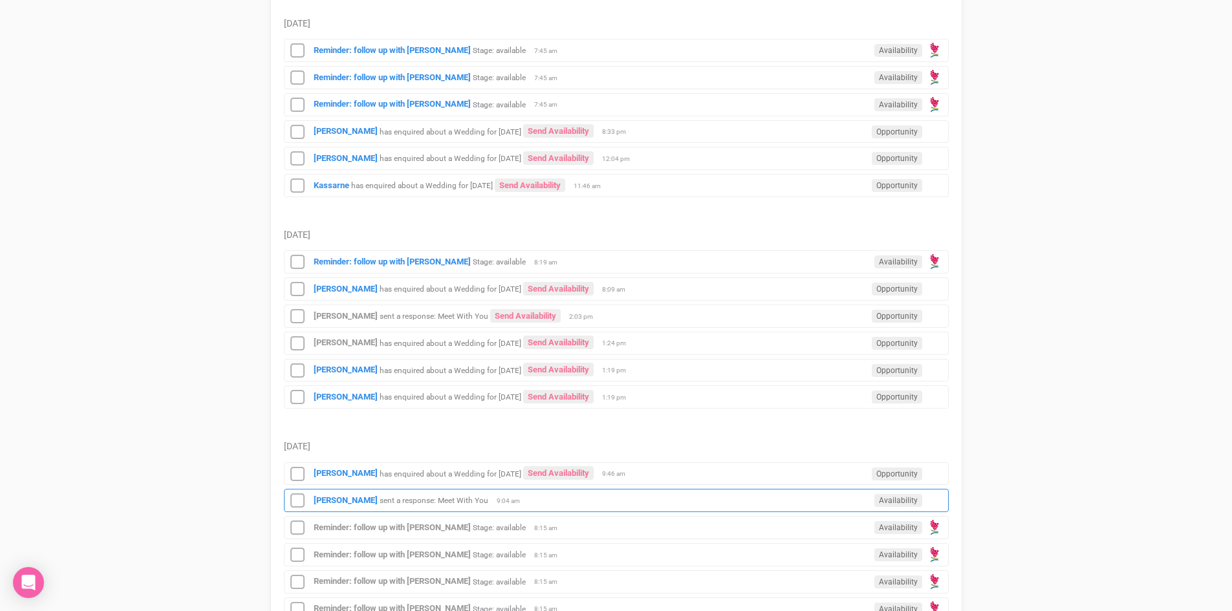
click at [328, 494] on div "Theresa sent a response: Meet With You Availability 9:04 am" at bounding box center [616, 500] width 665 height 23
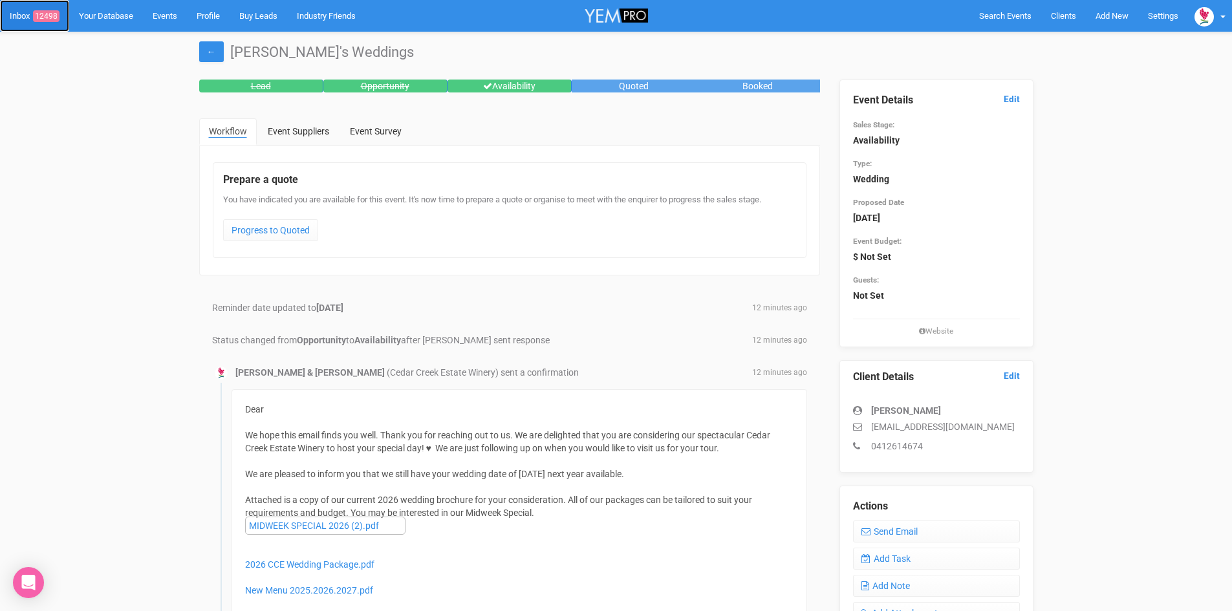
click at [44, 13] on span "12498" at bounding box center [46, 16] width 27 height 12
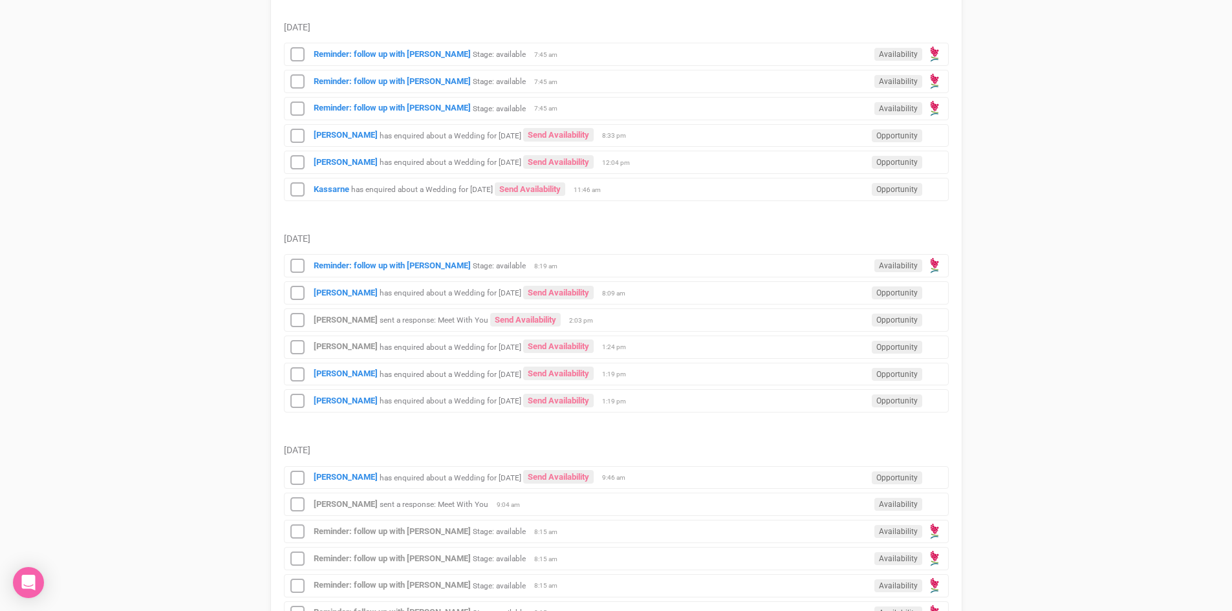
scroll to position [323, 0]
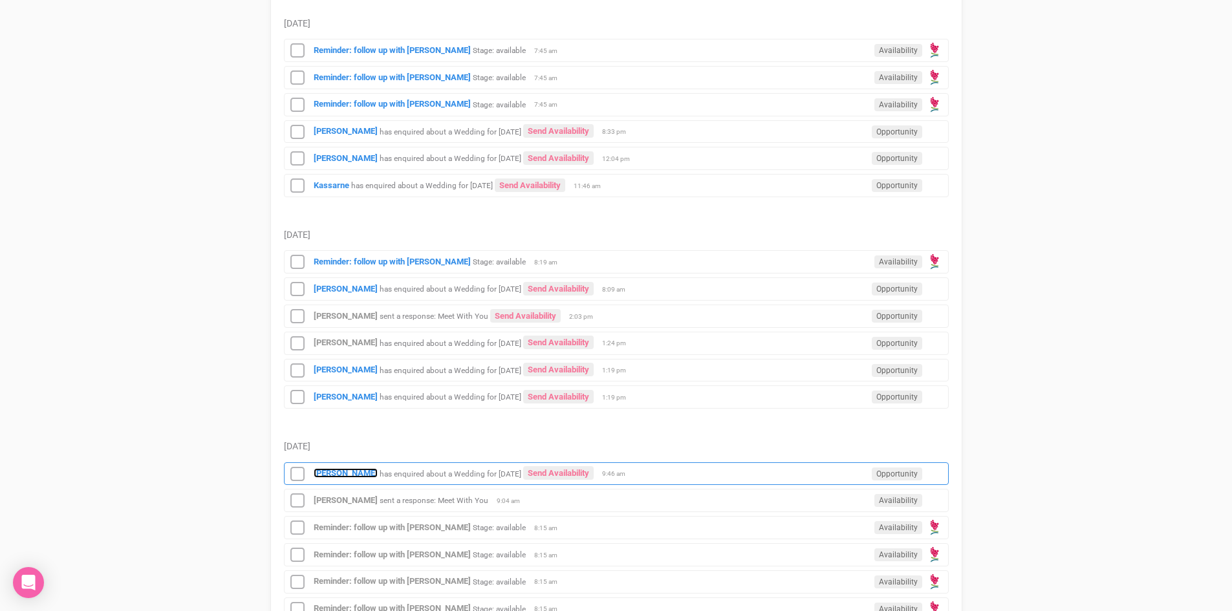
click at [338, 470] on strong "[PERSON_NAME]" at bounding box center [346, 473] width 64 height 10
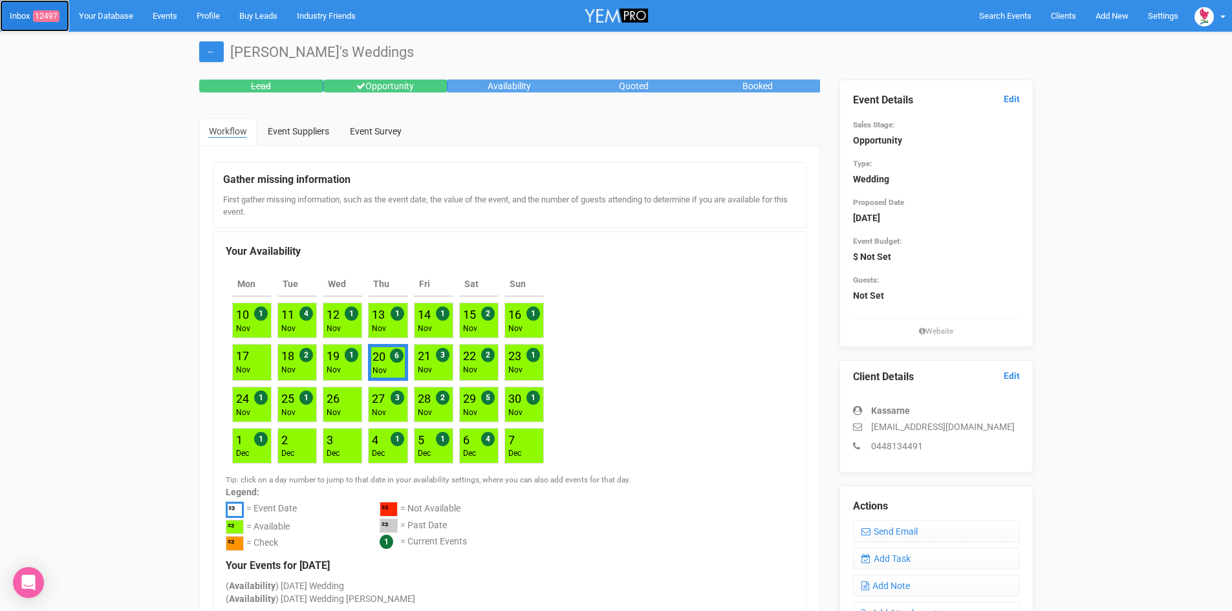
click at [48, 9] on link "Inbox 12497" at bounding box center [34, 16] width 69 height 32
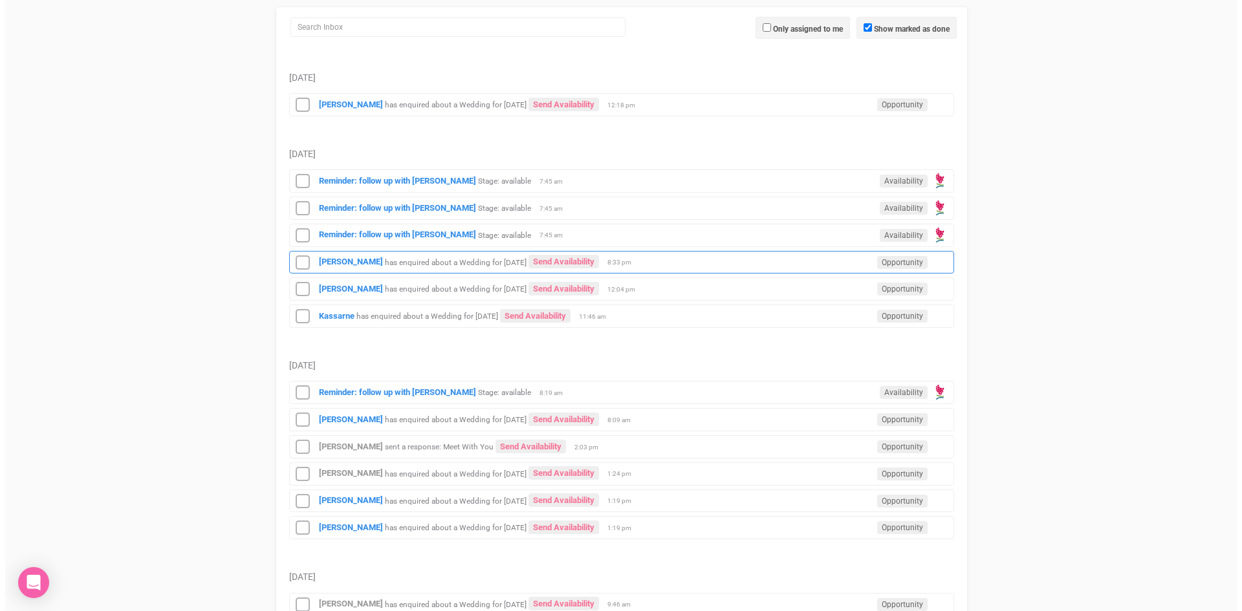
scroll to position [323, 0]
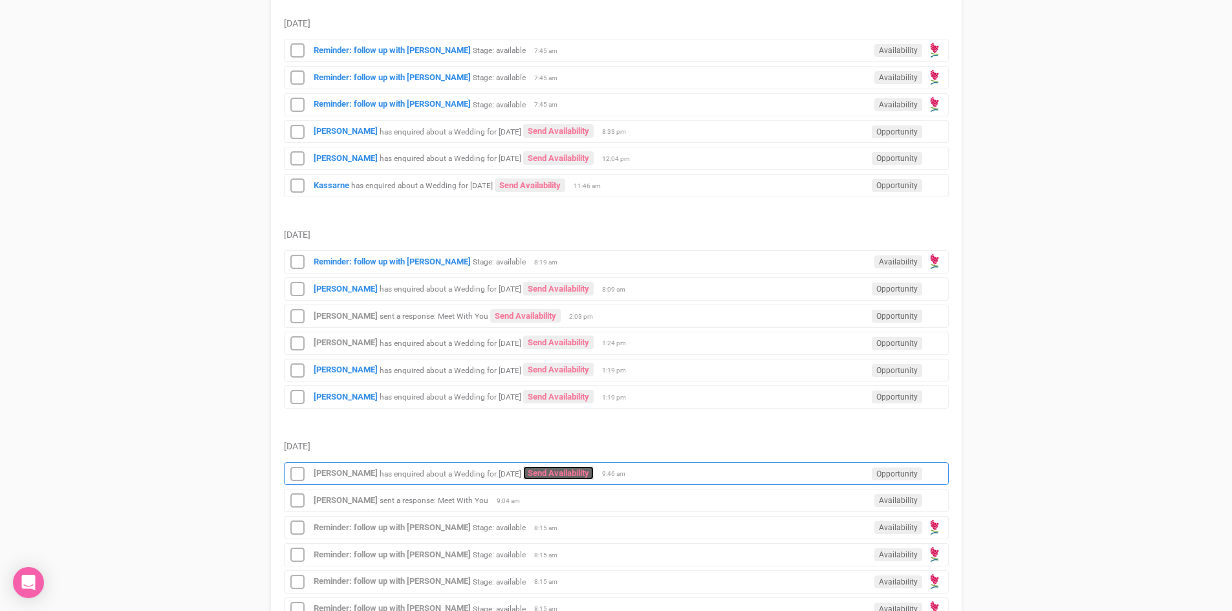
click at [593, 467] on link "Send Availability" at bounding box center [558, 473] width 71 height 14
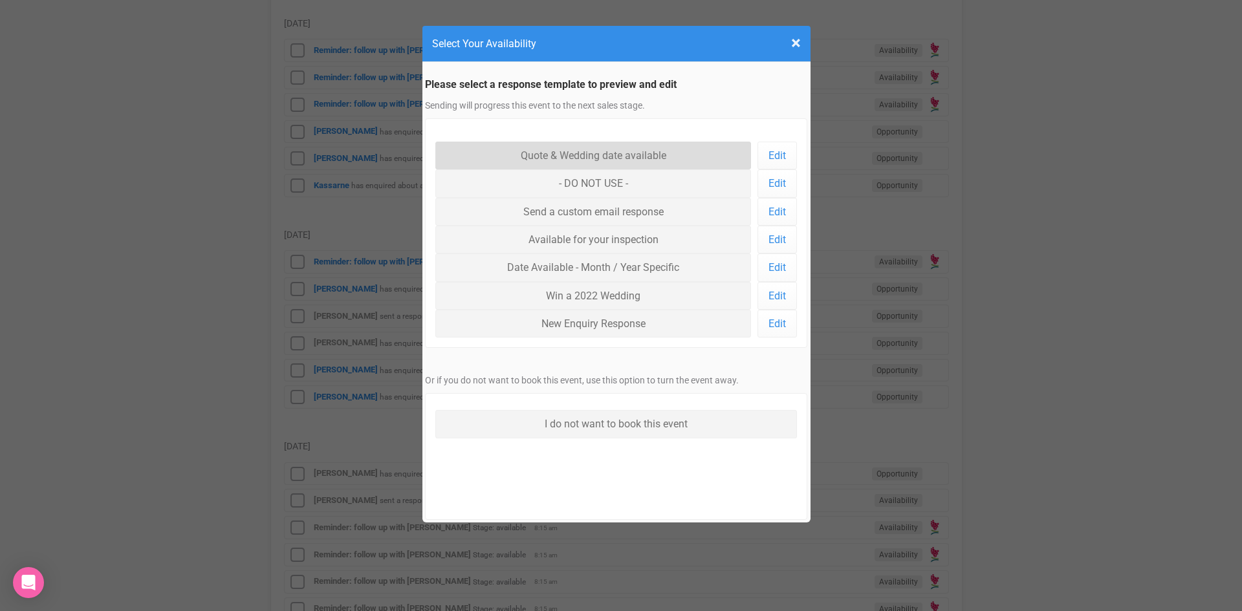
click at [531, 155] on link "Quote & Wedding date available" at bounding box center [593, 156] width 316 height 28
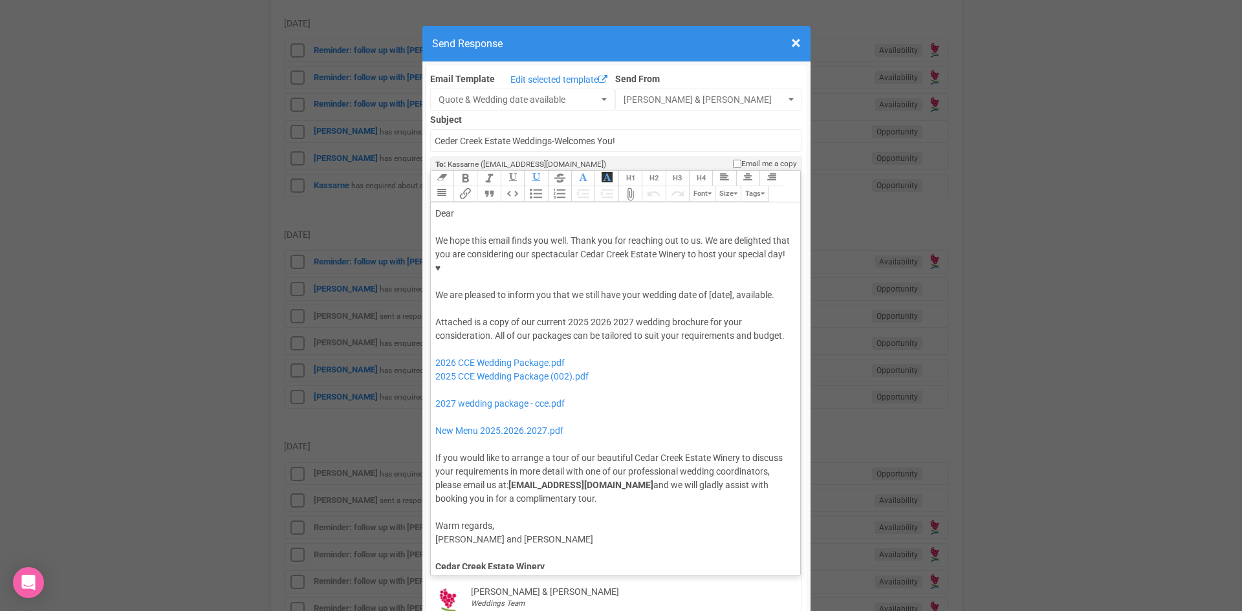
click at [706, 253] on div "We hope this email finds you well. Thank you for reaching out to us. We are del…" at bounding box center [613, 268] width 356 height 68
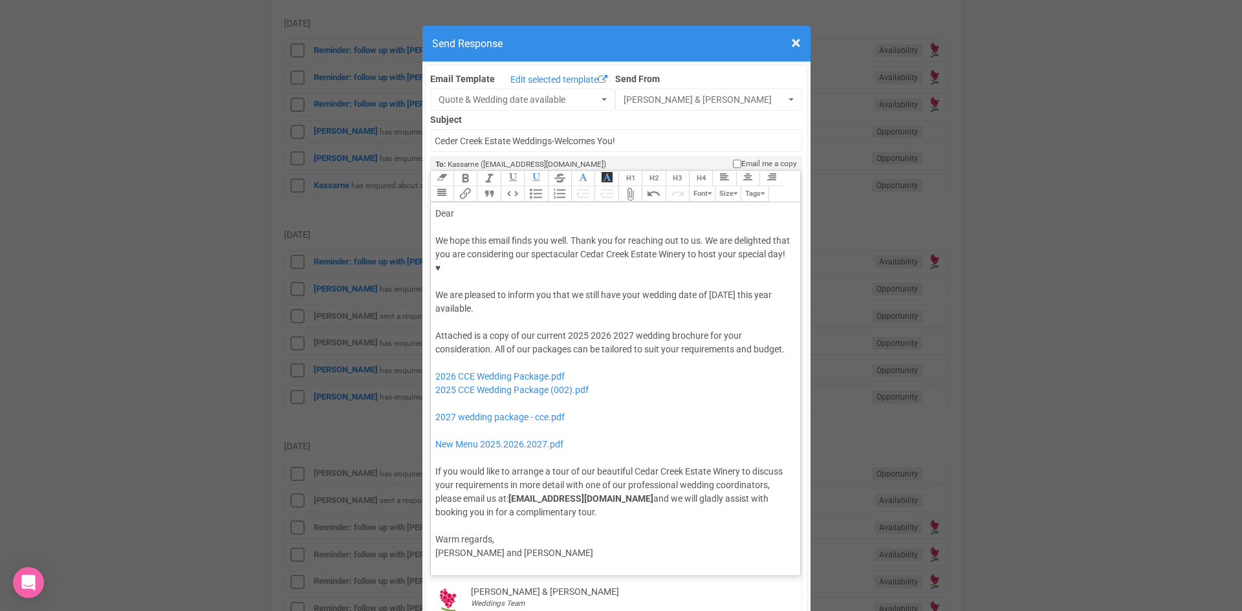
drag, startPoint x: 706, startPoint y: 250, endPoint x: 710, endPoint y: 263, distance: 14.1
click at [710, 263] on div "We hope this email finds you well. Thank you for reaching out to us. We are del…" at bounding box center [613, 275] width 356 height 82
click at [458, 171] on button "Bold" at bounding box center [465, 179] width 23 height 16
click at [461, 207] on div "Dear" at bounding box center [613, 214] width 356 height 14
drag, startPoint x: 633, startPoint y: 294, endPoint x: 586, endPoint y: 297, distance: 46.7
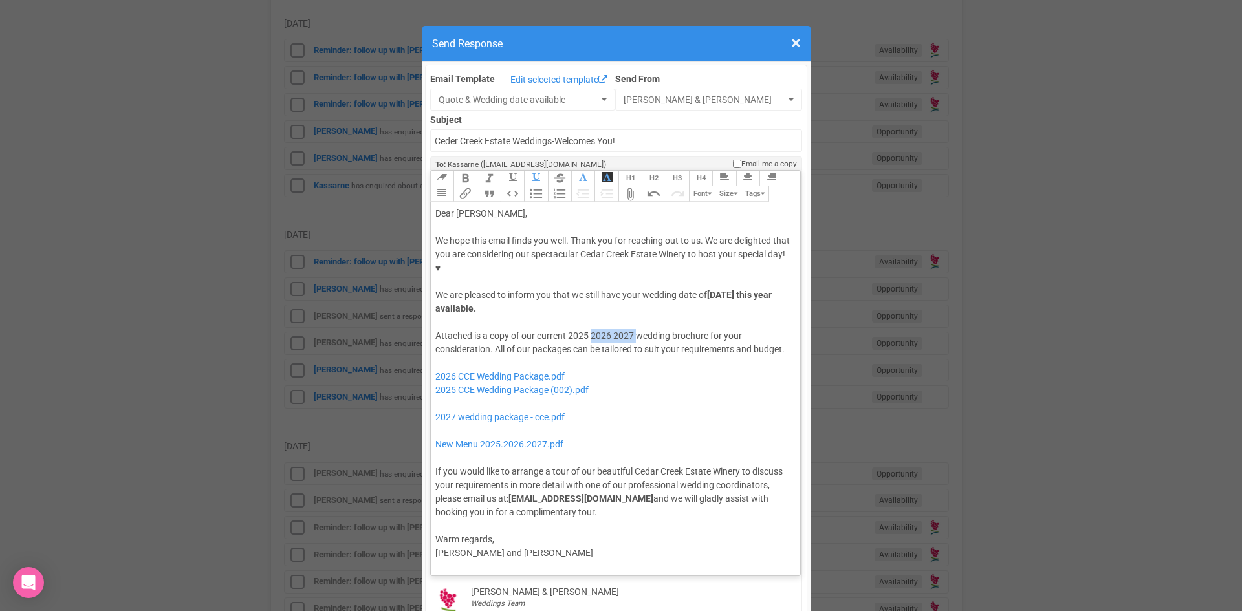
click at [587, 329] on div "Attached is a copy of our current 2025 2026 2027 wedding brochure for your cons…" at bounding box center [613, 424] width 356 height 190
click at [715, 329] on div "Attached is a copy of our current 2025 wedding brochure for your consideration.…" at bounding box center [613, 424] width 356 height 190
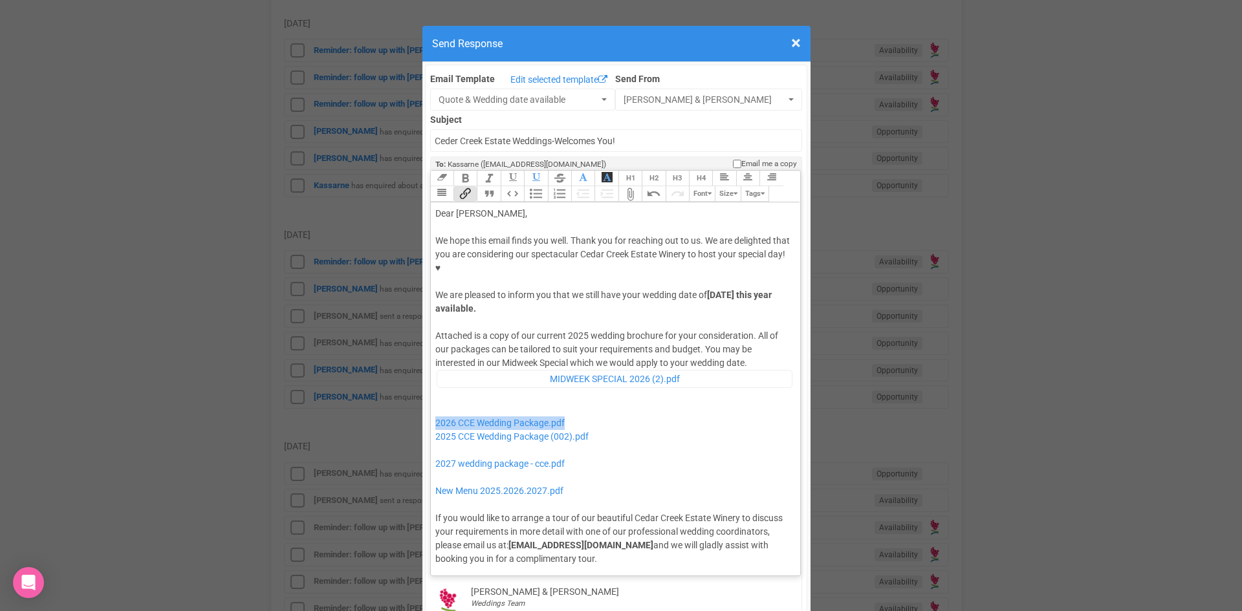
drag, startPoint x: 569, startPoint y: 380, endPoint x: 429, endPoint y: 381, distance: 139.8
click at [431, 381] on trix-editor "Dear Kassarne, We hope this email finds you well. Thank you for reaching out to…" at bounding box center [616, 385] width 370 height 367
drag, startPoint x: 579, startPoint y: 420, endPoint x: 430, endPoint y: 426, distance: 149.6
click at [431, 426] on trix-editor "Dear Kassarne, We hope this email finds you well. Thank you for reaching out to…" at bounding box center [616, 385] width 370 height 367
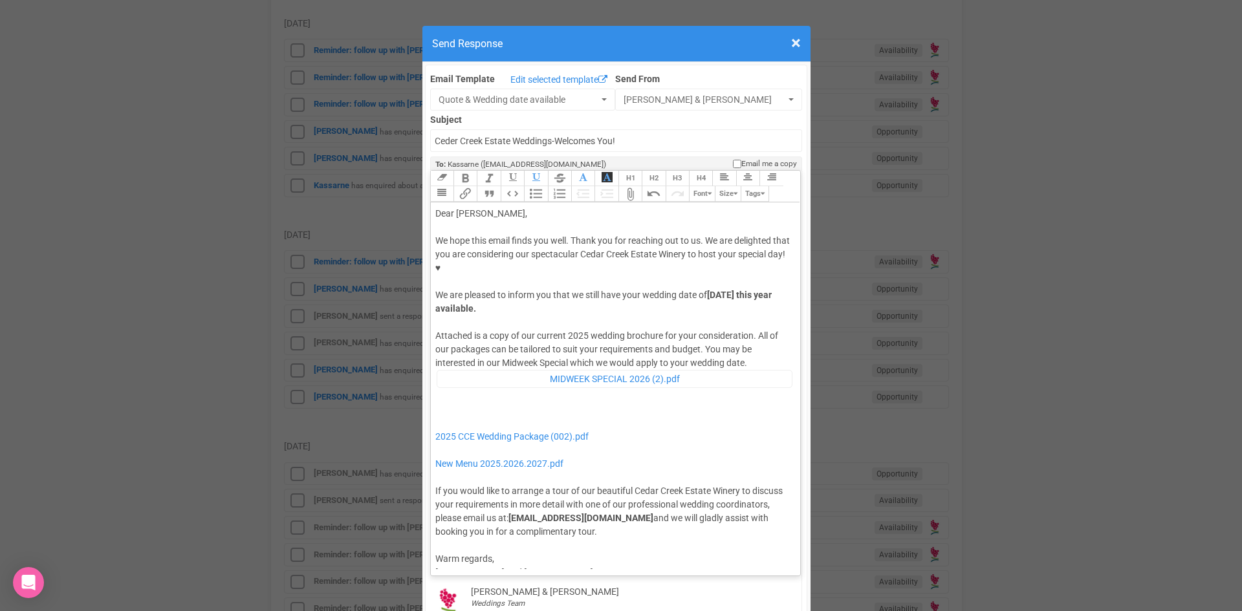
click at [439, 368] on div "Attached is a copy of our current 2025 wedding brochure for your consideration.…" at bounding box center [613, 433] width 356 height 209
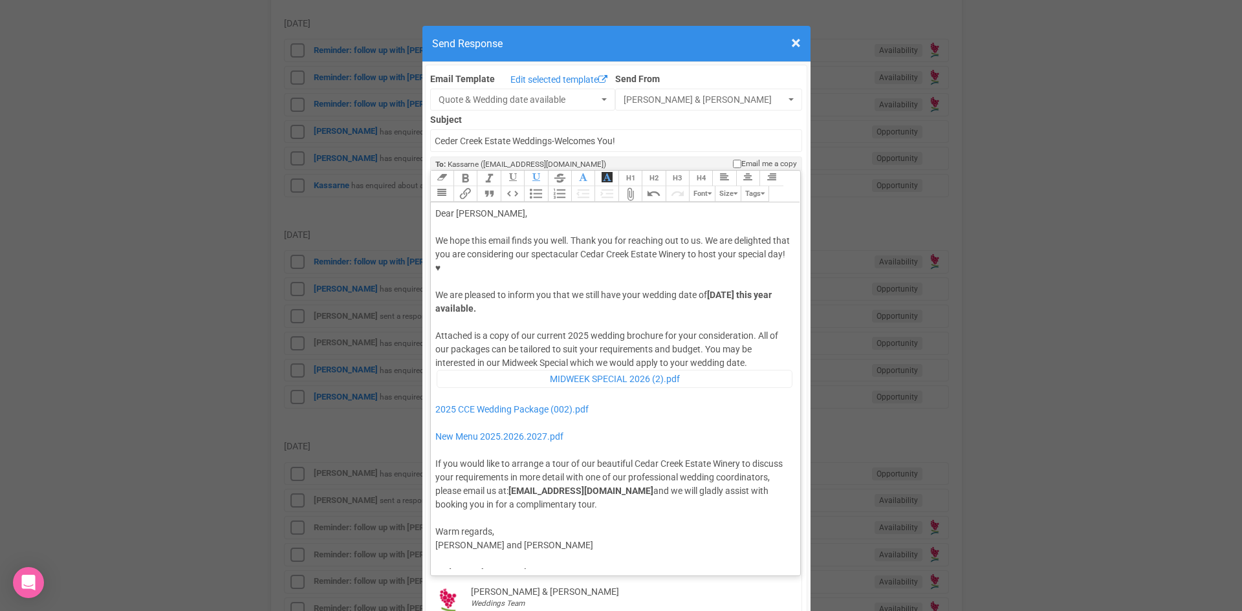
click at [761, 329] on div "Attached is a copy of our current 2025 wedding brochure for your consideration.…" at bounding box center [613, 420] width 356 height 182
type trix-editor "<div>Dear Kassarne,</div><div><strong>&nbsp;</strong></div><div>We hope this em…"
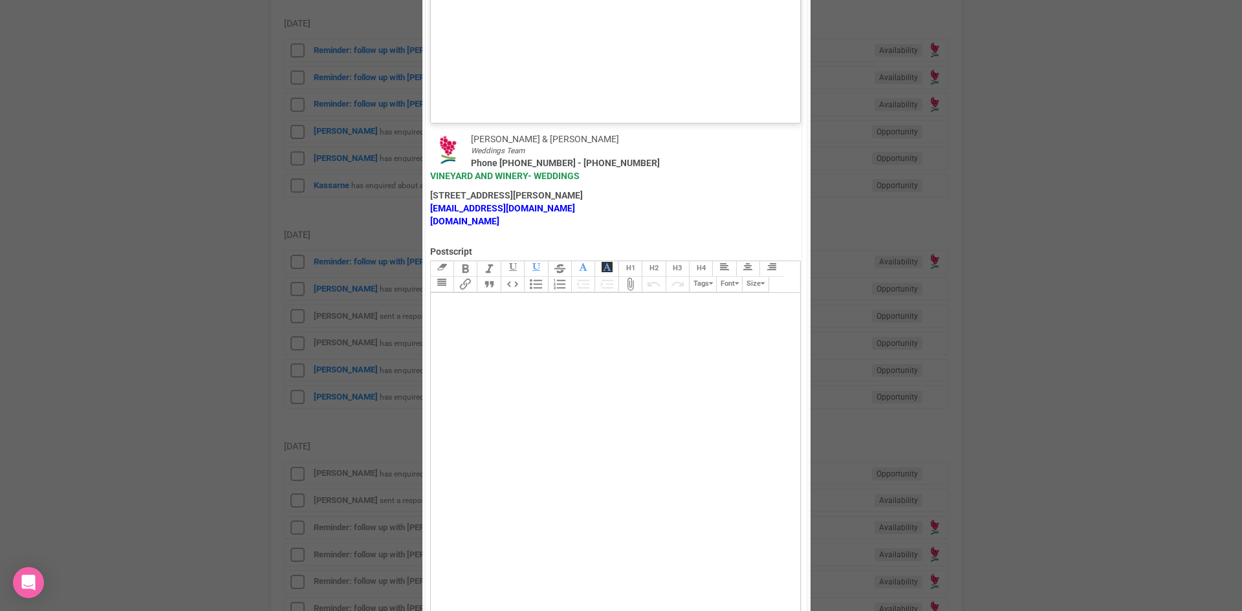
scroll to position [896, 0]
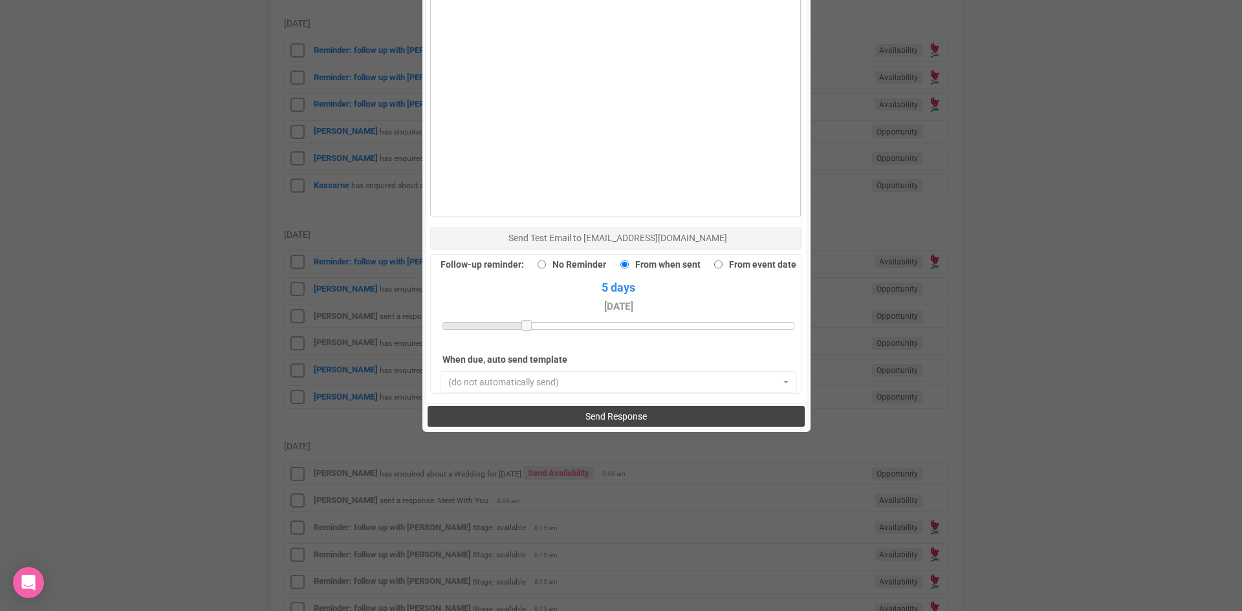
click at [567, 406] on button "Send Response" at bounding box center [616, 416] width 377 height 21
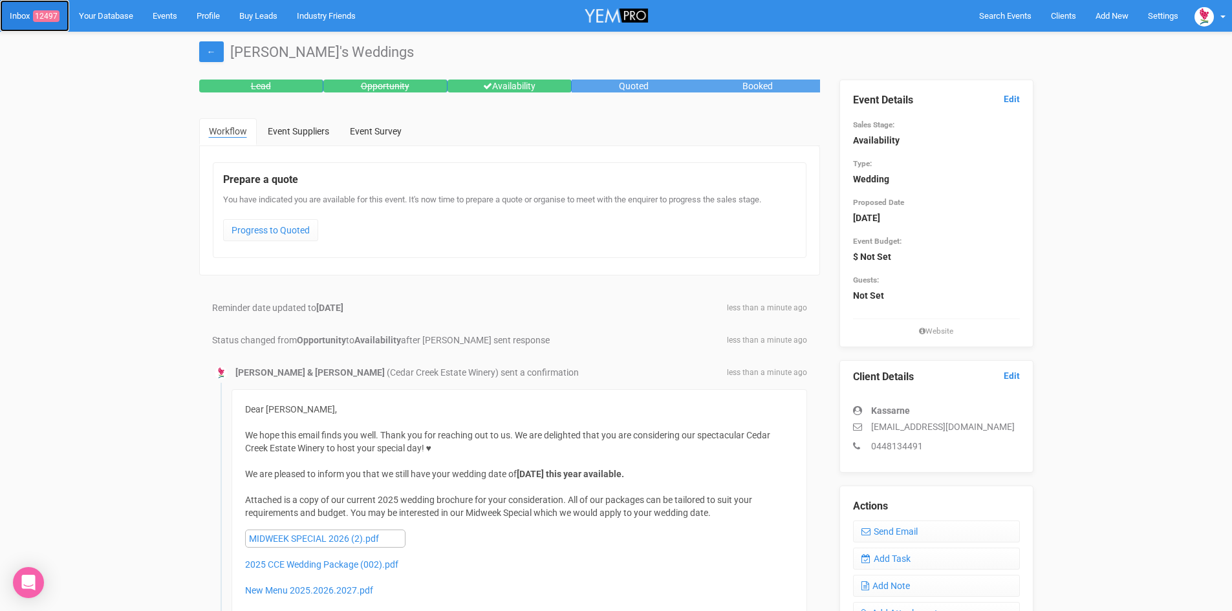
click at [49, 16] on span "12497" at bounding box center [46, 16] width 27 height 12
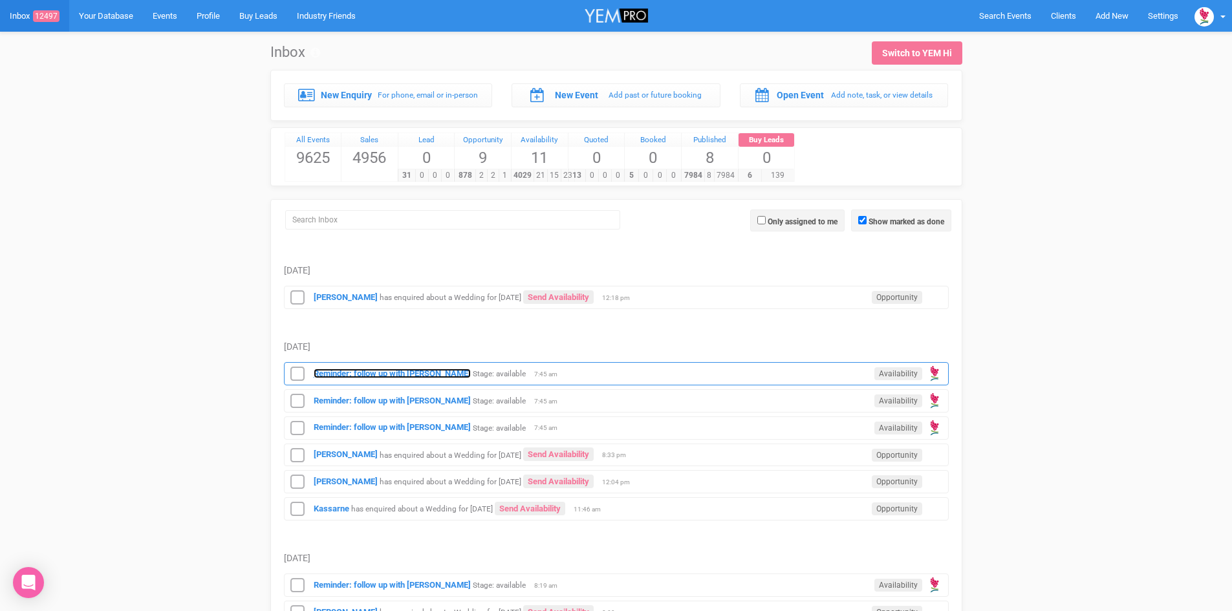
click at [418, 371] on strong "Reminder: follow up with [PERSON_NAME]" at bounding box center [392, 374] width 157 height 10
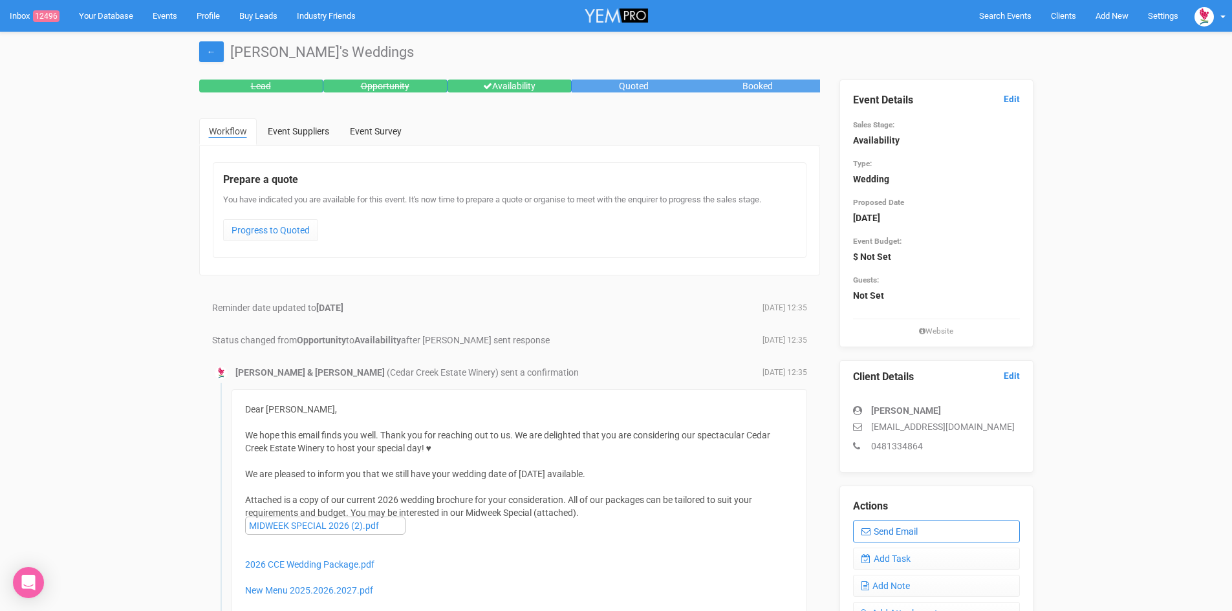
click at [919, 528] on link "Send Email" at bounding box center [936, 532] width 167 height 22
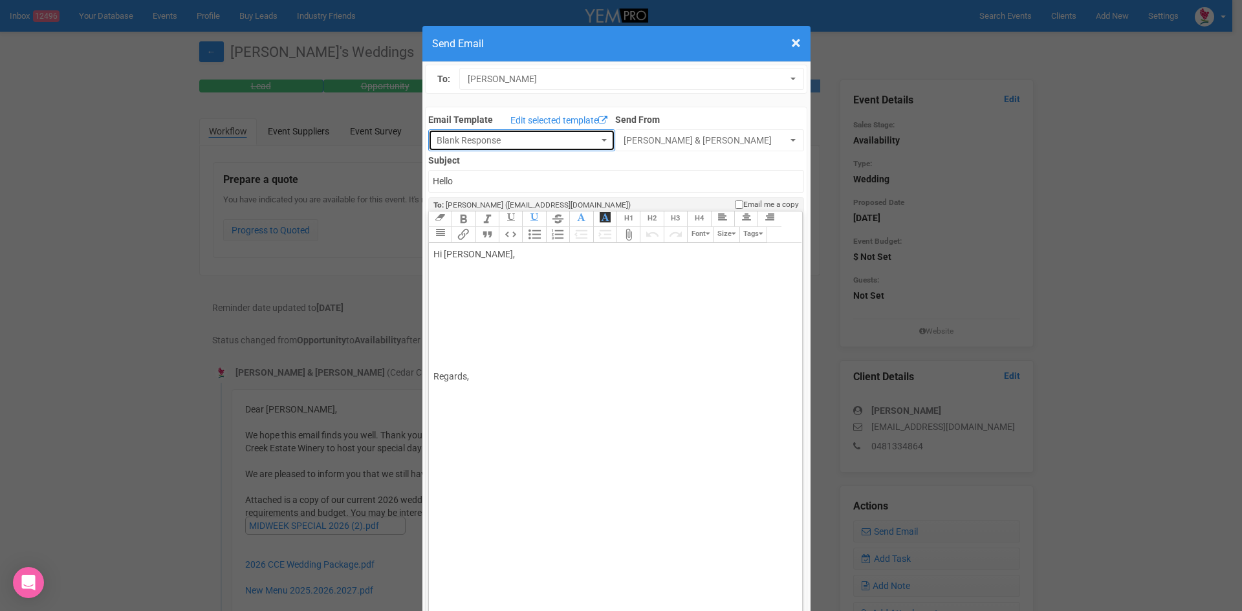
click at [593, 133] on button "Blank Response" at bounding box center [521, 140] width 187 height 22
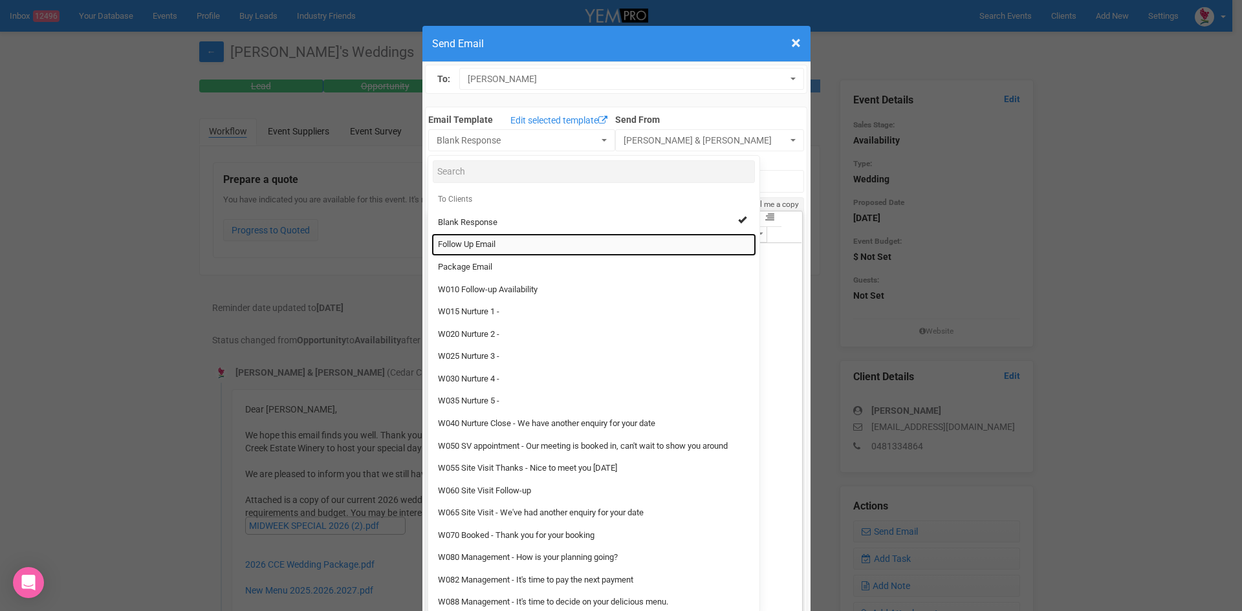
click at [473, 238] on link "Follow Up Email" at bounding box center [594, 245] width 325 height 23
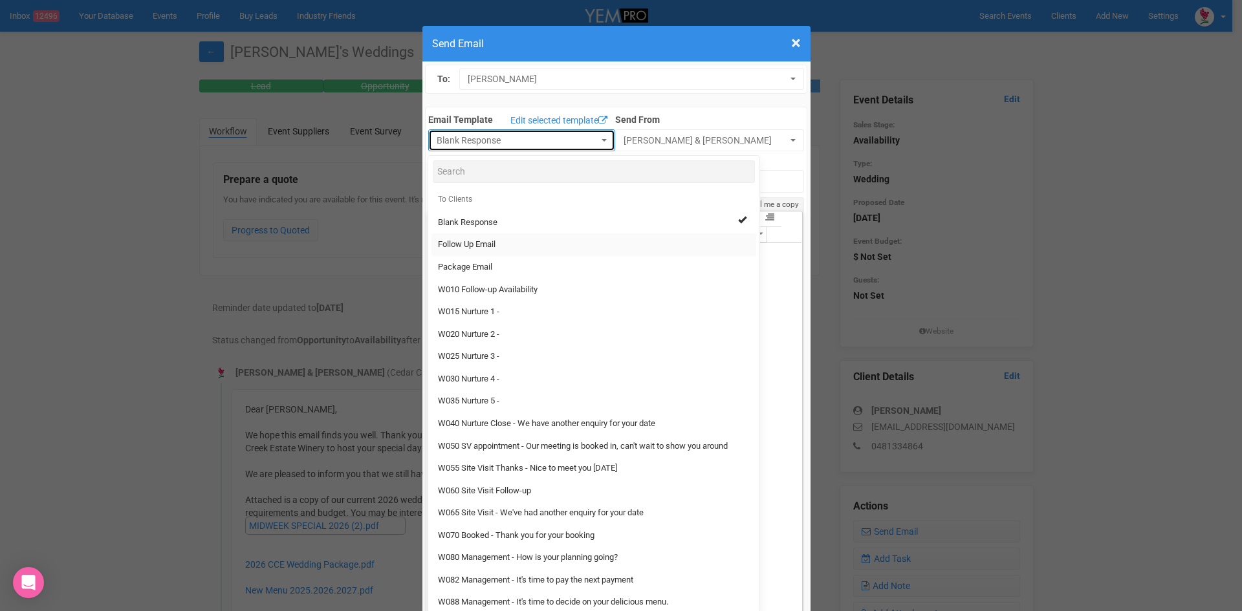
select select "88639"
type input "[GEOGRAPHIC_DATA] - Follow Up"
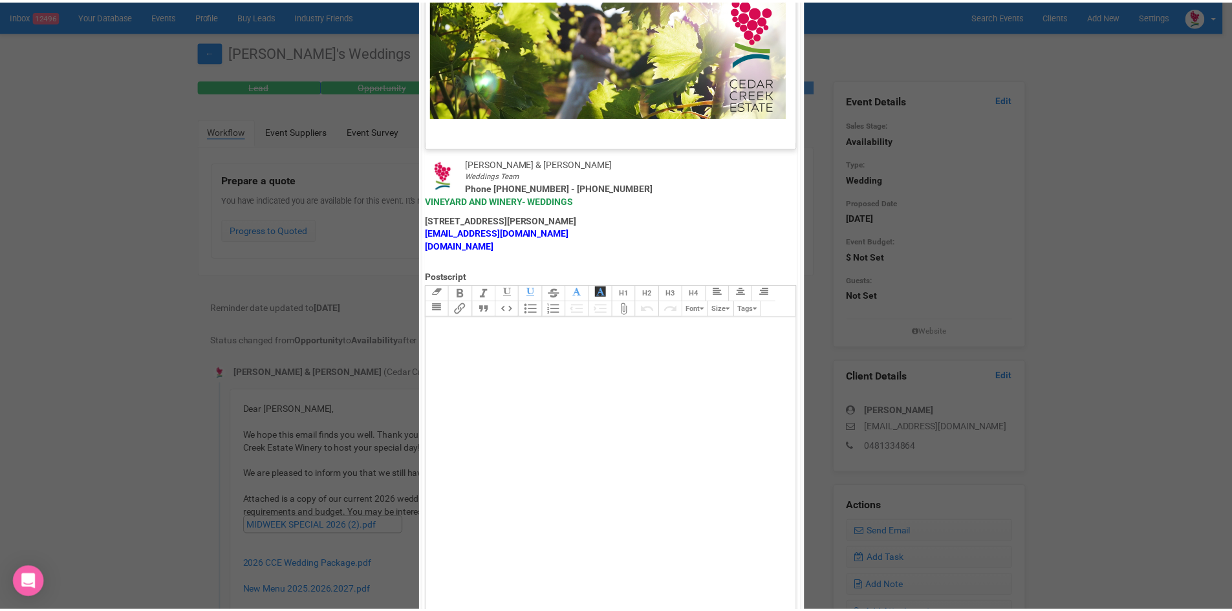
scroll to position [641, 0]
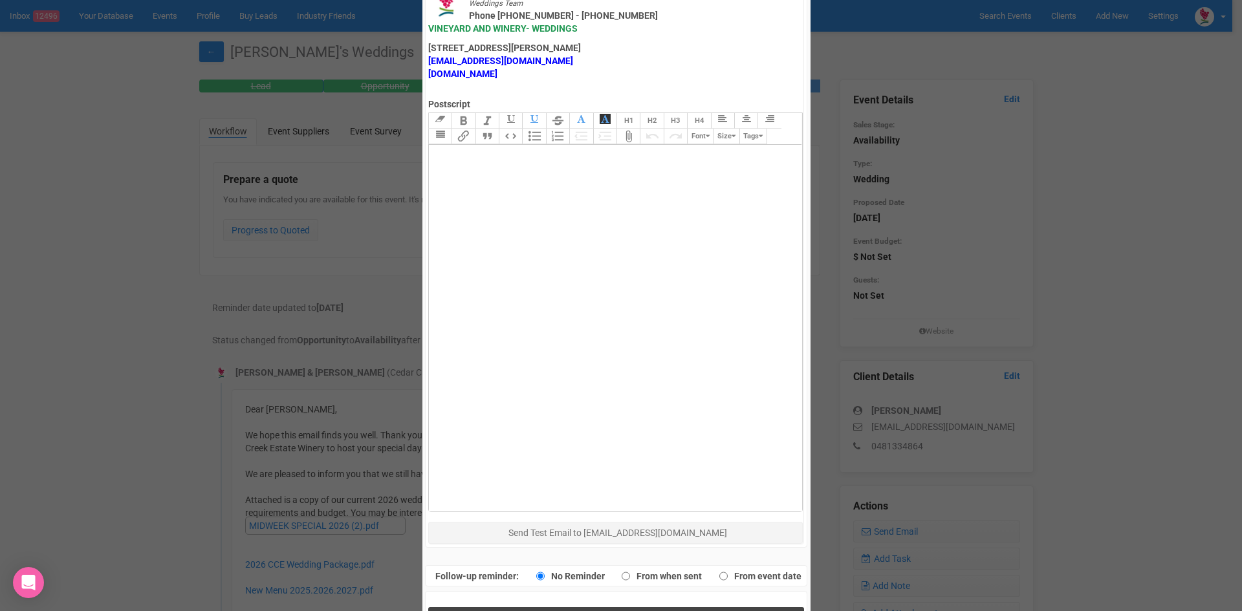
click at [554, 607] on button "Send Response" at bounding box center [616, 620] width 376 height 27
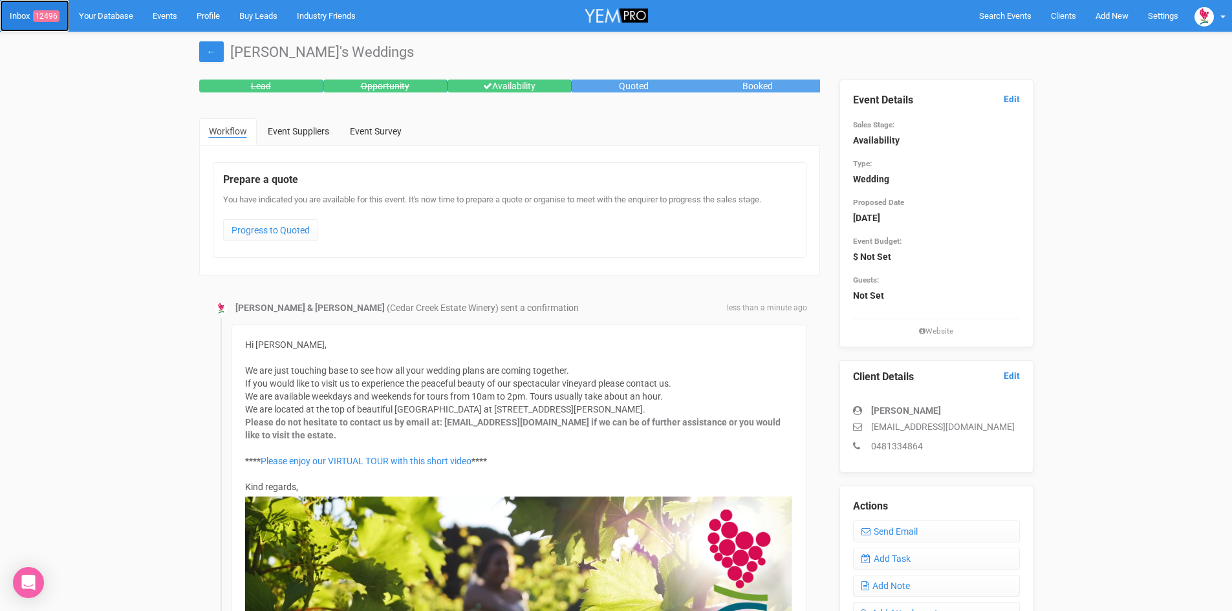
click at [52, 14] on span "12496" at bounding box center [46, 16] width 27 height 12
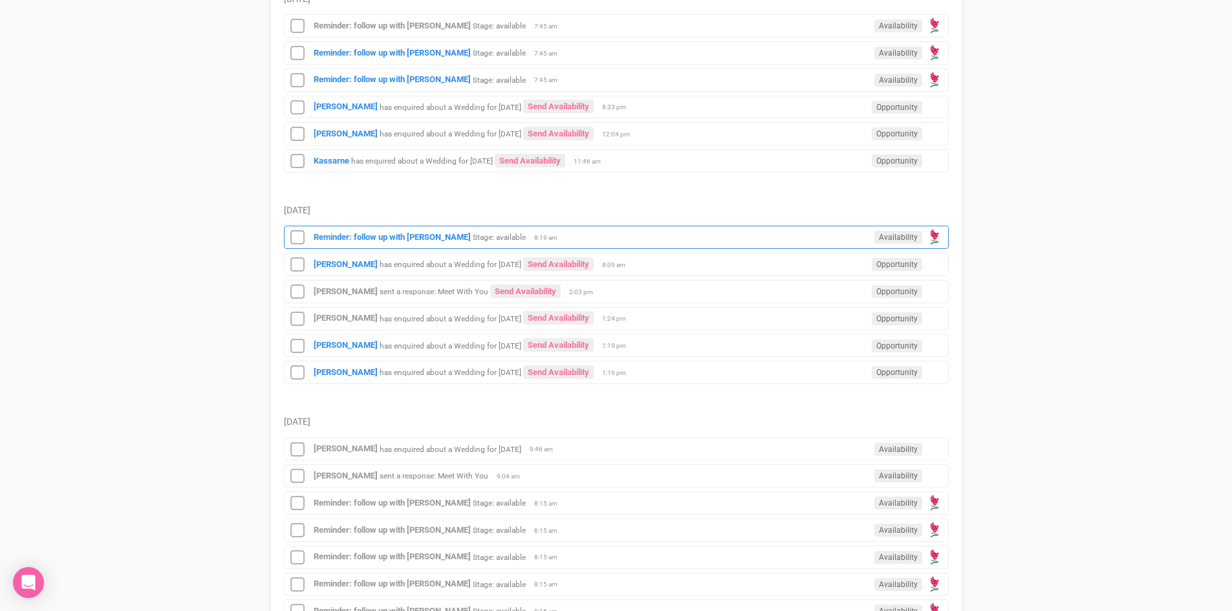
scroll to position [323, 0]
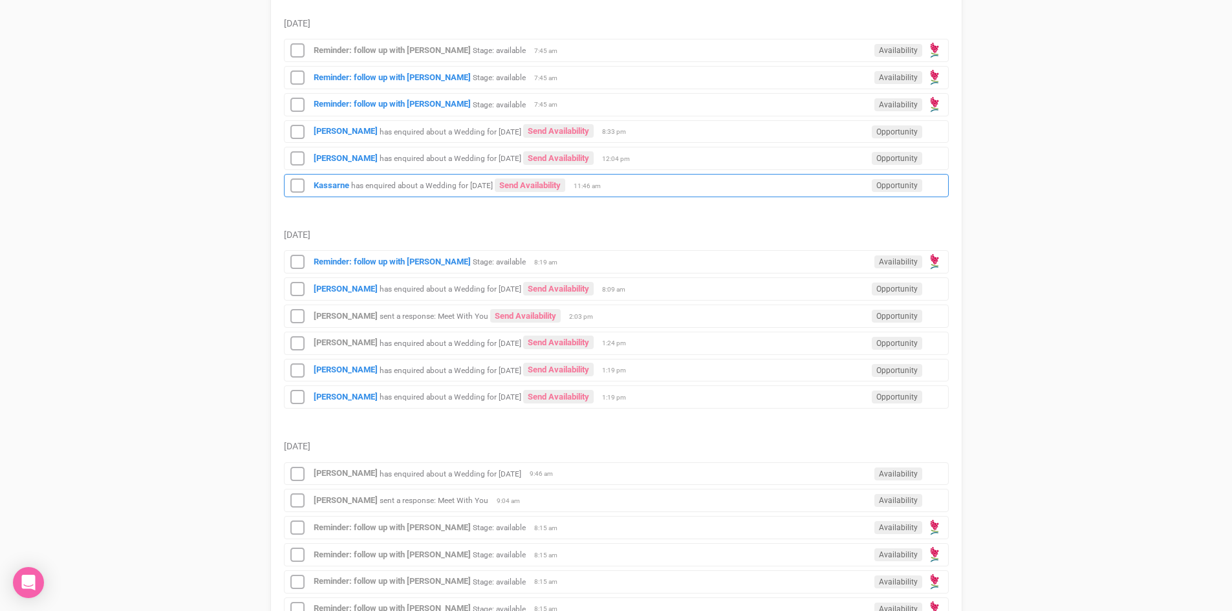
click at [327, 179] on div "[PERSON_NAME] has enquired about a Wedding for [DATE] Send Availability Opportu…" at bounding box center [616, 185] width 665 height 23
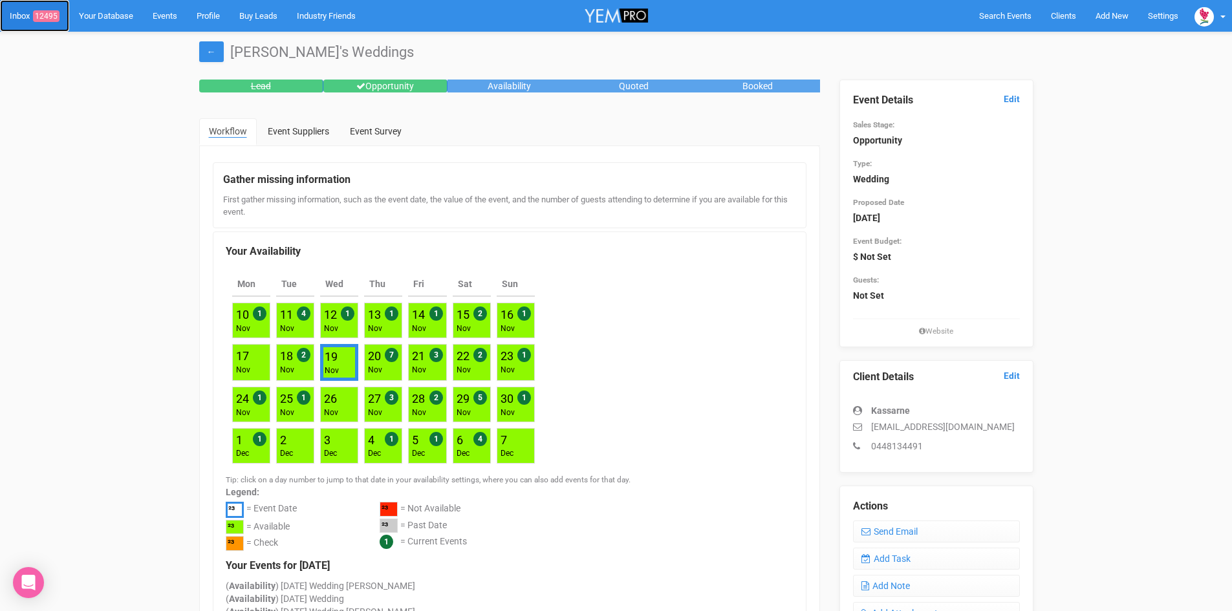
click at [54, 12] on span "12495" at bounding box center [46, 16] width 27 height 12
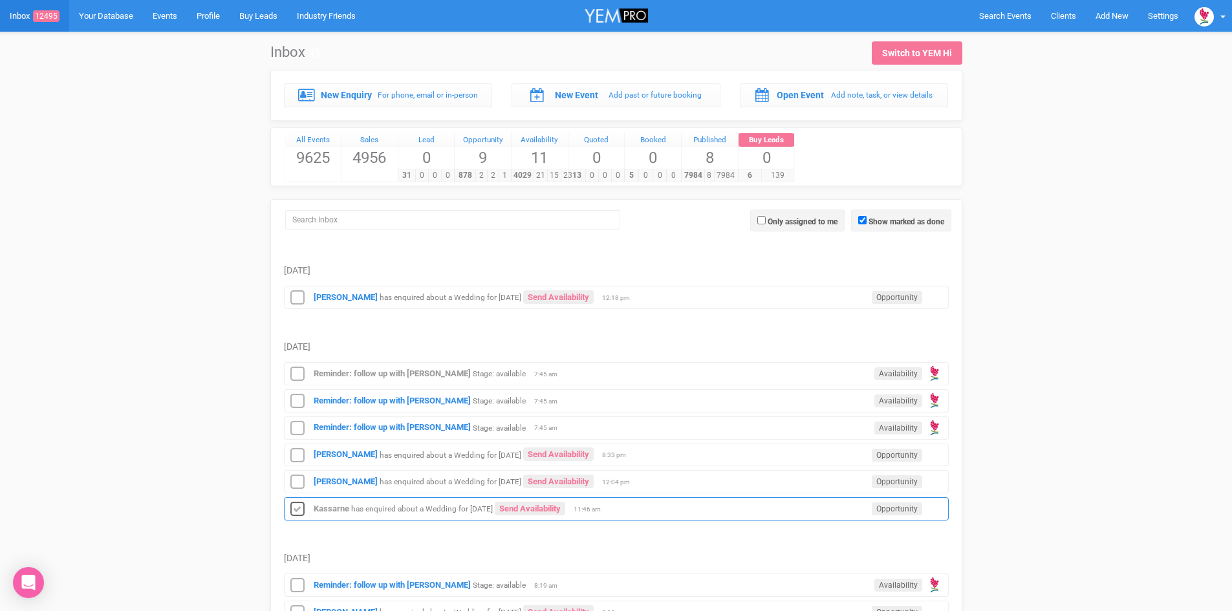
click at [294, 505] on icon at bounding box center [297, 509] width 19 height 17
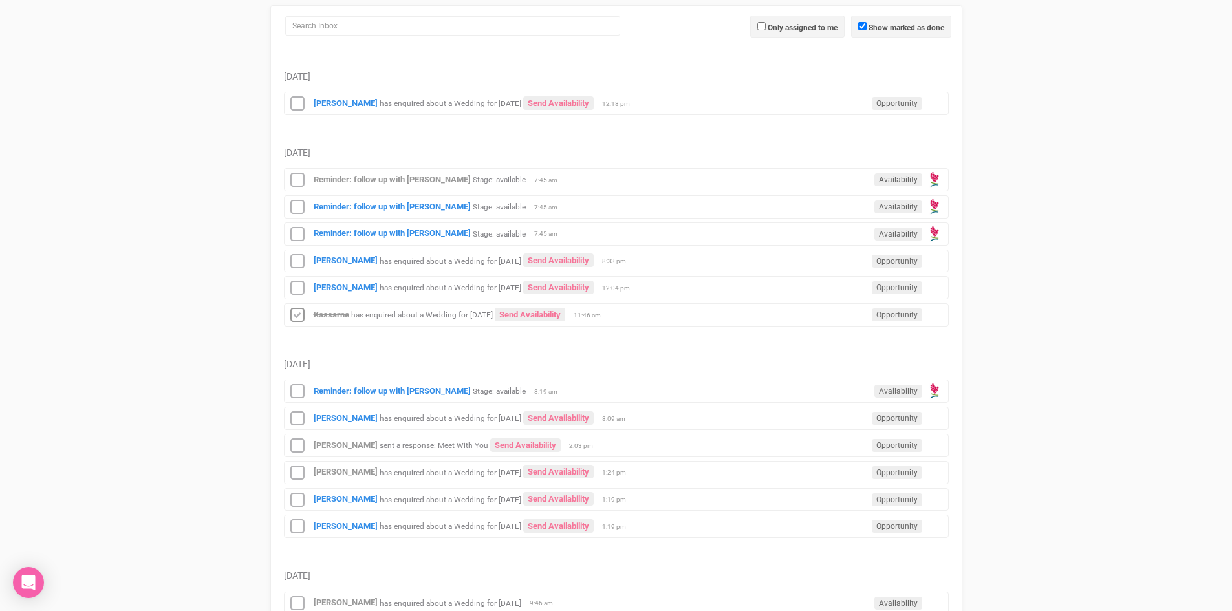
scroll to position [323, 0]
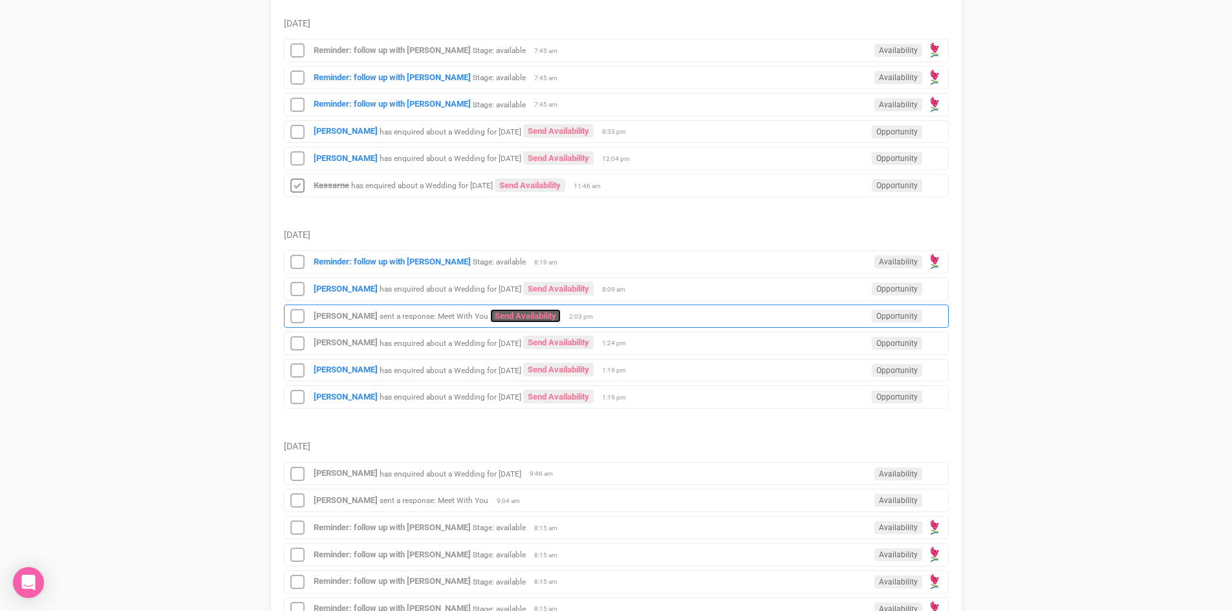
click at [494, 309] on link "Send Availability" at bounding box center [525, 316] width 71 height 14
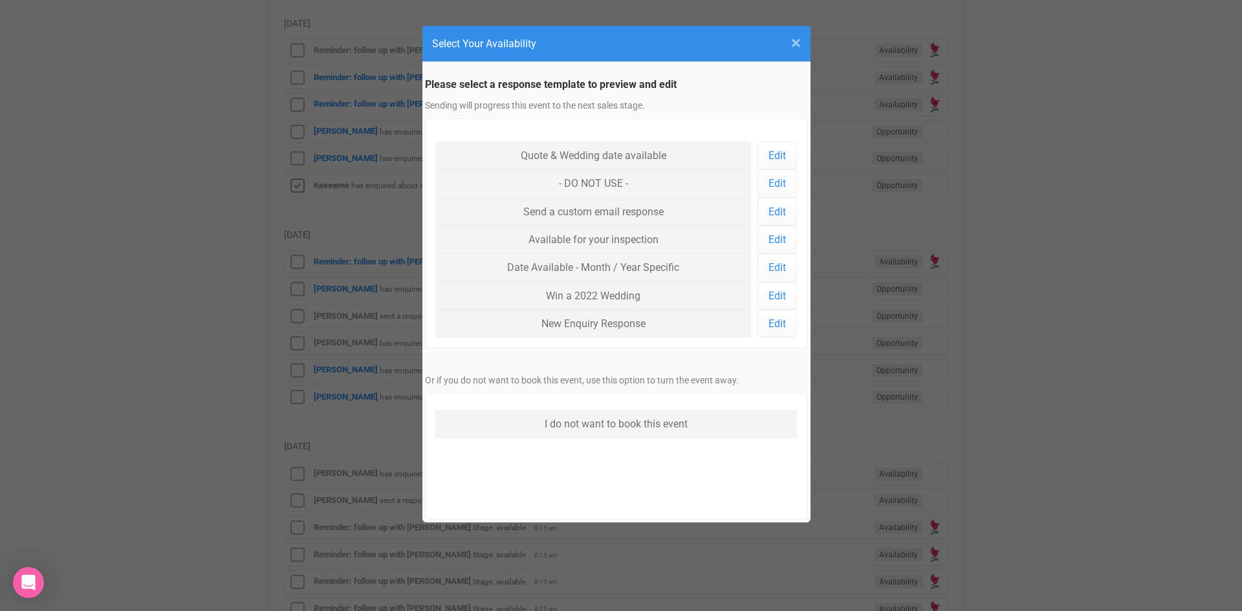
click at [800, 36] on span "×" at bounding box center [796, 42] width 10 height 21
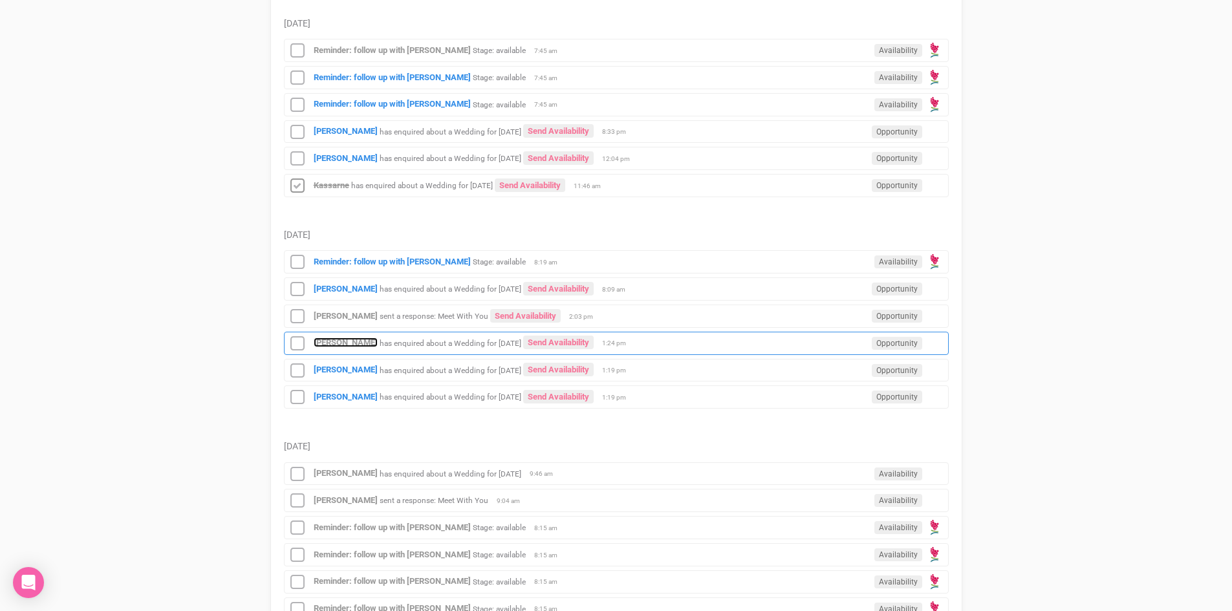
click at [338, 343] on strong "[PERSON_NAME]" at bounding box center [346, 343] width 64 height 10
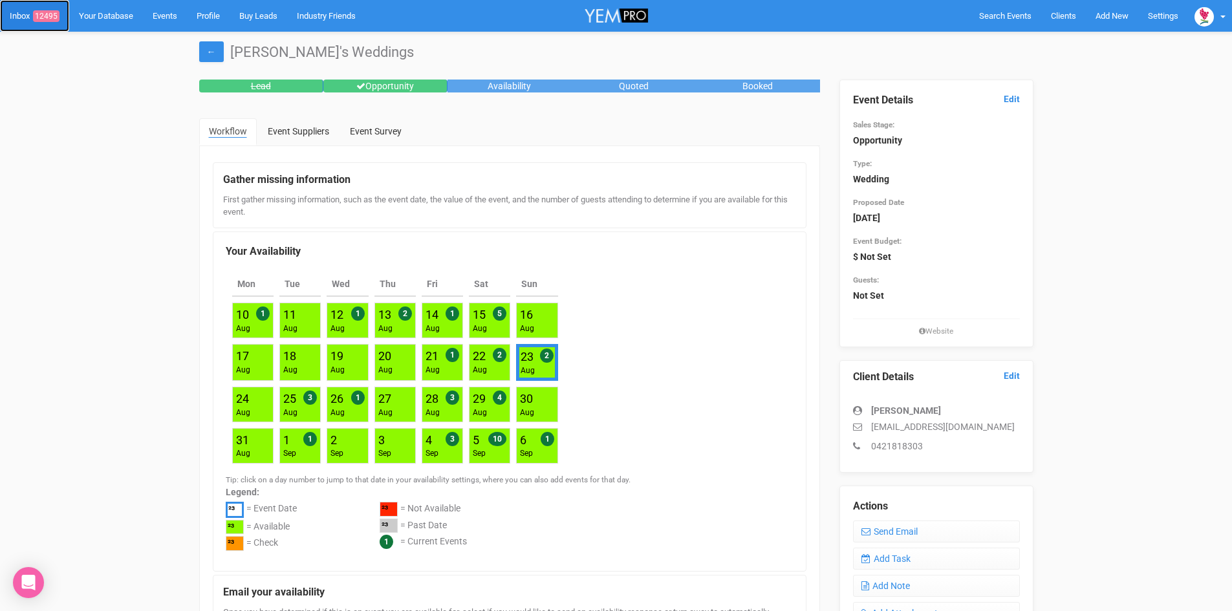
click at [50, 13] on span "12495" at bounding box center [46, 16] width 27 height 12
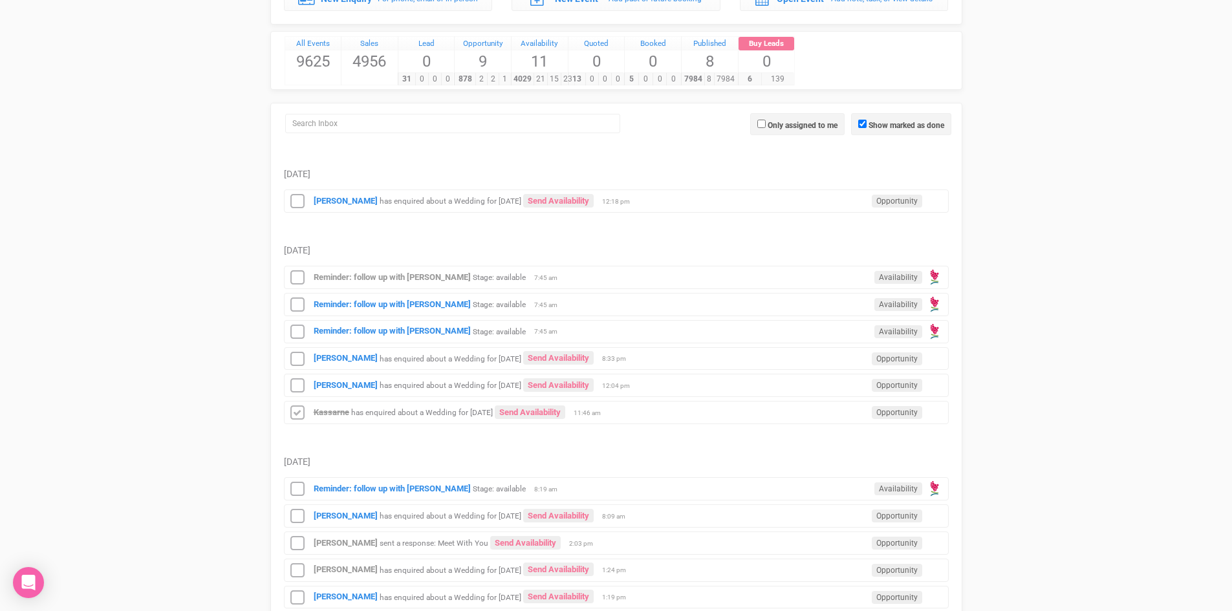
scroll to position [259, 0]
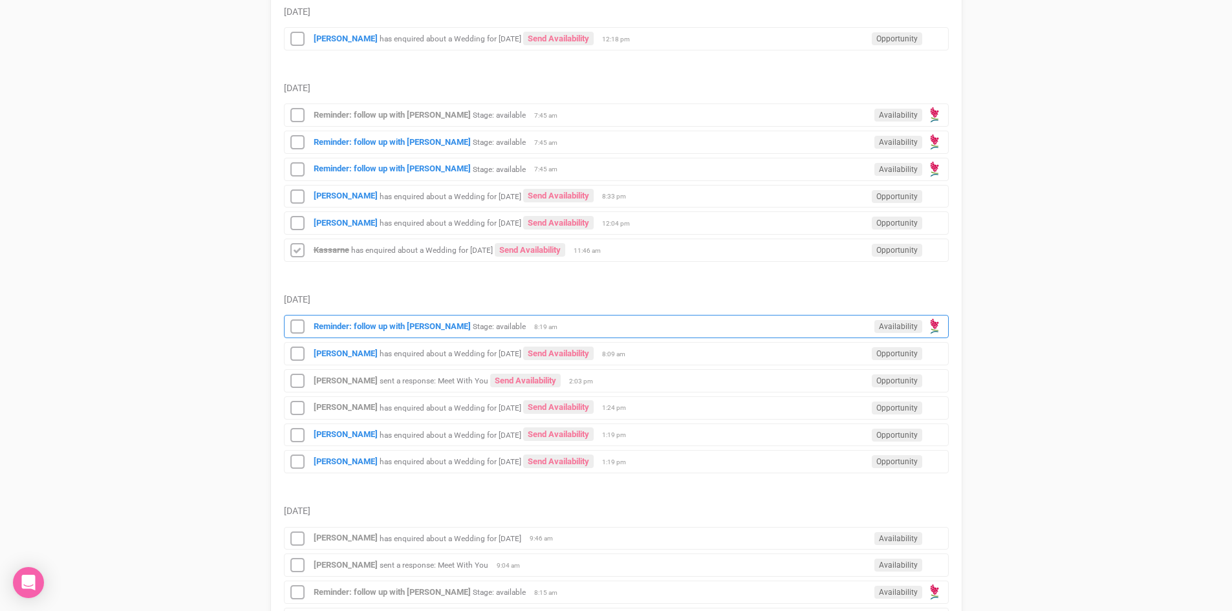
click at [399, 320] on div "Reminder: follow up with Grace Thompson Stage: available Availability 8:19 am" at bounding box center [616, 326] width 665 height 23
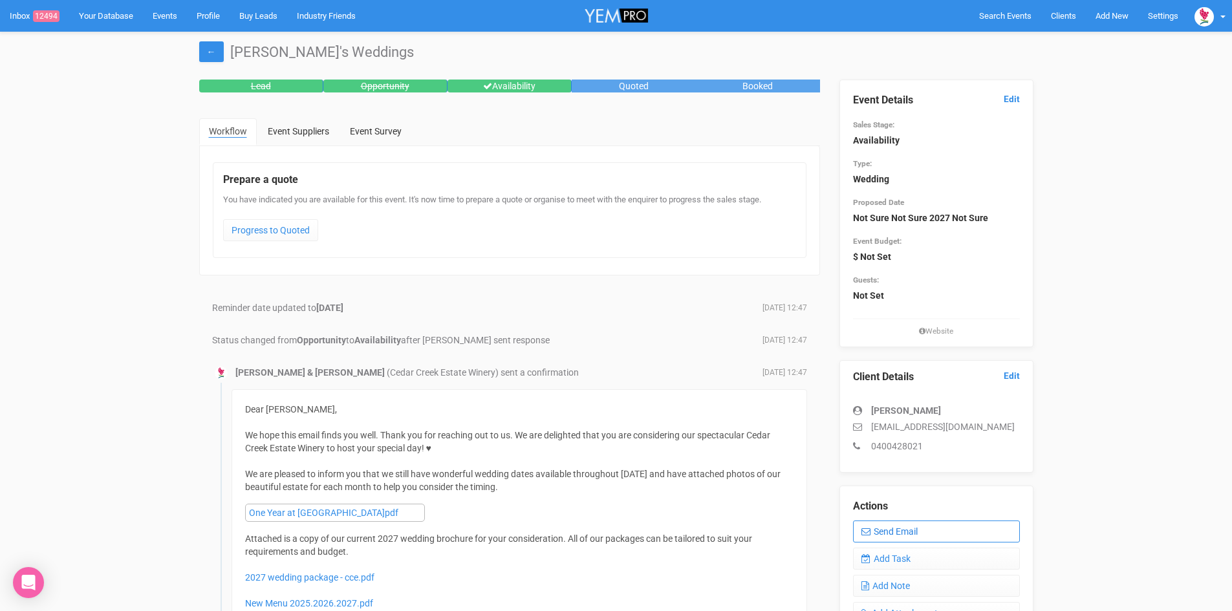
click at [915, 526] on link "Send Email" at bounding box center [936, 532] width 167 height 22
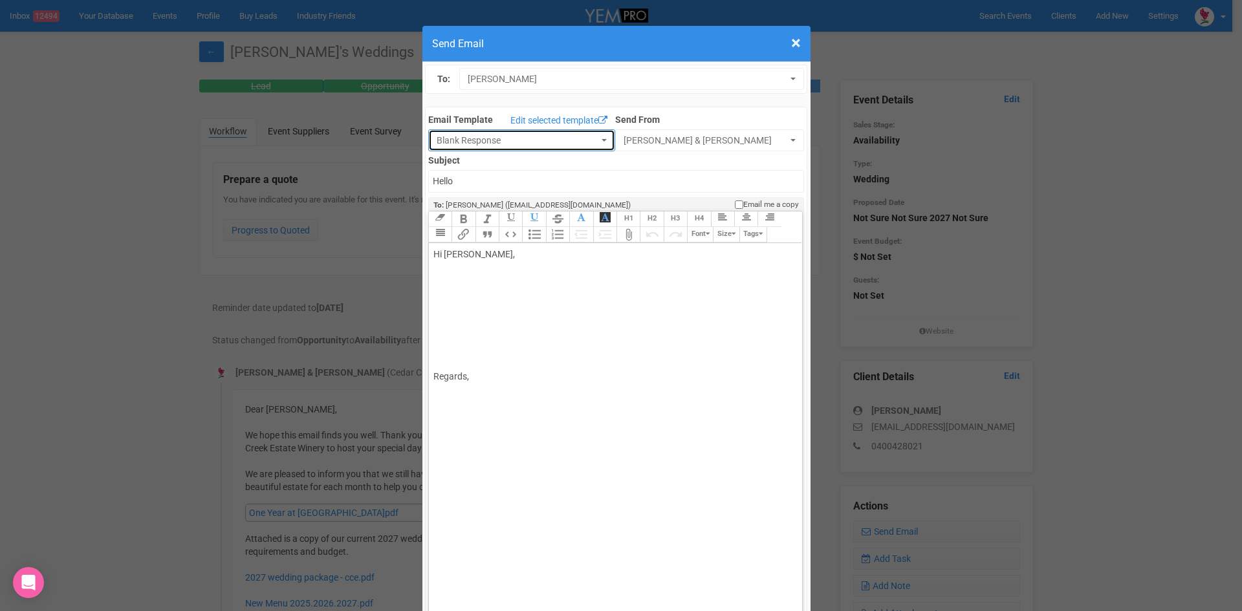
click at [592, 136] on button "Blank Response" at bounding box center [521, 140] width 187 height 22
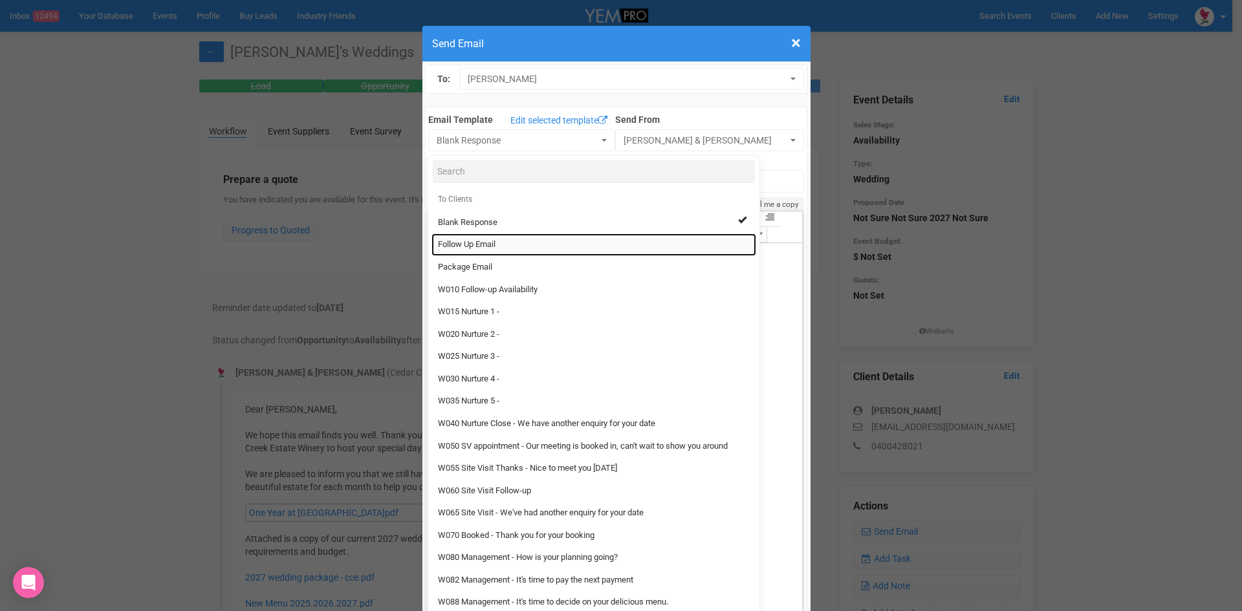
click at [470, 237] on link "Follow Up Email" at bounding box center [594, 245] width 325 height 23
select select "88639"
type input "Cedar Creek Estate - Follow Up"
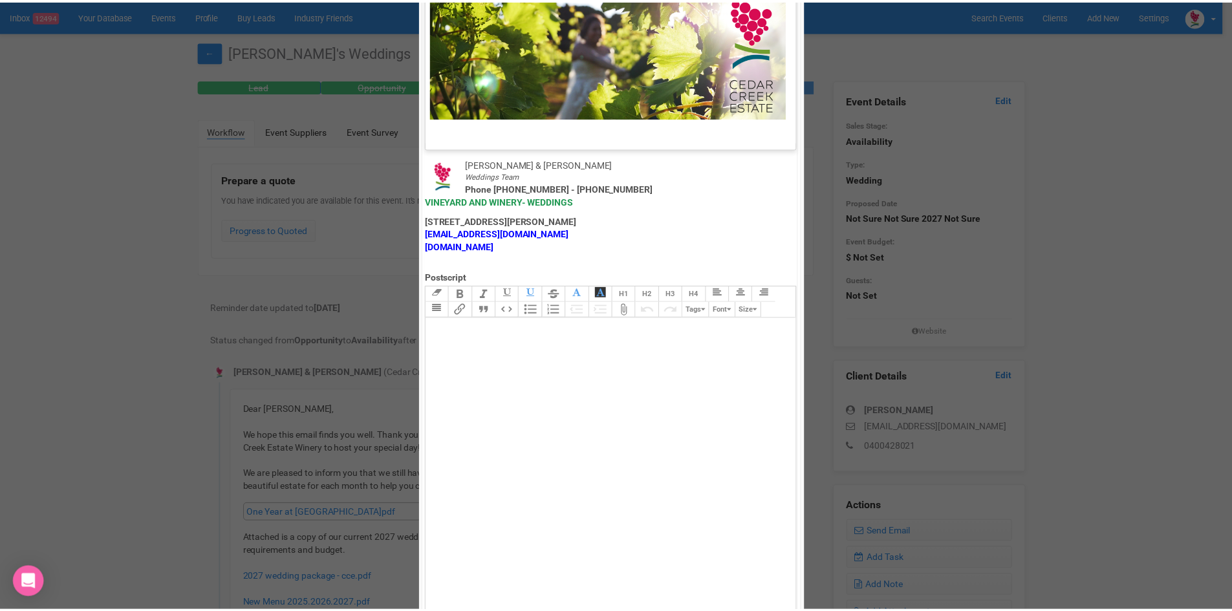
scroll to position [641, 0]
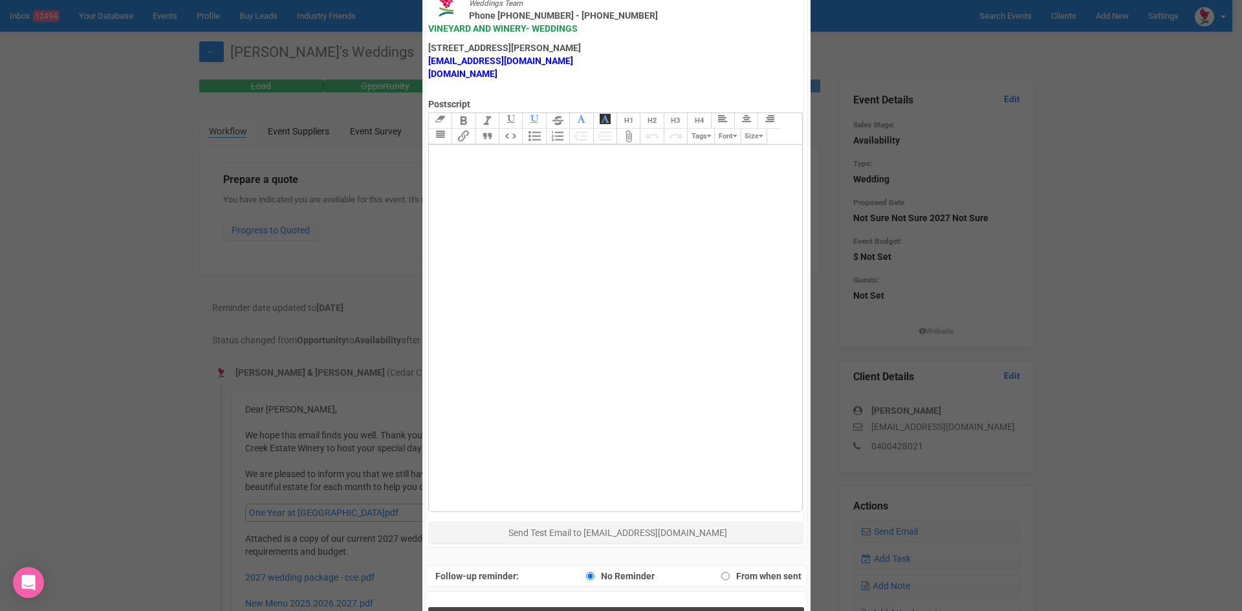
click at [591, 611] on span "Send Response" at bounding box center [619, 621] width 71 height 12
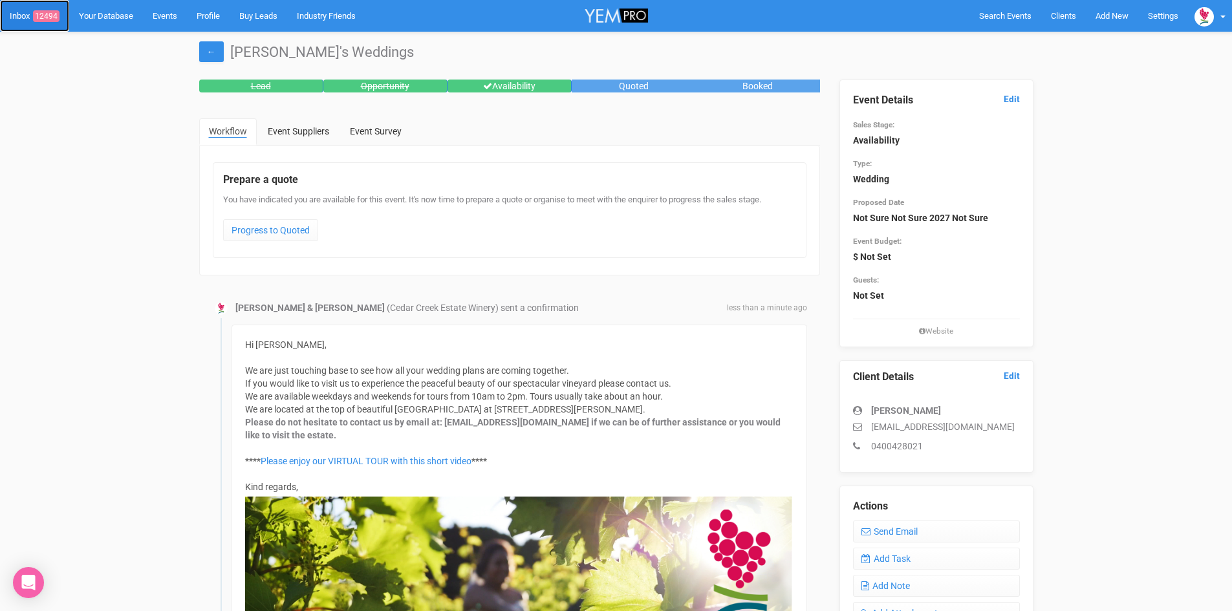
click at [47, 12] on span "12494" at bounding box center [46, 16] width 27 height 12
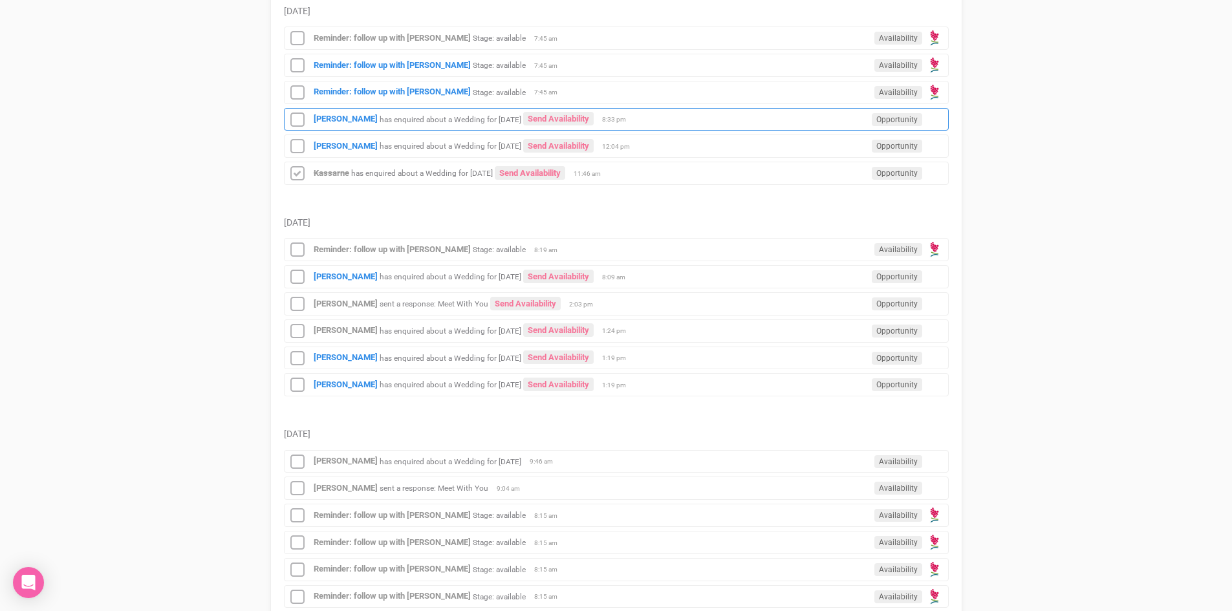
scroll to position [323, 0]
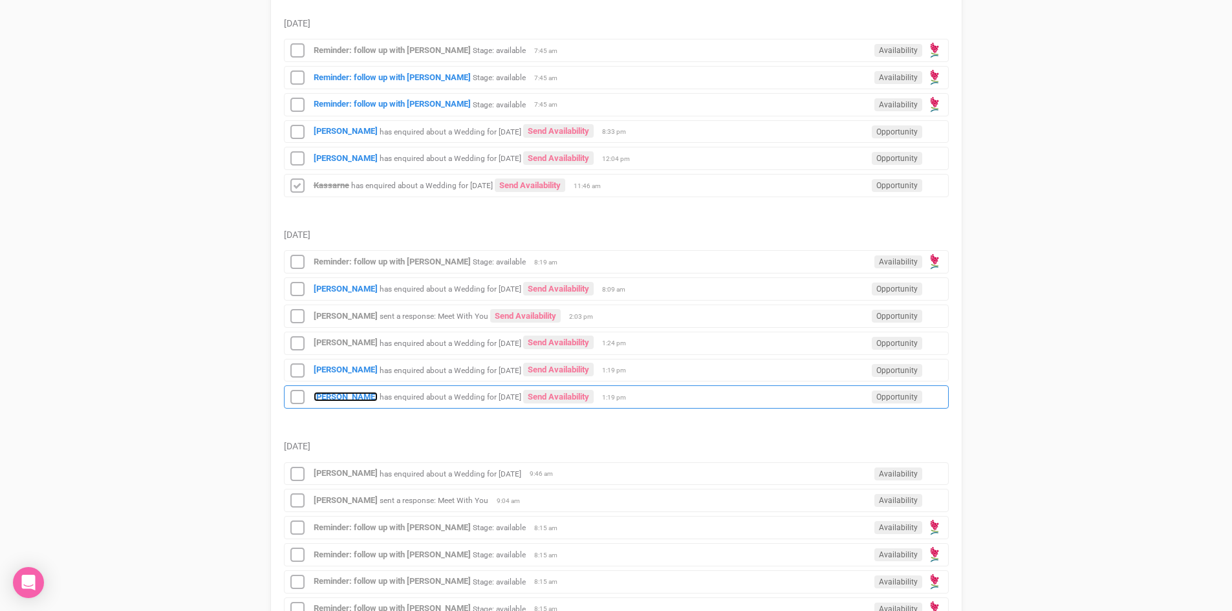
click at [333, 394] on strong "[PERSON_NAME]" at bounding box center [346, 397] width 64 height 10
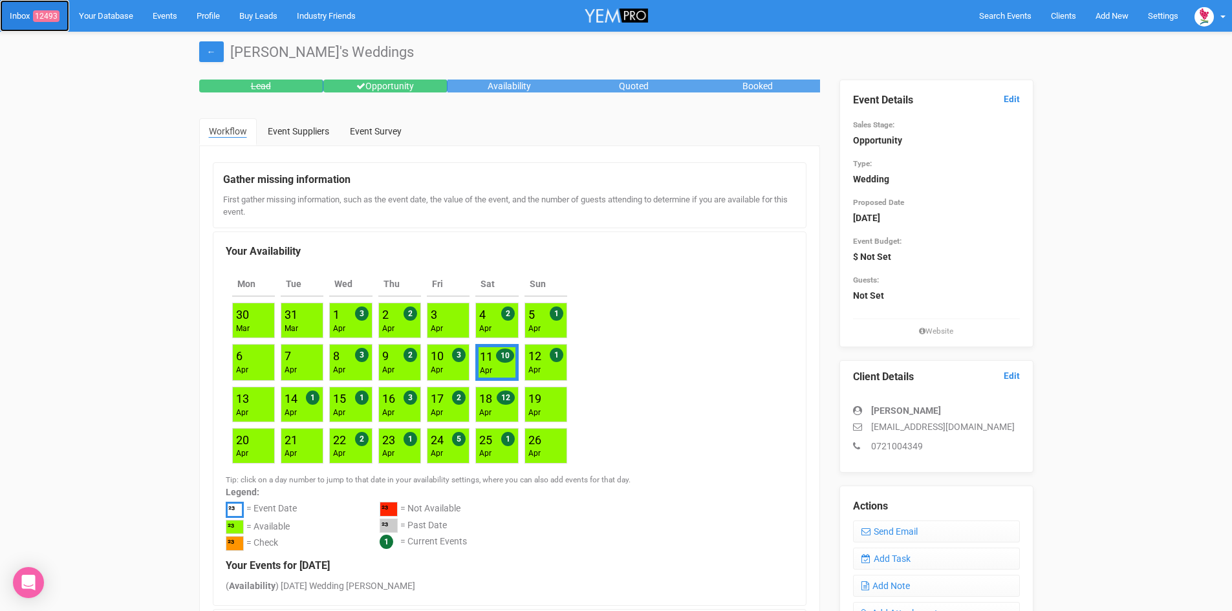
click at [56, 14] on span "12493" at bounding box center [46, 16] width 27 height 12
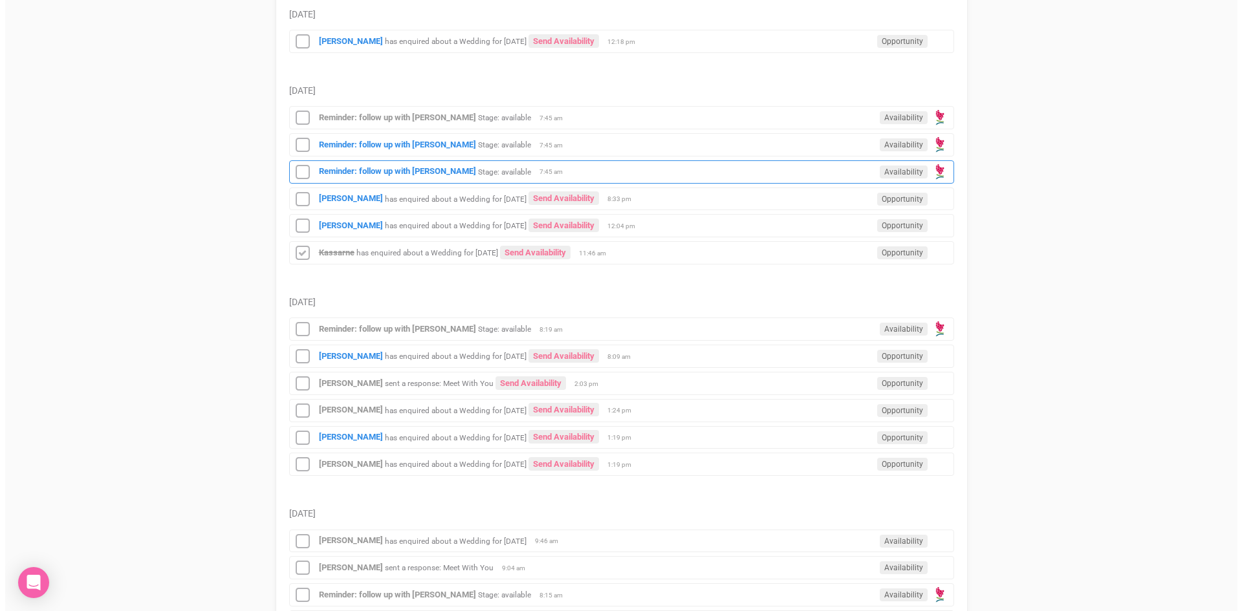
scroll to position [259, 0]
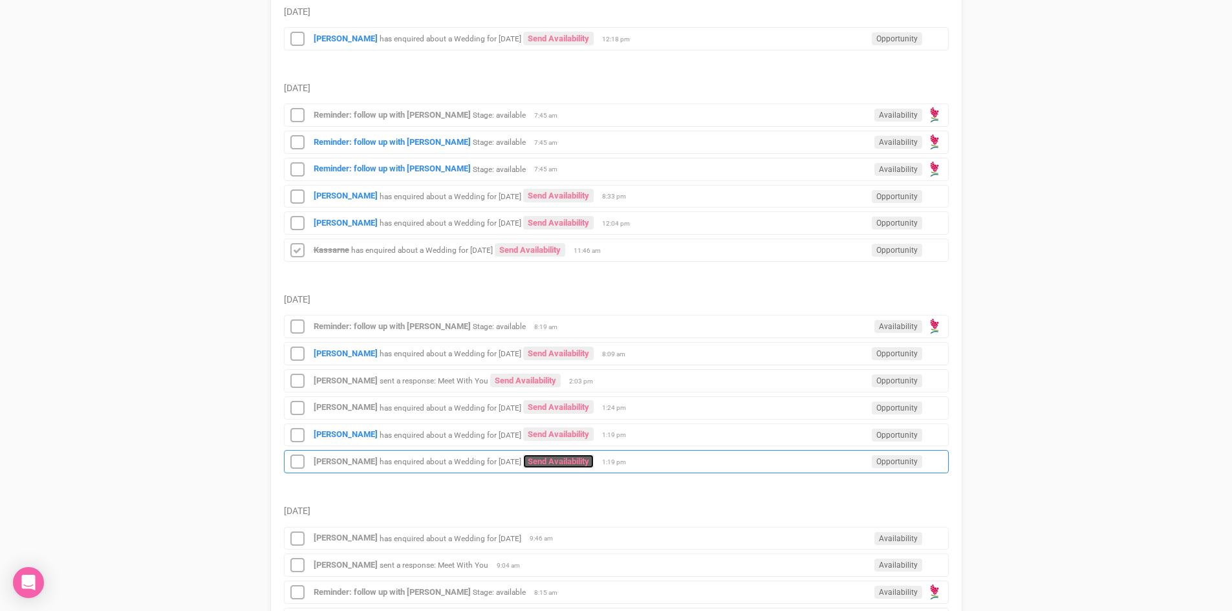
click at [594, 457] on link "Send Availability" at bounding box center [558, 462] width 71 height 14
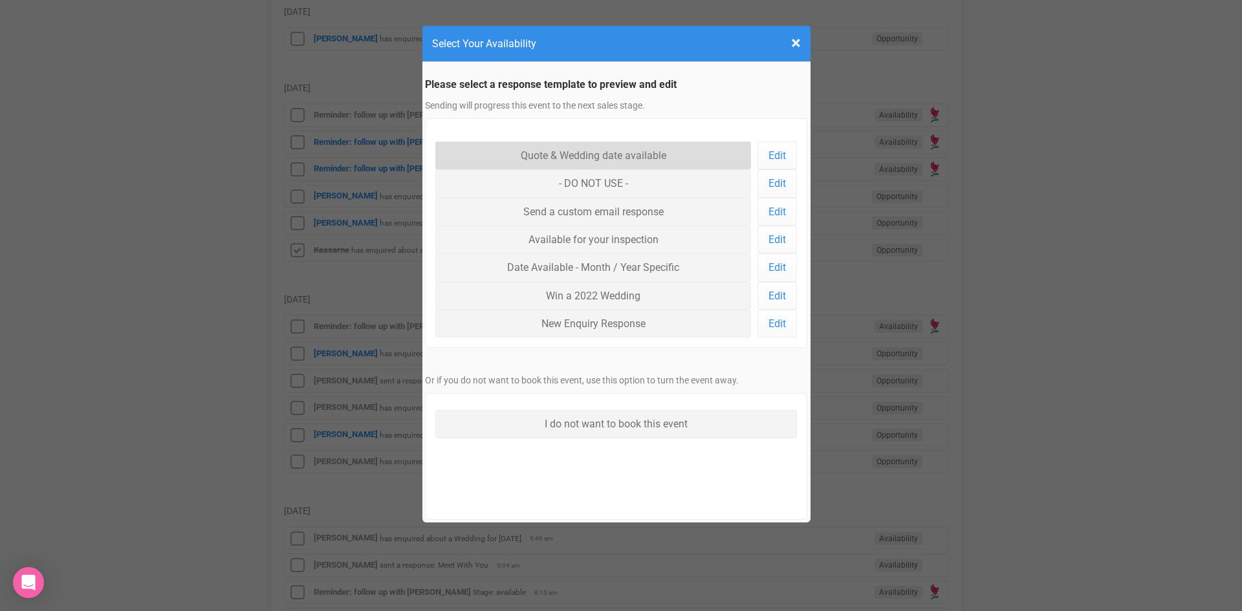
click at [520, 151] on link "Quote & Wedding date available" at bounding box center [593, 156] width 316 height 28
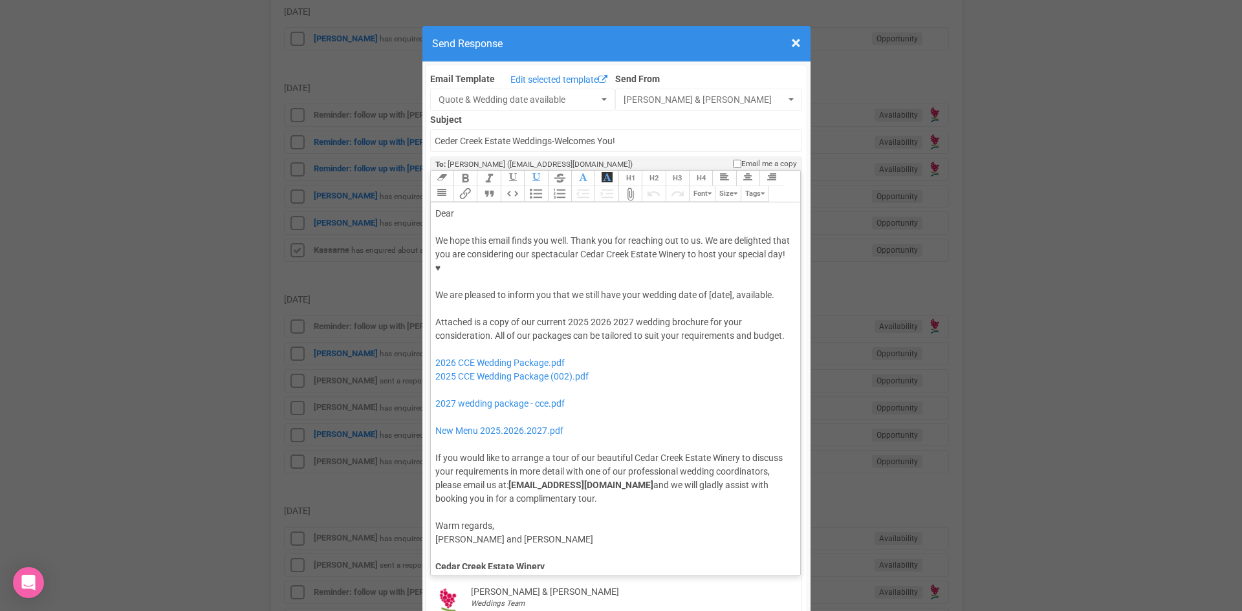
click at [482, 207] on div "Dear" at bounding box center [613, 214] width 356 height 14
click at [462, 254] on div "We hope this email finds you well. Thank you for reaching out to us. We are del…" at bounding box center [613, 268] width 356 height 68
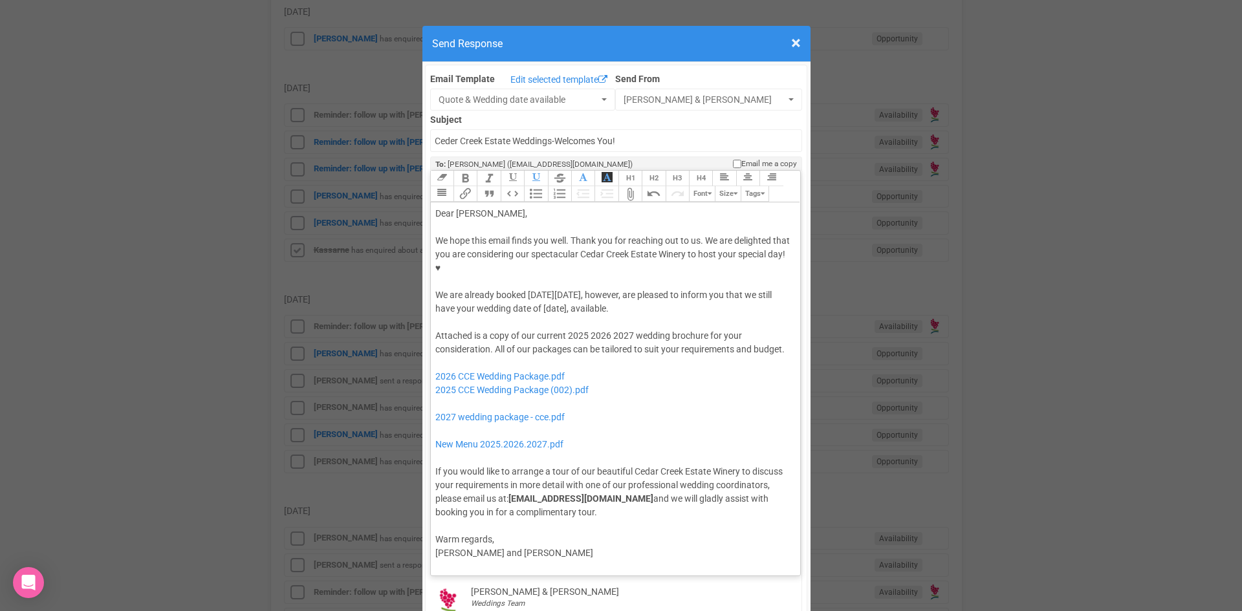
click at [501, 270] on div "We hope this email finds you well. Thank you for reaching out to us. We are del…" at bounding box center [613, 275] width 356 height 82
click at [485, 329] on div "Attached is a copy of our current 2025 2026 2027 wedding brochure for your cons…" at bounding box center [613, 424] width 356 height 190
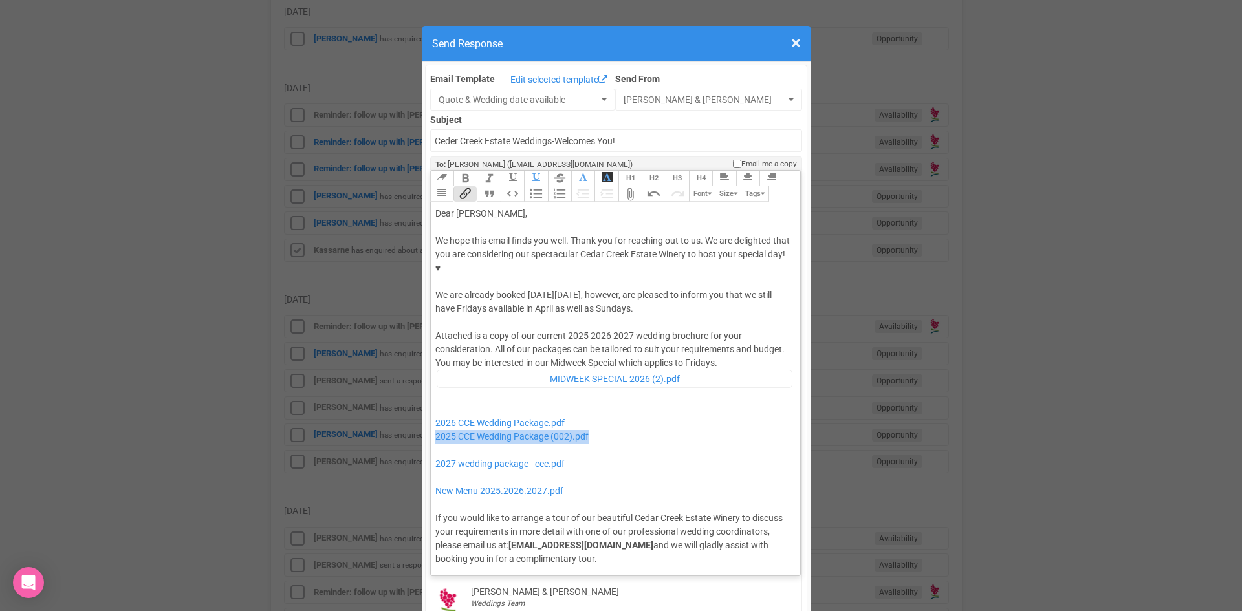
drag, startPoint x: 614, startPoint y: 392, endPoint x: 429, endPoint y: 402, distance: 185.3
click at [431, 402] on trix-editor "Dear Manju, We hope this email finds you well. Thank you for reaching out to us…" at bounding box center [616, 385] width 370 height 367
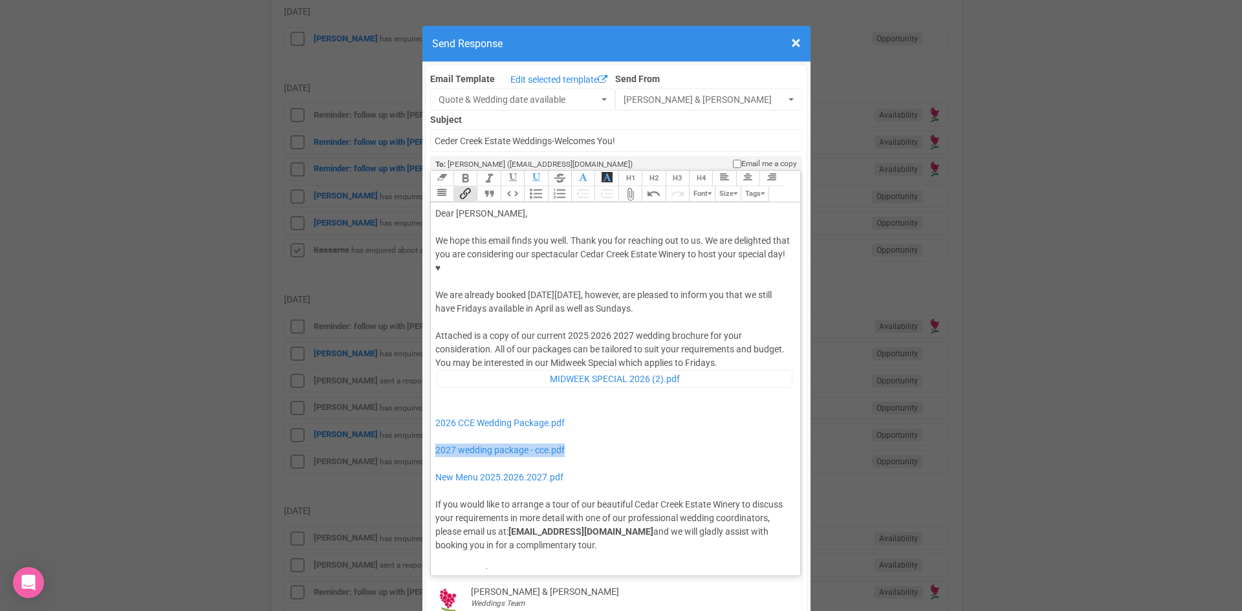
drag, startPoint x: 604, startPoint y: 408, endPoint x: 428, endPoint y: 407, distance: 176.0
click at [431, 407] on trix-editor "Dear Manju, We hope this email finds you well. Thank you for reaching out to us…" at bounding box center [616, 385] width 370 height 367
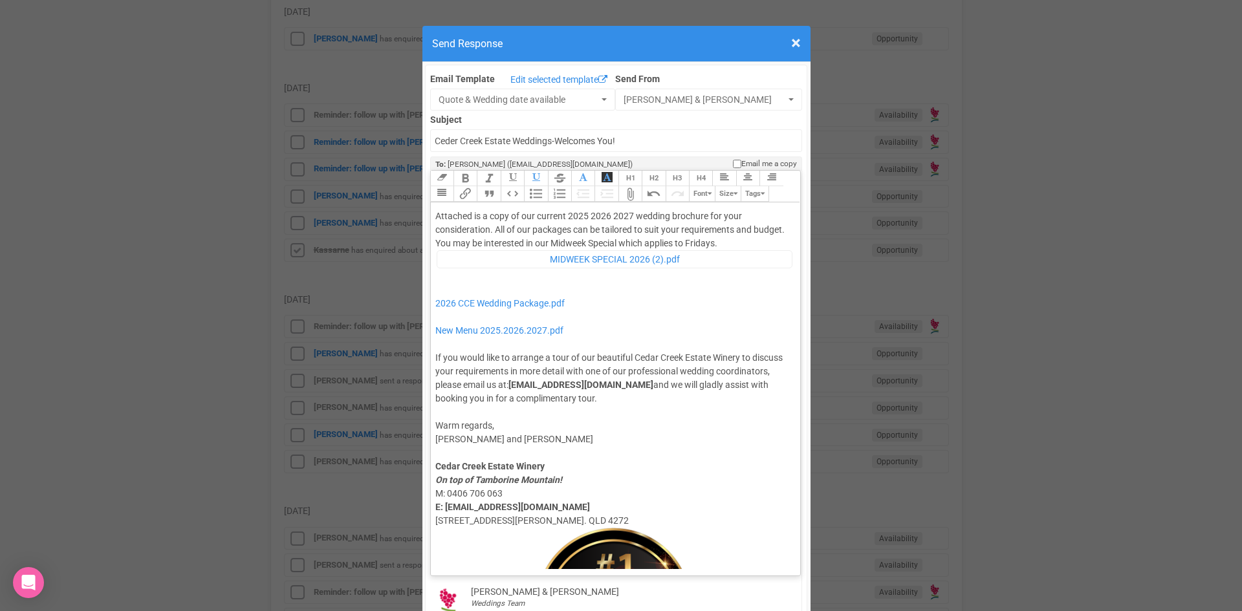
scroll to position [0, 0]
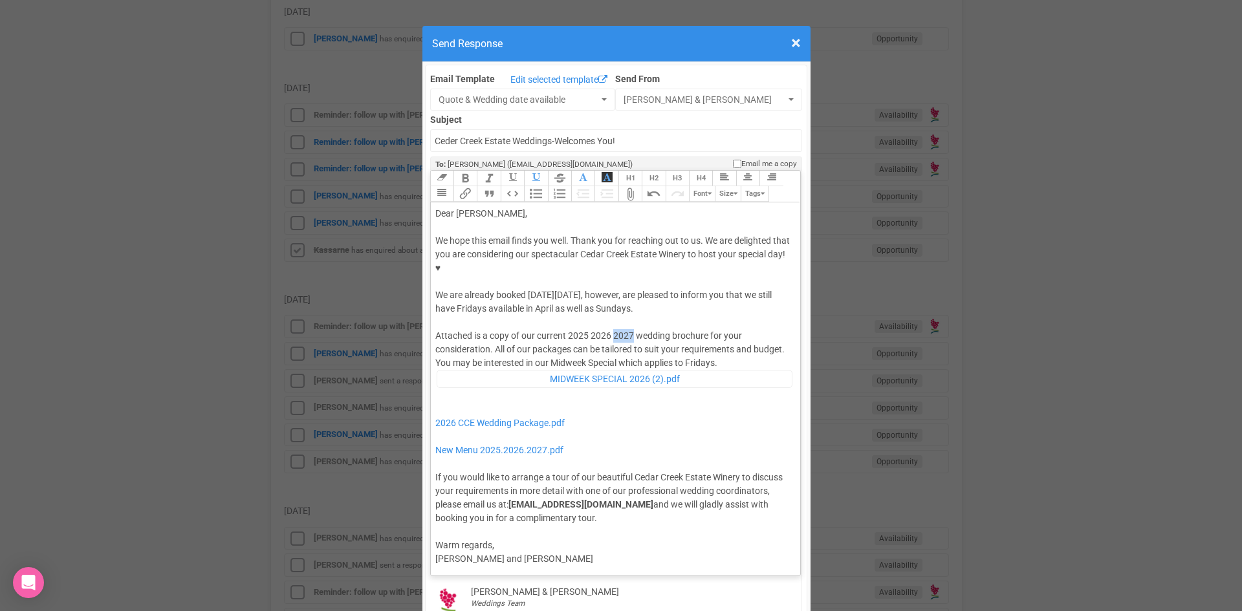
drag, startPoint x: 629, startPoint y: 294, endPoint x: 611, endPoint y: 294, distance: 18.8
click at [611, 329] on div "Attached is a copy of our current 2025 2026 2027 wedding brochure for your cons…" at bounding box center [613, 426] width 356 height 195
drag, startPoint x: 585, startPoint y: 294, endPoint x: 565, endPoint y: 294, distance: 19.4
click at [565, 329] on div "Attached is a copy of our current 2025 2026 wedding brochure for your considera…" at bounding box center [613, 426] width 356 height 195
click at [589, 329] on div "Attached is a copy of our current 2026 wedding brochure for your consideration.…" at bounding box center [613, 426] width 356 height 195
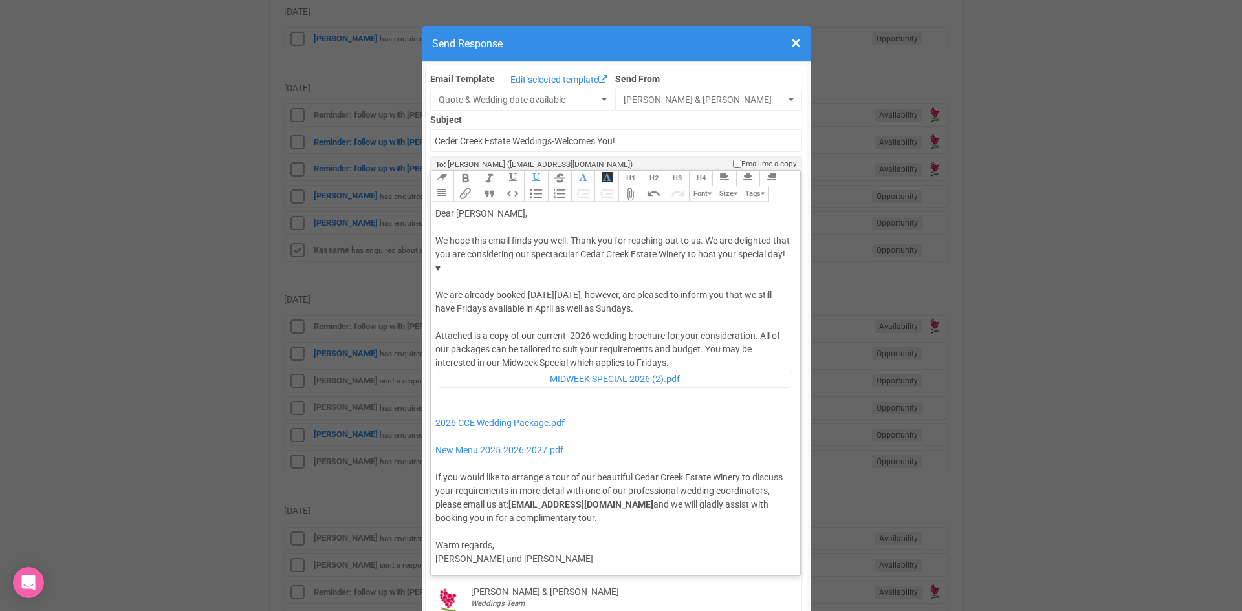
click at [564, 329] on div "Attached is a copy of our current 2026 wedding brochure for your consideration.…" at bounding box center [613, 426] width 356 height 195
type trix-editor "<div>Dear Manju,</div><div><strong>&nbsp;</strong></div><div>We hope this email…"
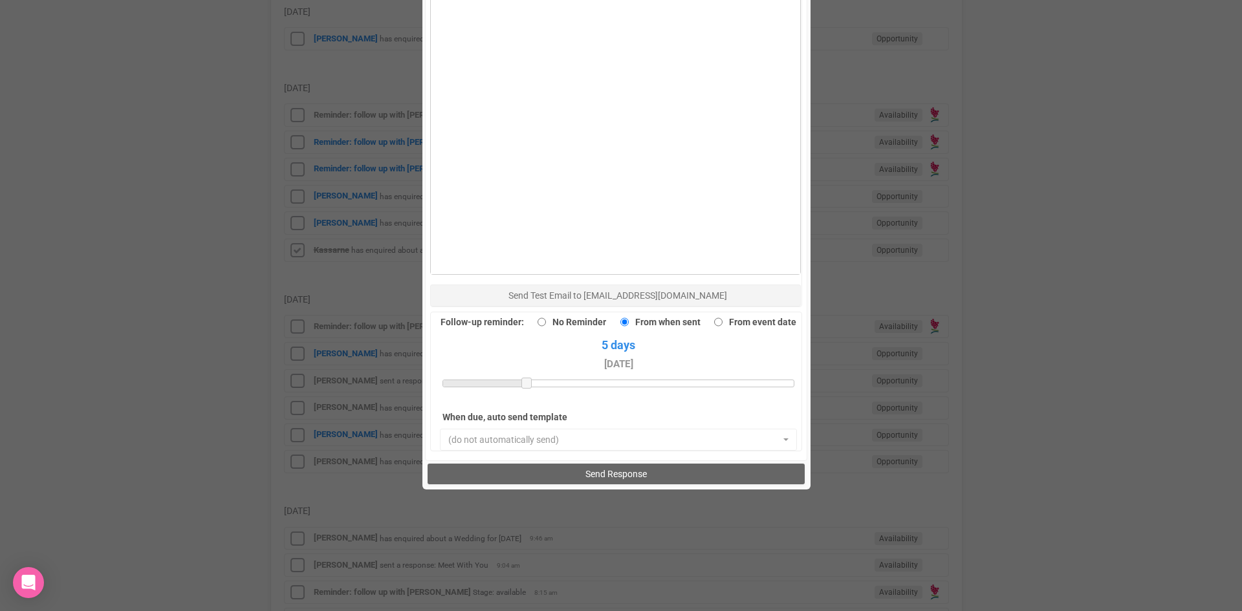
scroll to position [896, 0]
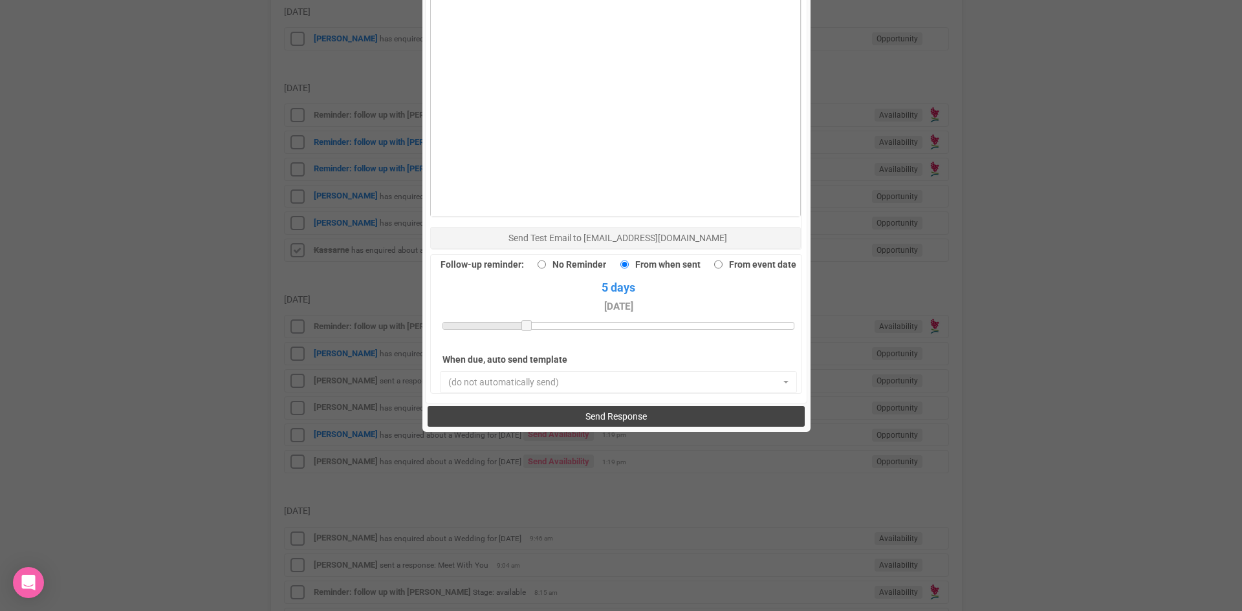
click at [564, 406] on button "Send Response" at bounding box center [616, 416] width 377 height 21
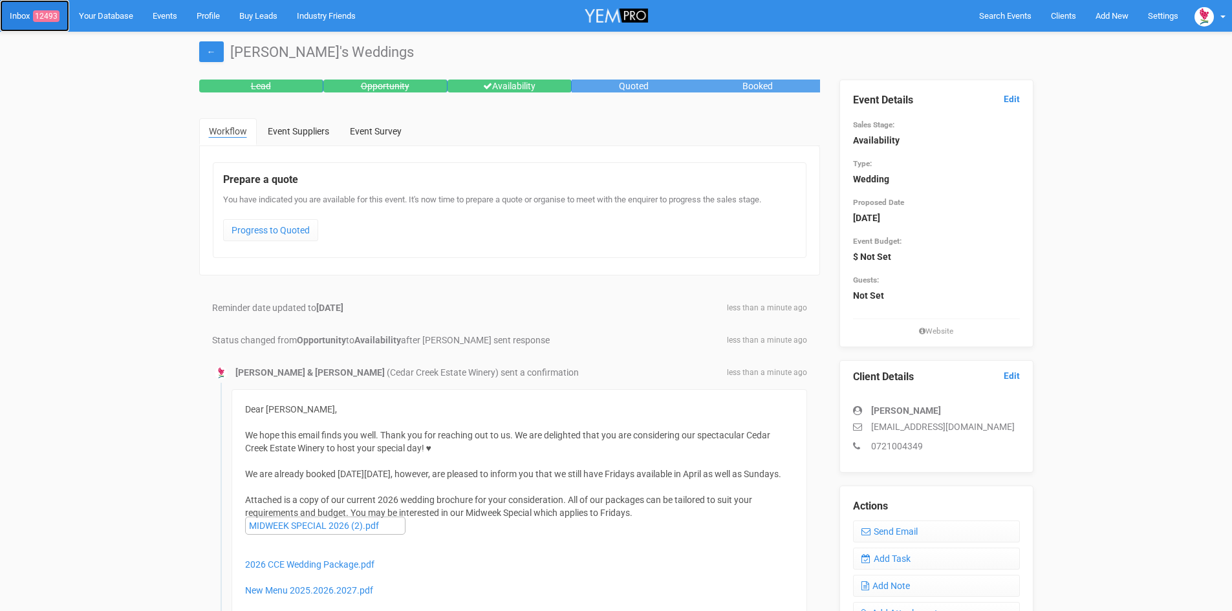
click at [51, 12] on span "12493" at bounding box center [46, 16] width 27 height 12
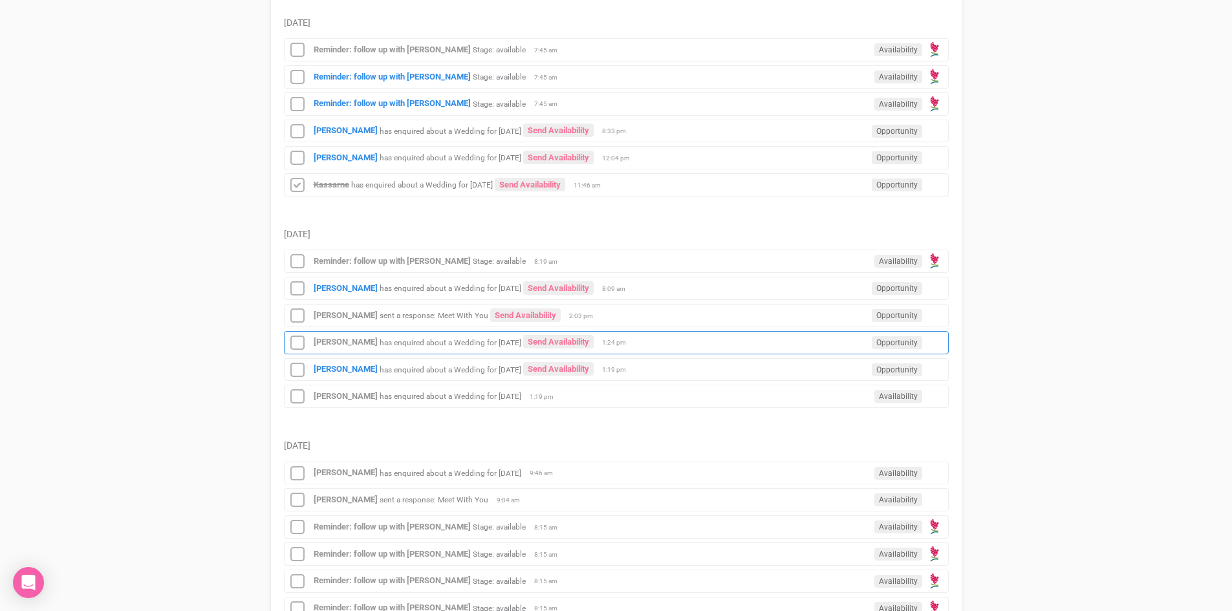
scroll to position [323, 0]
click at [351, 370] on strong "[PERSON_NAME]" at bounding box center [346, 370] width 64 height 10
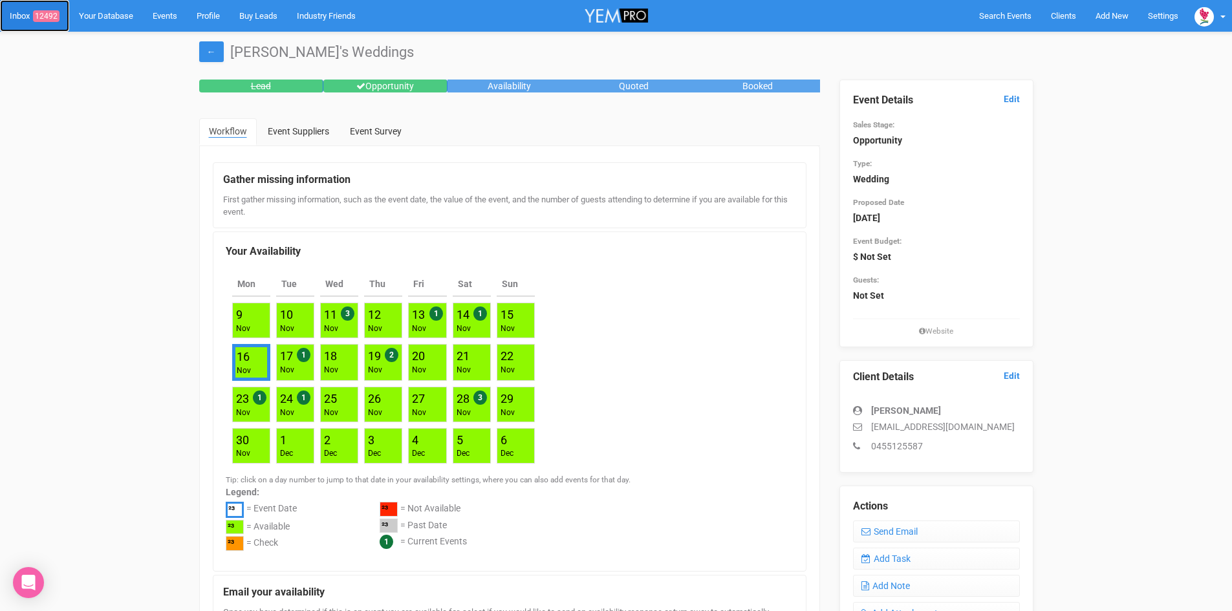
click at [52, 10] on link "Inbox 12492" at bounding box center [34, 16] width 69 height 32
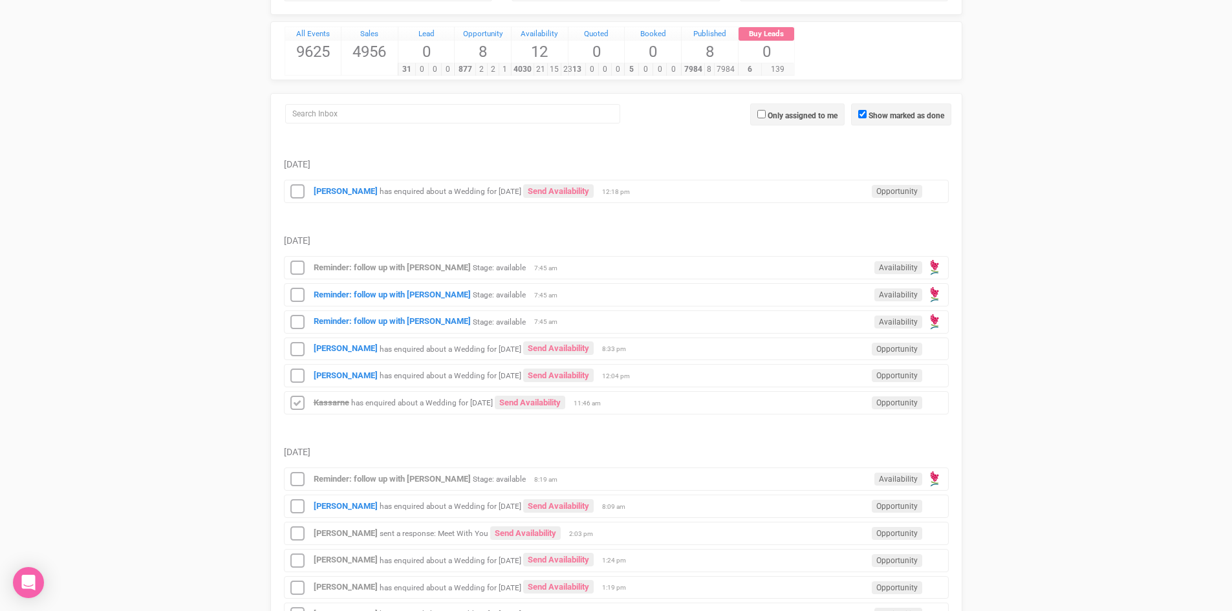
scroll to position [323, 0]
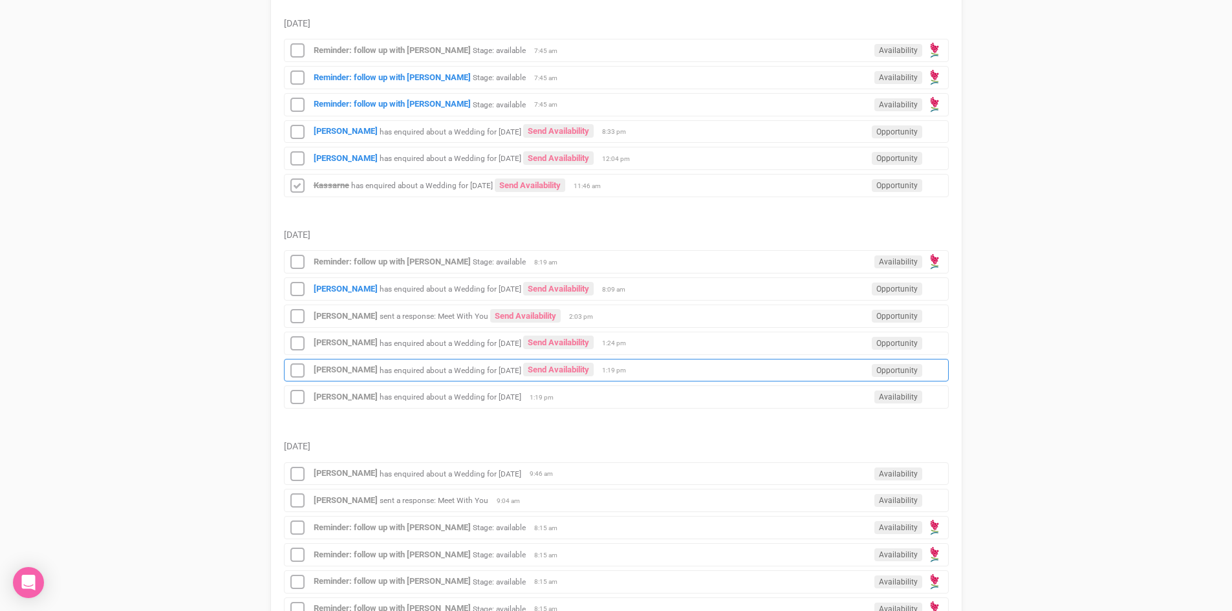
click at [595, 362] on div "[PERSON_NAME] has enquired about a Wedding for [DATE] Send Availability Opportu…" at bounding box center [616, 370] width 665 height 23
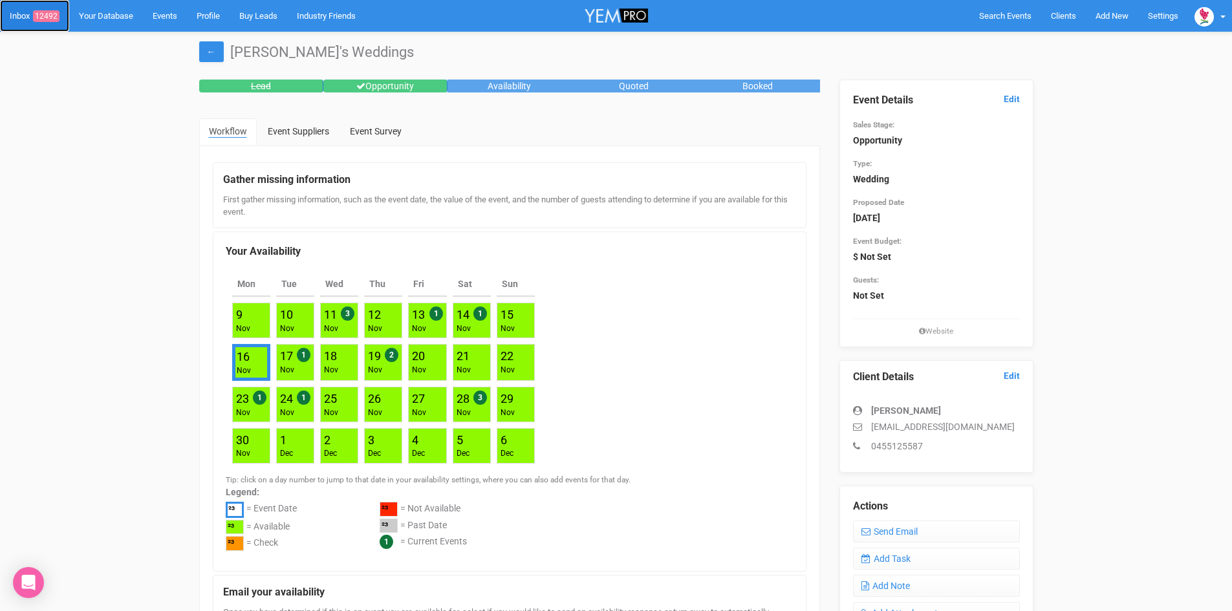
click at [47, 12] on span "12492" at bounding box center [46, 16] width 27 height 12
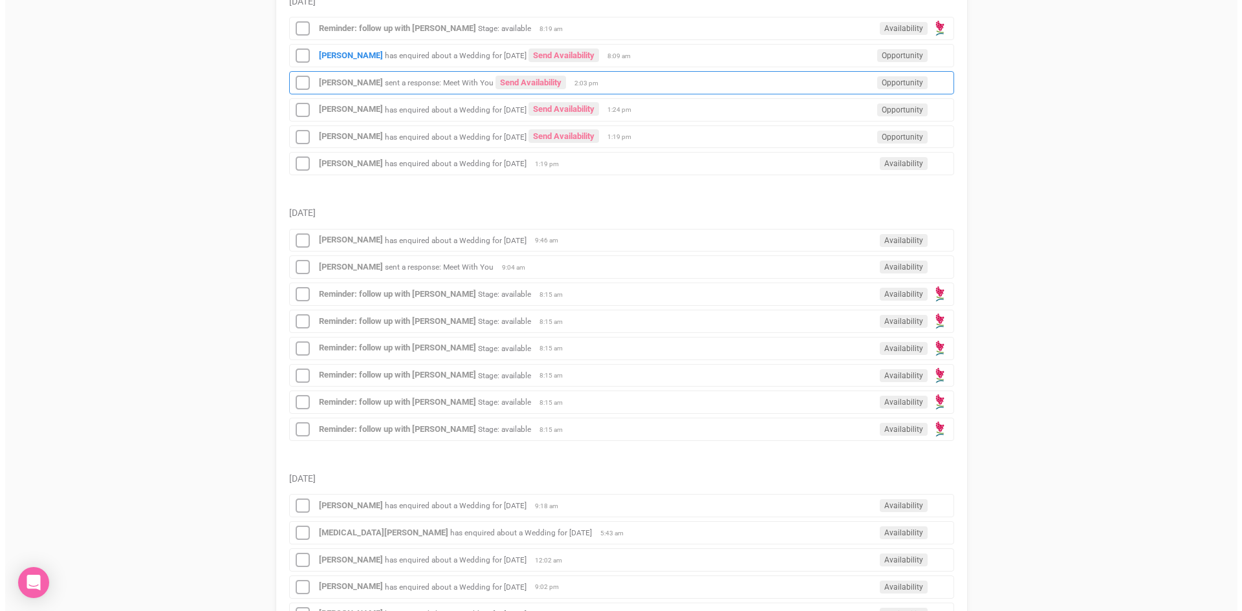
scroll to position [518, 0]
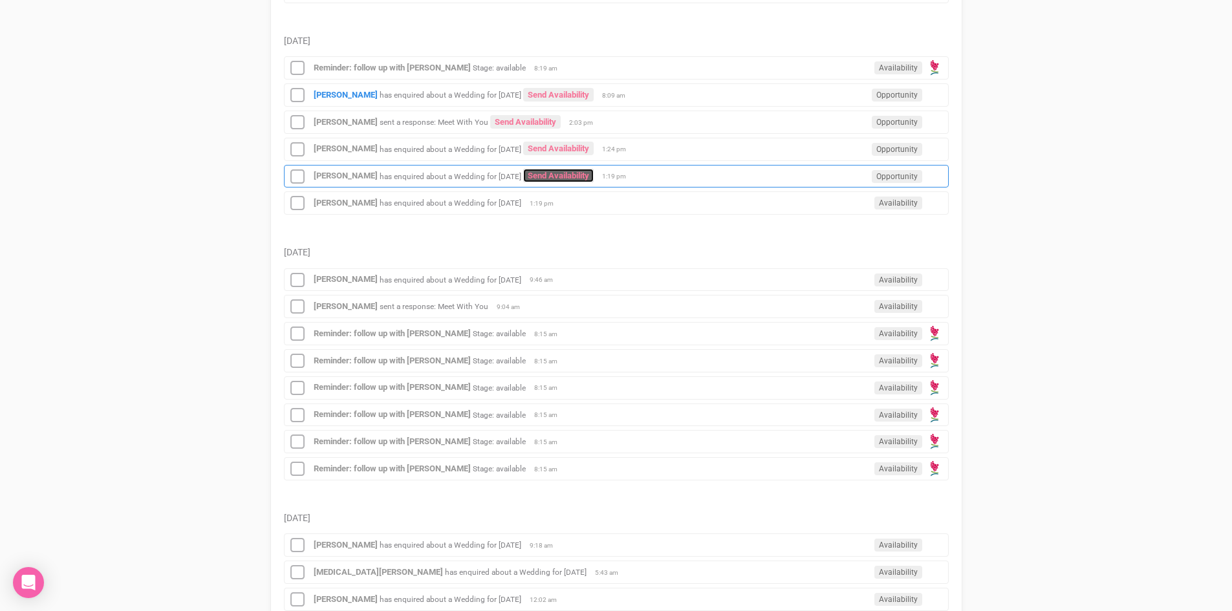
click at [575, 171] on link "Send Availability" at bounding box center [558, 176] width 71 height 14
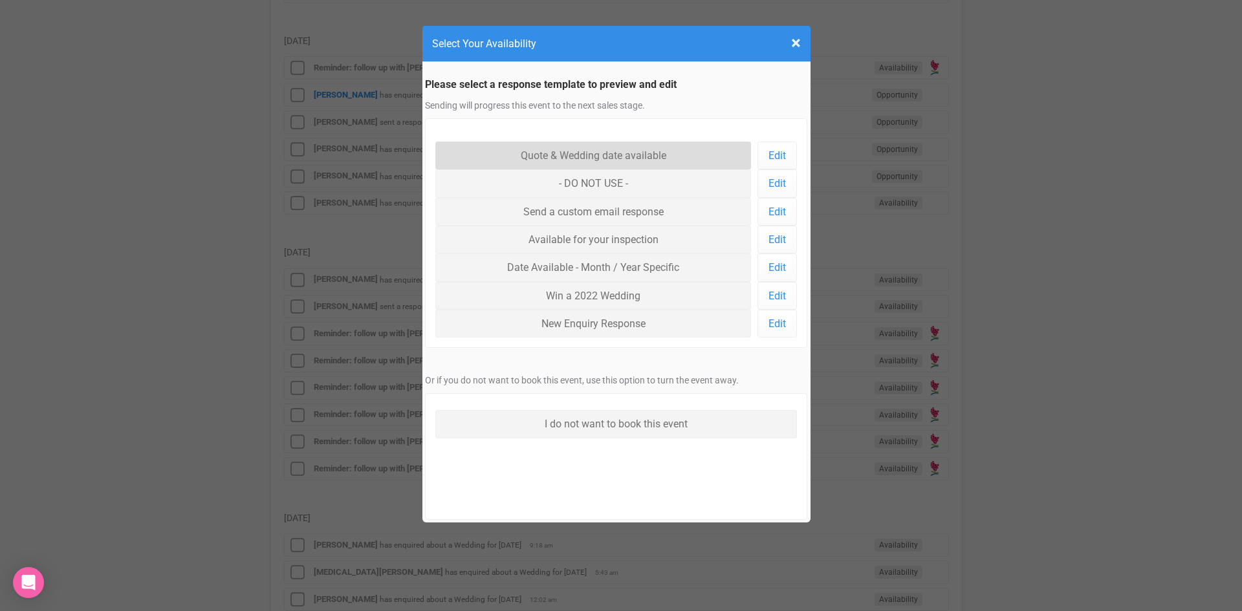
click at [571, 150] on link "Quote & Wedding date available" at bounding box center [593, 156] width 316 height 28
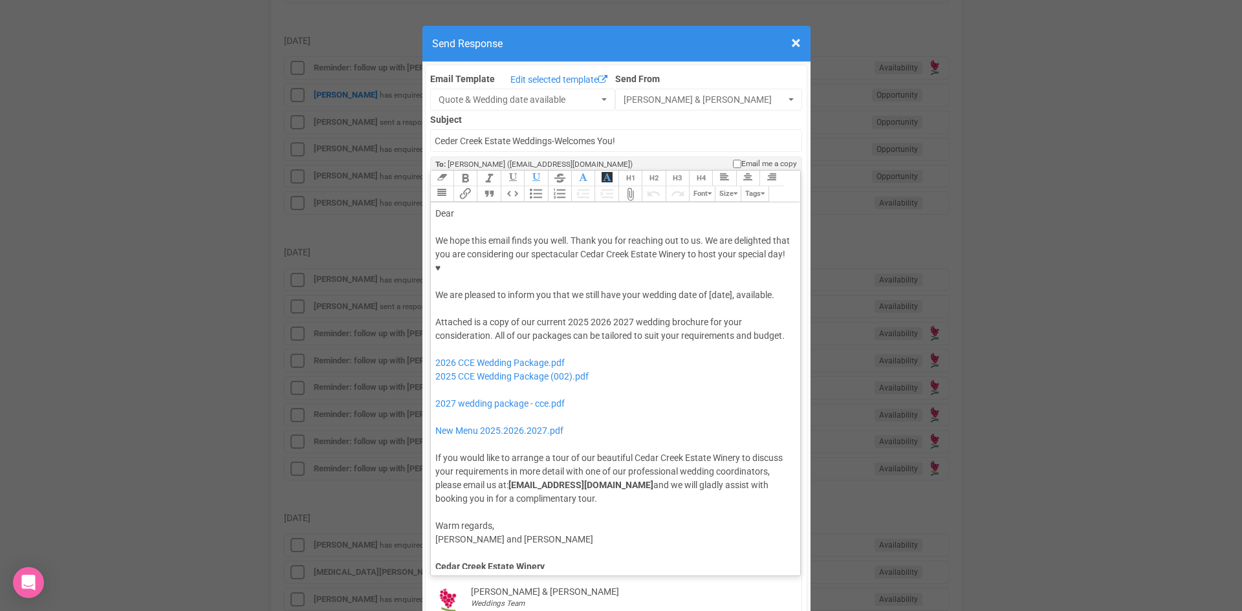
click at [468, 207] on div "Dear" at bounding box center [613, 214] width 356 height 14
click at [706, 251] on div "We hope this email finds you well. Thank you for reaching out to us. We are del…" at bounding box center [613, 268] width 356 height 68
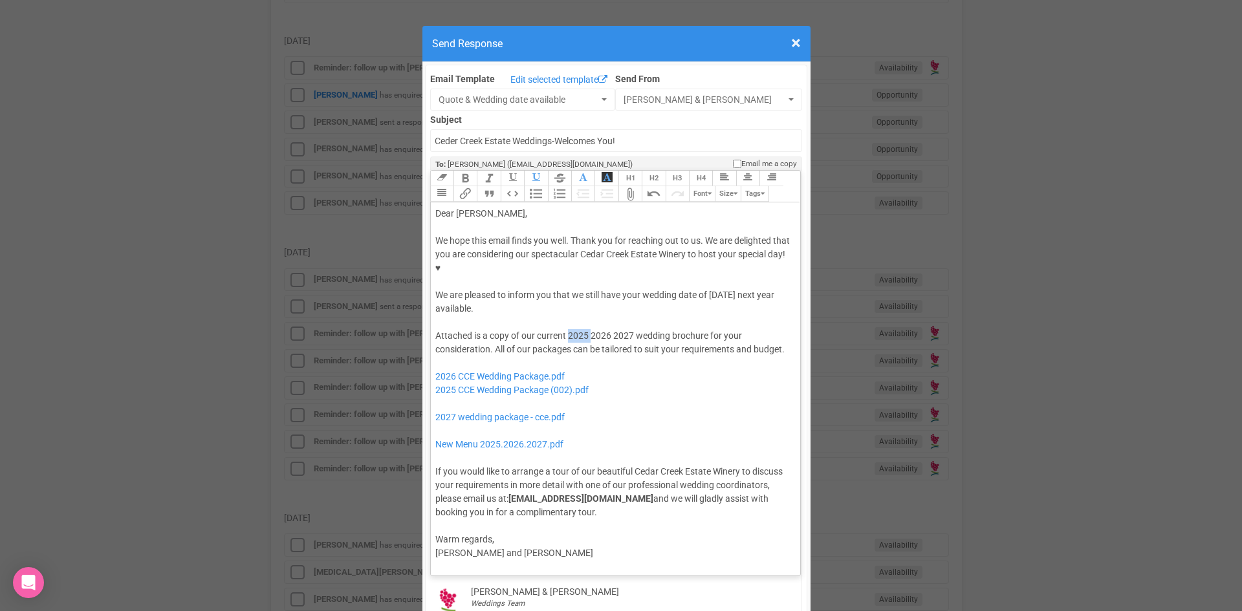
drag, startPoint x: 586, startPoint y: 295, endPoint x: 564, endPoint y: 296, distance: 22.0
click at [564, 329] on div "Attached is a copy of our current 2025 2026 2027 wedding brochure for your cons…" at bounding box center [613, 424] width 356 height 190
drag, startPoint x: 611, startPoint y: 290, endPoint x: 587, endPoint y: 298, distance: 25.6
click at [587, 329] on div "Attached is a copy of our current 2026 2027 wedding brochure for your considera…" at bounding box center [613, 424] width 356 height 190
click at [706, 329] on div "Attached is a copy of our current 2026 wedding brochure for your consideration.…" at bounding box center [613, 424] width 356 height 190
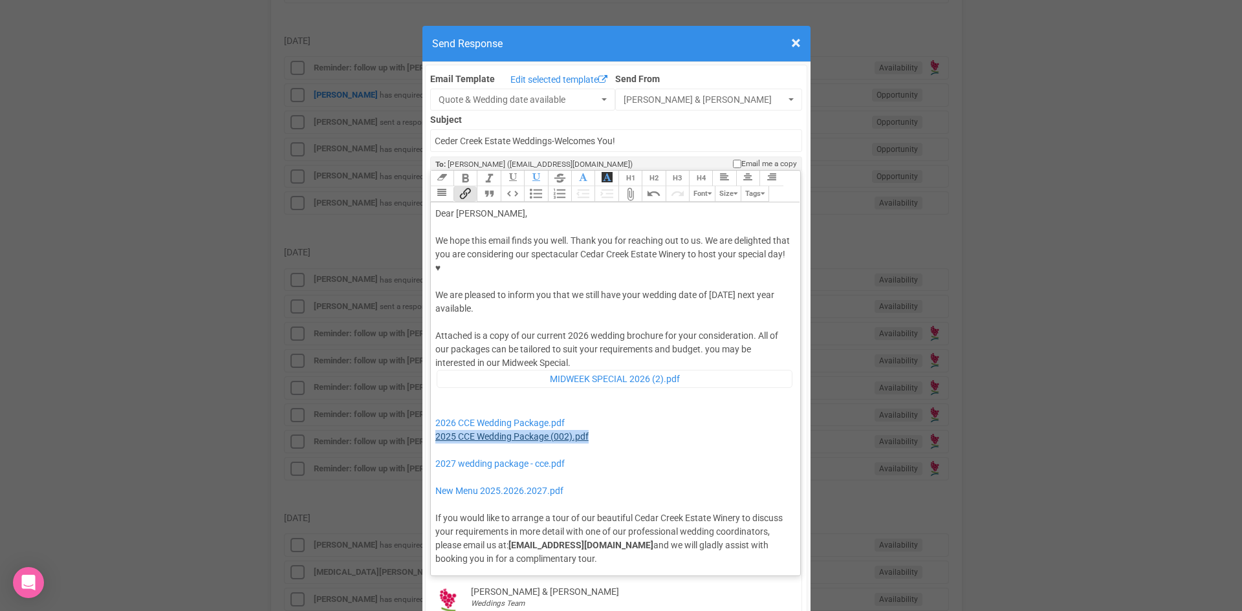
drag, startPoint x: 593, startPoint y: 397, endPoint x: 432, endPoint y: 398, distance: 161.1
click at [435, 398] on div "Attached is a copy of our current 2026 wedding brochure for your consideration.…" at bounding box center [613, 447] width 356 height 236
drag, startPoint x: 575, startPoint y: 422, endPoint x: 448, endPoint y: 406, distance: 128.5
click at [448, 406] on div "Attached is a copy of our current 2026 wedding brochure for your consideration.…" at bounding box center [613, 447] width 356 height 236
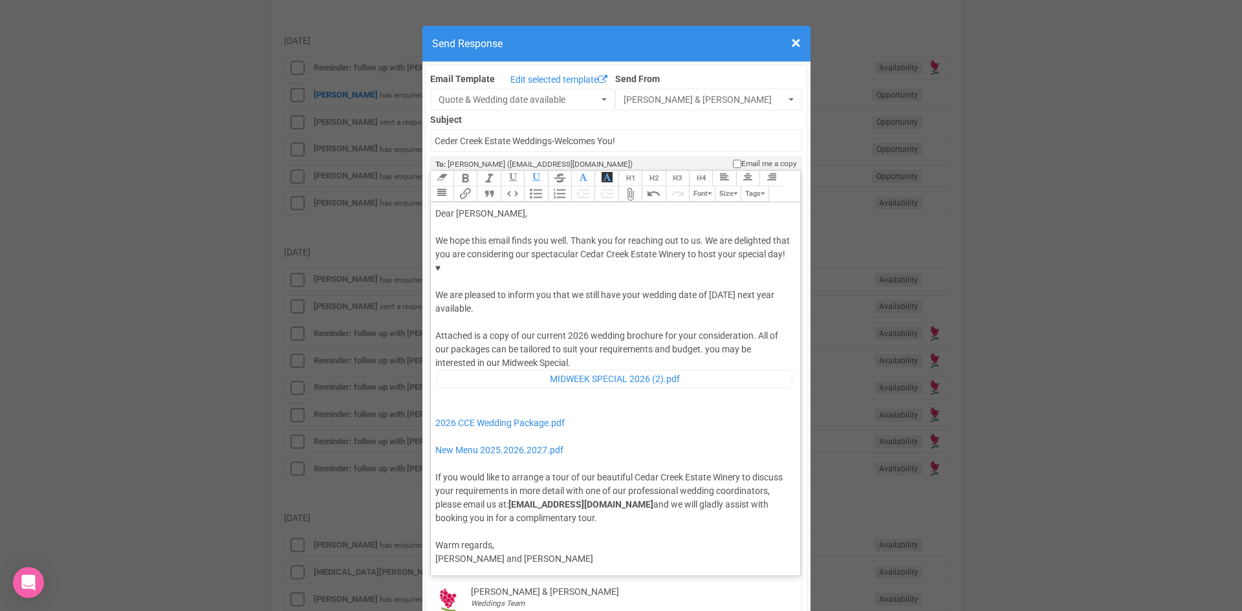
click at [576, 329] on div "Attached is a copy of our current 2026 wedding brochure for your consideration.…" at bounding box center [613, 426] width 356 height 195
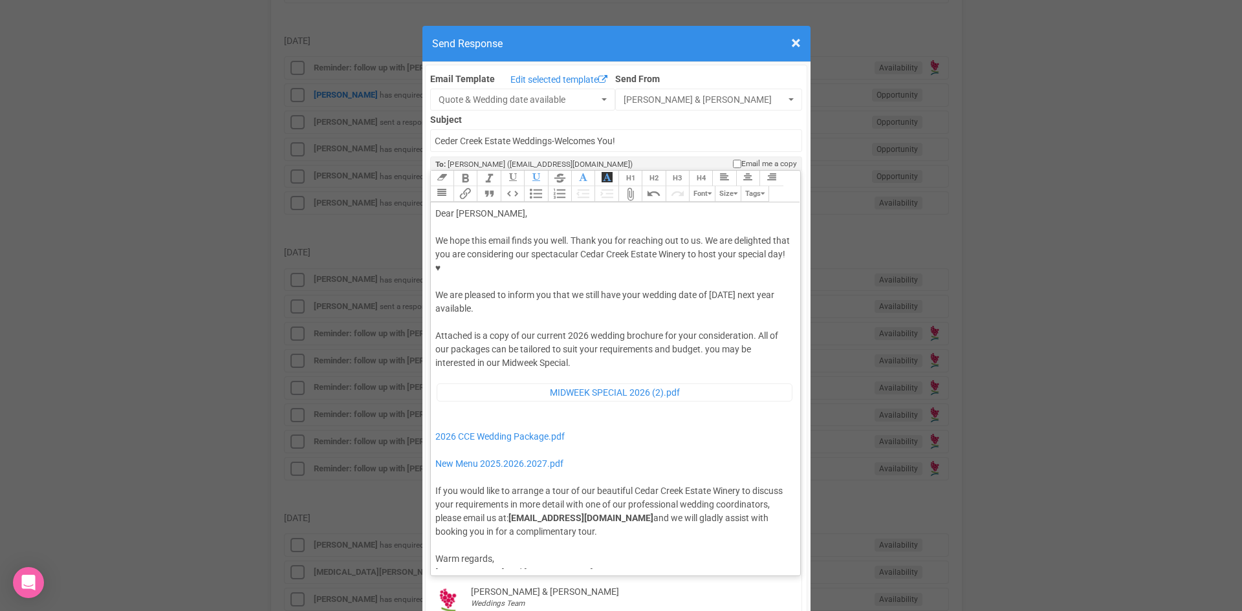
click at [454, 378] on div "Attached is a copy of our current 2026 wedding brochure for your consideration.…" at bounding box center [613, 433] width 356 height 209
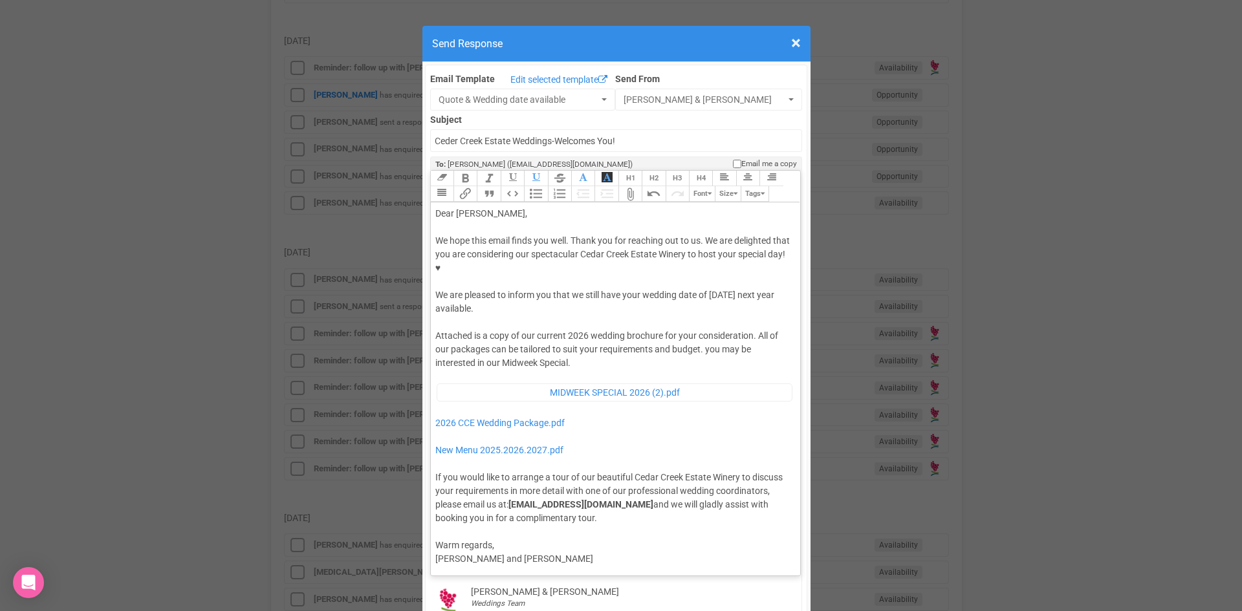
click at [705, 329] on div "Attached is a copy of our current 2026 wedding brochure for your consideration.…" at bounding box center [613, 426] width 356 height 195
type trix-editor "<div>Dear Tara,</div><div><strong>&nbsp;</strong></div><div>We hope this email …"
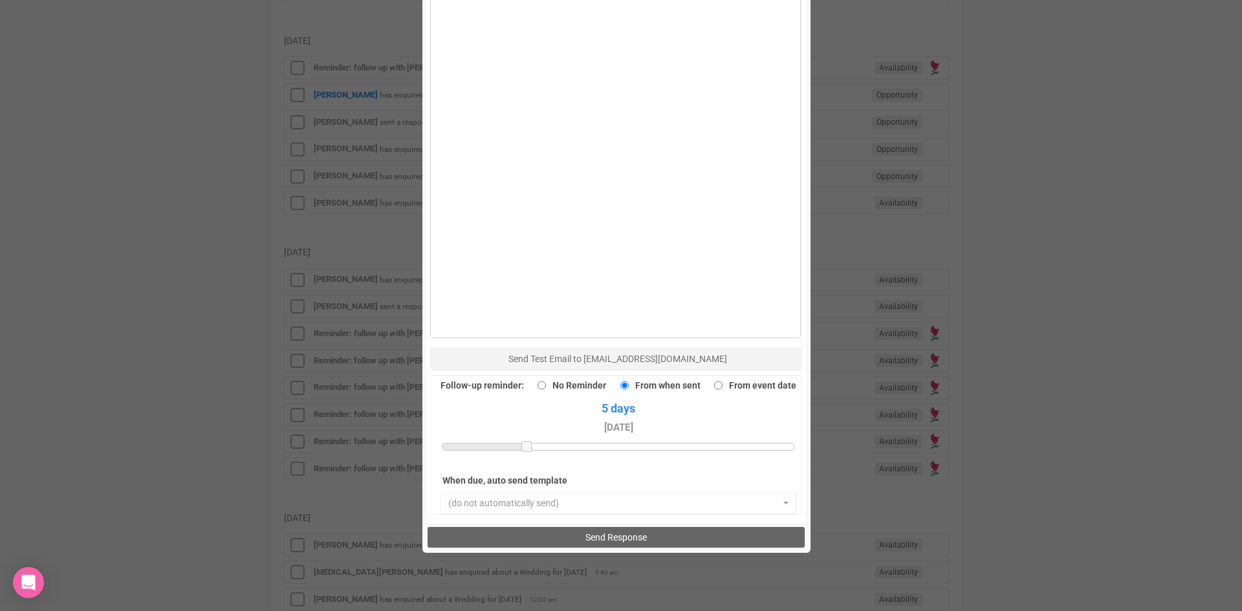
scroll to position [776, 0]
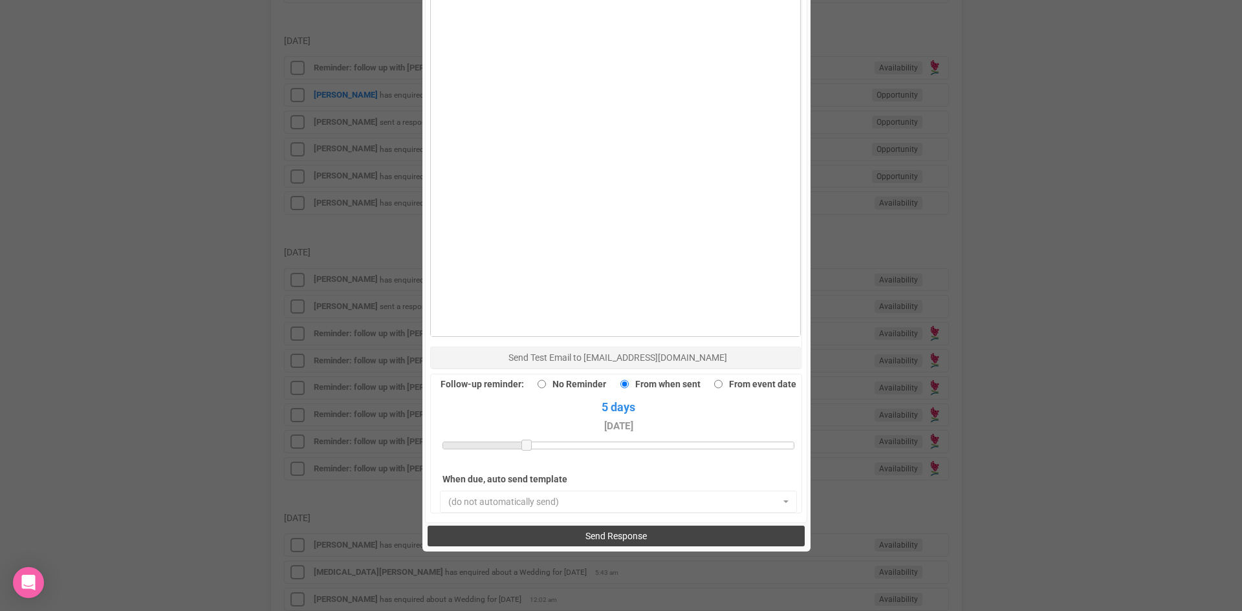
click at [586, 531] on span "Send Response" at bounding box center [616, 536] width 61 height 10
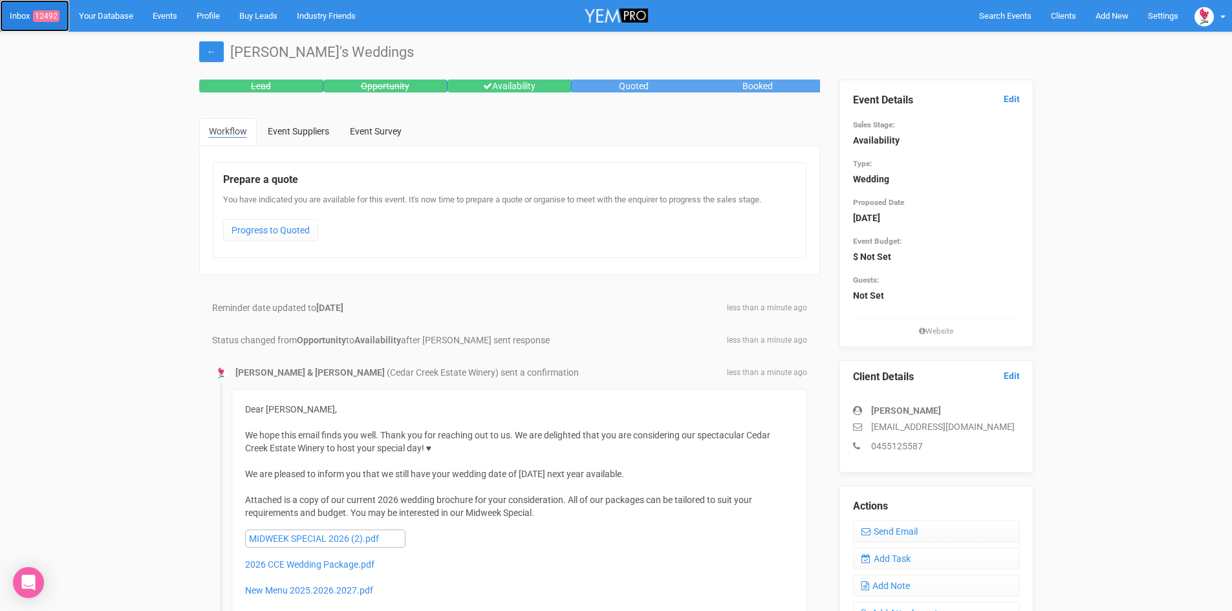
click at [47, 8] on link "Inbox 12492" at bounding box center [34, 16] width 69 height 32
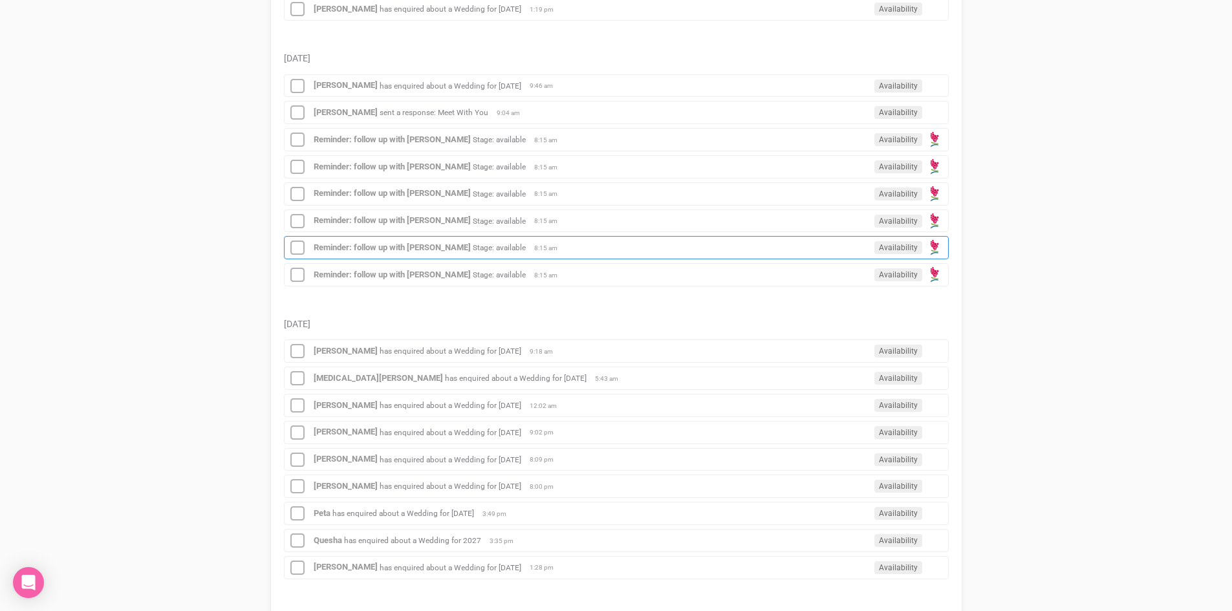
scroll to position [323, 0]
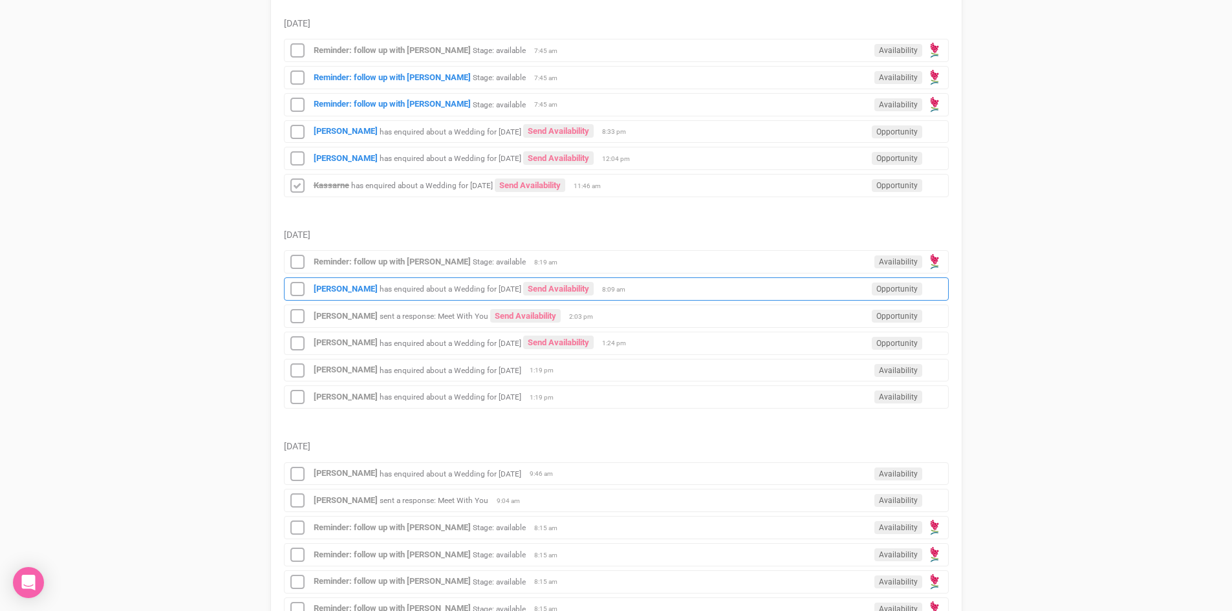
click at [348, 283] on div "[PERSON_NAME] has enquired about a Wedding for [DATE] Send Availability Opportu…" at bounding box center [616, 289] width 665 height 23
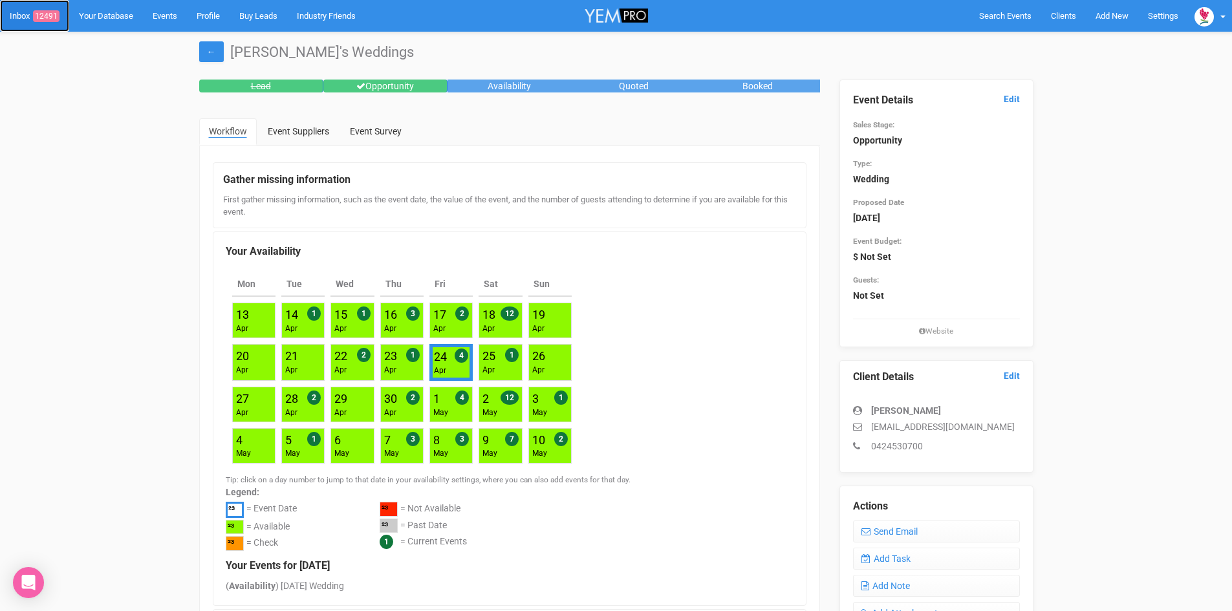
click at [43, 10] on span "12491" at bounding box center [46, 16] width 27 height 12
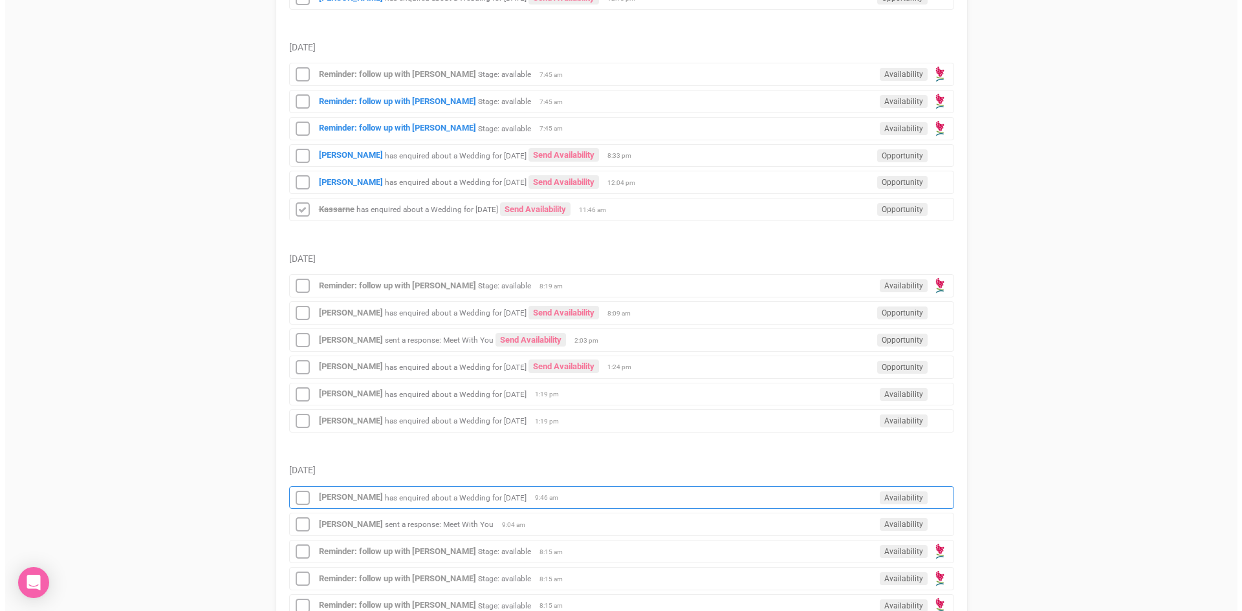
scroll to position [388, 0]
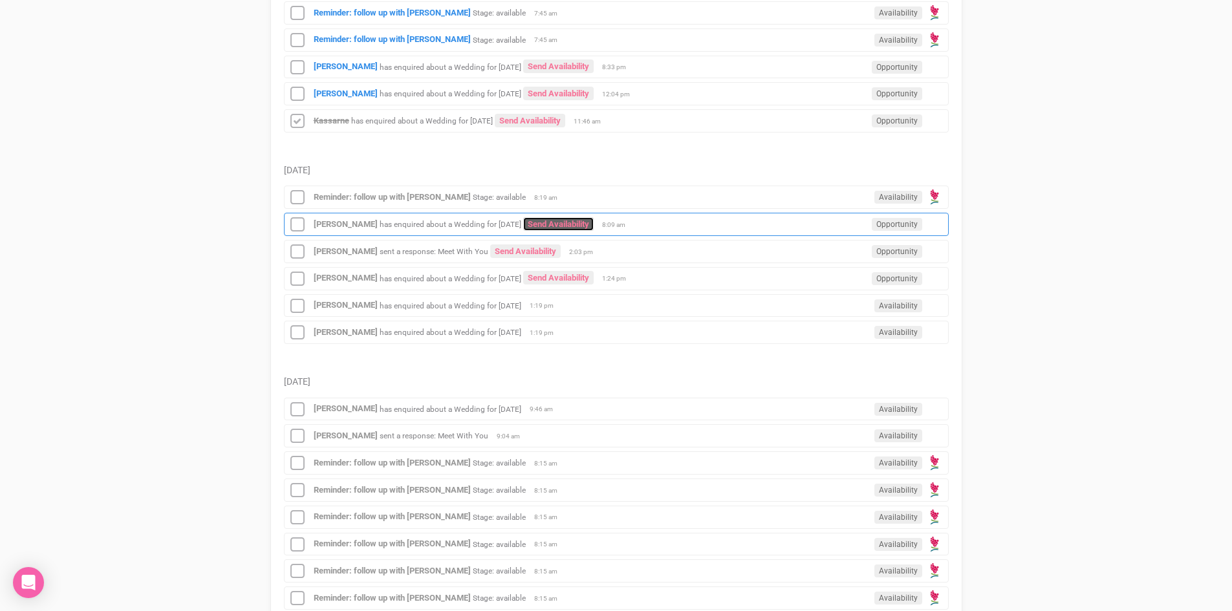
click at [575, 218] on link "Send Availability" at bounding box center [558, 224] width 71 height 14
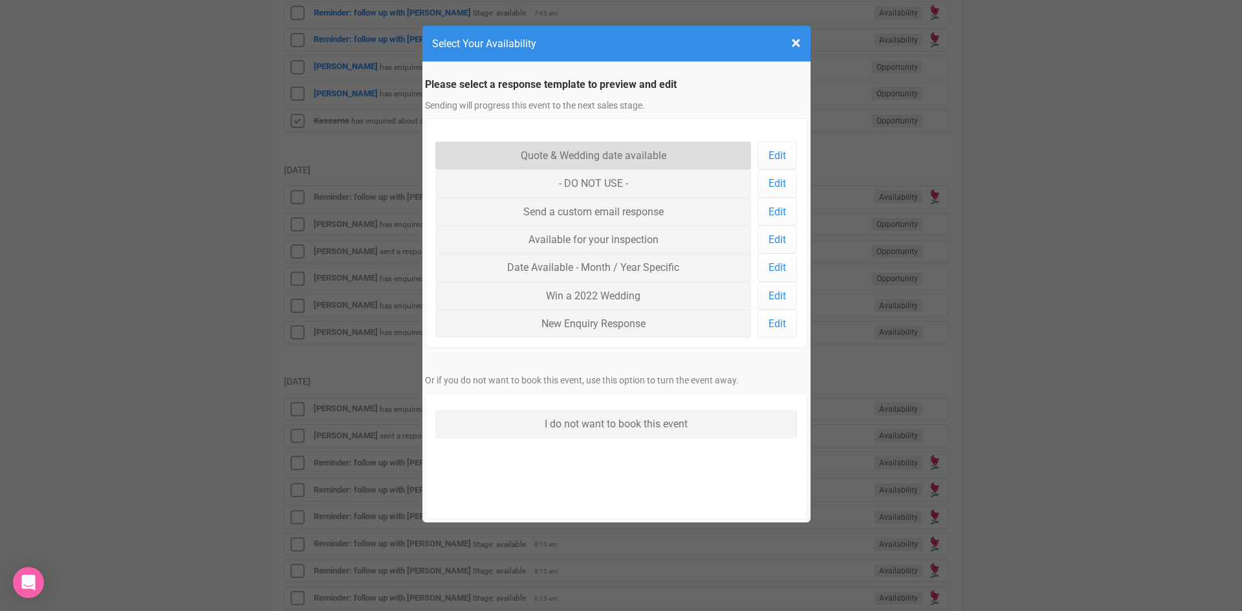
click at [555, 144] on link "Quote & Wedding date available" at bounding box center [593, 156] width 316 height 28
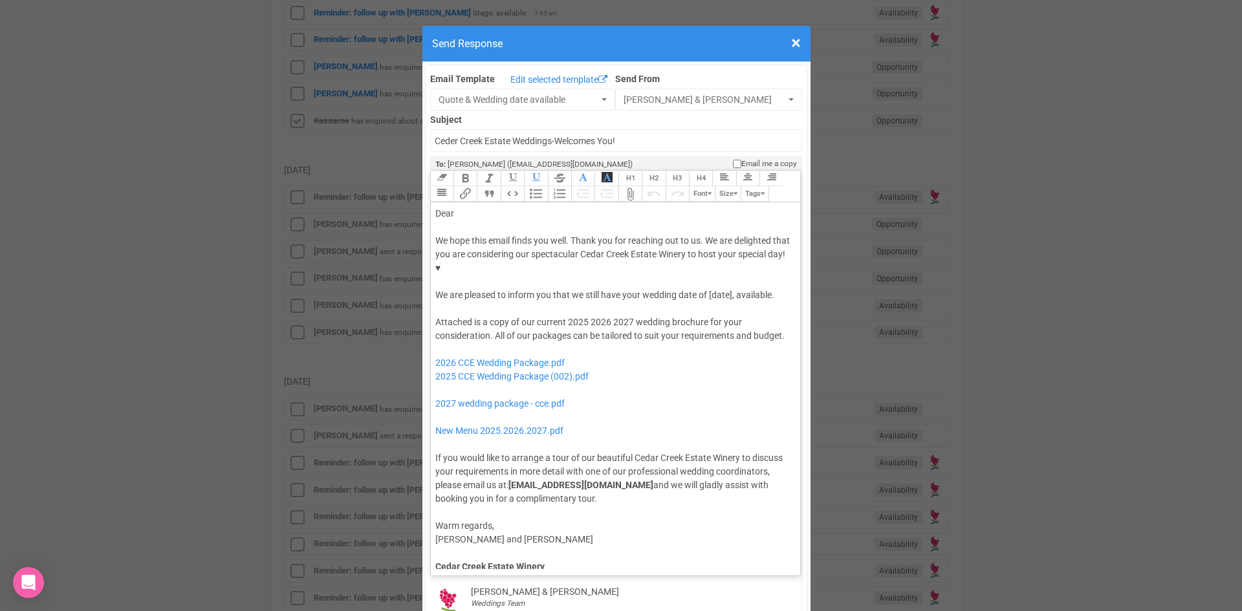
click at [517, 207] on div "Dear" at bounding box center [613, 214] width 356 height 14
click at [706, 253] on div "We hope this email finds you well. Thank you for reaching out to us. We are del…" at bounding box center [613, 268] width 356 height 68
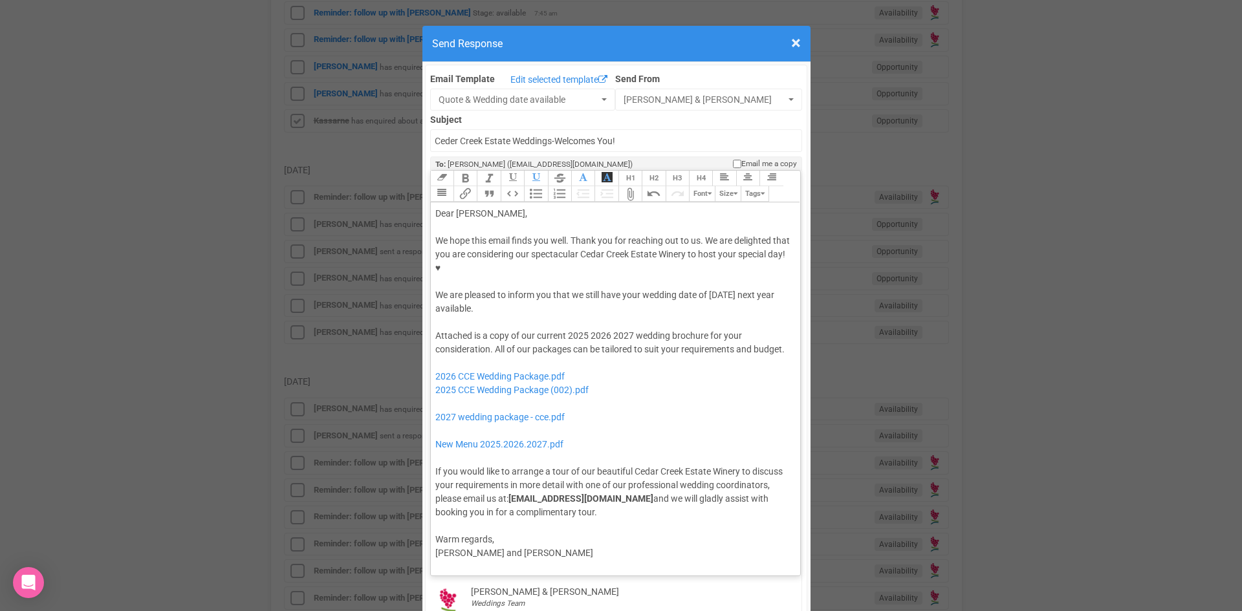
click at [589, 329] on div "Attached is a copy of our current 2025 2026 2027 wedding brochure for your cons…" at bounding box center [613, 424] width 356 height 190
drag, startPoint x: 584, startPoint y: 296, endPoint x: 562, endPoint y: 300, distance: 21.8
click at [562, 329] on div "Attached is a copy of our current 2025 2026 2027 wedding brochure for your cons…" at bounding box center [613, 424] width 356 height 190
click at [607, 329] on div "Attached is a copy of our current 2026 2027 wedding brochure for your considera…" at bounding box center [613, 424] width 356 height 190
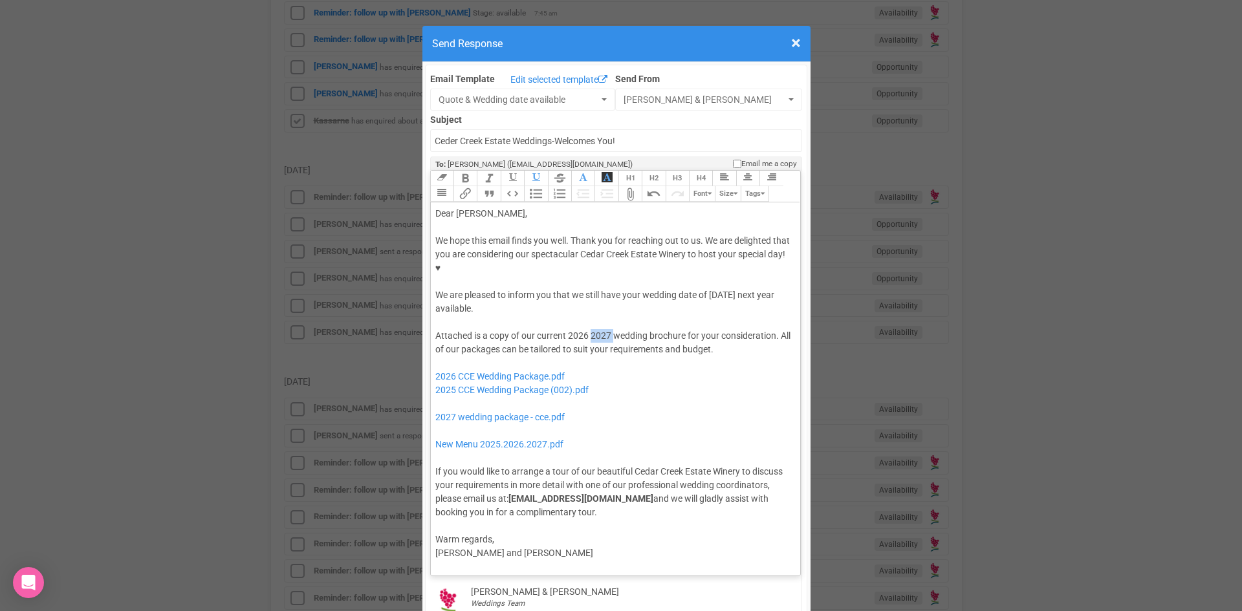
drag, startPoint x: 607, startPoint y: 295, endPoint x: 591, endPoint y: 294, distance: 15.6
click at [591, 329] on div "Attached is a copy of our current 2026 2027 wedding brochure for your considera…" at bounding box center [613, 424] width 356 height 190
click at [707, 329] on div "Attached is a copy of our current 2026 wedding brochure for your consideration.…" at bounding box center [613, 424] width 356 height 190
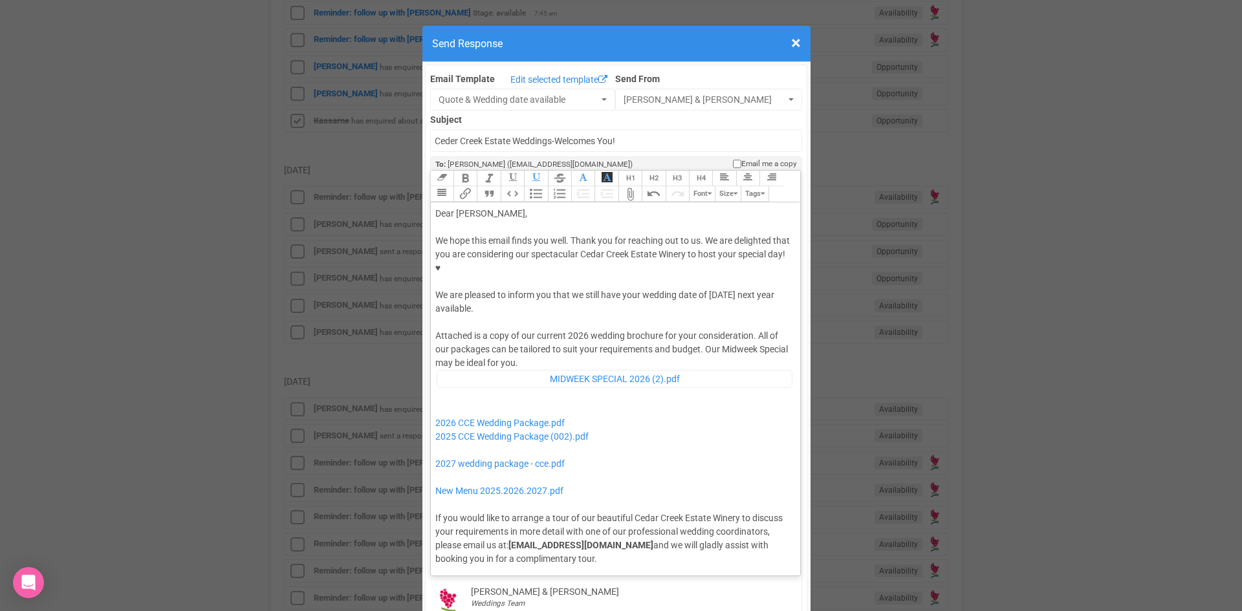
click at [490, 329] on div "Attached is a copy of our current 2026 wedding brochure for your consideration.…" at bounding box center [613, 447] width 356 height 236
drag, startPoint x: 597, startPoint y: 395, endPoint x: 423, endPoint y: 399, distance: 174.1
drag, startPoint x: 570, startPoint y: 427, endPoint x: 437, endPoint y: 408, distance: 134.7
click at [437, 408] on div "Attached is a copy of our current 2026 wedding brochure for your consideration.…" at bounding box center [613, 447] width 356 height 236
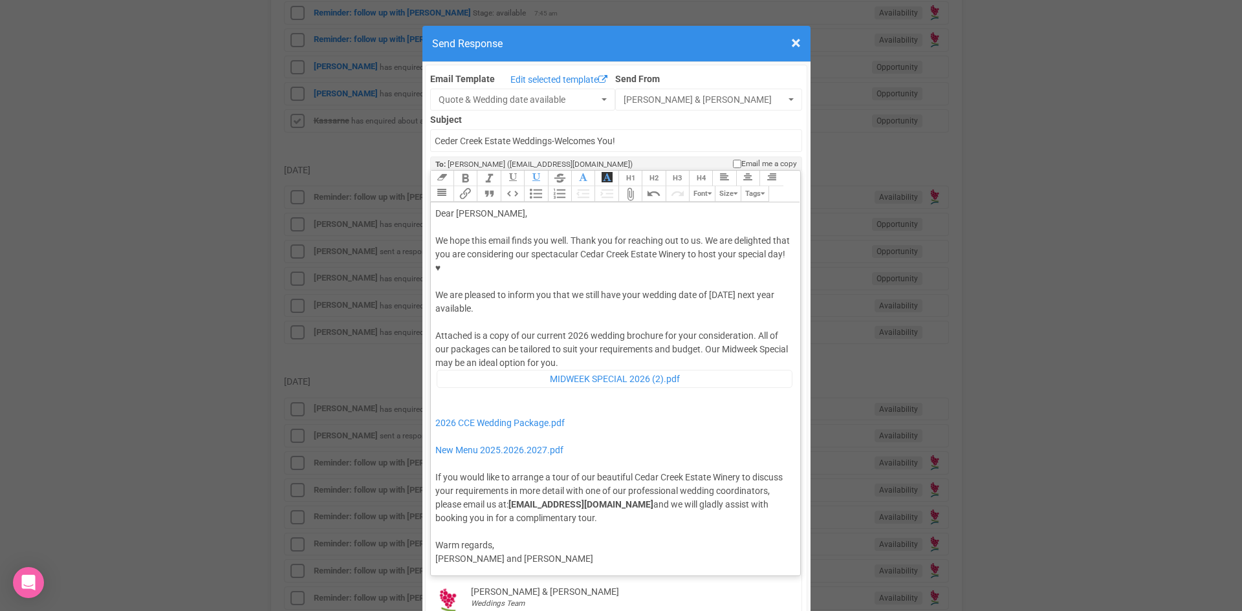
click at [598, 329] on div "Attached is a copy of our current 2026 wedding brochure for your consideration.…" at bounding box center [613, 426] width 356 height 195
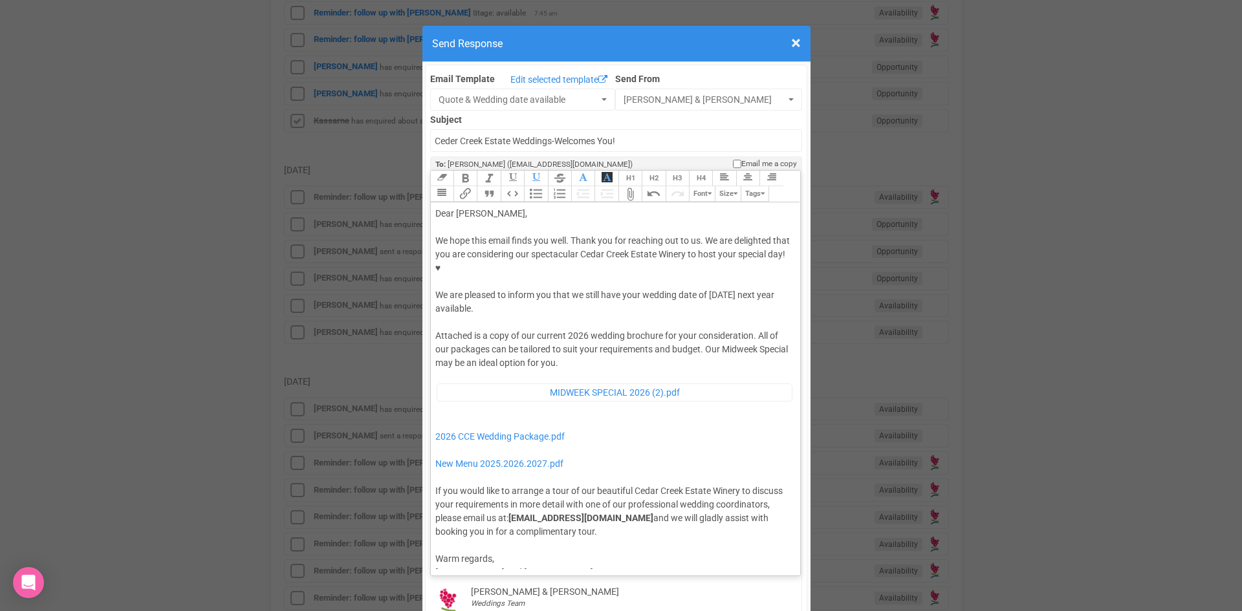
click at [435, 380] on div "Attached is a copy of our current 2026 wedding brochure for your consideration.…" at bounding box center [613, 433] width 356 height 209
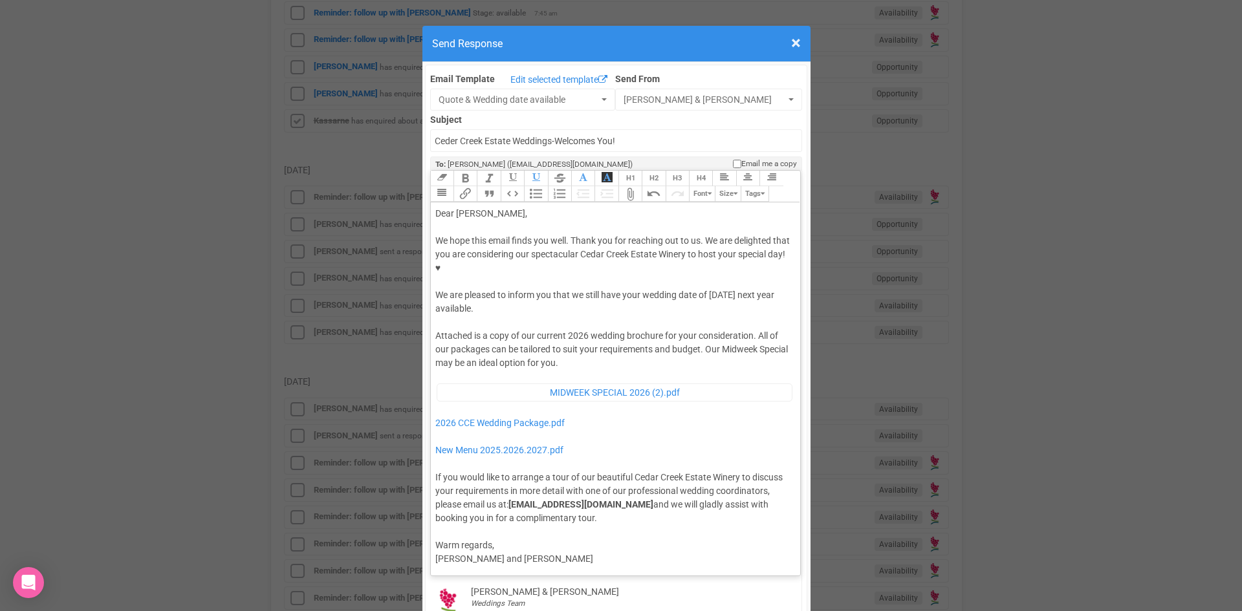
type trix-editor "<lor>Ipsu Dolors,</ame><con><adipis>&elit;</seddoe></tem><inc>Ut labo etdo magn…"
drag, startPoint x: 706, startPoint y: 252, endPoint x: 708, endPoint y: 267, distance: 15.1
click at [708, 267] on div "We hope this email finds you well. Thank you for reaching out to us. We are del…" at bounding box center [613, 275] width 356 height 82
click at [462, 171] on button "Bold" at bounding box center [465, 179] width 23 height 16
click at [541, 241] on div "We hope this email finds you well. Thank you for reaching out to us. We are del…" at bounding box center [613, 275] width 356 height 82
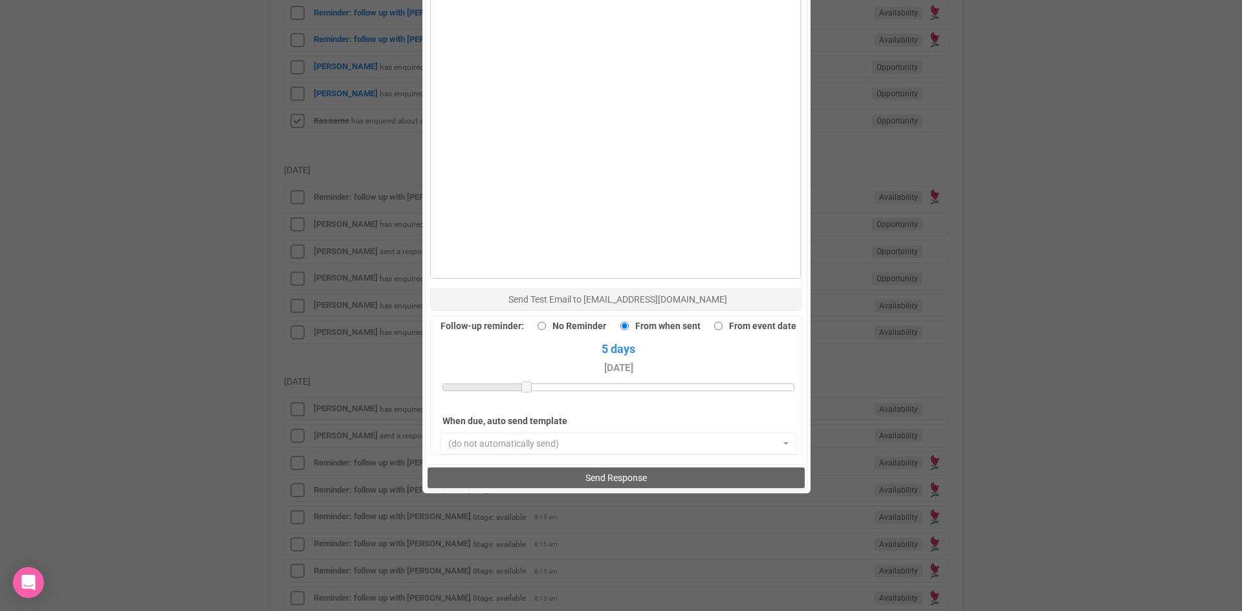
scroll to position [896, 0]
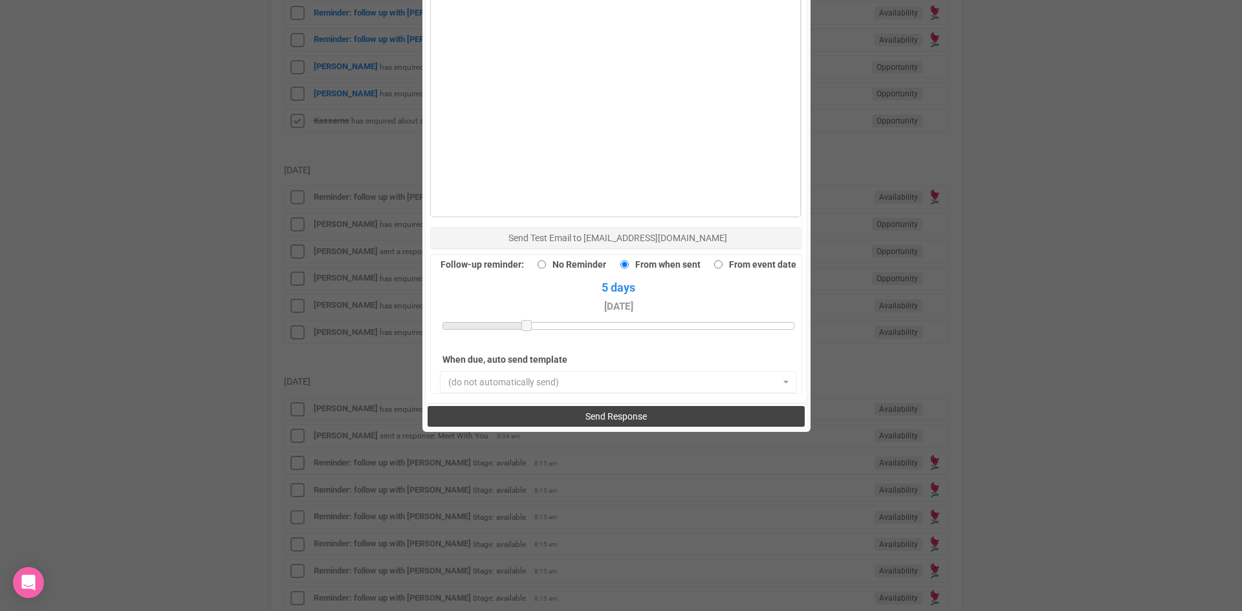
click at [586, 411] on span "Send Response" at bounding box center [616, 416] width 61 height 10
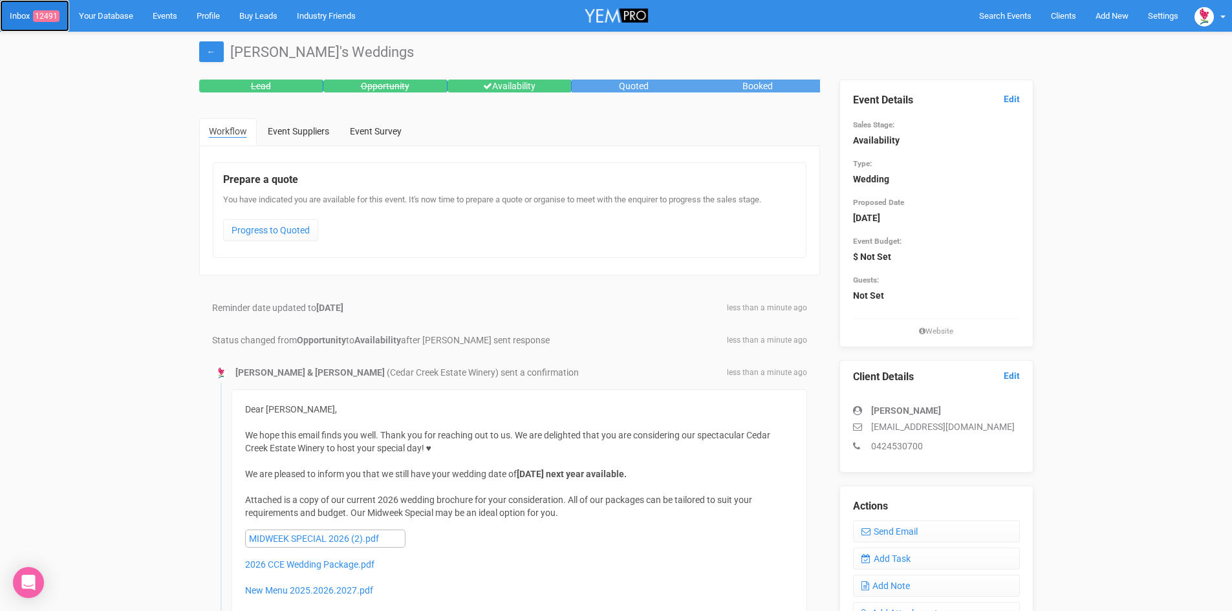
click at [46, 10] on link "Inbox 12491" at bounding box center [34, 16] width 69 height 32
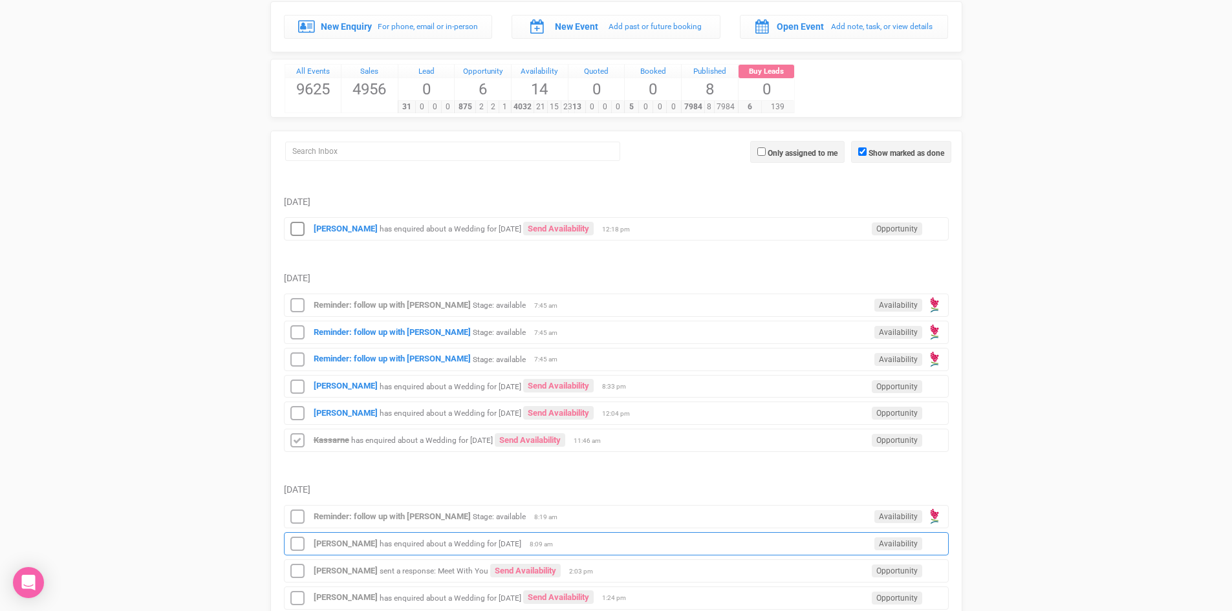
scroll to position [323, 0]
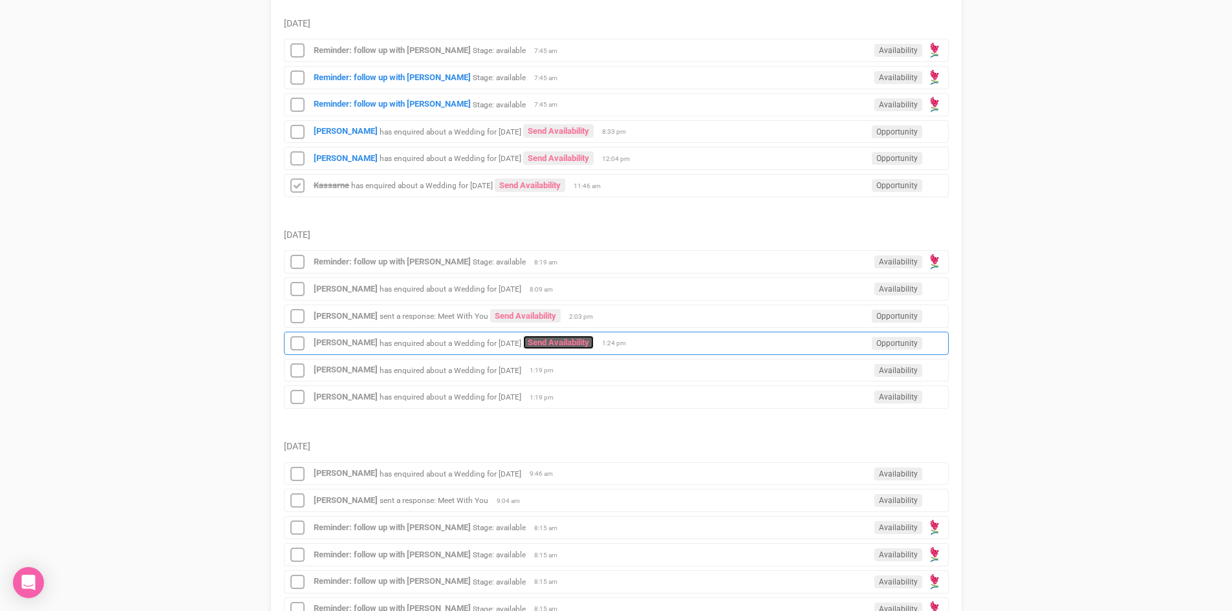
click at [584, 338] on link "Send Availability" at bounding box center [558, 343] width 71 height 14
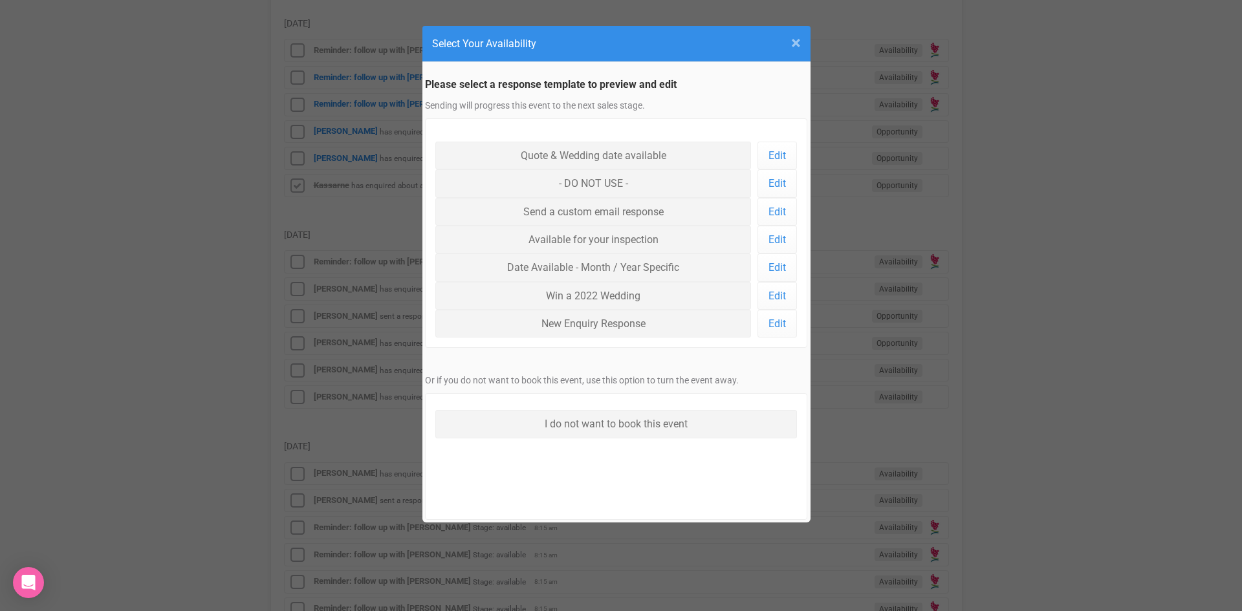
click at [793, 38] on span "×" at bounding box center [796, 42] width 10 height 21
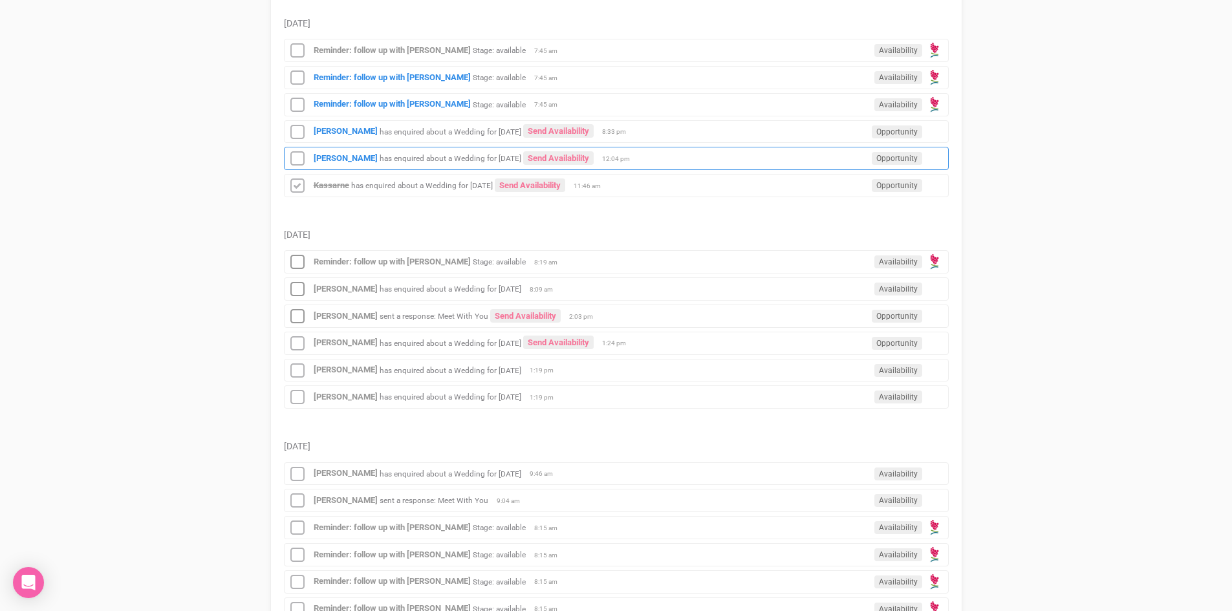
click at [325, 149] on div "Meg Kearton has enquired about a Wedding for 17th October 2026 Send Availabilit…" at bounding box center [616, 158] width 665 height 23
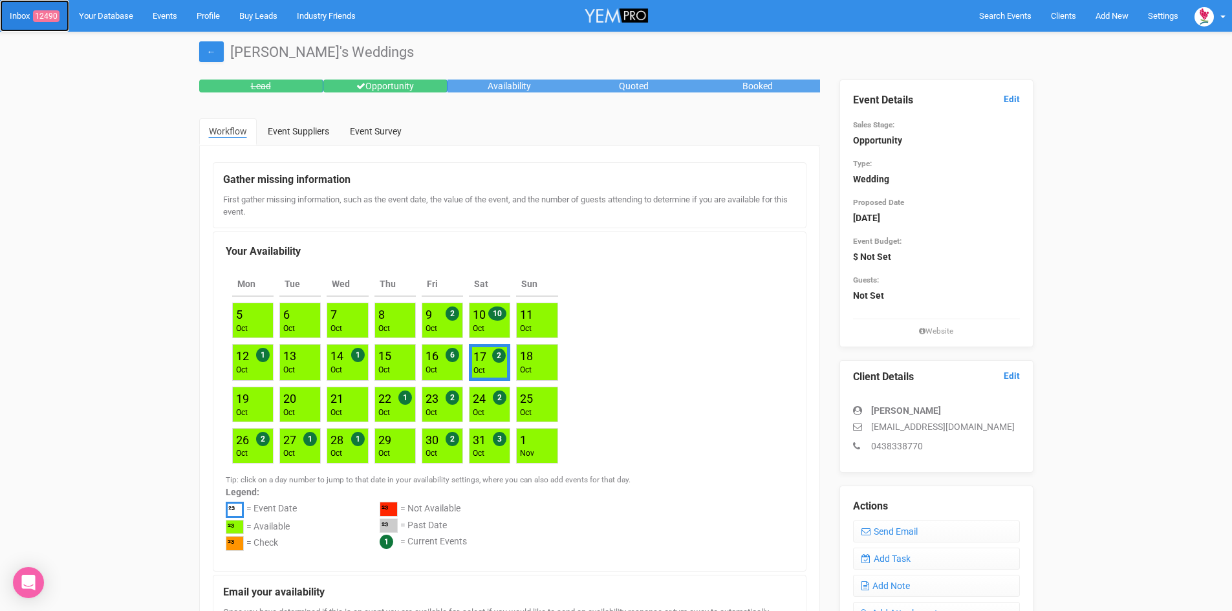
click at [41, 10] on span "12490" at bounding box center [46, 16] width 27 height 12
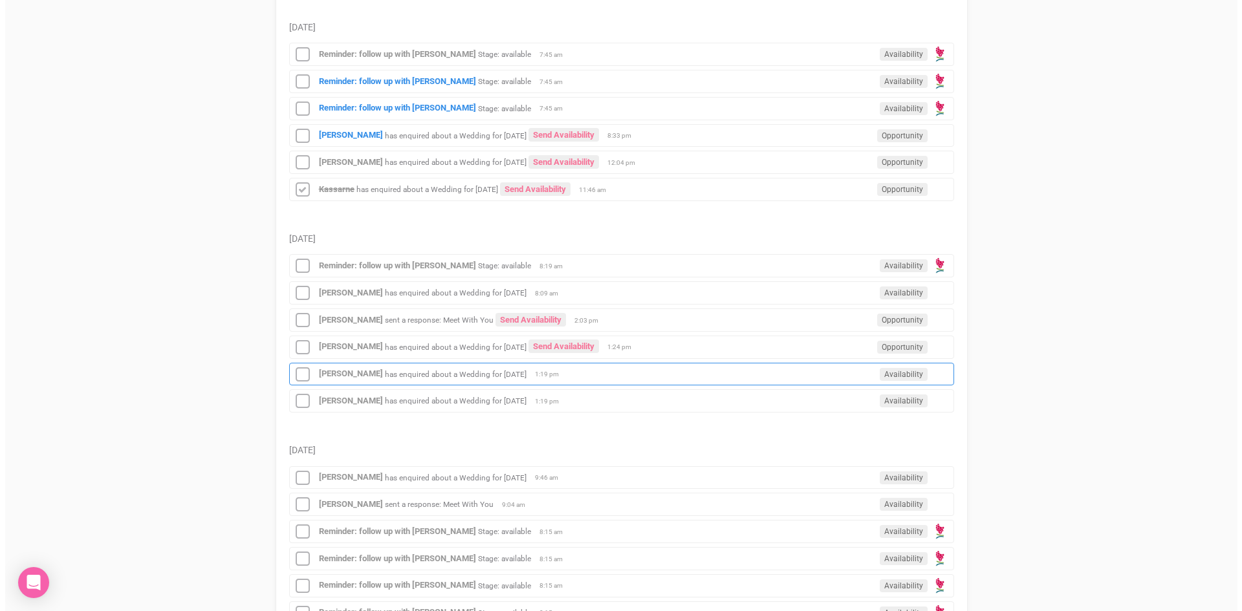
scroll to position [323, 0]
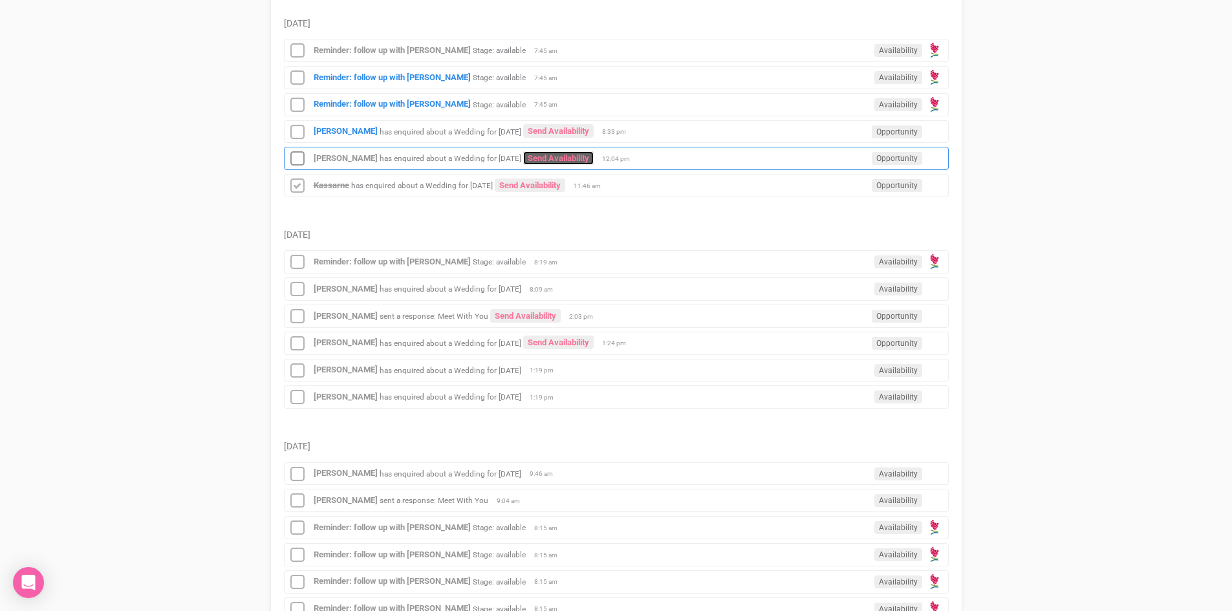
click at [586, 152] on link "Send Availability" at bounding box center [558, 158] width 71 height 14
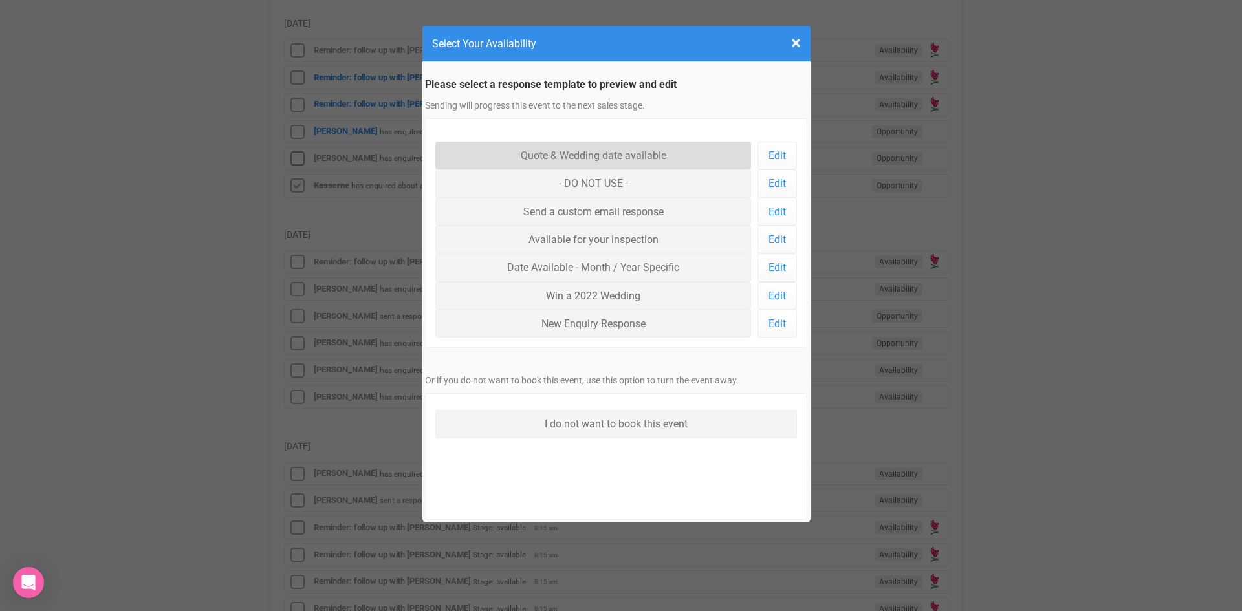
click at [586, 151] on link "Quote & Wedding date available" at bounding box center [593, 156] width 316 height 28
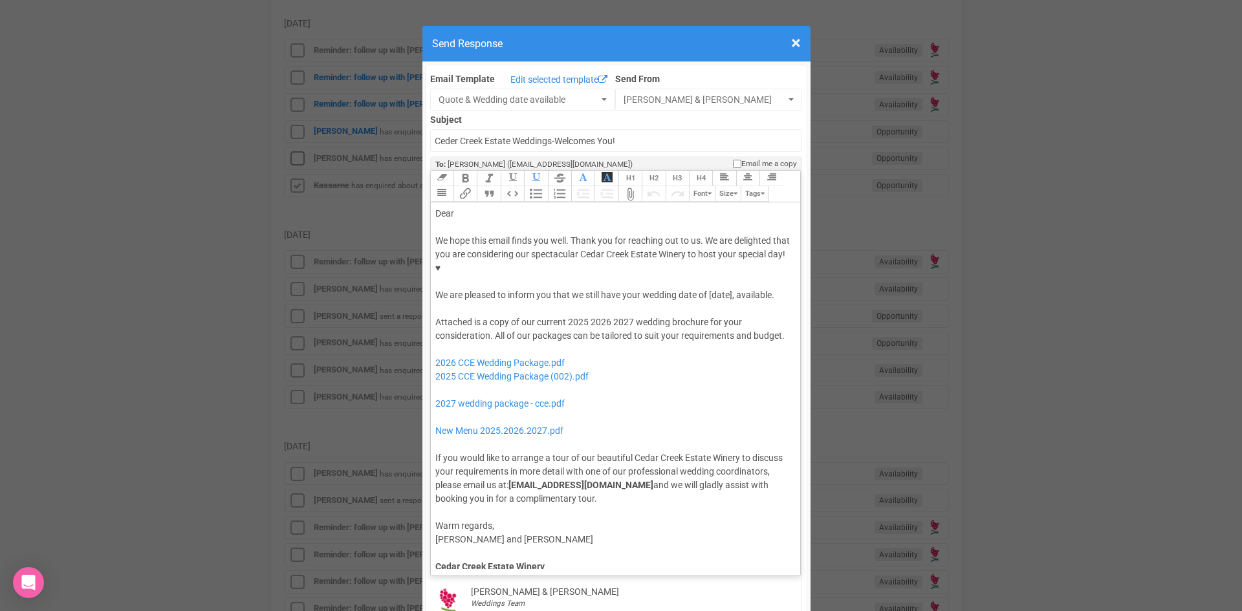
click at [498, 207] on div "Dear" at bounding box center [613, 214] width 356 height 14
click at [706, 253] on div "We hope this email finds you well. Thank you for reaching out to us. We are del…" at bounding box center [613, 268] width 356 height 68
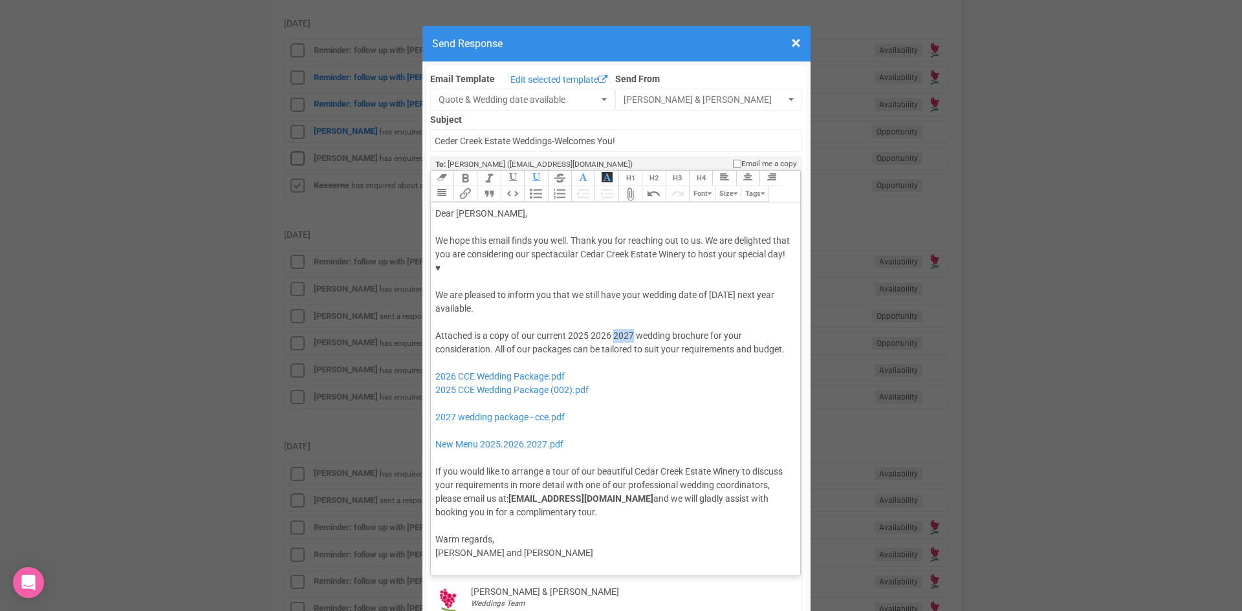
drag, startPoint x: 629, startPoint y: 292, endPoint x: 611, endPoint y: 299, distance: 19.2
click at [611, 329] on div "Attached is a copy of our current 2025 2026 2027 wedding brochure for your cons…" at bounding box center [613, 424] width 356 height 190
drag, startPoint x: 584, startPoint y: 293, endPoint x: 562, endPoint y: 297, distance: 23.0
click at [562, 329] on div "Attached is a copy of our current 2025 2026 wedding brochure for your considera…" at bounding box center [613, 424] width 356 height 190
click at [587, 329] on div "Attached is a copy of our current 2026 wedding brochure for your consideration.…" at bounding box center [613, 424] width 356 height 190
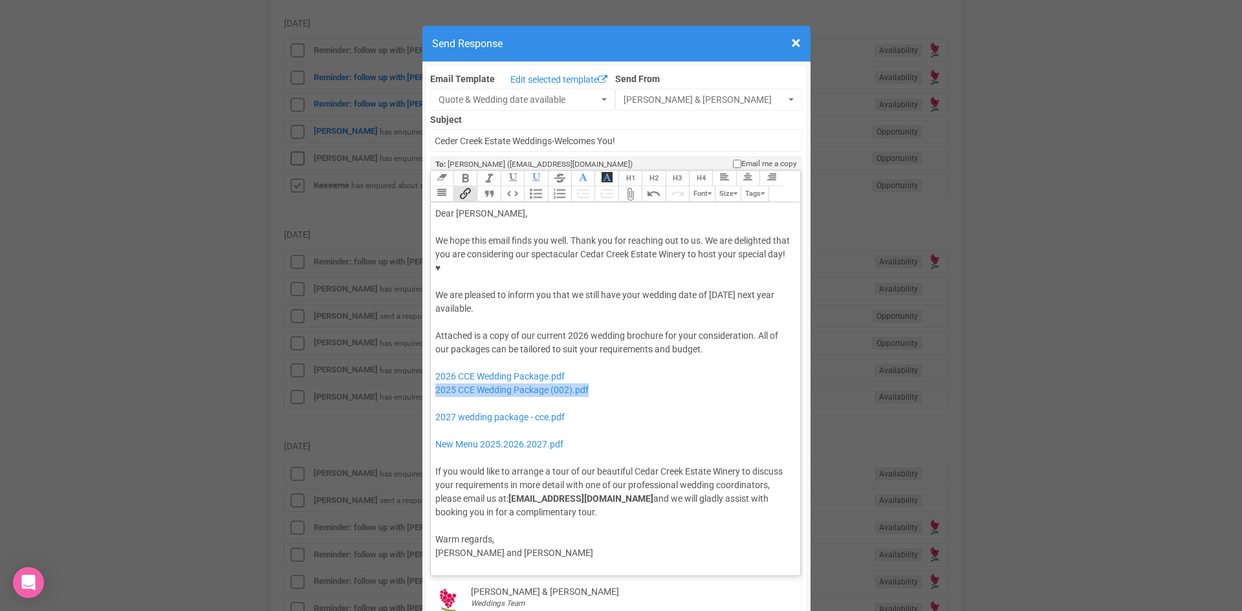
drag, startPoint x: 601, startPoint y: 351, endPoint x: 429, endPoint y: 356, distance: 172.2
click at [431, 356] on trix-editor "Dear Meg, We hope this email finds you well. Thank you for reaching out to us. …" at bounding box center [616, 385] width 370 height 367
drag, startPoint x: 591, startPoint y: 373, endPoint x: 477, endPoint y: 367, distance: 114.0
click at [477, 367] on div "Attached is a copy of our current 2026 wedding brochure for your consideration.…" at bounding box center [613, 424] width 356 height 190
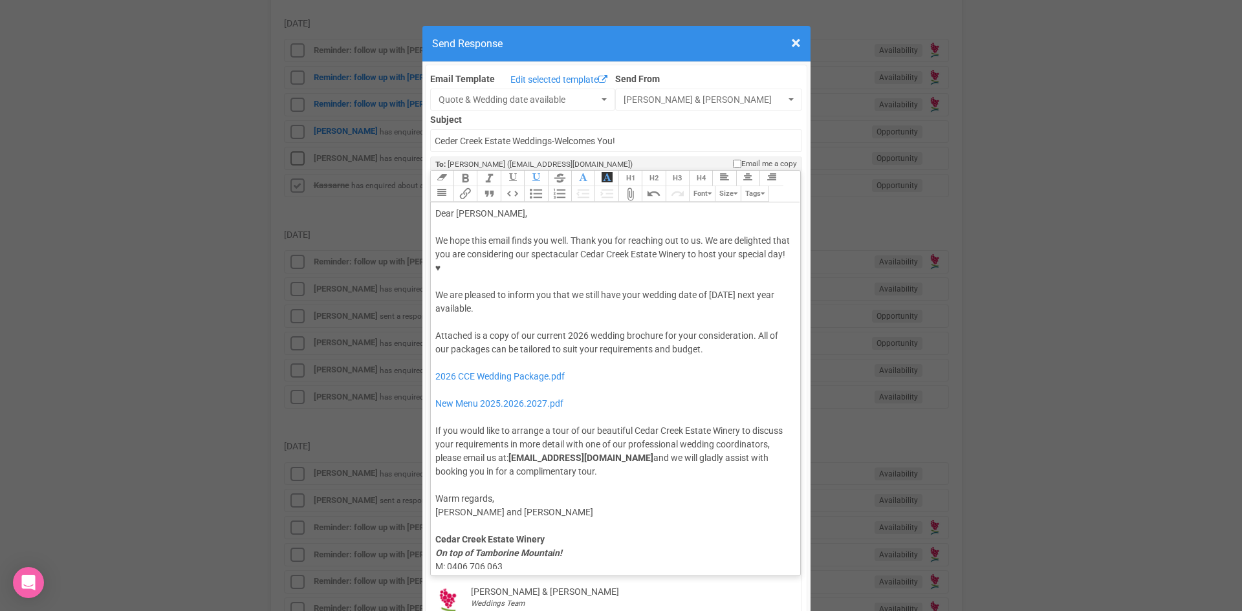
type trix-editor "<div>Dear Meg,</div><div><strong>&nbsp;</strong></div><div>We hope this email f…"
drag, startPoint x: 706, startPoint y: 251, endPoint x: 708, endPoint y: 264, distance: 13.2
click at [708, 264] on div "We hope this email finds you well. Thank you for reaching out to us. We are del…" at bounding box center [613, 275] width 356 height 82
click at [461, 171] on button "Bold" at bounding box center [465, 179] width 23 height 16
click at [599, 316] on div at bounding box center [613, 323] width 356 height 14
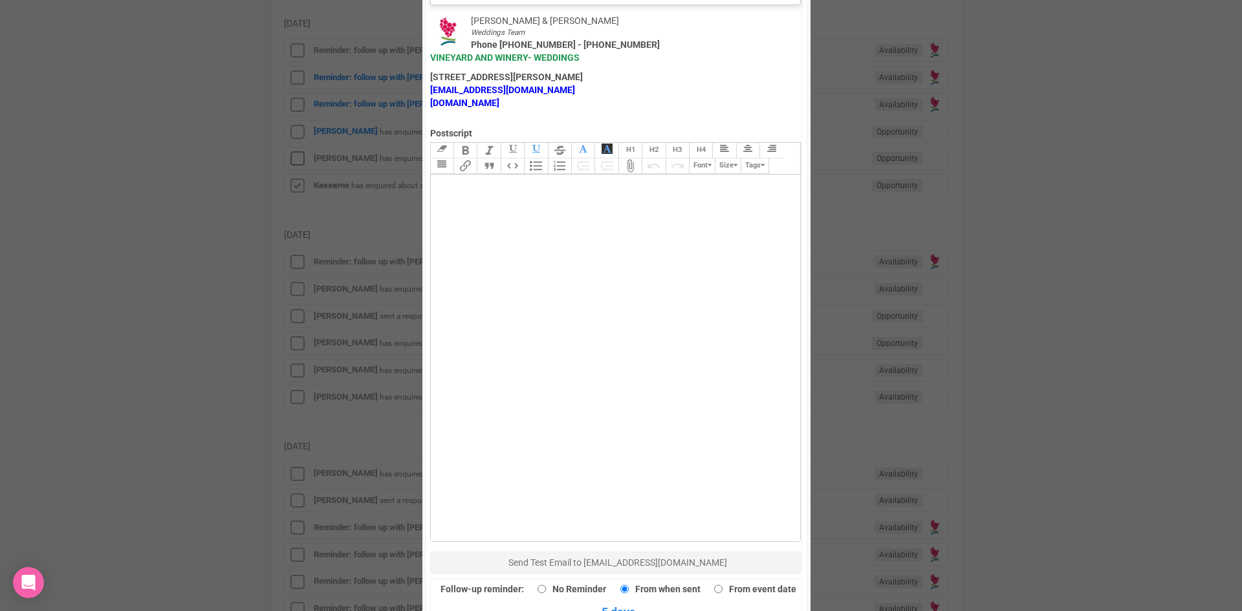
scroll to position [712, 0]
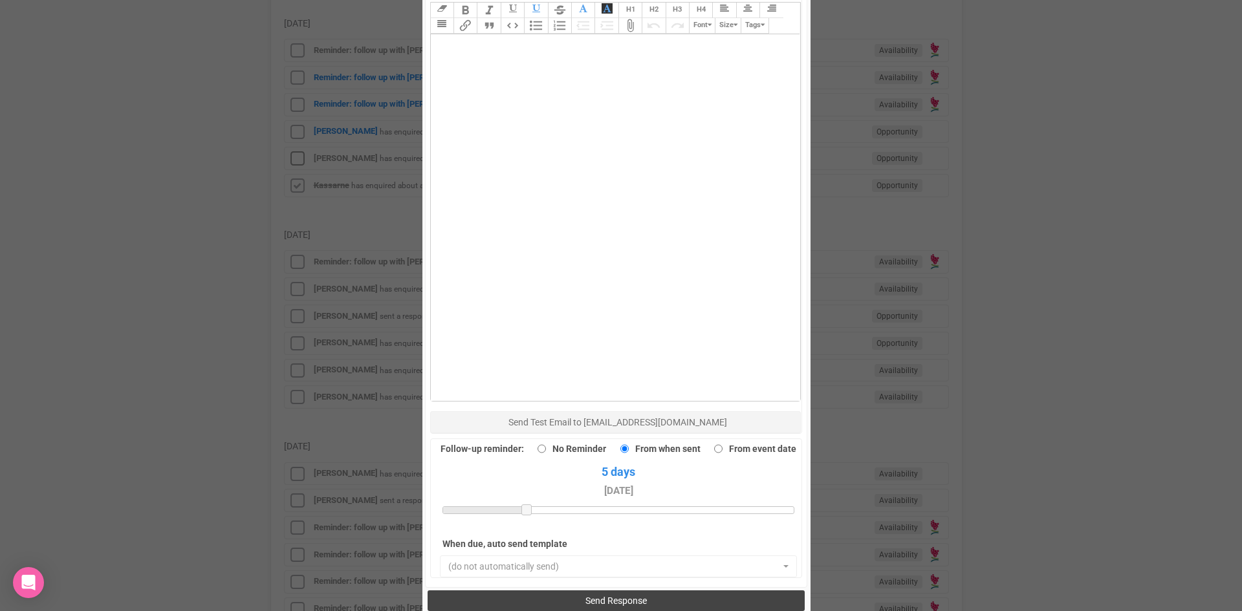
click at [631, 596] on span "Send Response" at bounding box center [616, 601] width 61 height 10
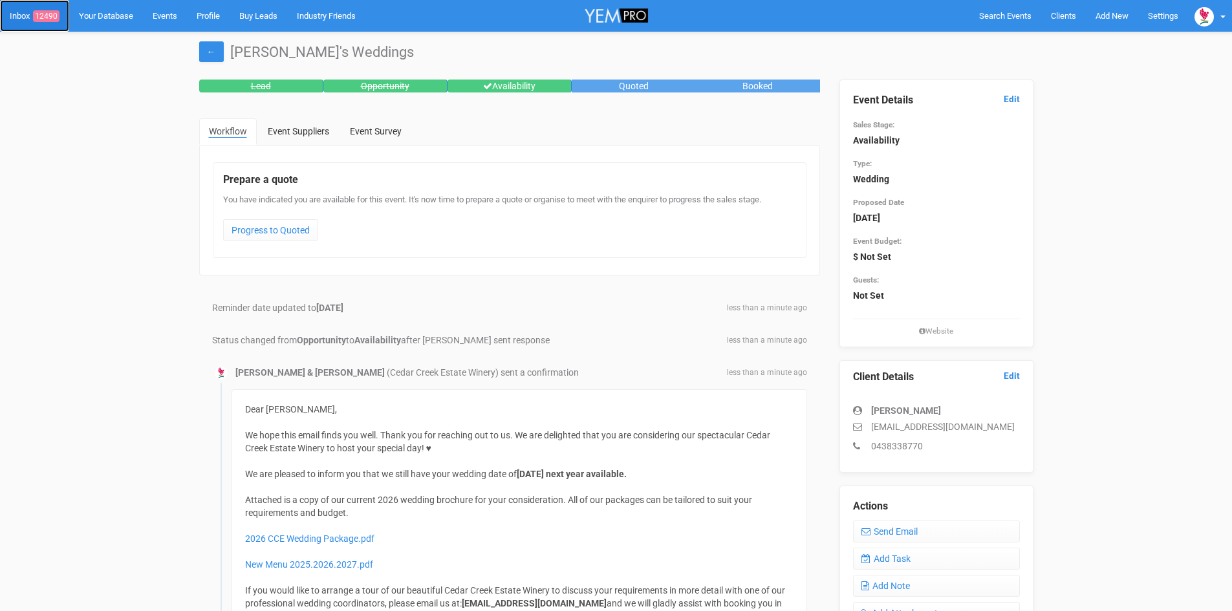
click at [52, 13] on span "12490" at bounding box center [46, 16] width 27 height 12
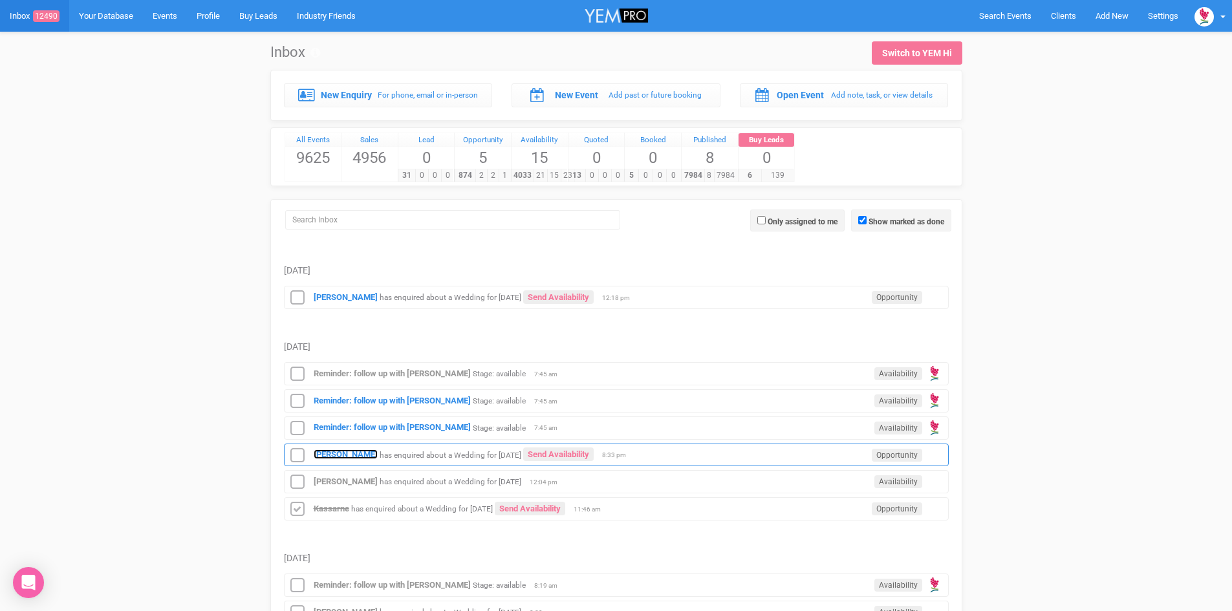
click at [349, 450] on strong "[PERSON_NAME]" at bounding box center [346, 455] width 64 height 10
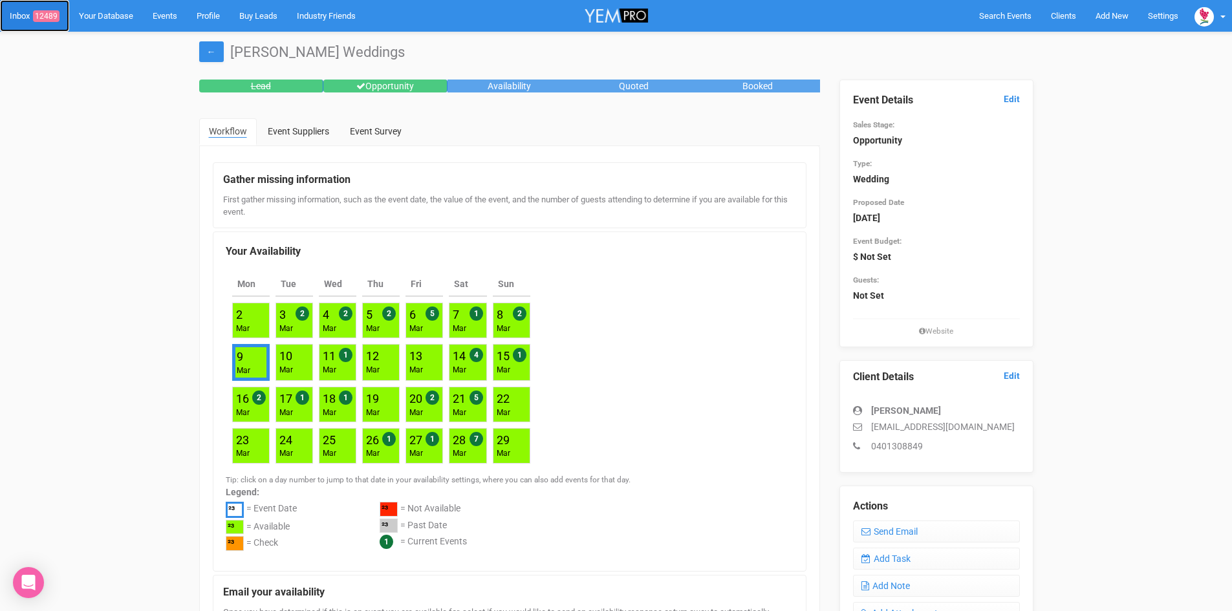
click at [45, 11] on span "12489" at bounding box center [46, 16] width 27 height 12
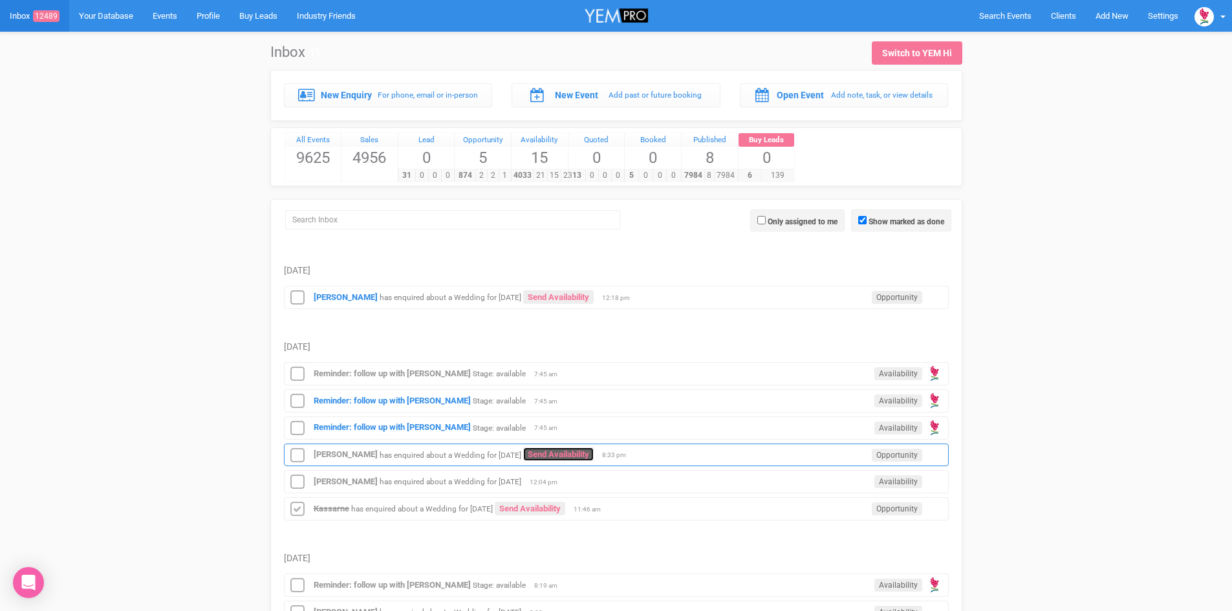
click at [589, 451] on link "Send Availability" at bounding box center [558, 455] width 71 height 14
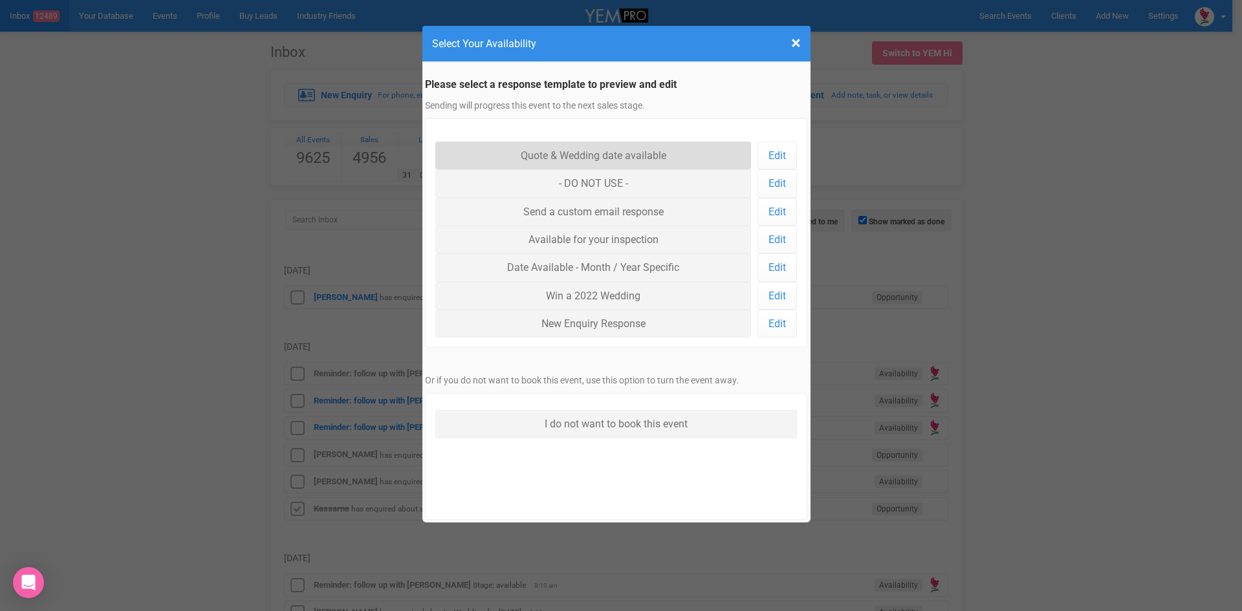
click at [543, 155] on link "Quote & Wedding date available" at bounding box center [593, 156] width 316 height 28
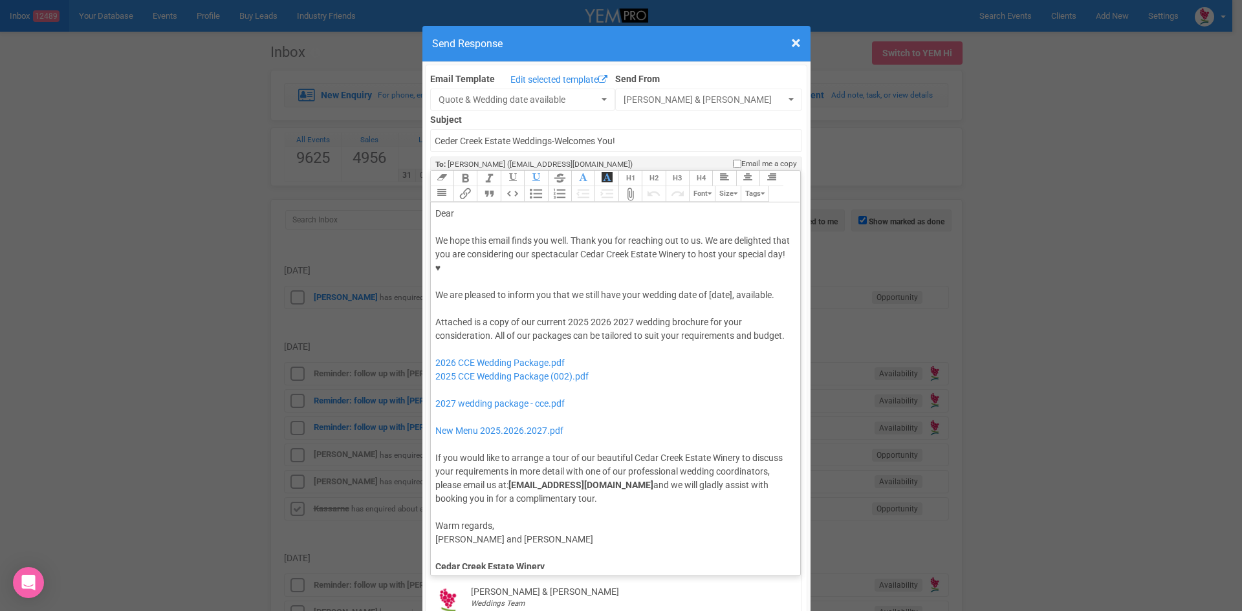
click at [468, 207] on div "Dear" at bounding box center [613, 214] width 356 height 14
click at [706, 252] on div "We hope this email finds you well. Thank you for reaching out to us. We are del…" at bounding box center [613, 268] width 356 height 68
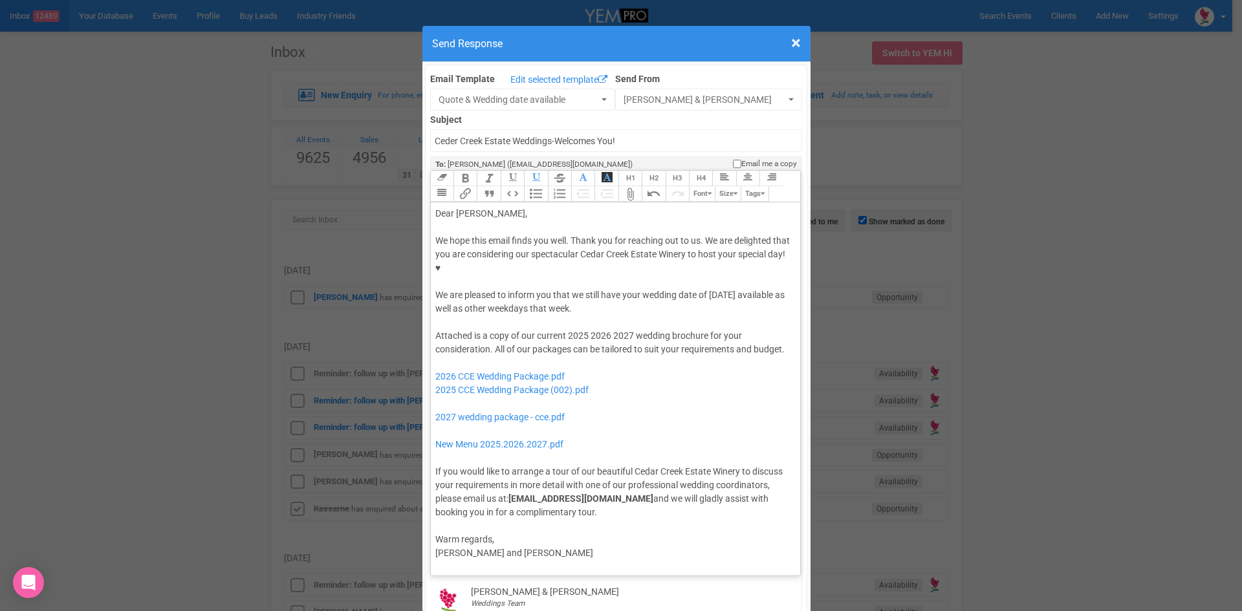
click at [480, 329] on div "Attached is a copy of our current 2025 2026 2027 wedding brochure for your cons…" at bounding box center [613, 424] width 356 height 190
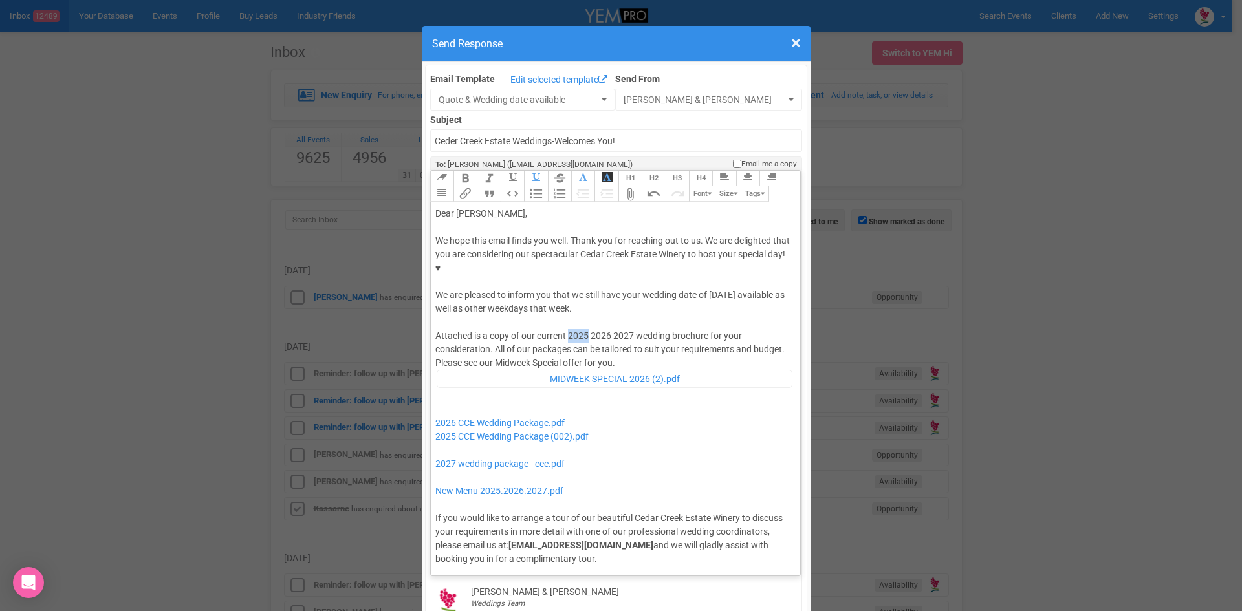
drag, startPoint x: 585, startPoint y: 293, endPoint x: 564, endPoint y: 296, distance: 21.0
click at [564, 329] on div "Attached is a copy of our current 2025 2026 2027 wedding brochure for your cons…" at bounding box center [613, 447] width 356 height 236
drag, startPoint x: 611, startPoint y: 293, endPoint x: 587, endPoint y: 296, distance: 24.8
click at [587, 329] on div "Attached is a copy of our current 2026 2027 wedding brochure for your considera…" at bounding box center [613, 447] width 356 height 236
drag, startPoint x: 597, startPoint y: 397, endPoint x: 428, endPoint y: 402, distance: 168.9
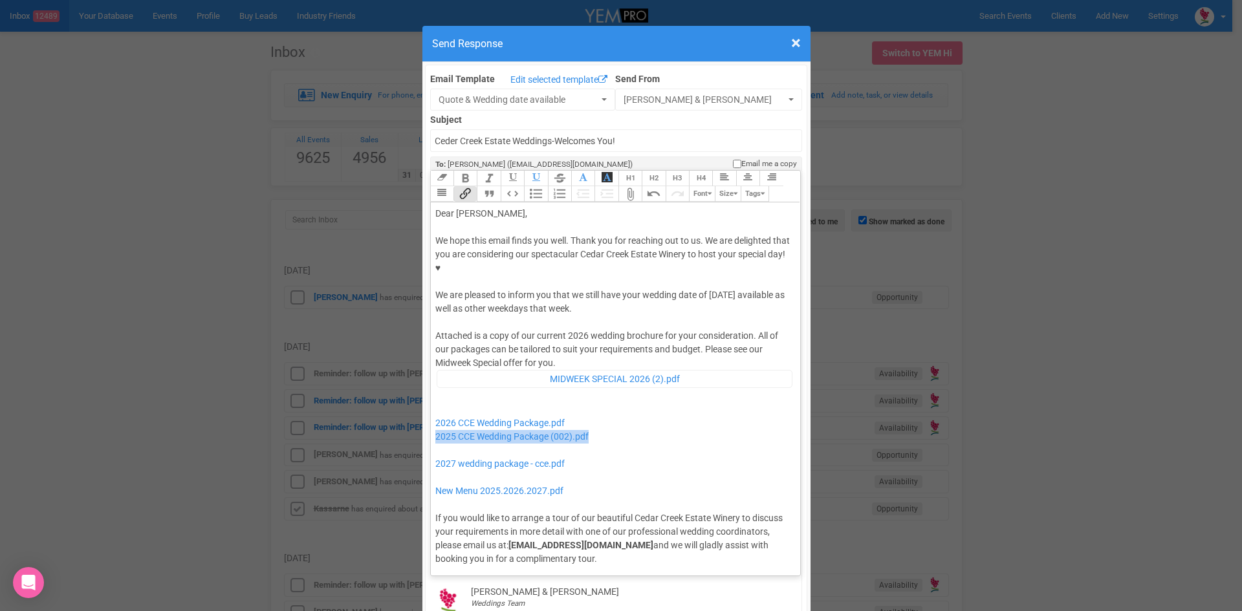
click at [431, 402] on trix-editor "Dear Casey, We hope this email finds you well. Thank you for reaching out to us…" at bounding box center [616, 385] width 370 height 367
drag, startPoint x: 590, startPoint y: 420, endPoint x: 456, endPoint y: 403, distance: 135.0
click at [456, 403] on div "Attached is a copy of our current 2026 wedding brochure for your consideration.…" at bounding box center [613, 447] width 356 height 236
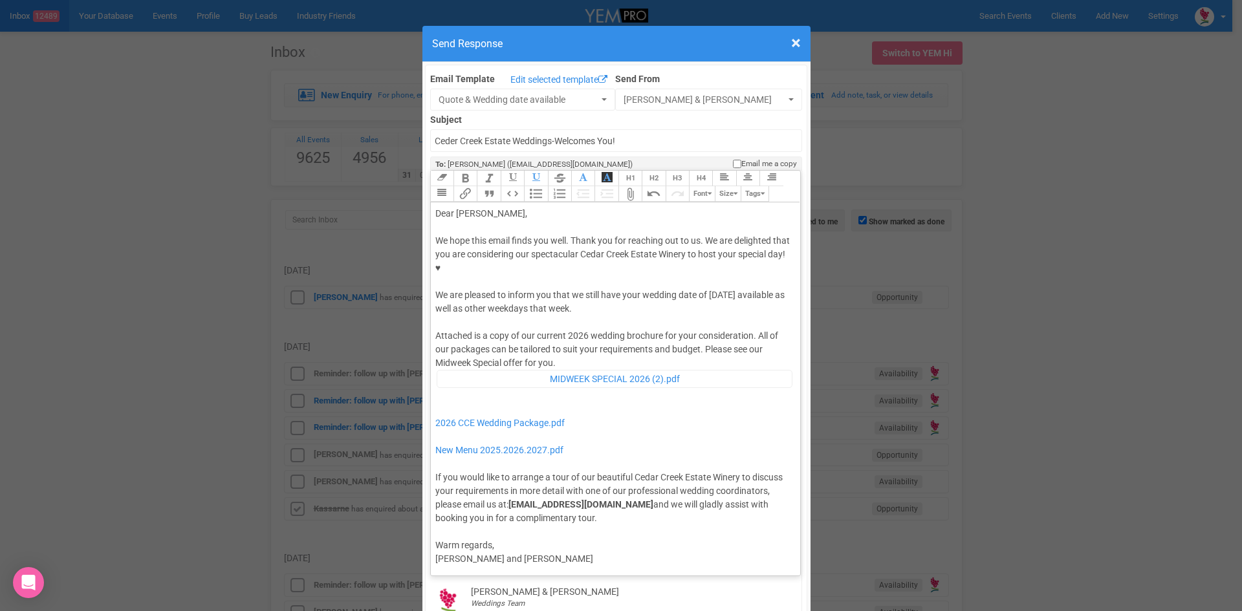
click at [566, 329] on div "Attached is a copy of our current 2026 wedding brochure for your consideration.…" at bounding box center [613, 426] width 356 height 195
type trix-editor "<div>Dear Casey,</div><div><strong>&nbsp;</strong></div><div>We hope this email…"
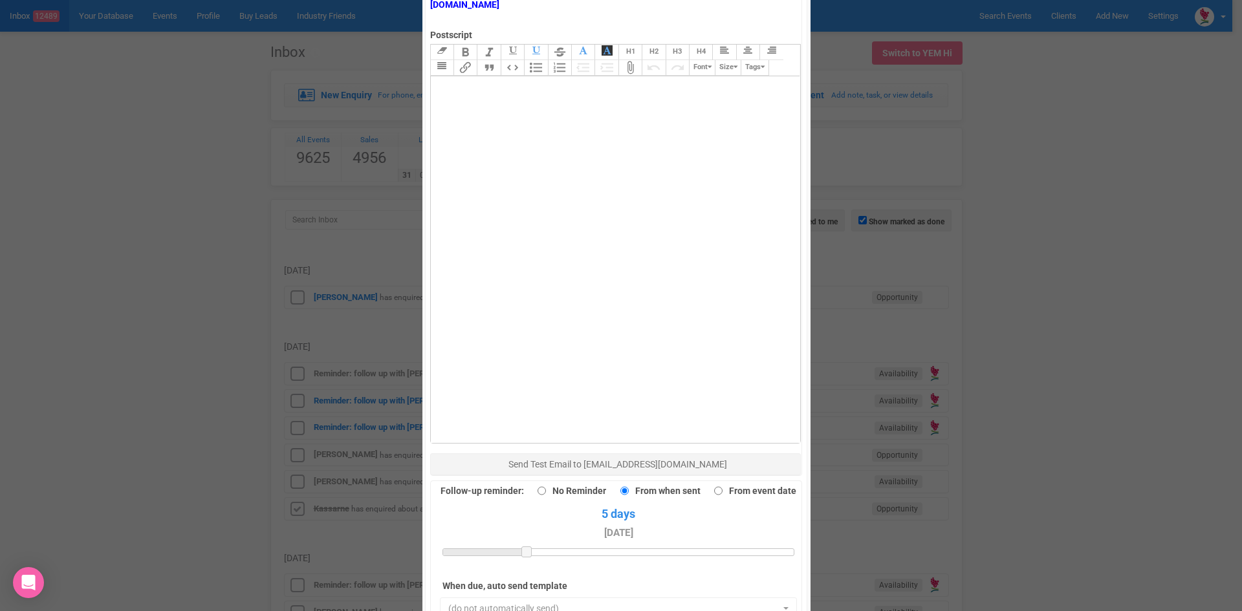
scroll to position [841, 0]
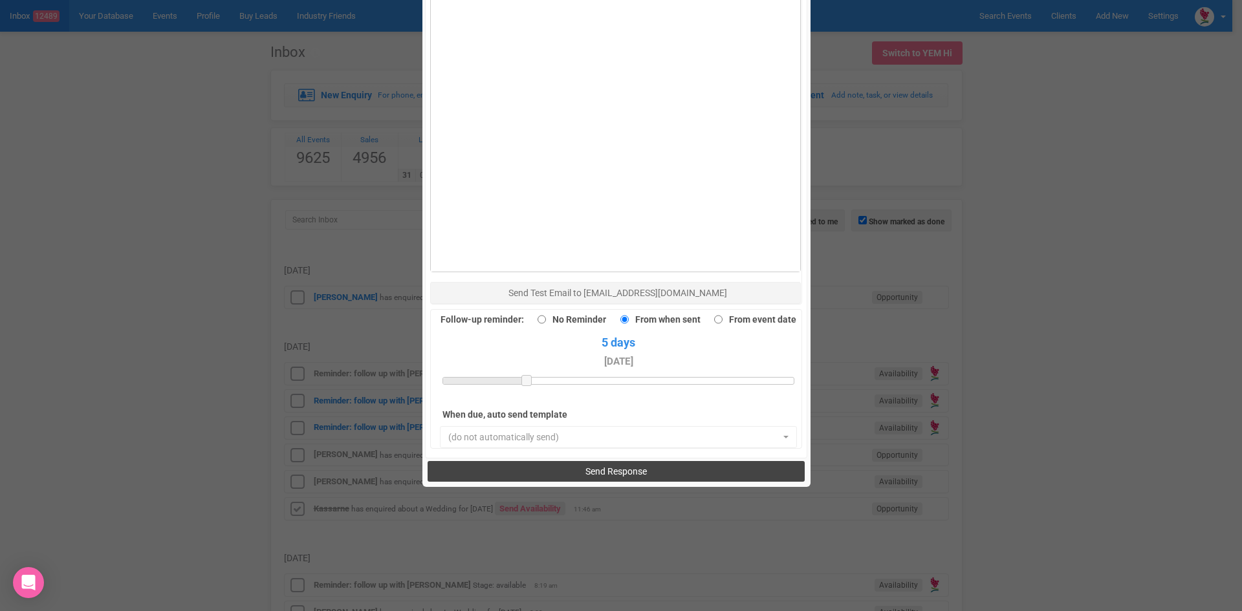
click at [565, 461] on button "Send Response" at bounding box center [616, 471] width 377 height 21
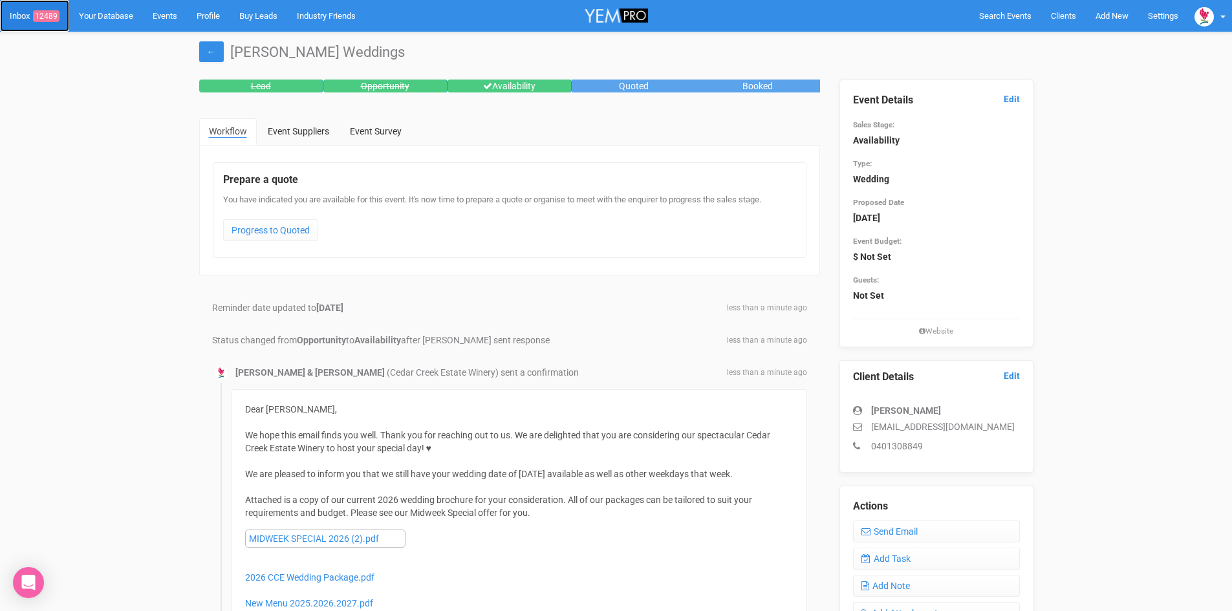
click at [56, 11] on span "12489" at bounding box center [46, 16] width 27 height 12
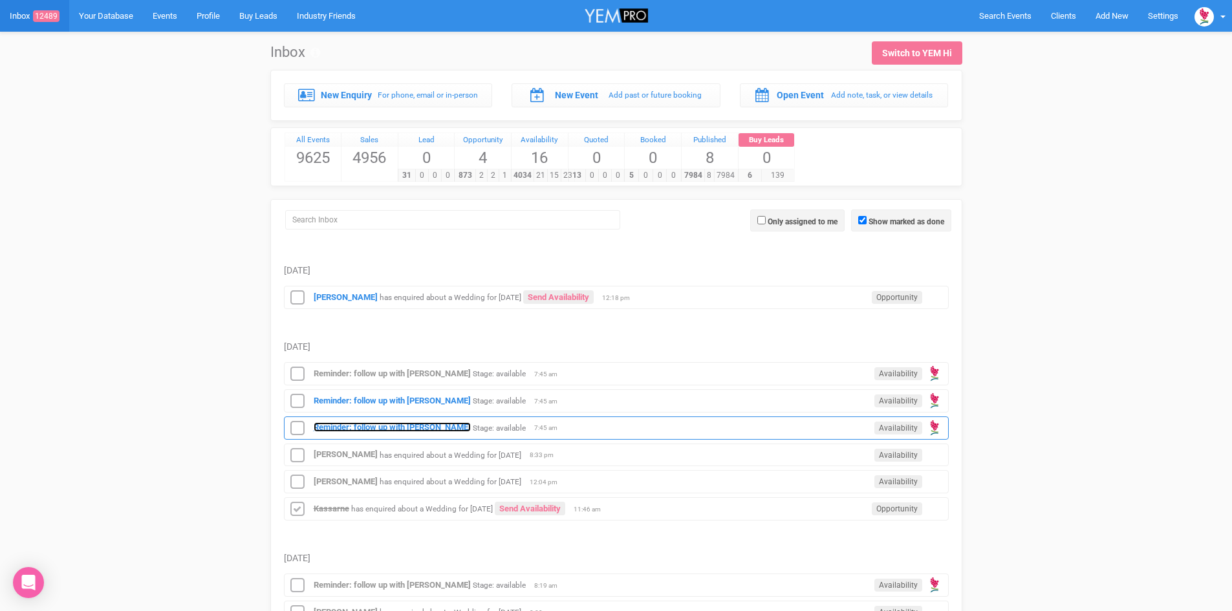
click at [389, 422] on strong "Reminder: follow up with [PERSON_NAME]" at bounding box center [392, 427] width 157 height 10
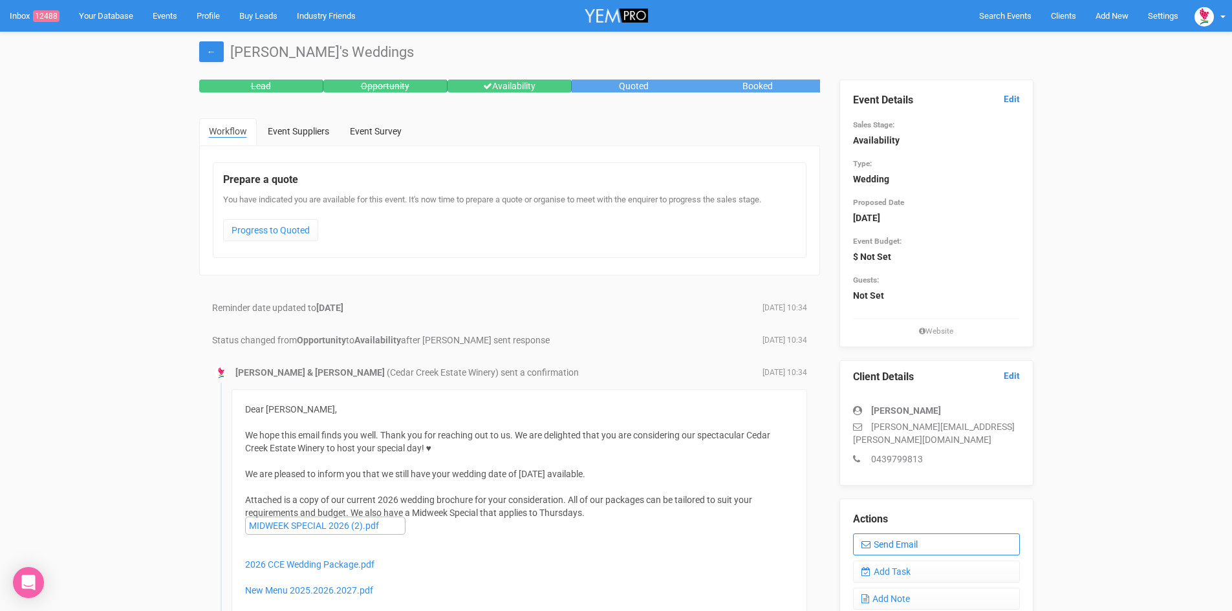
click at [910, 534] on link "Send Email" at bounding box center [936, 545] width 167 height 22
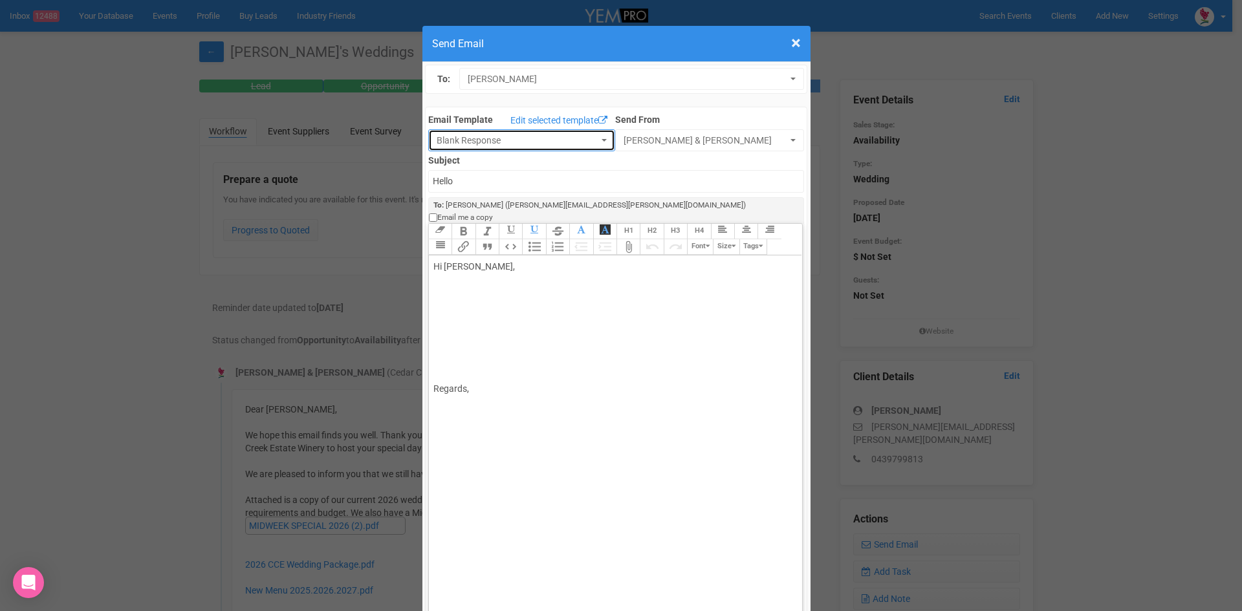
click at [596, 135] on button "Blank Response" at bounding box center [521, 140] width 187 height 22
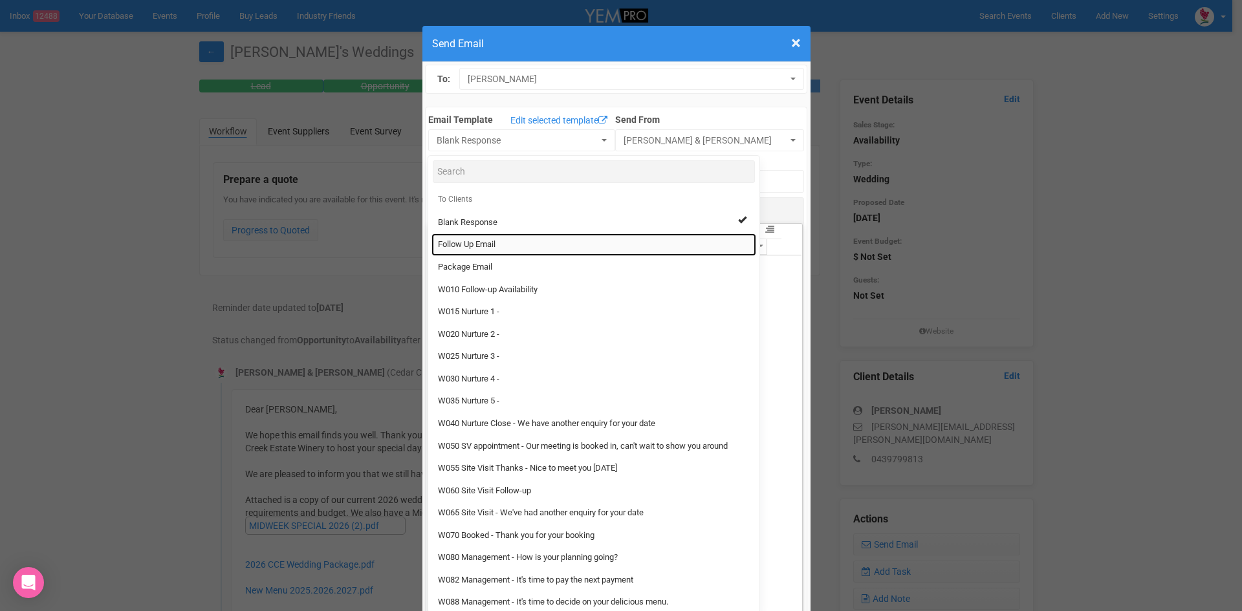
click at [474, 238] on link "Follow Up Email" at bounding box center [594, 245] width 325 height 23
select select "88639"
type input "[GEOGRAPHIC_DATA] - Follow Up"
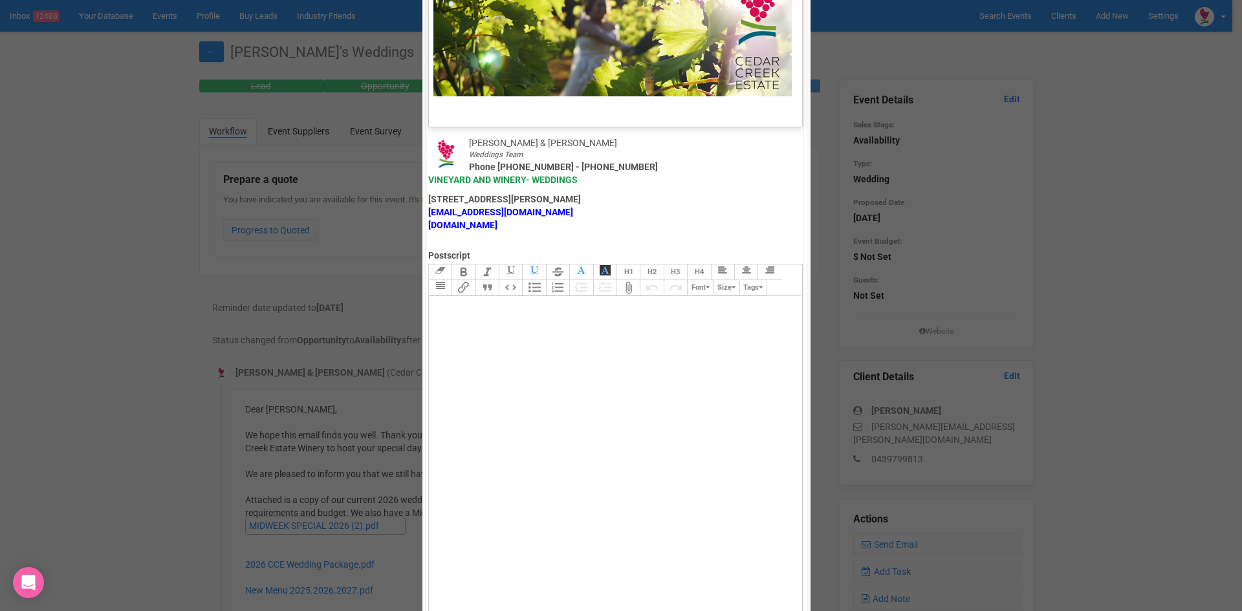
scroll to position [641, 0]
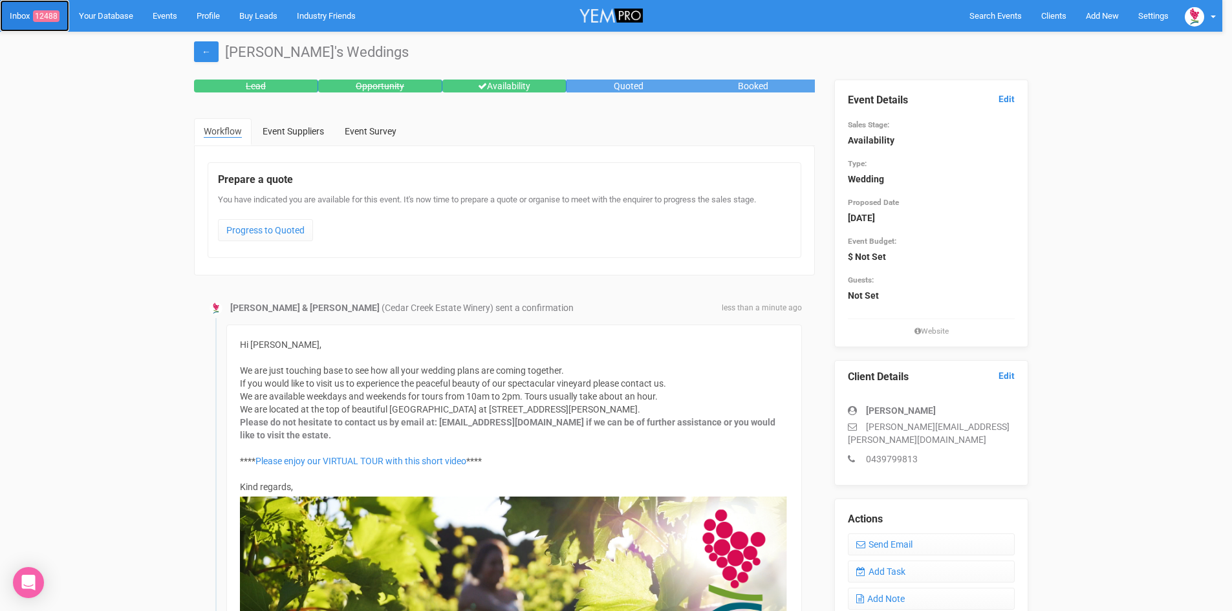
click at [51, 13] on span "12488" at bounding box center [46, 16] width 27 height 12
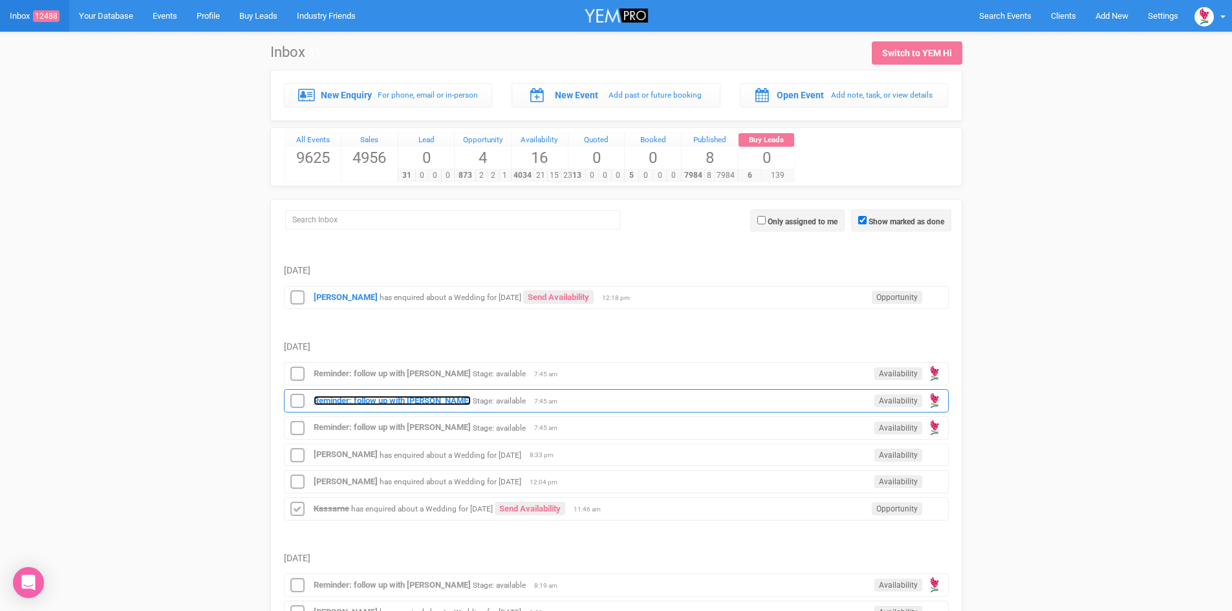
click at [392, 397] on strong "Reminder: follow up with [PERSON_NAME]" at bounding box center [392, 401] width 157 height 10
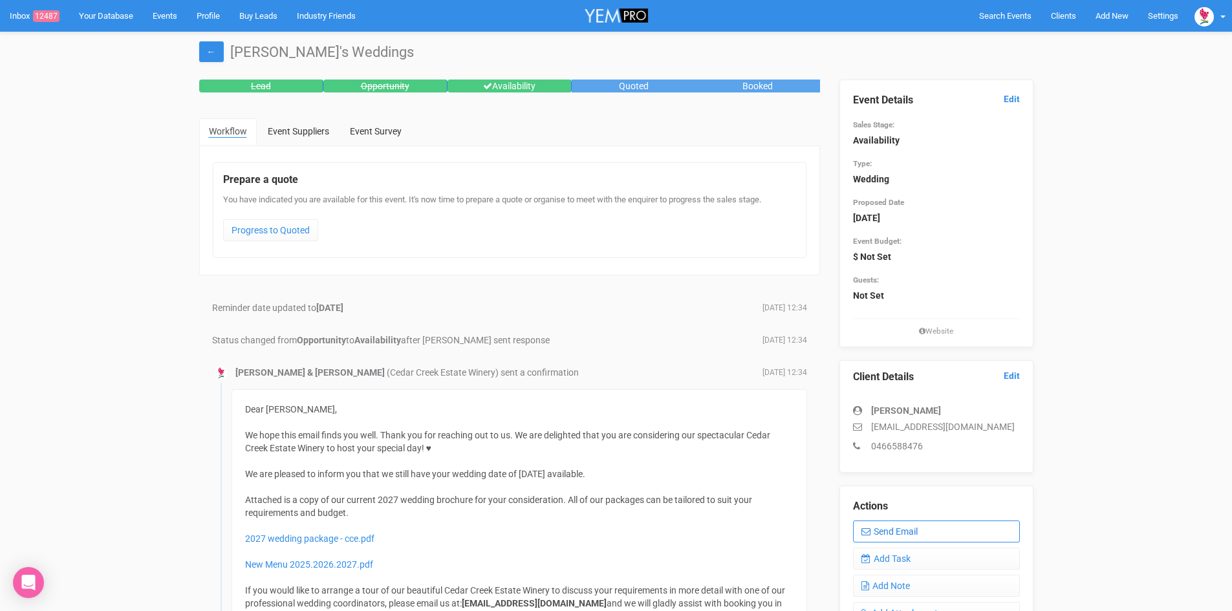
click at [907, 530] on link "Send Email" at bounding box center [936, 532] width 167 height 22
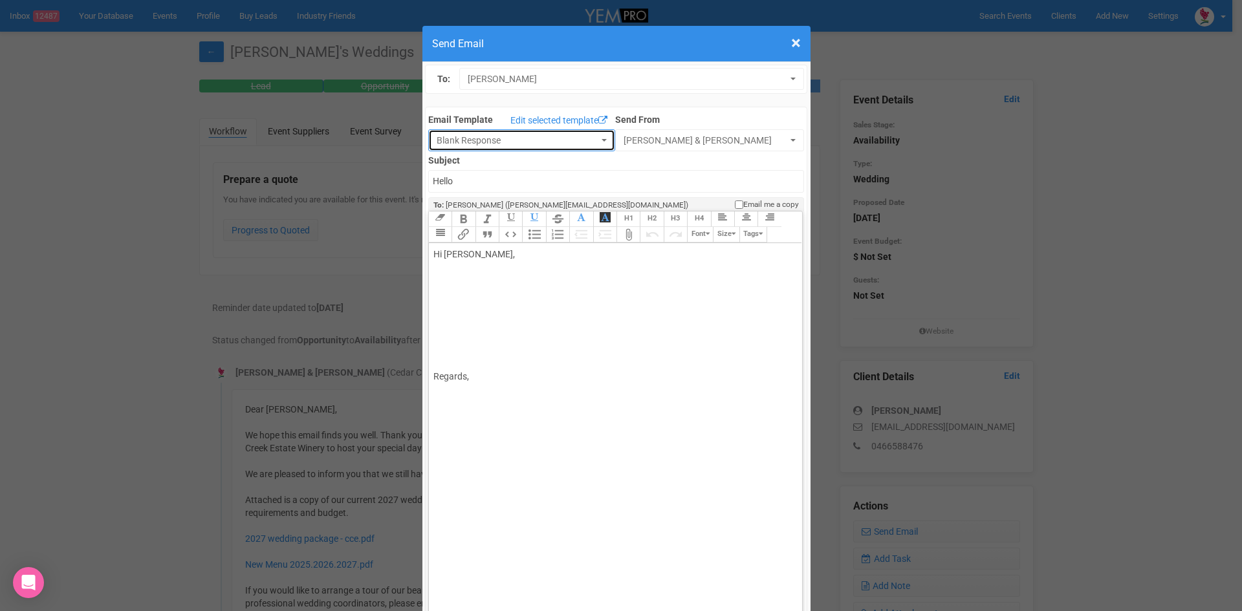
click at [602, 139] on span "button" at bounding box center [604, 140] width 5 height 3
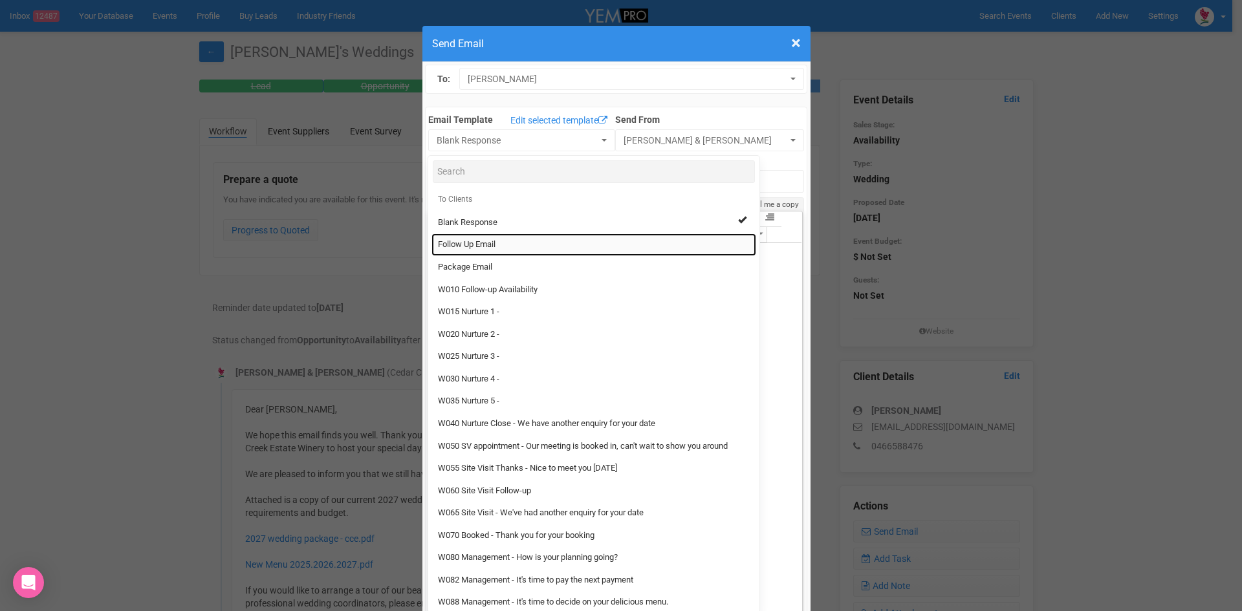
click at [446, 240] on span "Follow Up Email" at bounding box center [467, 245] width 58 height 12
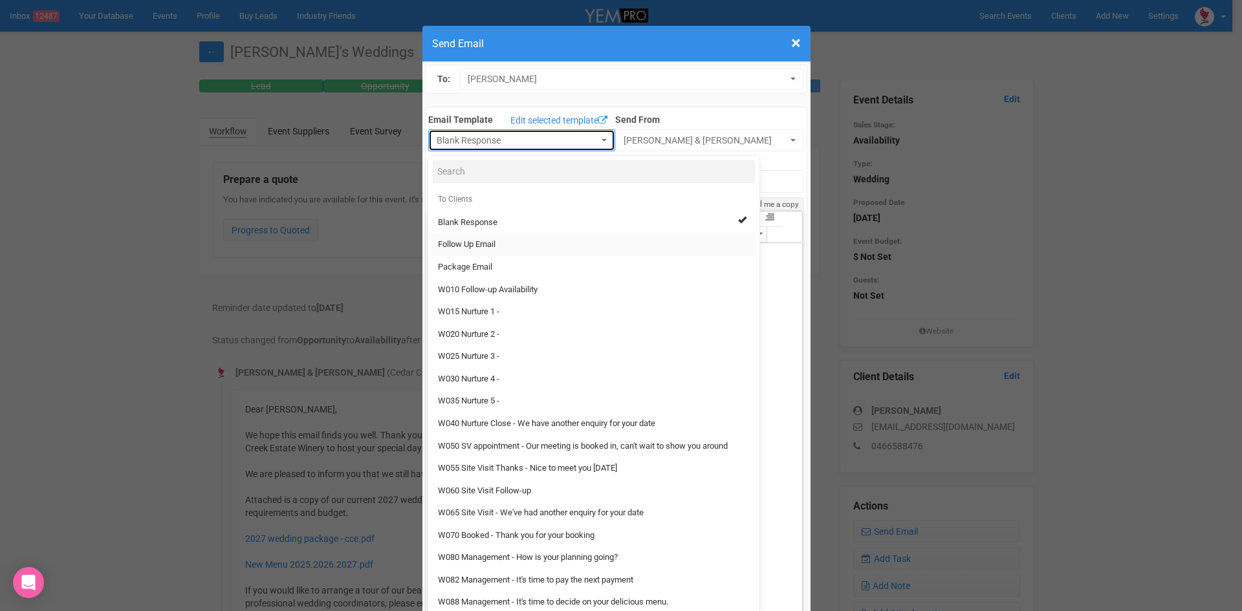
select select "88639"
type input "Cedar Creek Estate - Follow Up"
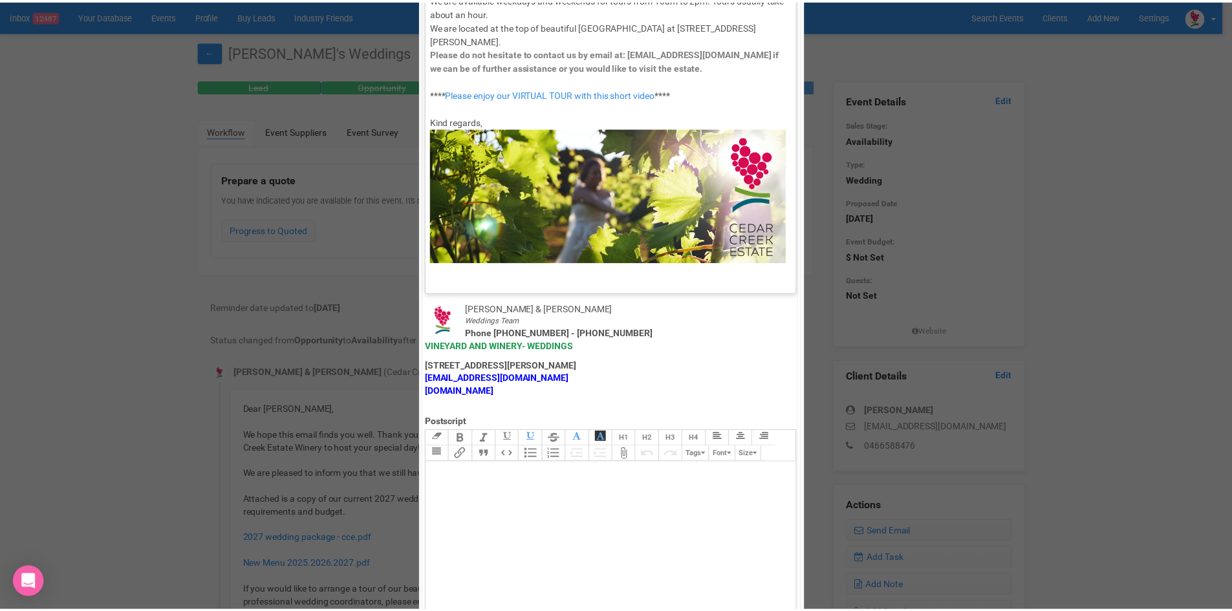
scroll to position [641, 0]
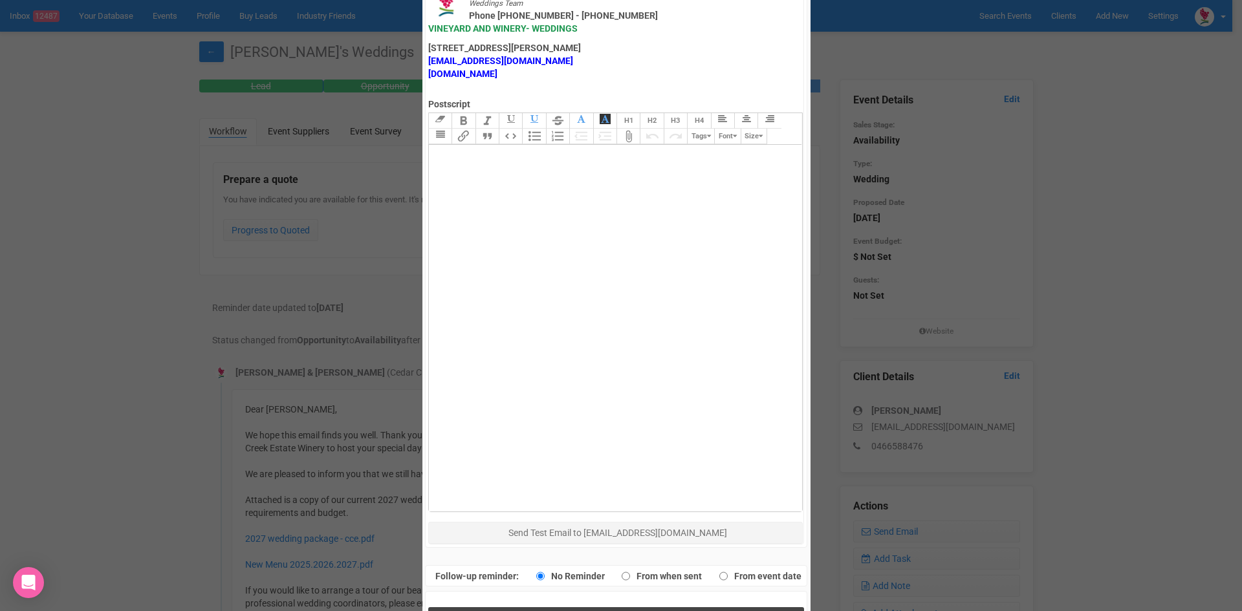
click at [565, 607] on button "Send Response" at bounding box center [616, 620] width 376 height 27
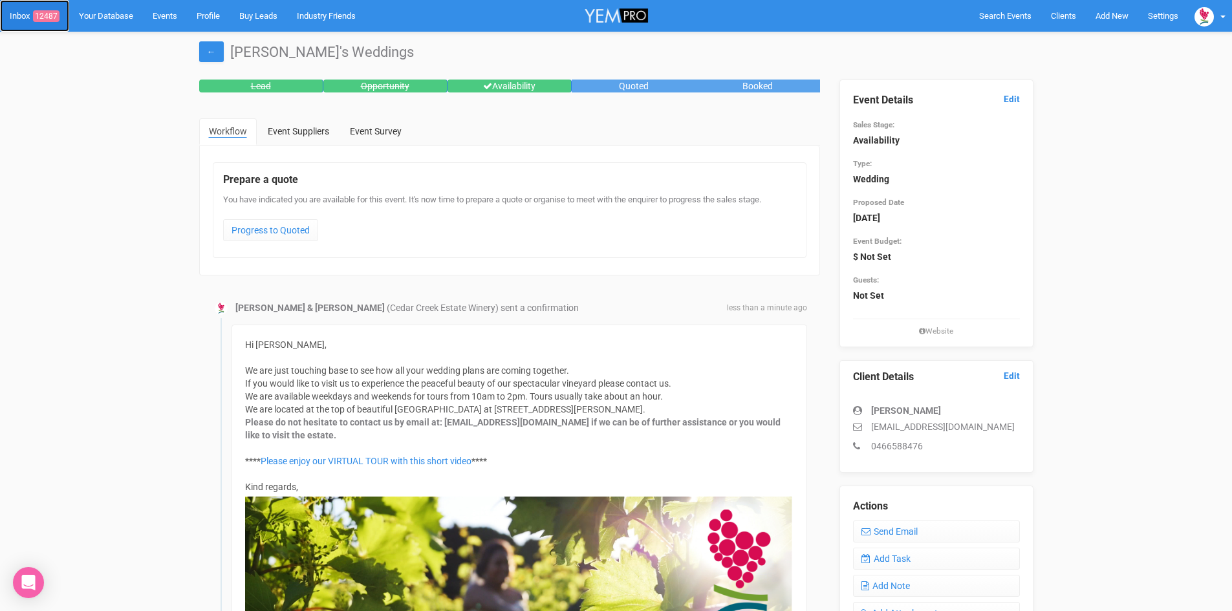
click at [54, 12] on span "12487" at bounding box center [46, 16] width 27 height 12
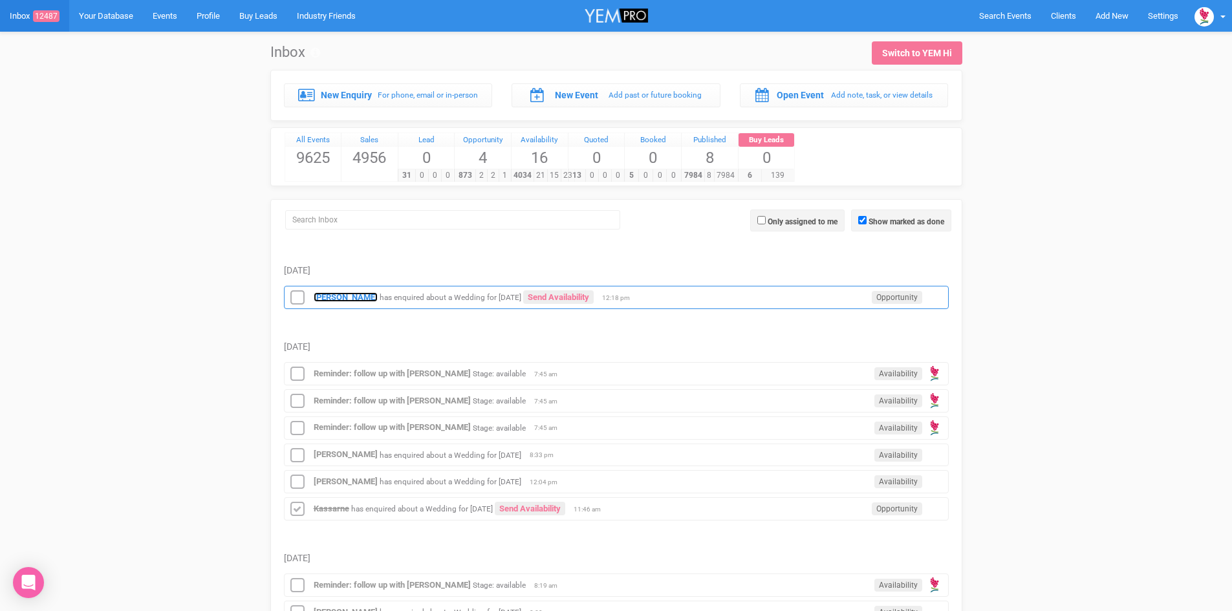
click at [338, 294] on strong "[PERSON_NAME]" at bounding box center [346, 297] width 64 height 10
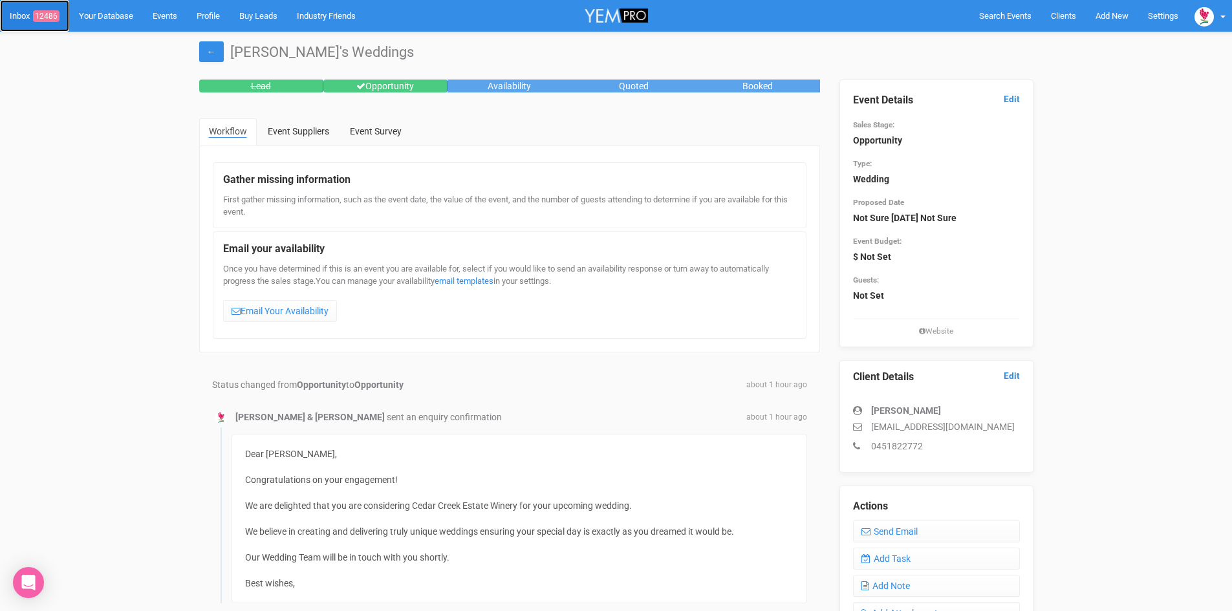
click at [45, 9] on link "Inbox 12486" at bounding box center [34, 16] width 69 height 32
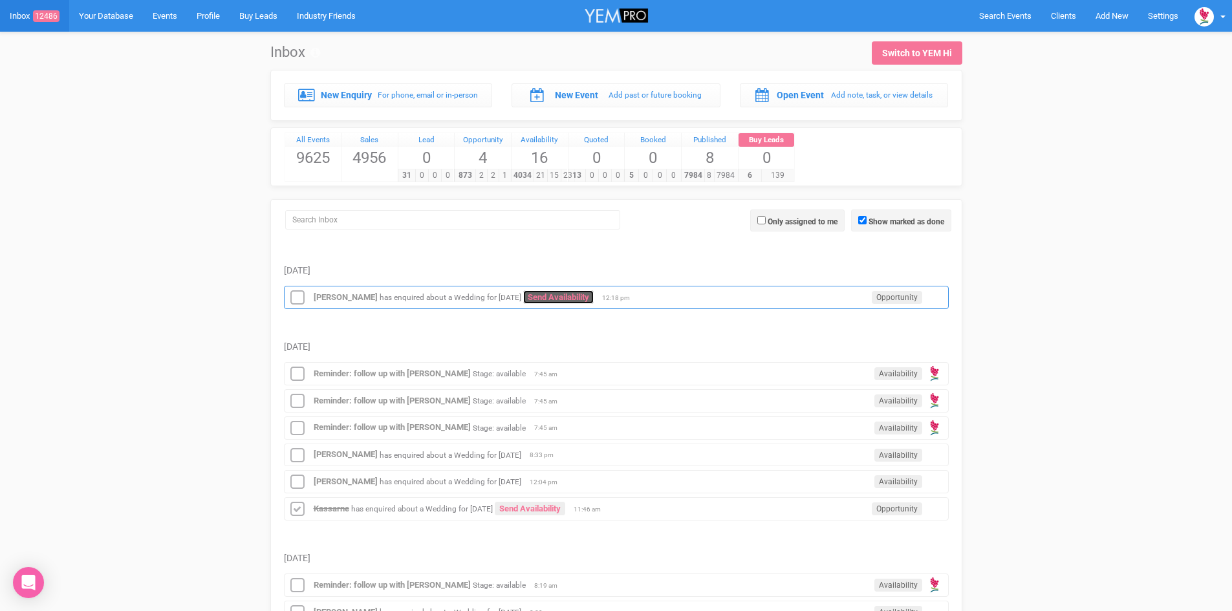
click at [594, 294] on link "Send Availability" at bounding box center [558, 297] width 71 height 14
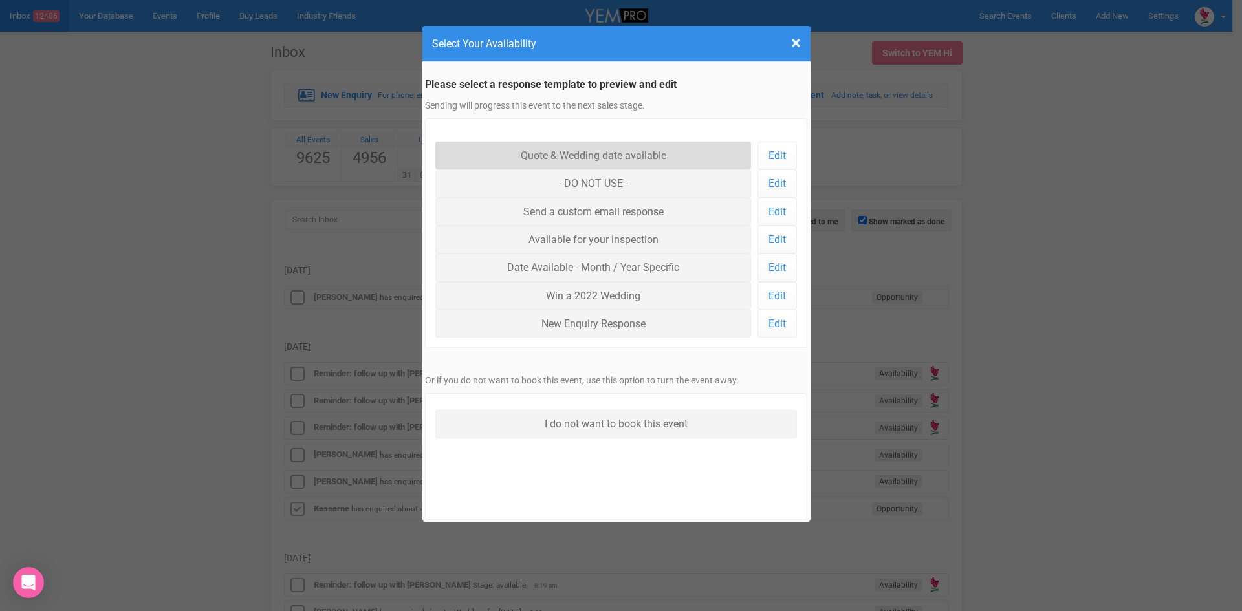
click at [564, 151] on link "Quote & Wedding date available" at bounding box center [593, 156] width 316 height 28
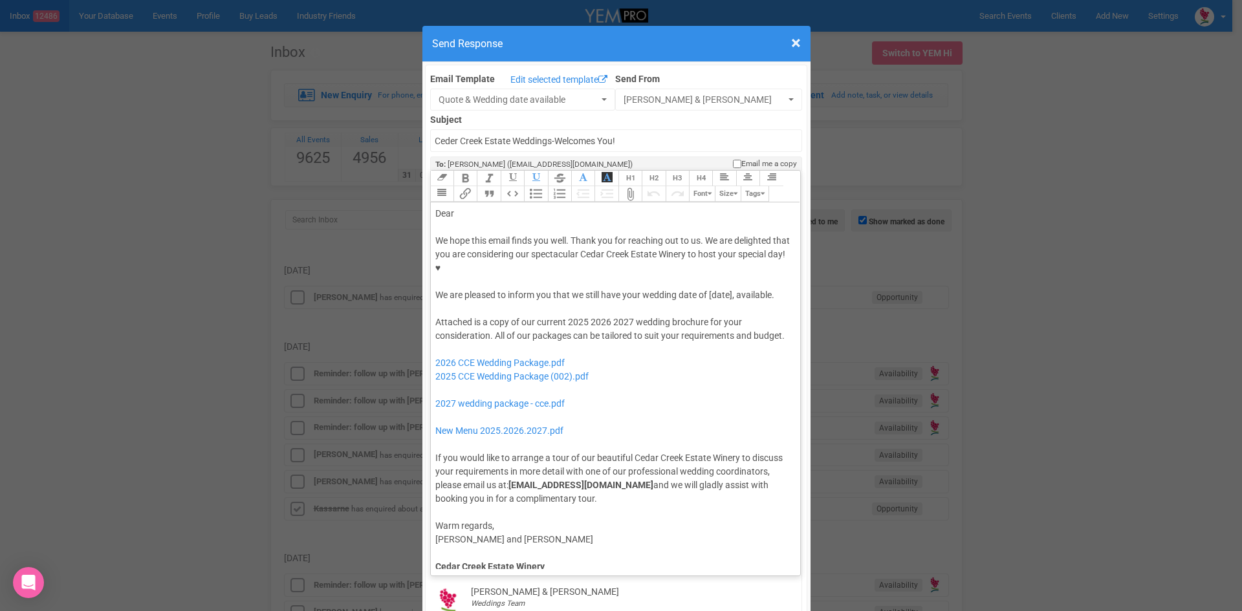
click at [464, 207] on div "Dear" at bounding box center [613, 214] width 356 height 14
click at [618, 251] on div "We hope this email finds you well. Thank you for reaching out to us. We are del…" at bounding box center [613, 268] width 356 height 68
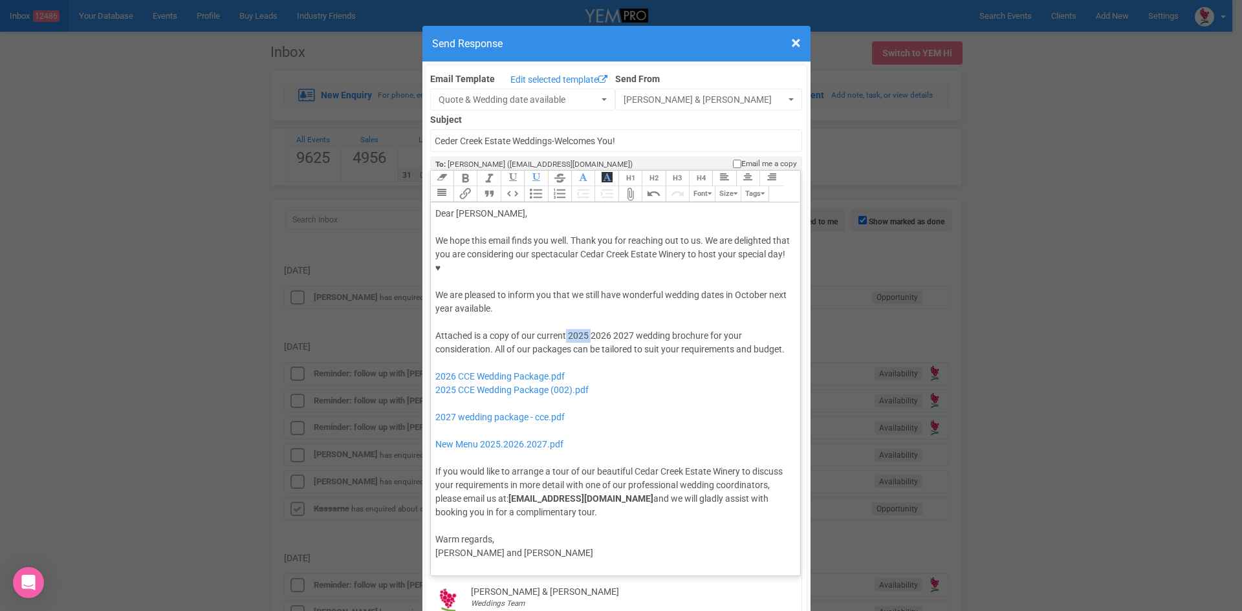
drag, startPoint x: 587, startPoint y: 292, endPoint x: 562, endPoint y: 294, distance: 24.6
click at [562, 329] on div "Attached is a copy of our current 2025 2026 2027 wedding brochure for your cons…" at bounding box center [613, 424] width 356 height 190
drag, startPoint x: 611, startPoint y: 294, endPoint x: 587, endPoint y: 296, distance: 24.7
click at [587, 329] on div "Attached is a copy of our current 2026 2027 wedding brochure for your considera…" at bounding box center [613, 424] width 356 height 190
click at [708, 329] on div "Attached is a copy of our current 2026 wedding brochure for your consideration.…" at bounding box center [613, 424] width 356 height 190
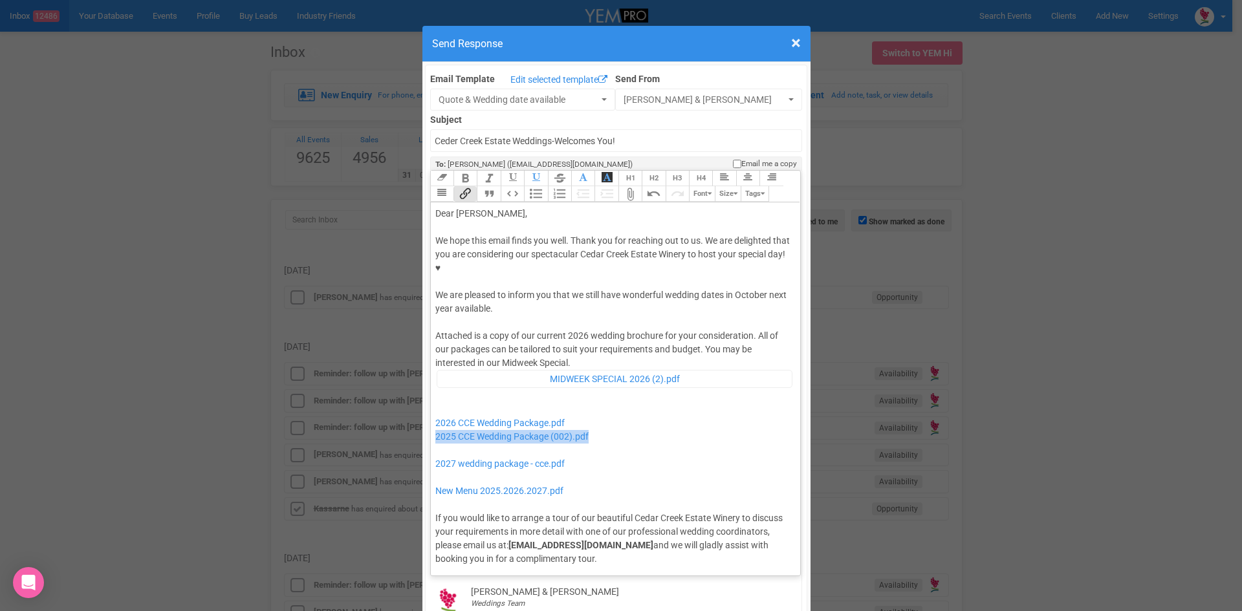
drag, startPoint x: 598, startPoint y: 394, endPoint x: 429, endPoint y: 396, distance: 169.5
click at [431, 396] on trix-editor "Dear Kayley, We hope this email finds you well. Thank you for reaching out to u…" at bounding box center [616, 385] width 370 height 367
drag, startPoint x: 590, startPoint y: 426, endPoint x: 437, endPoint y: 398, distance: 156.0
click at [437, 398] on div "Attached is a copy of our current 2026 wedding brochure for your consideration.…" at bounding box center [613, 447] width 356 height 236
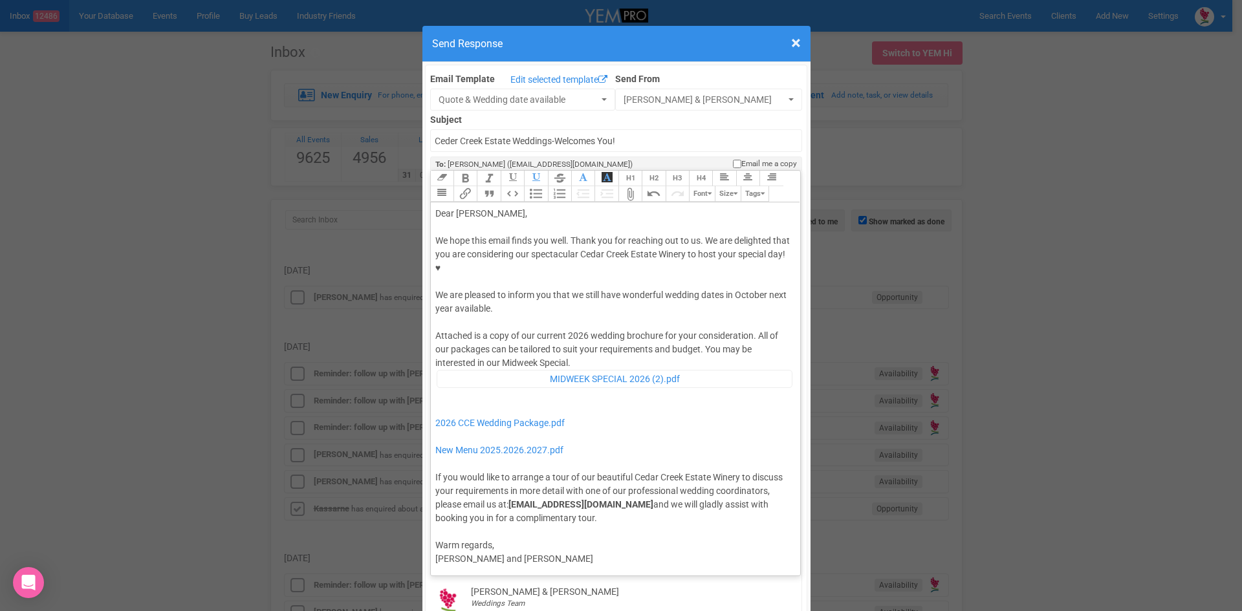
click at [579, 329] on div "Attached is a copy of our current 2026 wedding brochure for your consideration.…" at bounding box center [613, 426] width 356 height 195
type trix-editor "<div>Dear Kayley,</div><div><strong>&nbsp;</strong></div><div>We hope this emai…"
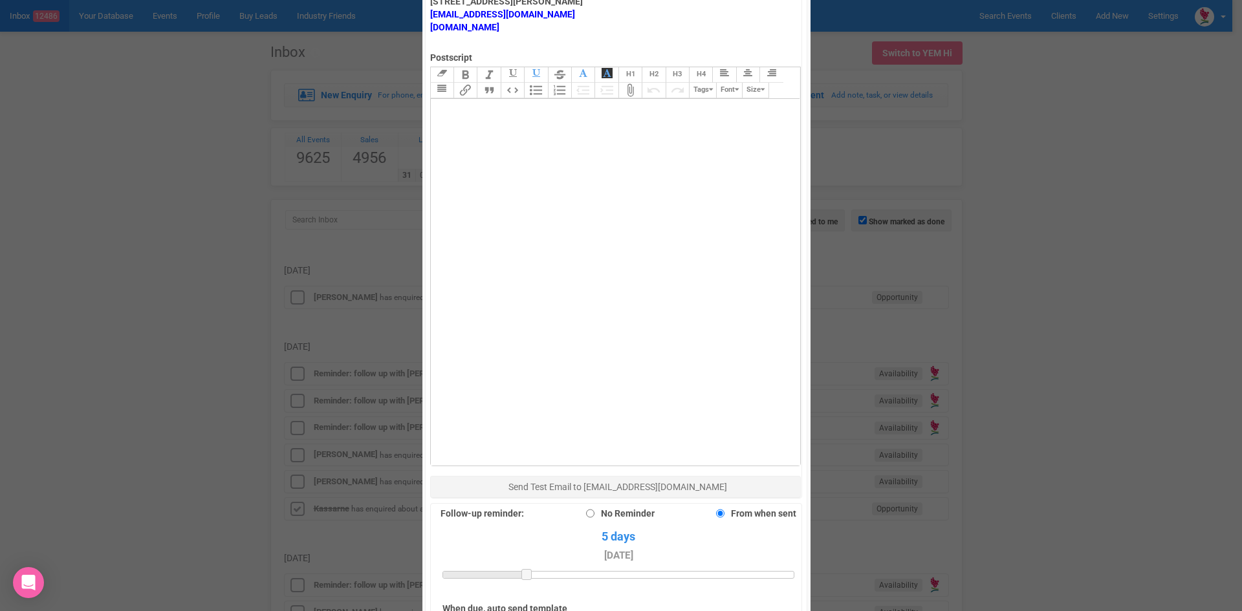
scroll to position [896, 0]
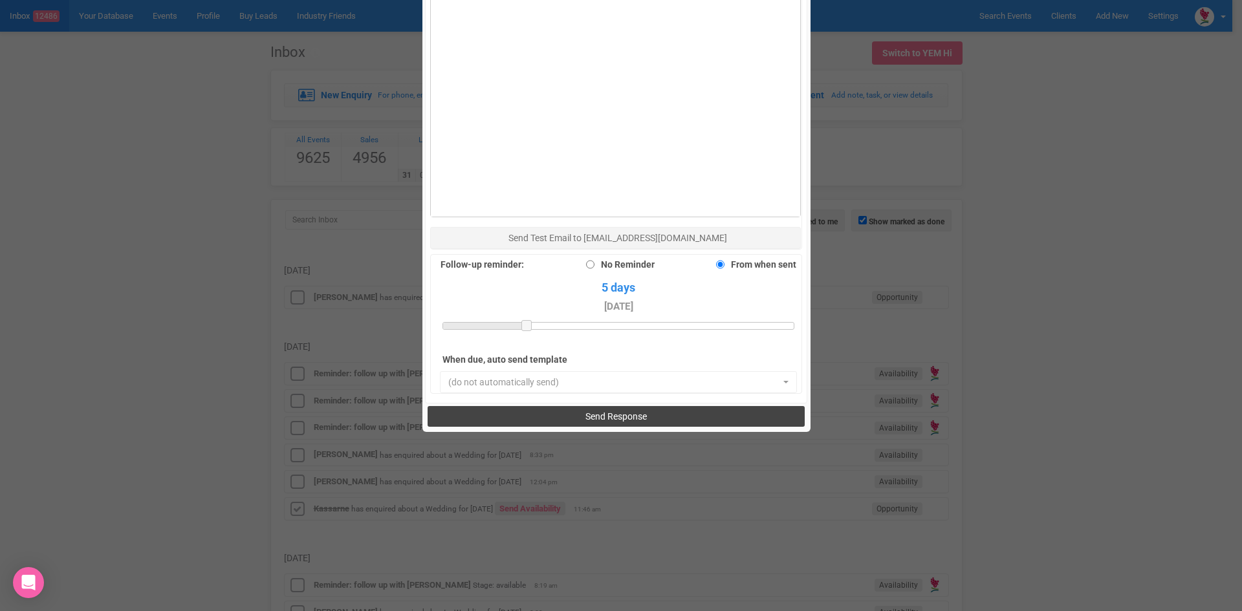
click at [567, 406] on button "Send Response" at bounding box center [616, 416] width 377 height 21
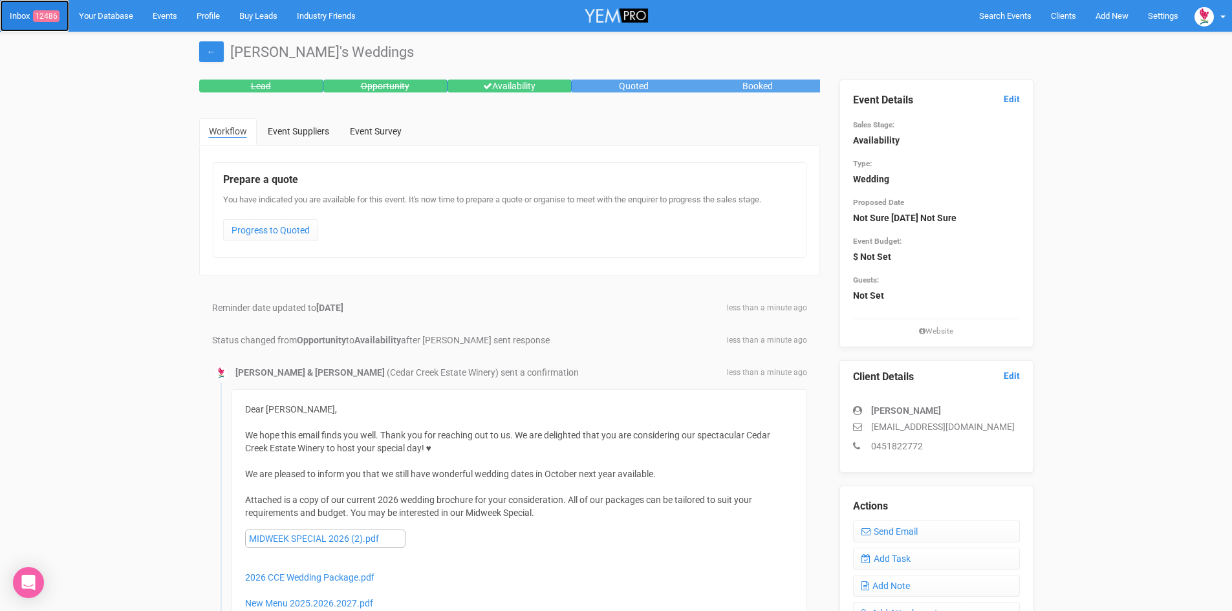
click at [47, 14] on span "12486" at bounding box center [46, 16] width 27 height 12
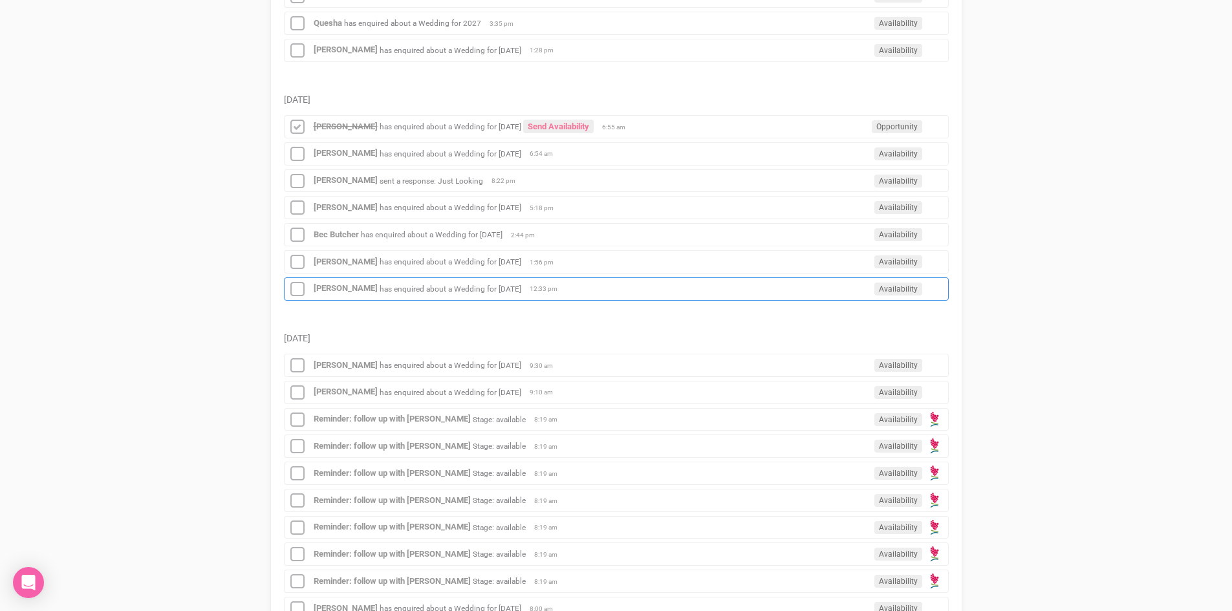
scroll to position [1435, 0]
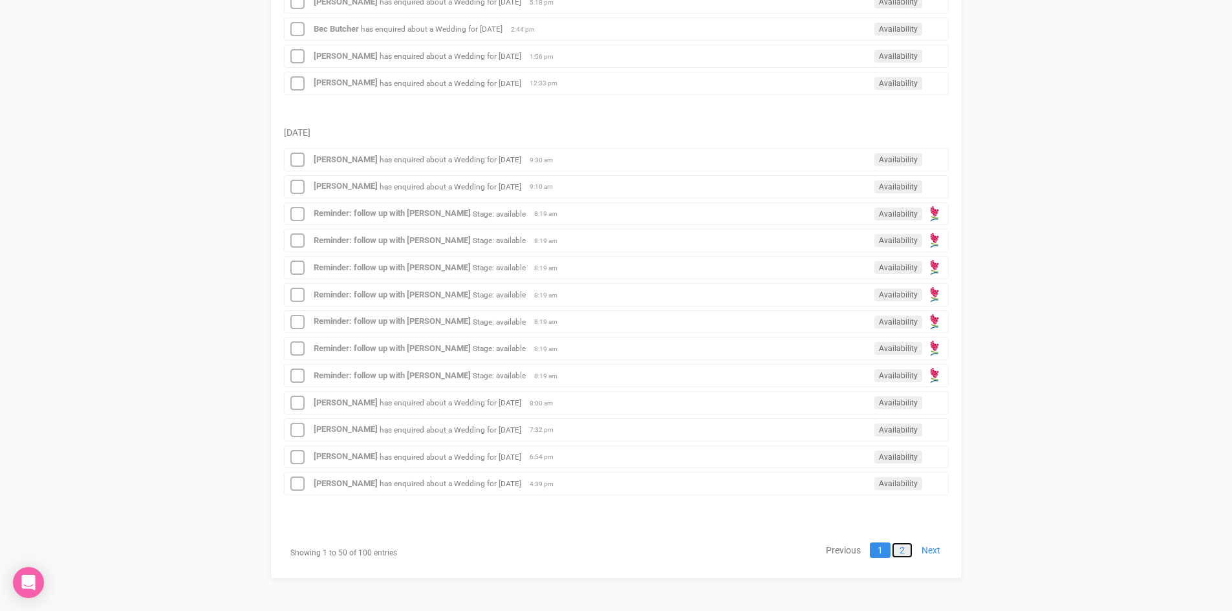
click at [900, 546] on link "2" at bounding box center [902, 551] width 21 height 16
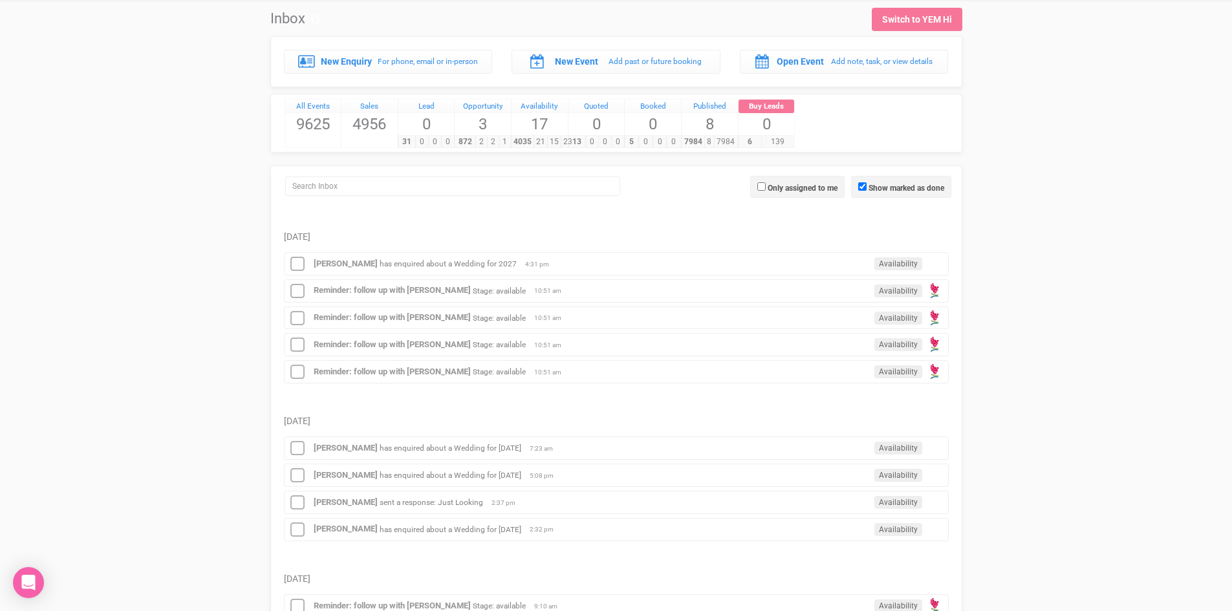
scroll to position [0, 0]
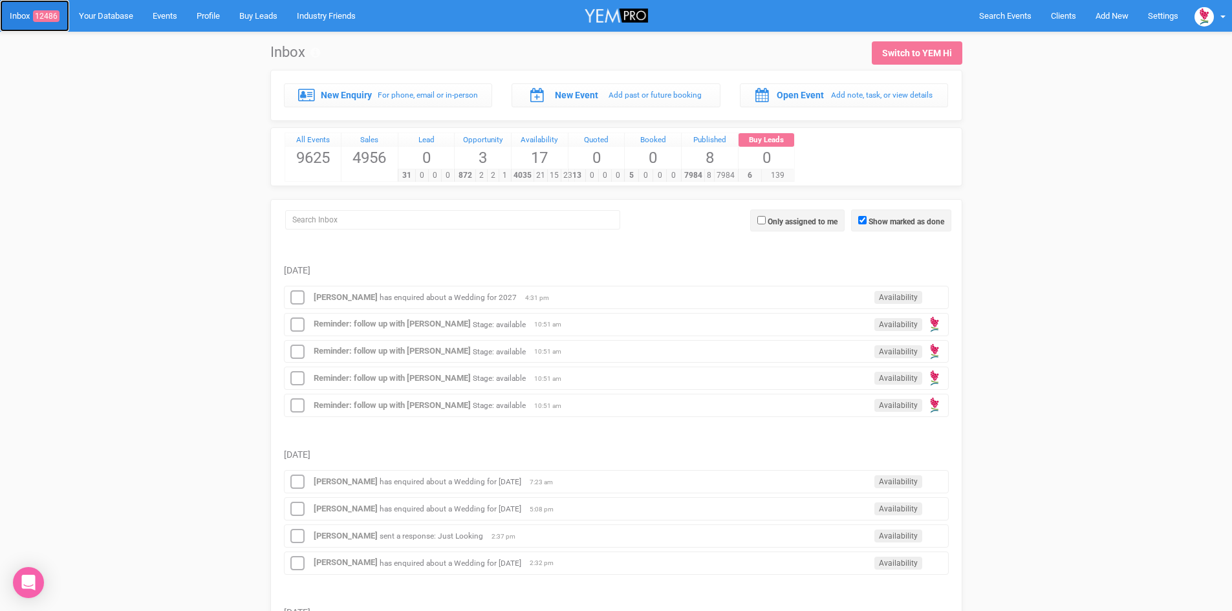
click at [52, 12] on span "12486" at bounding box center [46, 16] width 27 height 12
